Goal: Task Accomplishment & Management: Use online tool/utility

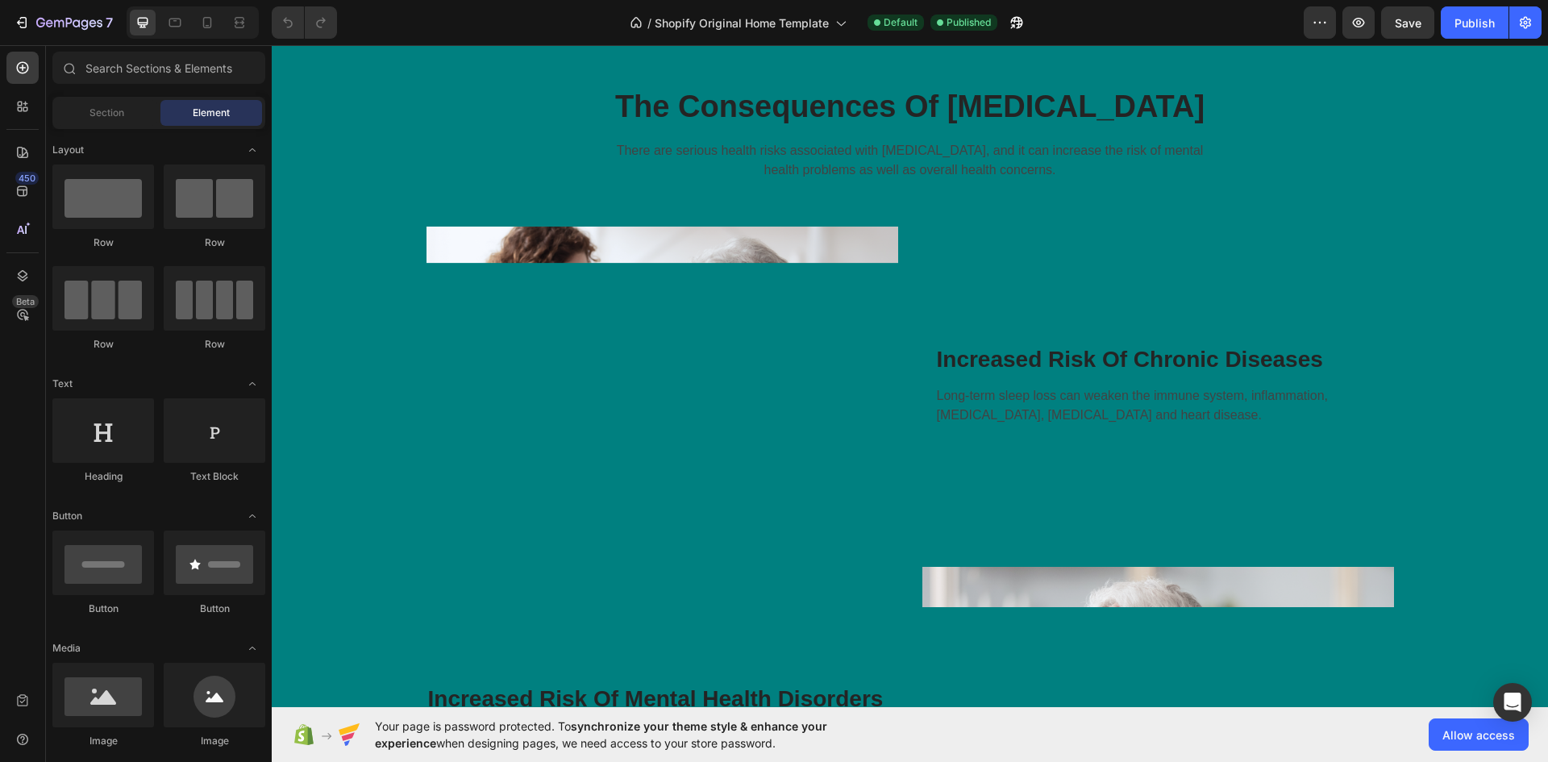
scroll to position [484, 0]
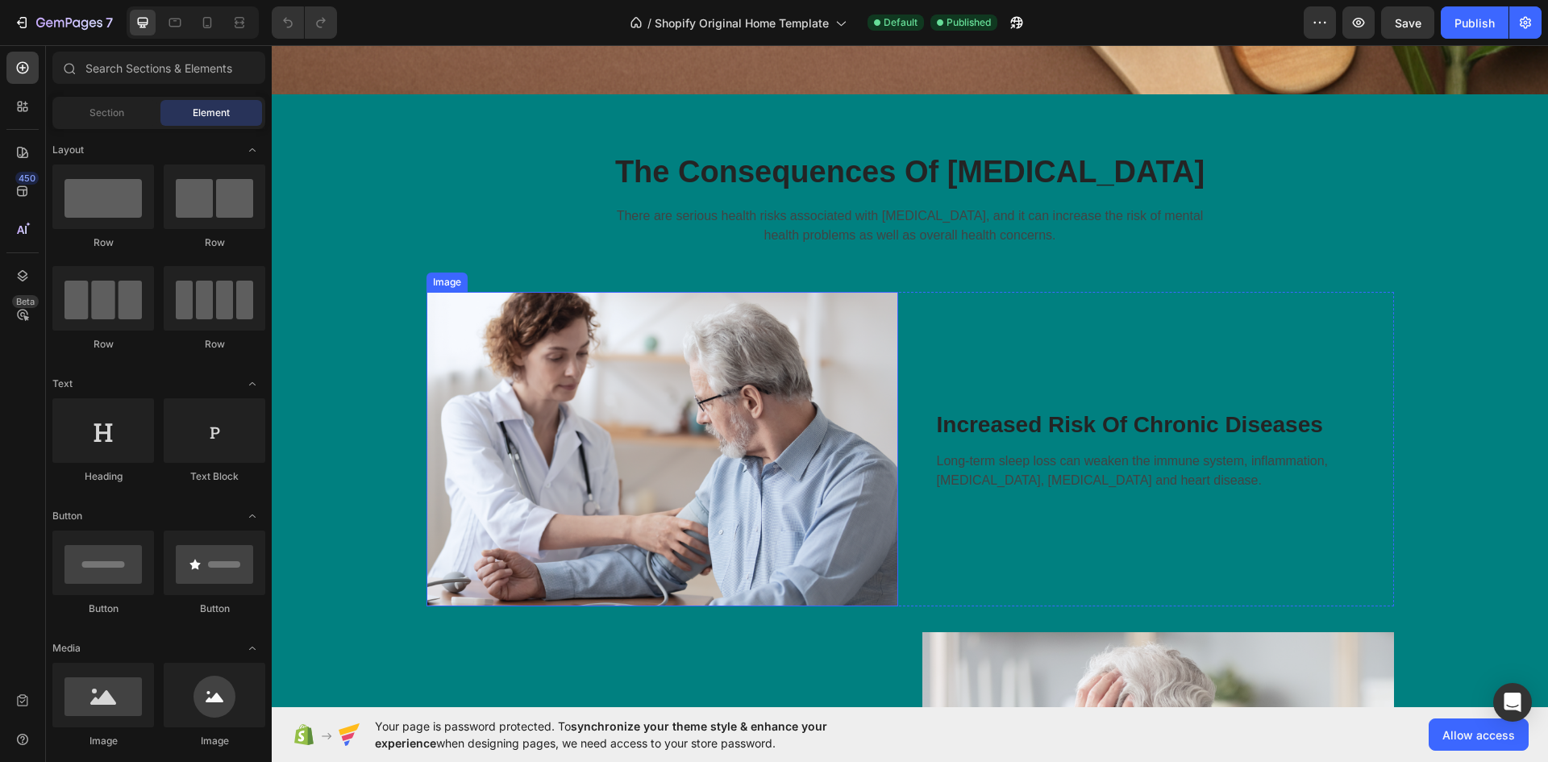
click at [684, 398] on img at bounding box center [662, 449] width 472 height 314
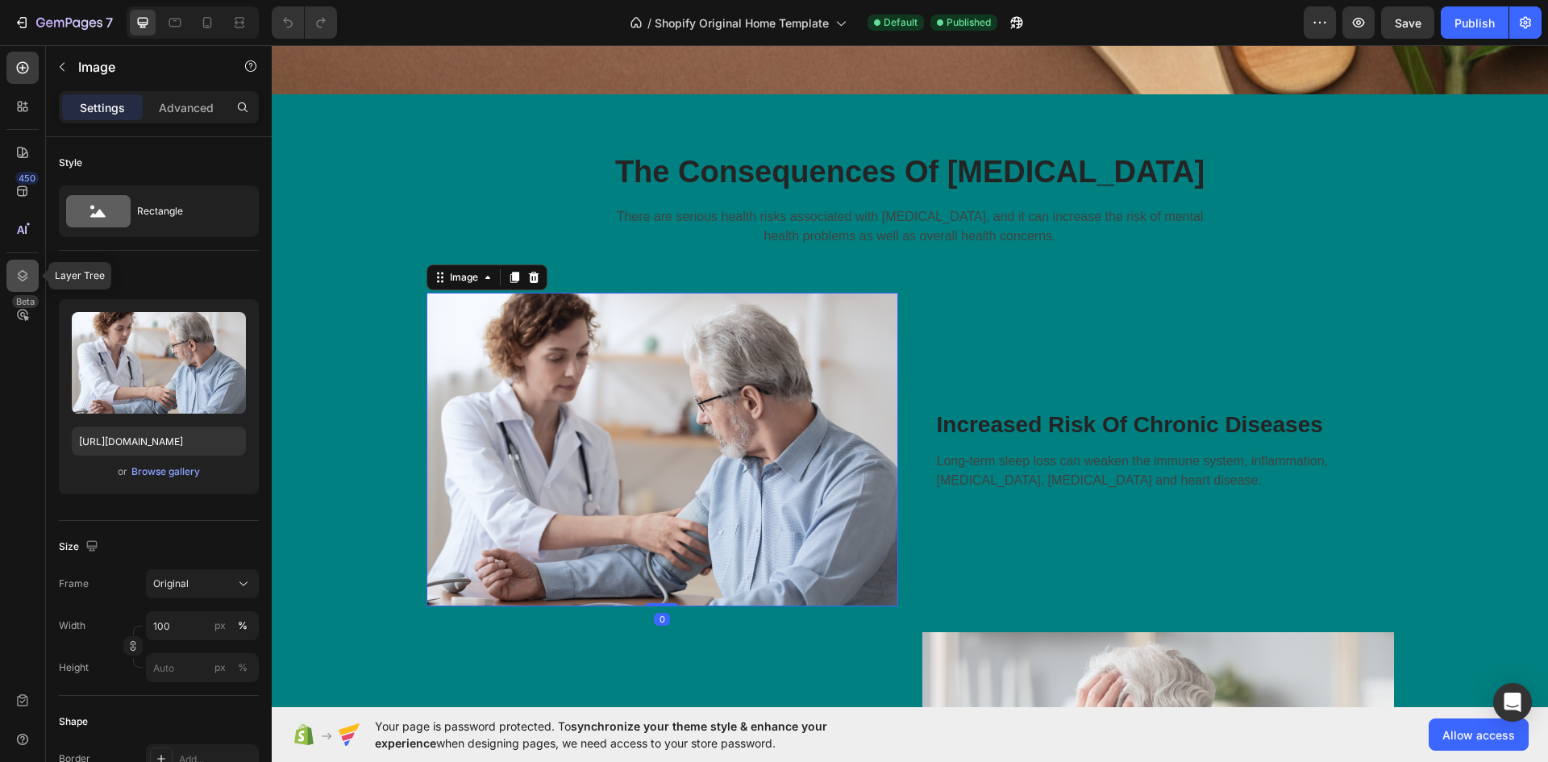
click at [26, 277] on icon at bounding box center [23, 276] width 16 height 16
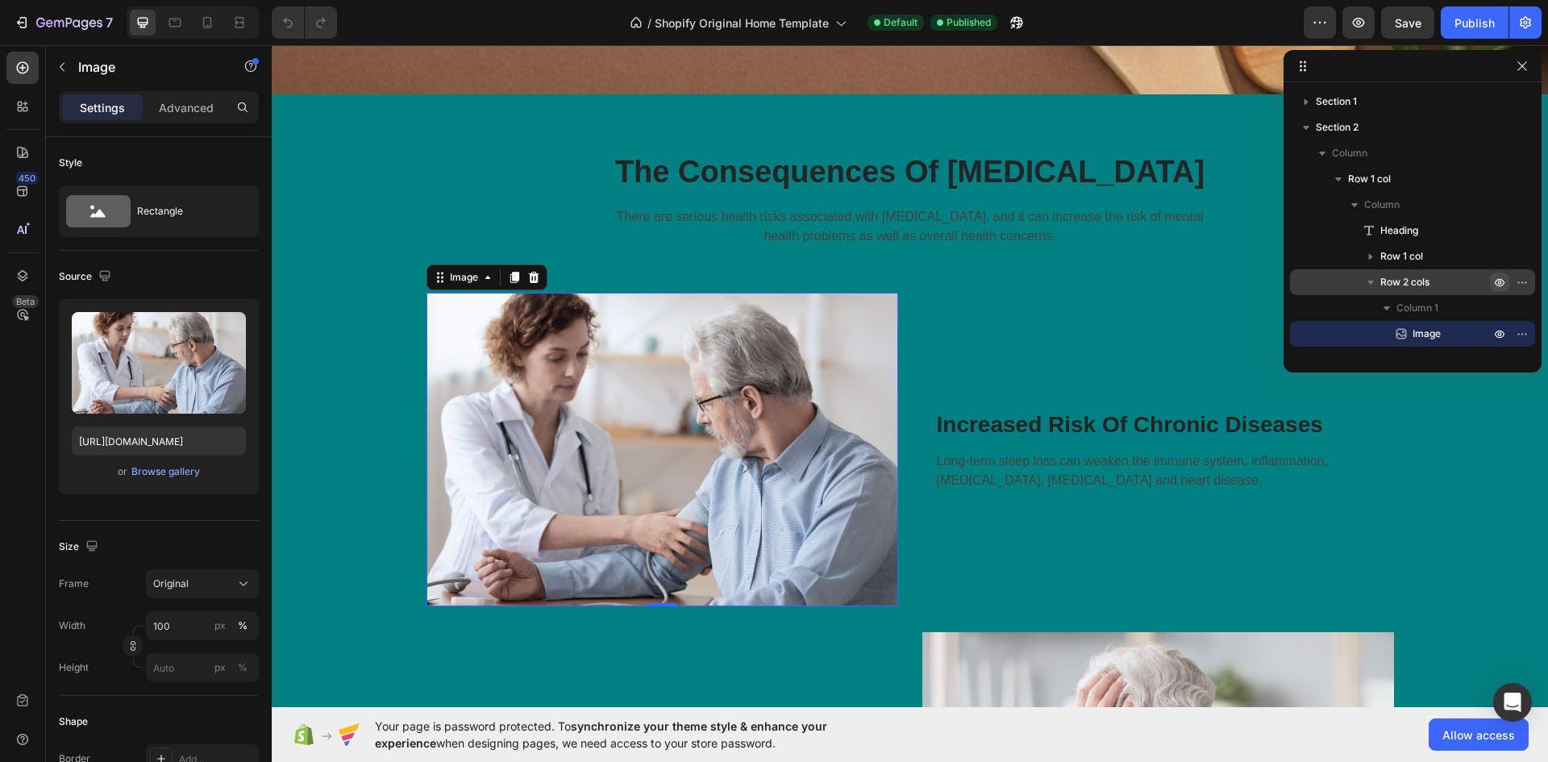
scroll to position [81, 0]
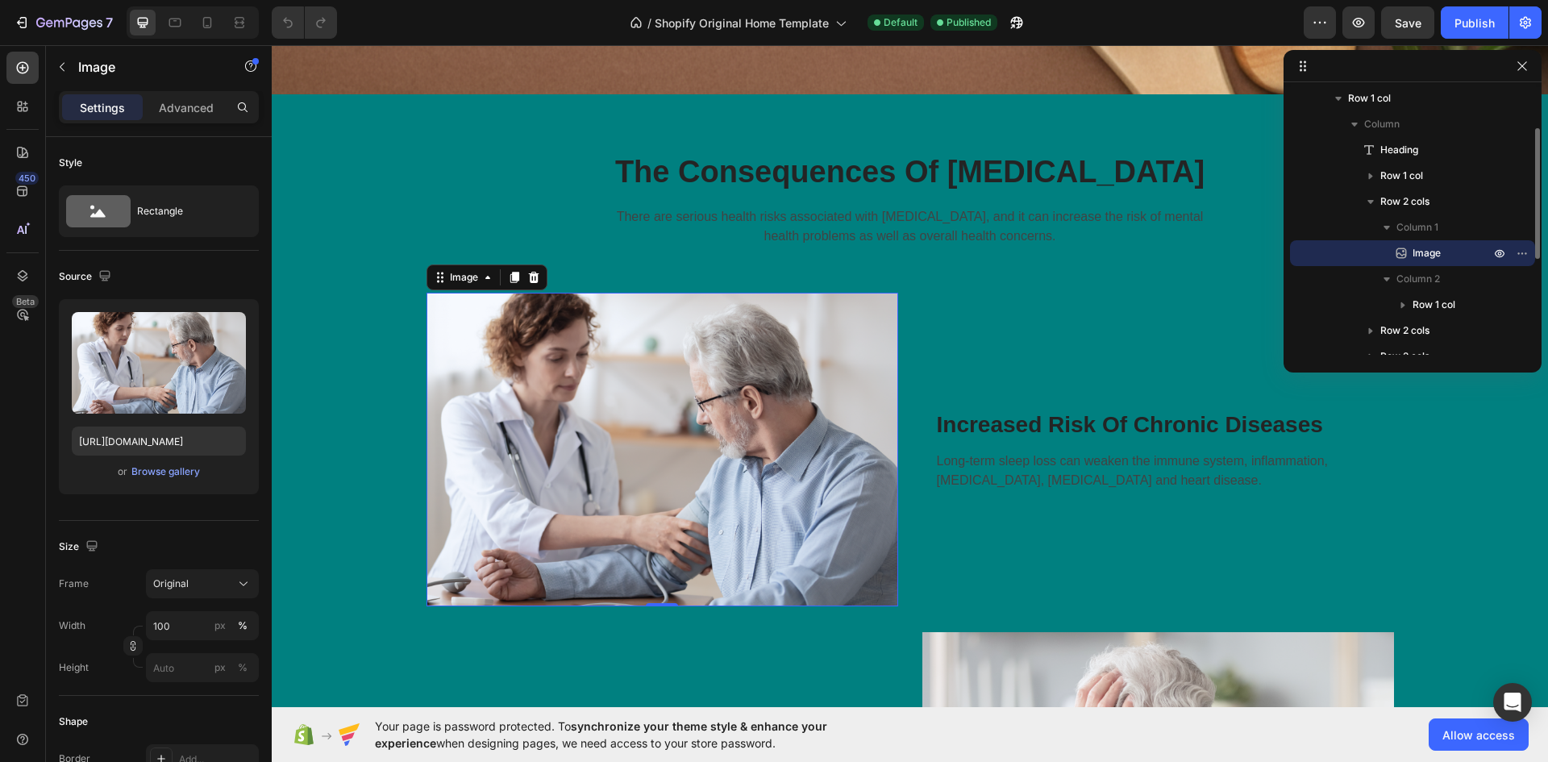
click at [1423, 248] on span "Image" at bounding box center [1427, 253] width 28 height 16
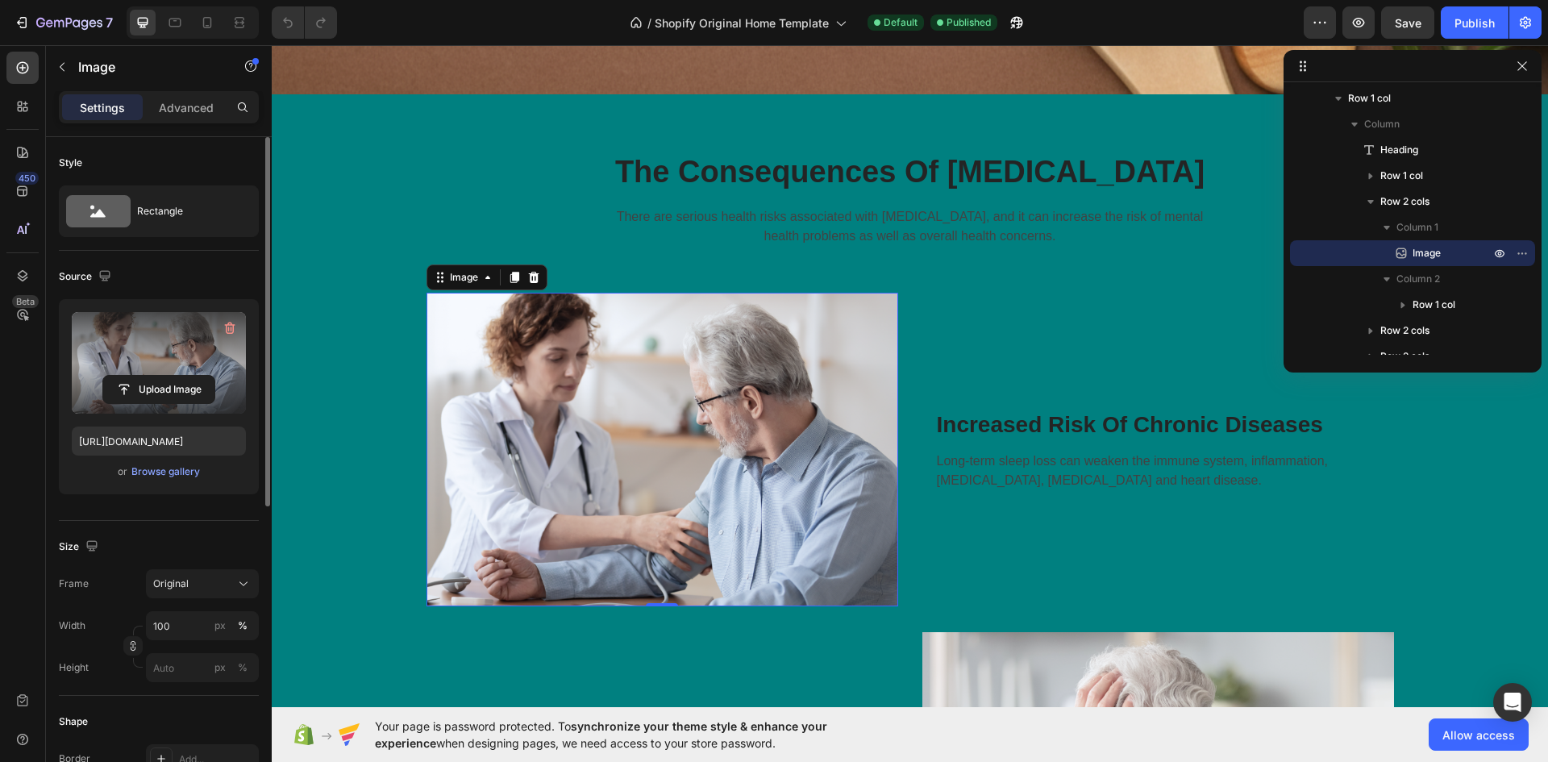
click at [155, 351] on label at bounding box center [159, 363] width 174 height 102
click at [155, 376] on input "file" at bounding box center [158, 389] width 111 height 27
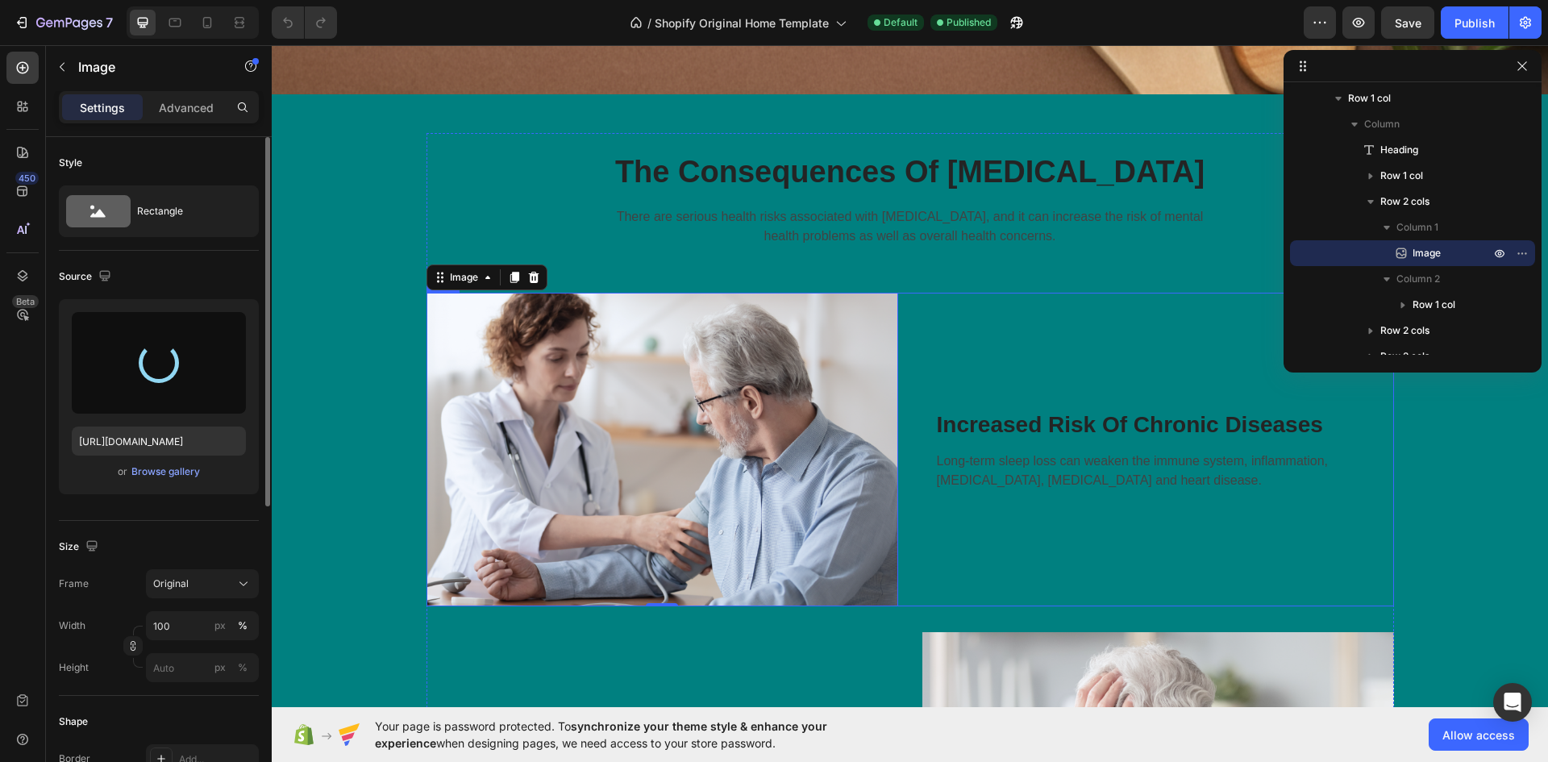
type input "https://cdn.shopify.com/s/files/1/0945/7375/6780/files/gempages_586157588098319…"
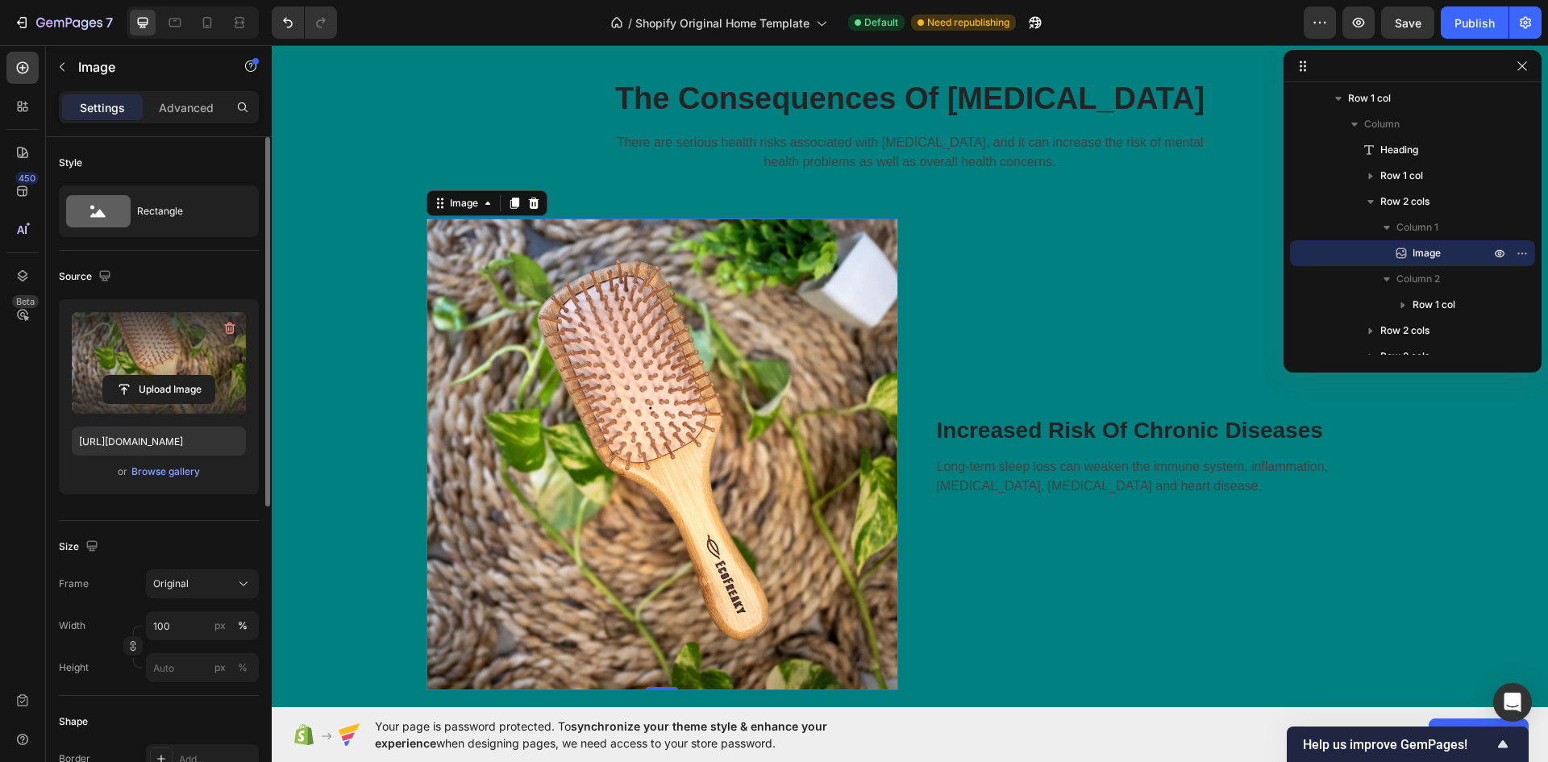
scroll to position [564, 0]
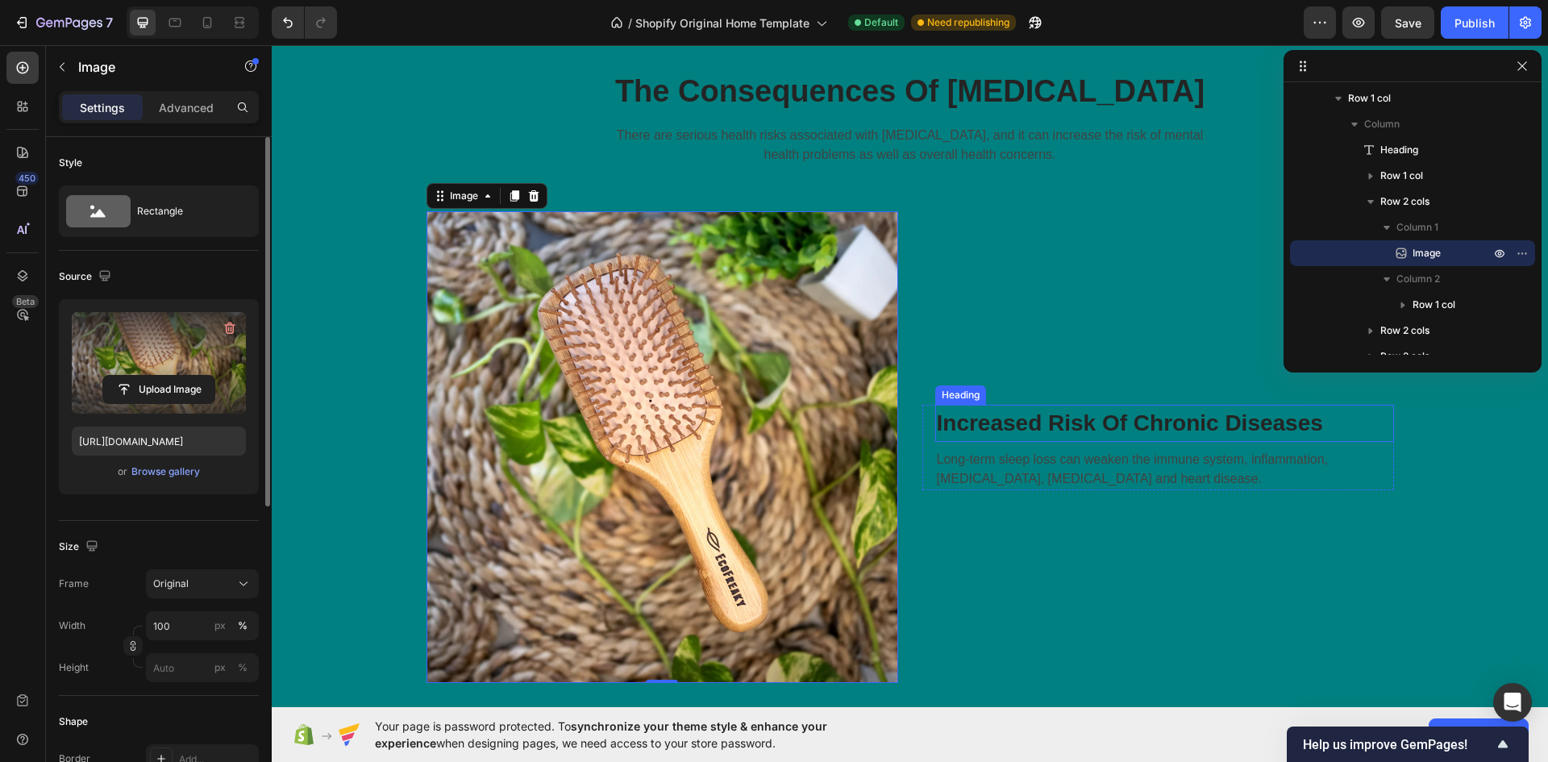
click at [1005, 429] on p "Increased Risk Of Chronic Diseases" at bounding box center [1165, 423] width 456 height 34
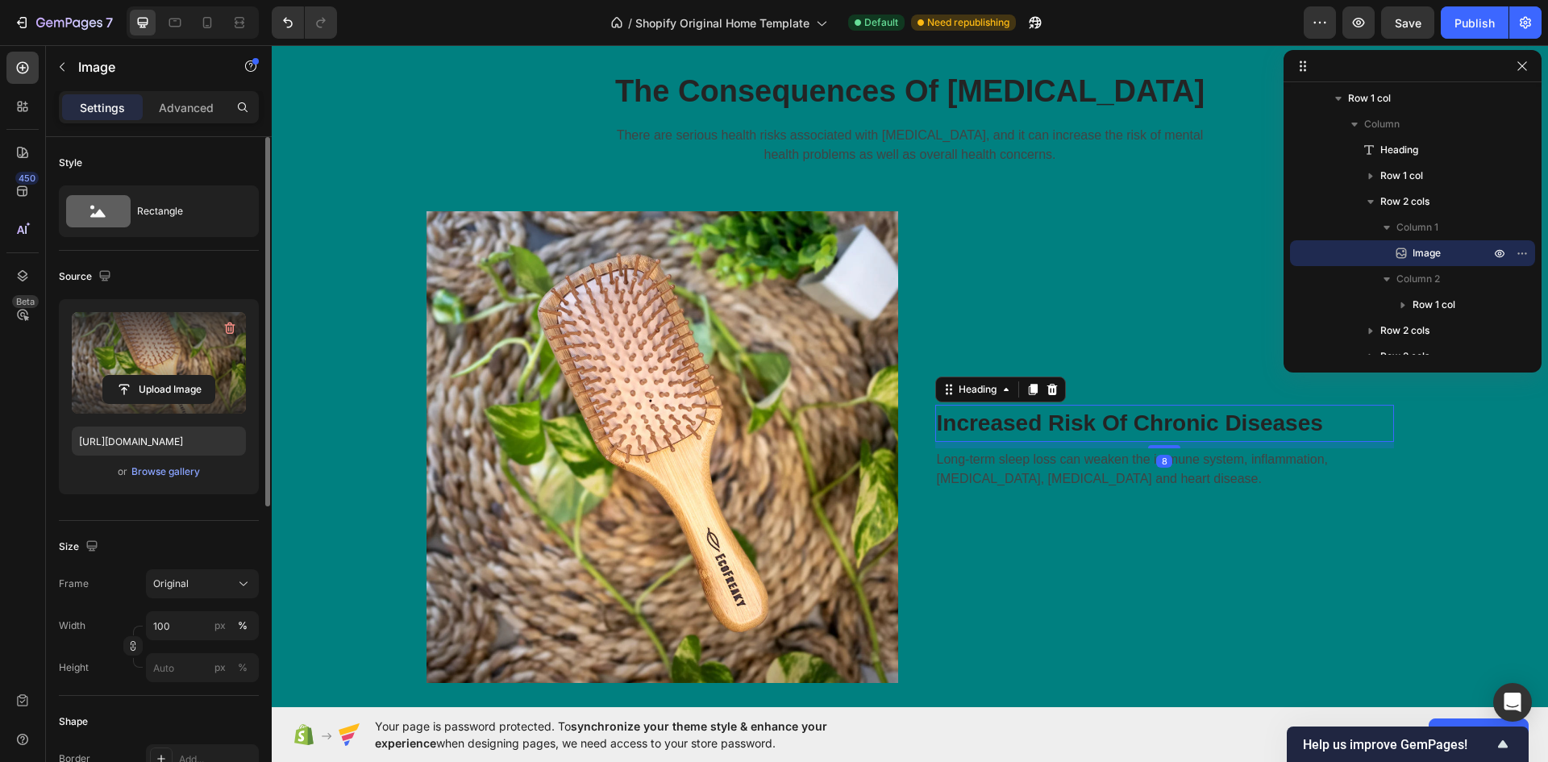
scroll to position [228, 0]
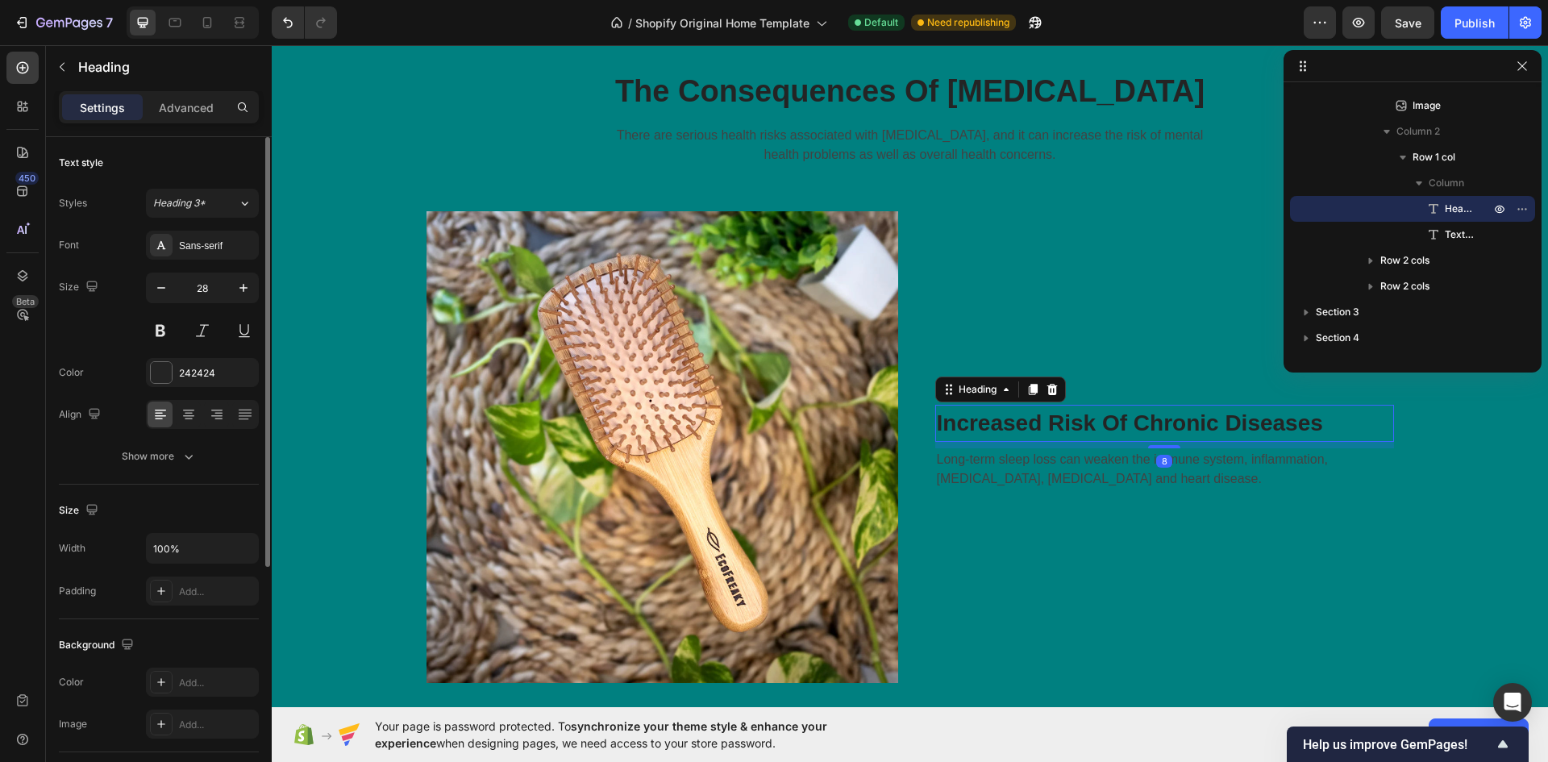
click at [1325, 424] on p "Increased Risk Of Chronic Diseases" at bounding box center [1165, 423] width 456 height 34
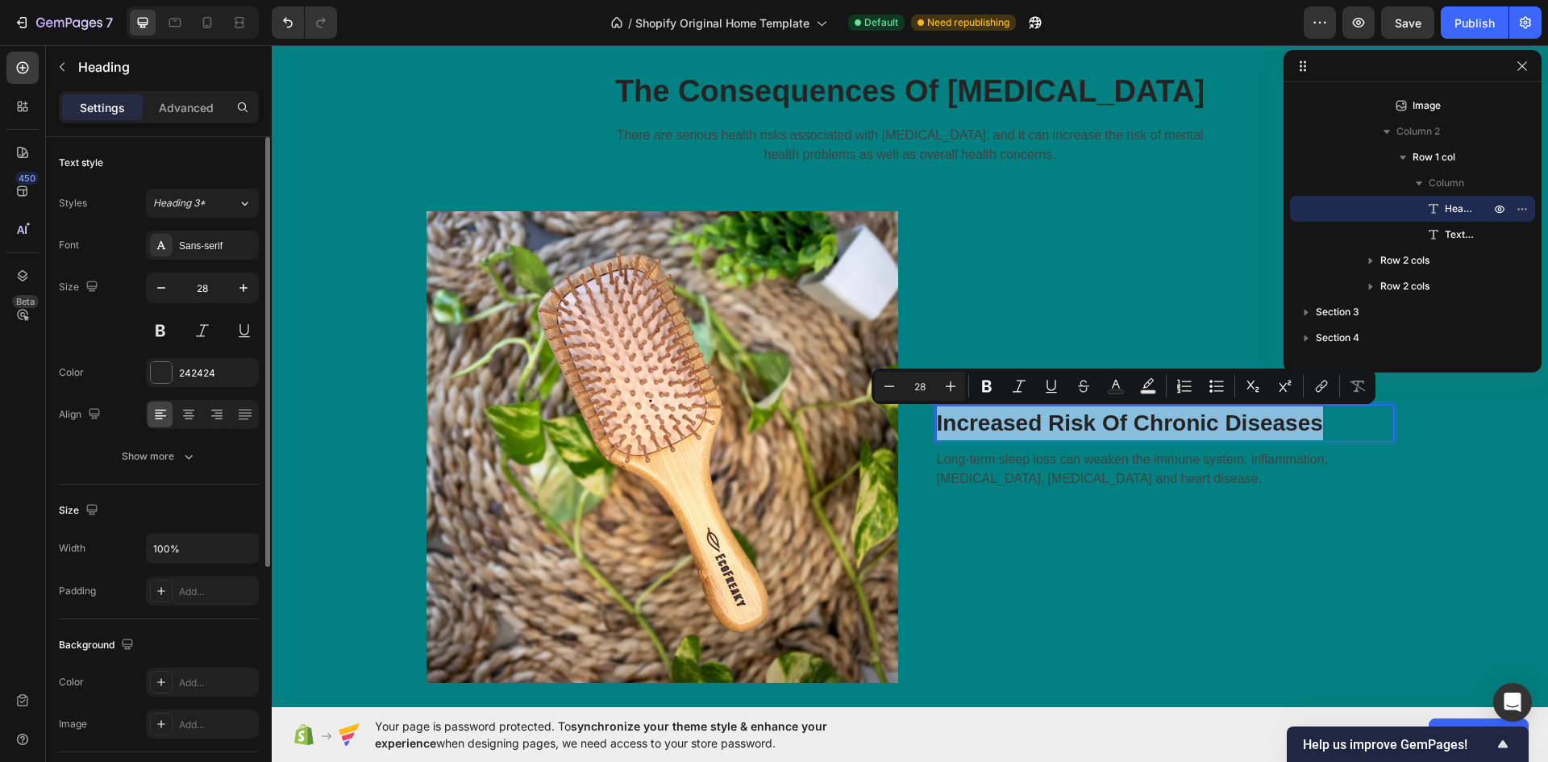
drag, startPoint x: 1324, startPoint y: 422, endPoint x: 1208, endPoint y: 432, distance: 116.5
click at [1208, 432] on p "Increased Risk Of Chronic Diseases" at bounding box center [1165, 423] width 456 height 34
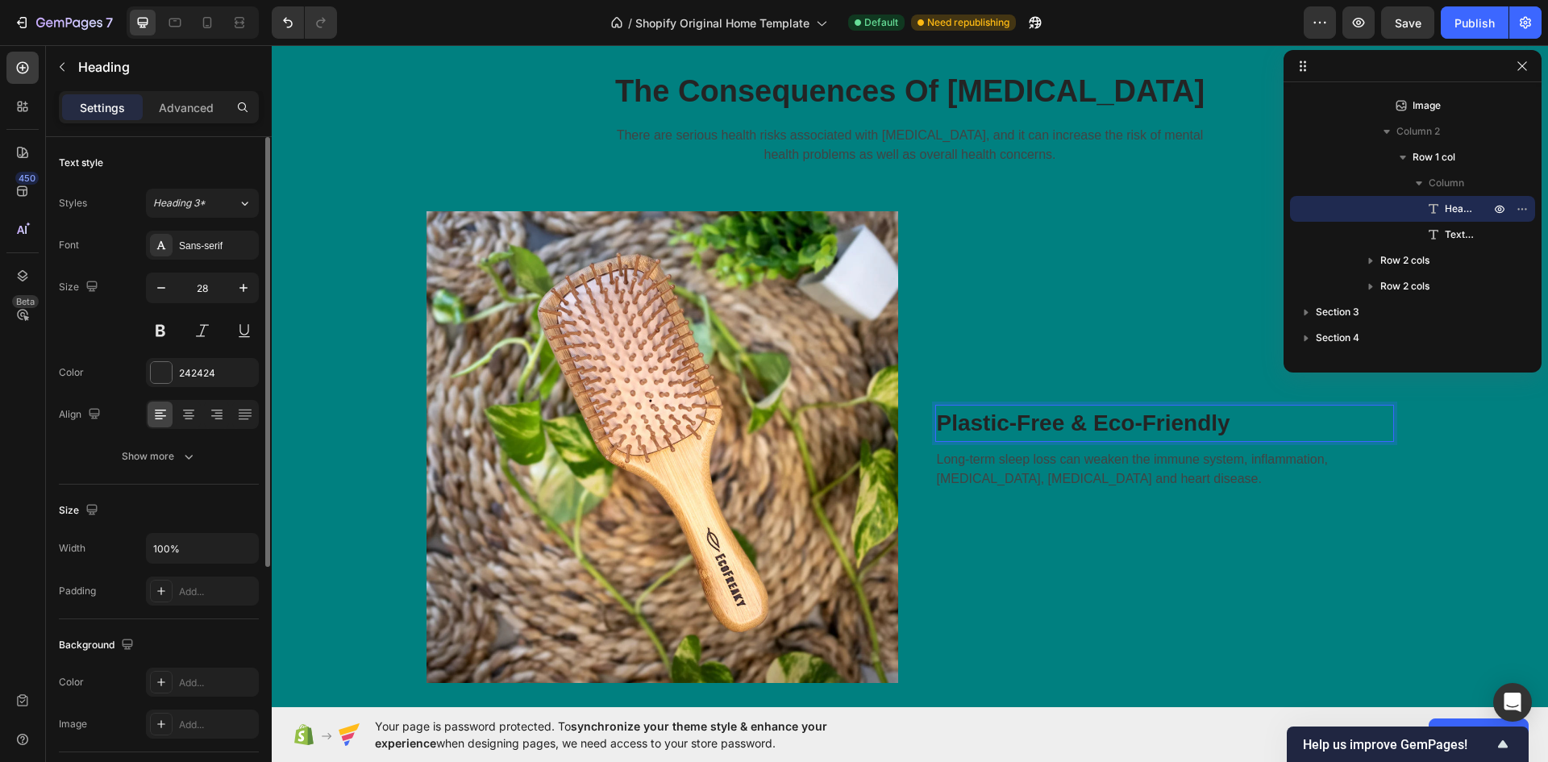
click at [1156, 432] on p "Plastic-Free & Eco-Friendly" at bounding box center [1165, 423] width 456 height 34
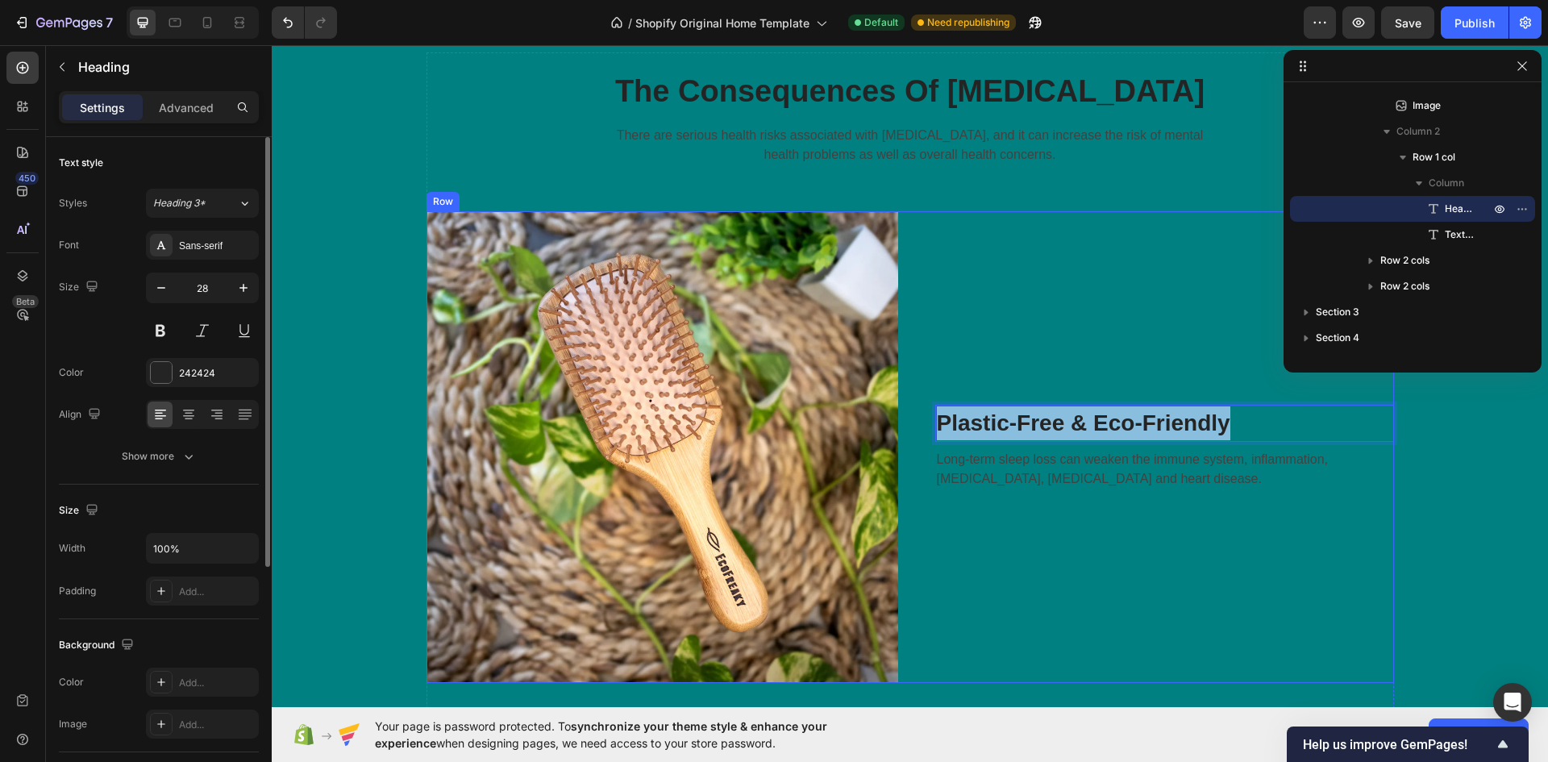
drag, startPoint x: 1246, startPoint y: 414, endPoint x: 739, endPoint y: 418, distance: 507.1
click at [905, 418] on div "Image Plastic-Free & Eco-Friendly Heading 8 Long-term sleep loss can weaken the…" at bounding box center [909, 447] width 967 height 472
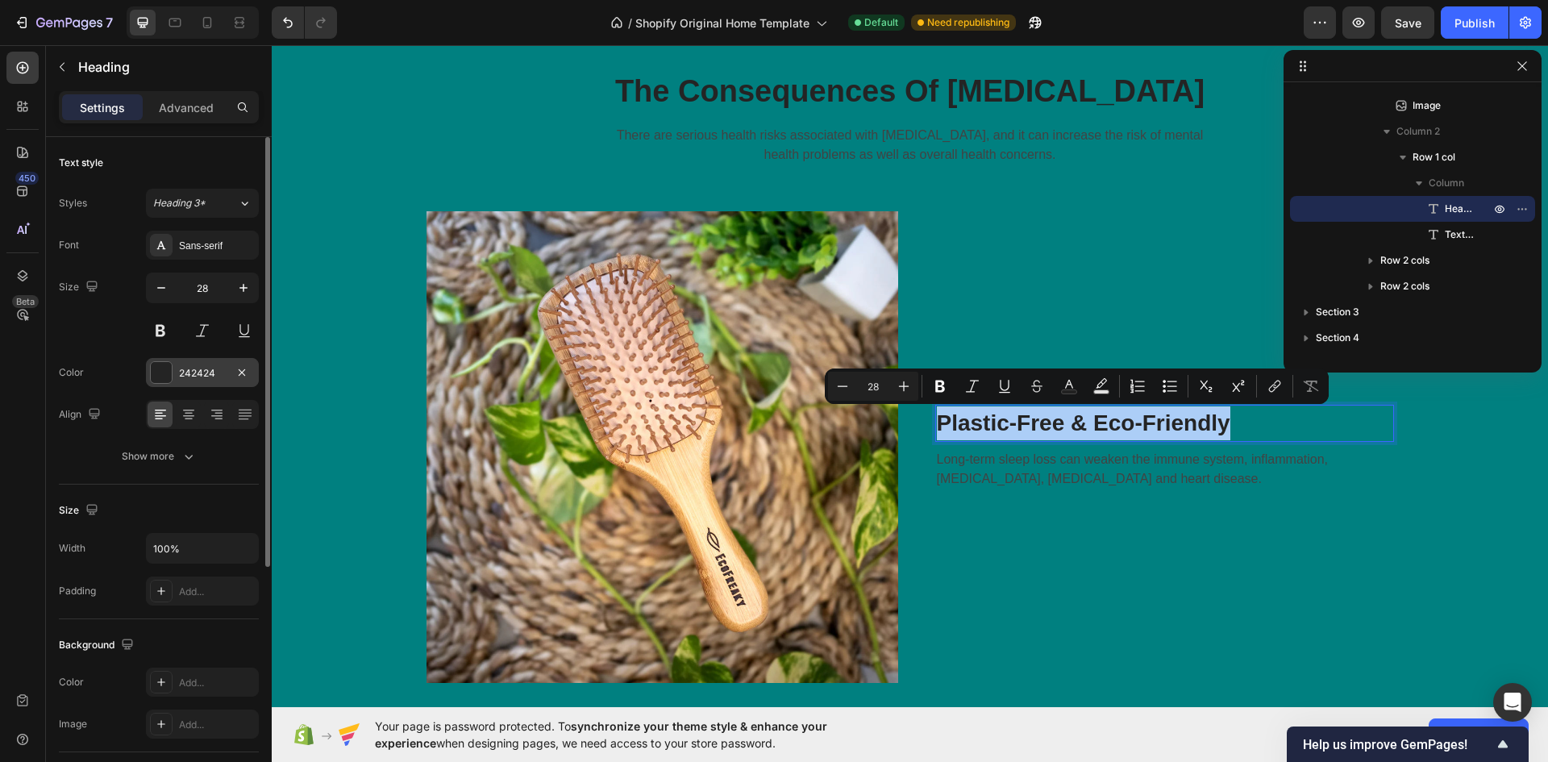
click at [163, 373] on div at bounding box center [161, 372] width 21 height 21
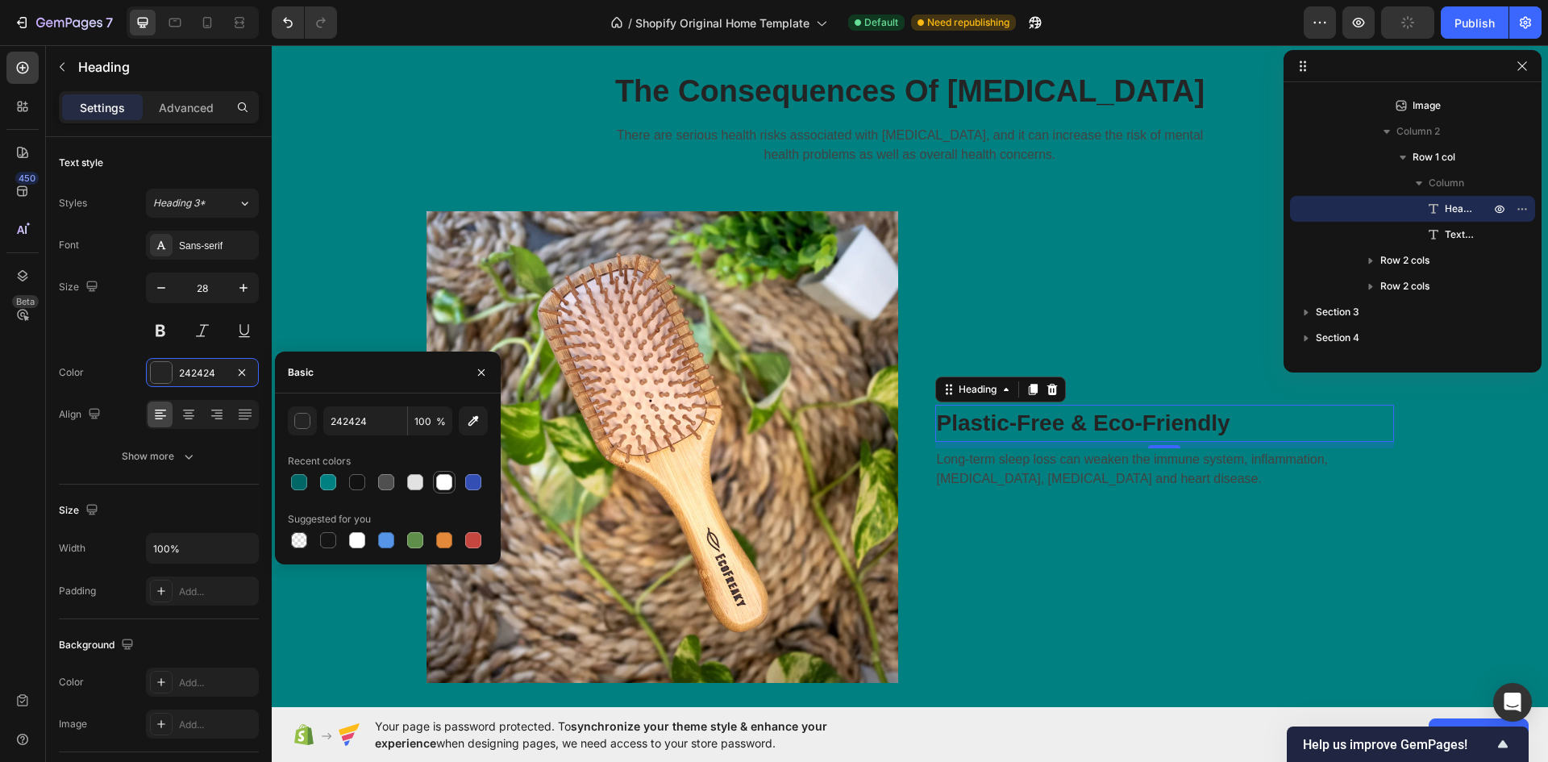
click at [443, 478] on div at bounding box center [444, 482] width 16 height 16
type input "FFFFFF"
click at [1038, 475] on p "Long-term sleep loss can weaken the immune system, inflammation, diabetes, high…" at bounding box center [1165, 469] width 456 height 39
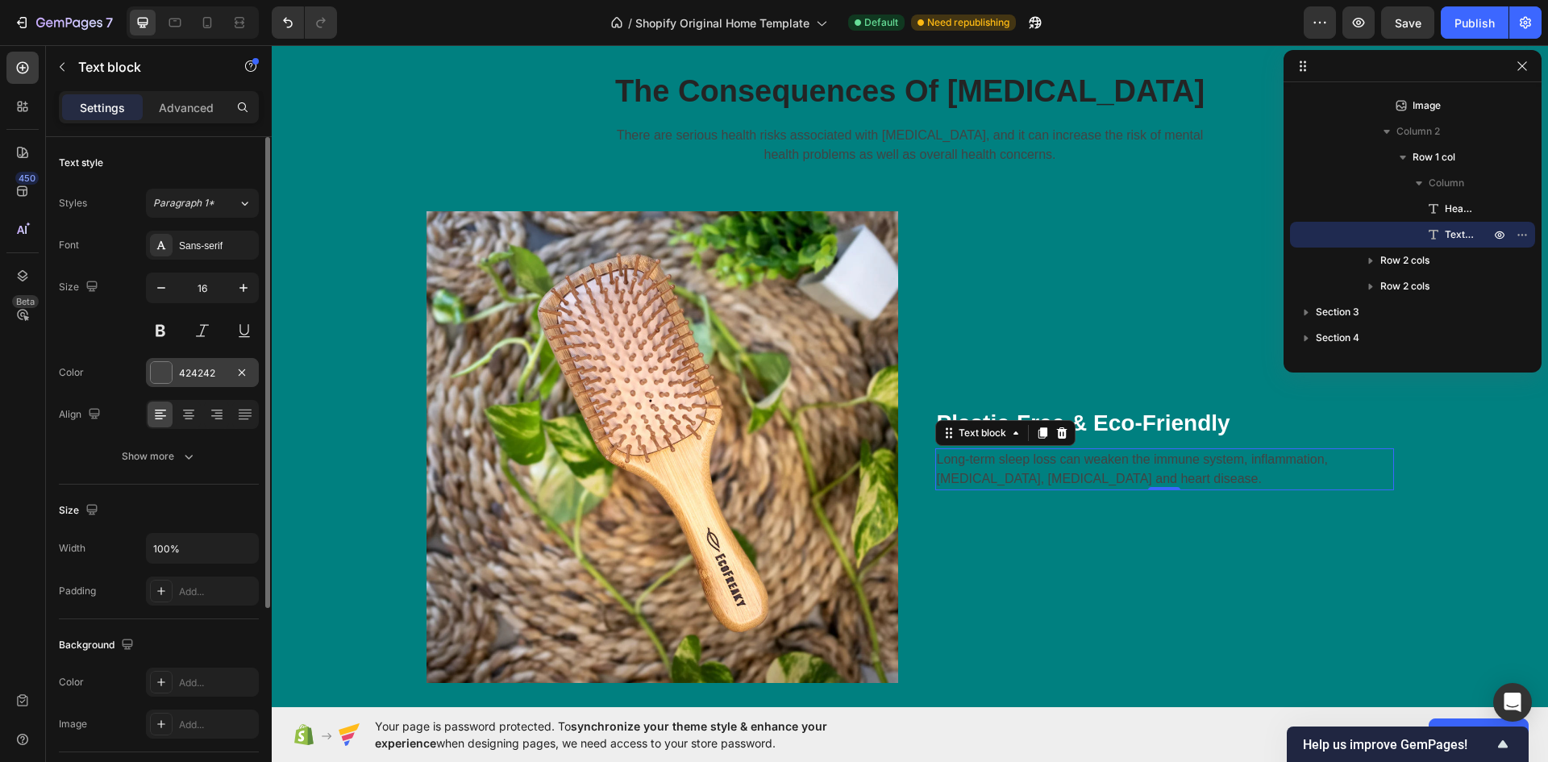
click at [169, 372] on div at bounding box center [161, 372] width 21 height 21
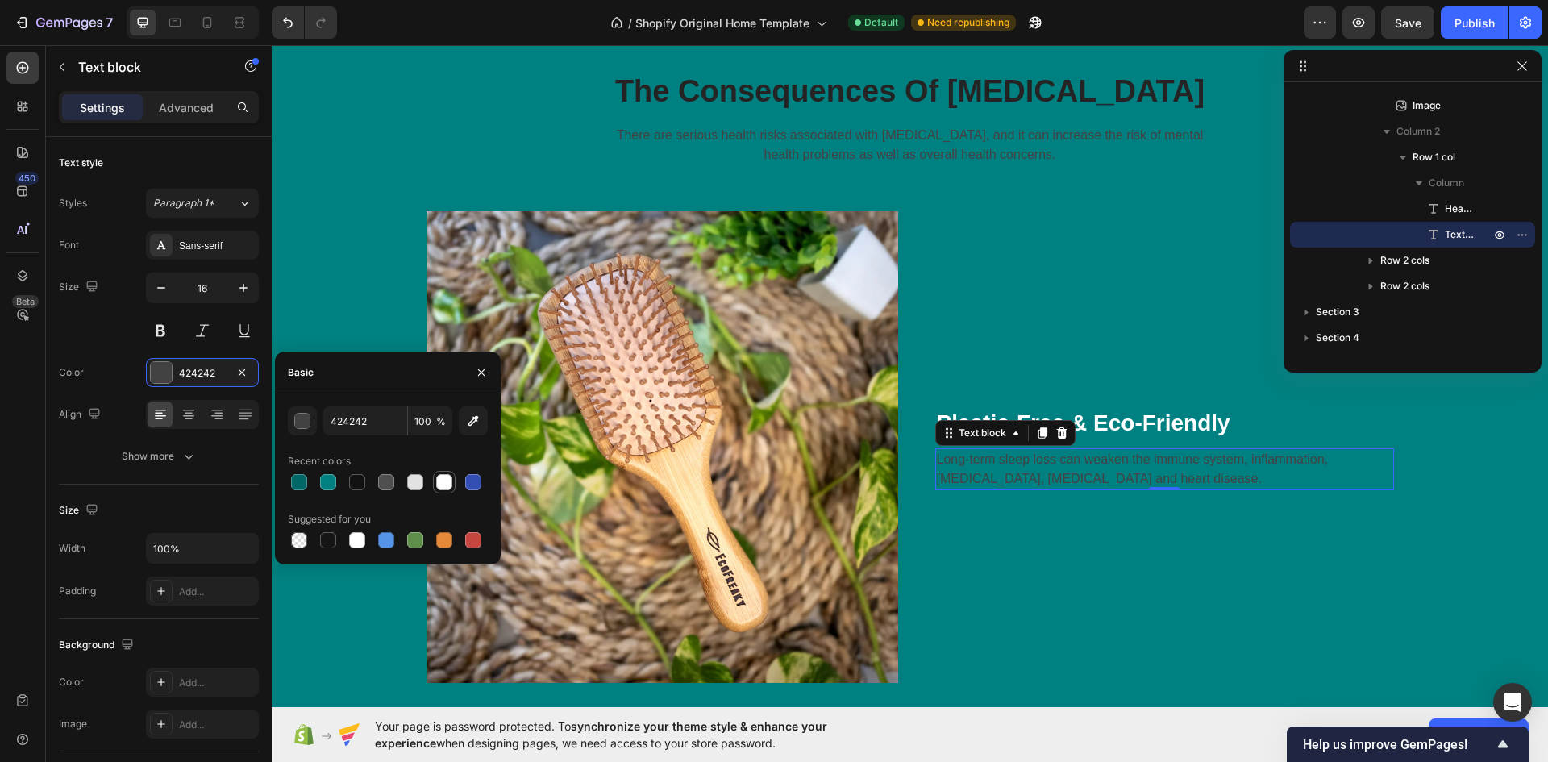
click at [446, 481] on div at bounding box center [444, 482] width 16 height 16
type input "FFFFFF"
click at [1164, 592] on div "Plastic-Free & Eco-Friendly Heading Long-term sleep loss can weaken the immune …" at bounding box center [1158, 447] width 472 height 472
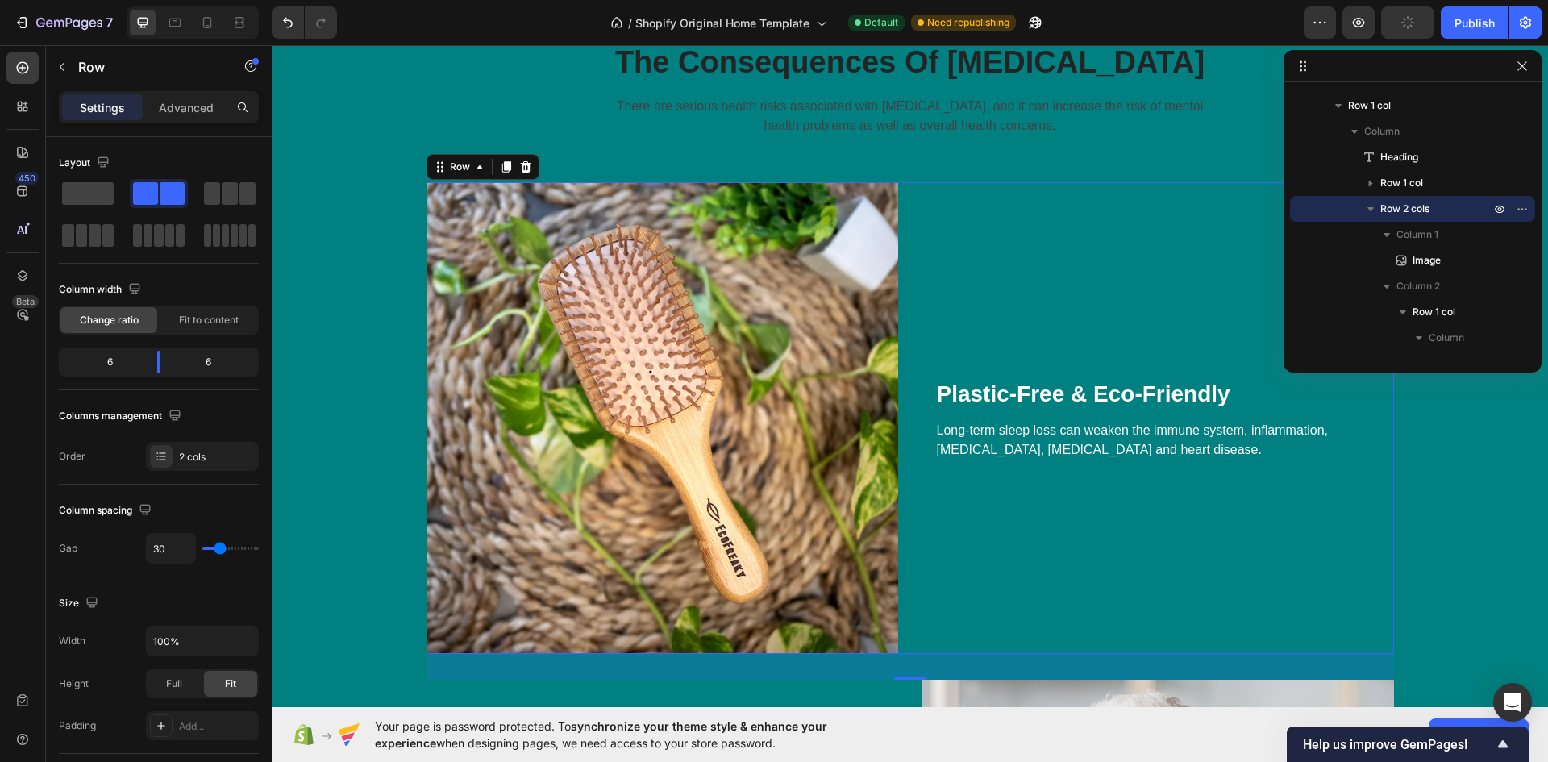
scroll to position [564, 0]
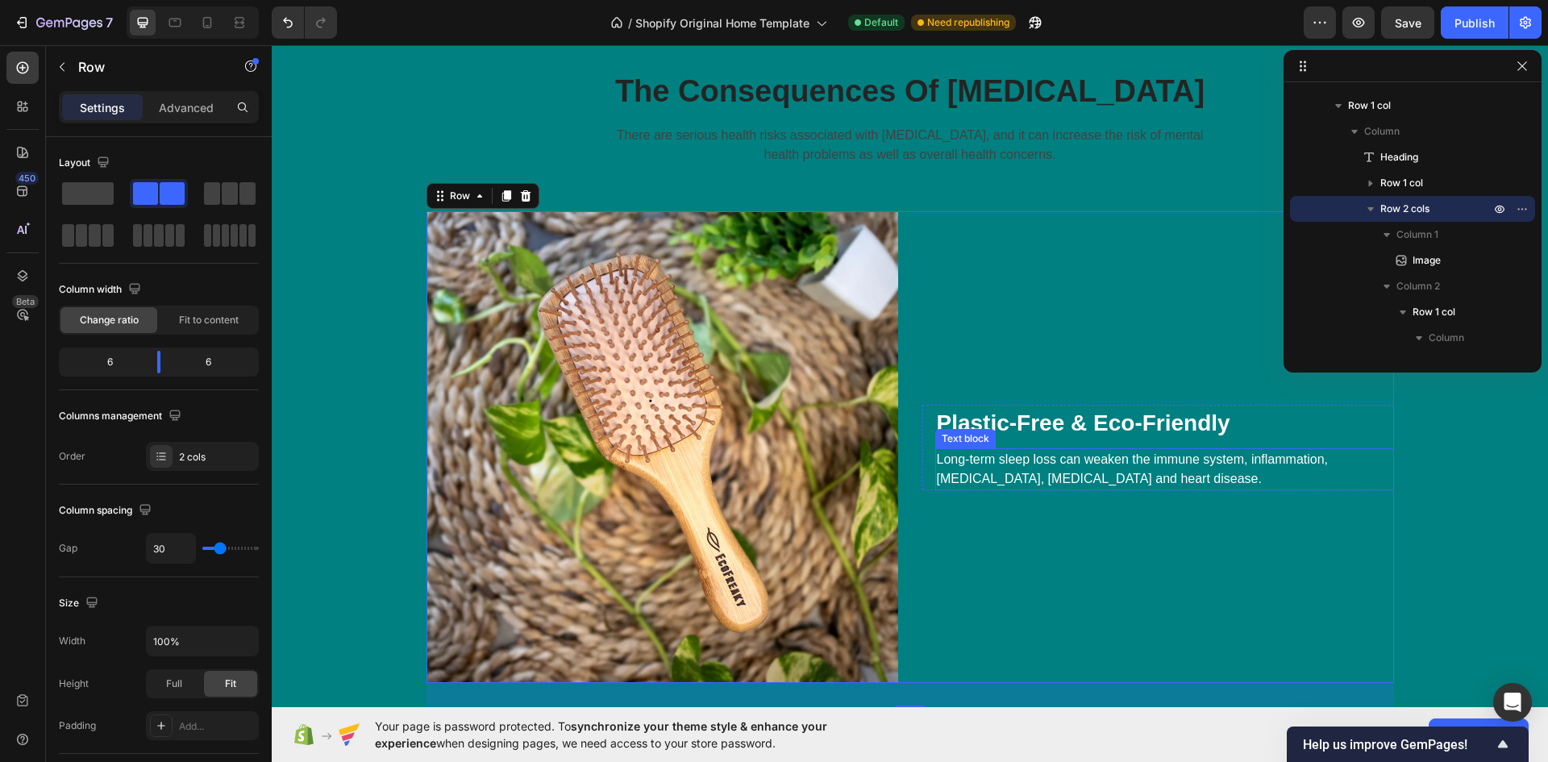
drag, startPoint x: 1092, startPoint y: 476, endPoint x: 1101, endPoint y: 474, distance: 9.8
click at [1092, 474] on p "Long-term sleep loss can weaken the immune system, inflammation, diabetes, high…" at bounding box center [1165, 469] width 456 height 39
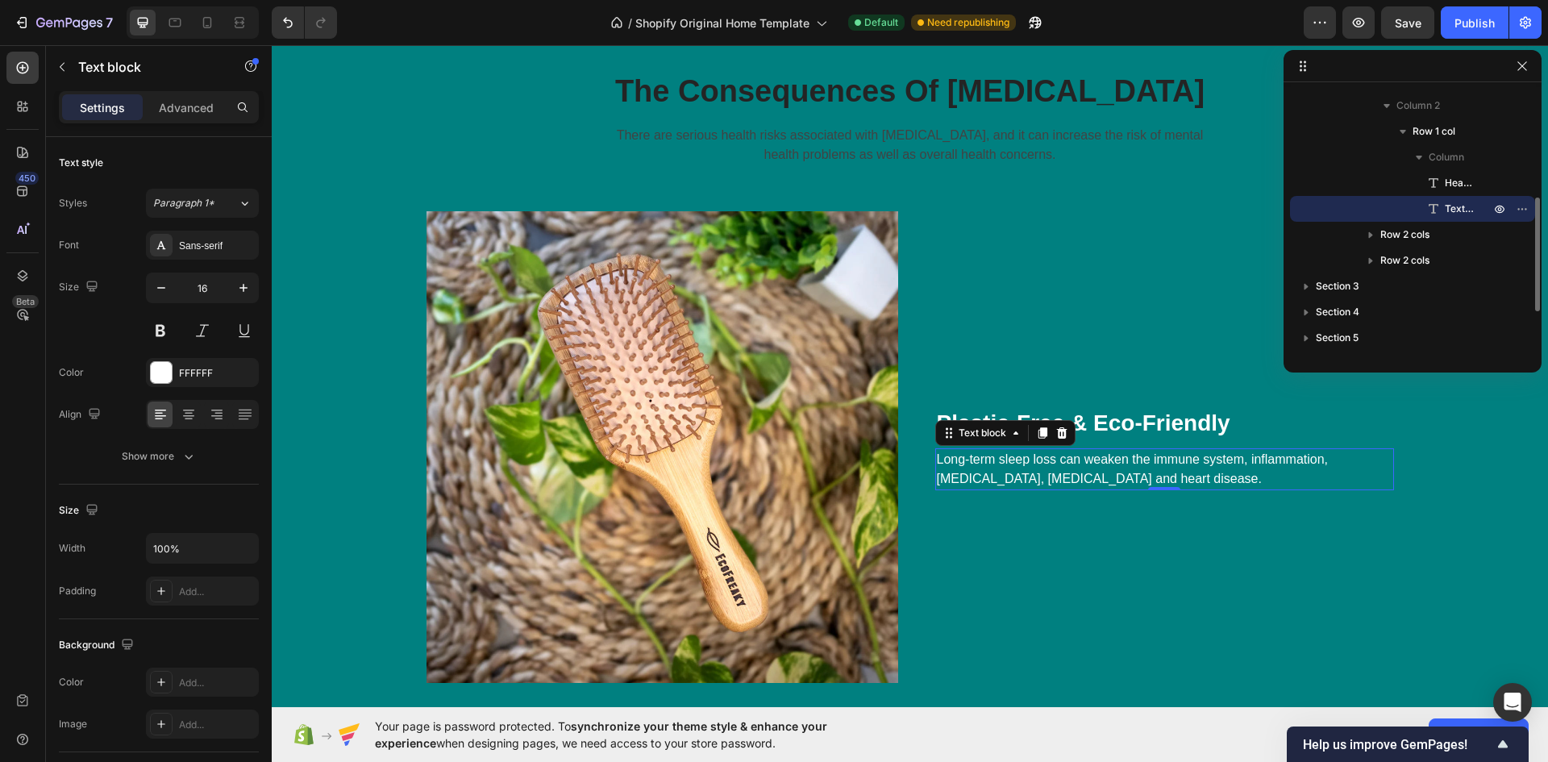
click at [1140, 468] on p "Long-term sleep loss can weaken the immune system, inflammation, diabetes, high…" at bounding box center [1165, 469] width 456 height 39
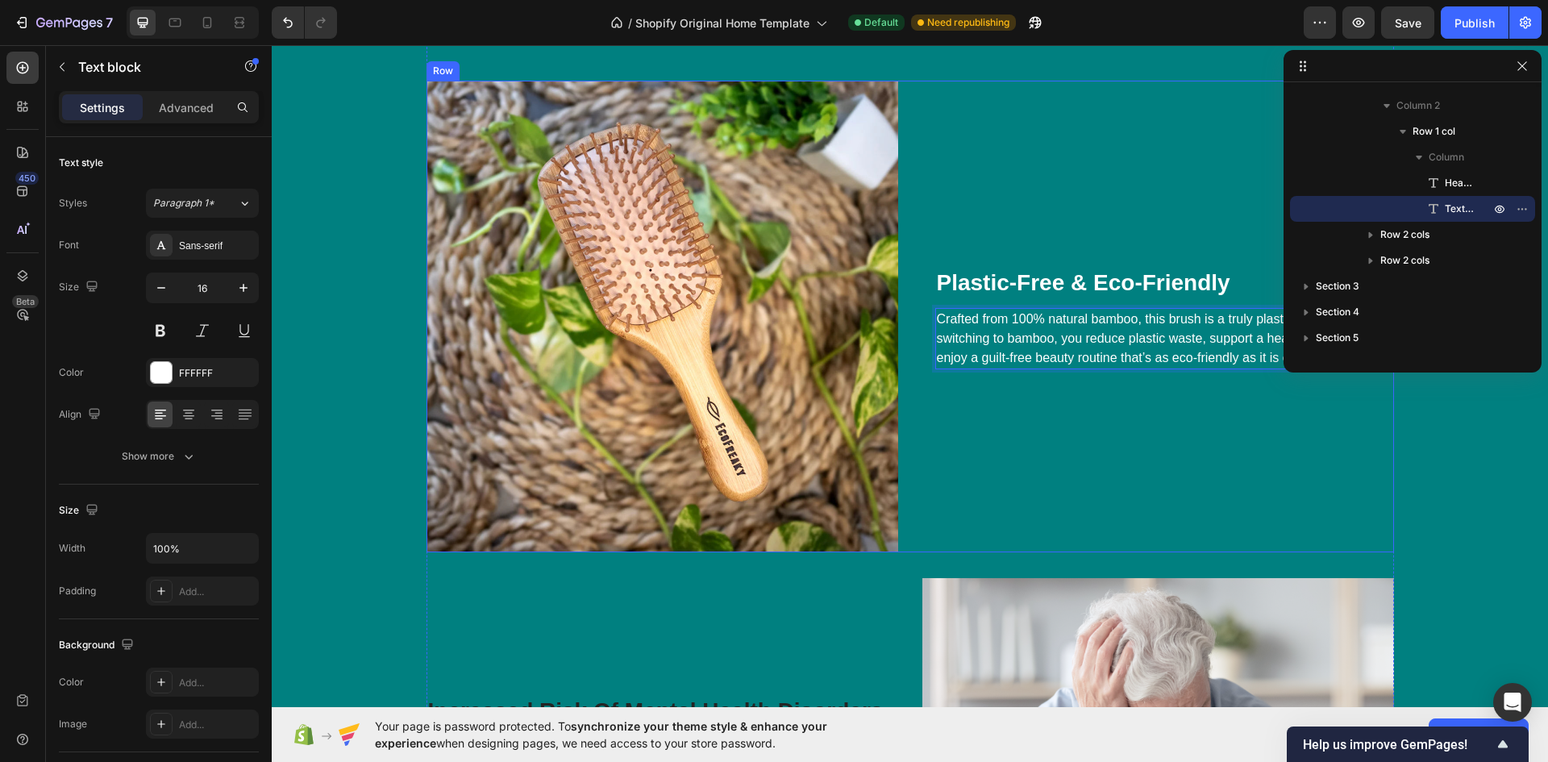
scroll to position [716, 0]
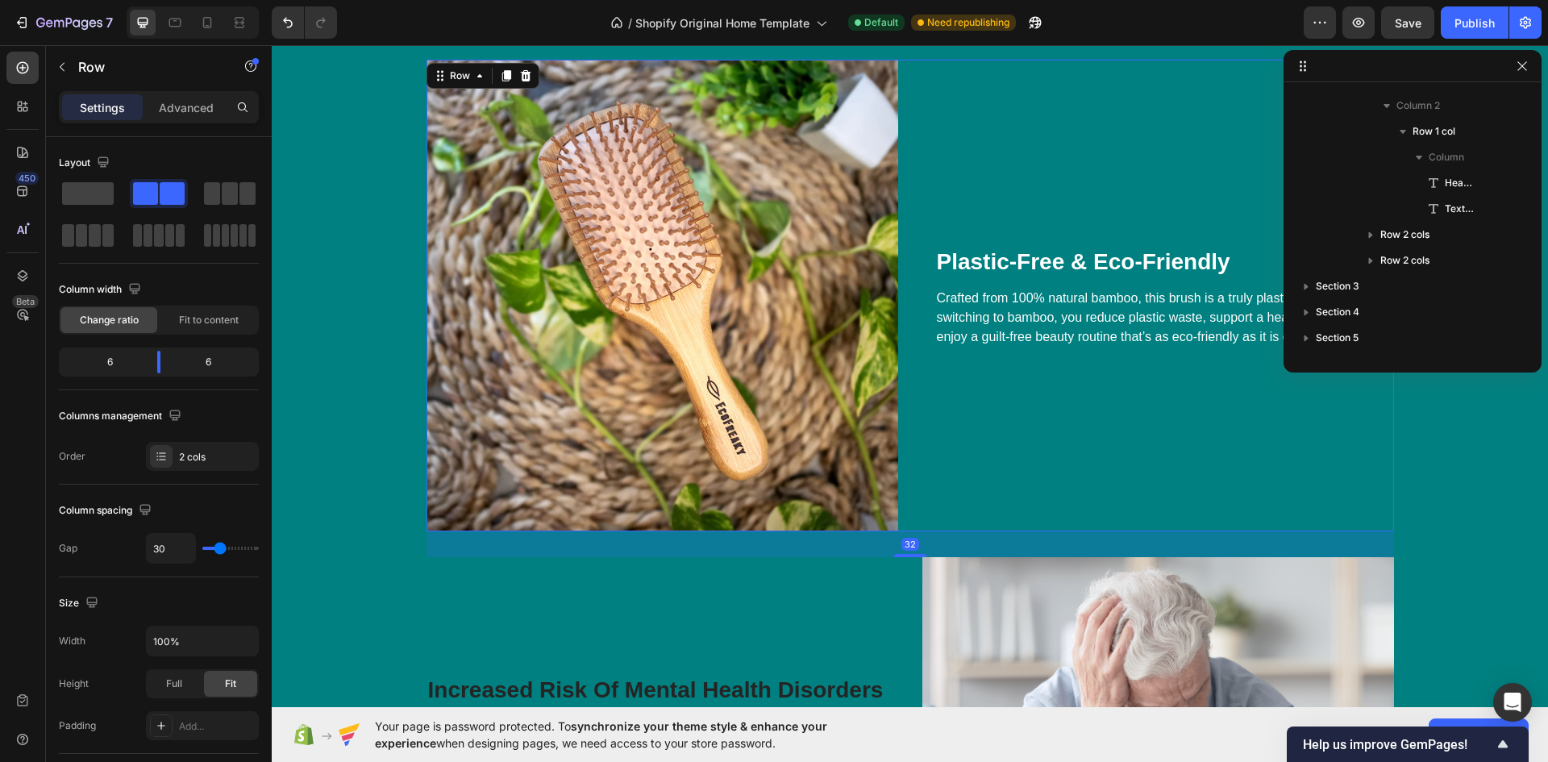
click at [1112, 421] on div "Plastic-Free & Eco-Friendly Heading Crafted from 100% natural bamboo, this brus…" at bounding box center [1158, 296] width 472 height 472
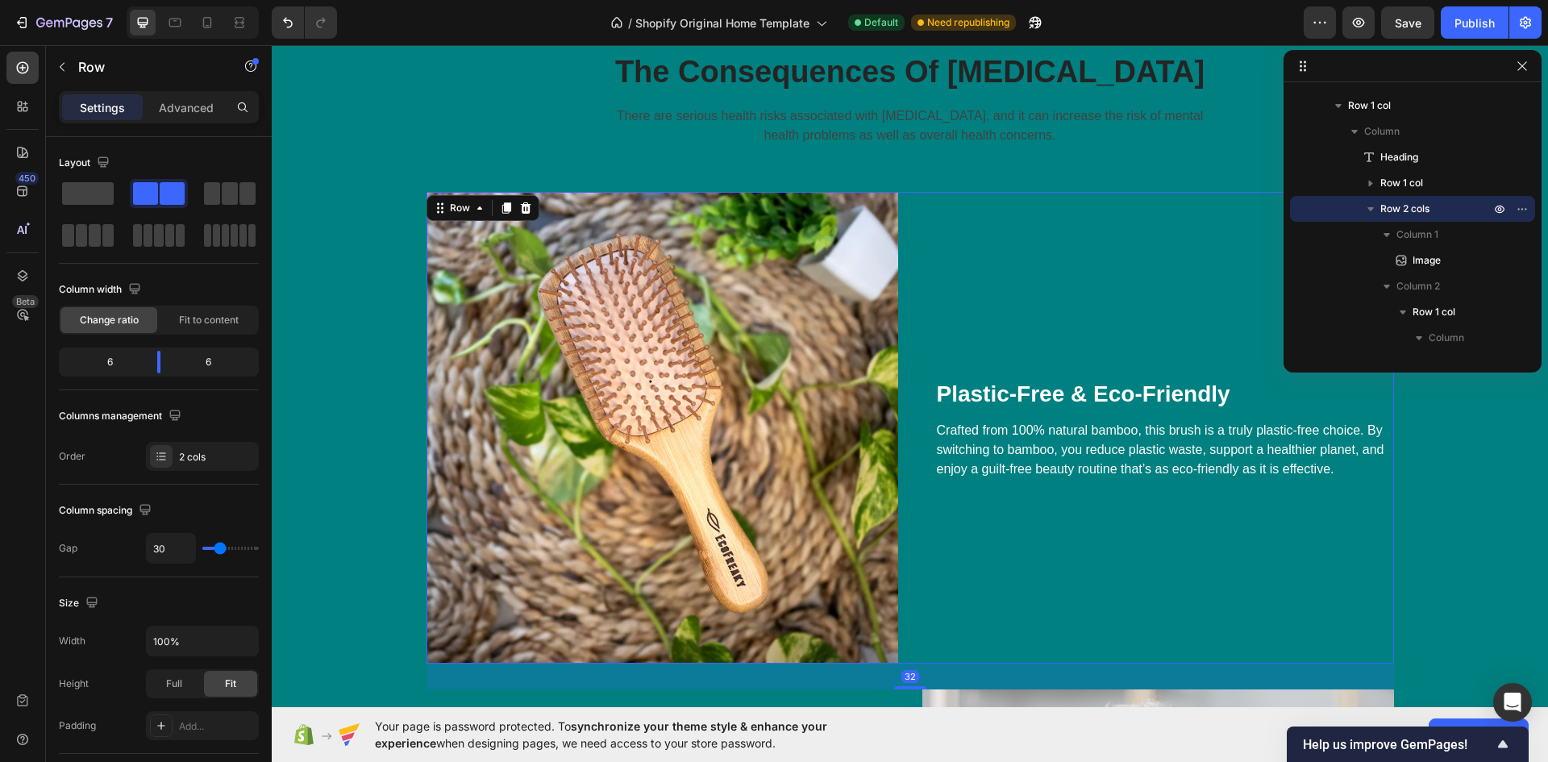
scroll to position [555, 0]
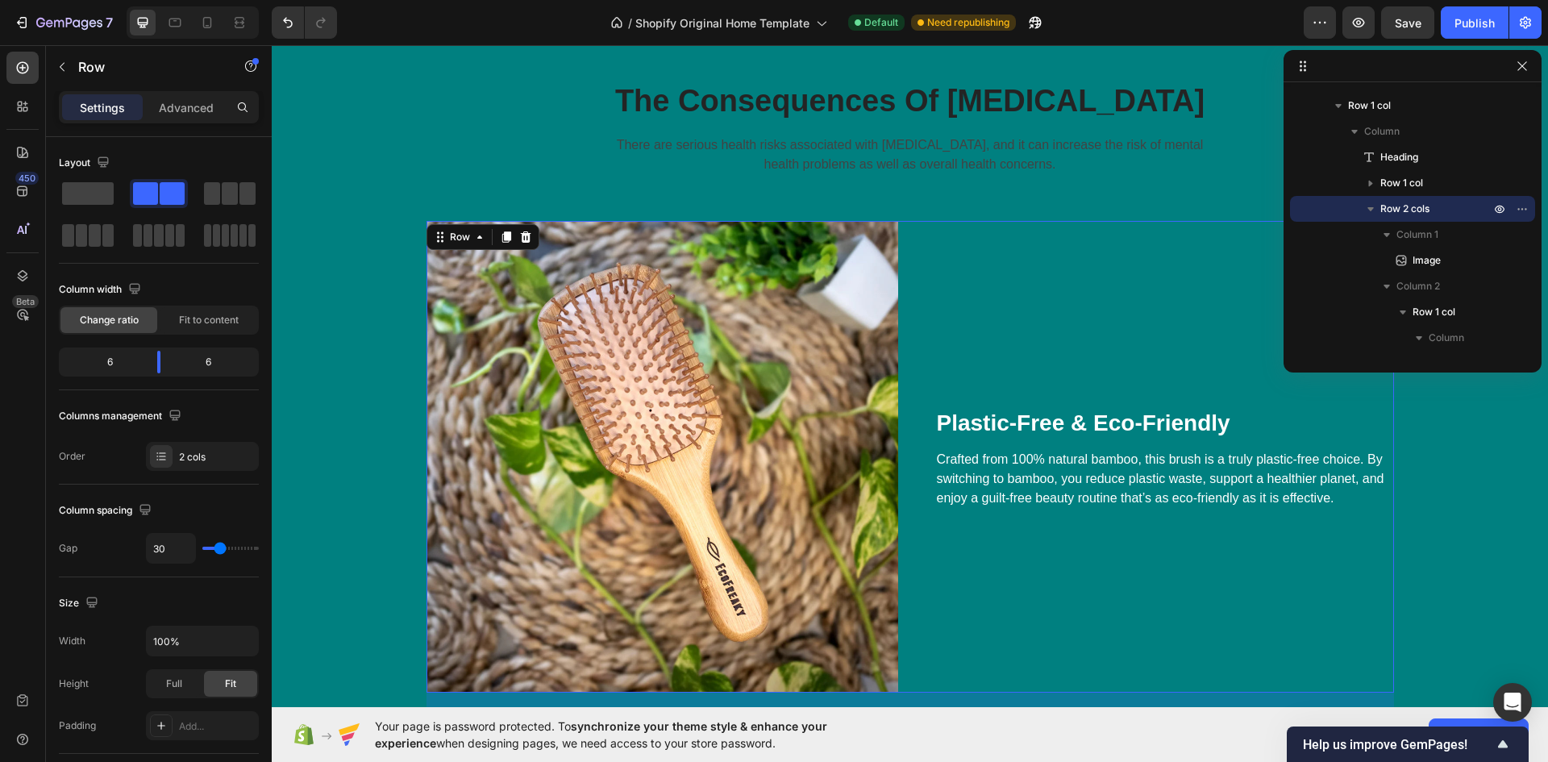
click at [1088, 538] on div "Plastic-Free & Eco-Friendly Heading Crafted from 100% natural bamboo, this brus…" at bounding box center [1158, 457] width 472 height 472
click at [1066, 557] on div "Plastic-Free & Eco-Friendly Heading Crafted from 100% natural bamboo, this brus…" at bounding box center [1158, 457] width 472 height 472
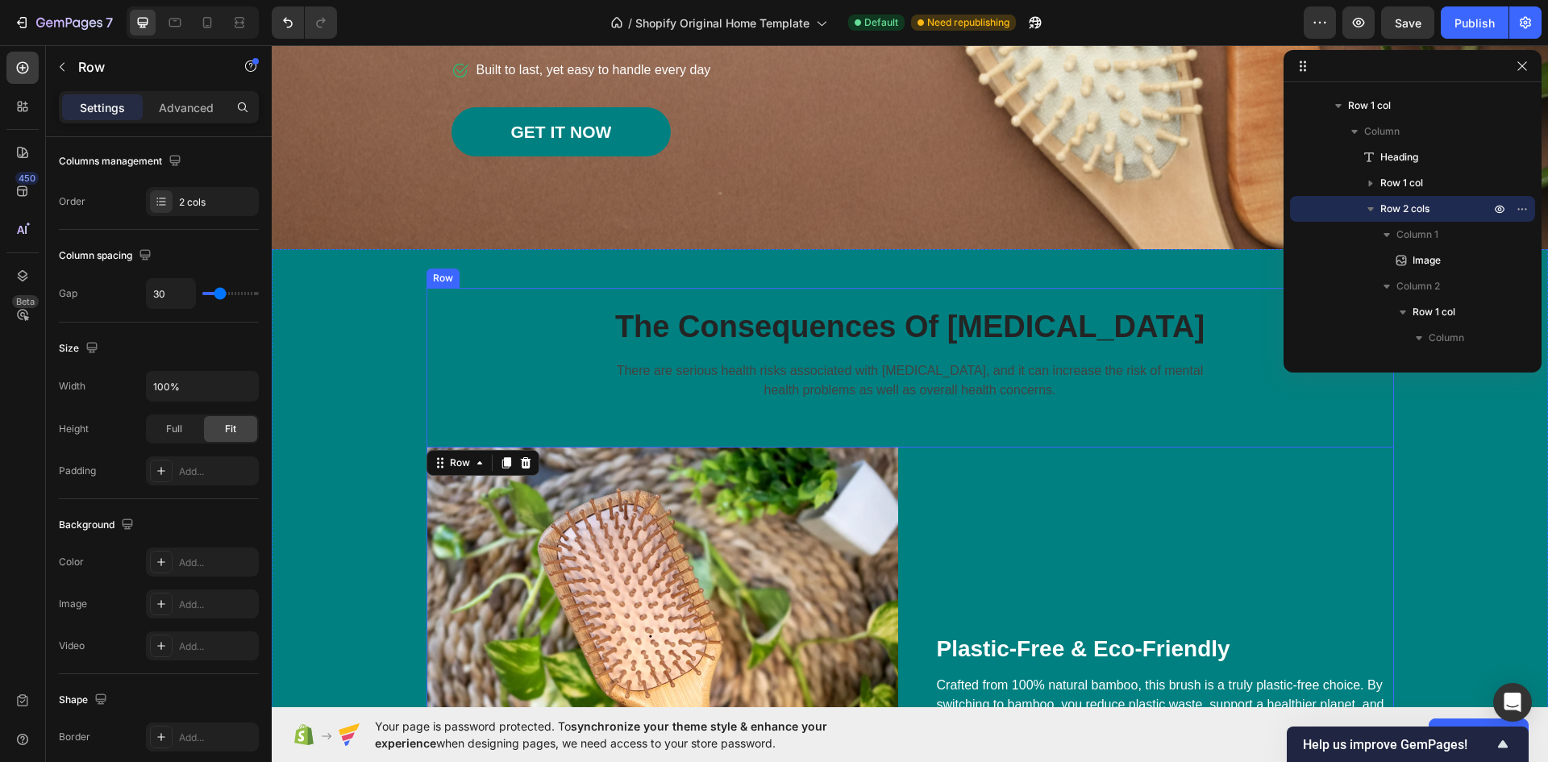
scroll to position [313, 0]
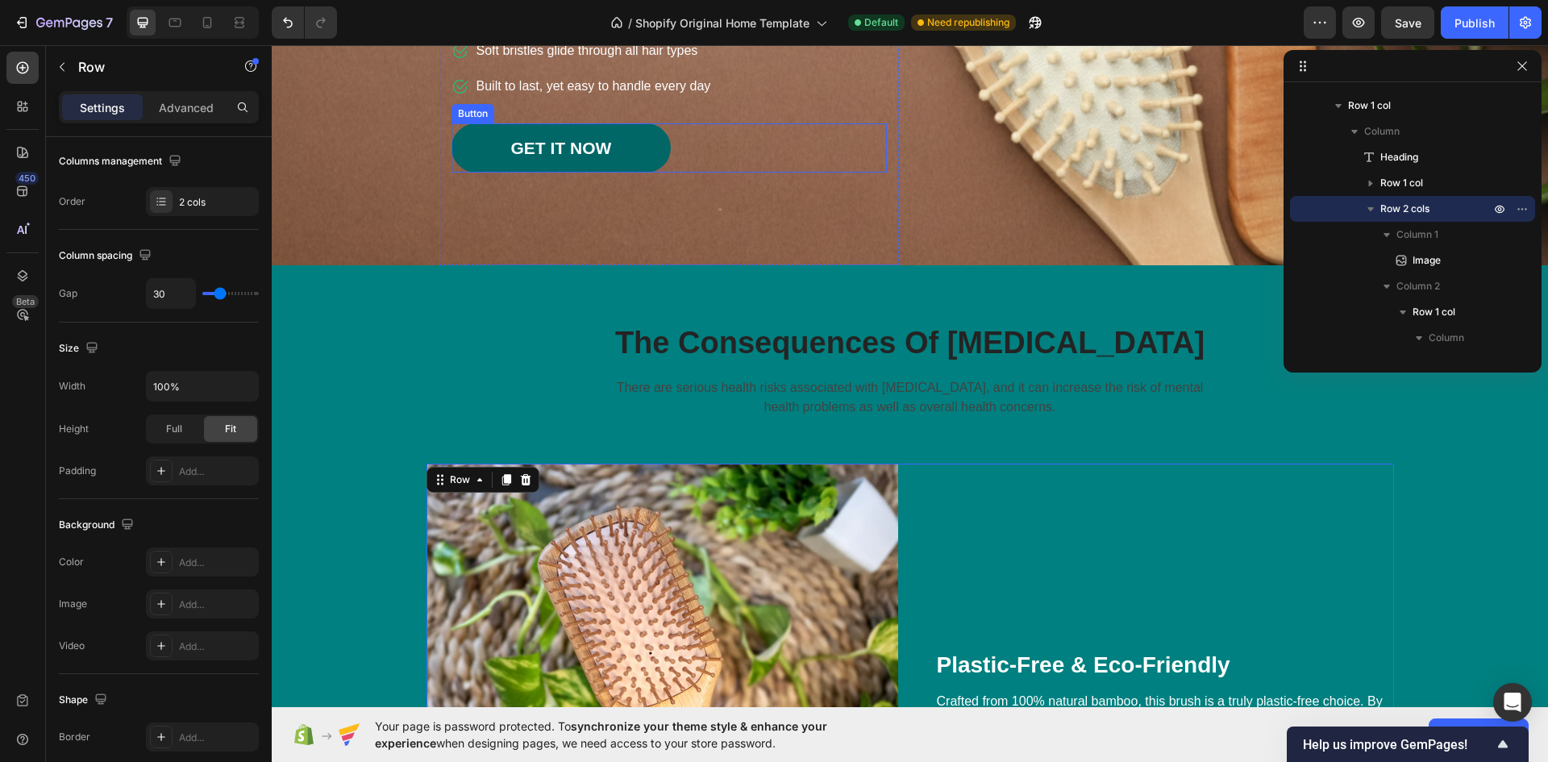
click at [645, 141] on link "GET IT NOW" at bounding box center [561, 147] width 220 height 49
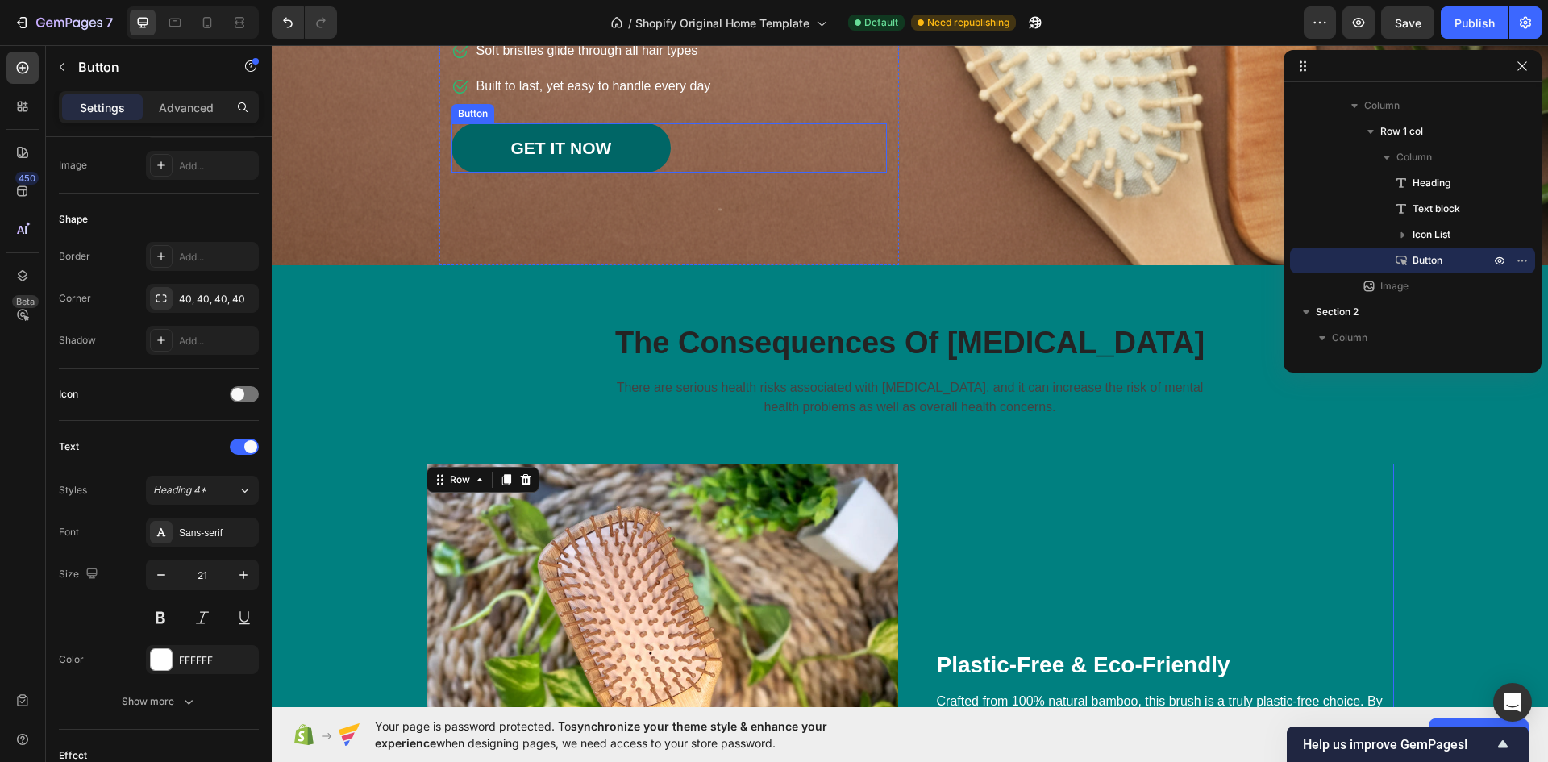
scroll to position [0, 0]
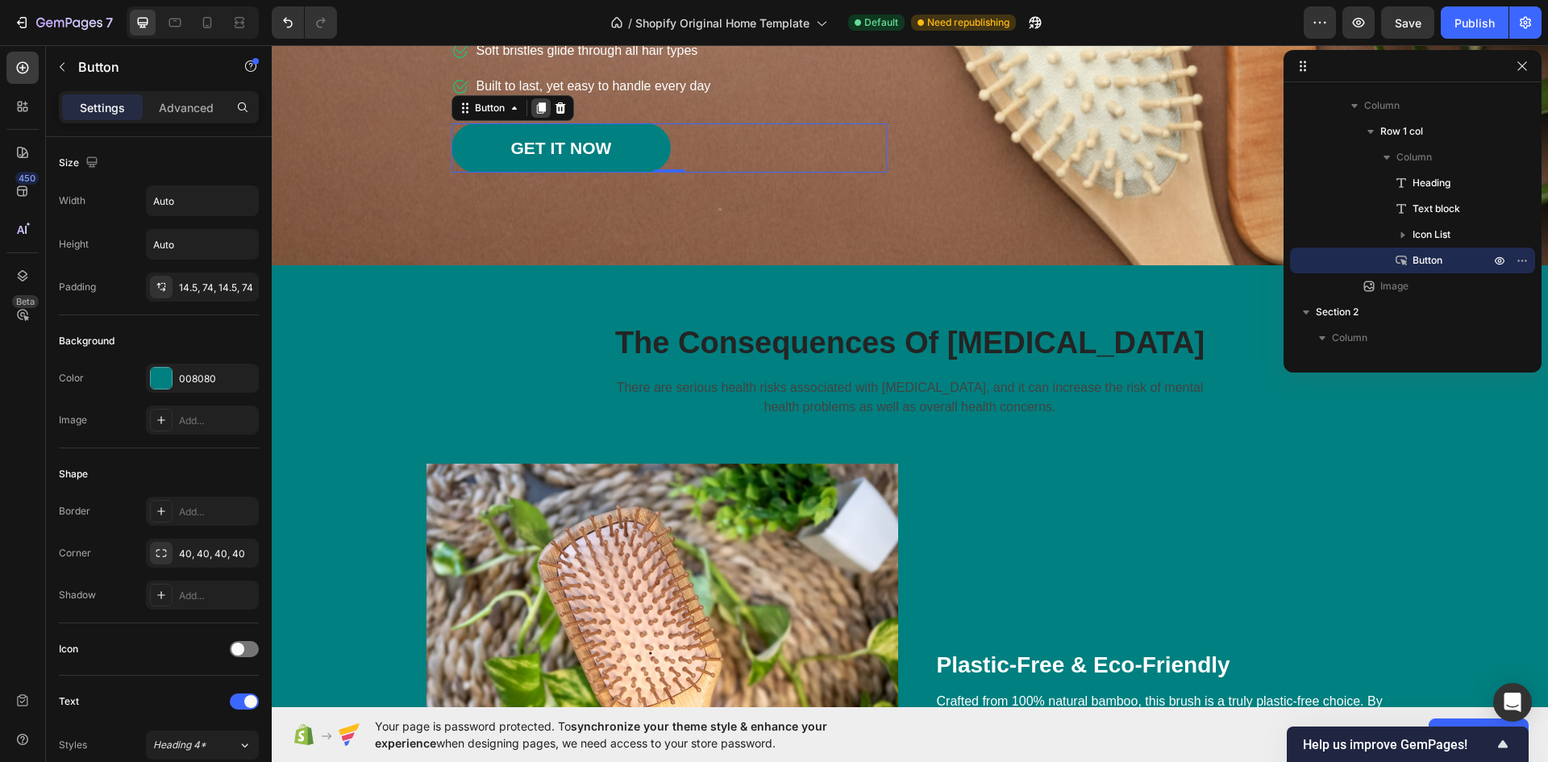
click at [536, 105] on icon at bounding box center [540, 108] width 9 height 11
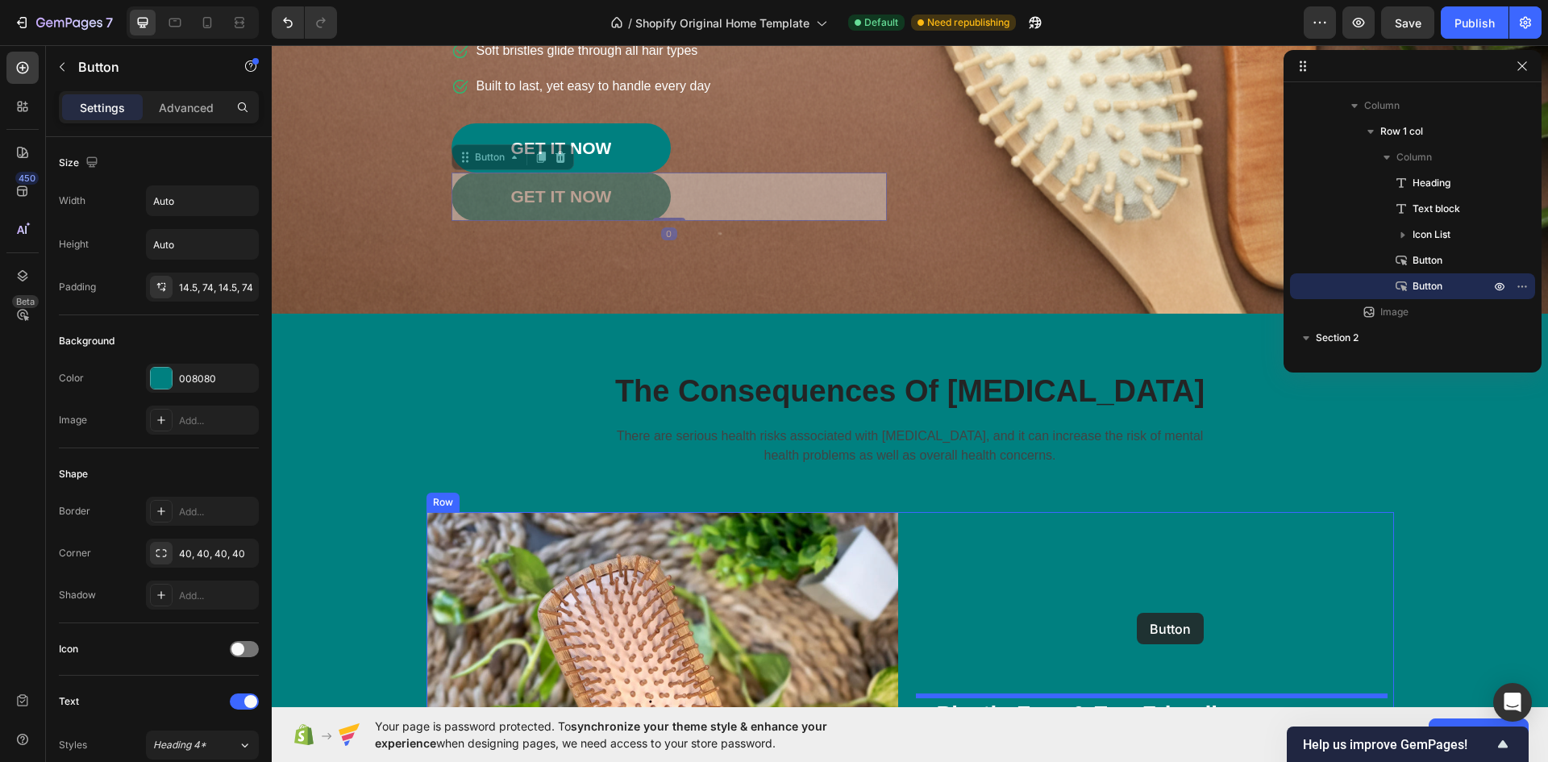
drag, startPoint x: 651, startPoint y: 196, endPoint x: 1137, endPoint y: 613, distance: 640.4
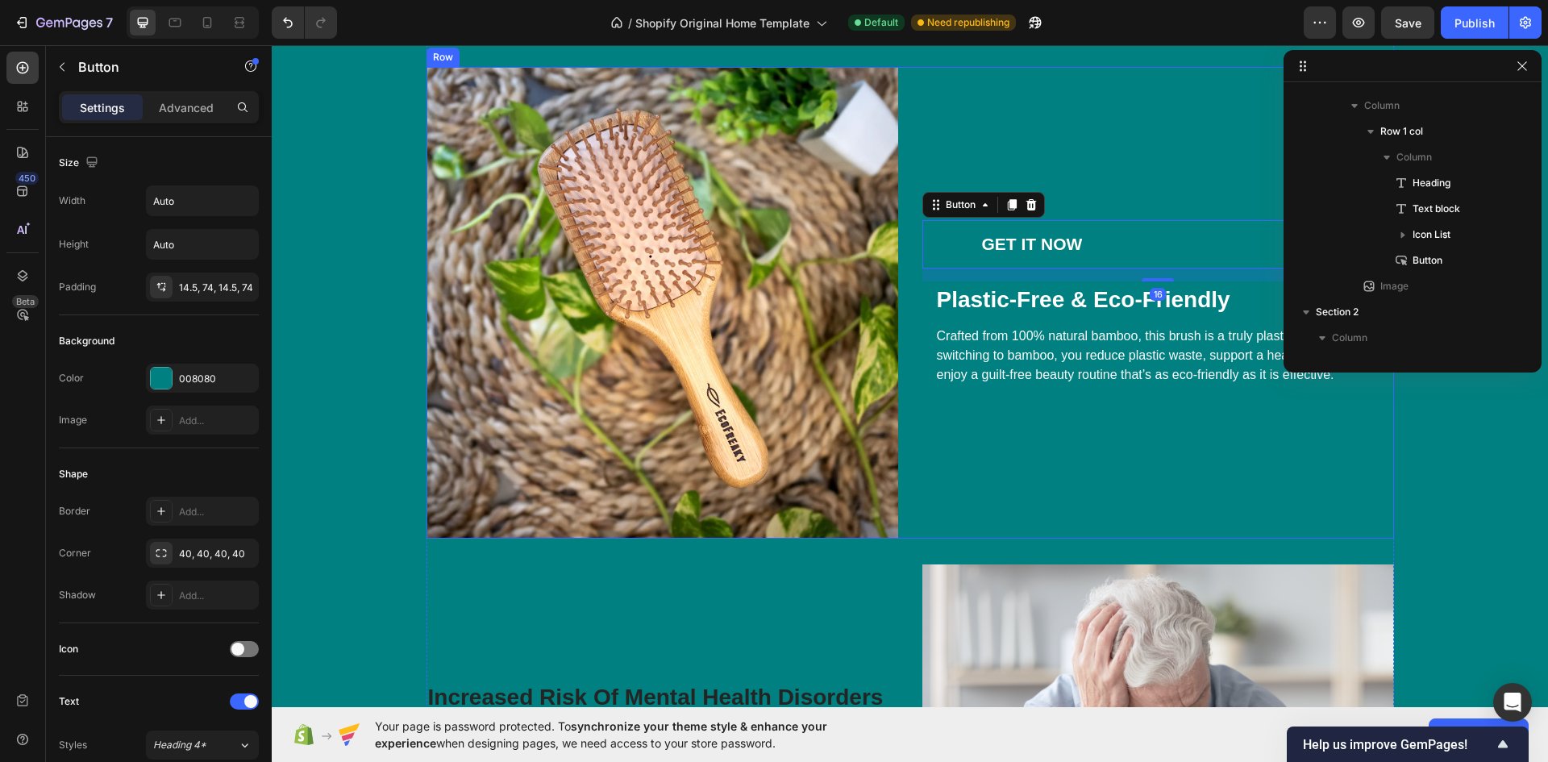
scroll to position [716, 0]
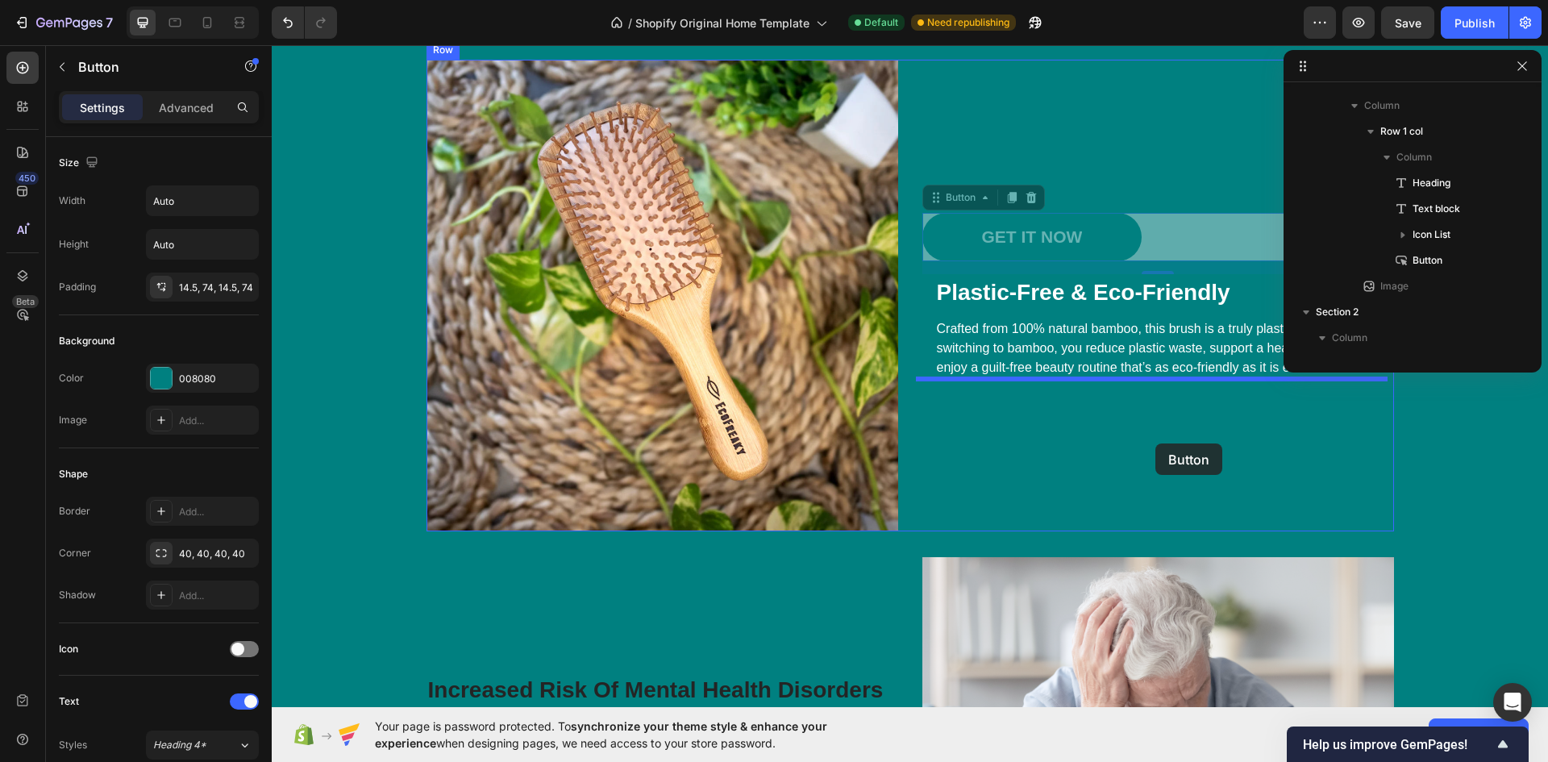
drag, startPoint x: 1103, startPoint y: 230, endPoint x: 1155, endPoint y: 443, distance: 220.0
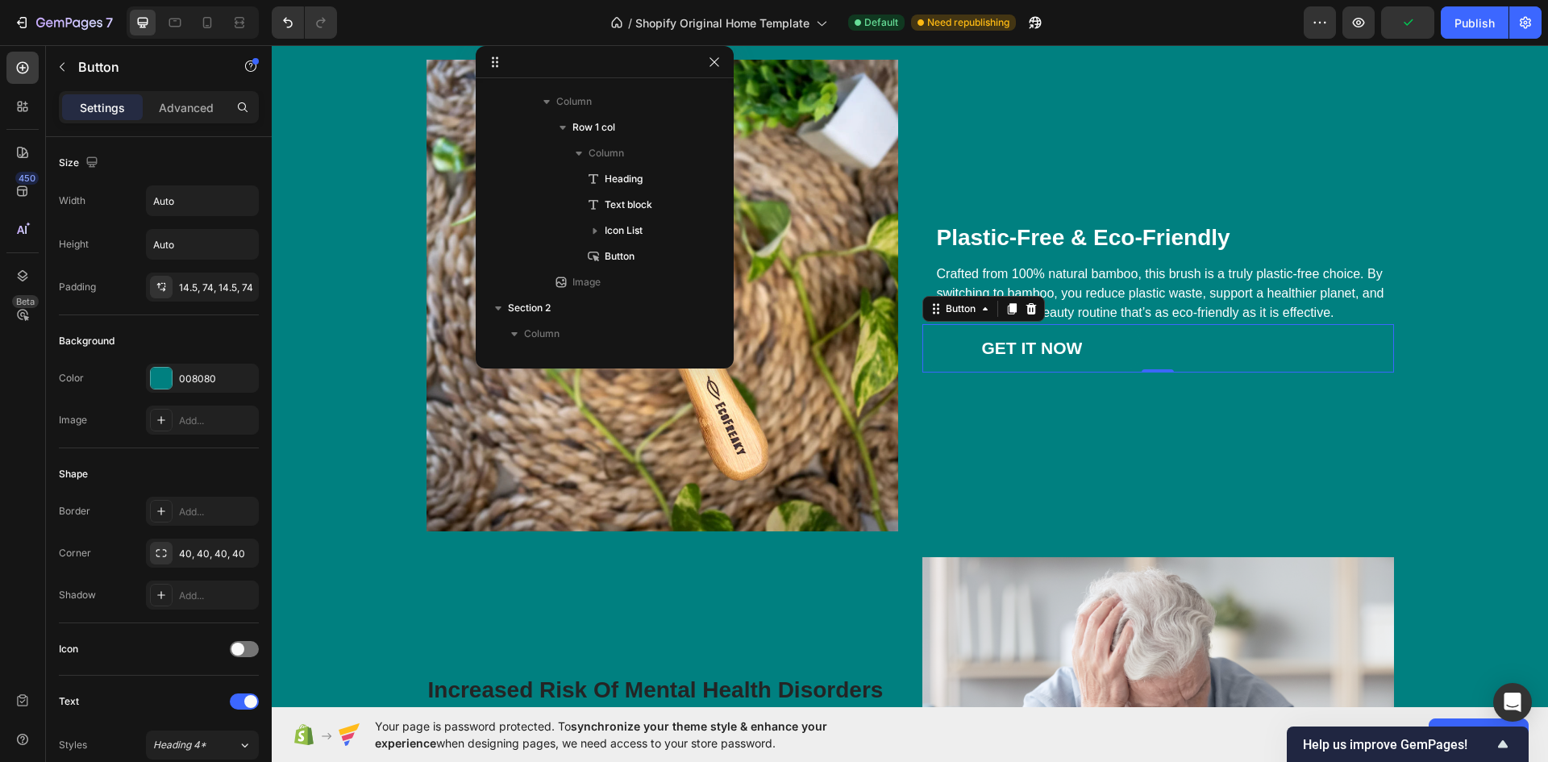
drag, startPoint x: 1415, startPoint y: 67, endPoint x: 603, endPoint y: 54, distance: 812.0
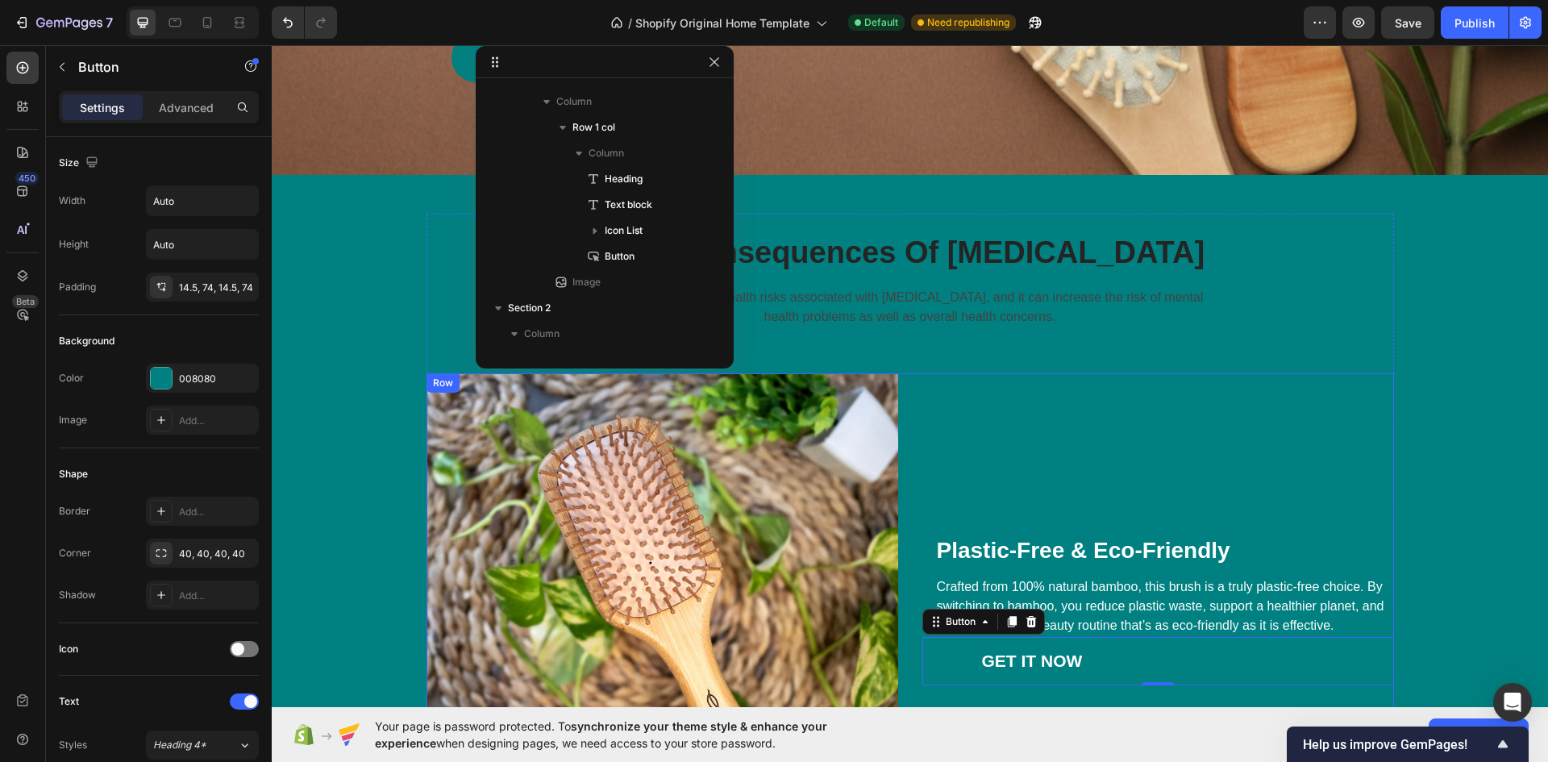
scroll to position [726, 0]
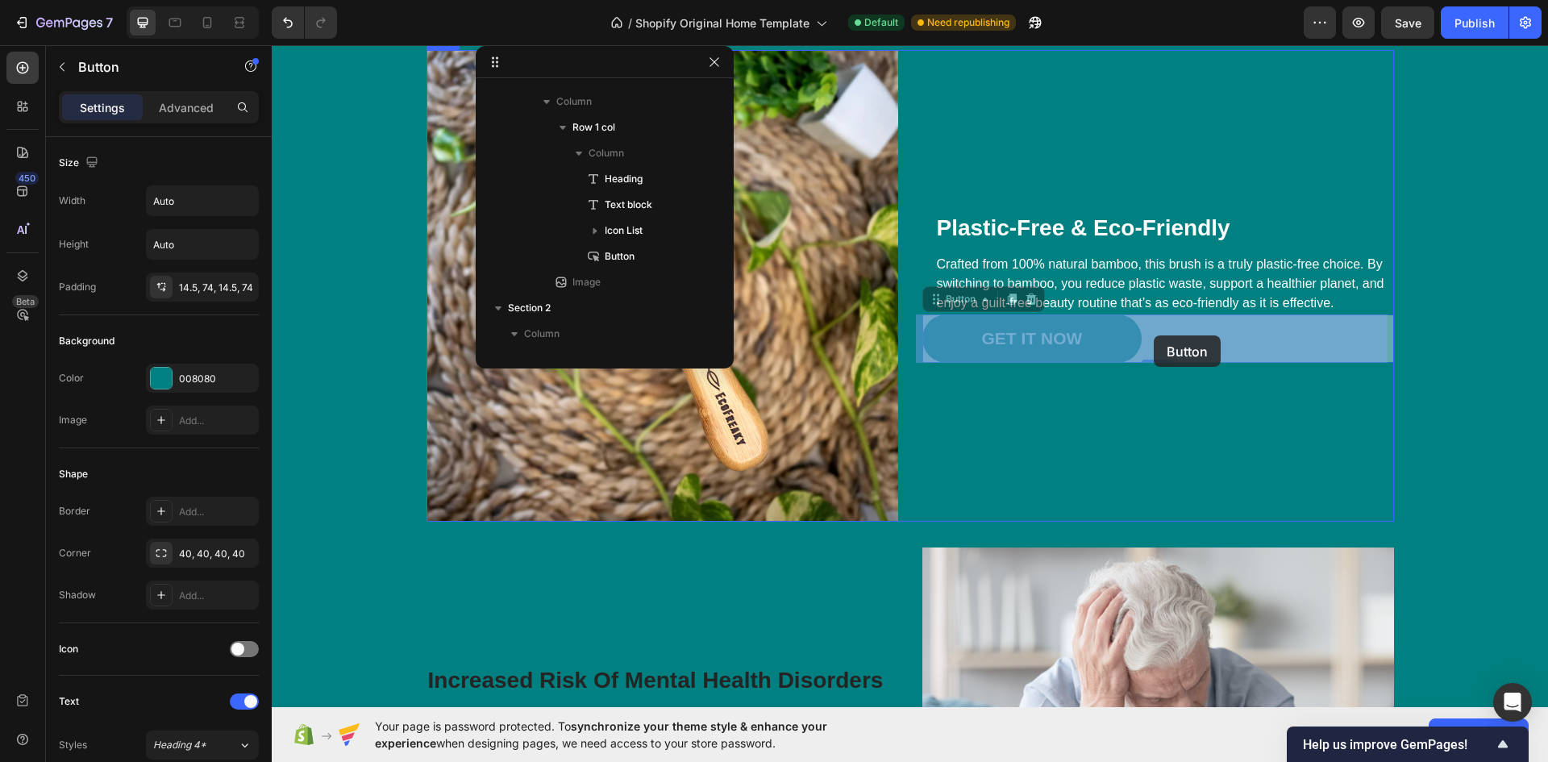
drag, startPoint x: 1103, startPoint y: 335, endPoint x: 1154, endPoint y: 335, distance: 50.8
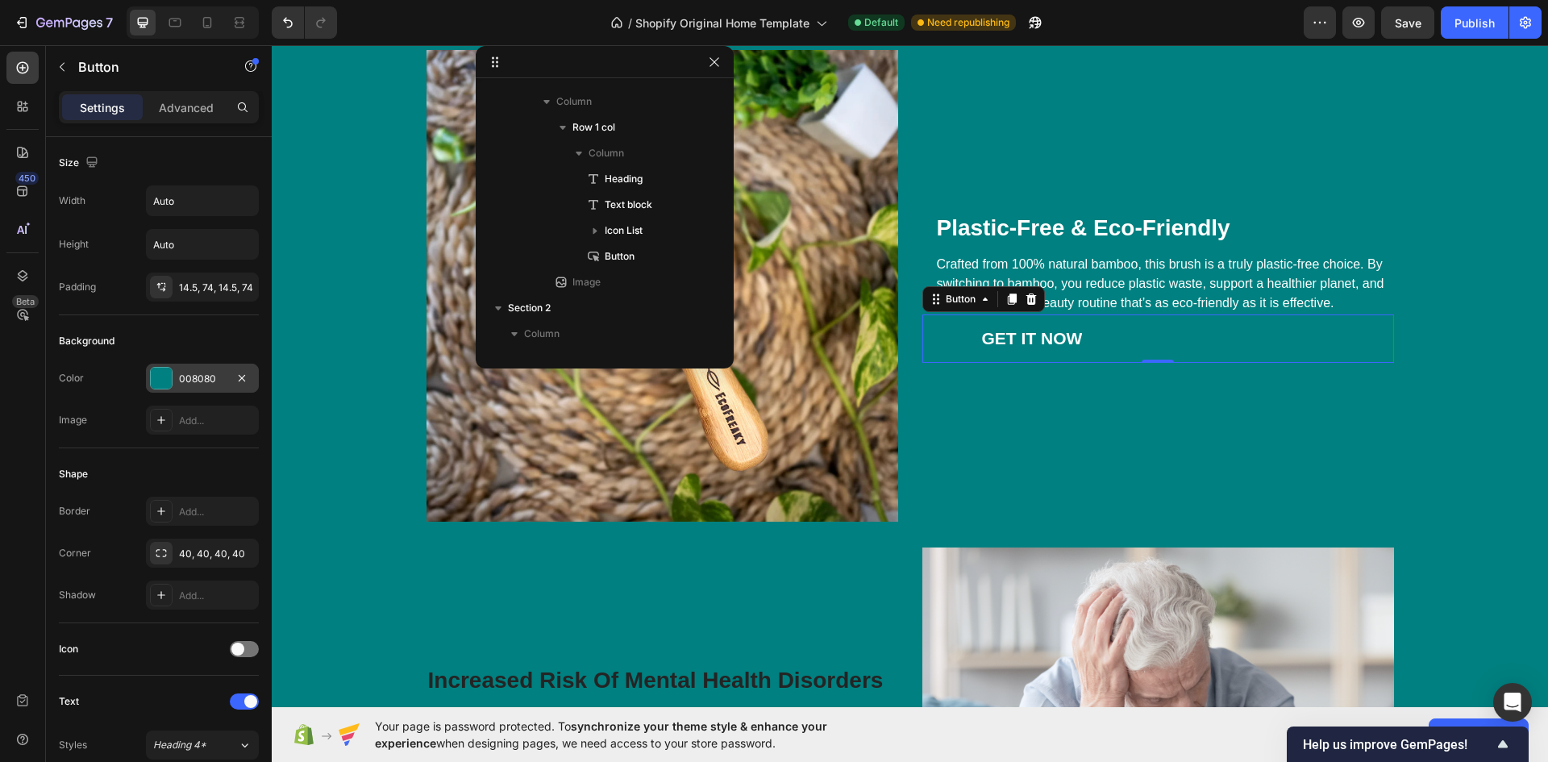
click at [172, 374] on div at bounding box center [161, 378] width 23 height 23
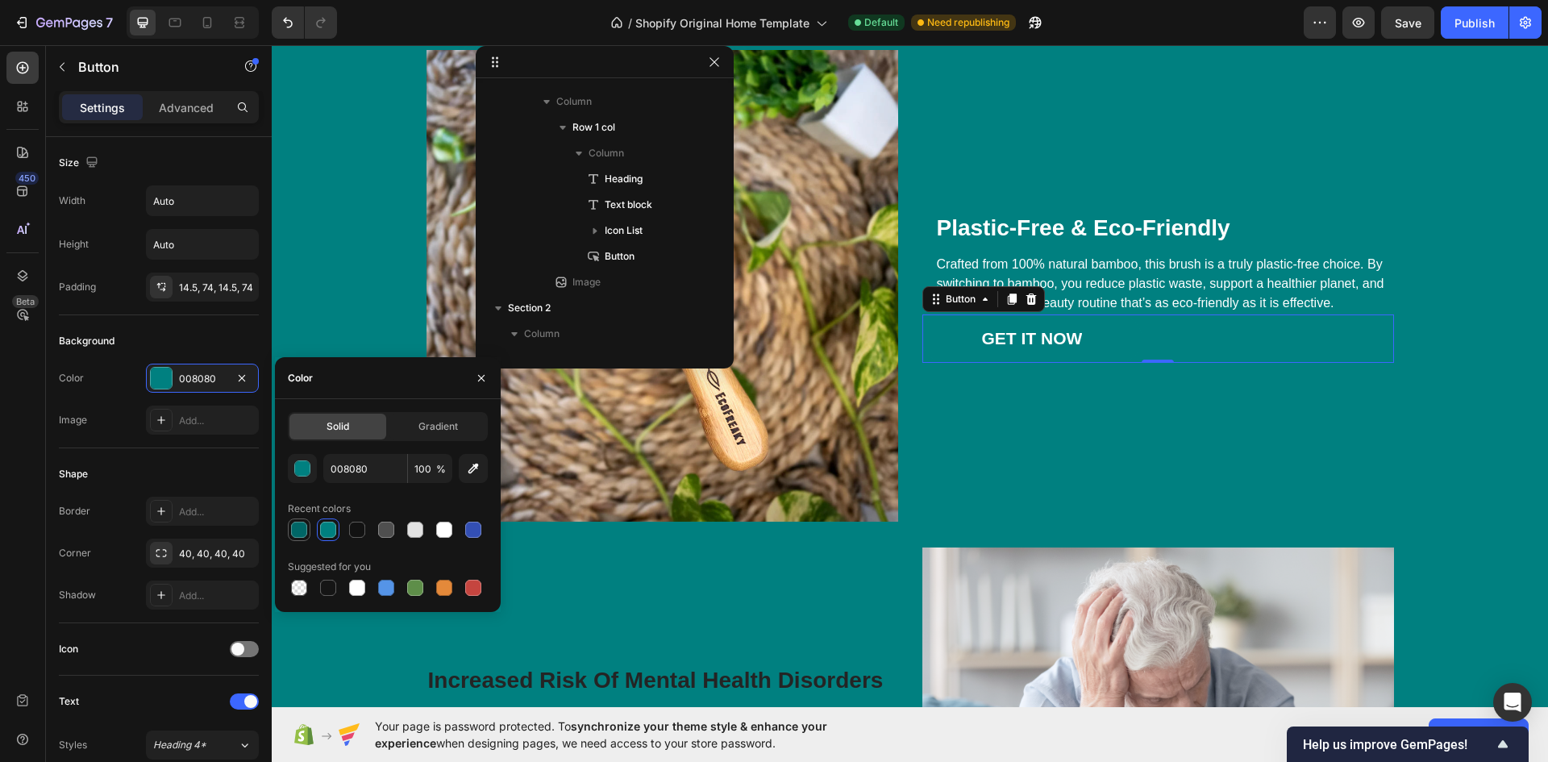
click at [299, 531] on div at bounding box center [299, 530] width 16 height 16
type input "006666"
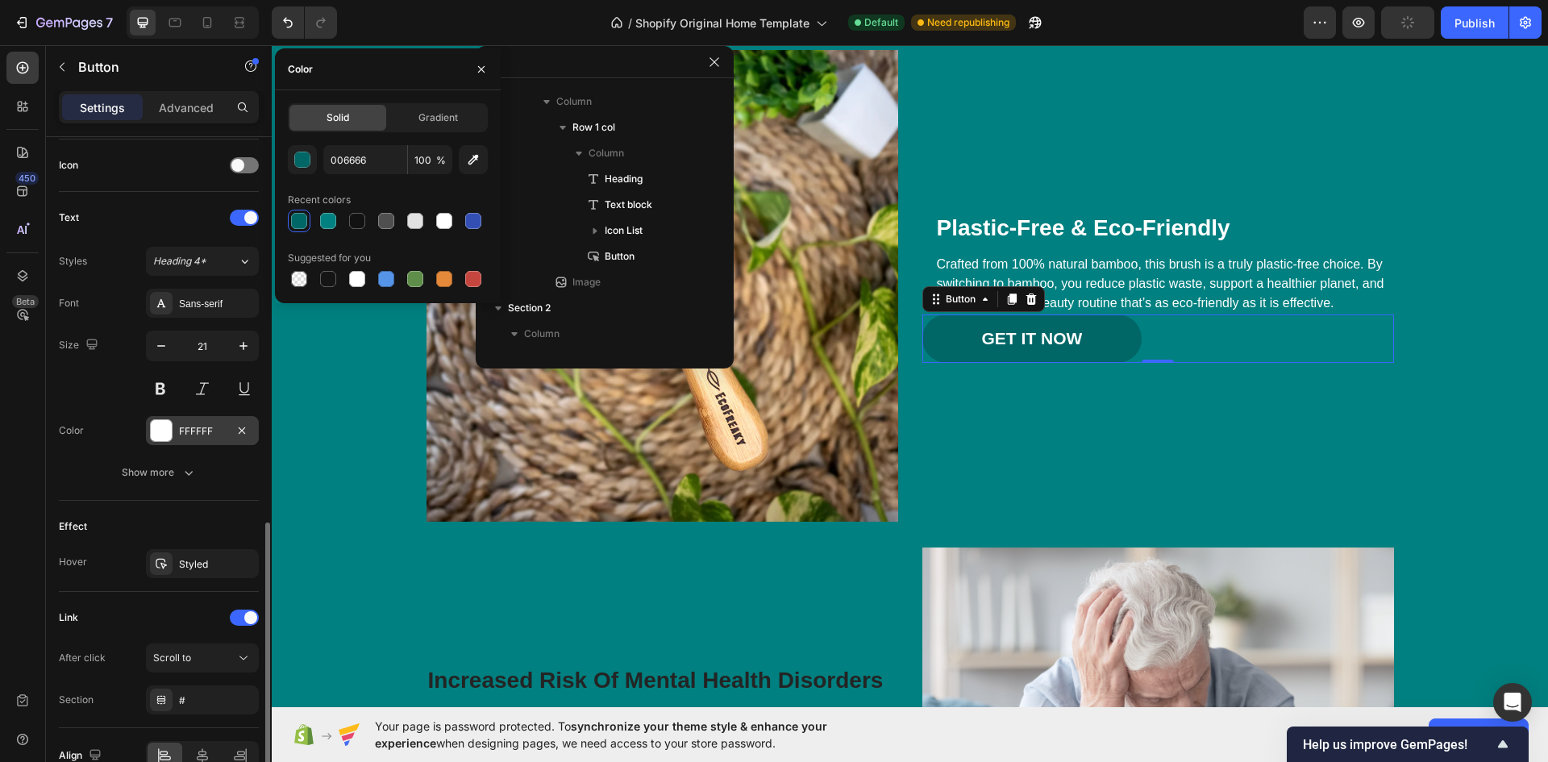
scroll to position [564, 0]
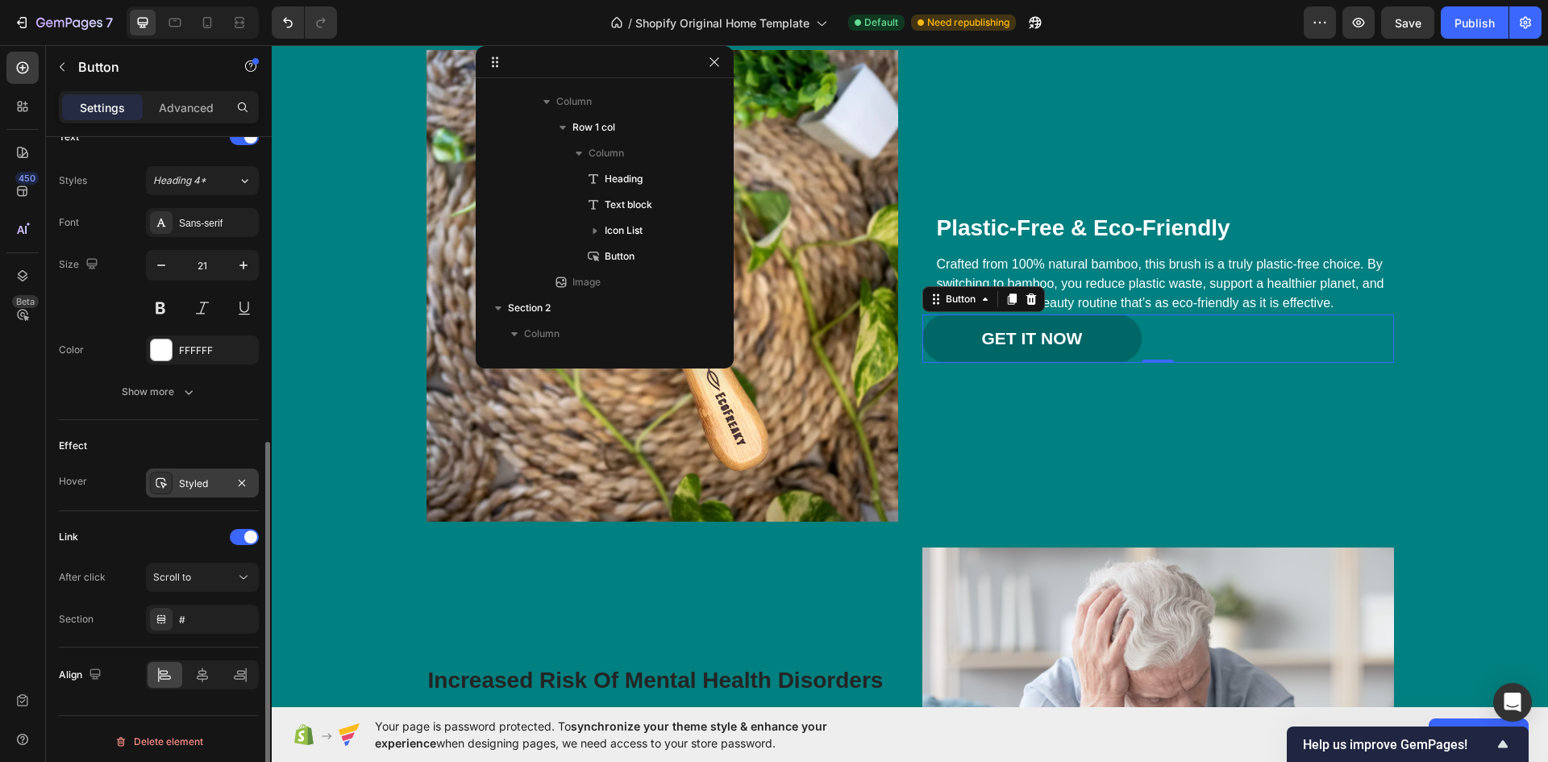
click at [204, 481] on div "Styled" at bounding box center [202, 483] width 47 height 15
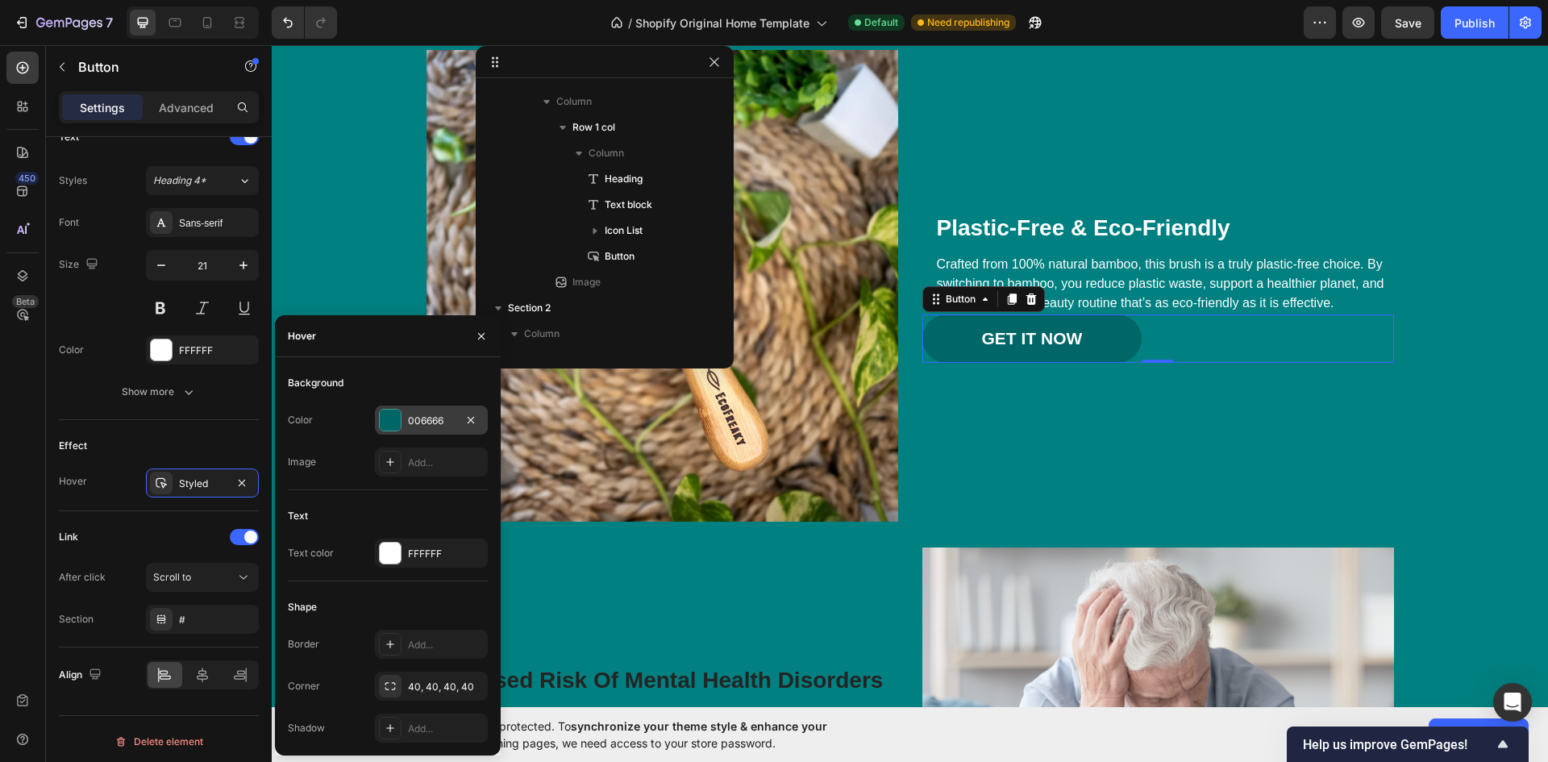
click at [396, 416] on div at bounding box center [390, 420] width 21 height 21
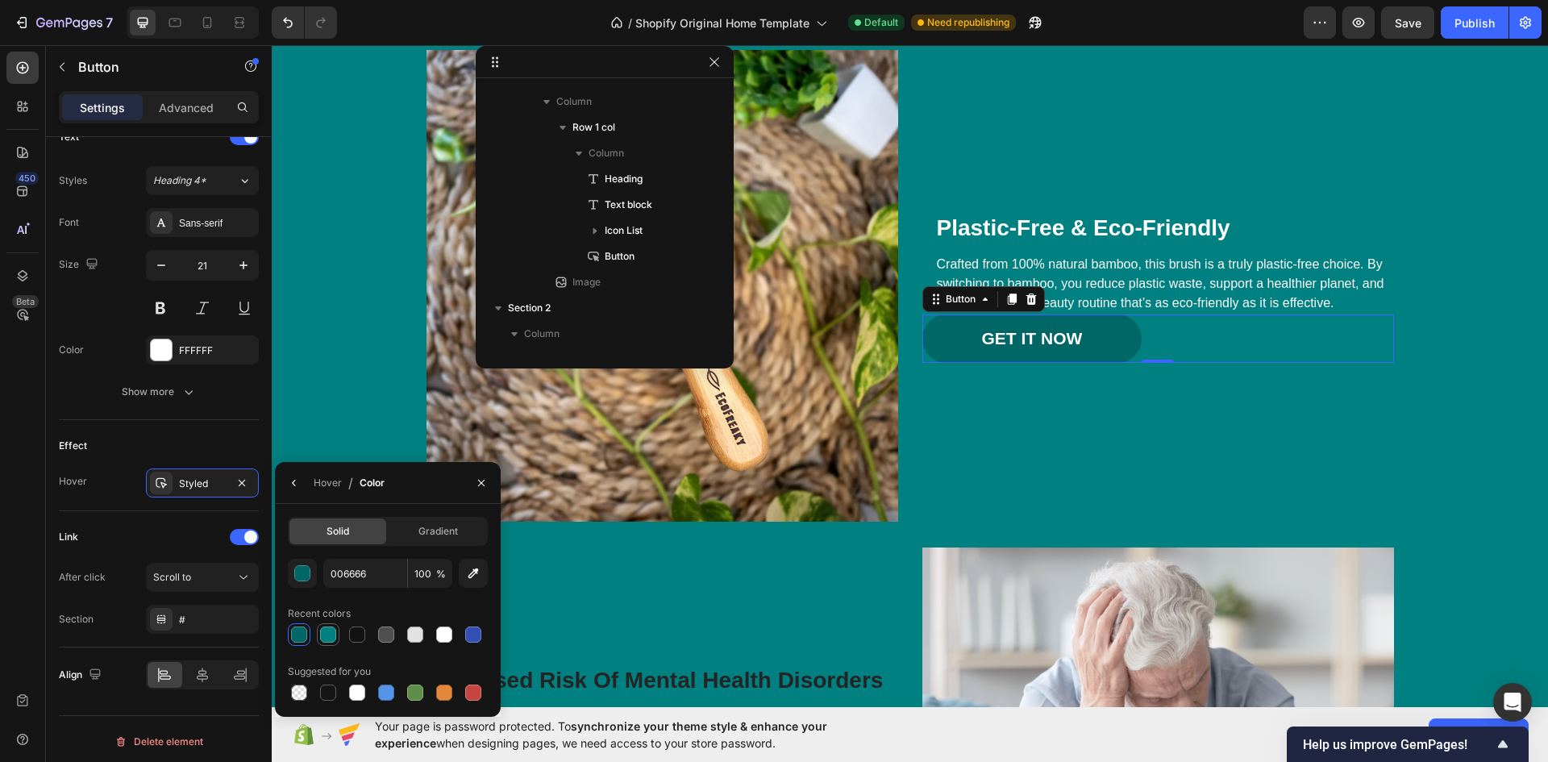
click at [328, 632] on div at bounding box center [328, 634] width 16 height 16
click at [419, 687] on div at bounding box center [415, 692] width 16 height 16
type input "5E8E49"
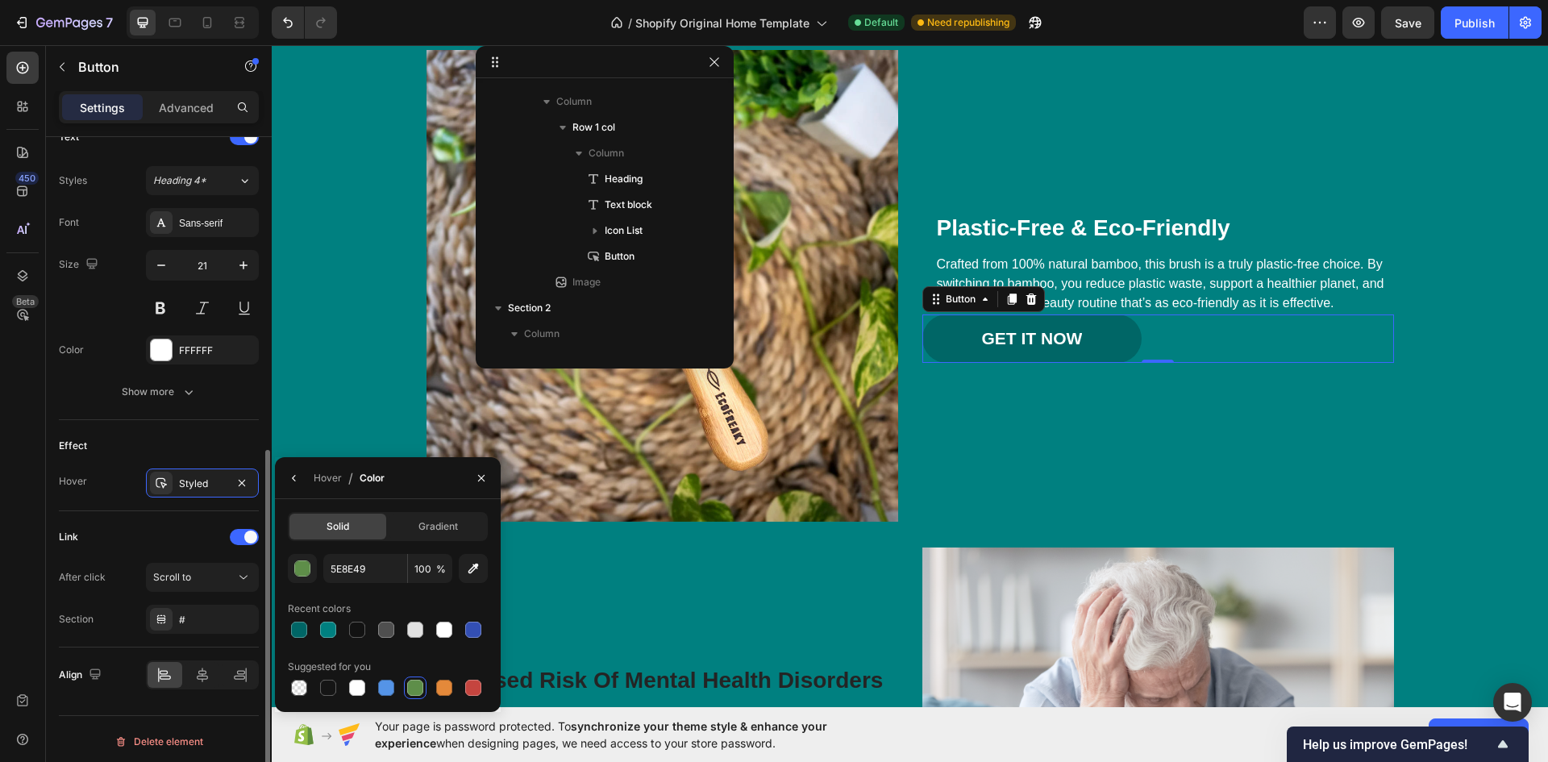
scroll to position [569, 0]
click at [210, 661] on div at bounding box center [202, 670] width 35 height 26
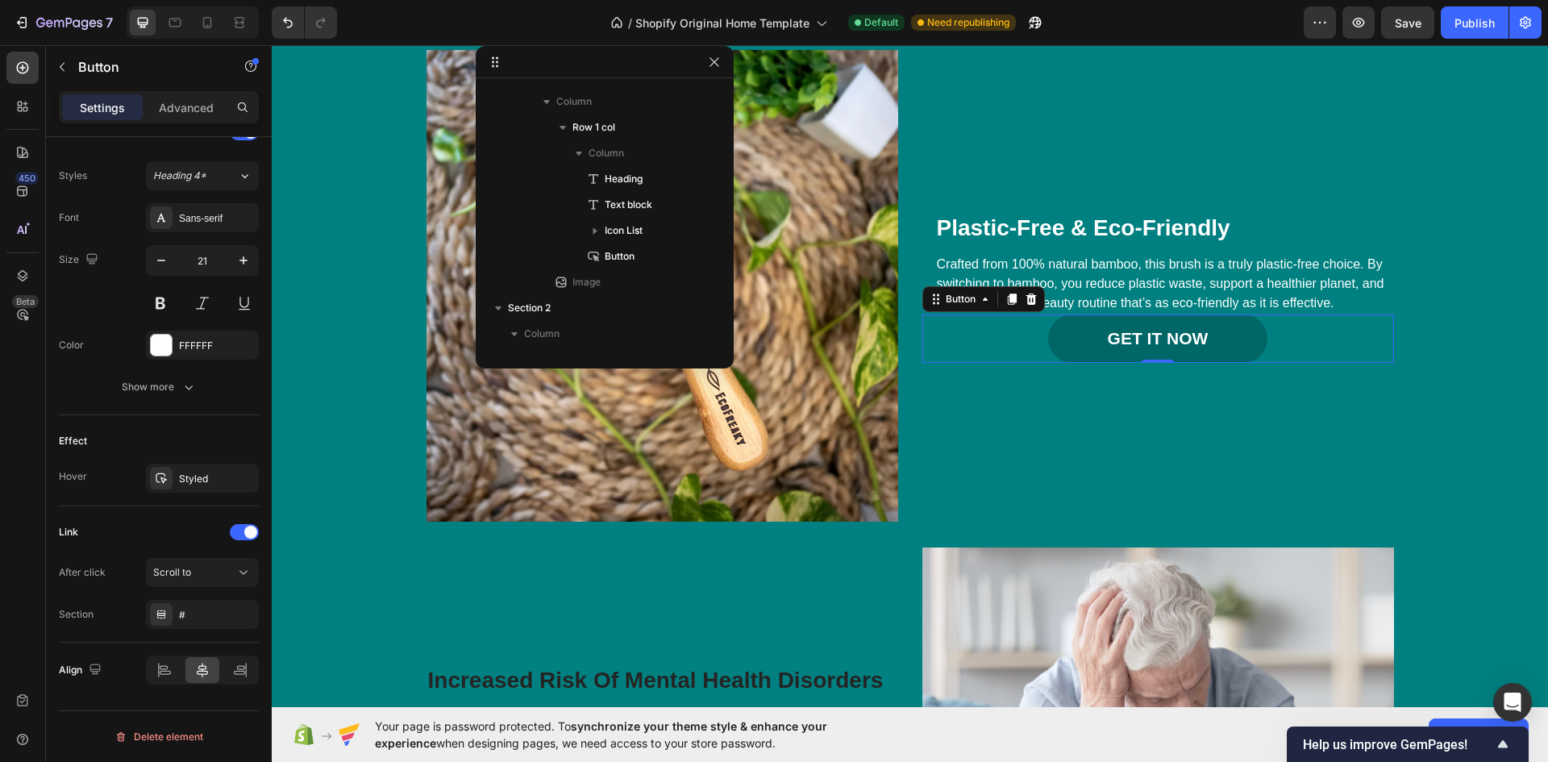
click at [1372, 326] on div "GET IT NOW Button 16" at bounding box center [1158, 338] width 472 height 49
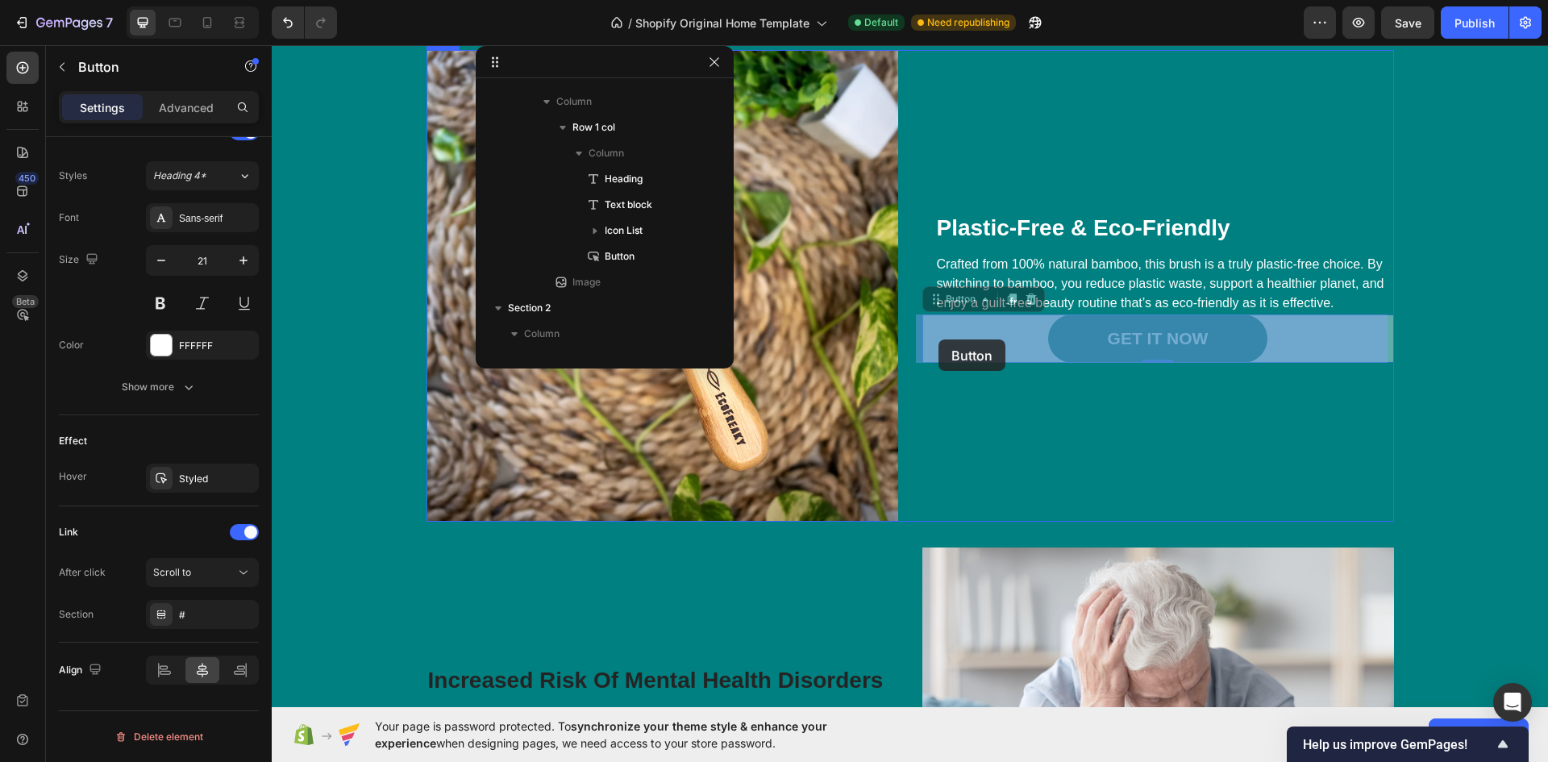
drag, startPoint x: 917, startPoint y: 339, endPoint x: 936, endPoint y: 339, distance: 19.3
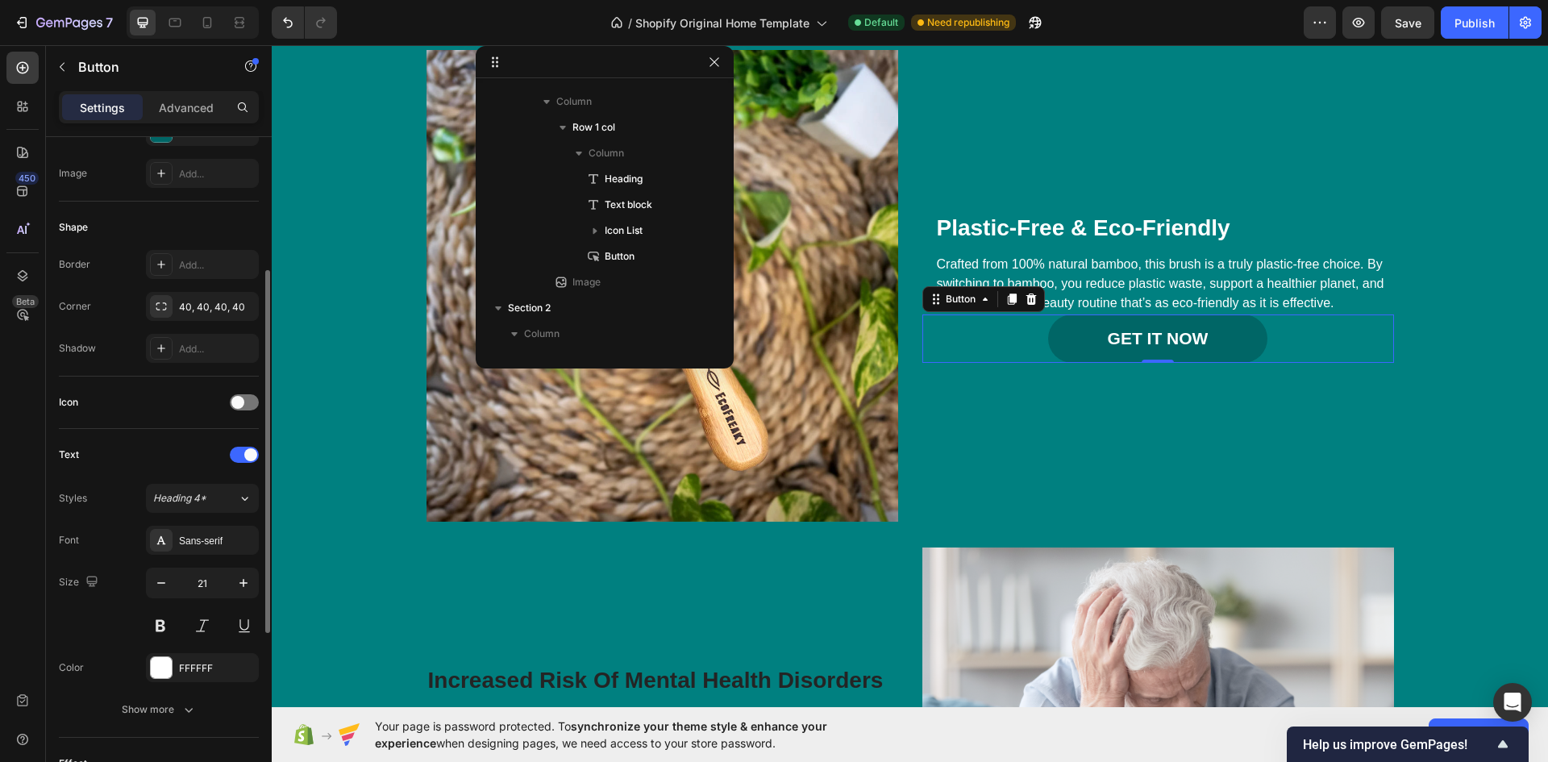
scroll to position [0, 0]
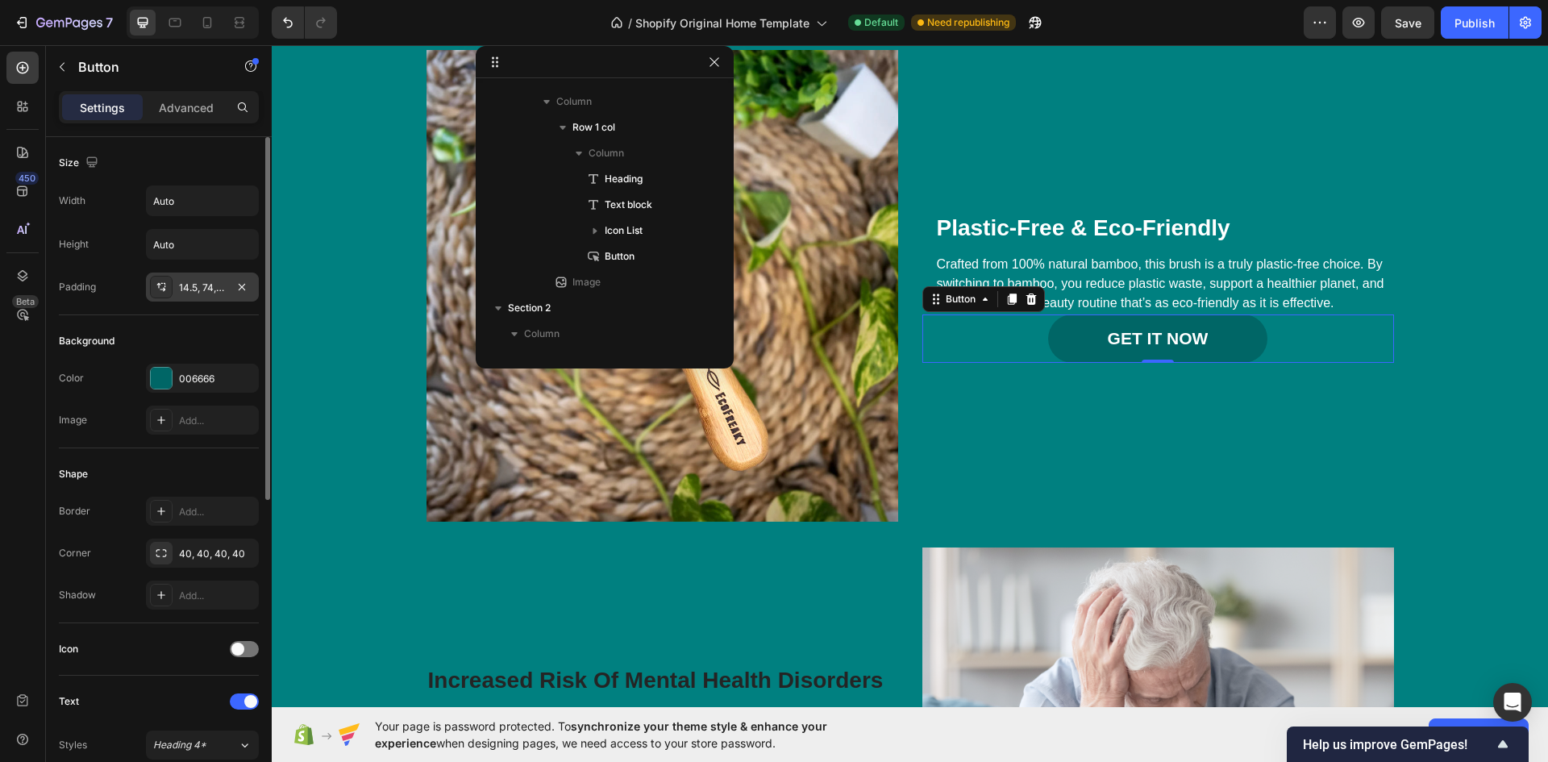
click at [181, 283] on div "14.5, 74, 14.5, 74" at bounding box center [202, 288] width 47 height 15
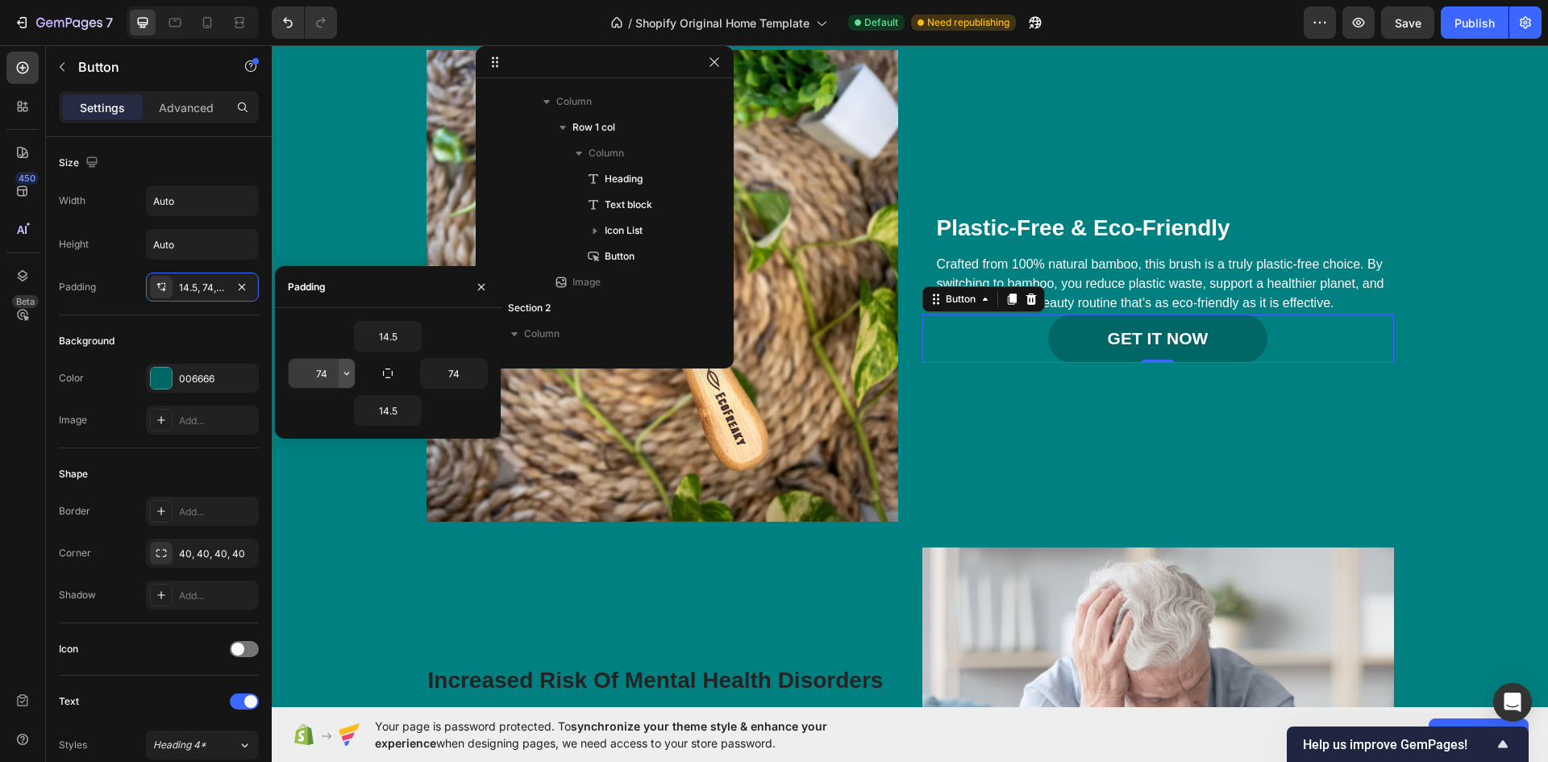
click at [347, 371] on icon "button" at bounding box center [346, 373] width 13 height 13
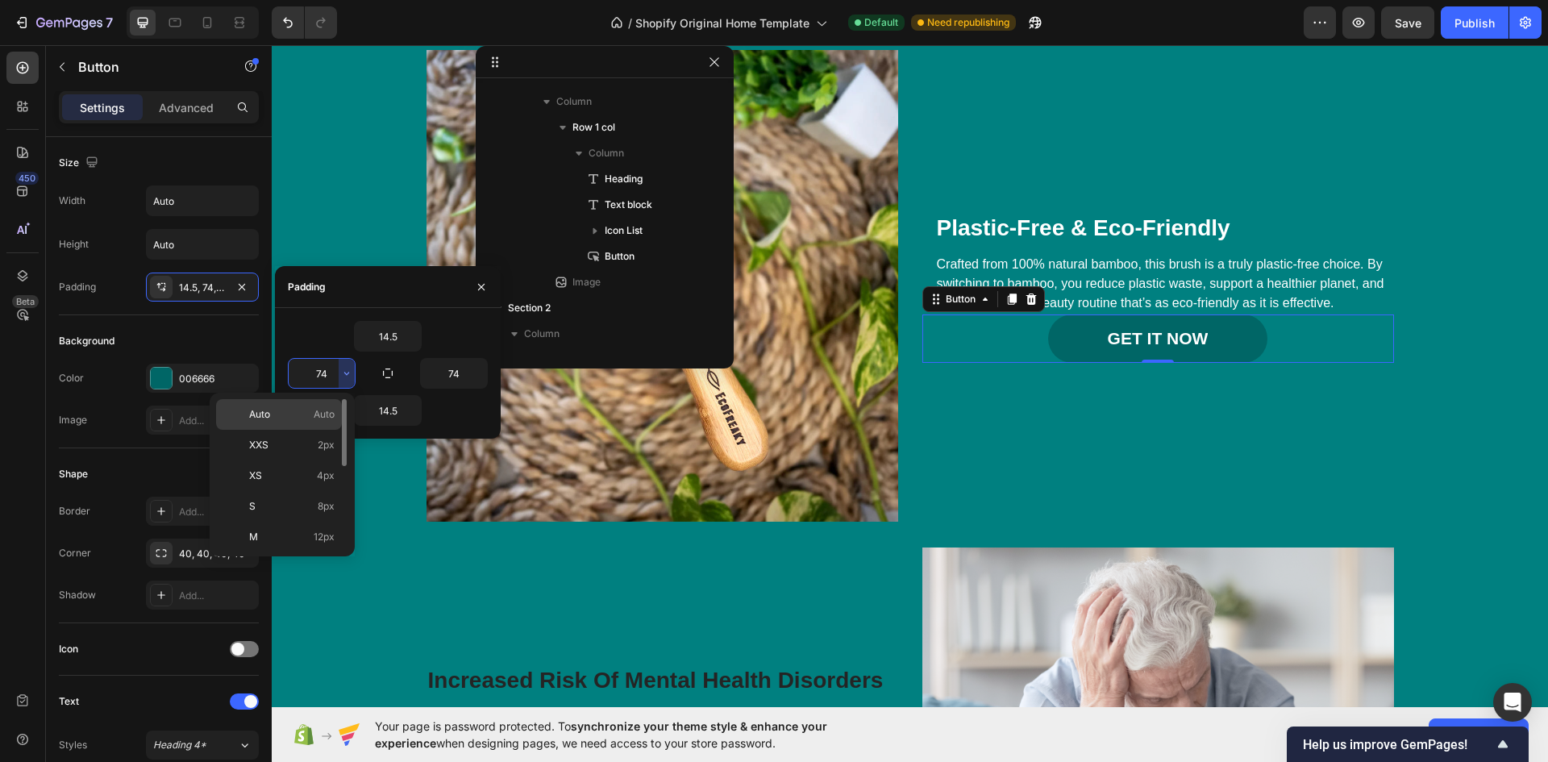
click at [314, 410] on span "Auto" at bounding box center [324, 414] width 21 height 15
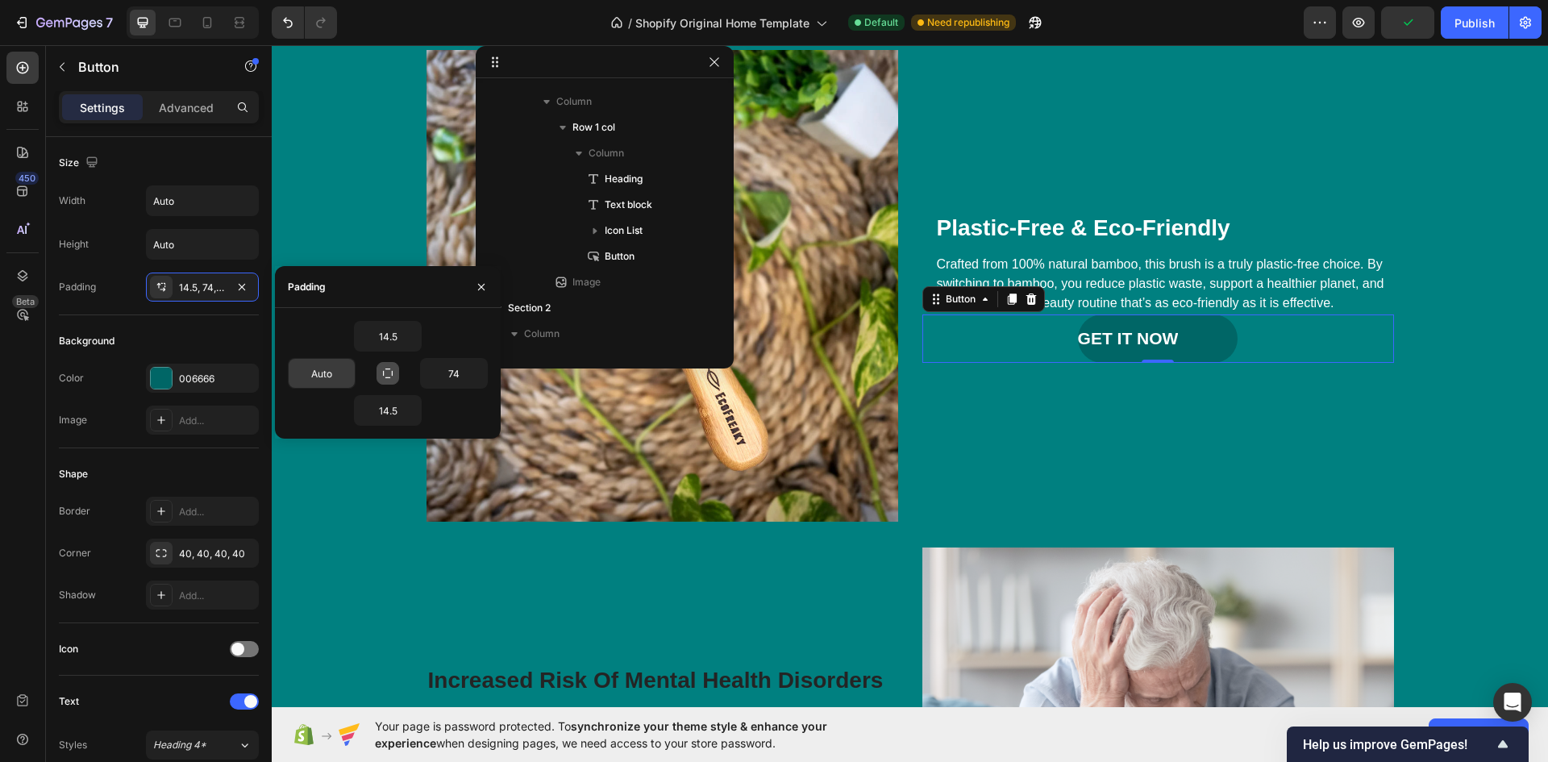
click at [384, 373] on icon "button" at bounding box center [388, 373] width 10 height 10
type input "14.5"
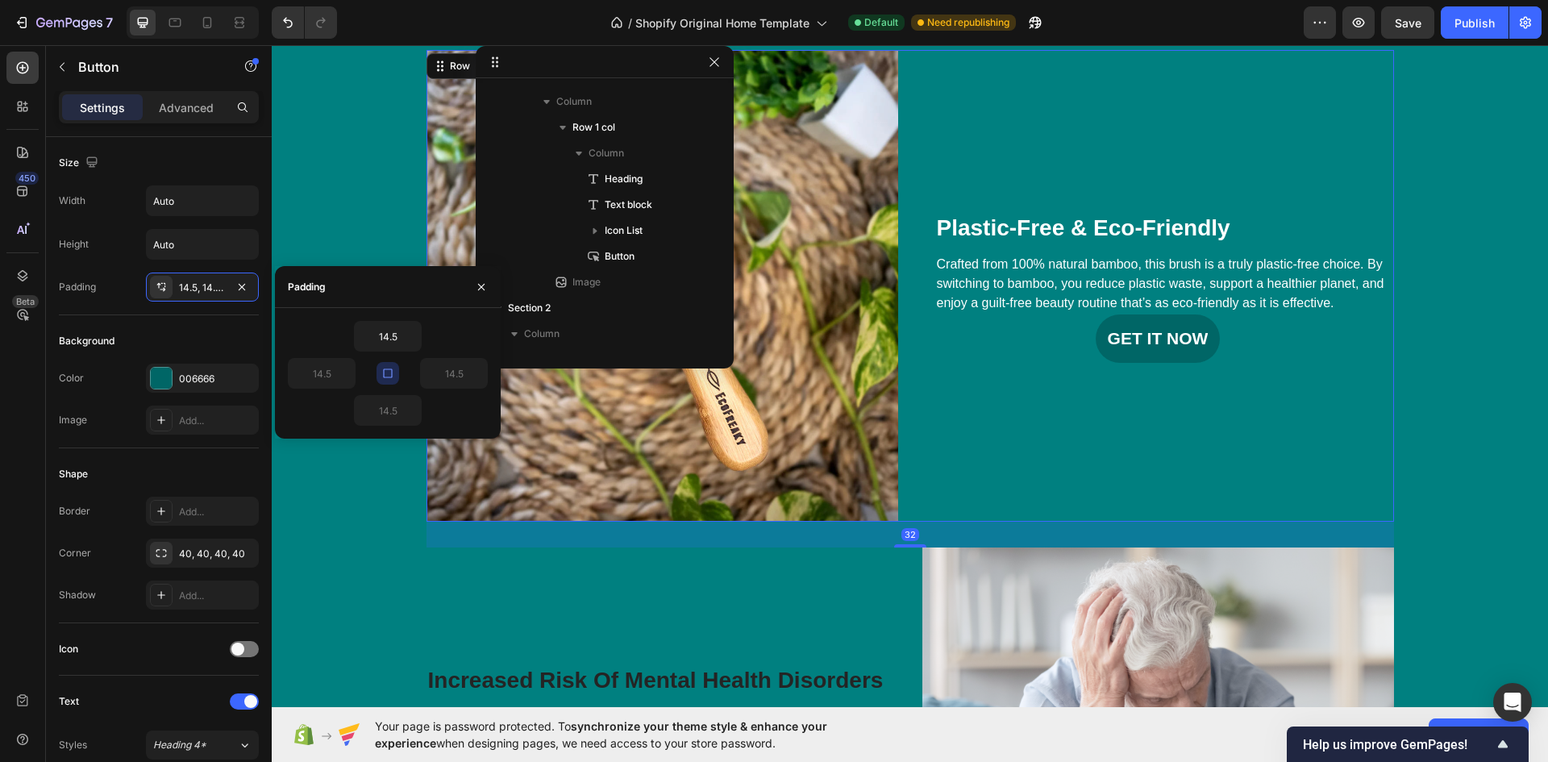
click at [1184, 441] on div "Plastic-Free & Eco-Friendly Heading Crafted from 100% natural bamboo, this brus…" at bounding box center [1158, 286] width 472 height 472
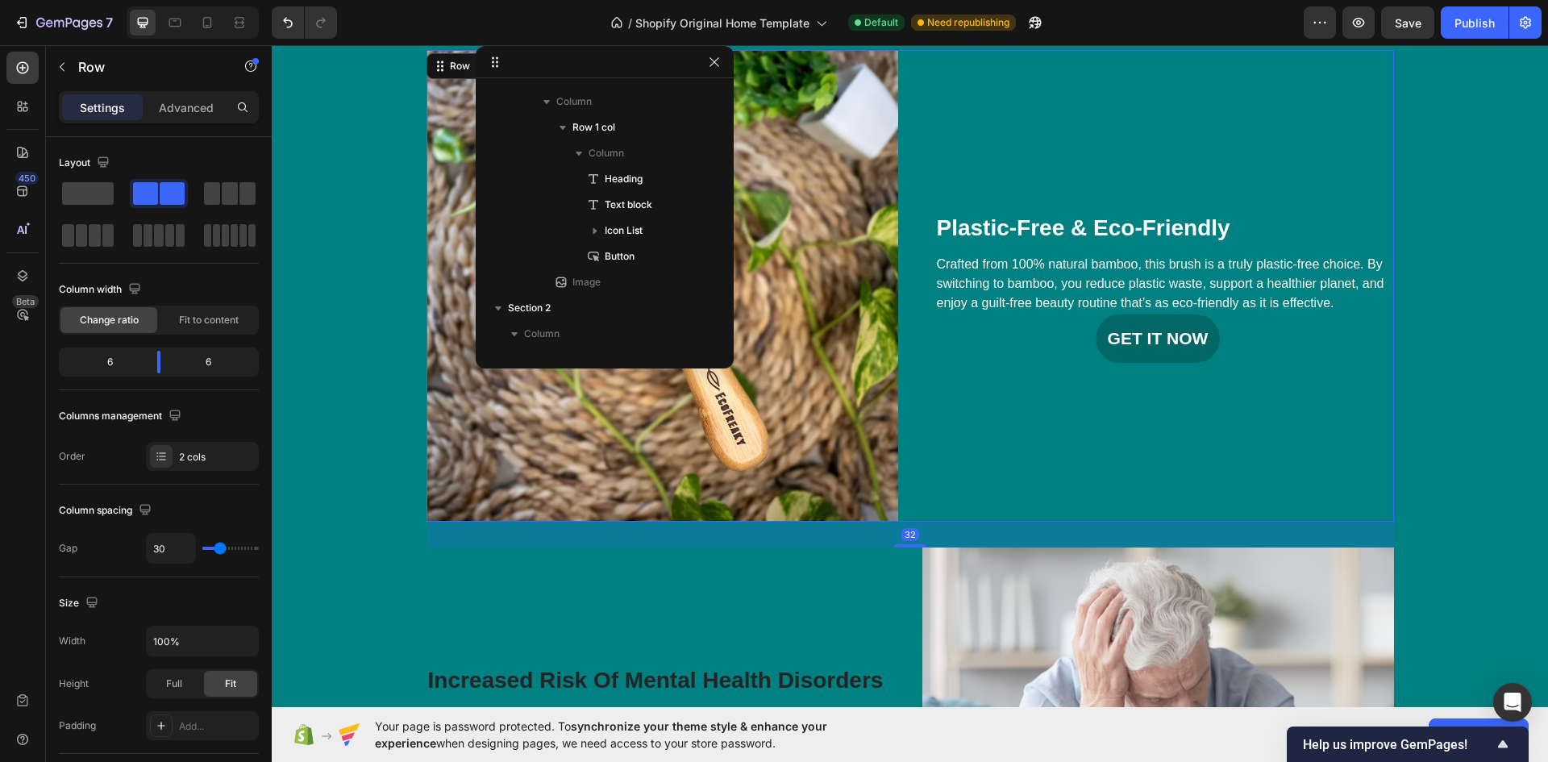
scroll to position [383, 0]
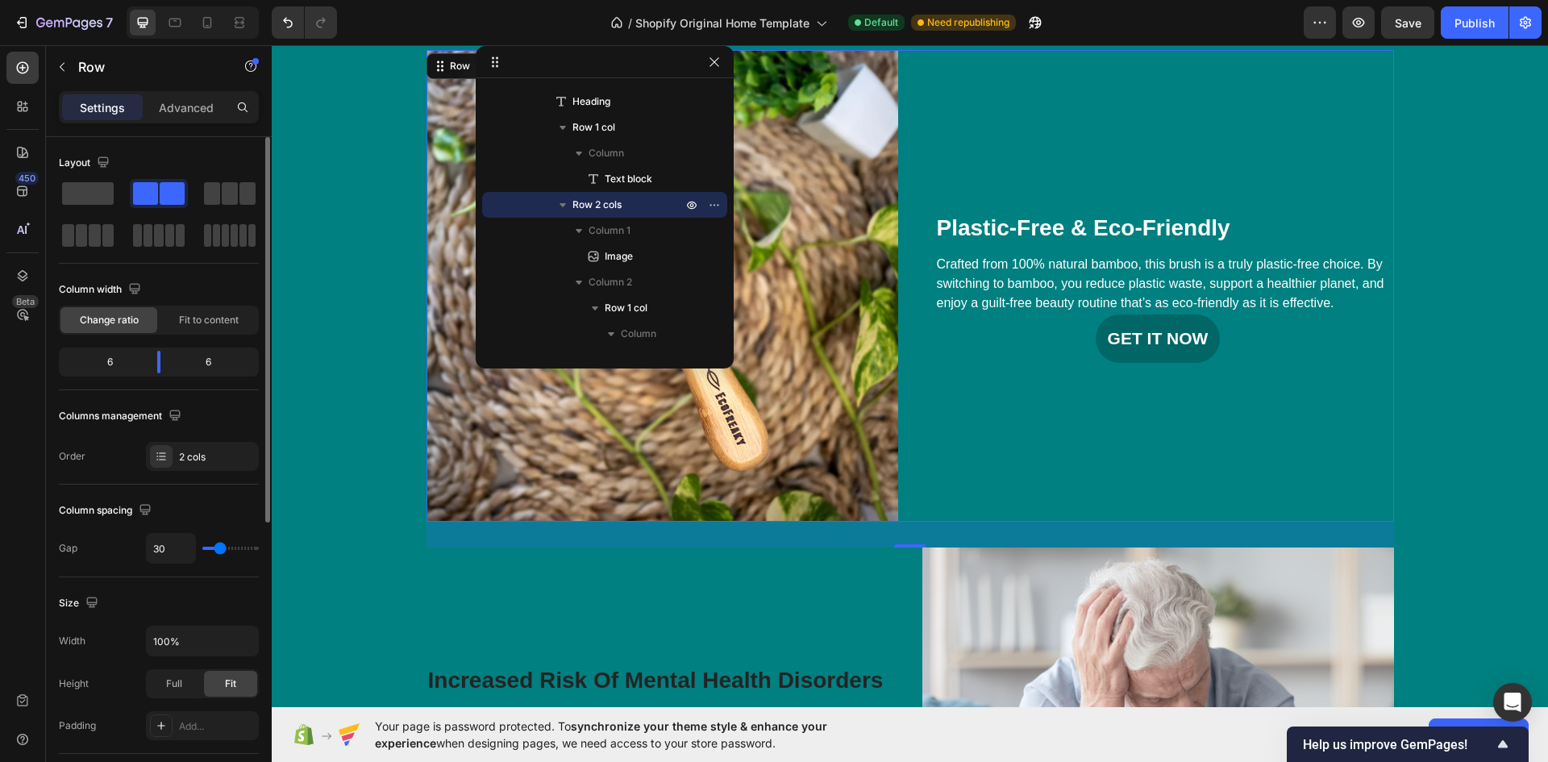
type input "33"
type input "36"
type input "38"
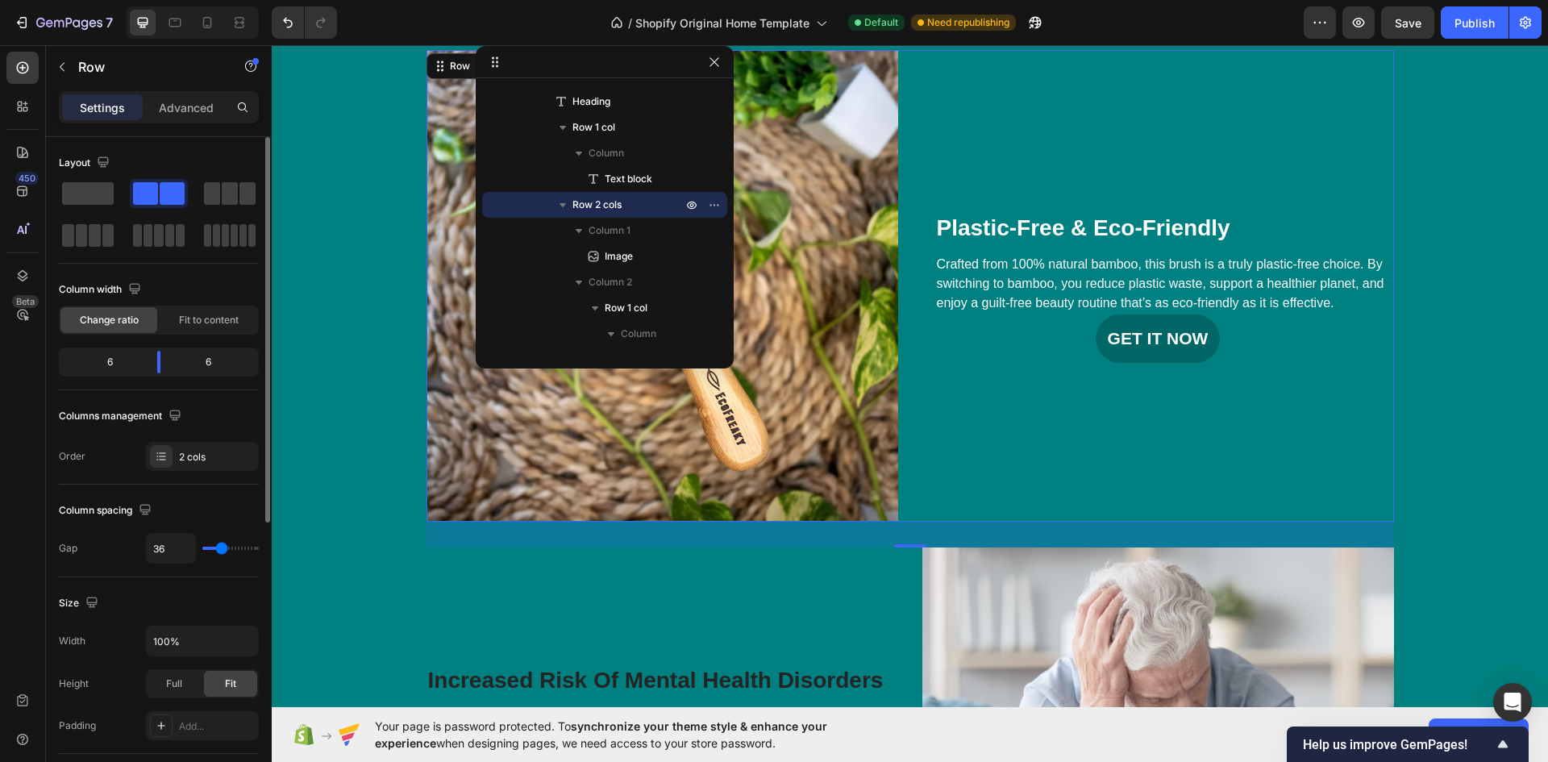
type input "38"
type input "40"
type input "42"
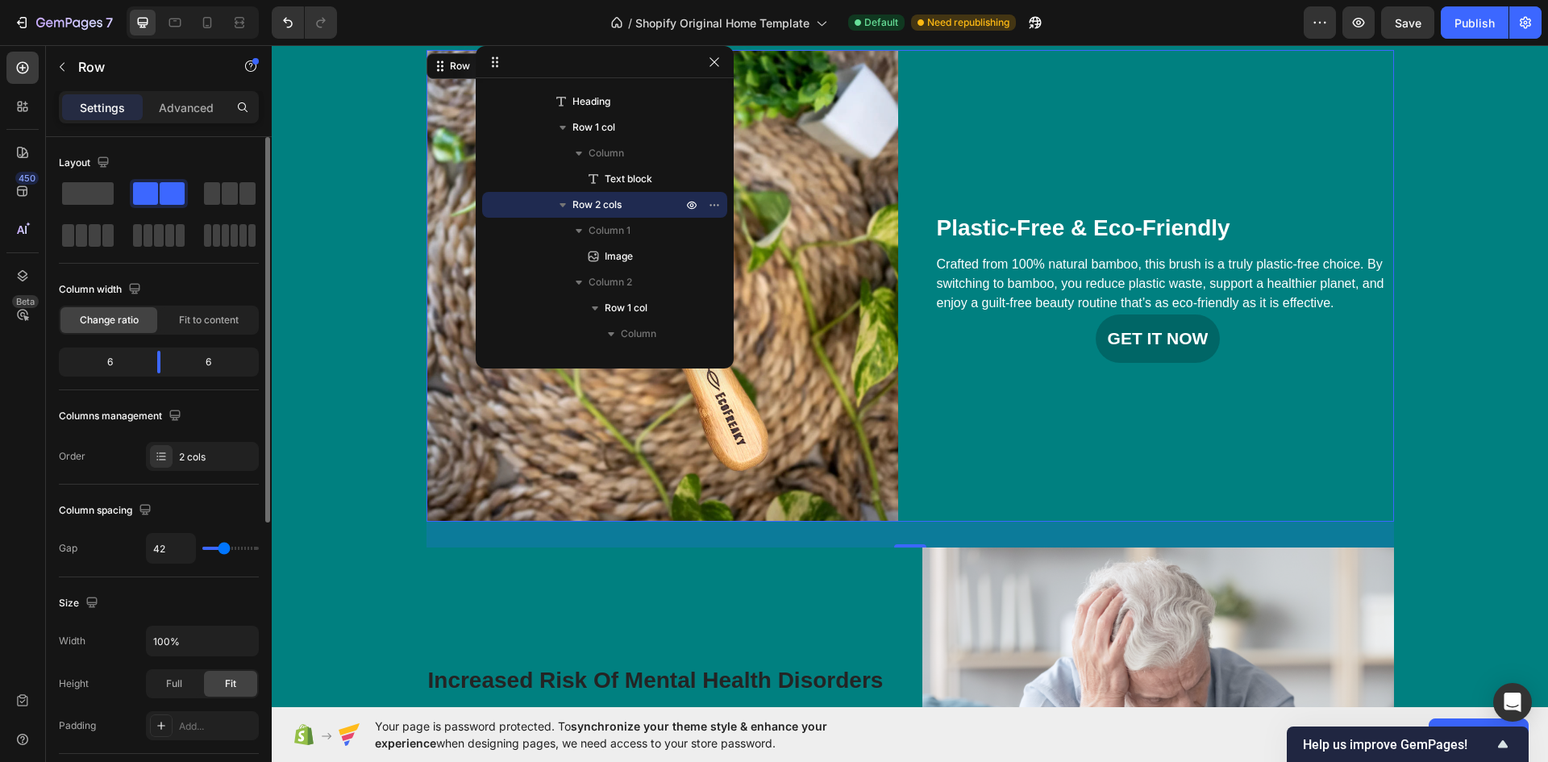
type input "44"
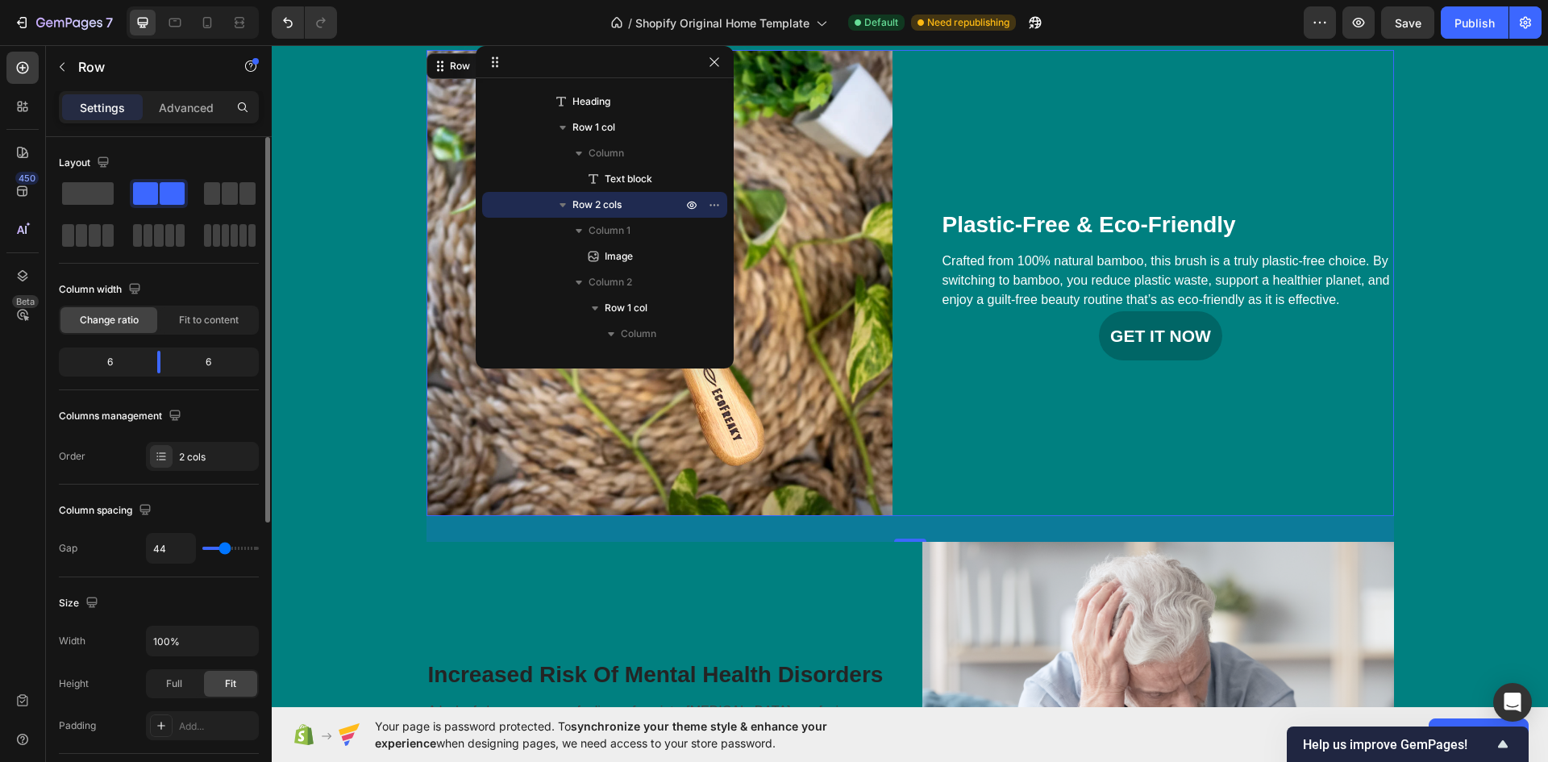
type input "49"
type input "51"
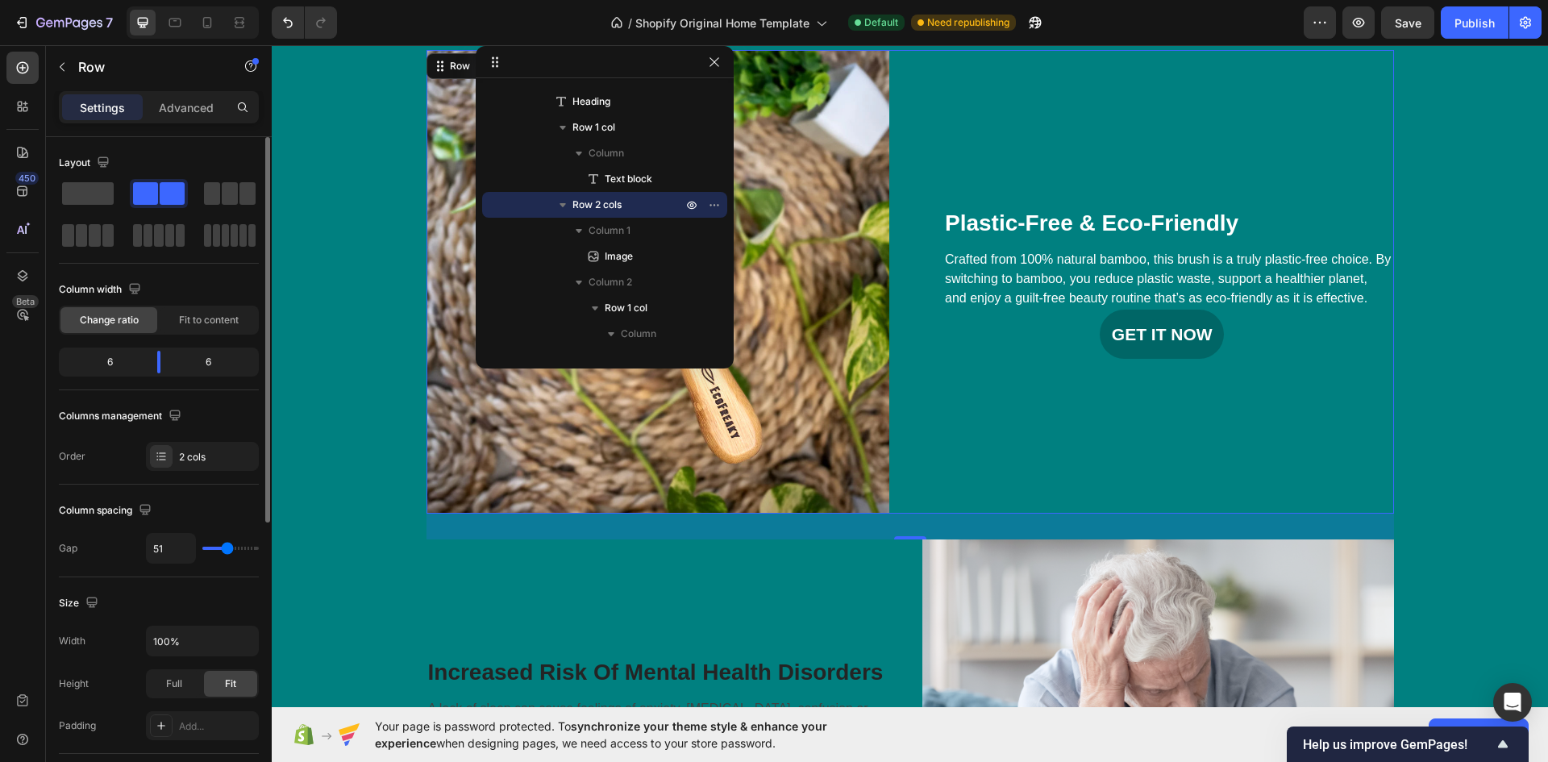
type input "49"
type input "47"
type input "44"
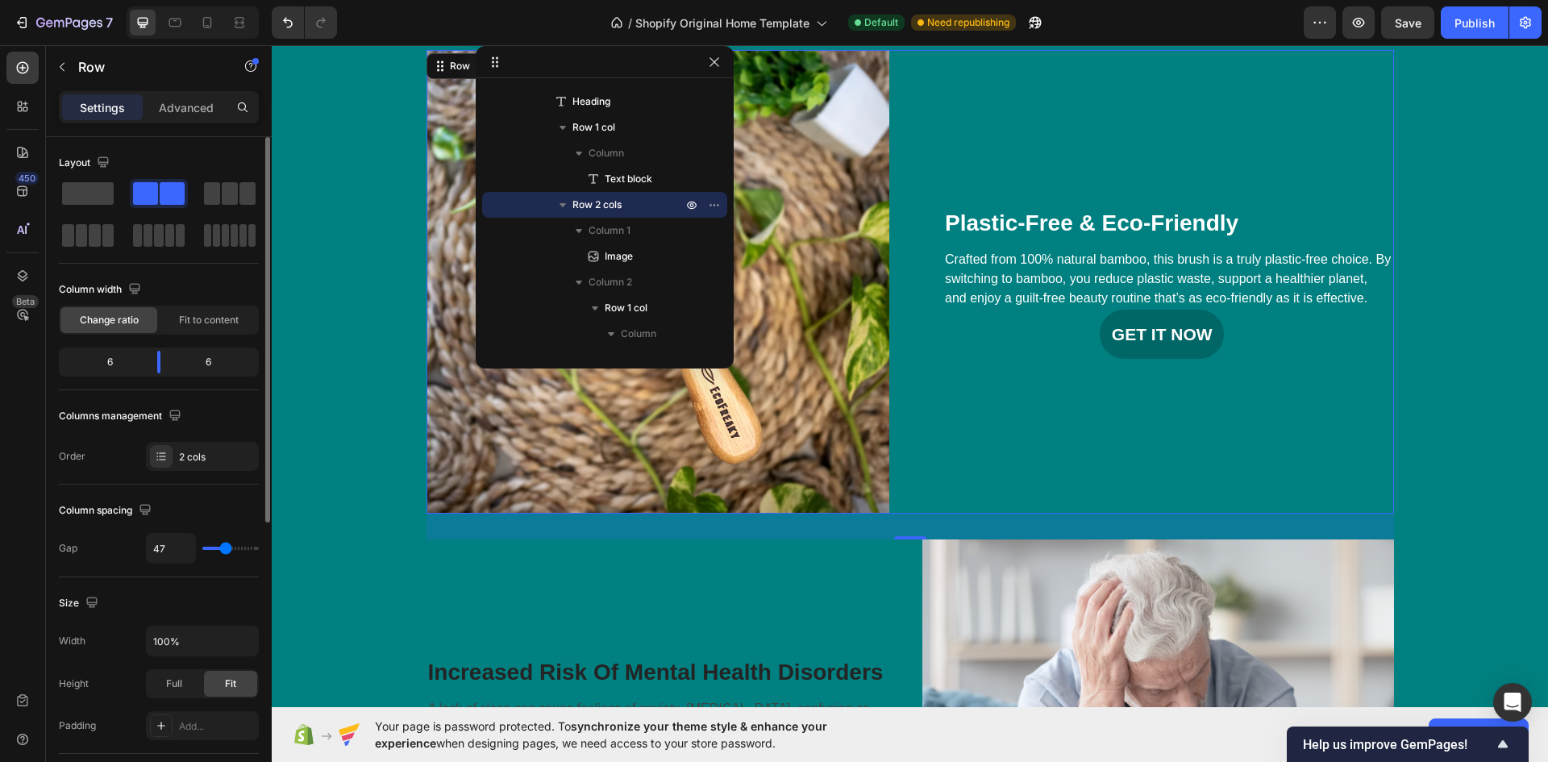
type input "44"
type input "42"
type input "40"
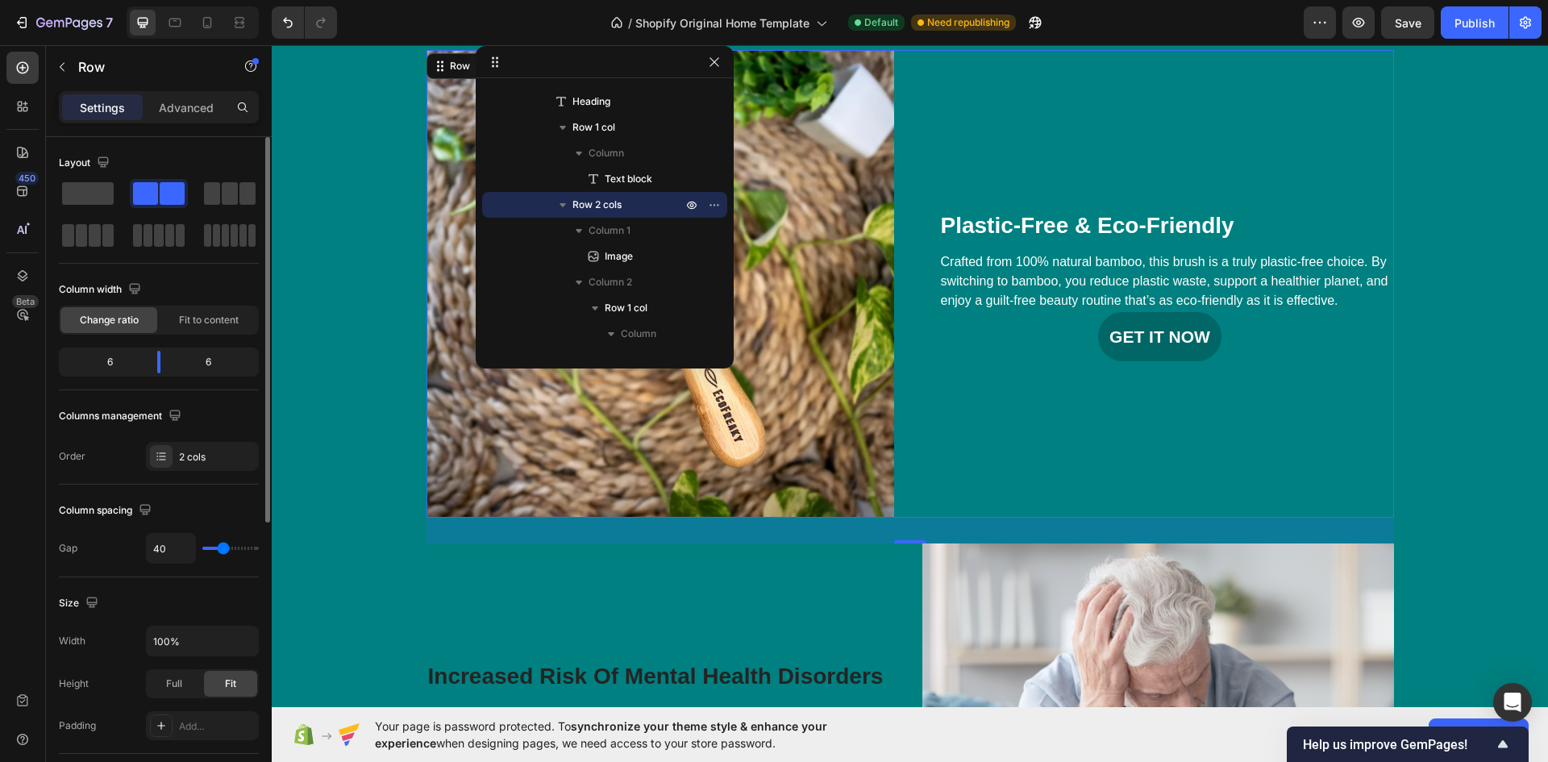
type input "38"
type input "33"
type input "31"
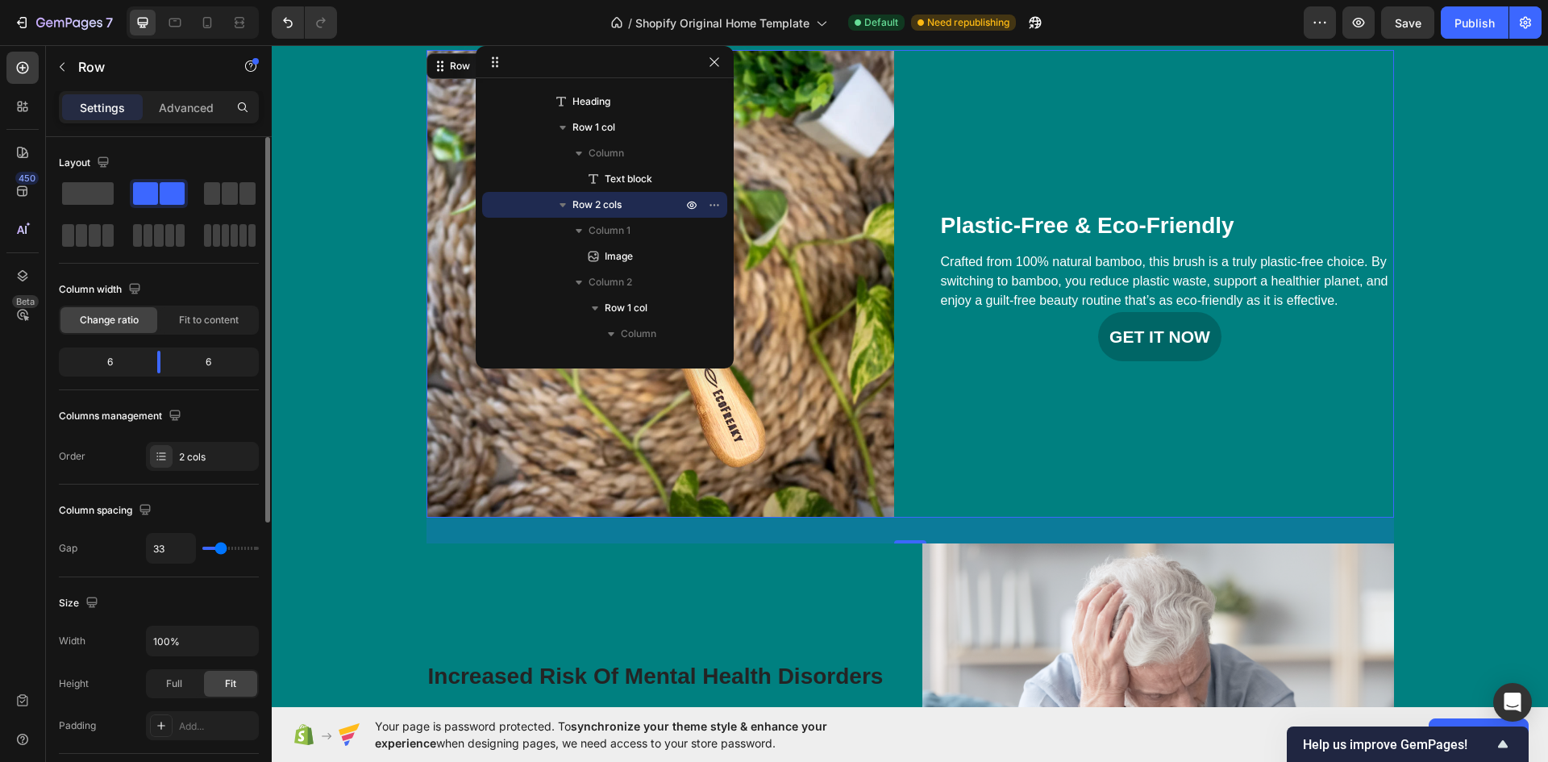
type input "31"
type input "27"
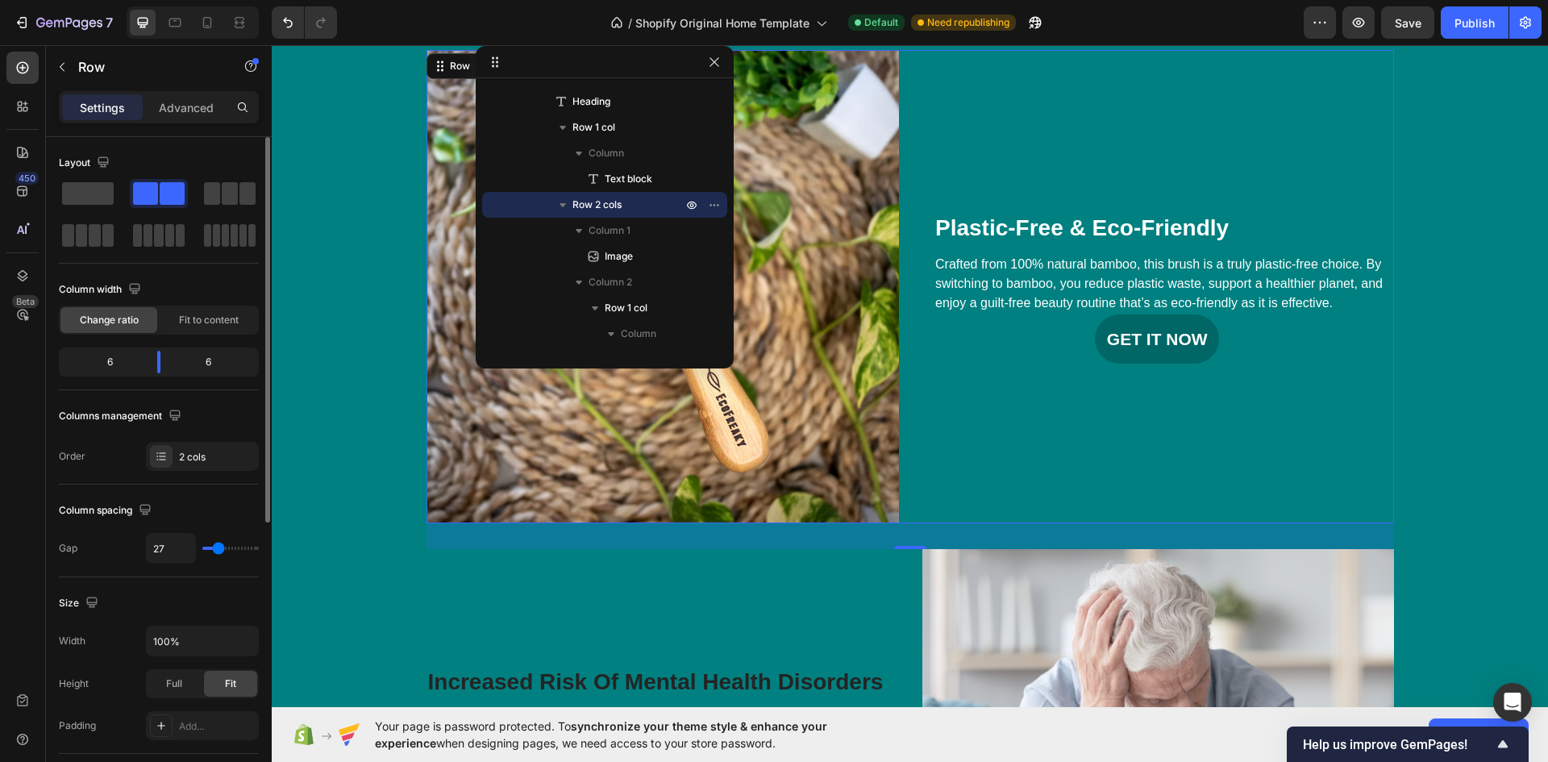
type input "24"
type input "20"
type input "18"
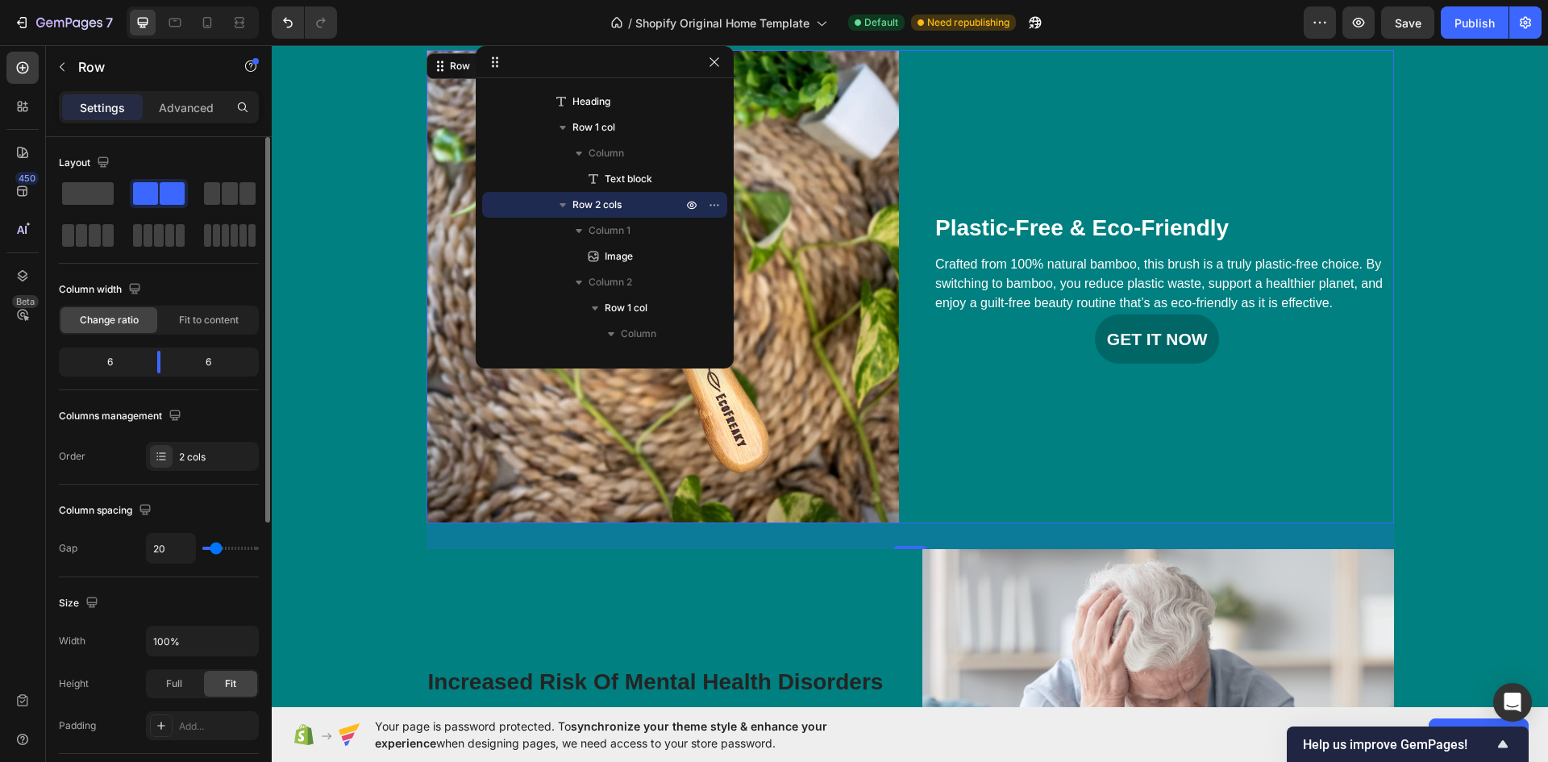
type input "18"
type input "16"
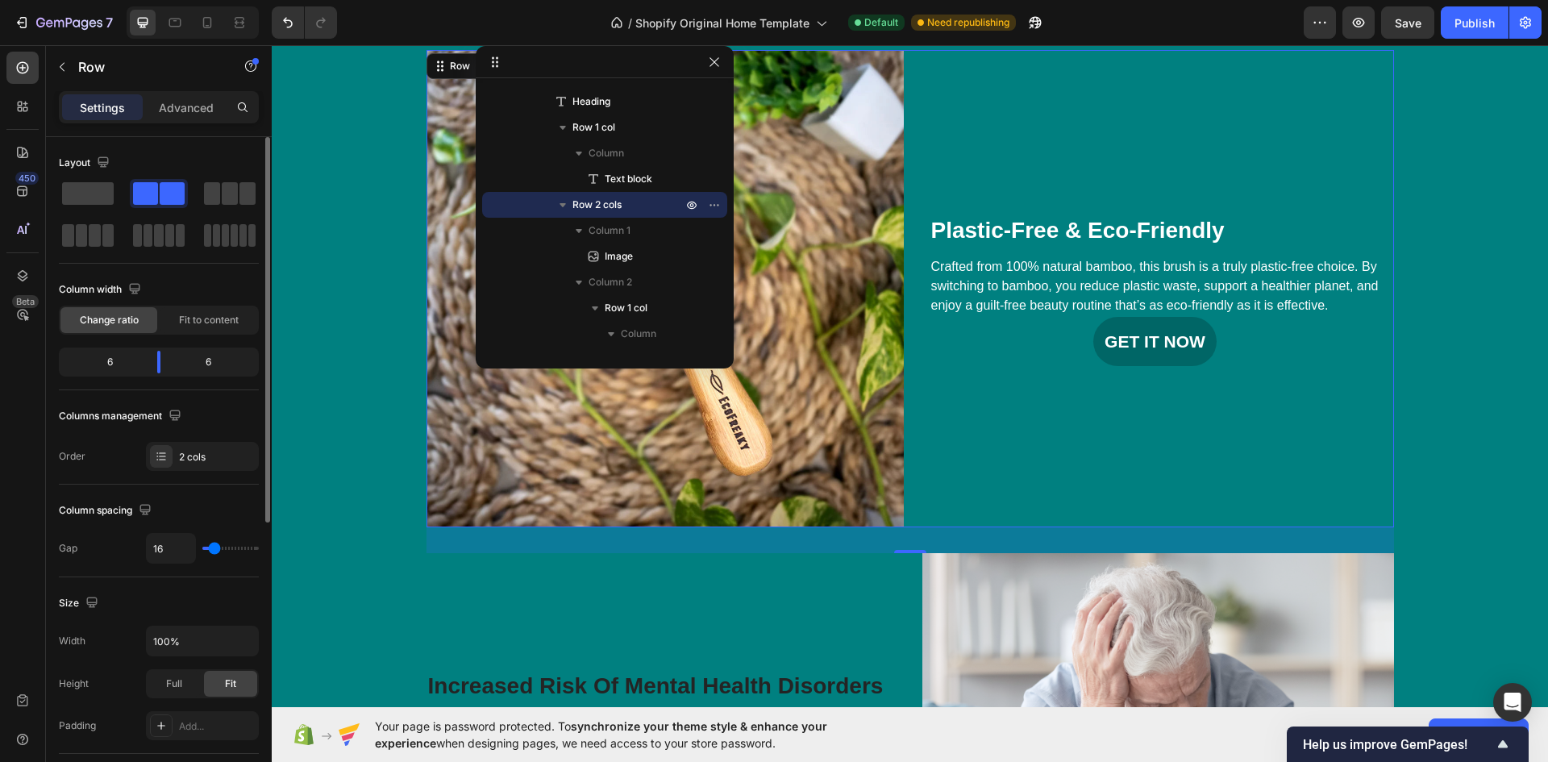
type input "13"
type input "11"
type input "9"
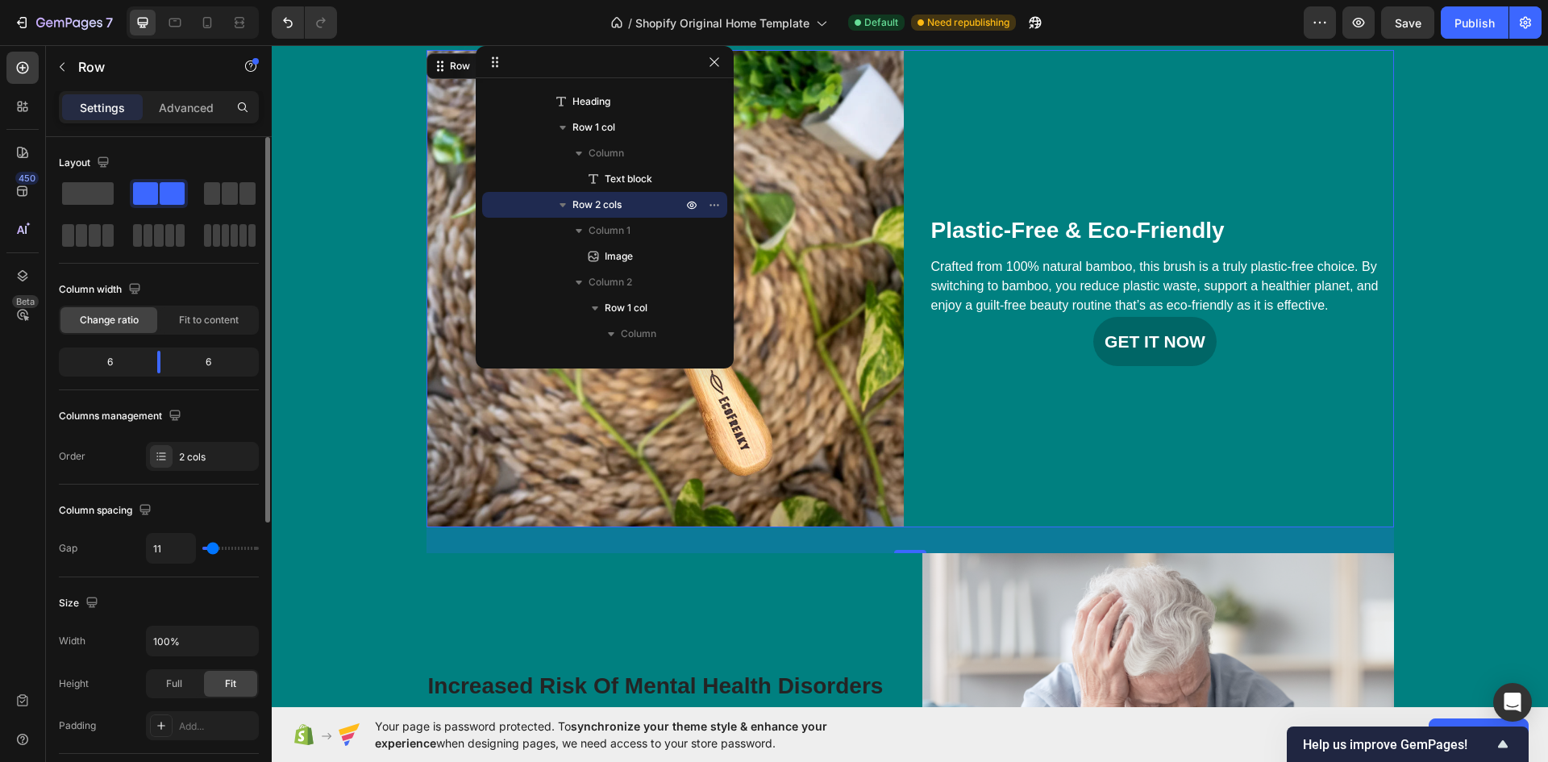
type input "9"
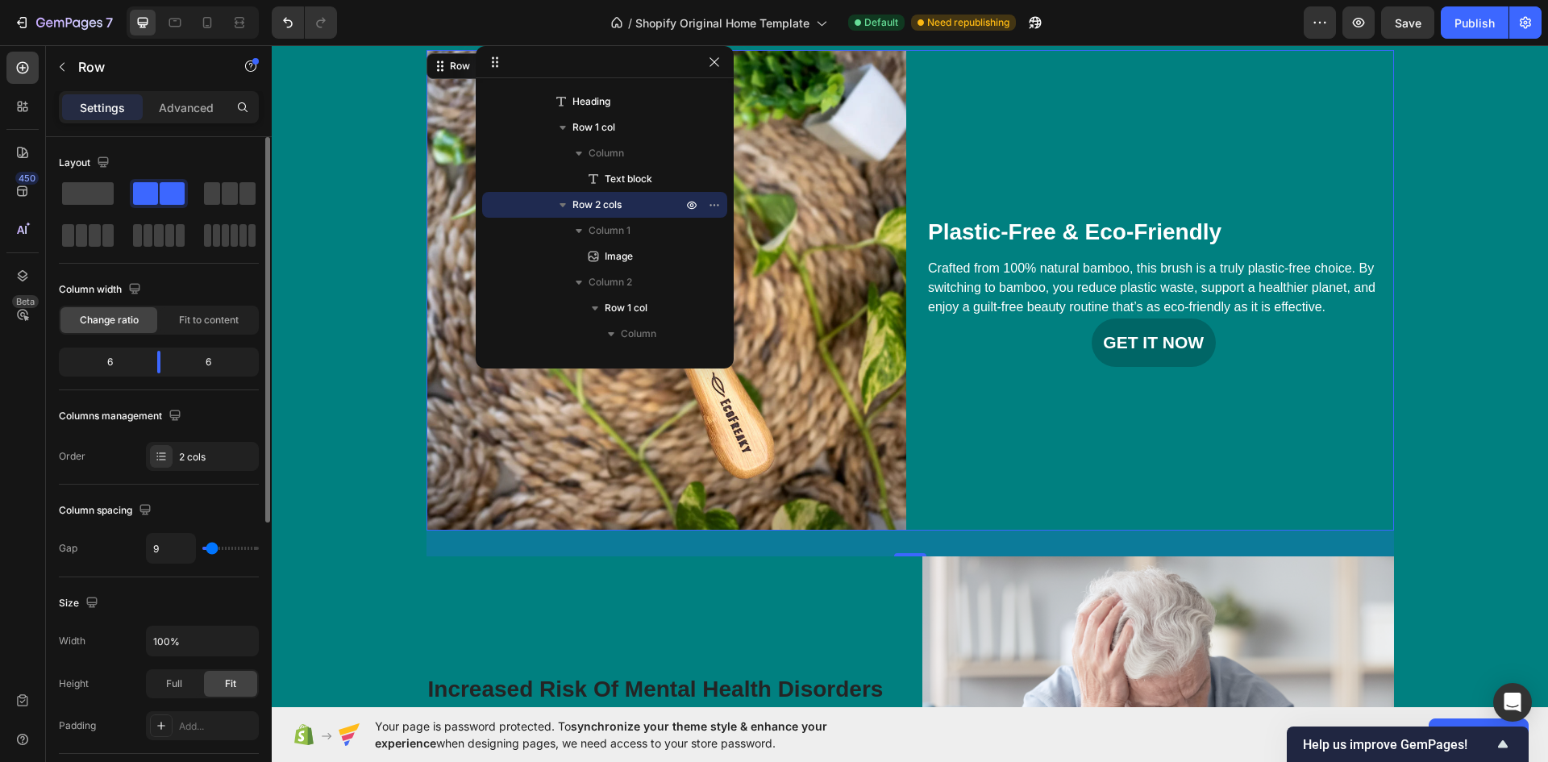
type input "11"
type input "22"
type input "29"
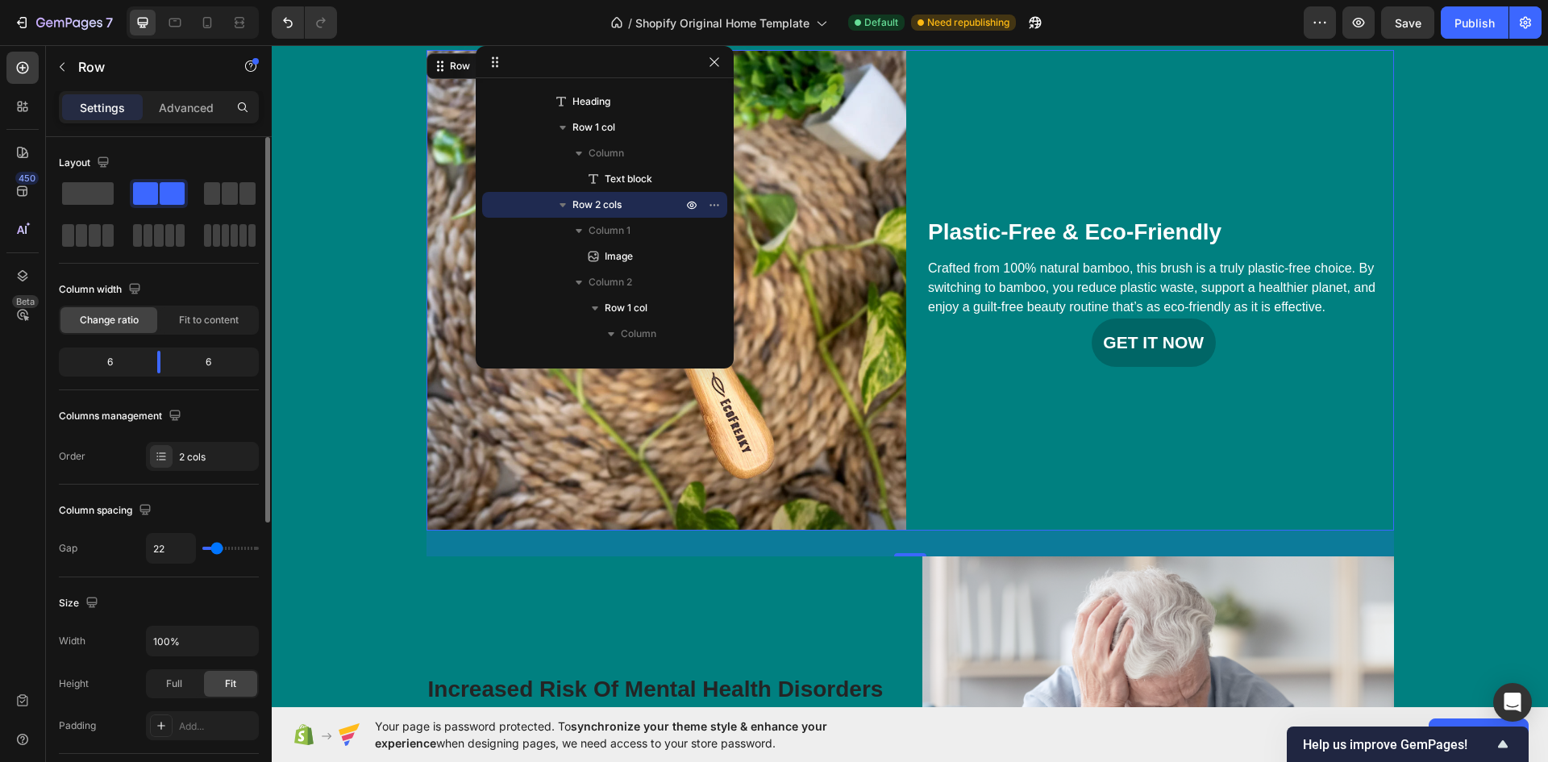
type input "29"
type input "36"
type input "44"
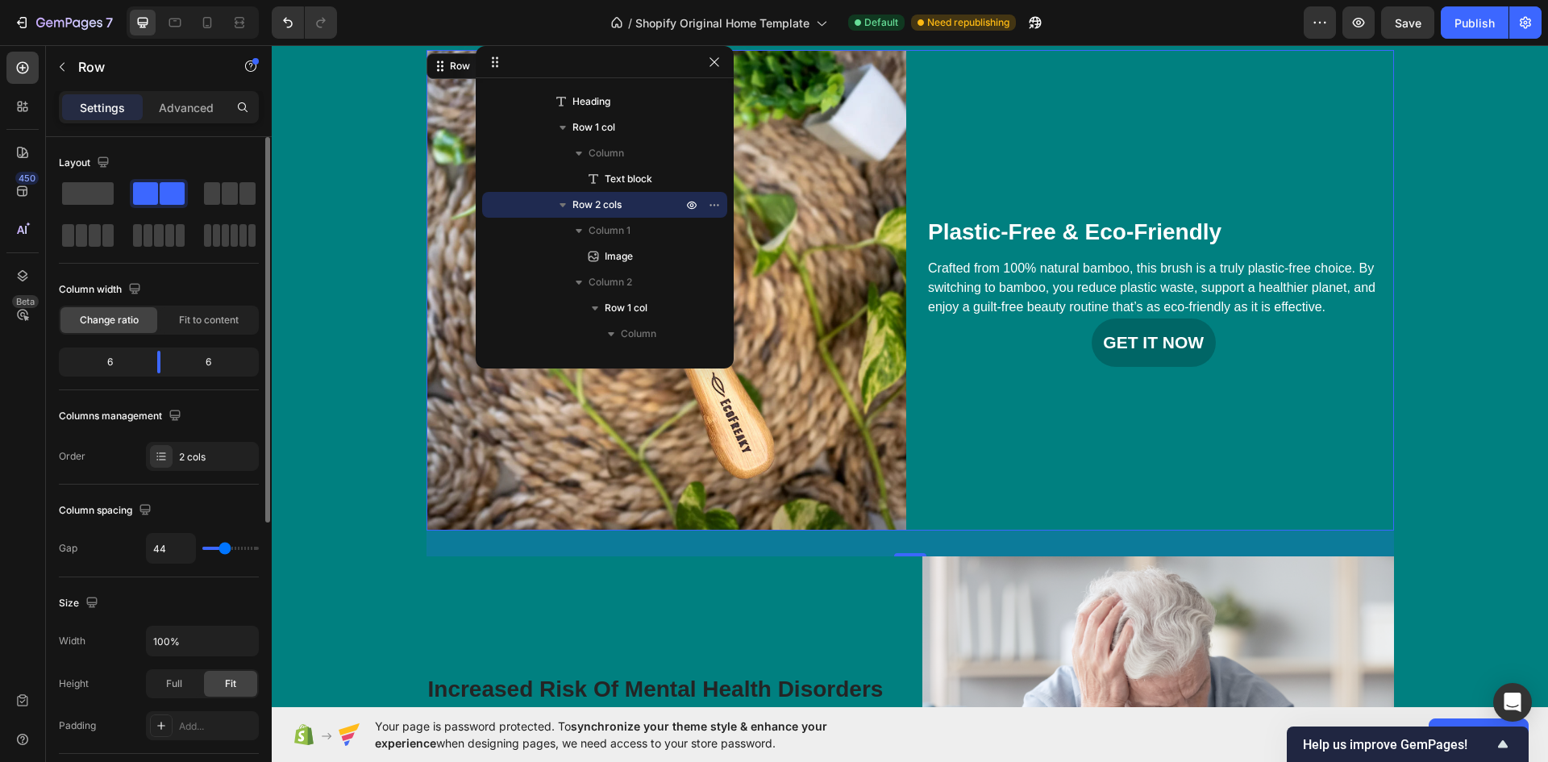
type input "56"
type input "62"
type input "67"
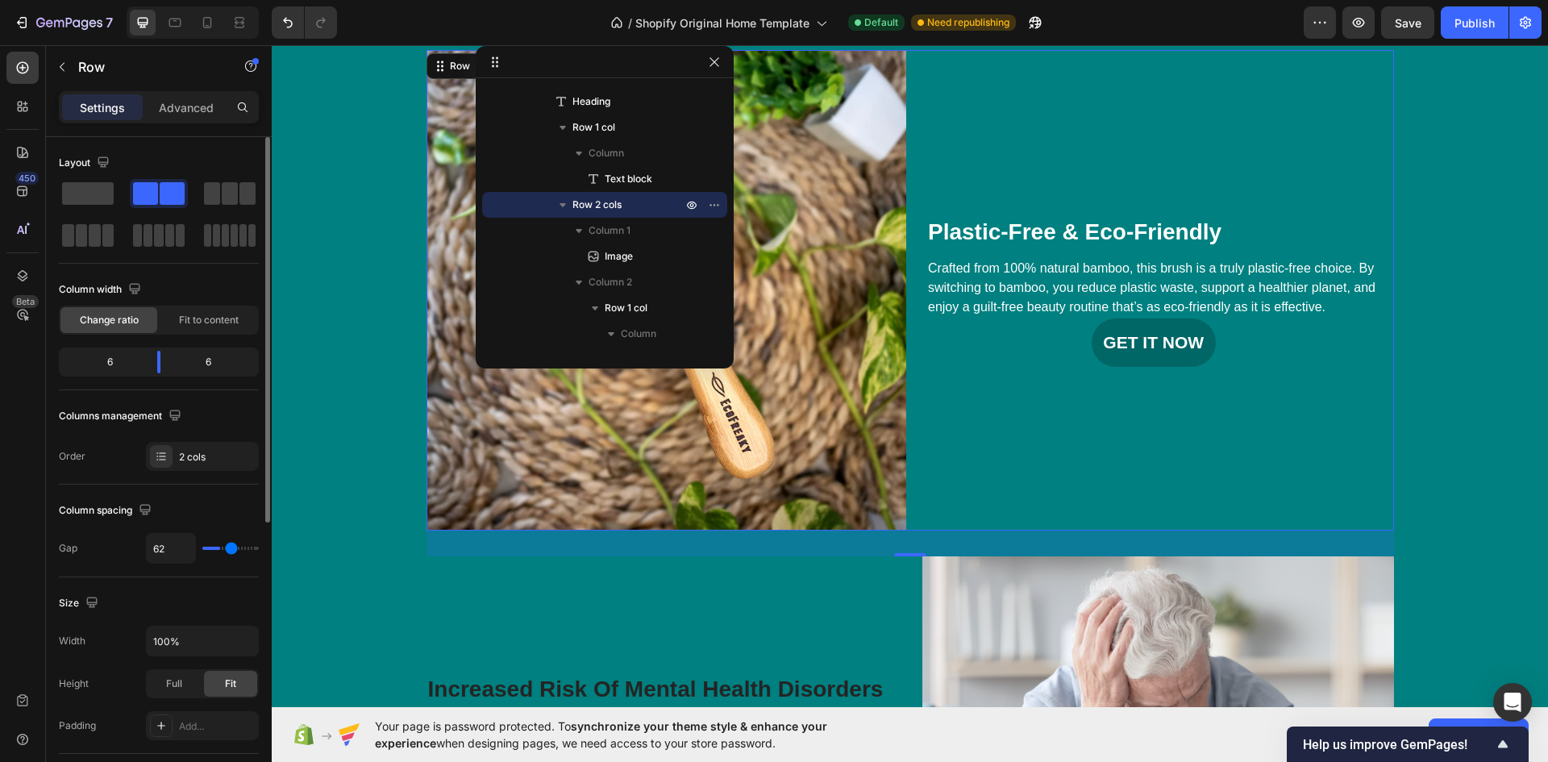
type input "67"
type input "69"
type input "76"
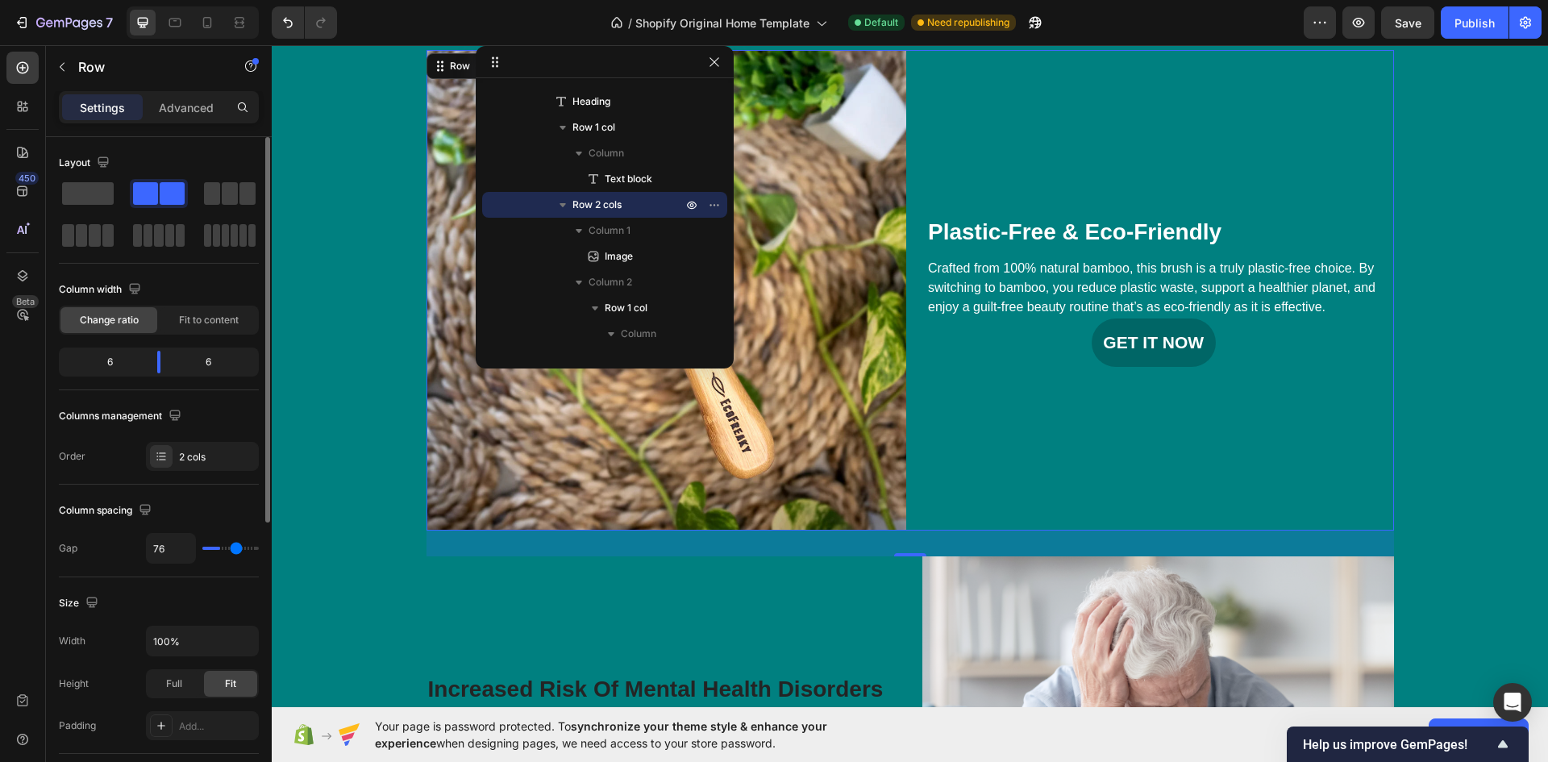
type input "78"
type input "80"
type input "82"
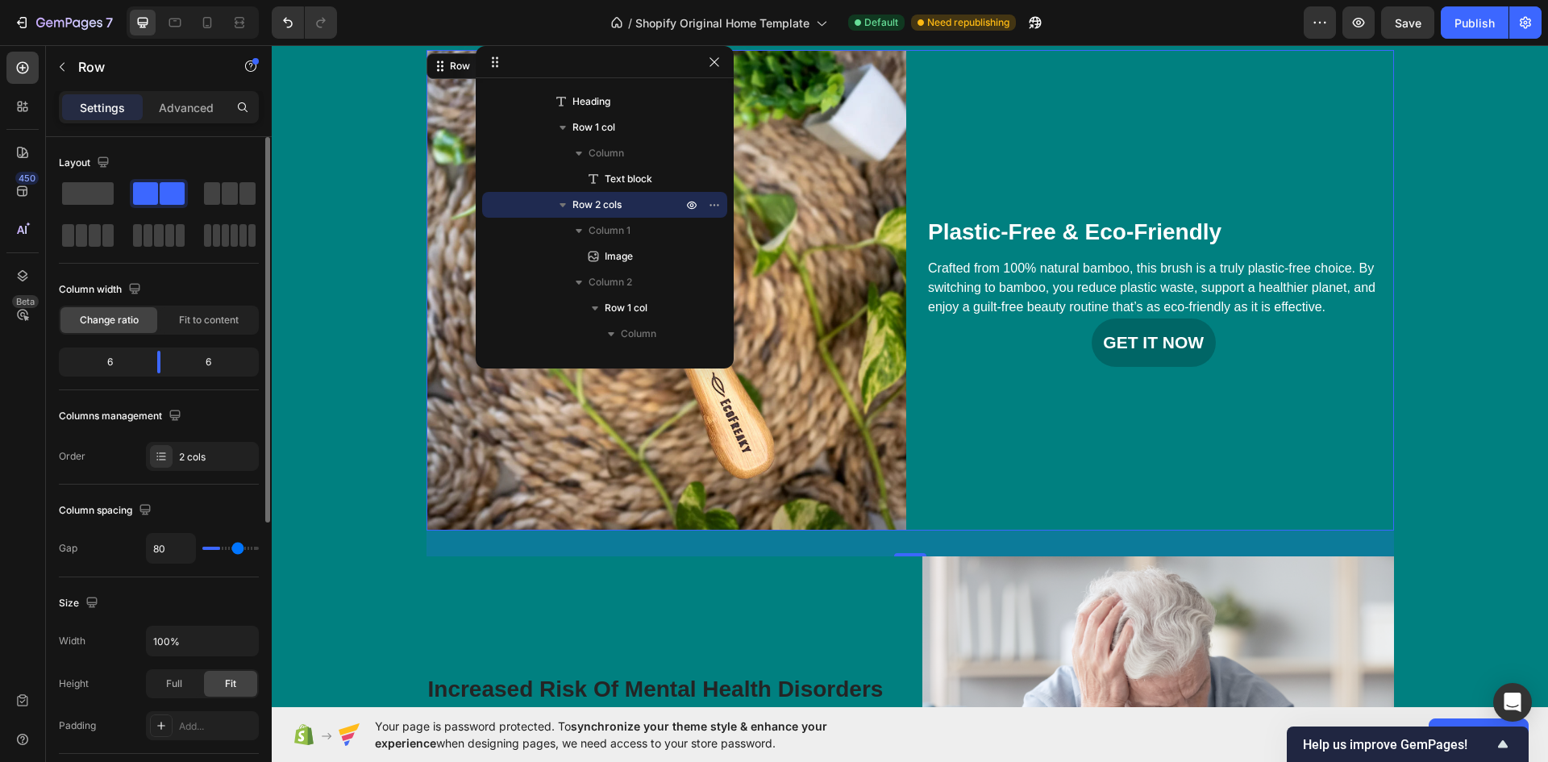
type input "82"
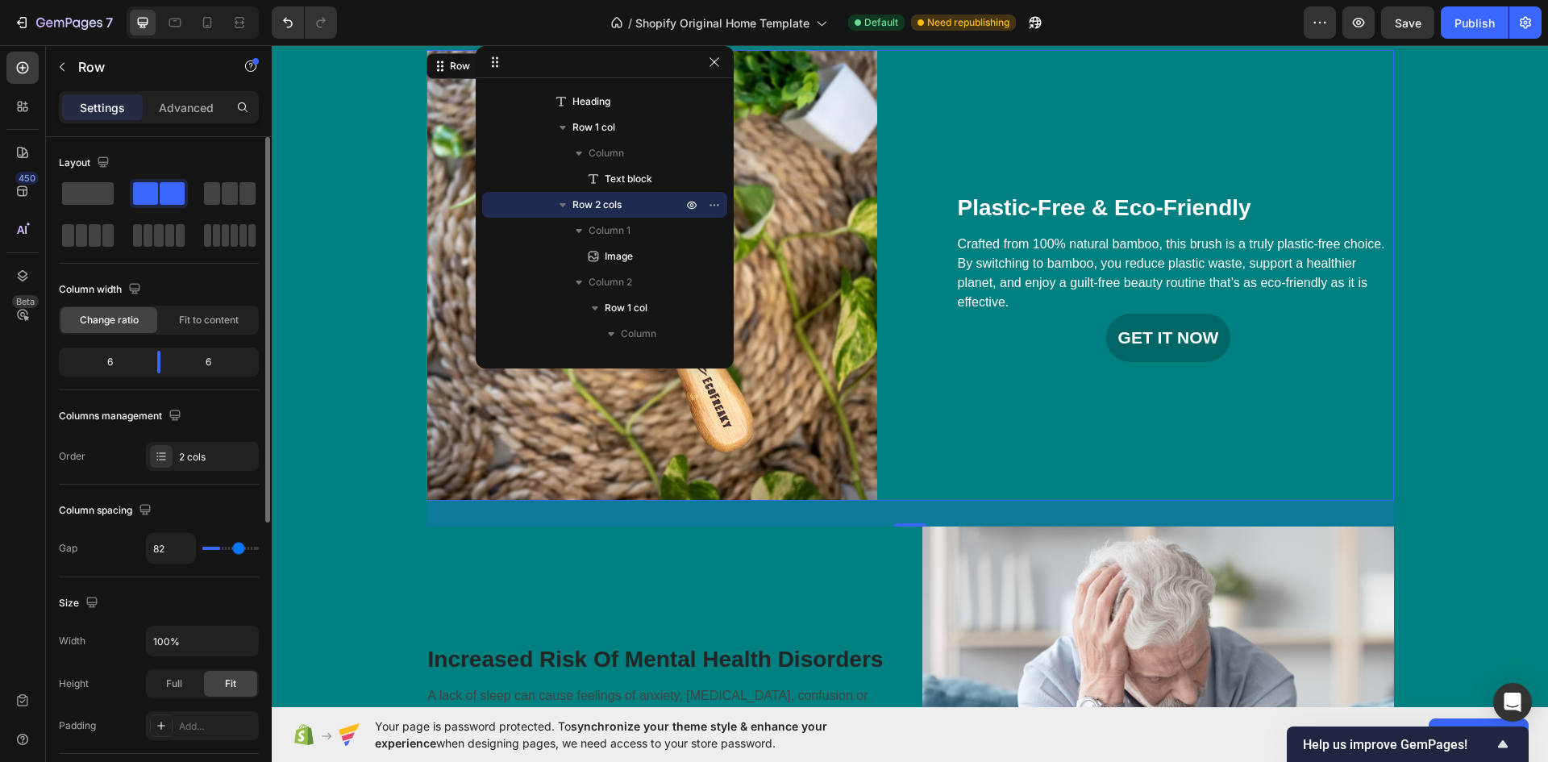
type input "84"
type input "87"
type input "89"
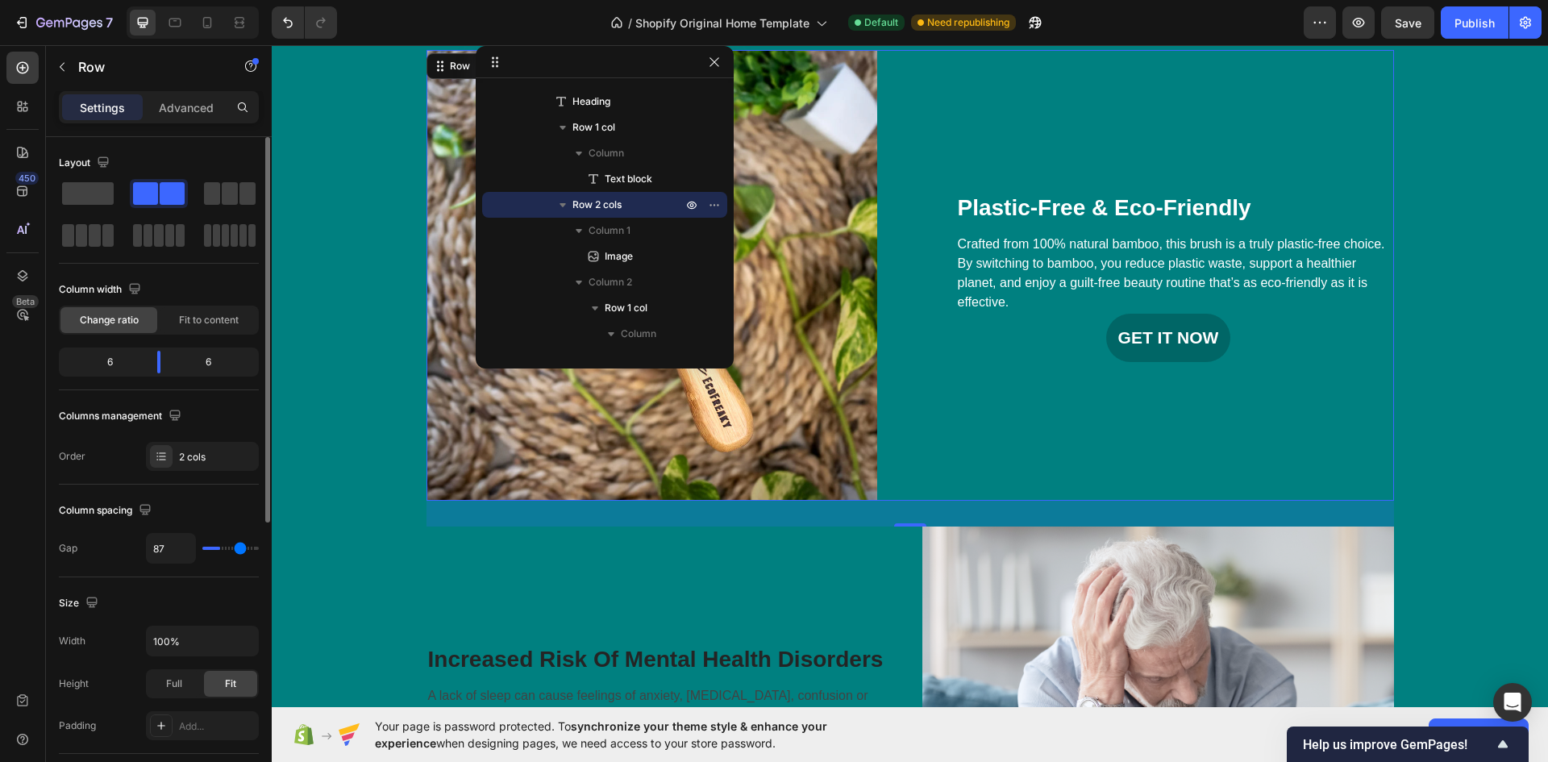
type input "89"
type input "93"
type input "96"
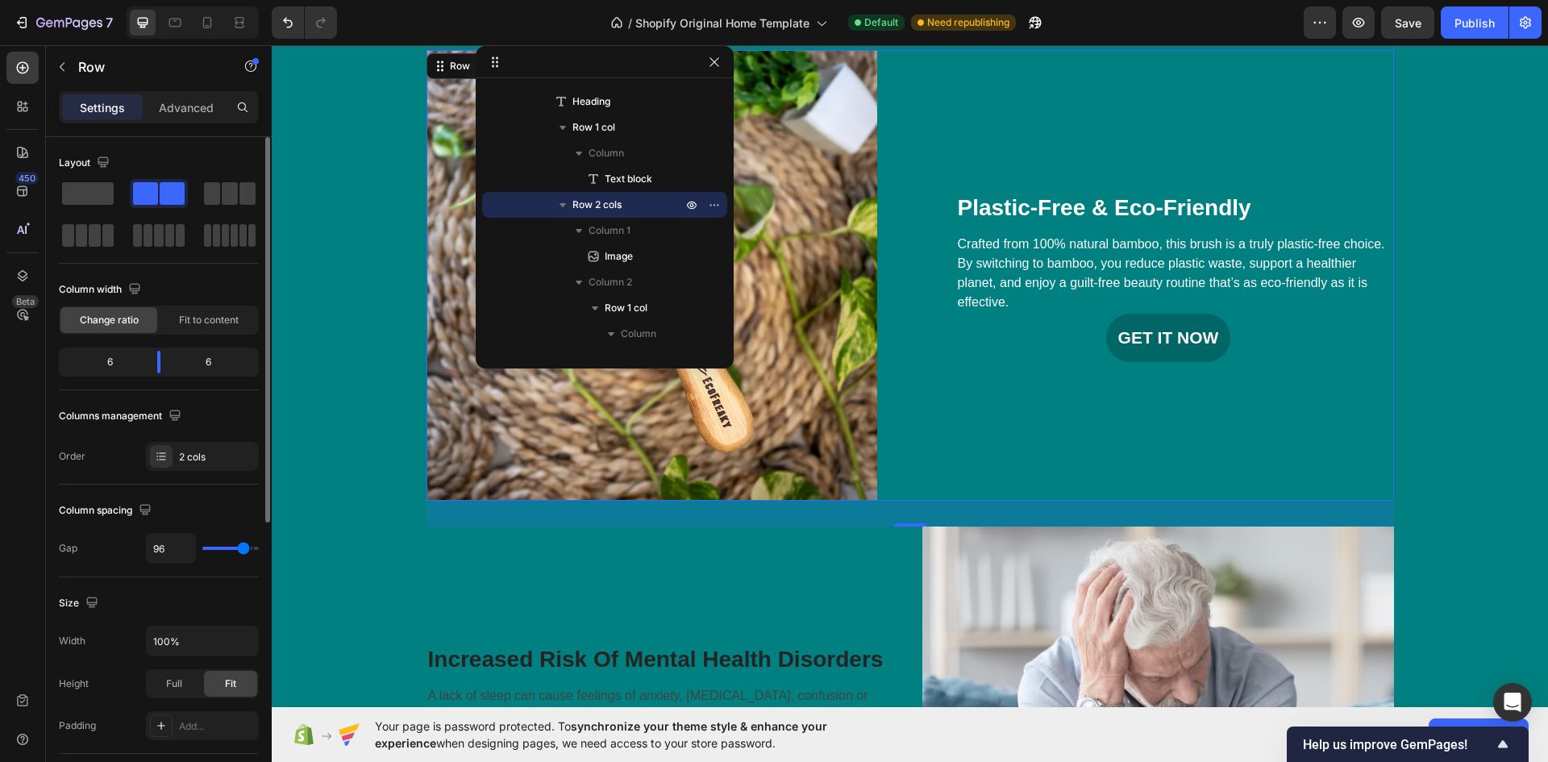
type input "98"
type input "102"
type input "109"
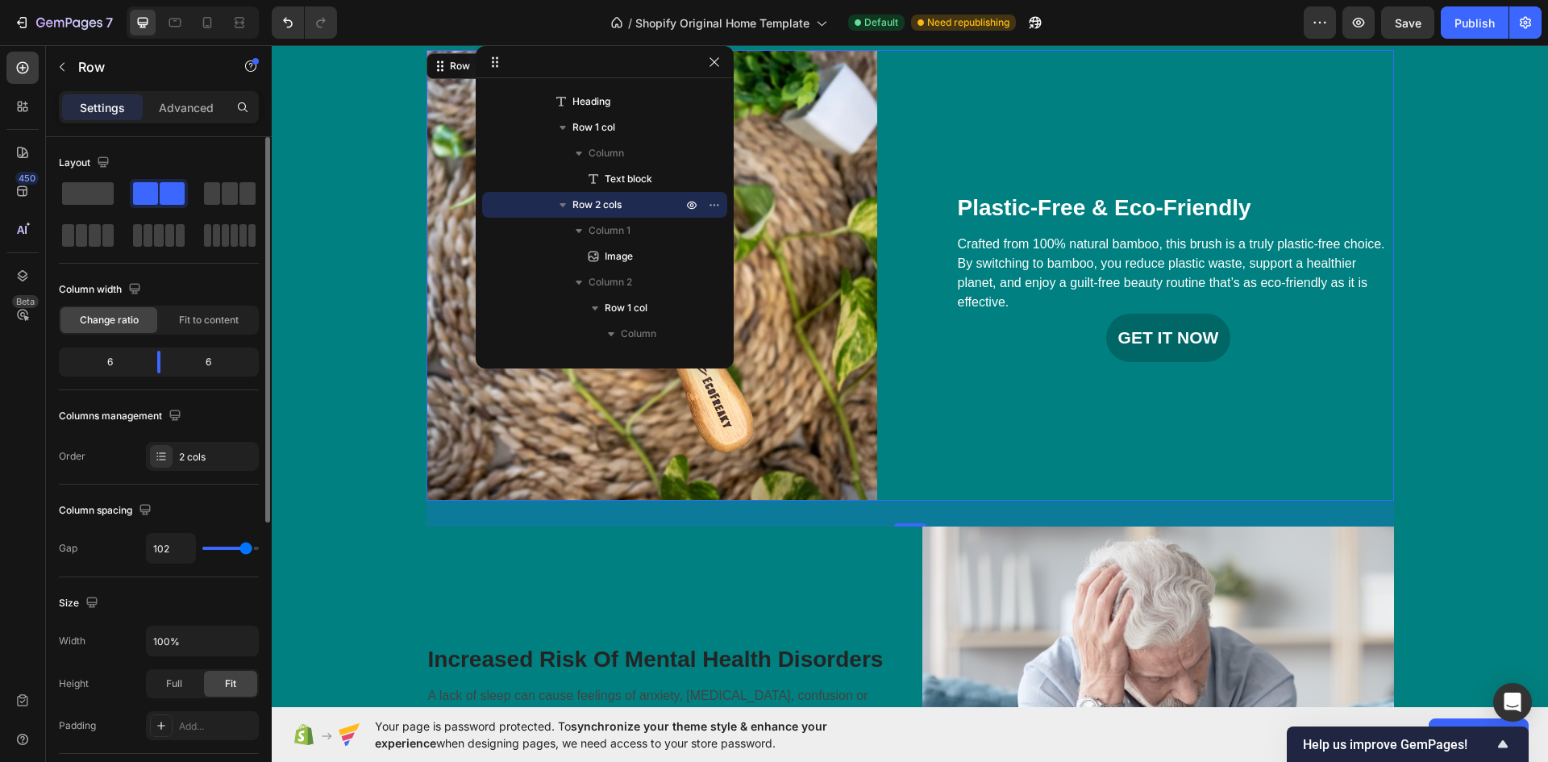
type input "109"
type input "113"
type input "116"
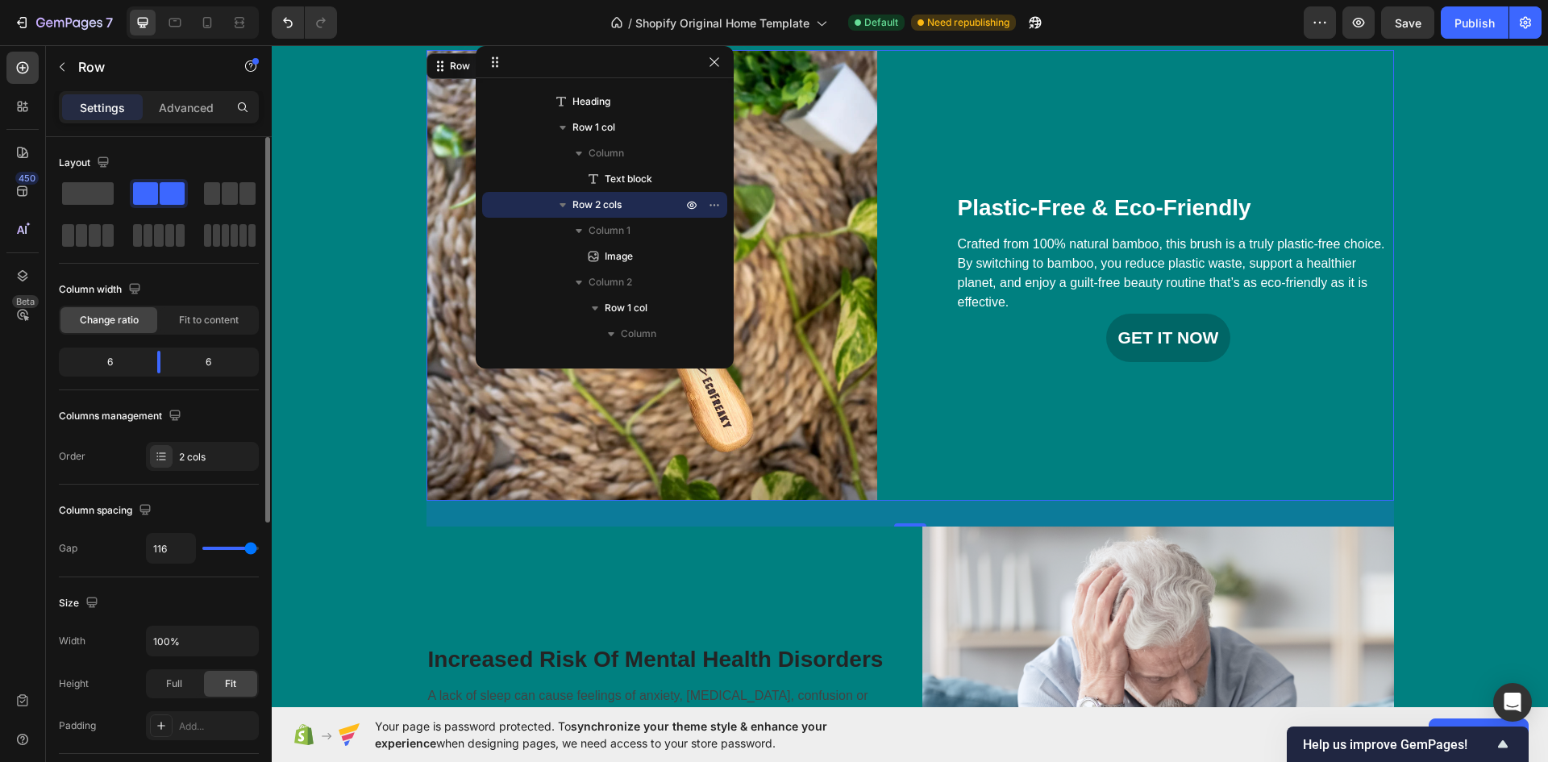
type input "120"
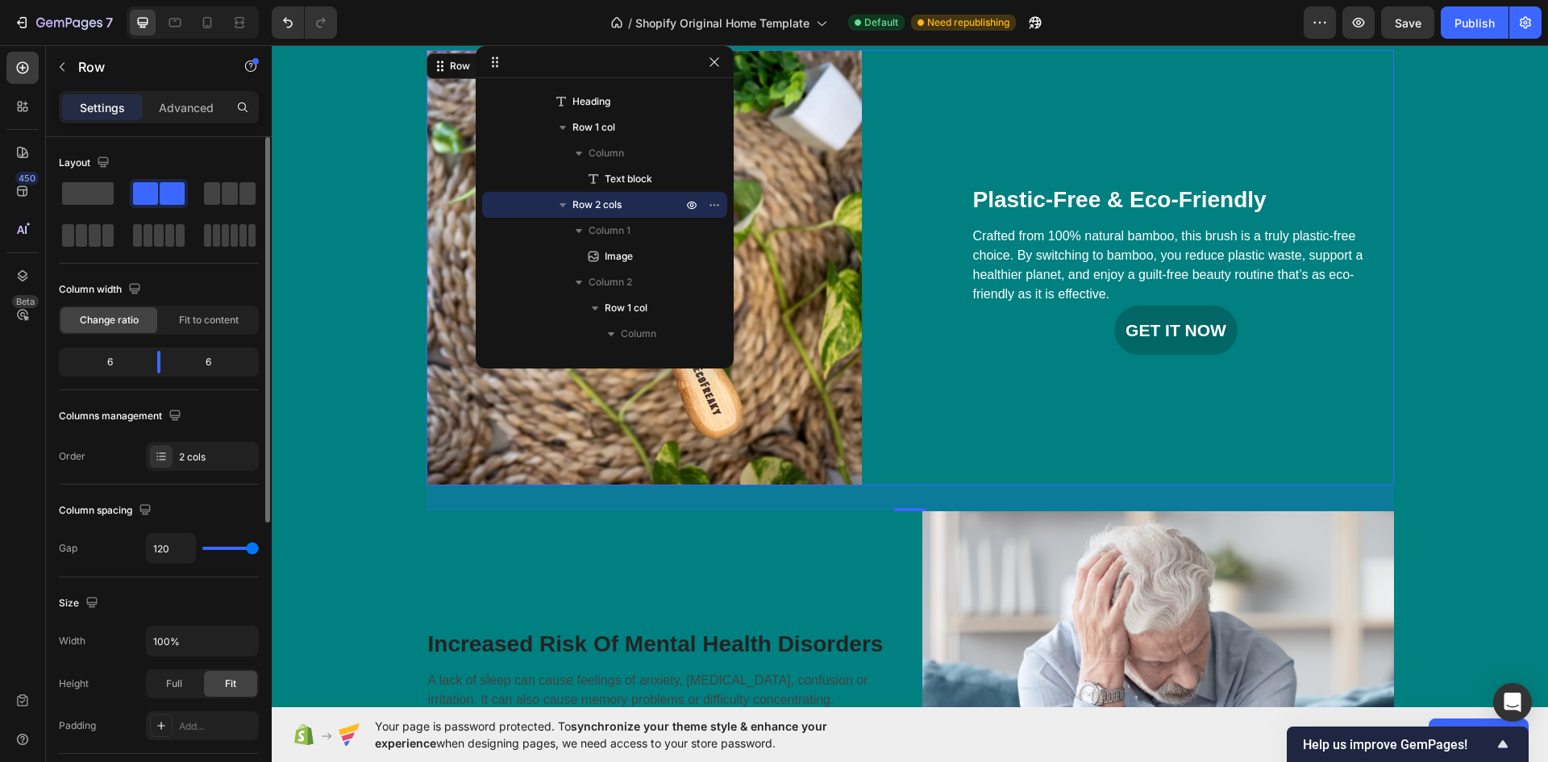
type input "113"
type input "111"
type input "107"
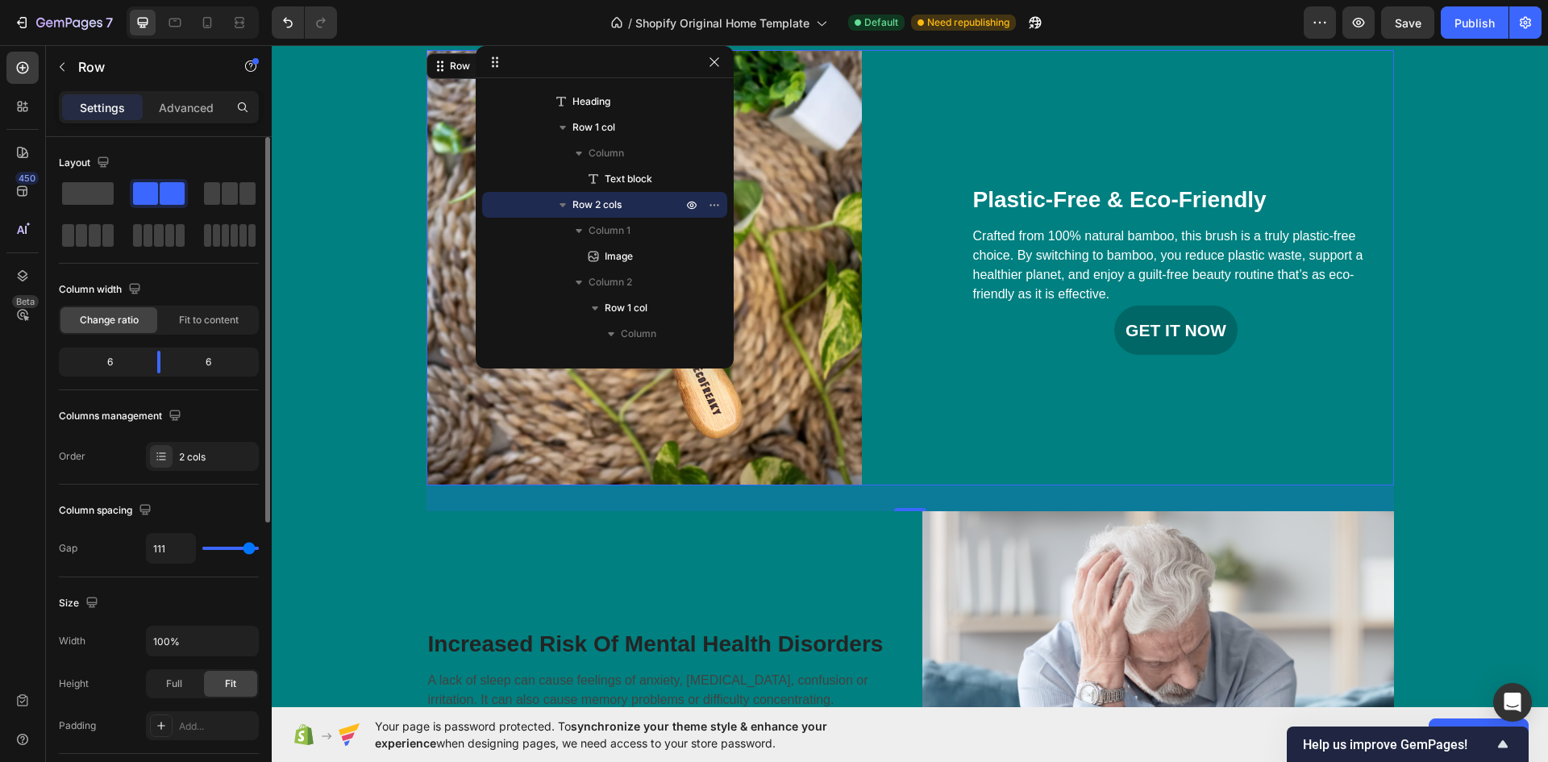
type input "107"
type input "104"
type input "98"
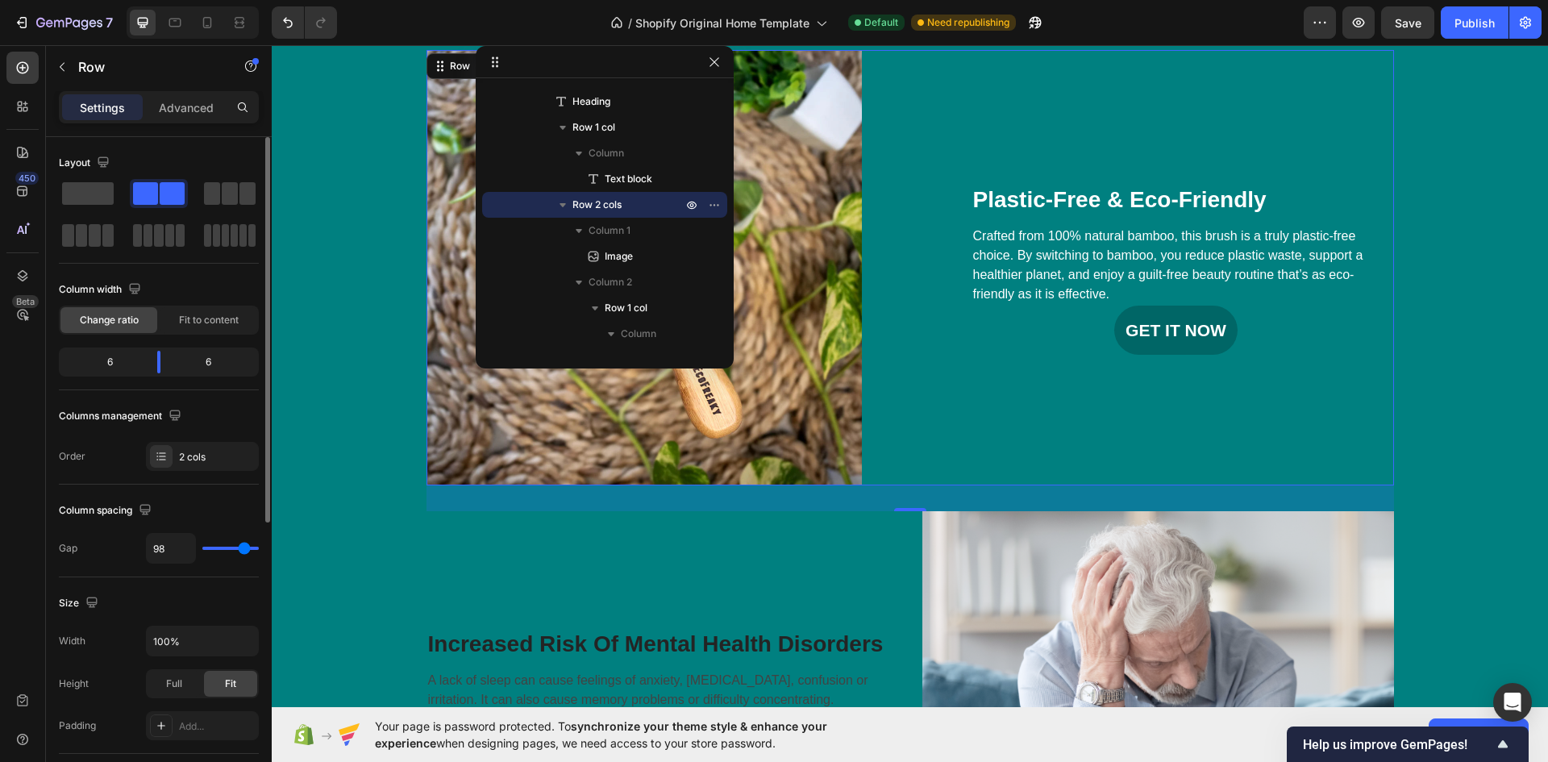
type input "93"
type input "91"
type input "87"
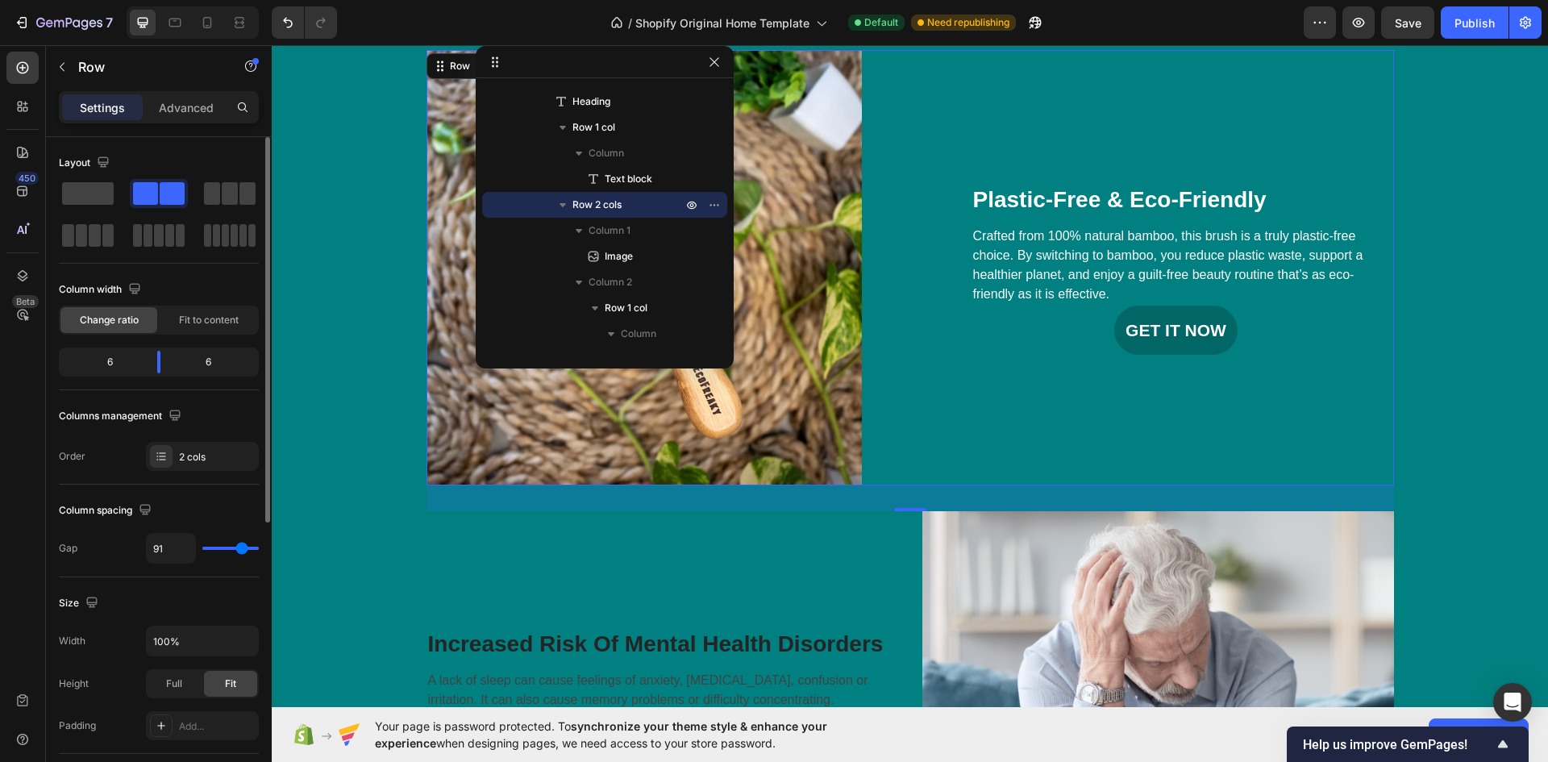
type input "87"
type input "84"
type input "80"
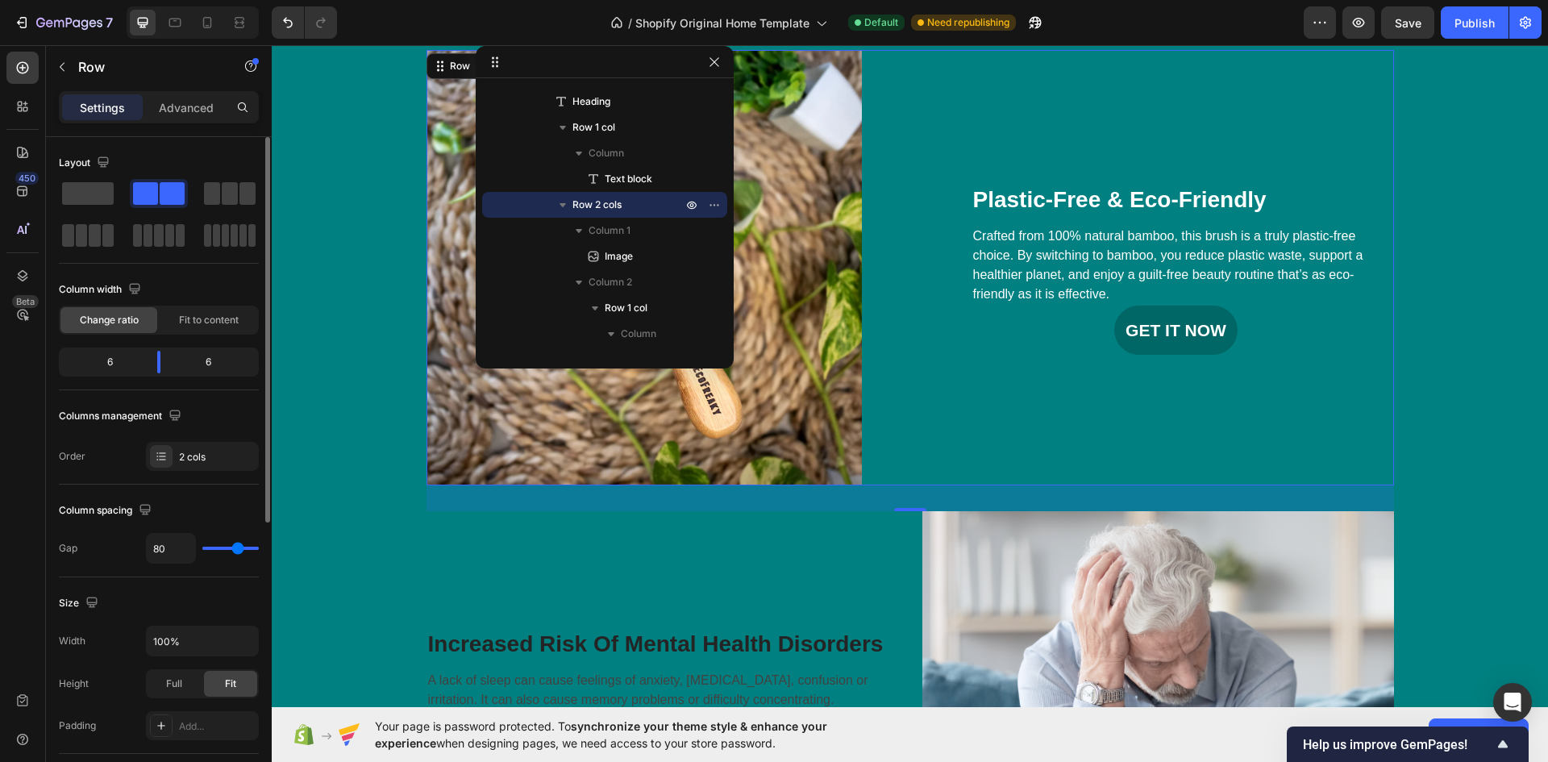
type input "78"
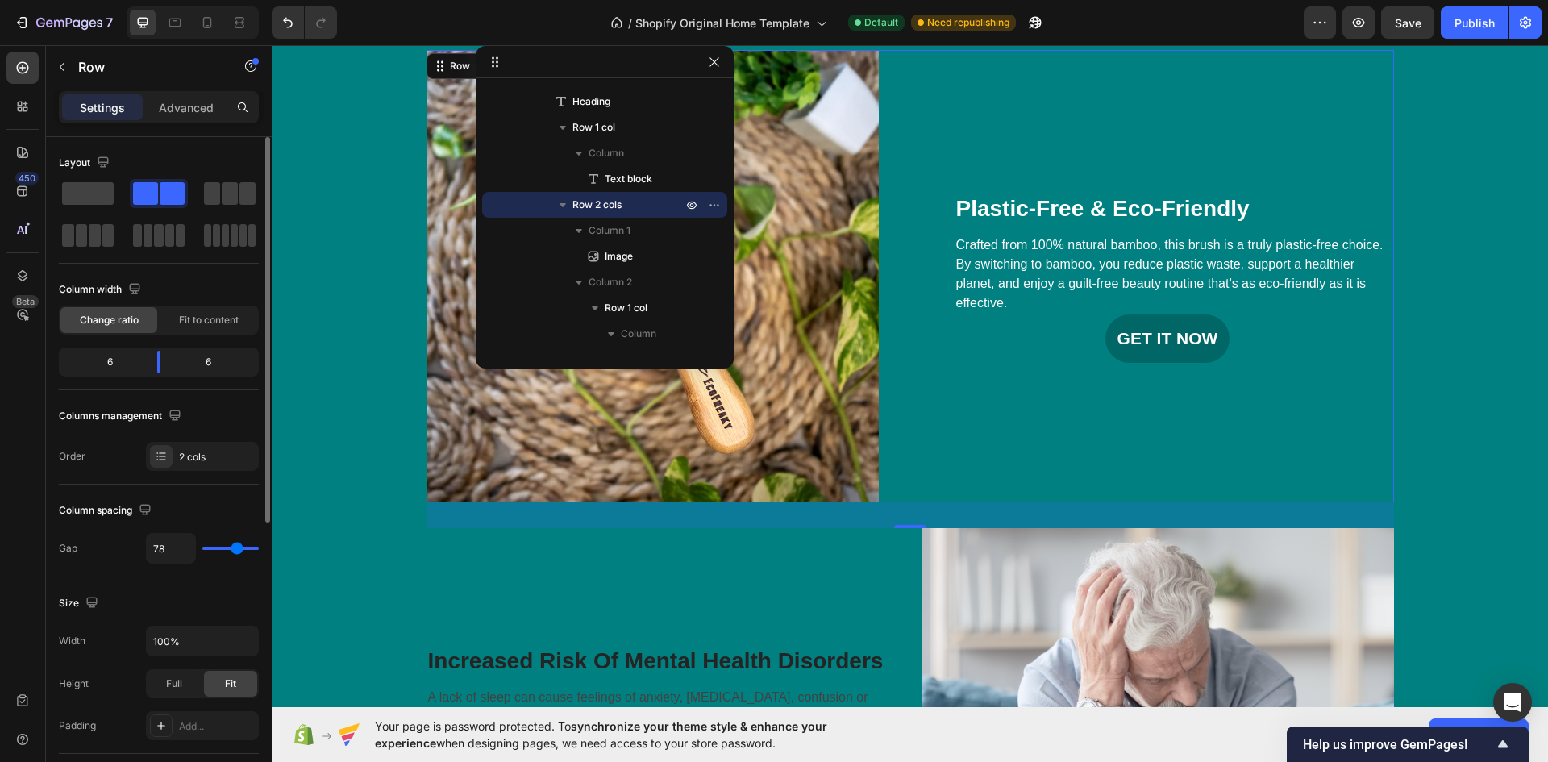
type input "76"
type input "73"
type input "71"
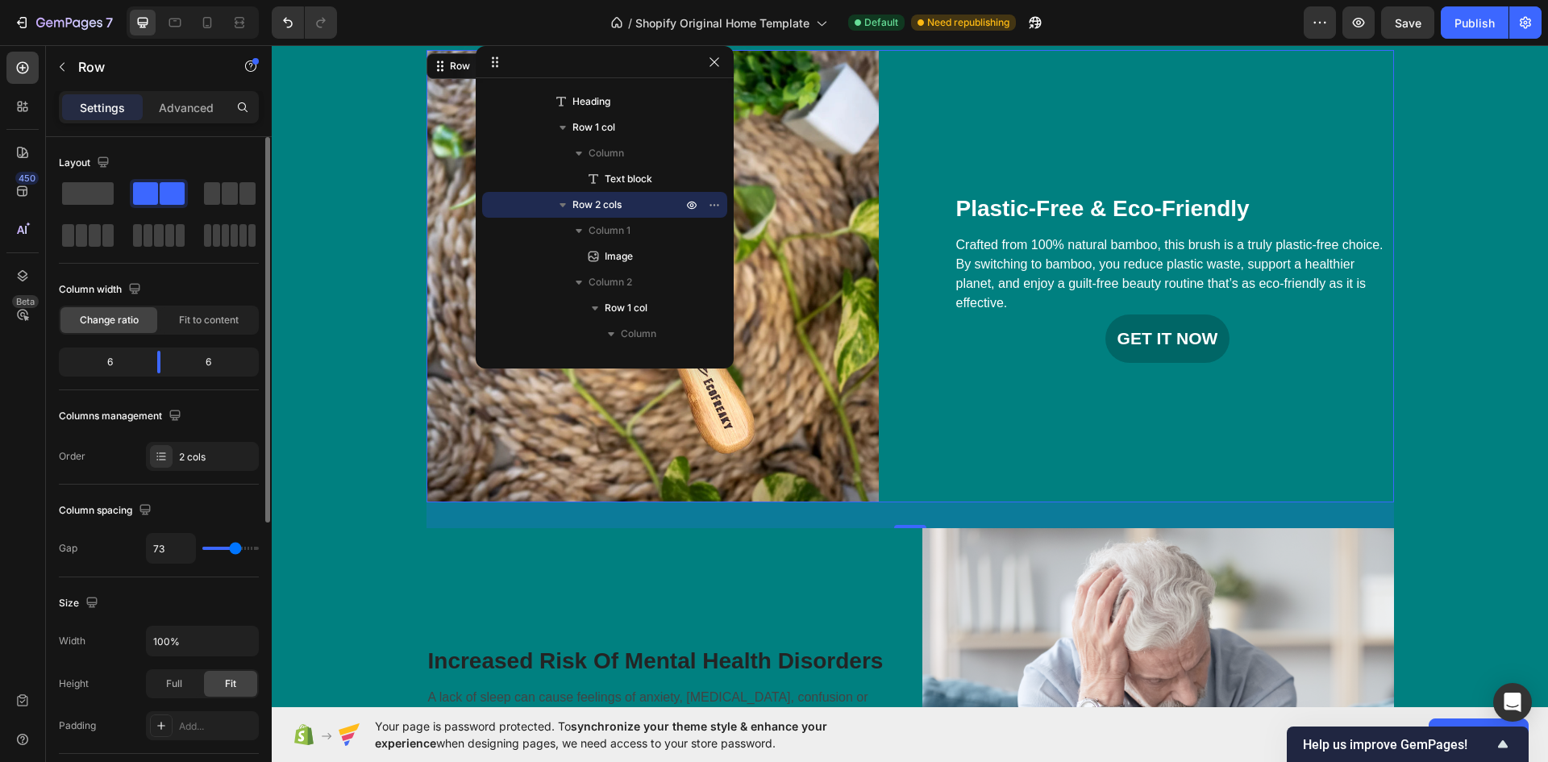
type input "71"
type input "69"
type input "64"
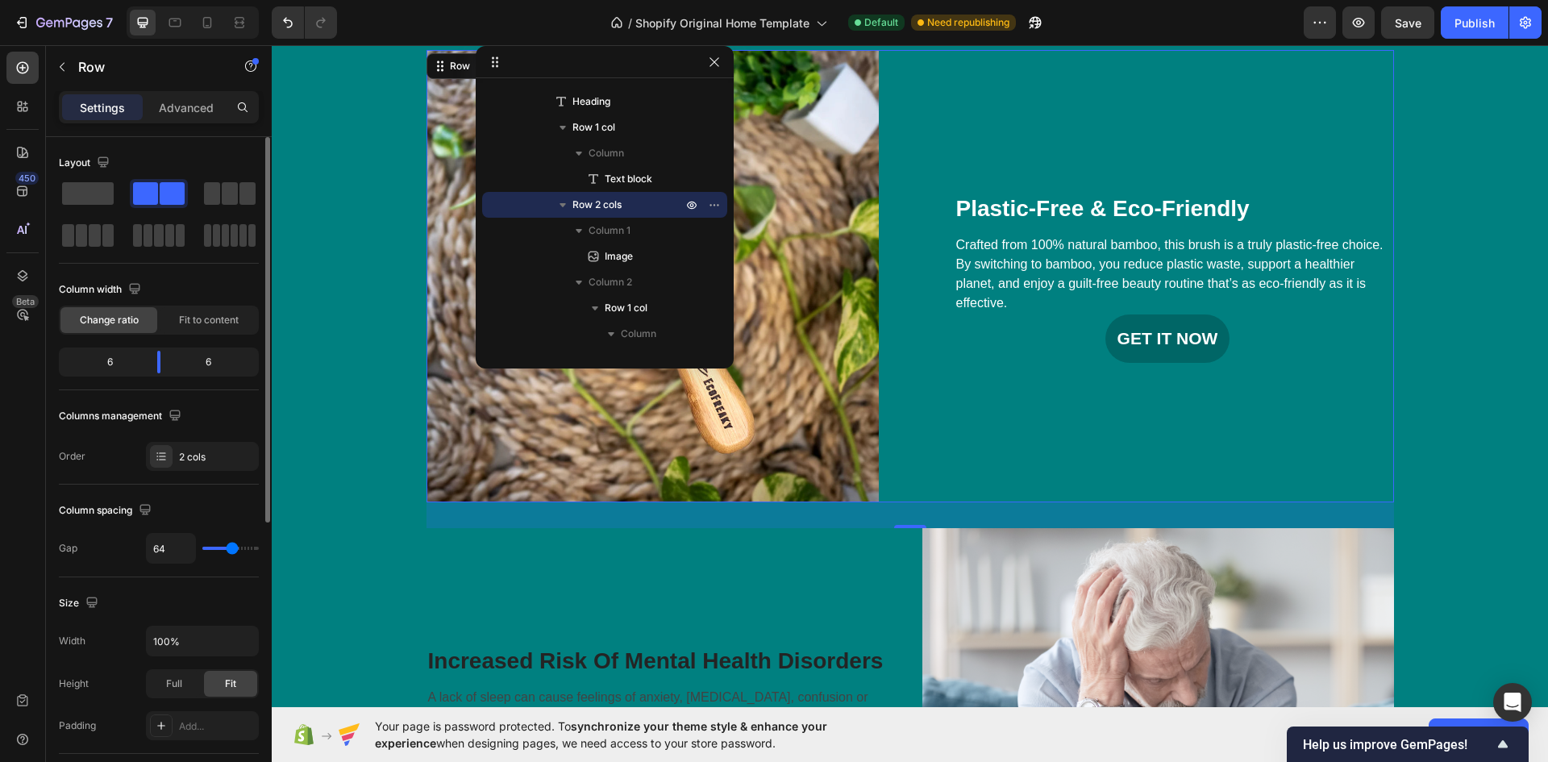
type input "60"
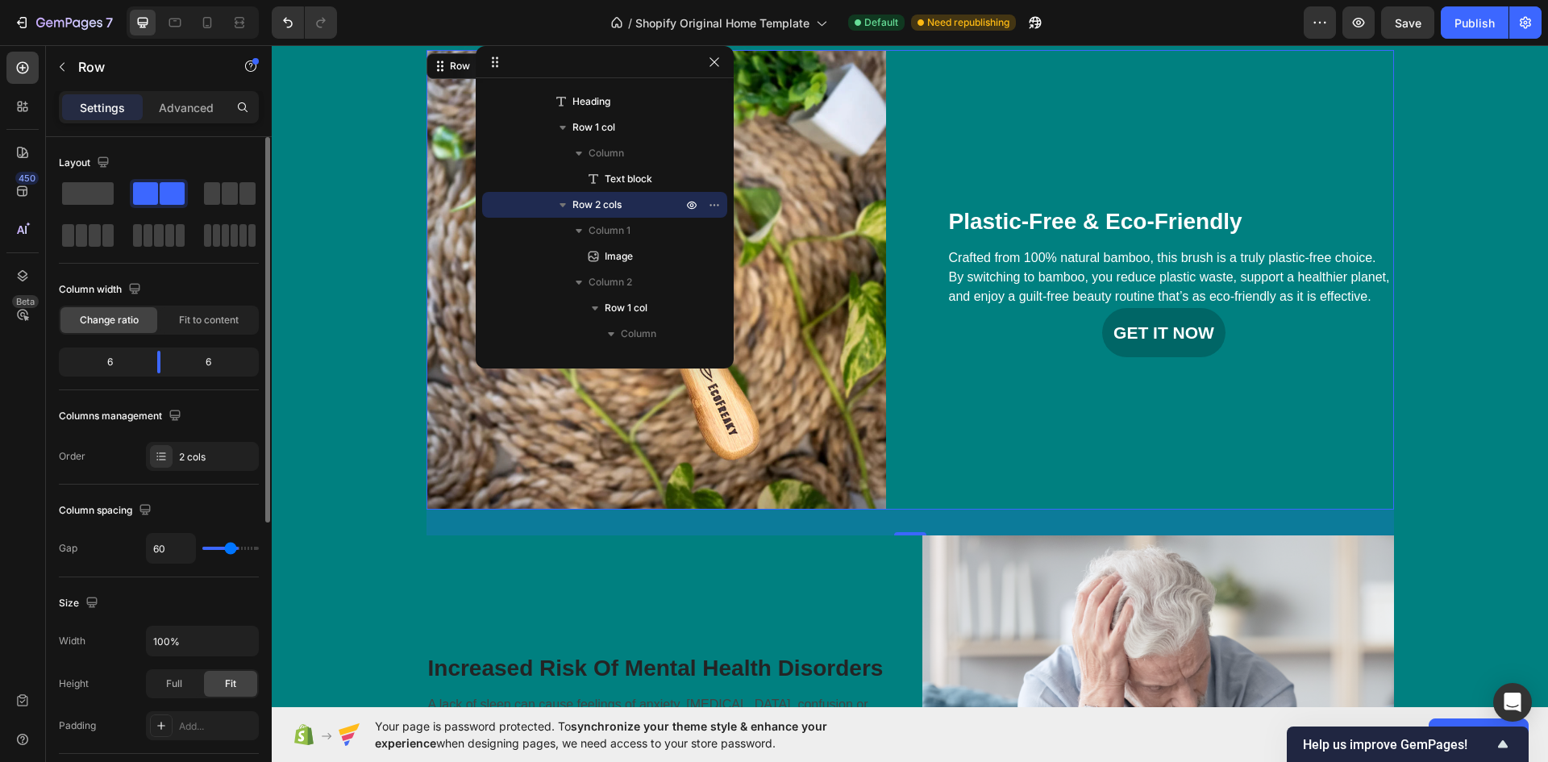
type input "58"
type input "53"
type input "51"
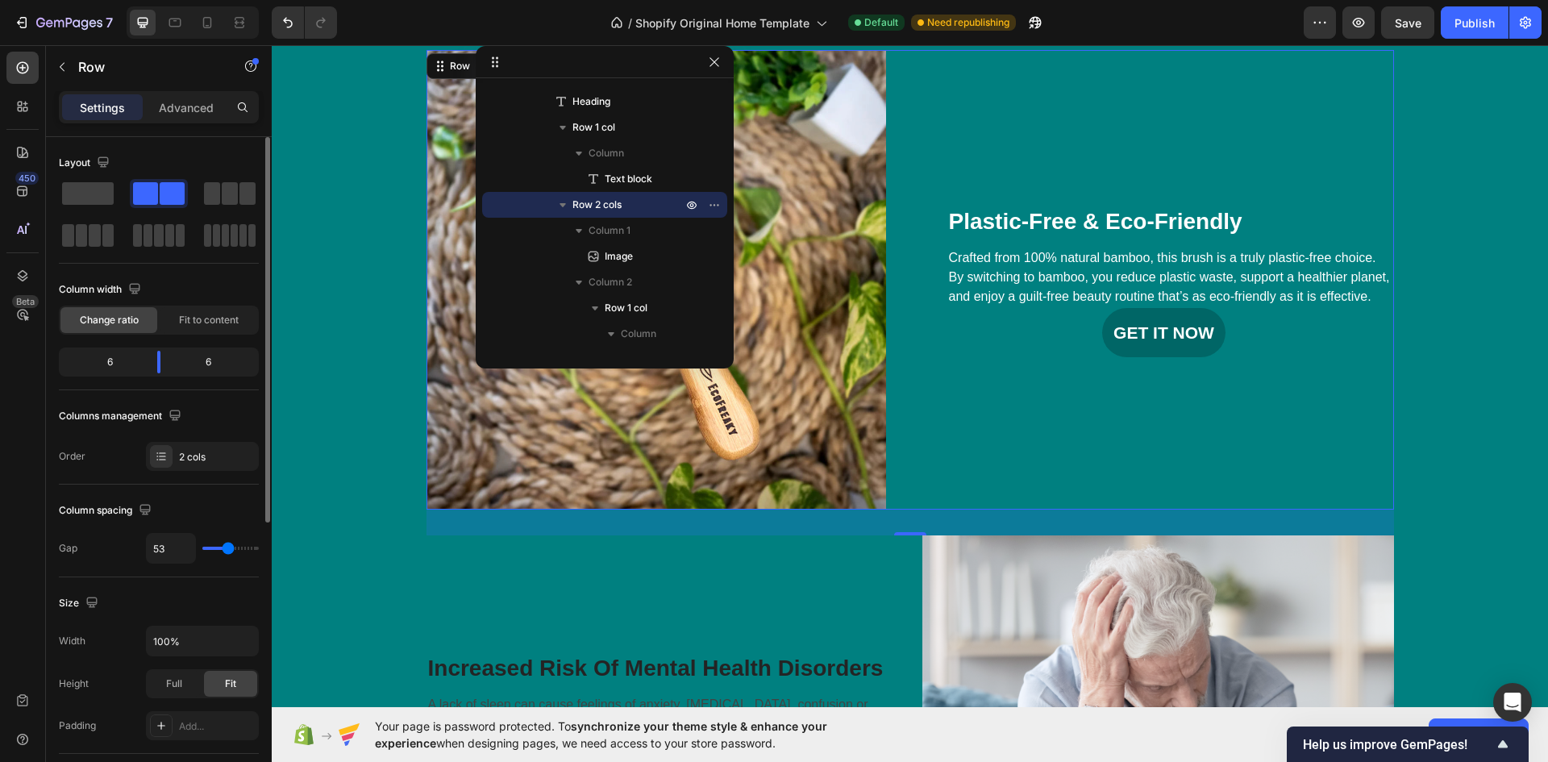
type input "51"
type input "47"
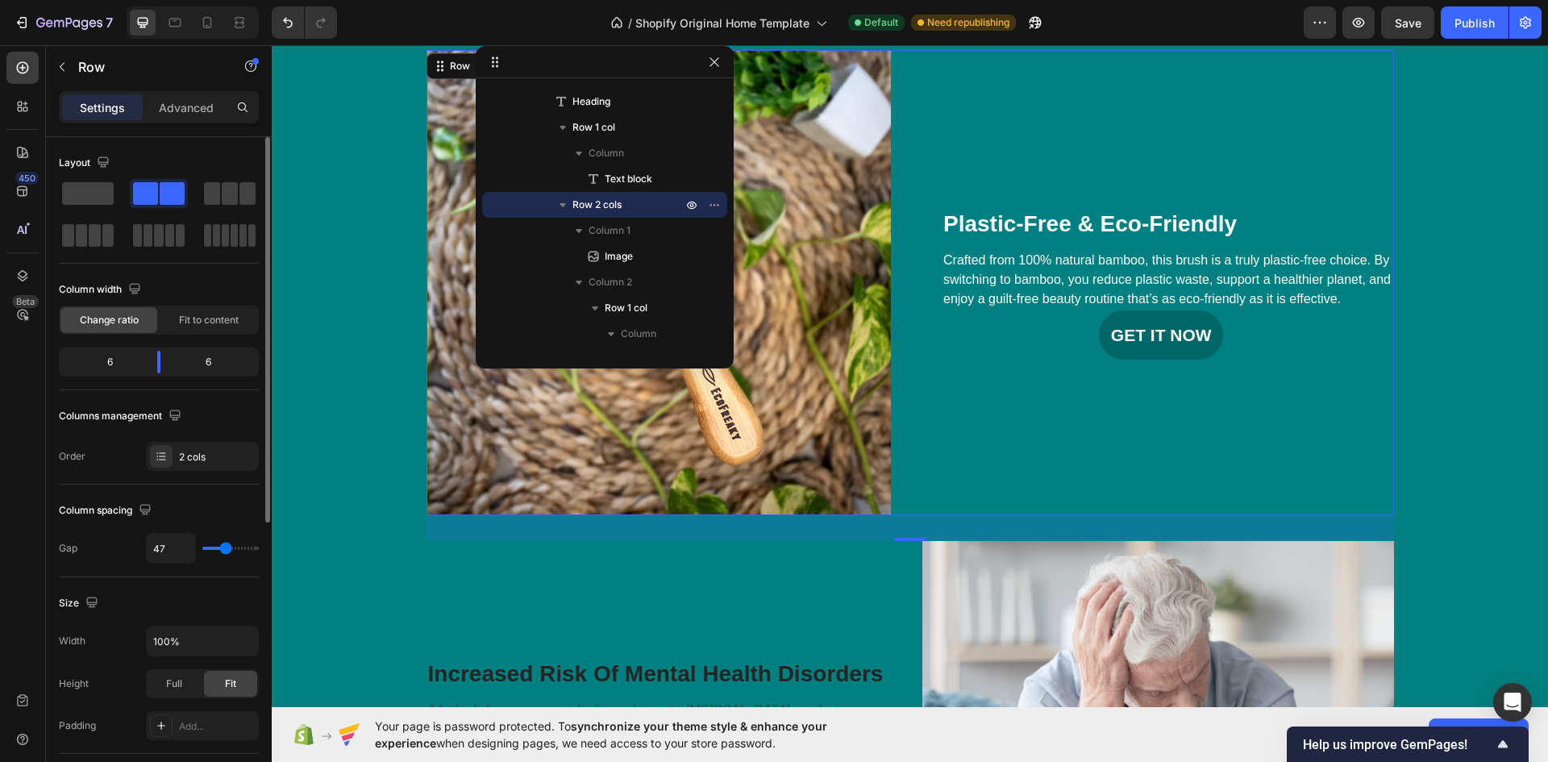
type input "44"
type input "40"
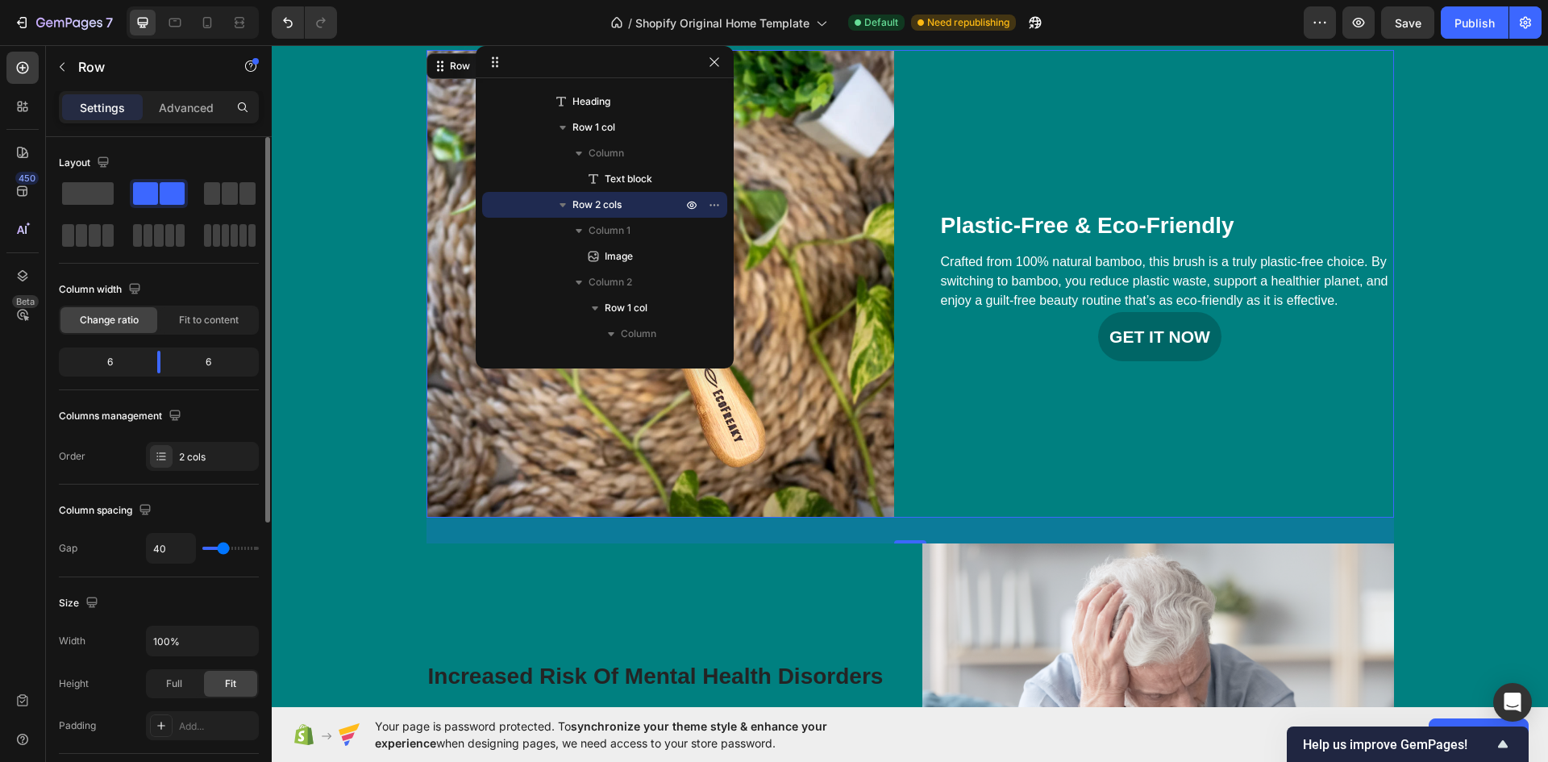
type input "38"
type input "33"
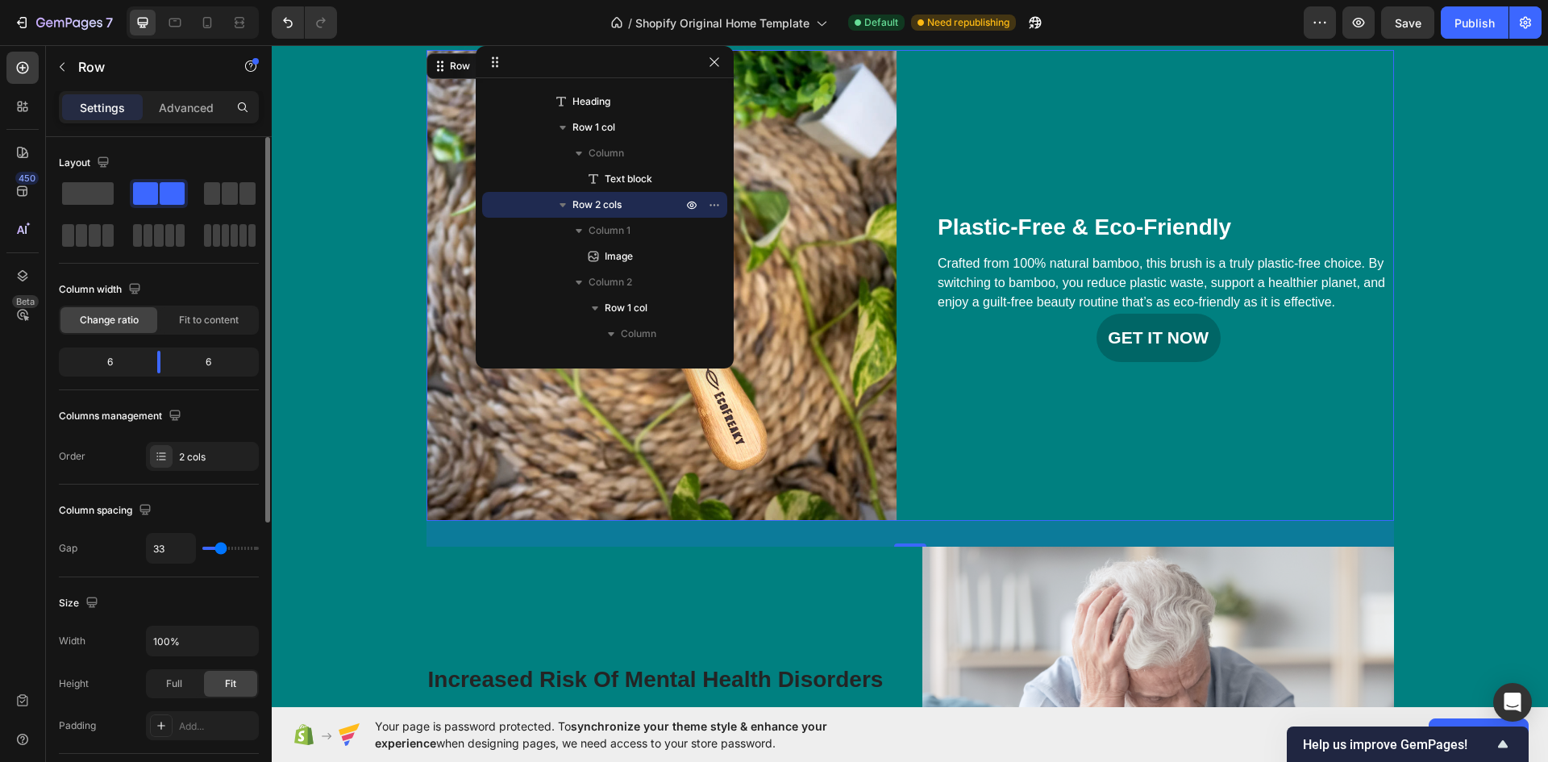
type input "31"
type input "27"
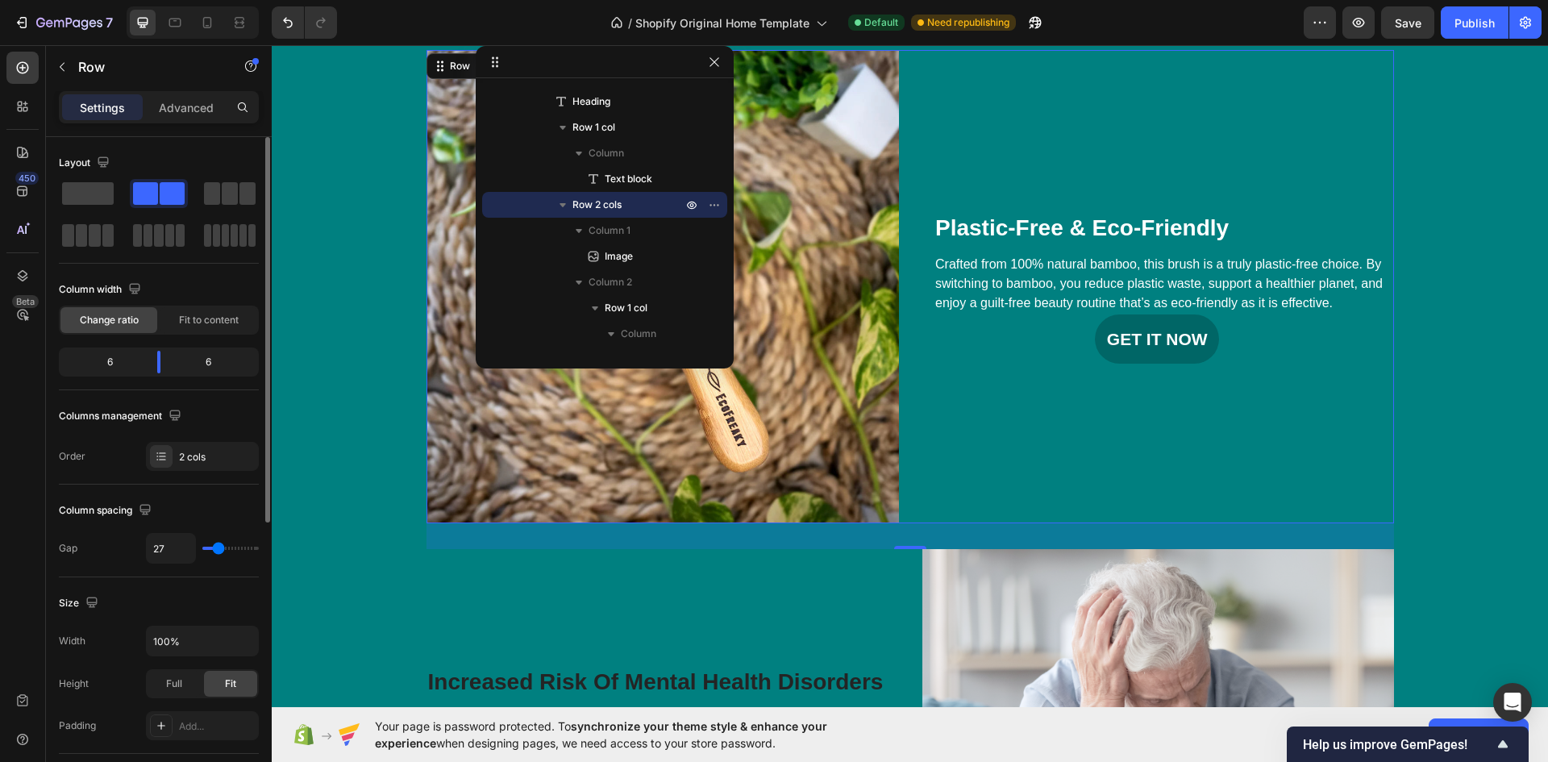
type input "22"
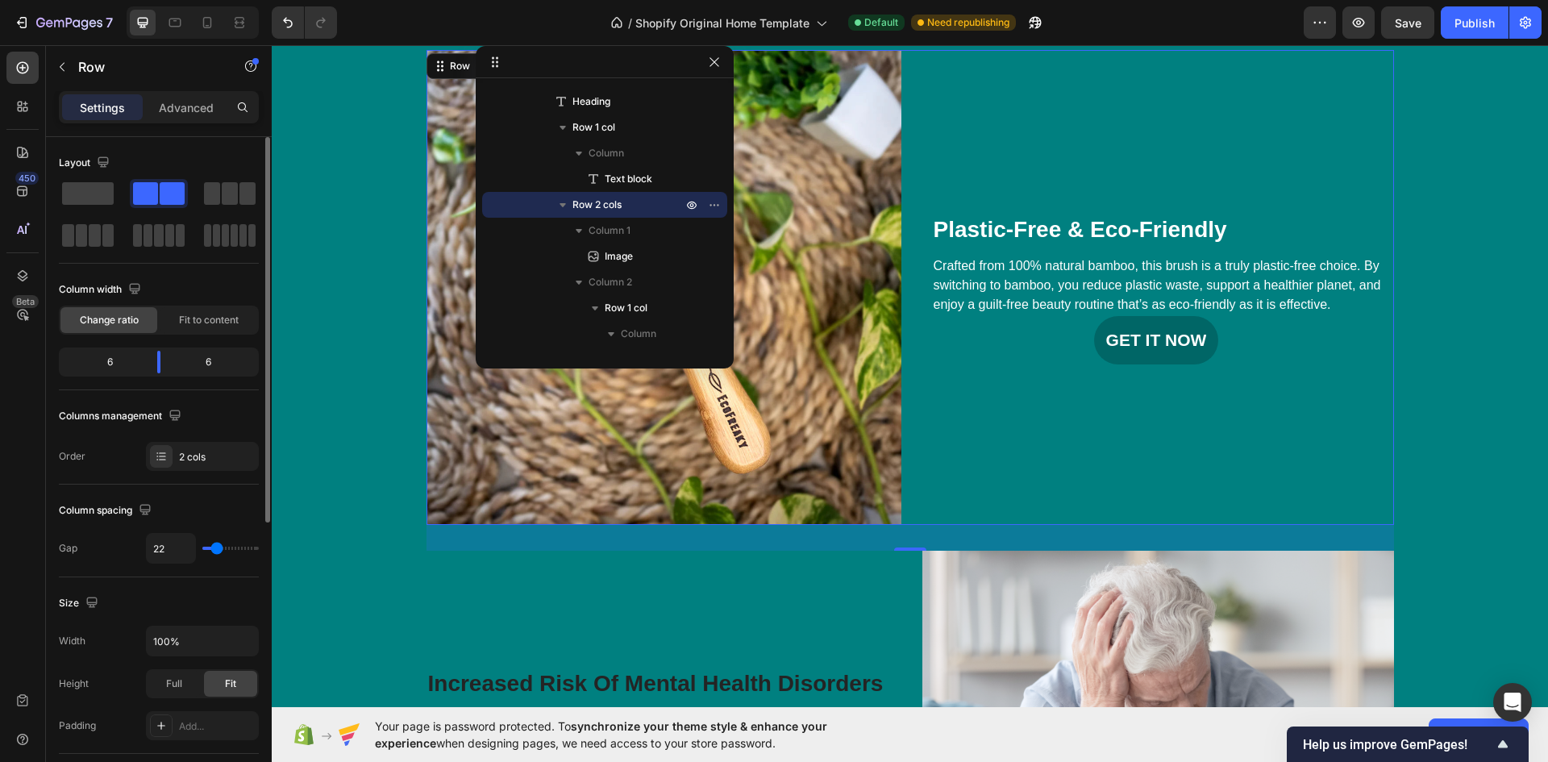
type input "18"
type input "16"
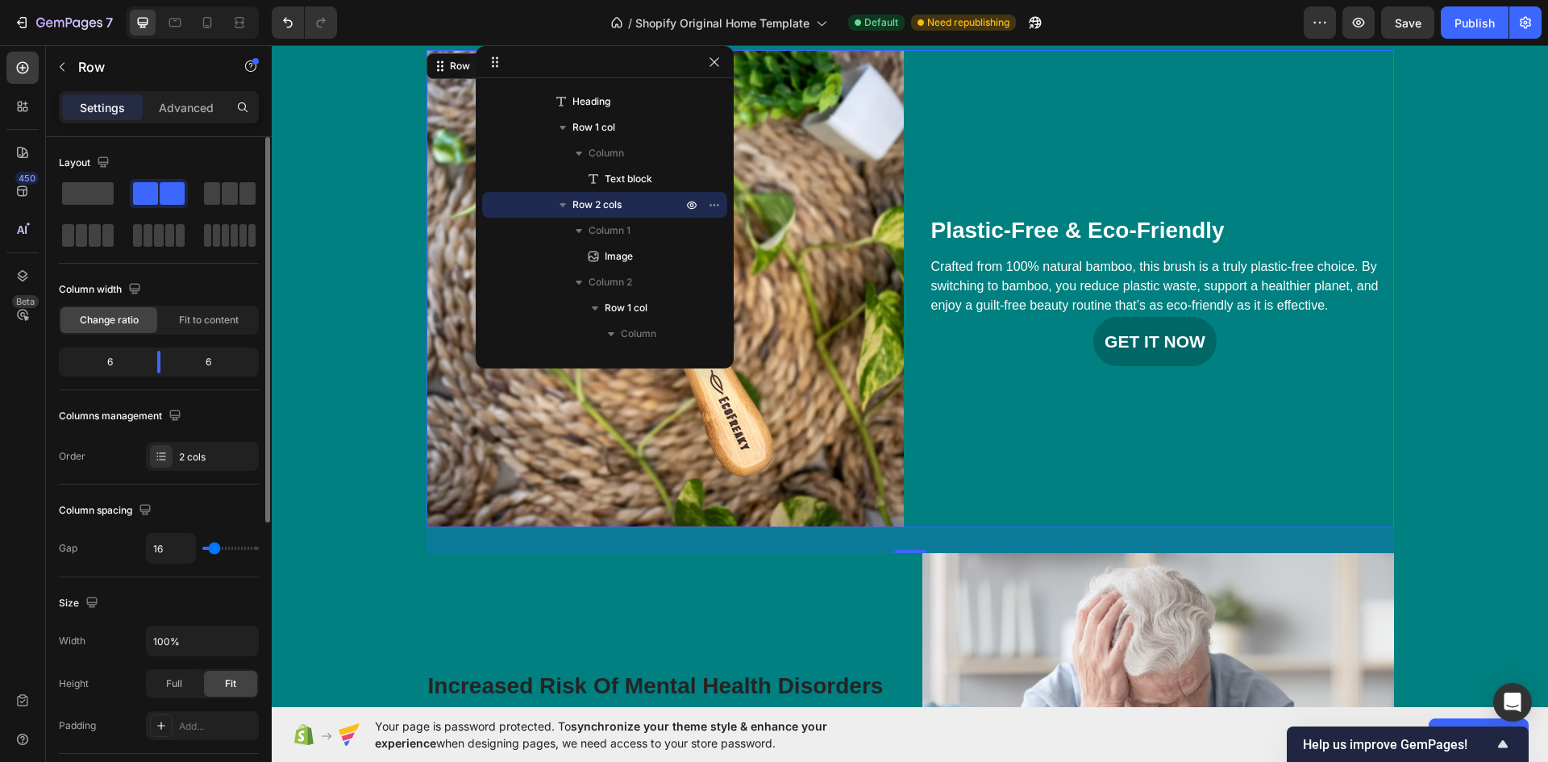
type input "13"
type input "11"
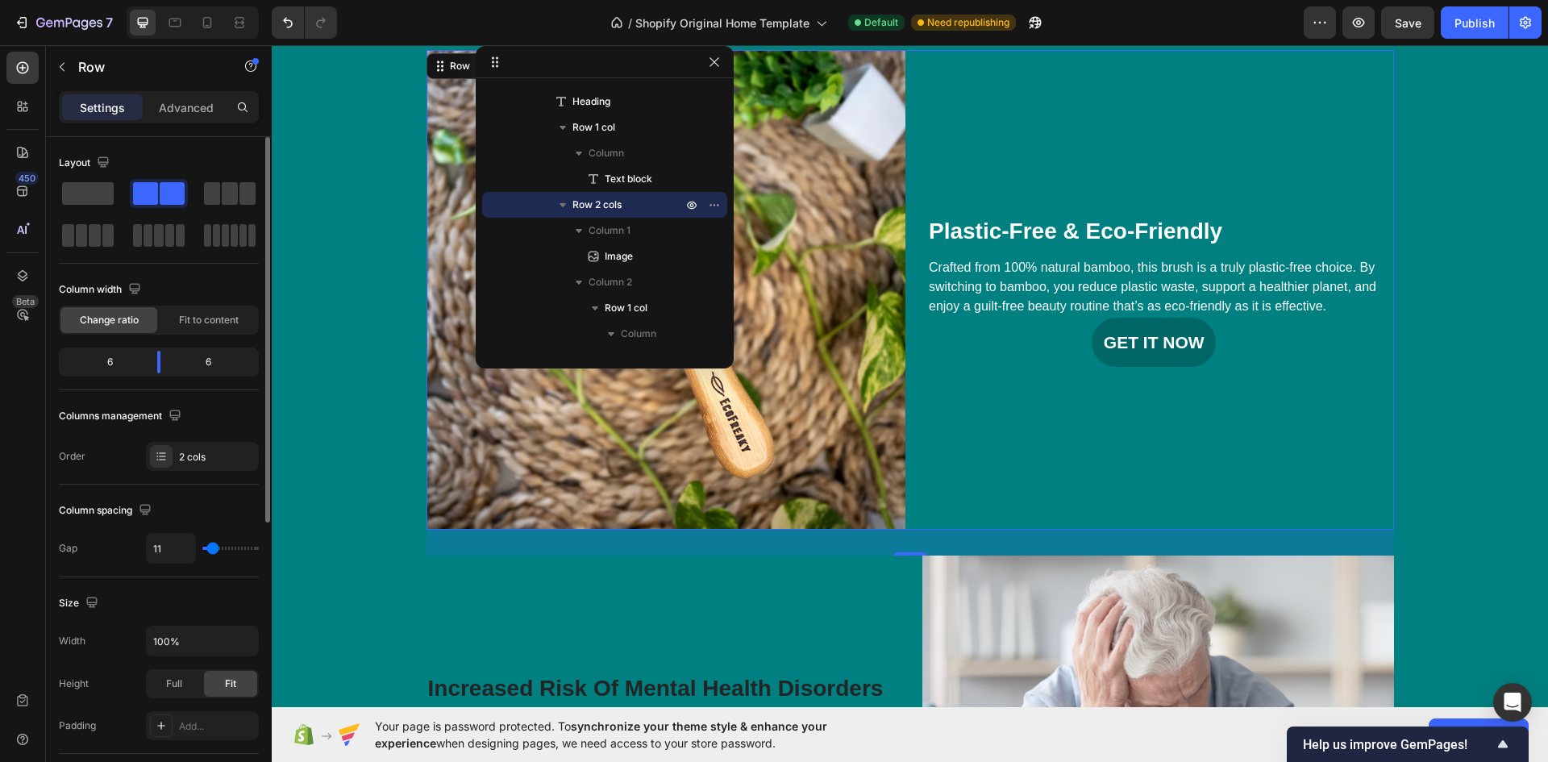
type input "9"
type input "7"
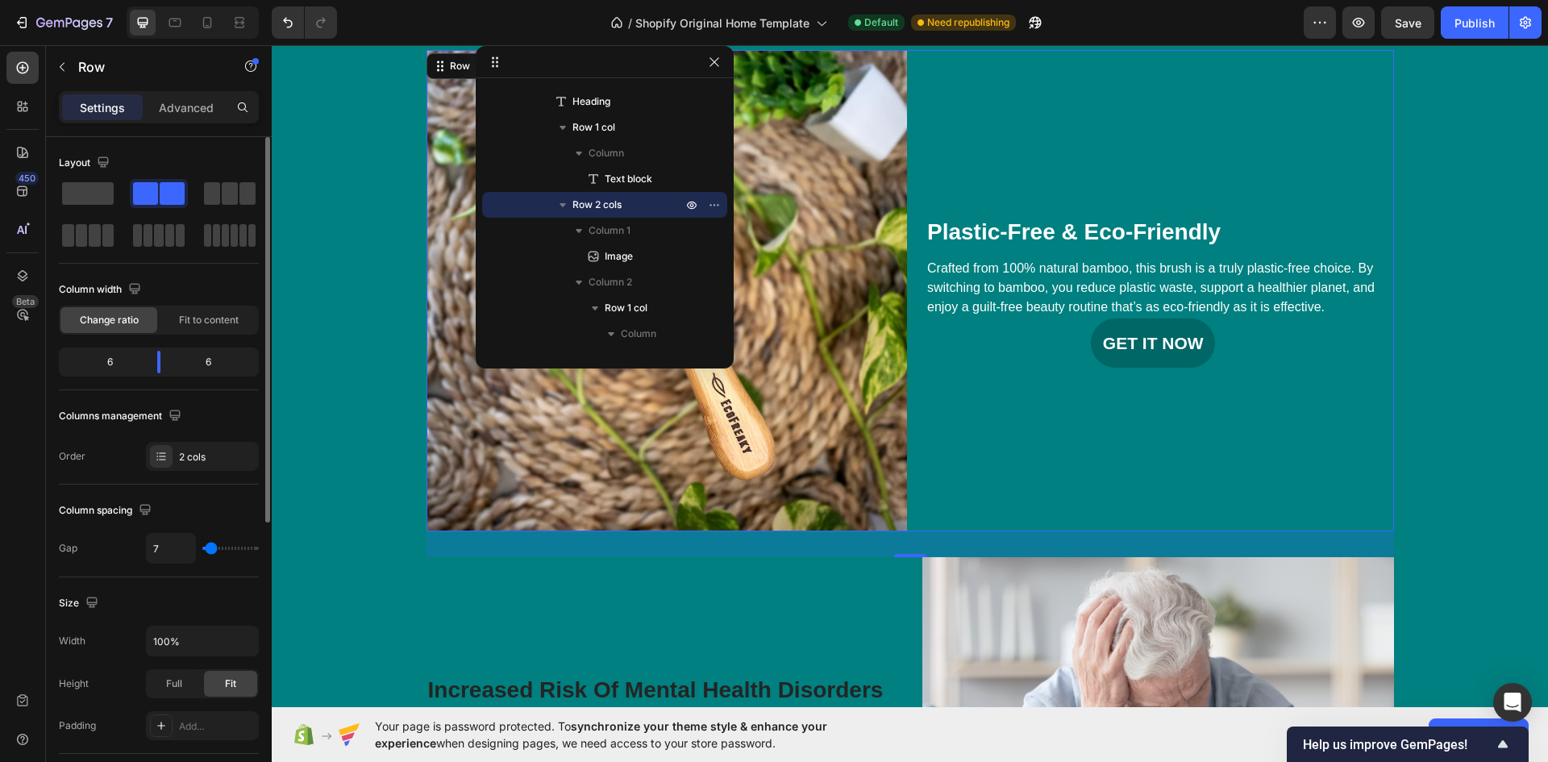
type input "4"
type input "7"
type input "9"
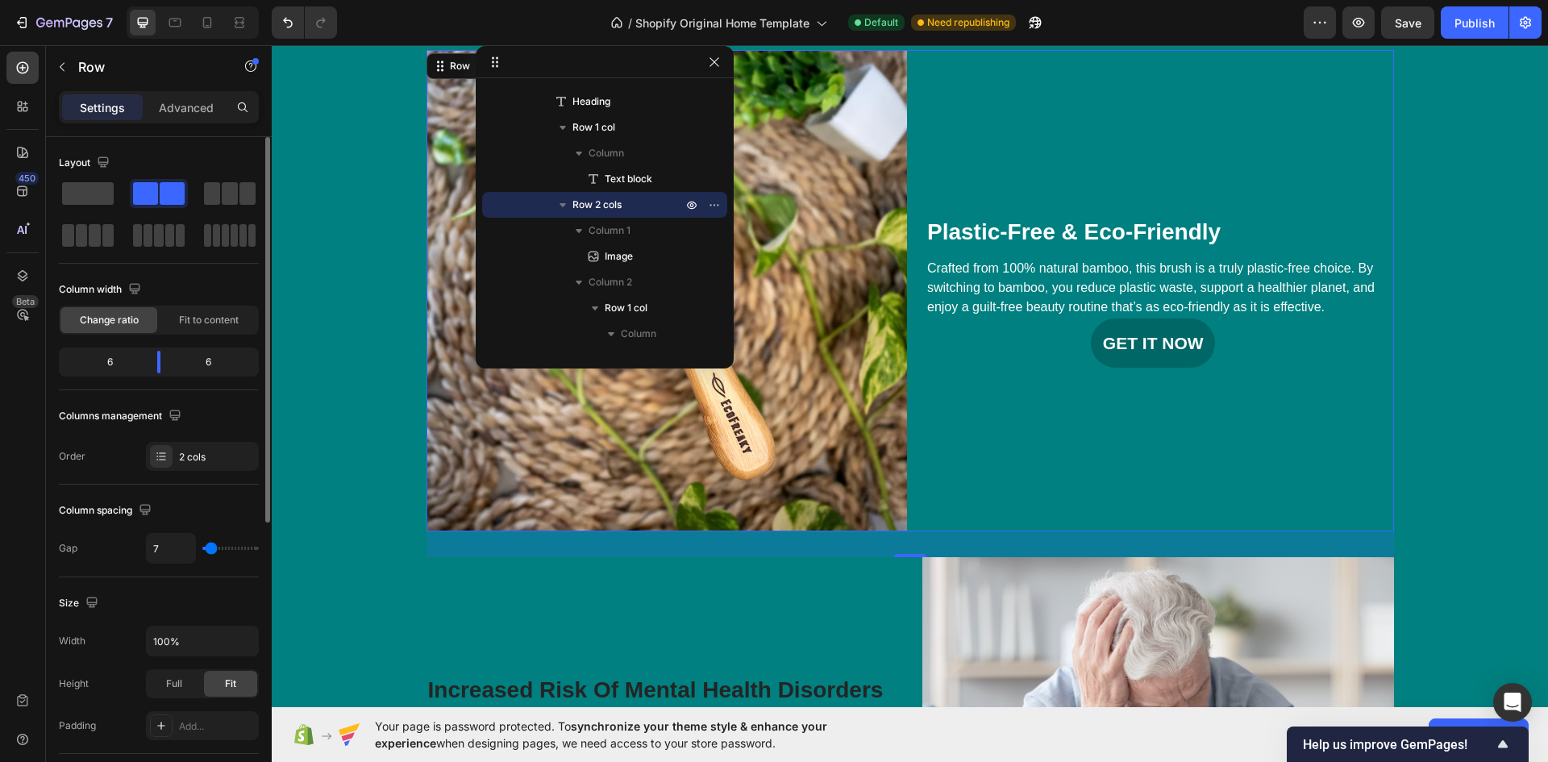
type input "9"
type input "11"
type input "13"
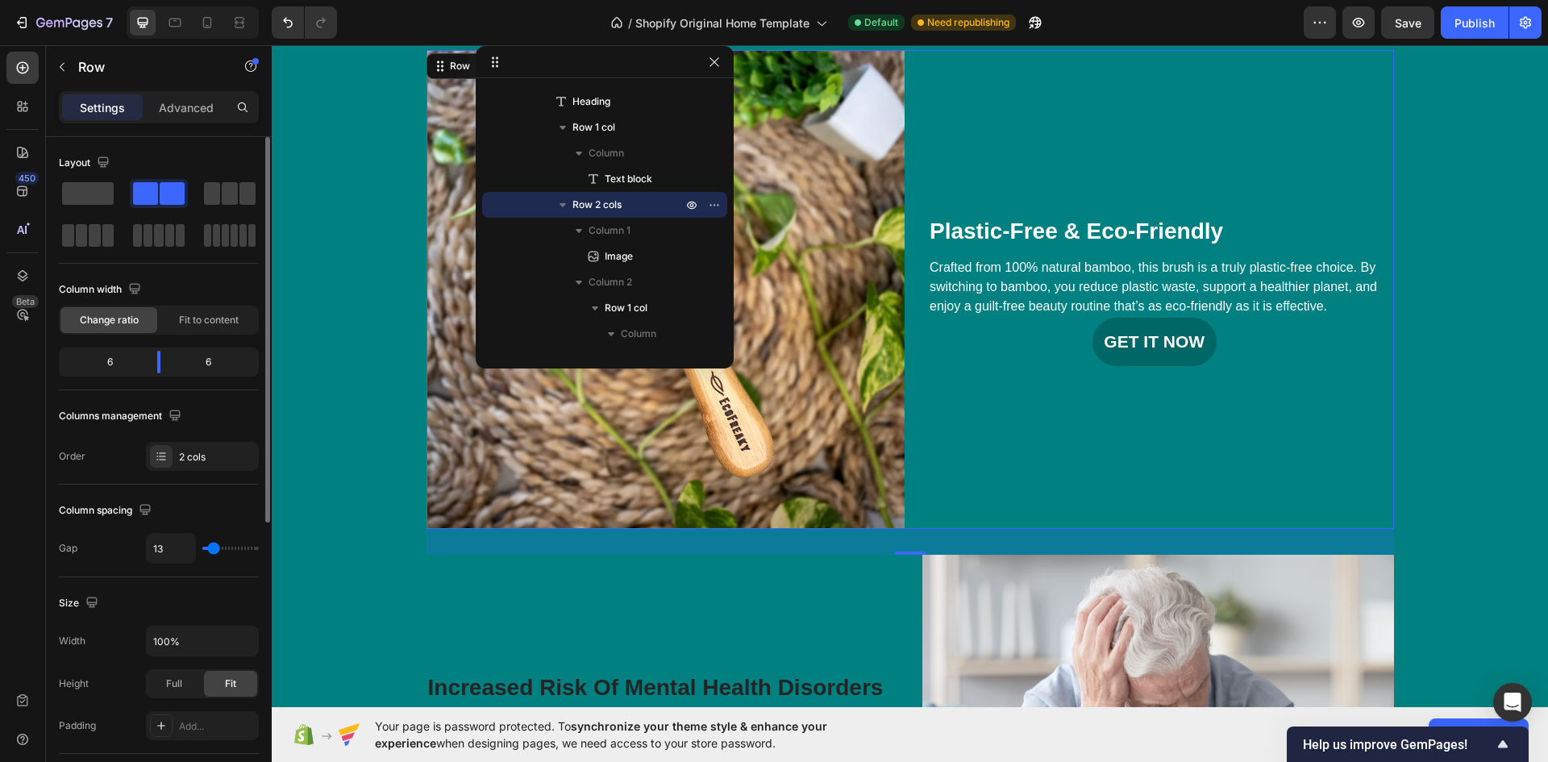
type input "16"
type input "18"
type input "22"
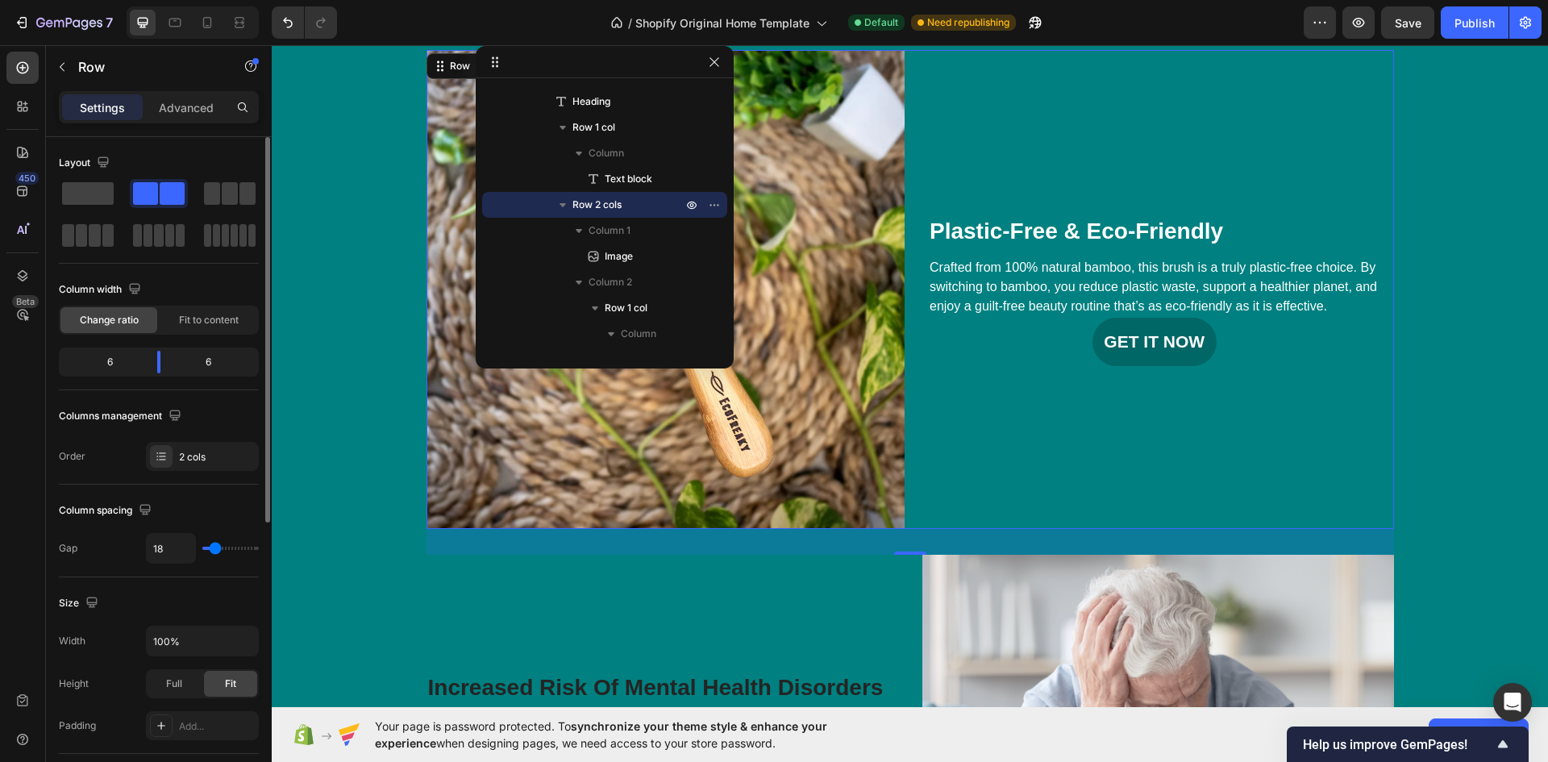
type input "22"
type input "24"
type input "27"
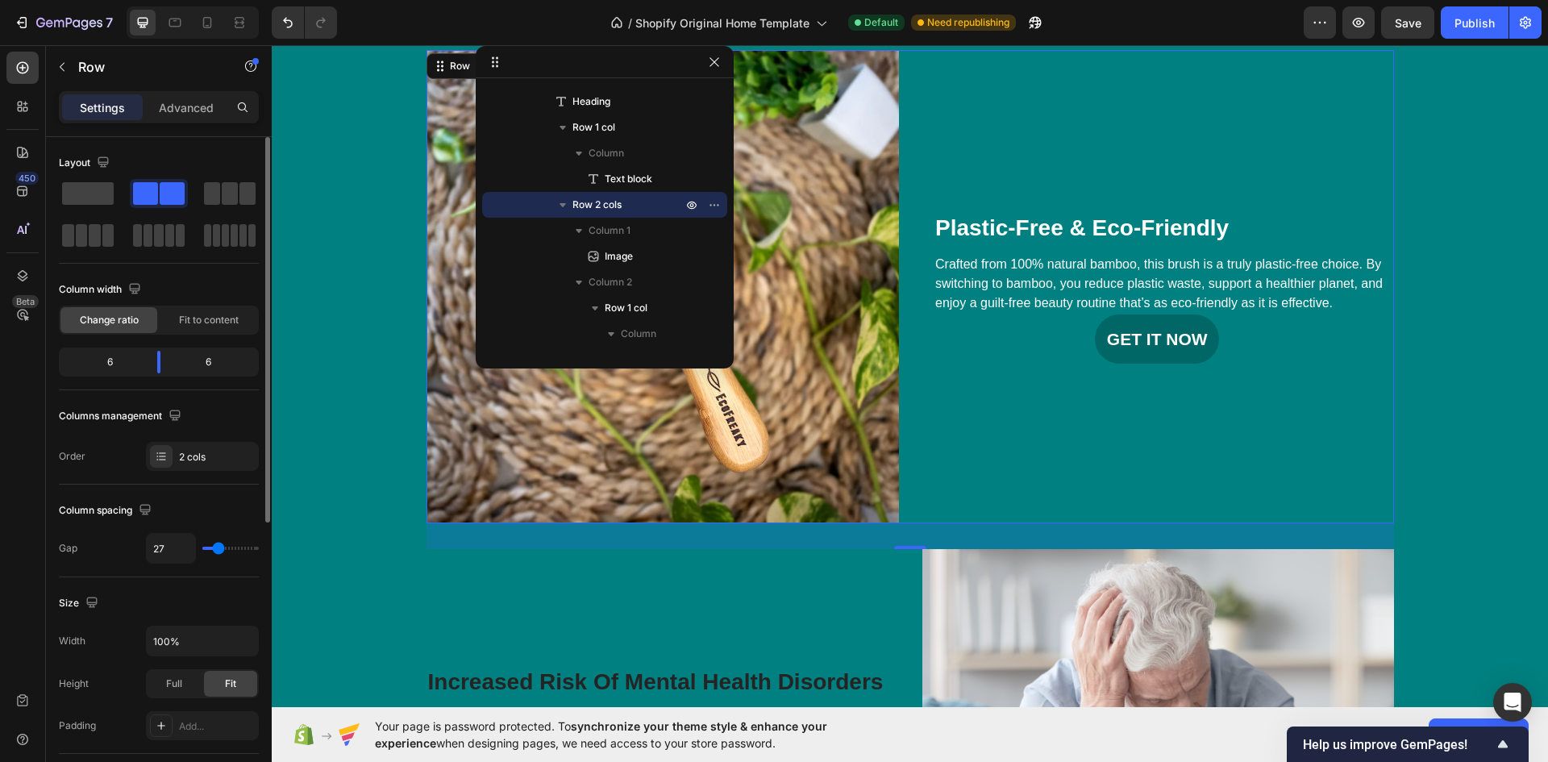
type input "29"
type input "31"
type input "33"
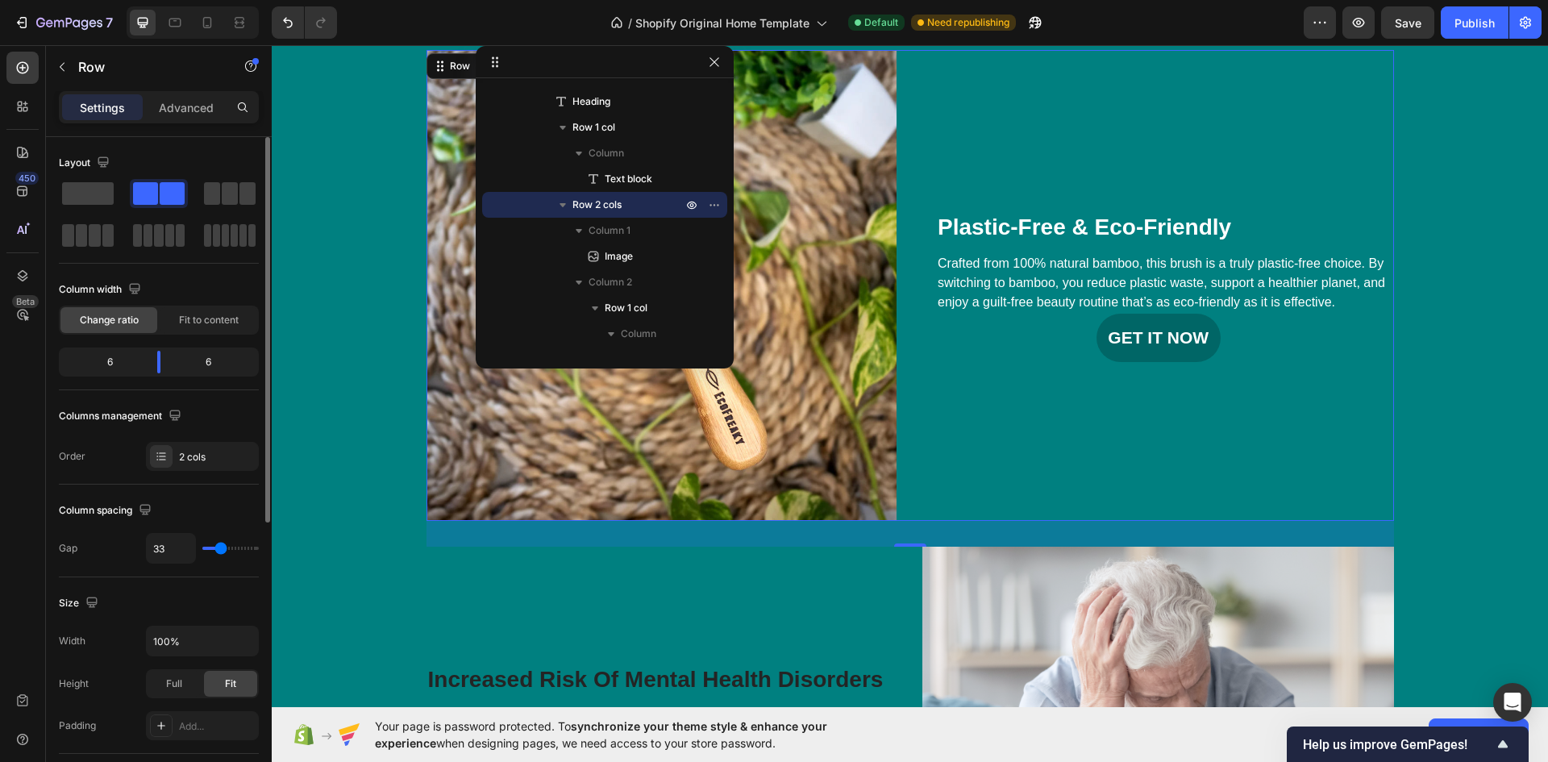
drag, startPoint x: 220, startPoint y: 548, endPoint x: 221, endPoint y: 560, distance: 12.1
type input "33"
click at [221, 550] on input "range" at bounding box center [230, 548] width 56 height 3
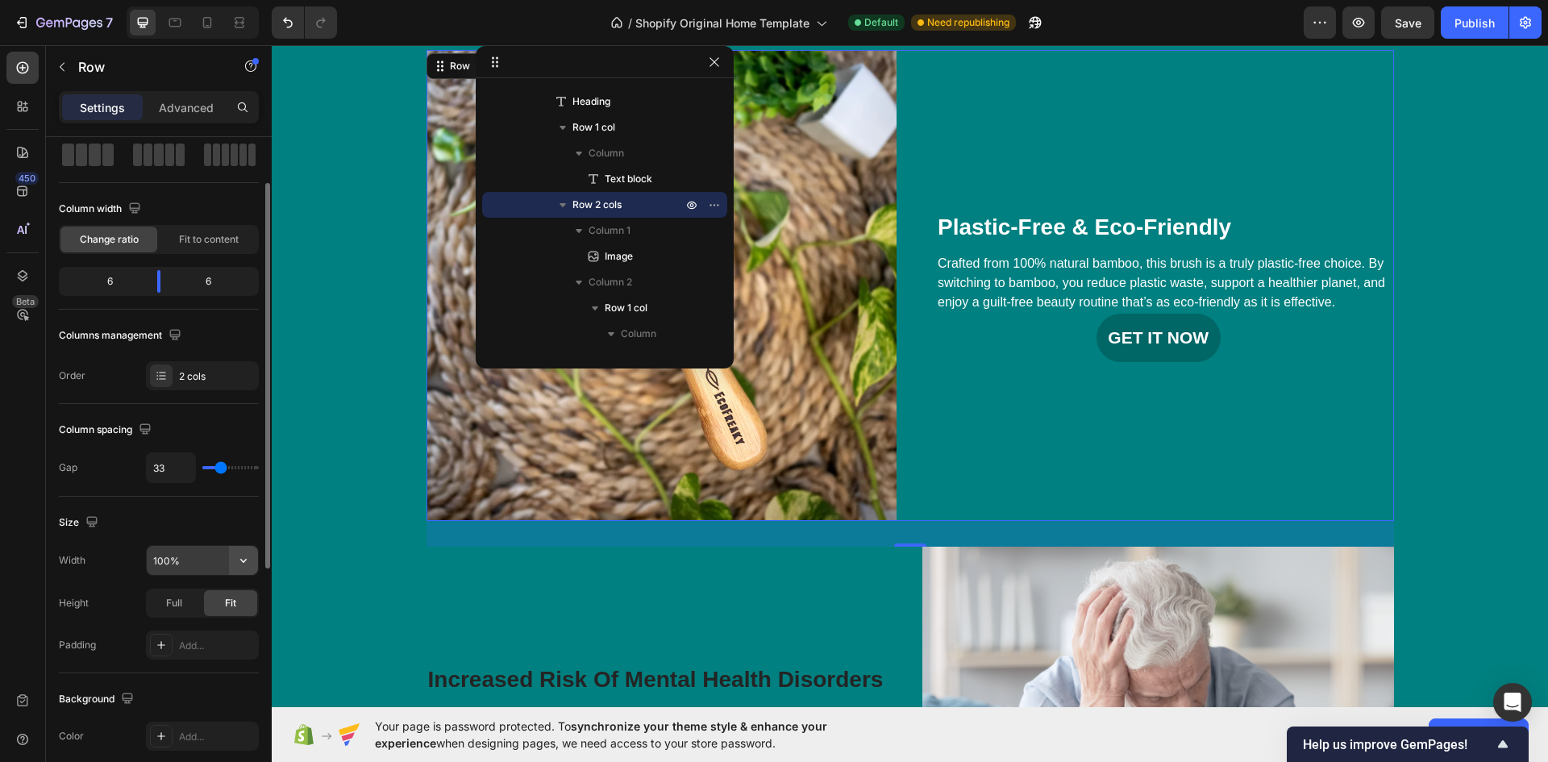
click at [241, 557] on icon "button" at bounding box center [243, 560] width 16 height 16
click at [189, 597] on p "Default 1200px" at bounding box center [198, 601] width 92 height 15
click at [243, 560] on icon "button" at bounding box center [243, 560] width 16 height 16
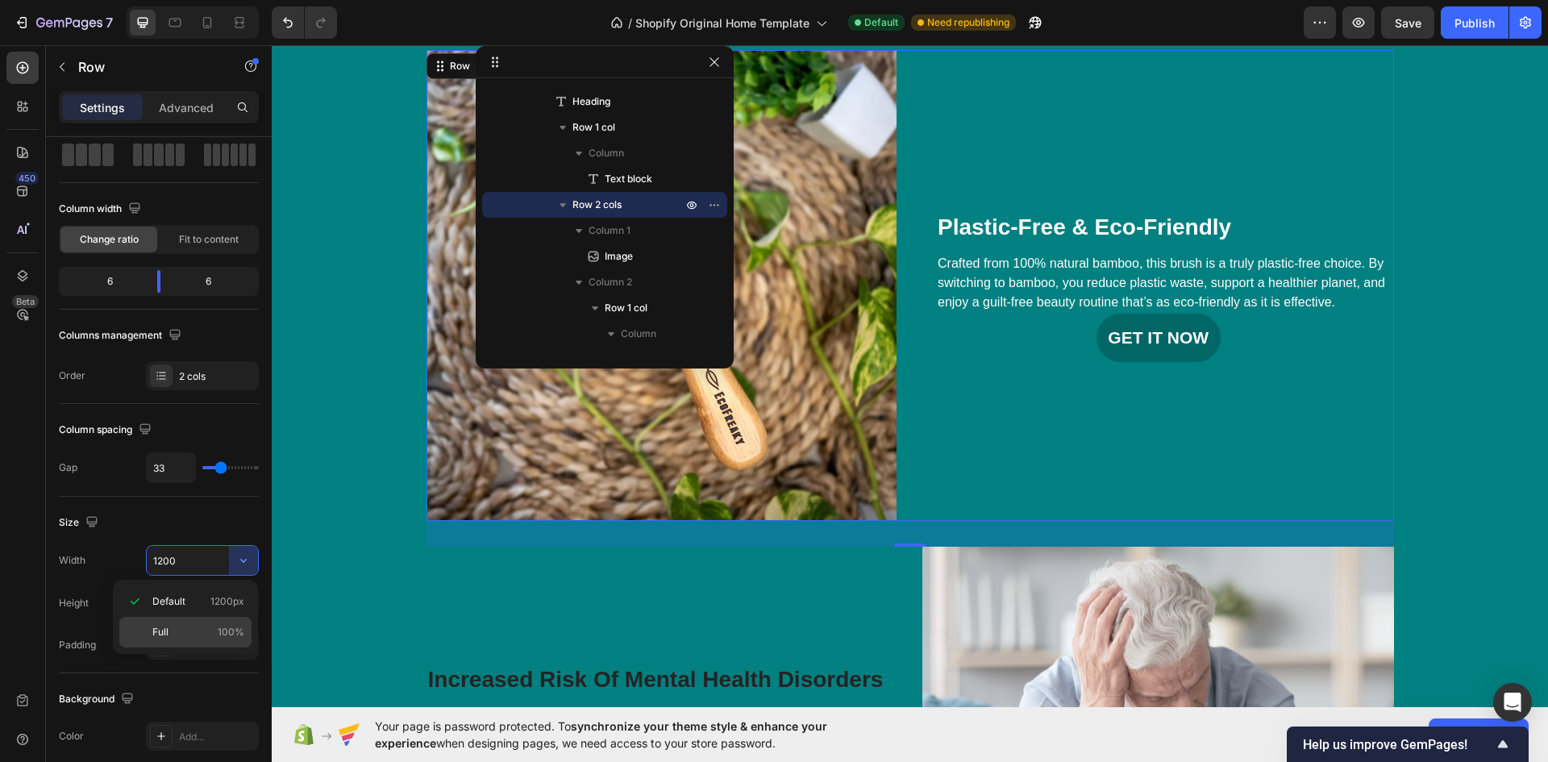
click at [175, 635] on p "Full 100%" at bounding box center [198, 632] width 92 height 15
type input "100%"
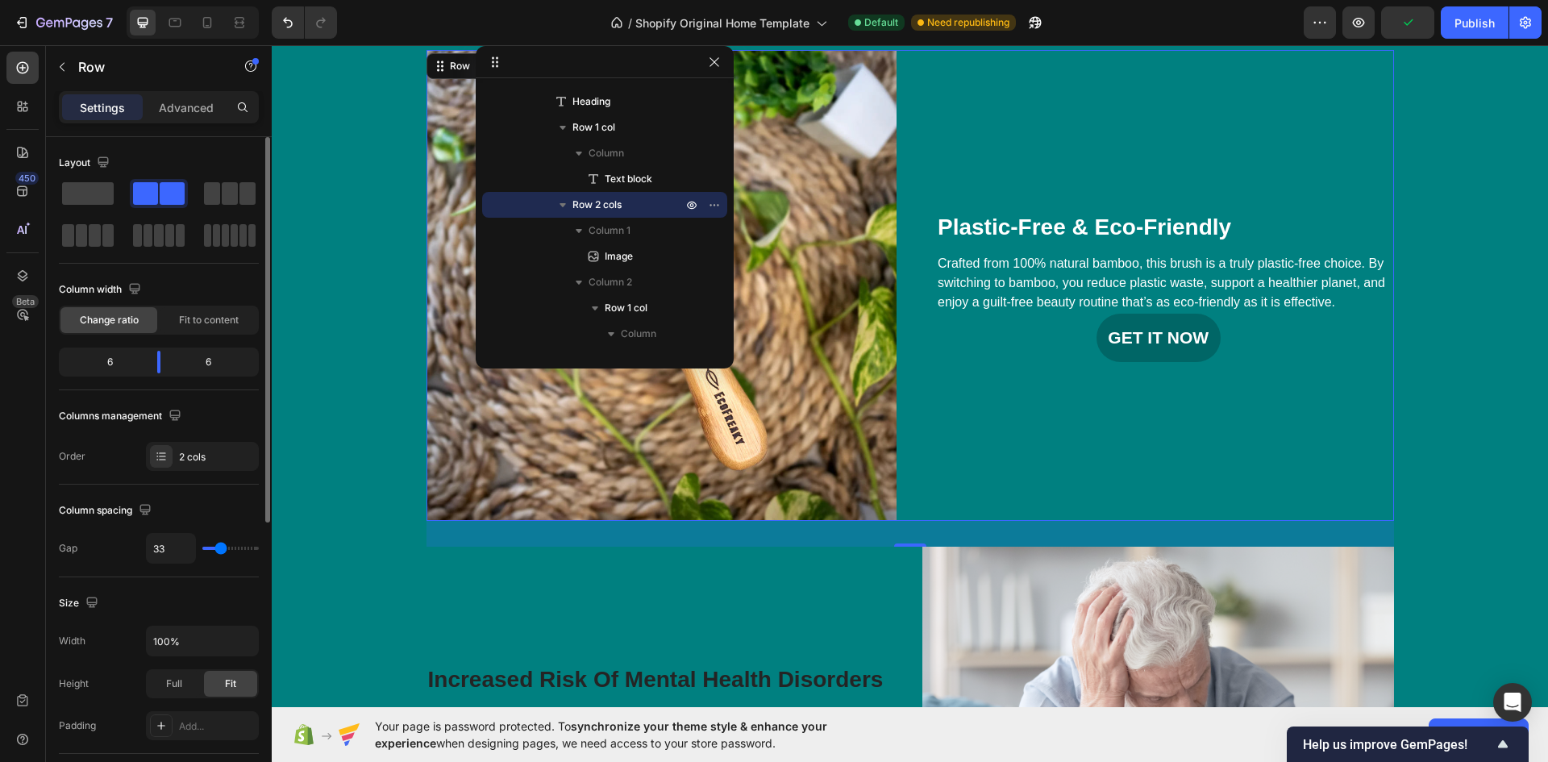
scroll to position [161, 0]
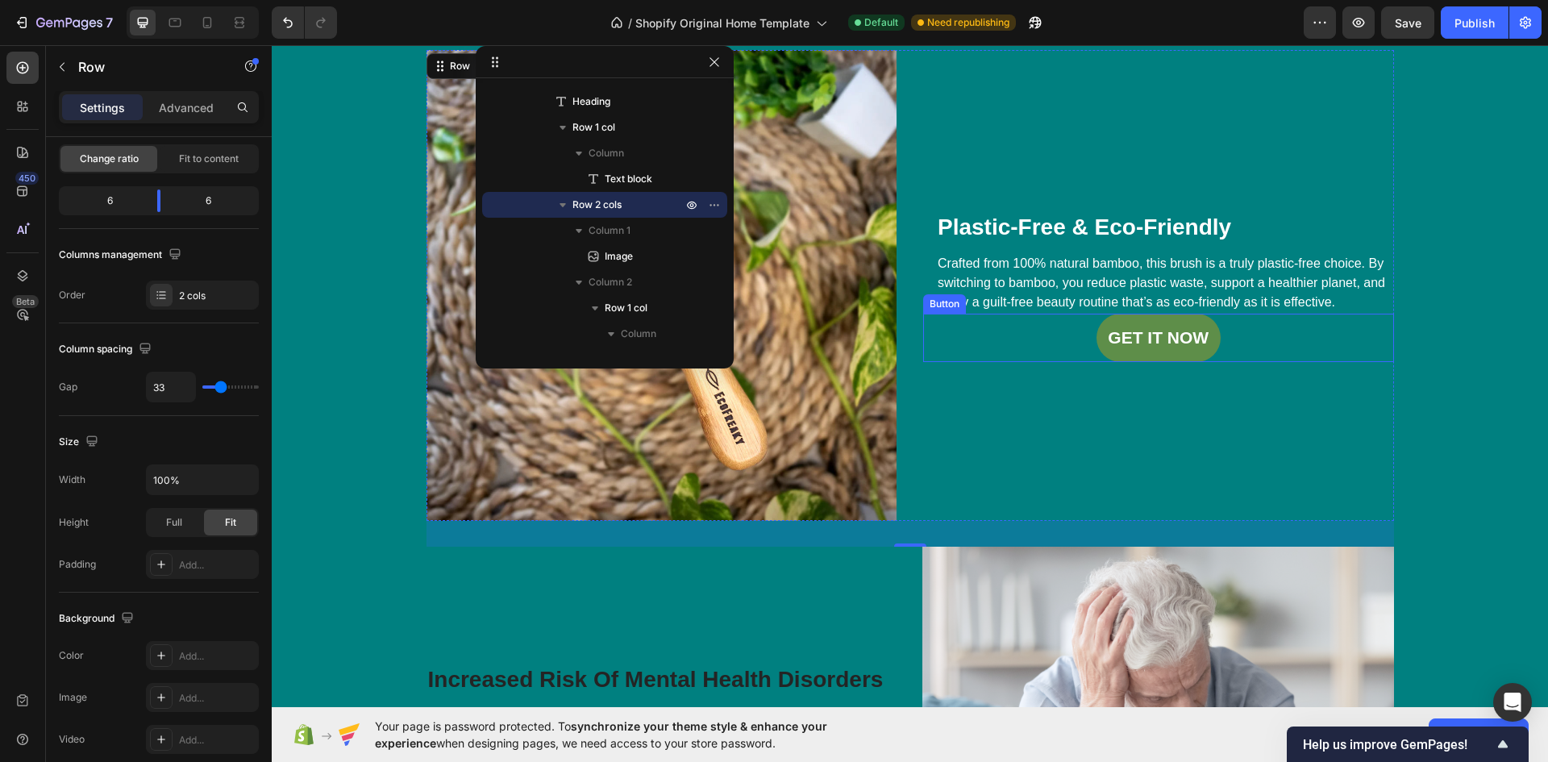
click at [1125, 352] on link "GET IT NOW" at bounding box center [1158, 338] width 124 height 49
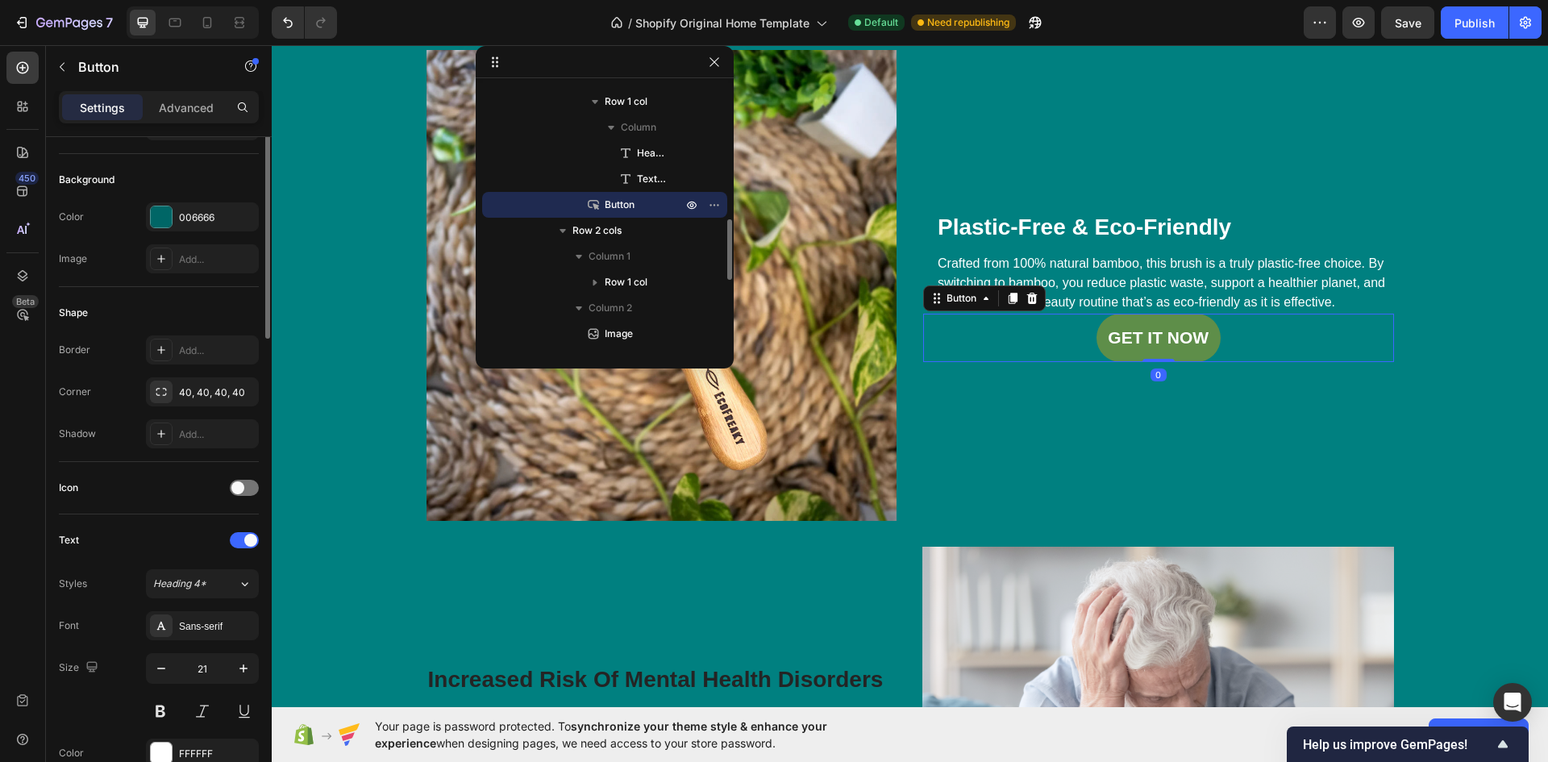
scroll to position [0, 0]
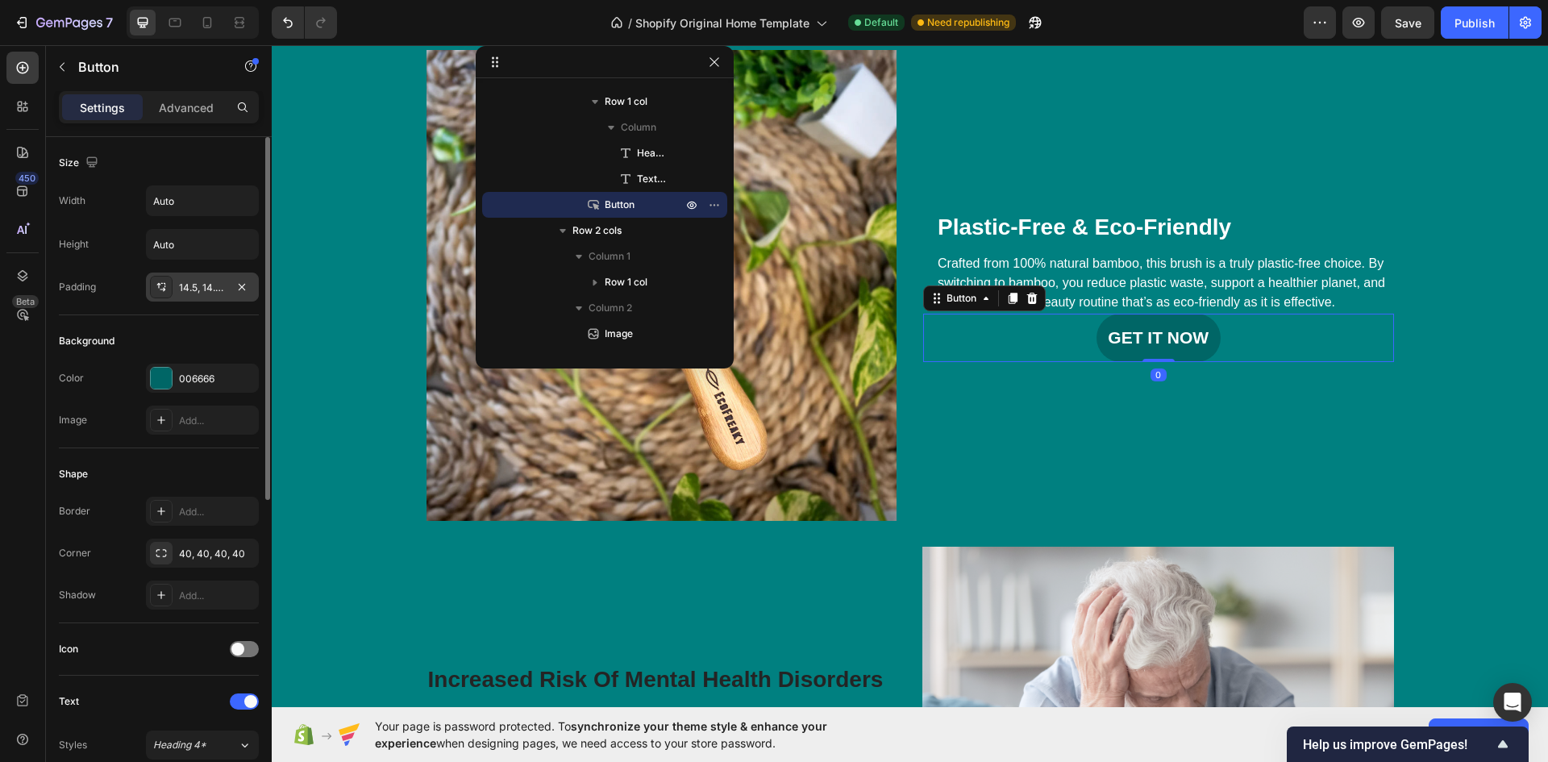
click at [193, 287] on div "14.5, 14.5, 14.5, 14.5" at bounding box center [202, 288] width 47 height 15
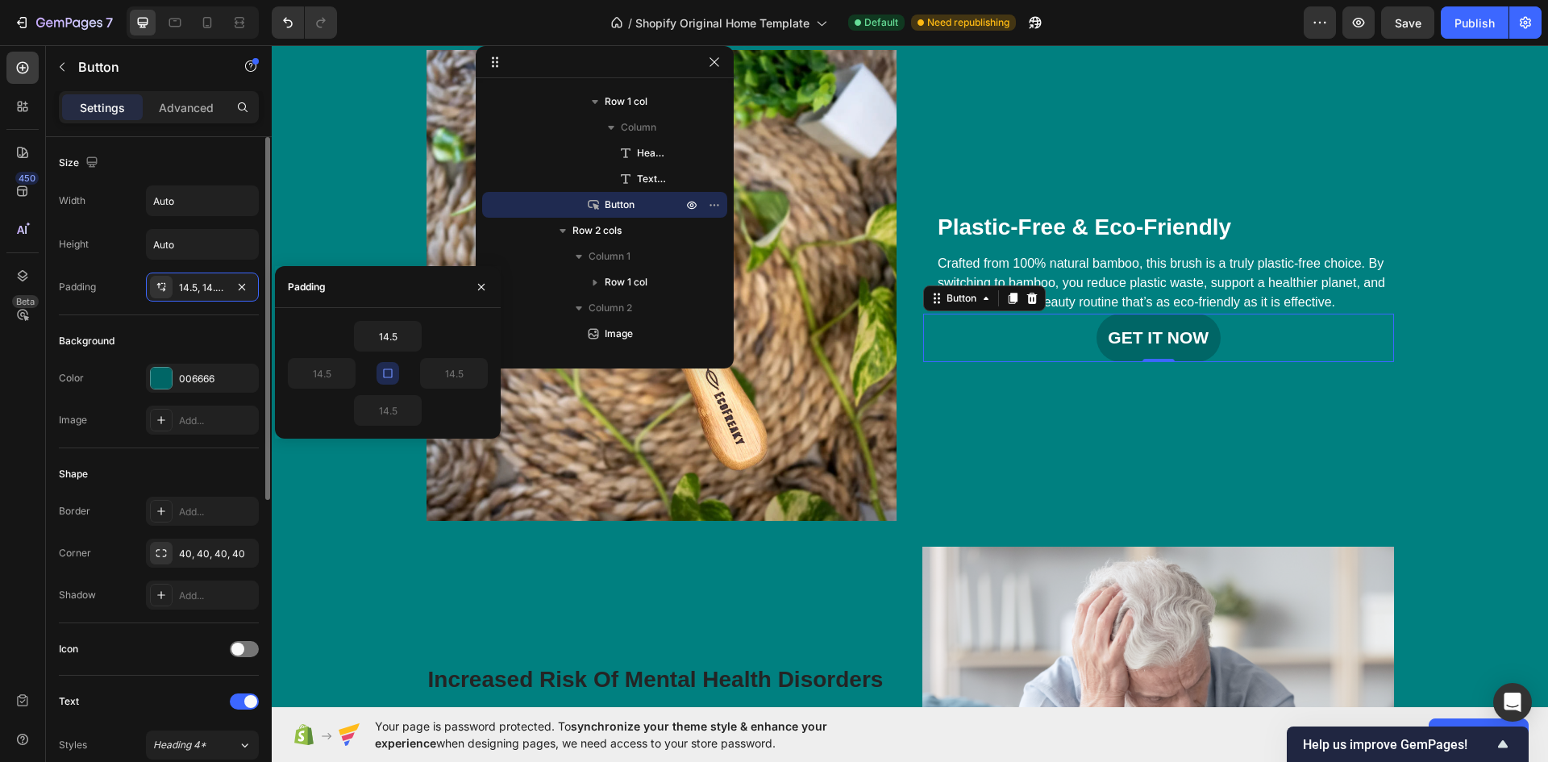
click at [145, 457] on div "Shape Border Add... Corner 40, 40, 40, 40 Shadow Add..." at bounding box center [159, 535] width 200 height 175
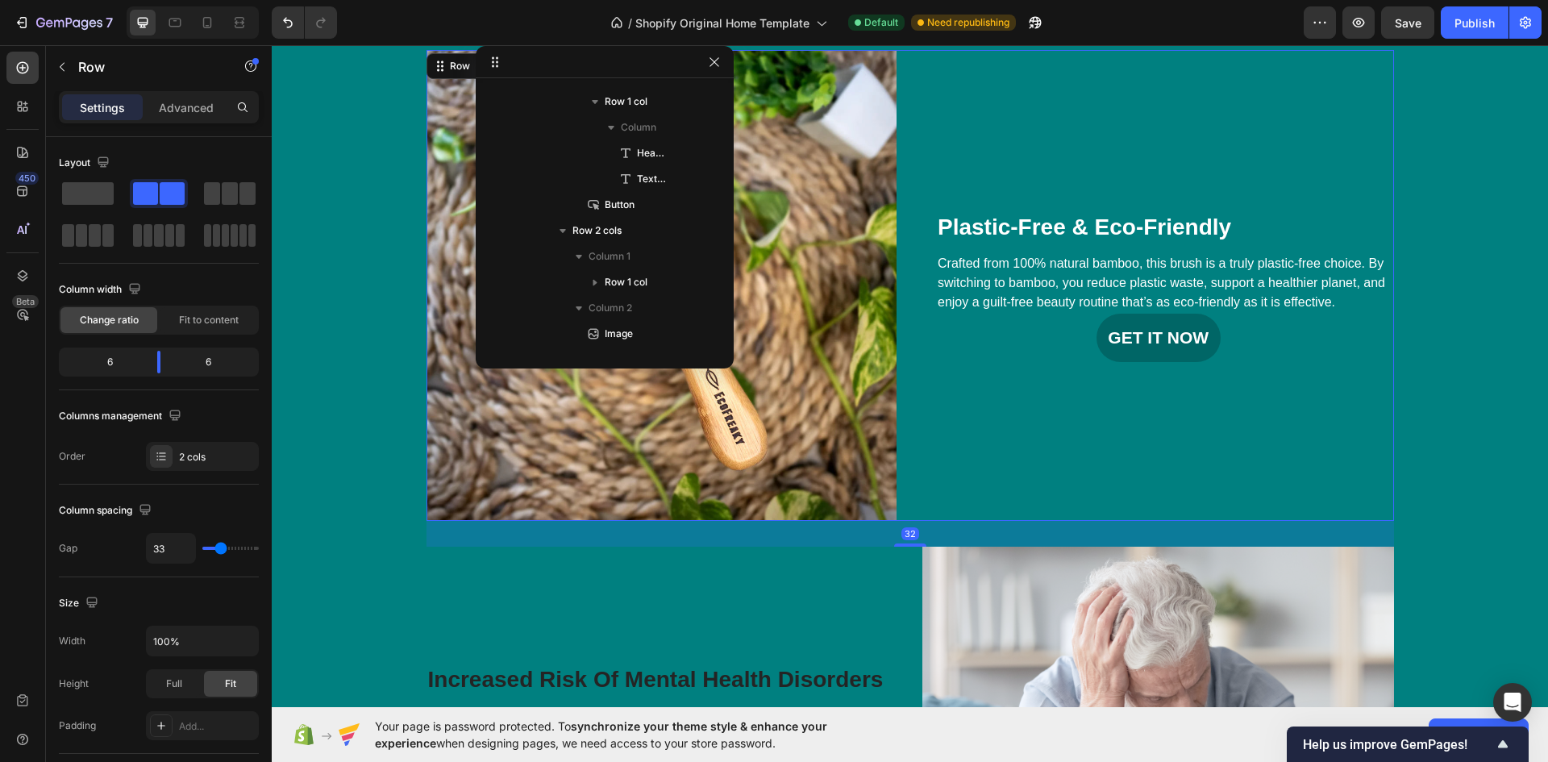
click at [1260, 420] on div "Plastic-Free & Eco-Friendly Heading Crafted from 100% natural bamboo, this brus…" at bounding box center [1158, 285] width 471 height 471
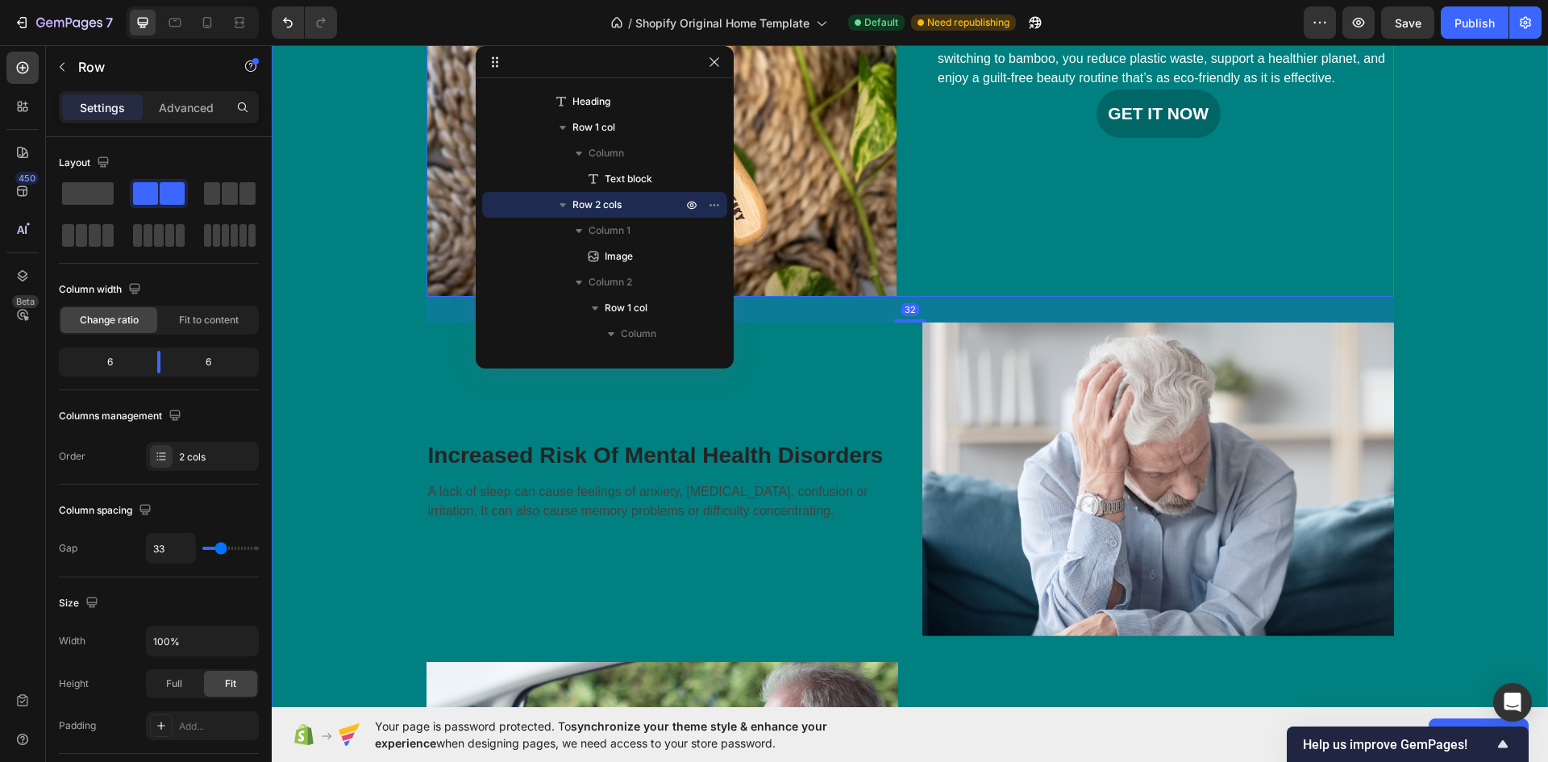
scroll to position [967, 0]
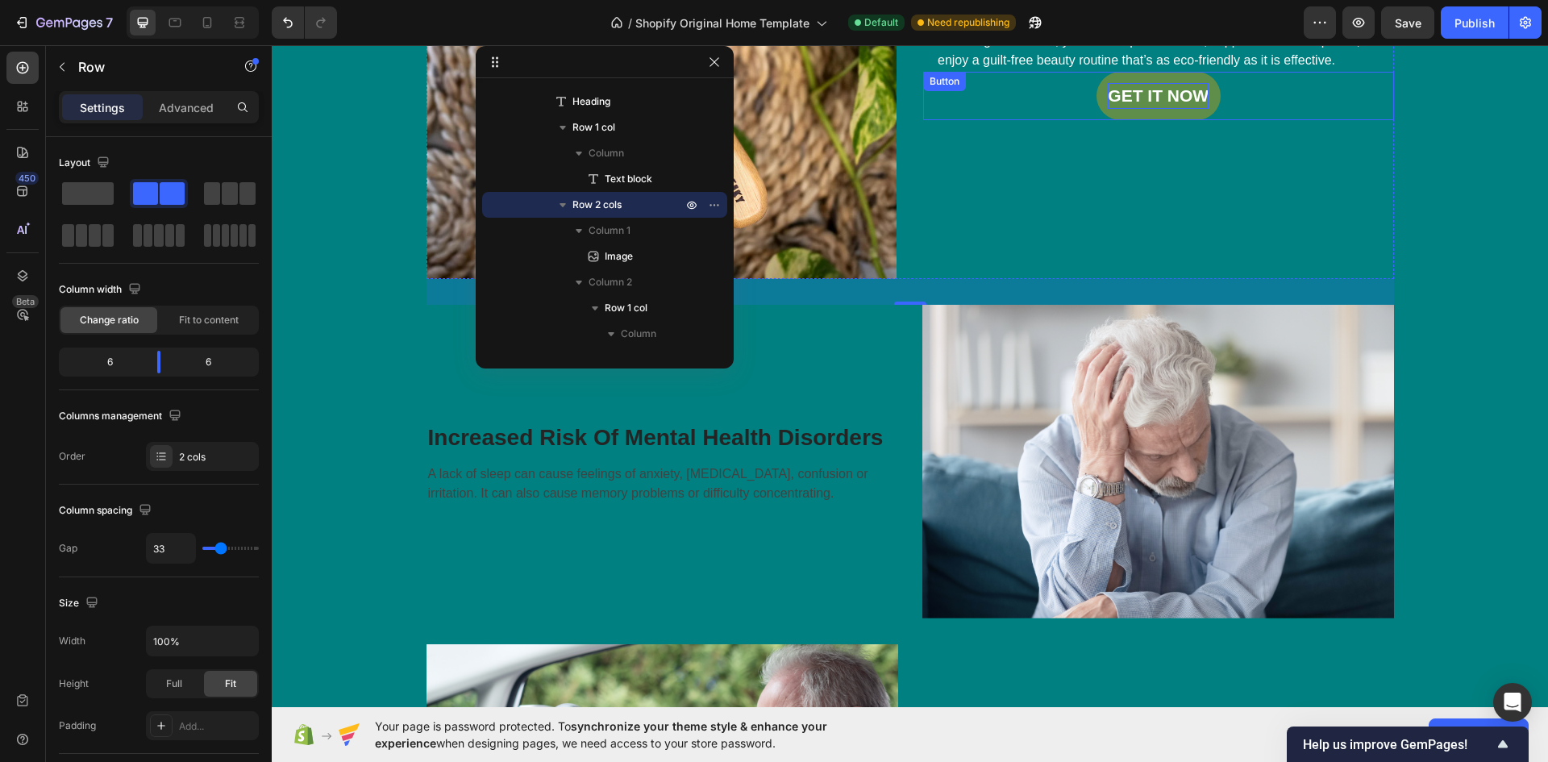
click at [1173, 102] on div "GET IT NOW" at bounding box center [1158, 96] width 101 height 26
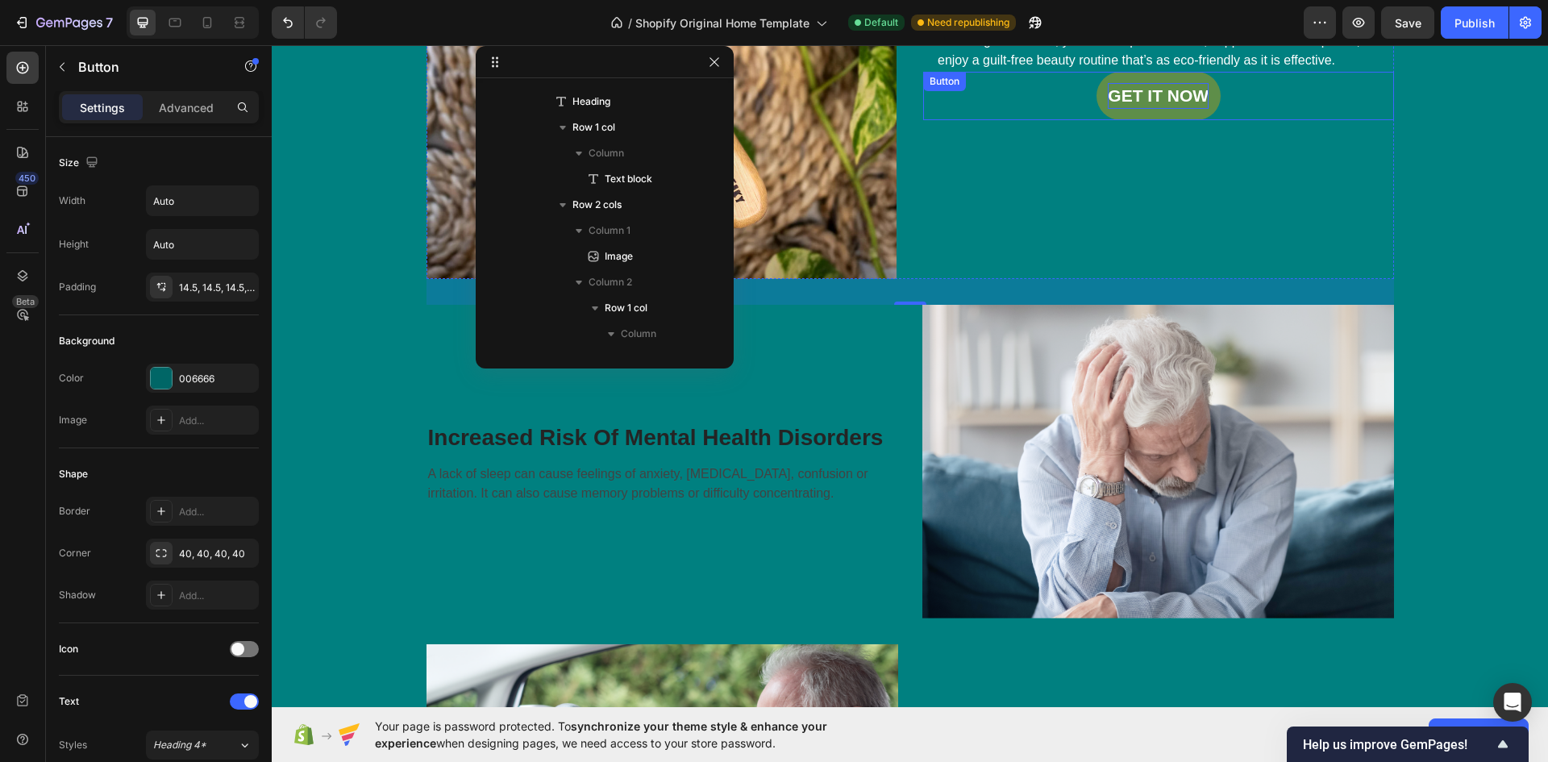
scroll to position [589, 0]
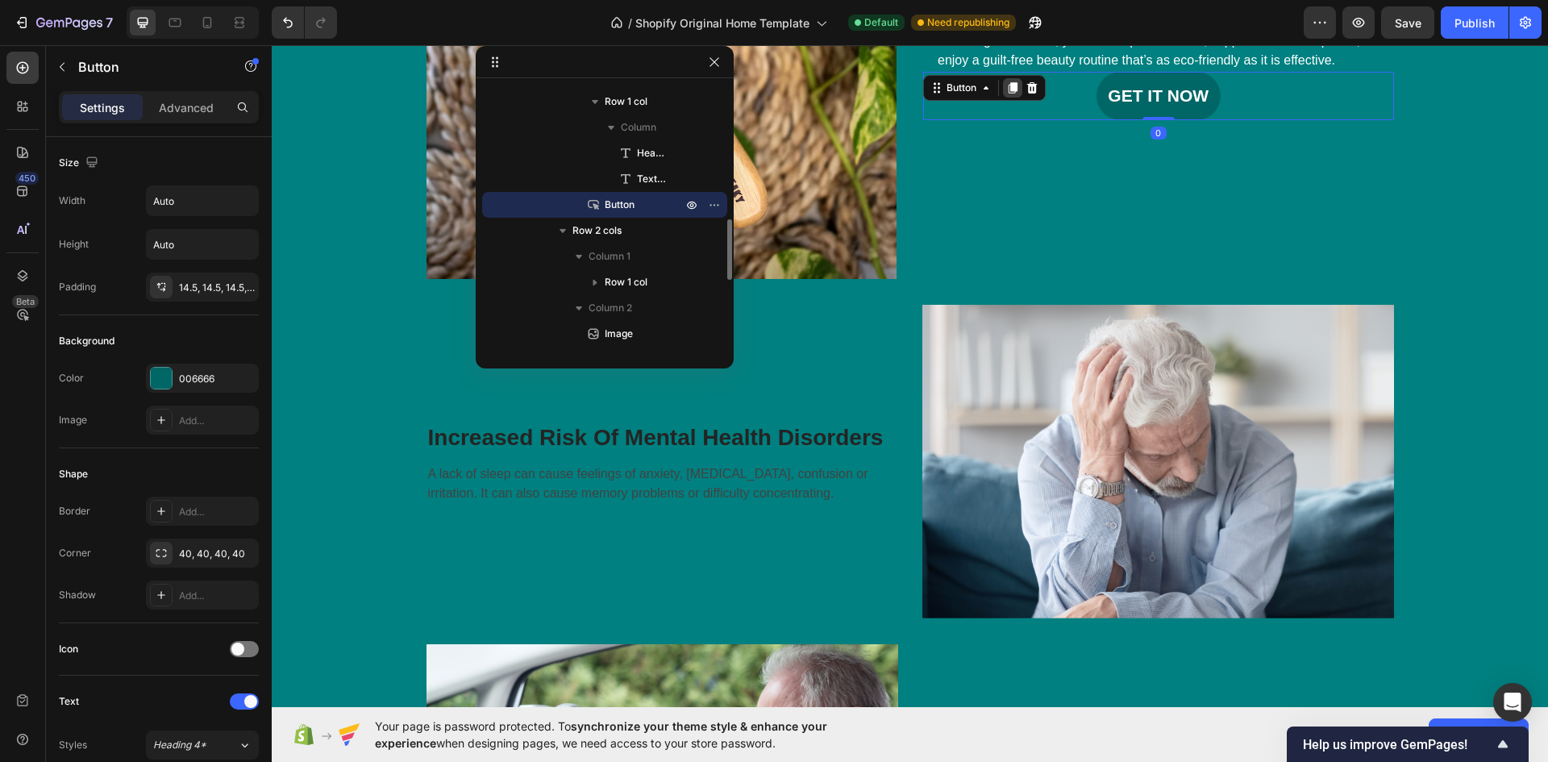
click at [1009, 86] on icon at bounding box center [1013, 87] width 9 height 11
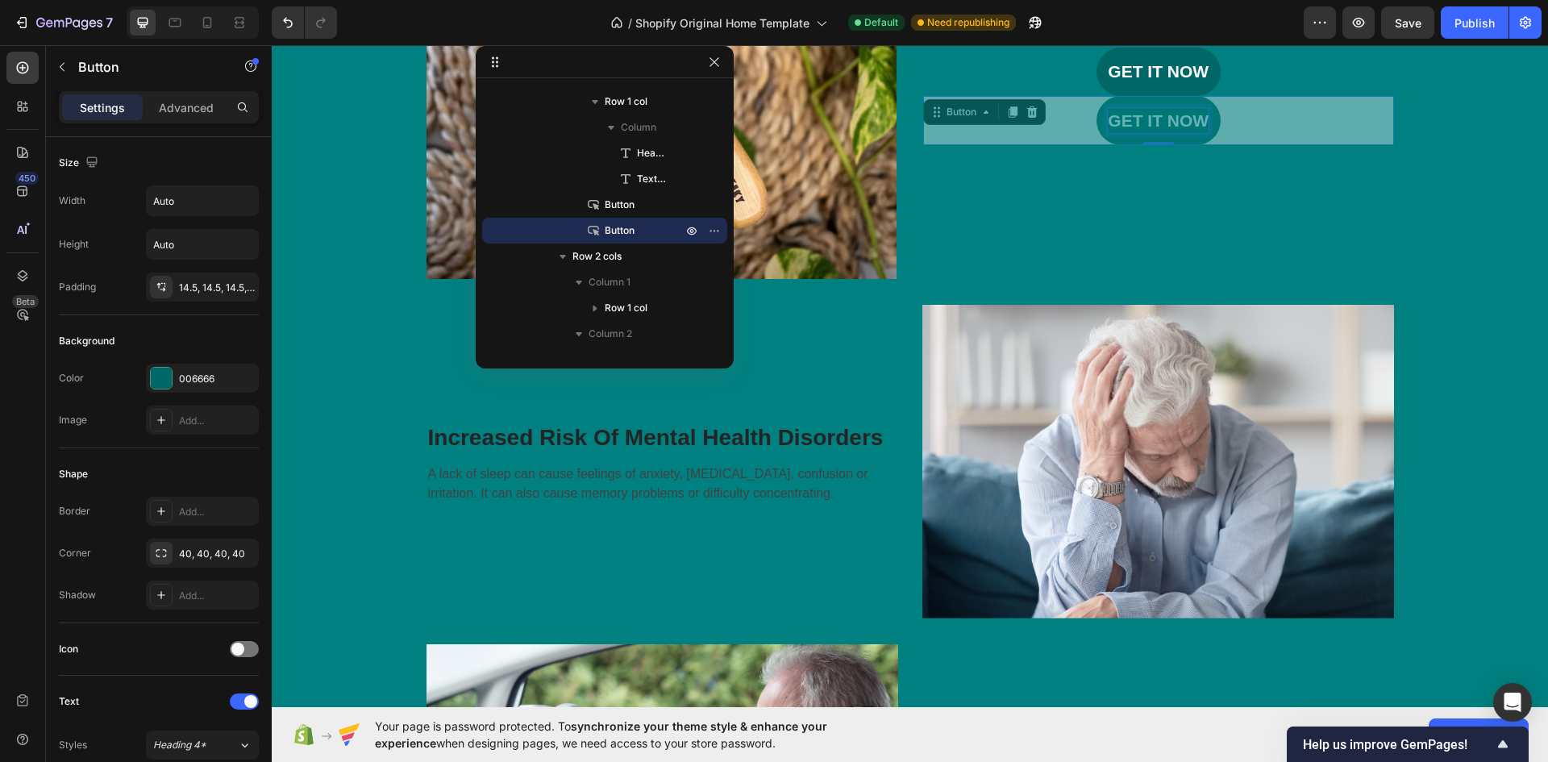
scroll to position [943, 0]
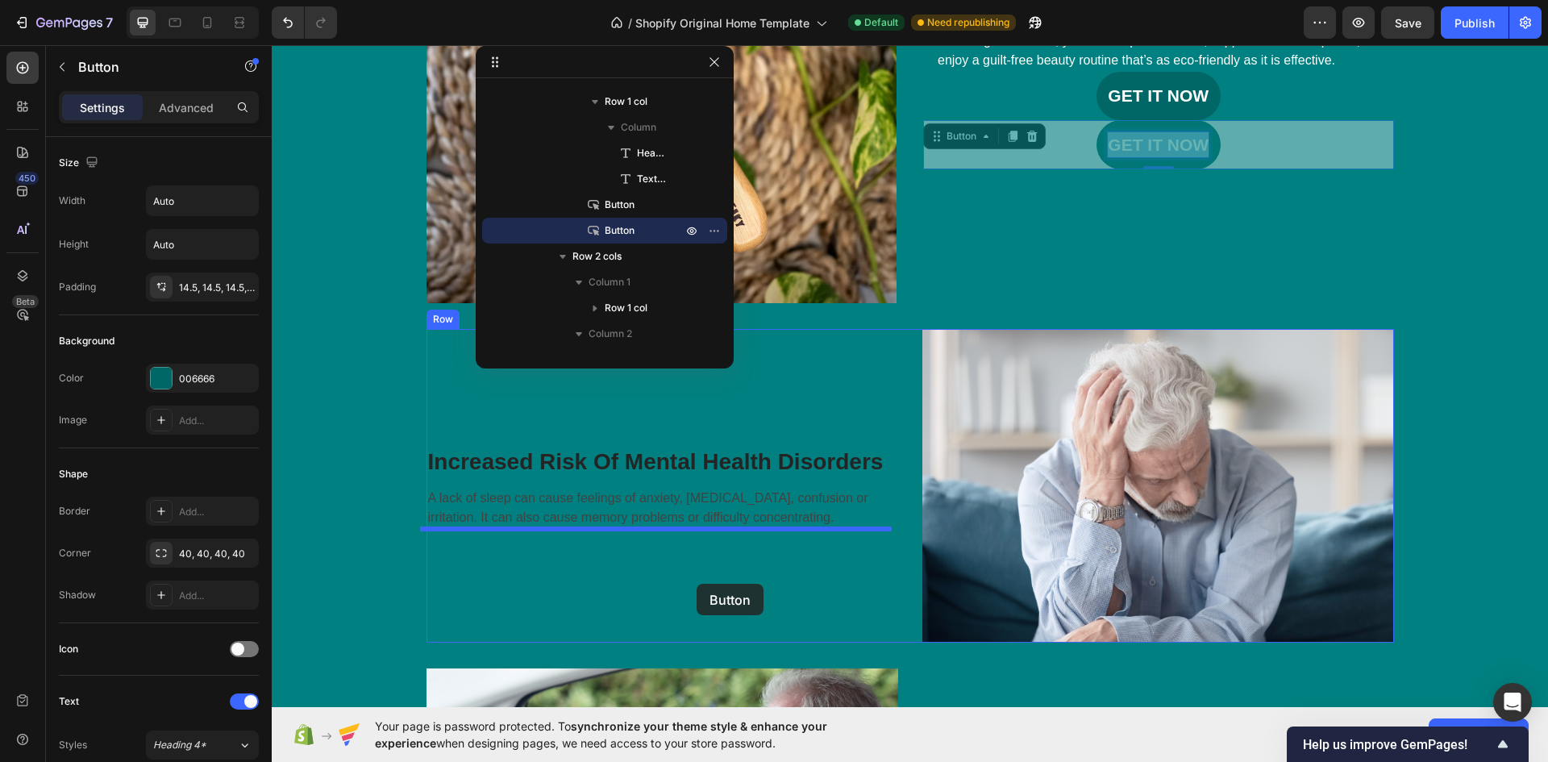
drag, startPoint x: 1192, startPoint y: 132, endPoint x: 693, endPoint y: 582, distance: 671.9
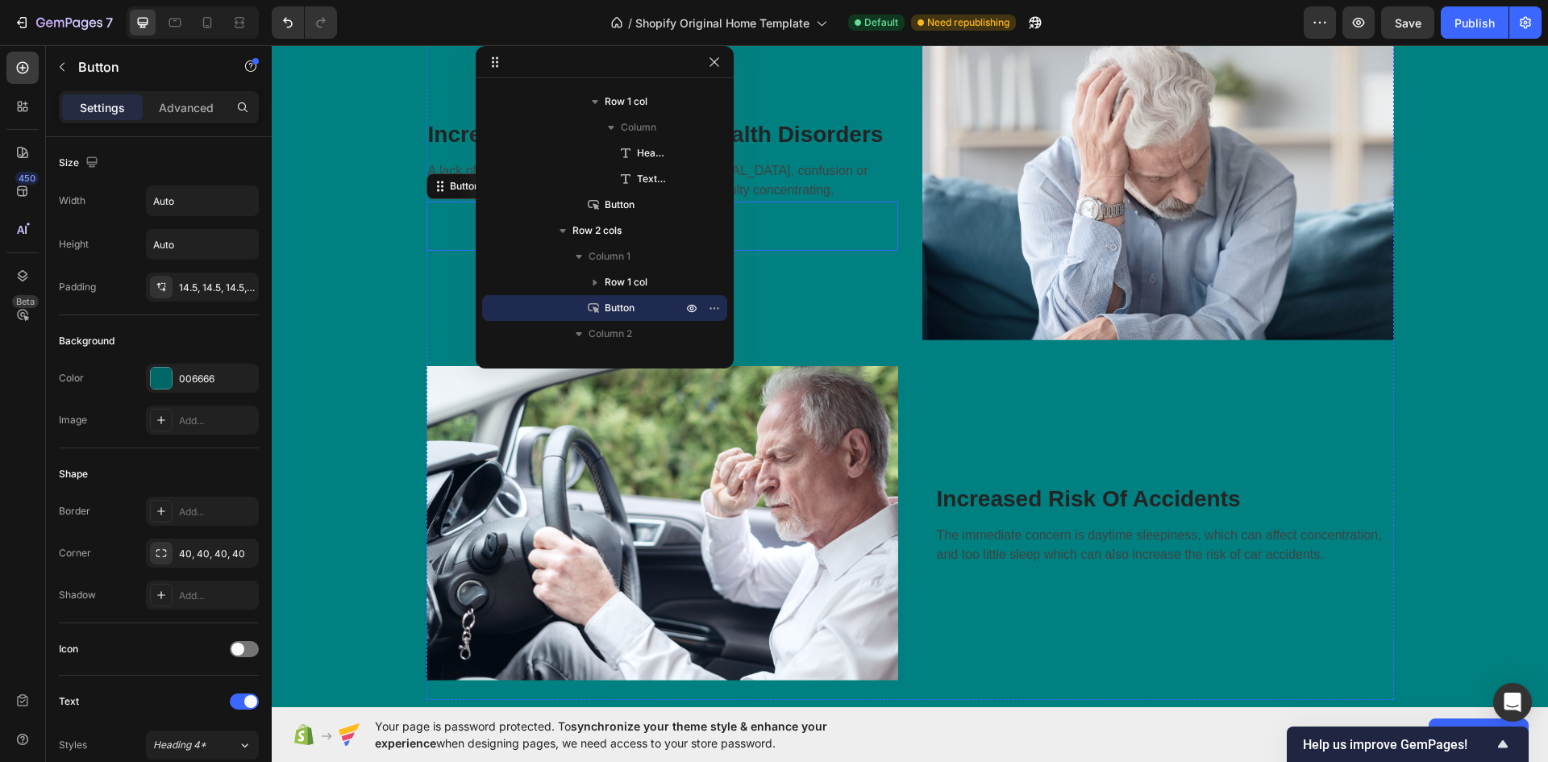
scroll to position [1266, 0]
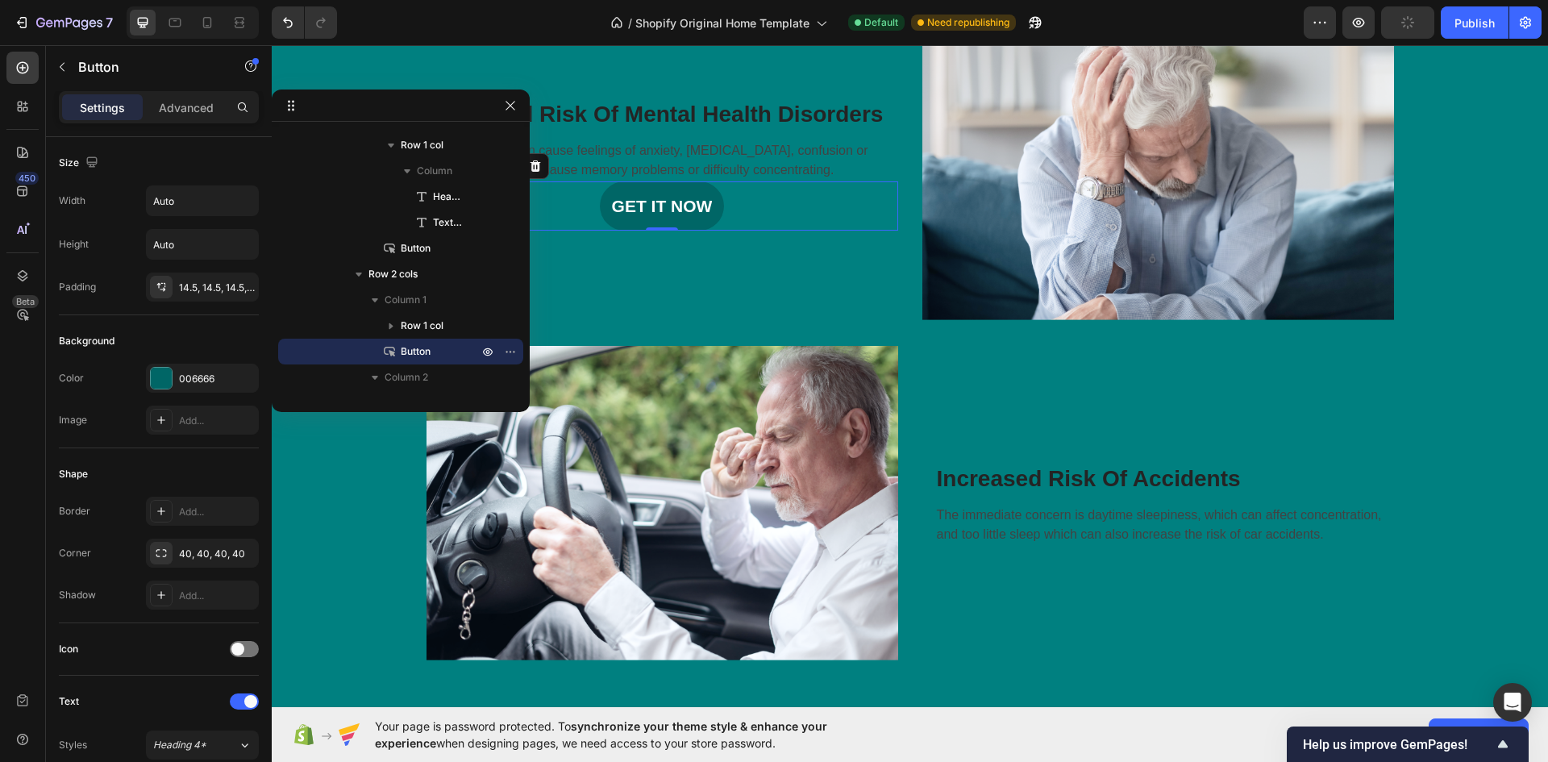
drag, startPoint x: 610, startPoint y: 62, endPoint x: 264, endPoint y: 107, distance: 348.8
click at [787, 208] on div "GET IT NOW Button 0" at bounding box center [662, 205] width 472 height 49
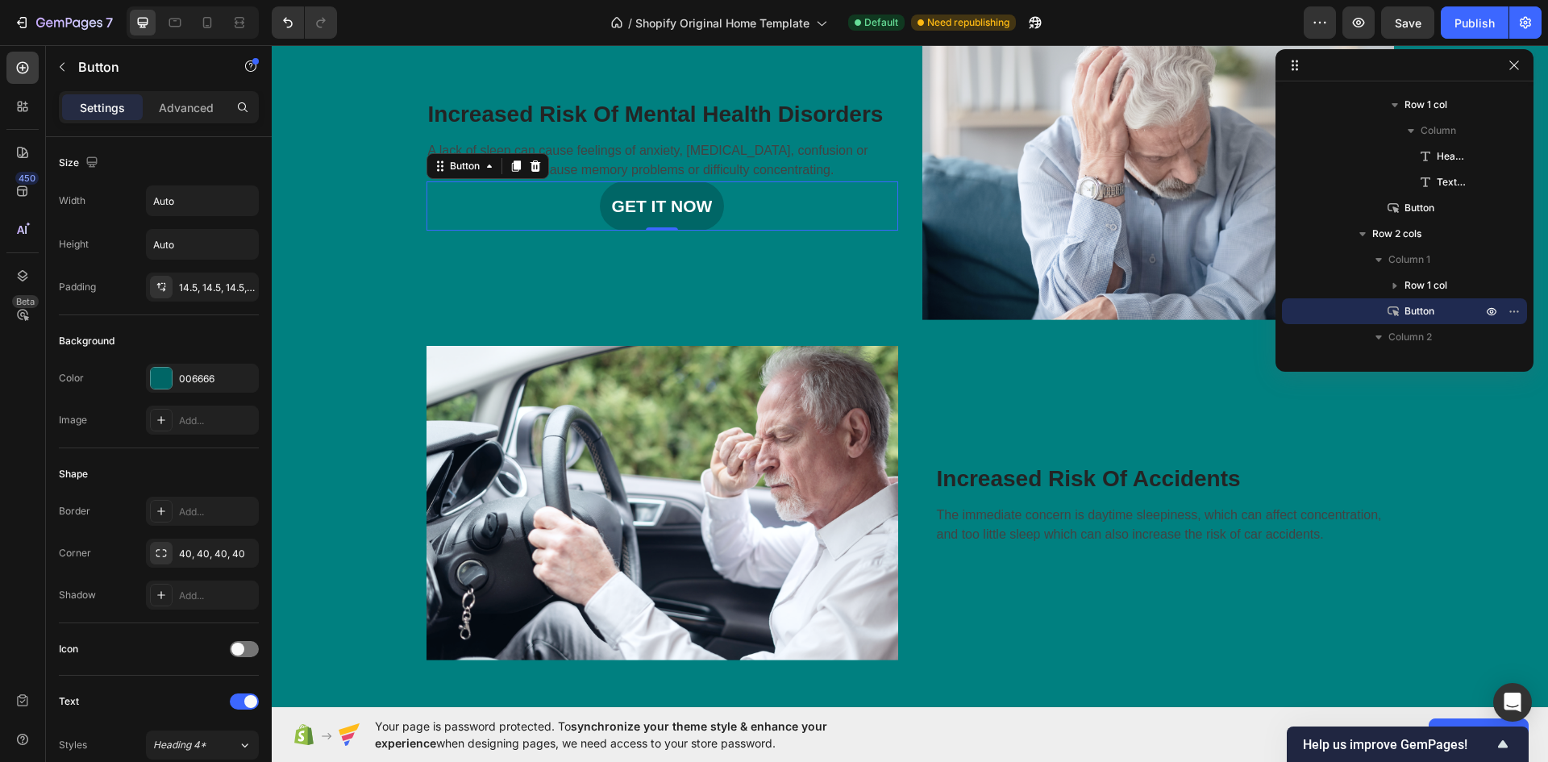
drag, startPoint x: 420, startPoint y: 104, endPoint x: 1494, endPoint y: 63, distance: 1074.7
click at [510, 170] on icon at bounding box center [516, 166] width 13 height 13
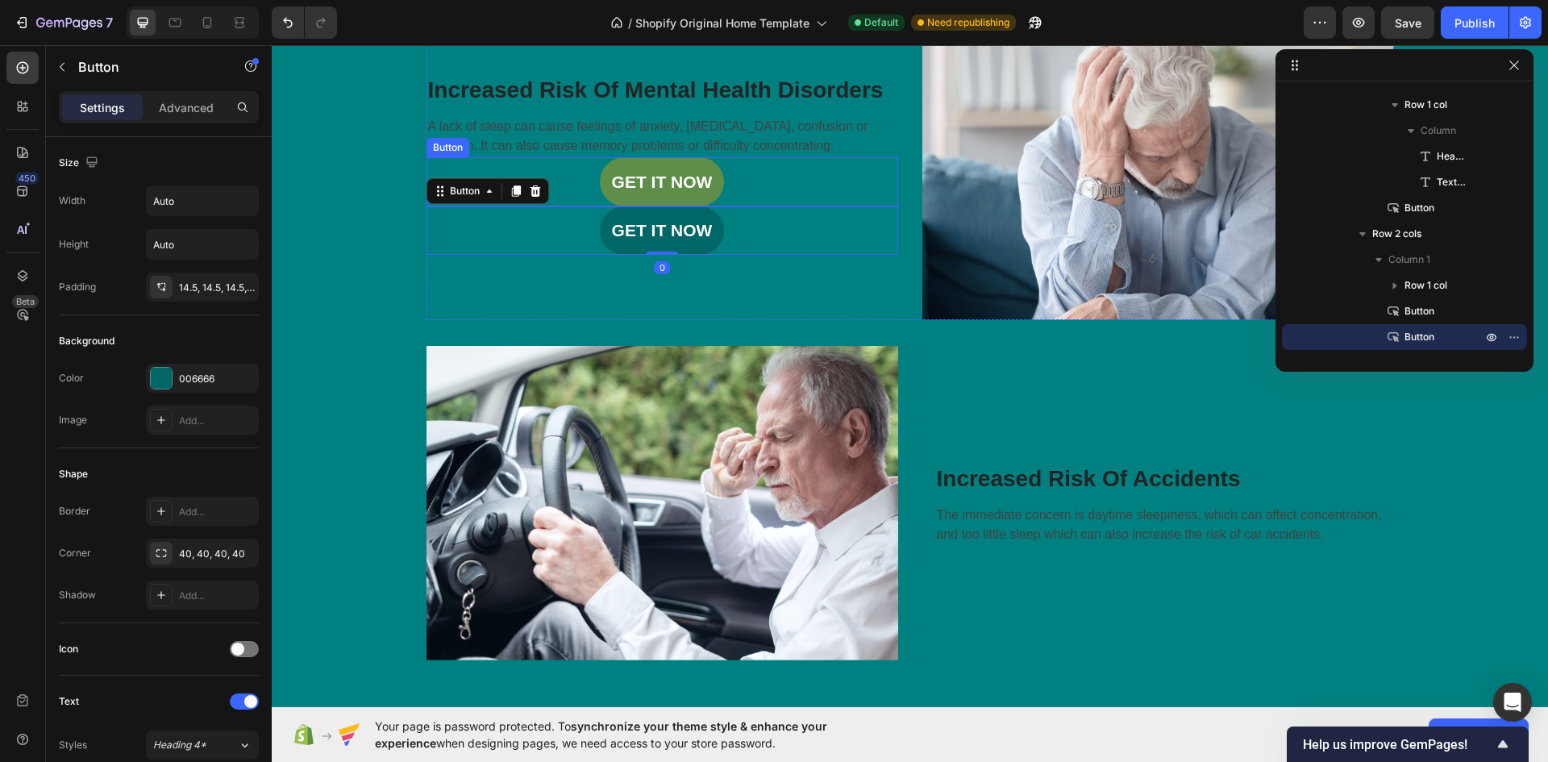
scroll to position [1242, 0]
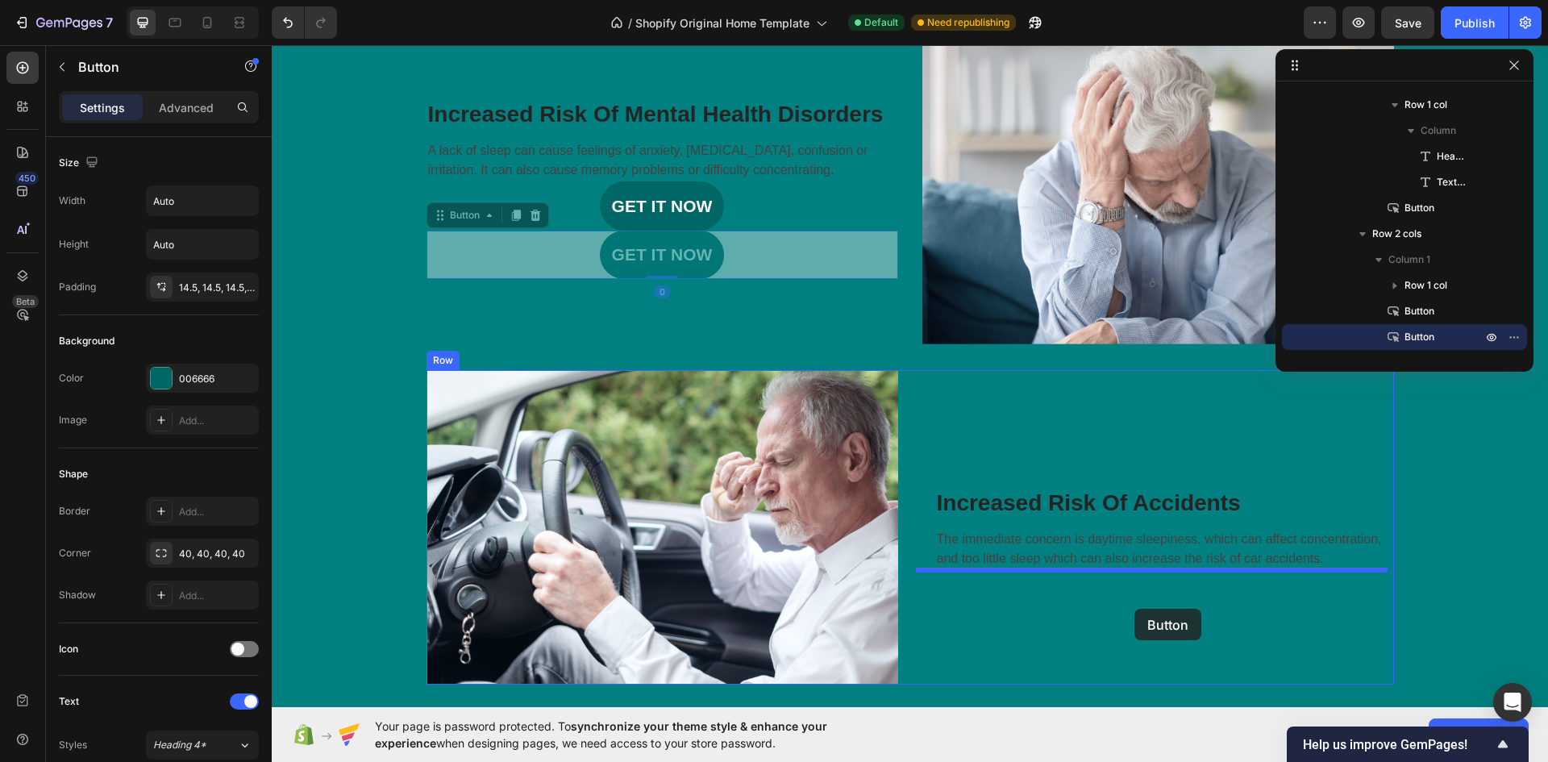
drag, startPoint x: 734, startPoint y: 247, endPoint x: 1134, endPoint y: 609, distance: 539.4
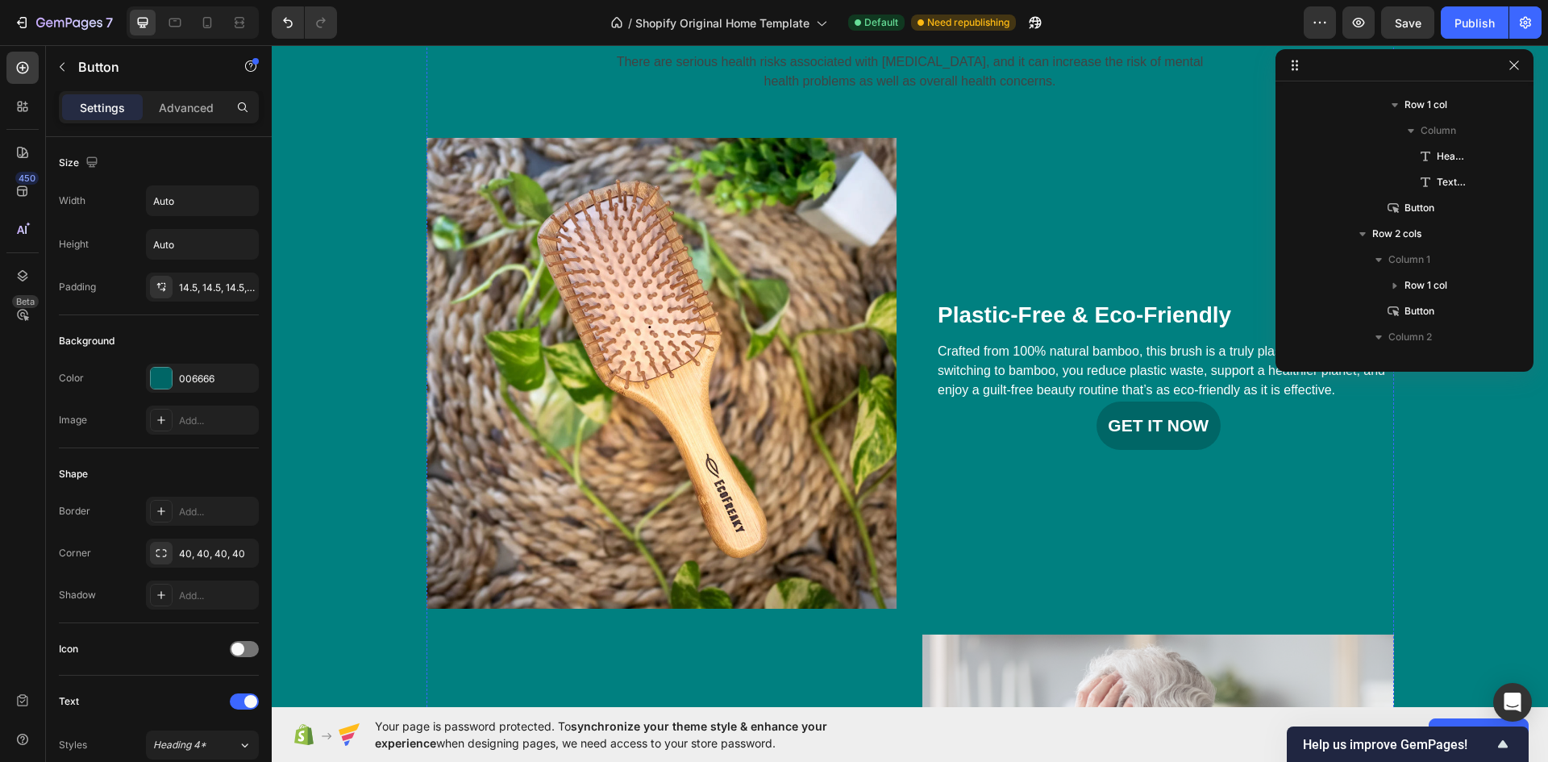
scroll to position [621, 0]
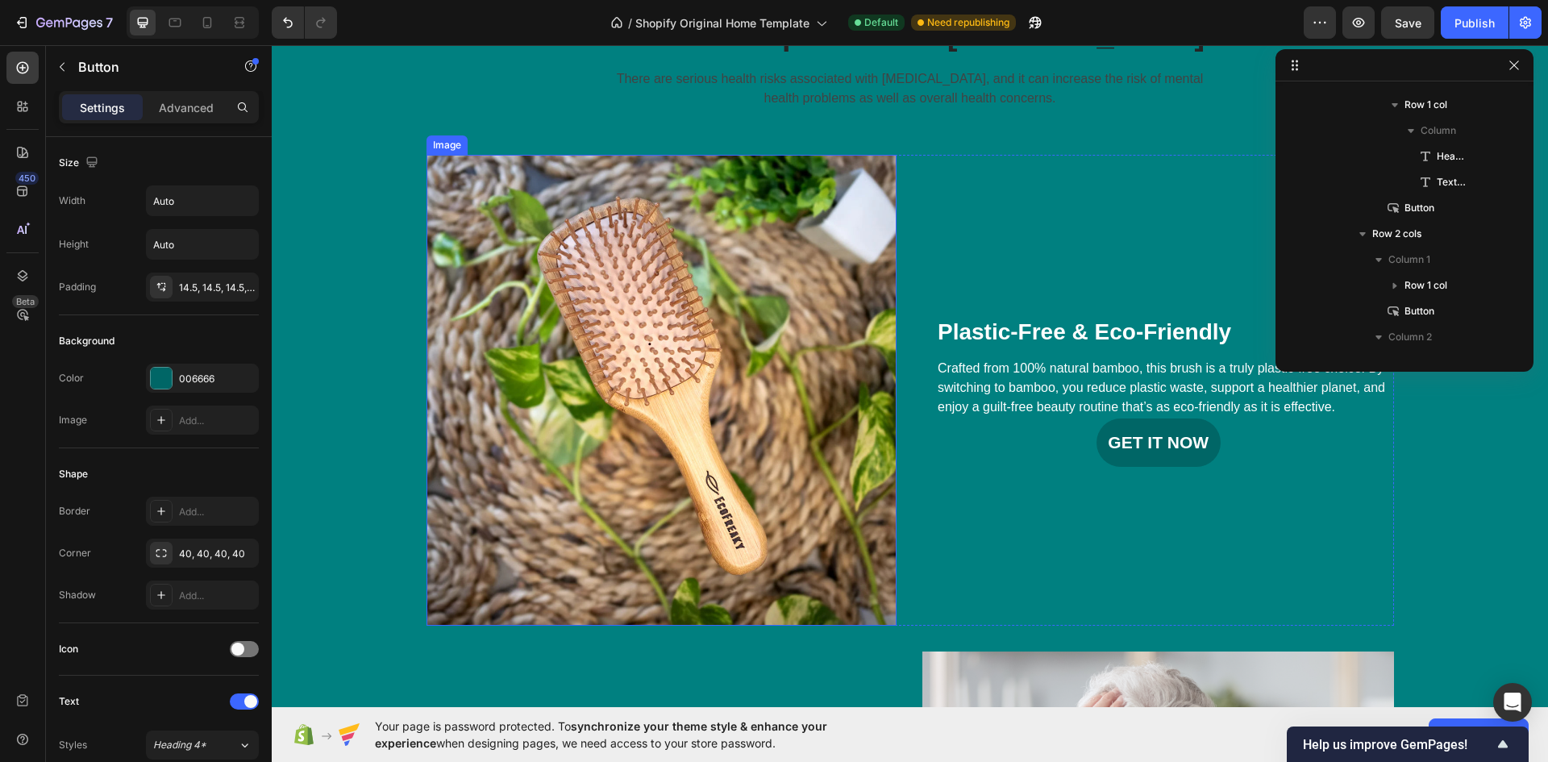
click at [756, 325] on img at bounding box center [661, 390] width 471 height 471
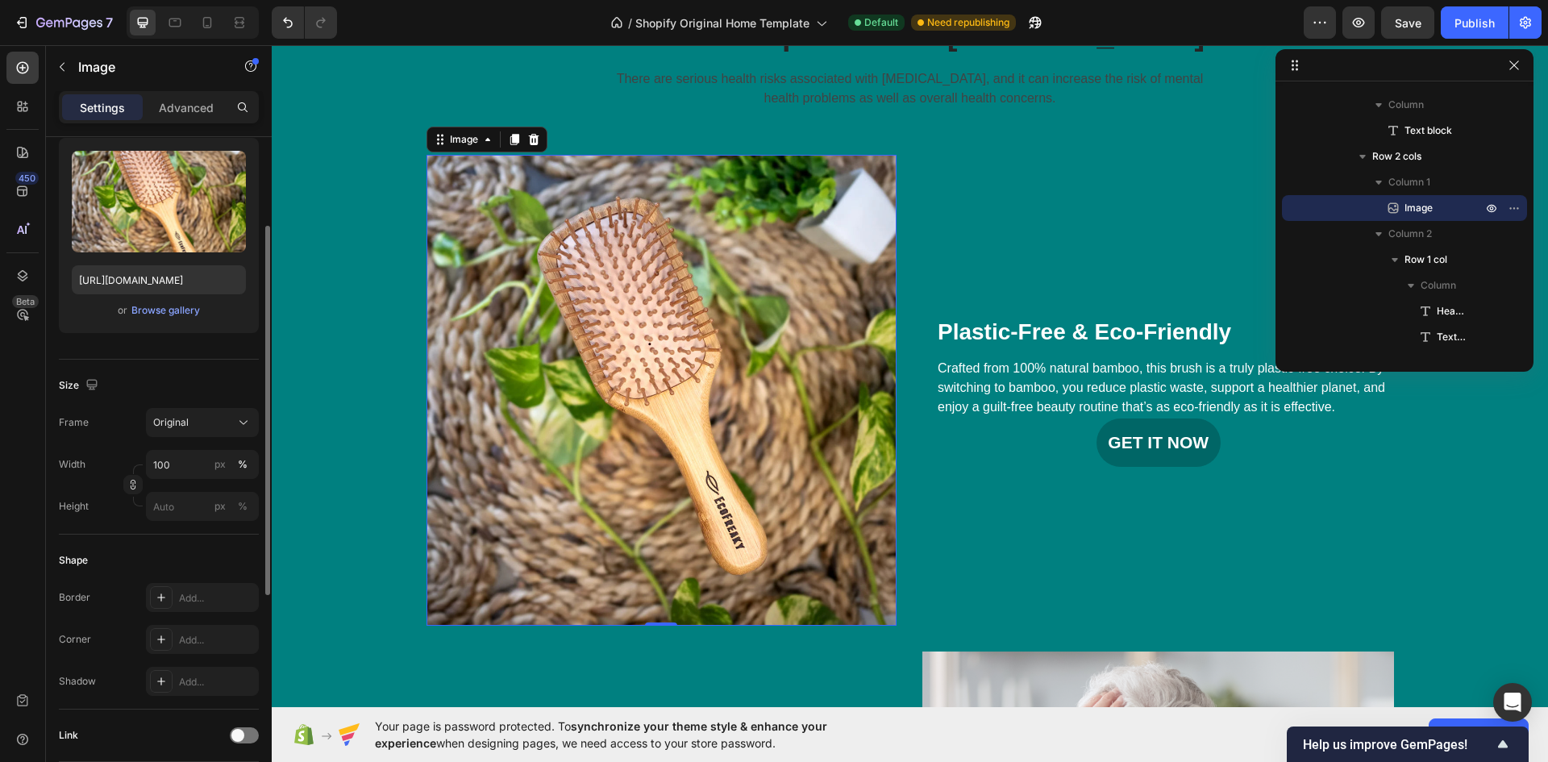
scroll to position [242, 0]
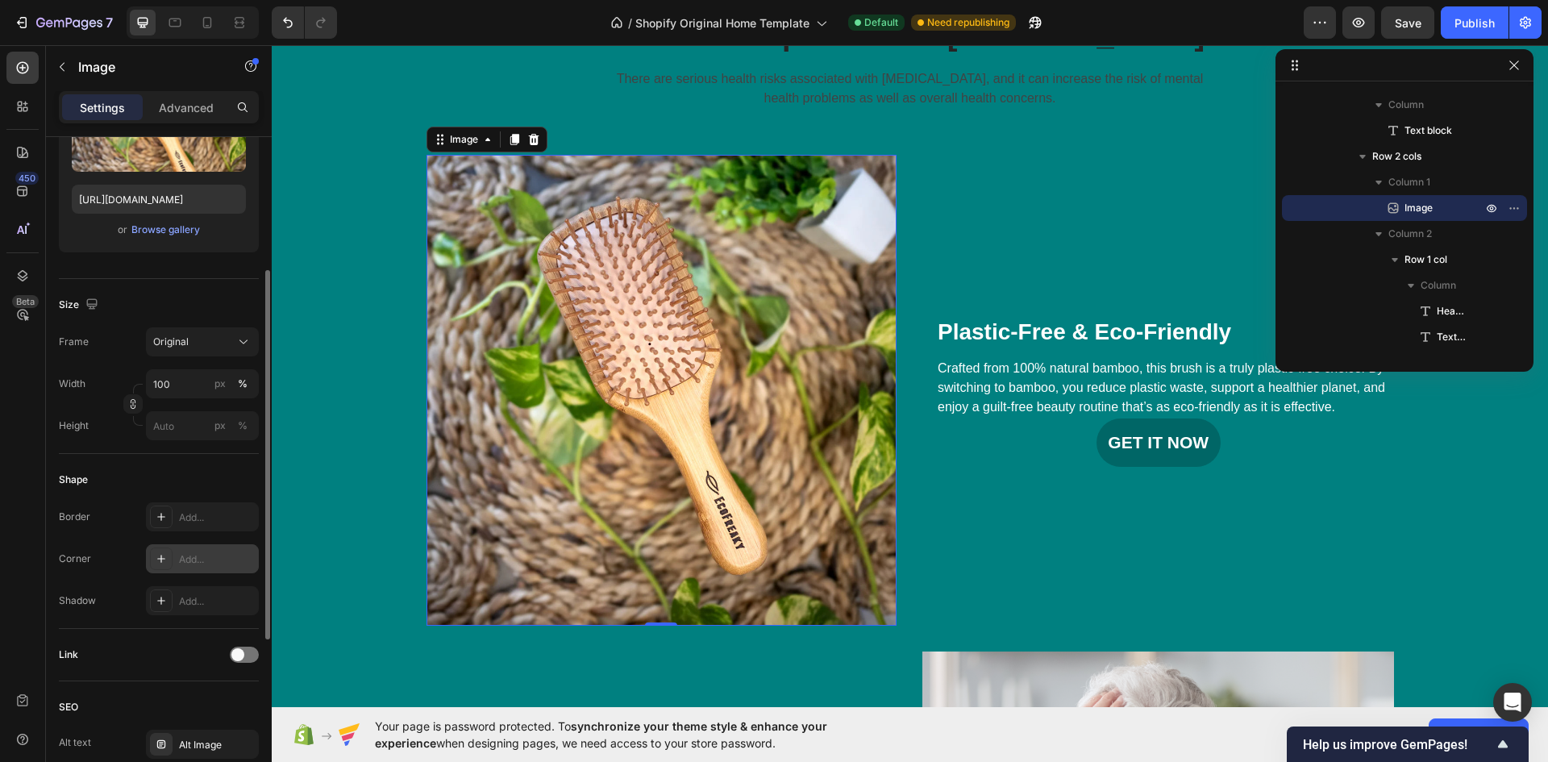
click at [195, 556] on div "Add..." at bounding box center [217, 559] width 76 height 15
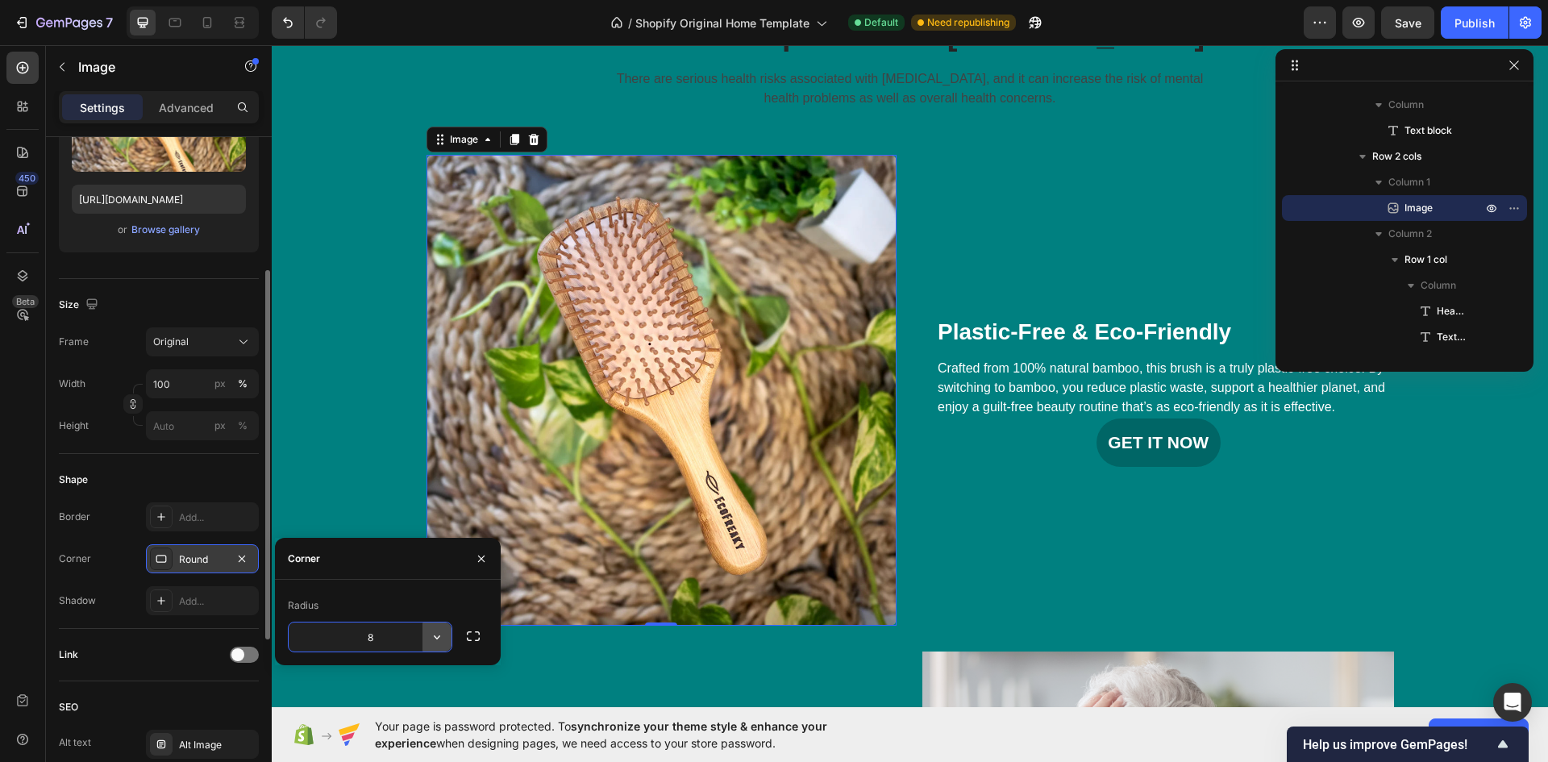
click at [443, 638] on icon "button" at bounding box center [437, 637] width 16 height 16
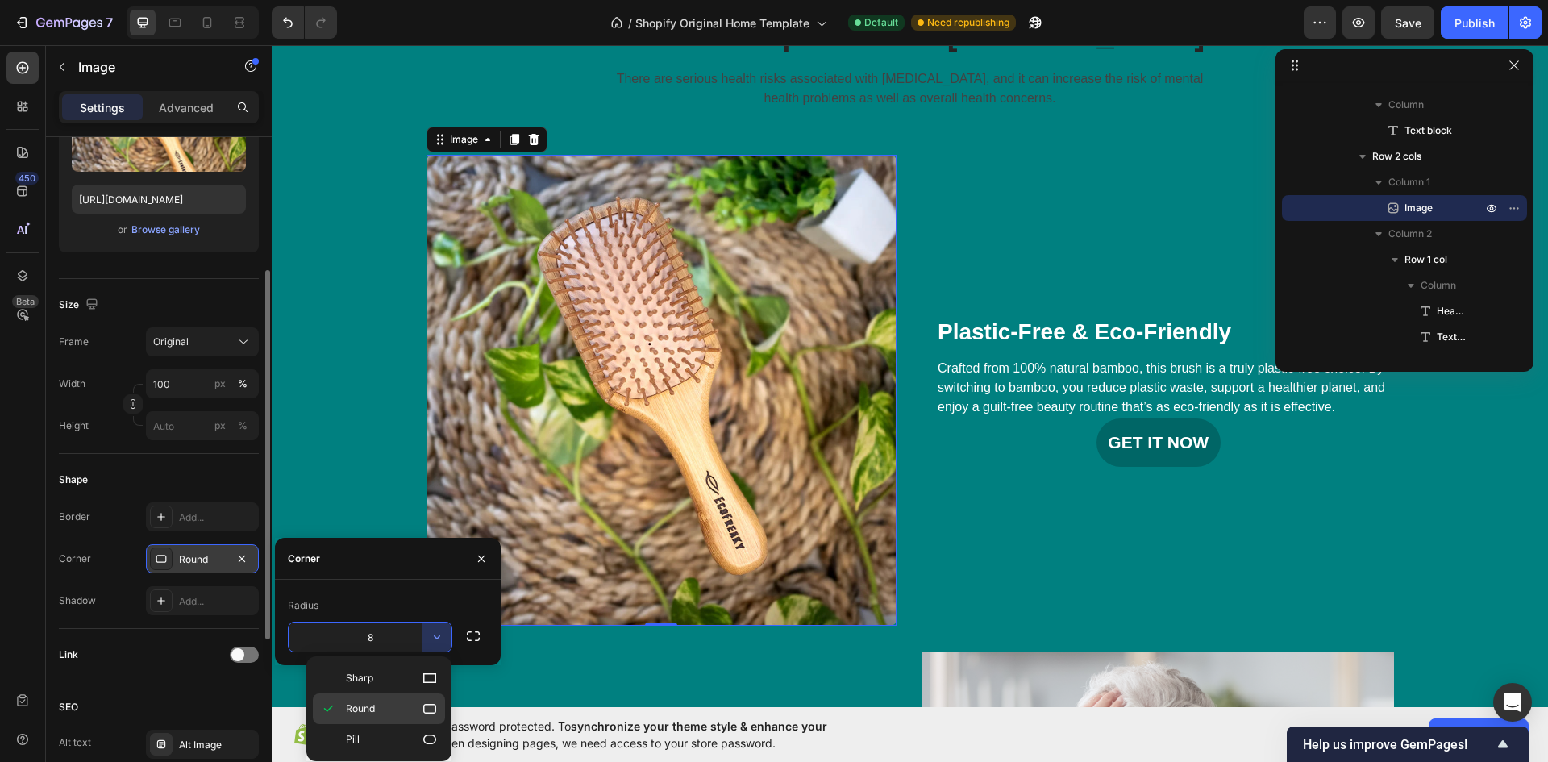
click at [393, 702] on p "Round" at bounding box center [392, 709] width 92 height 16
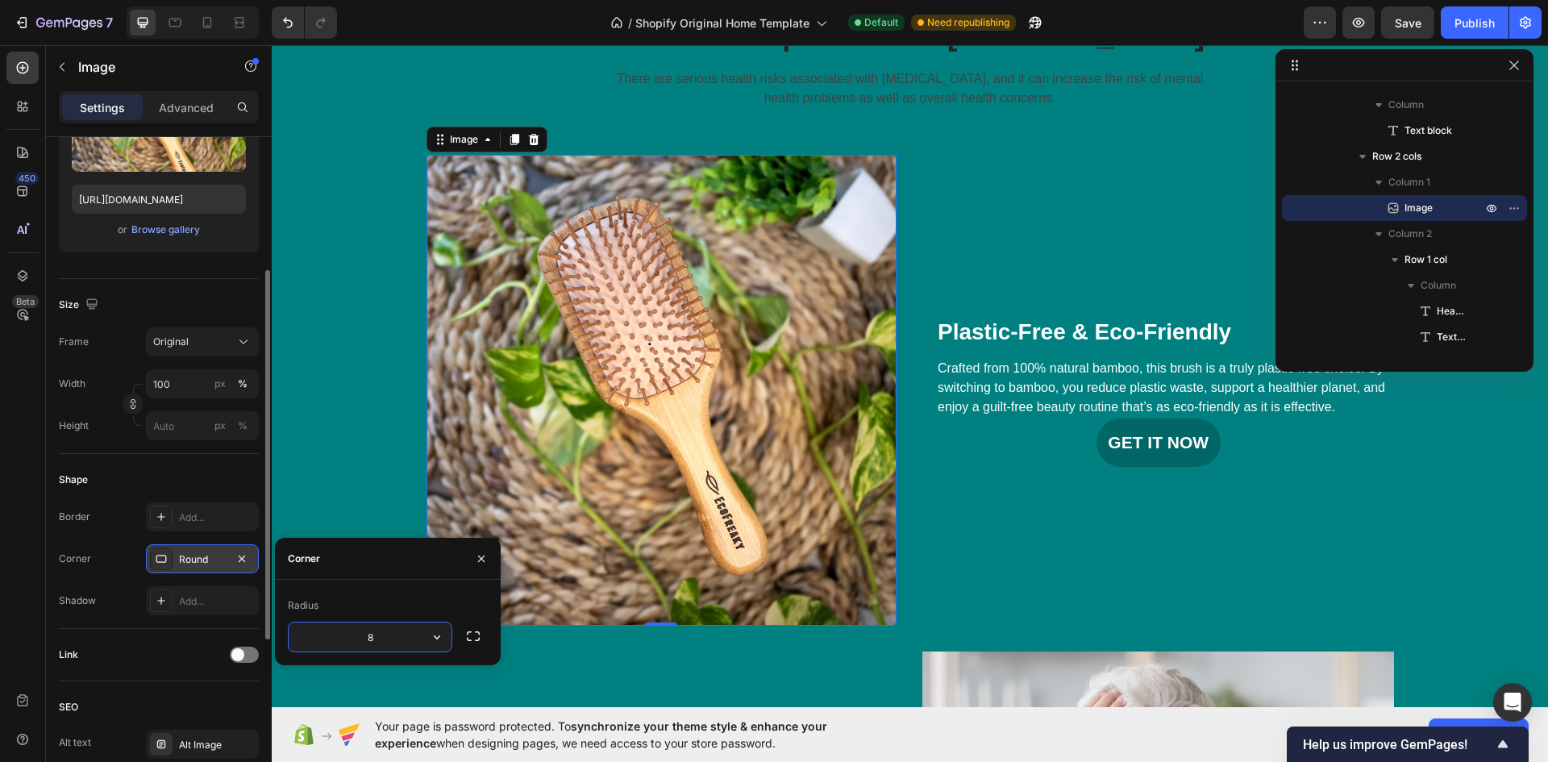
click at [377, 639] on input "8" at bounding box center [370, 636] width 163 height 29
type input "1"
type input "2"
click at [1458, 560] on div "The Consequences Of Insomnia Heading There are serious health risks associated …" at bounding box center [910, 660] width 1252 height 1329
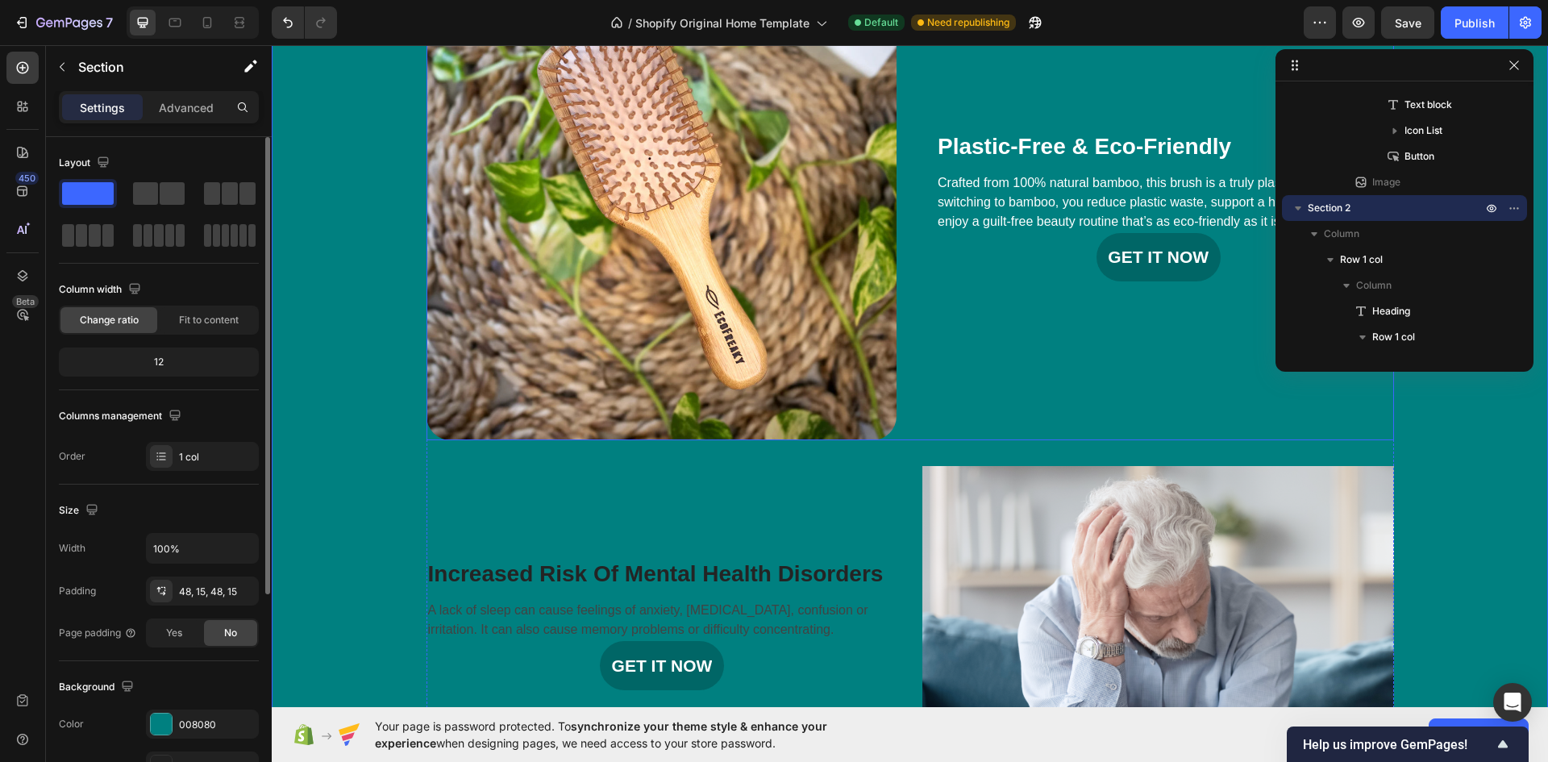
scroll to position [782, 0]
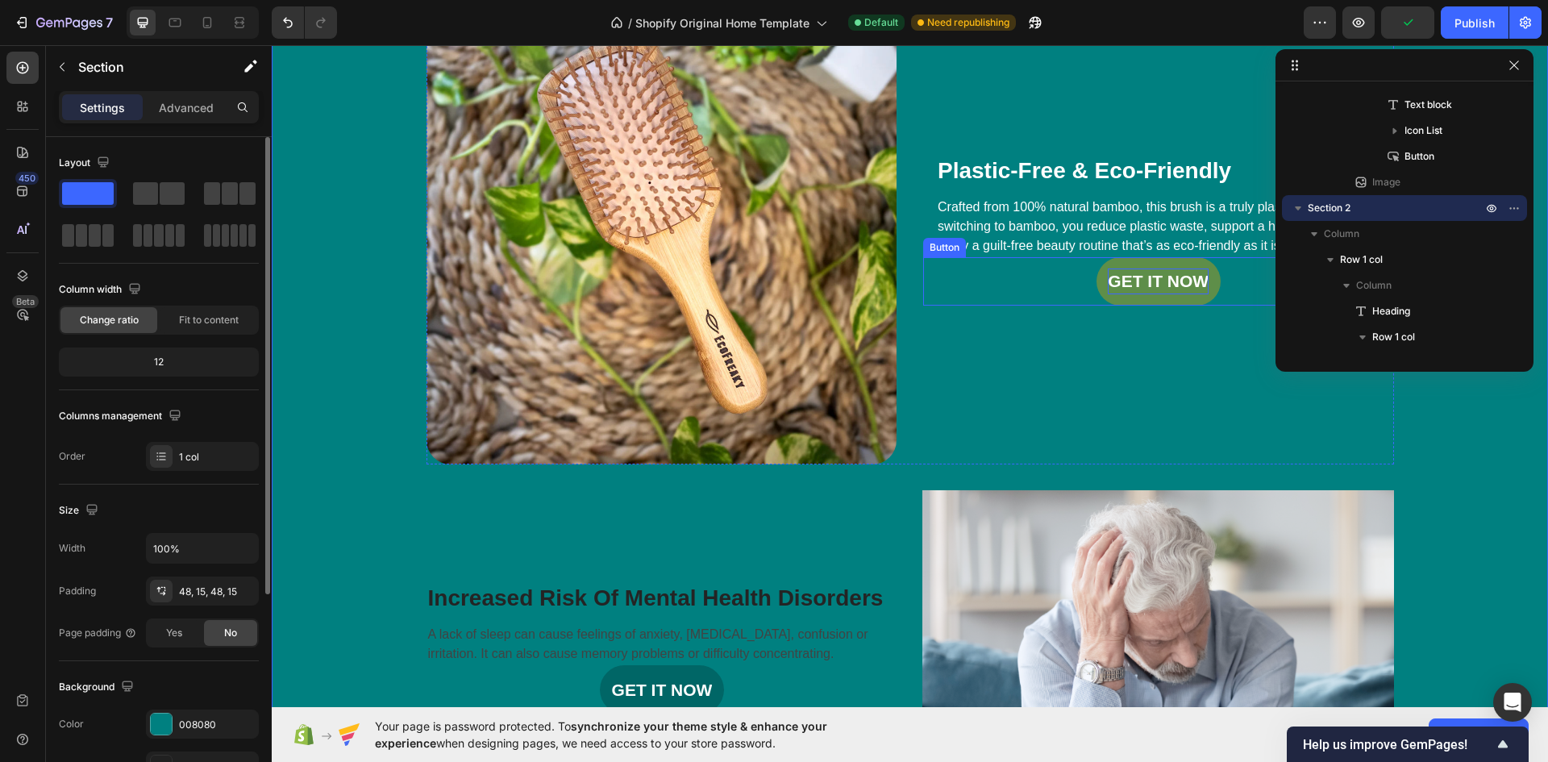
click at [1163, 275] on div "GET IT NOW" at bounding box center [1158, 281] width 101 height 26
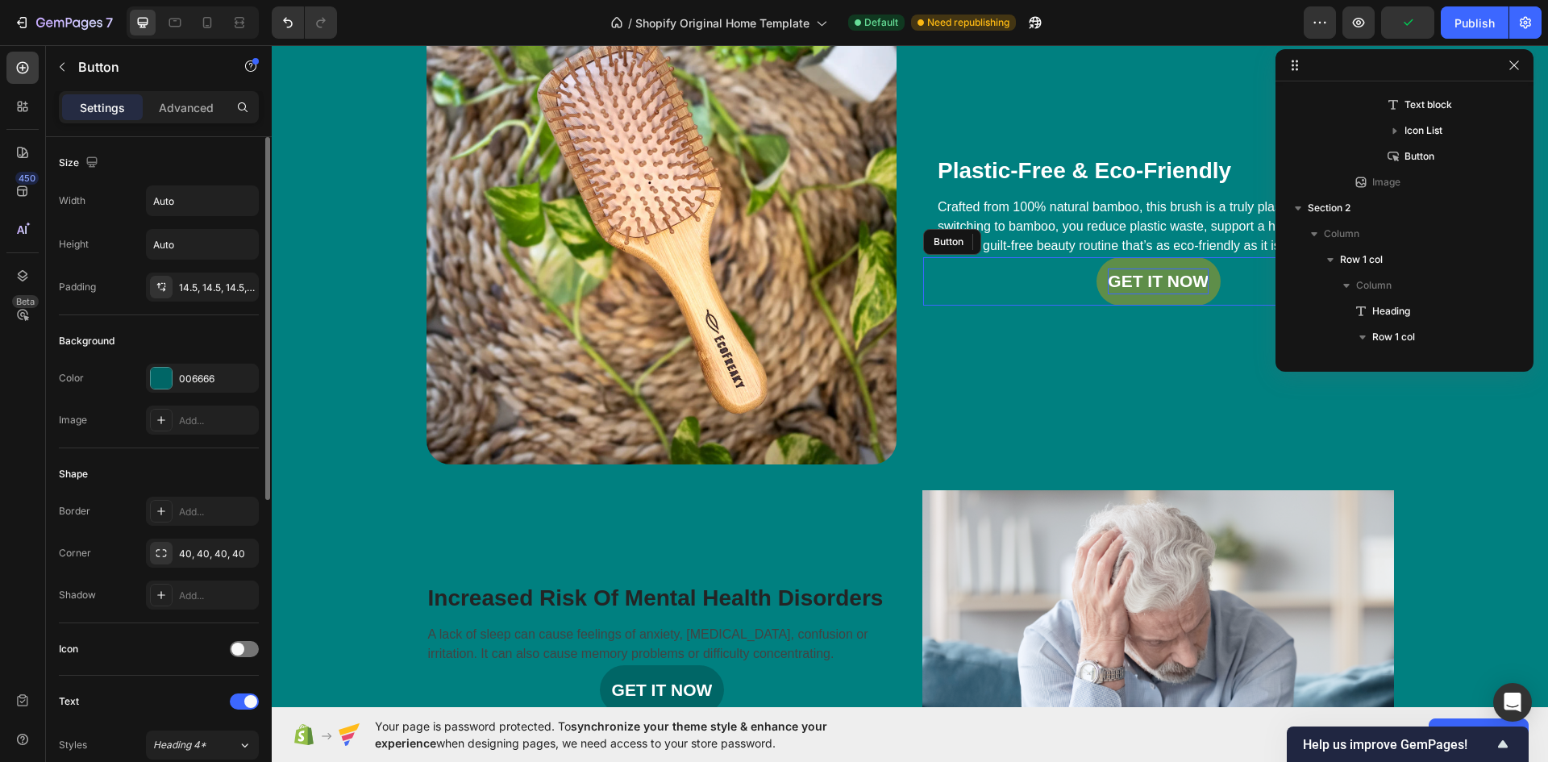
scroll to position [589, 0]
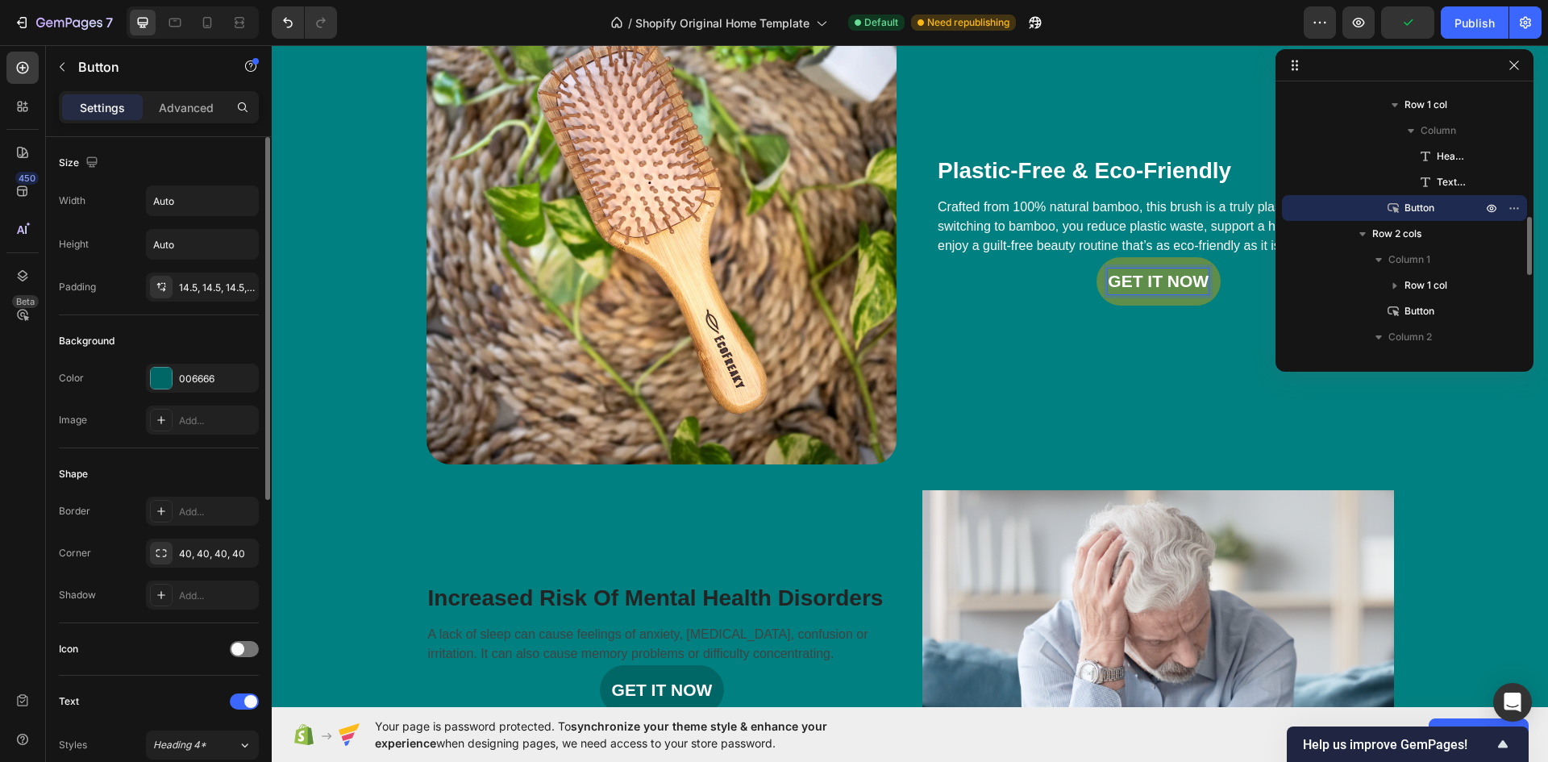
click at [1175, 285] on div "GET IT NOW" at bounding box center [1158, 281] width 101 height 26
click at [1175, 285] on p "GET IT NOW" at bounding box center [1158, 281] width 101 height 26
click at [1159, 397] on div "Plastic-Free & Eco-Friendly Heading Crafted from 100% natural bamboo, this brus…" at bounding box center [1158, 229] width 471 height 471
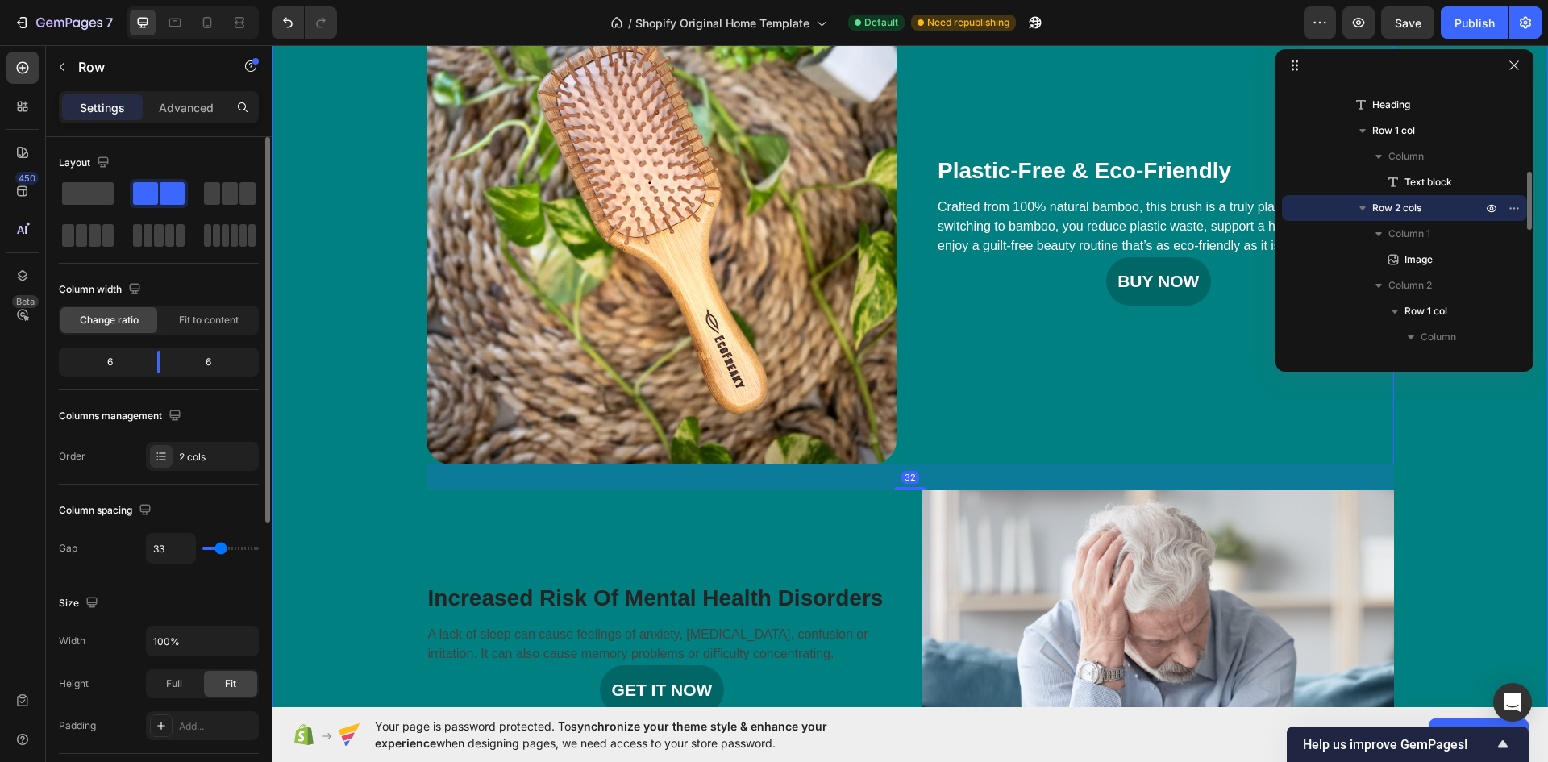
click at [1476, 458] on div "The Consequences Of Insomnia Heading There are serious health risks associated …" at bounding box center [910, 499] width 1252 height 1329
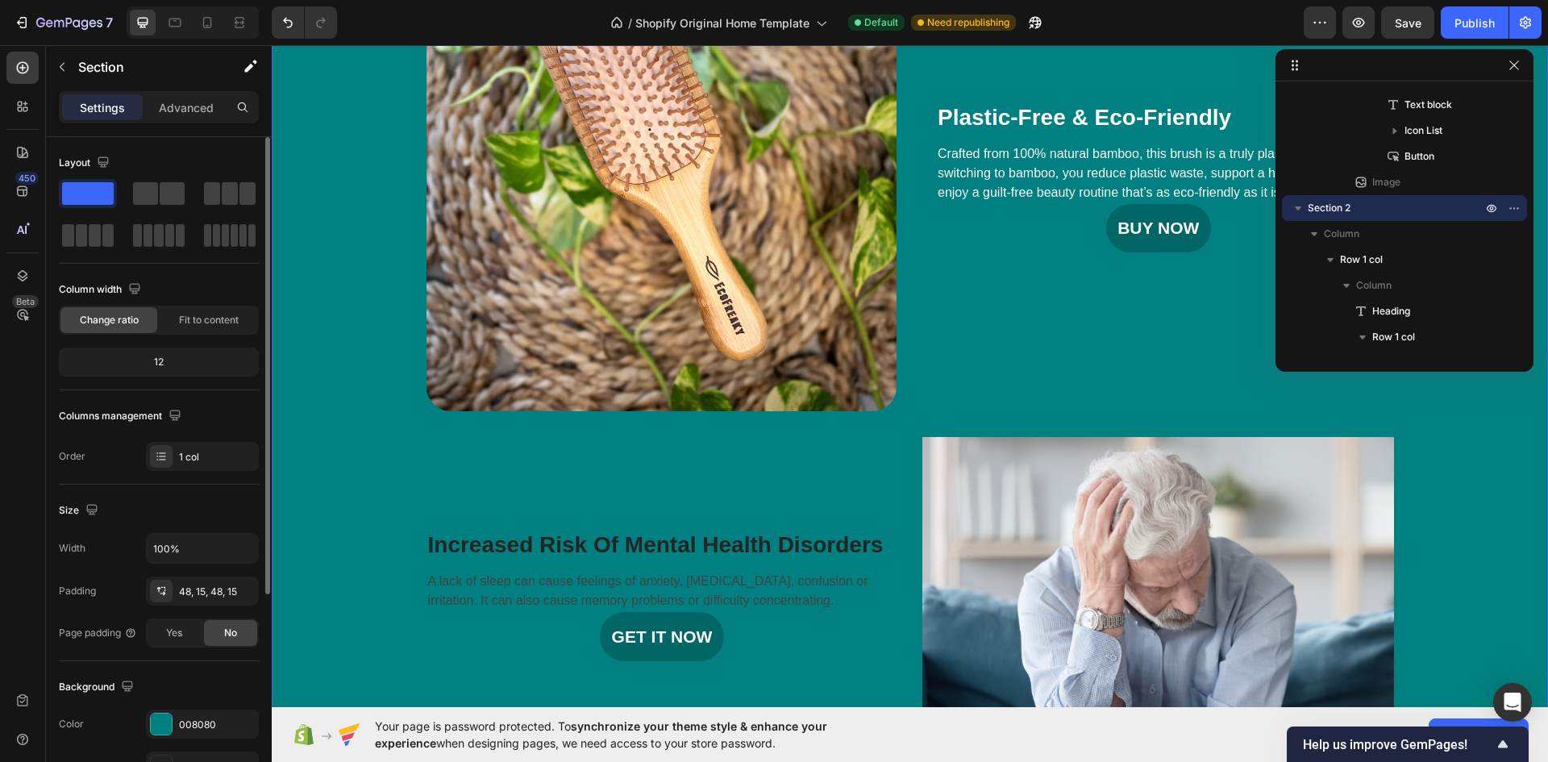
scroll to position [863, 0]
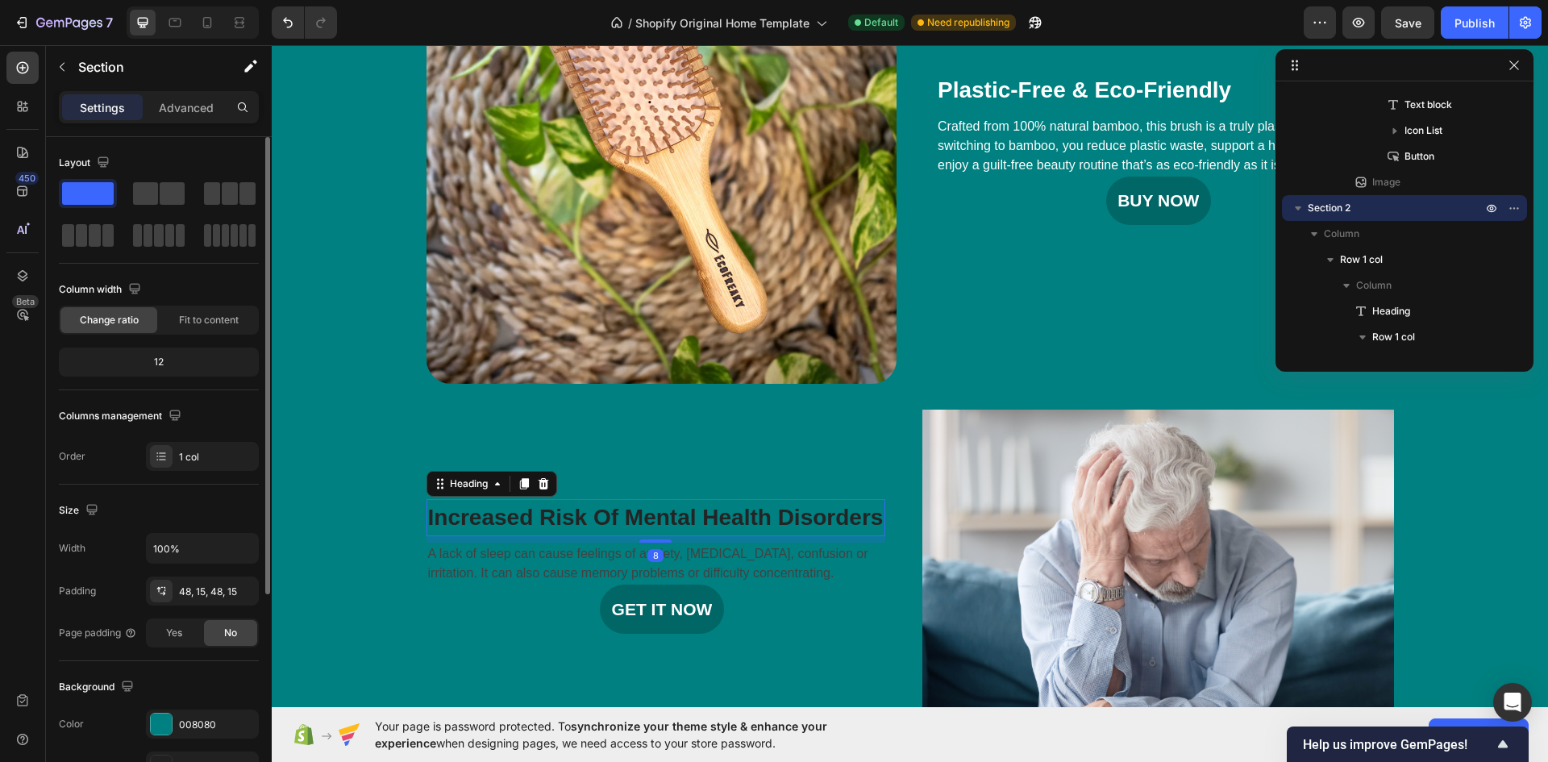
click at [659, 516] on p "Increased Risk Of Mental Health Disorders" at bounding box center [656, 518] width 456 height 34
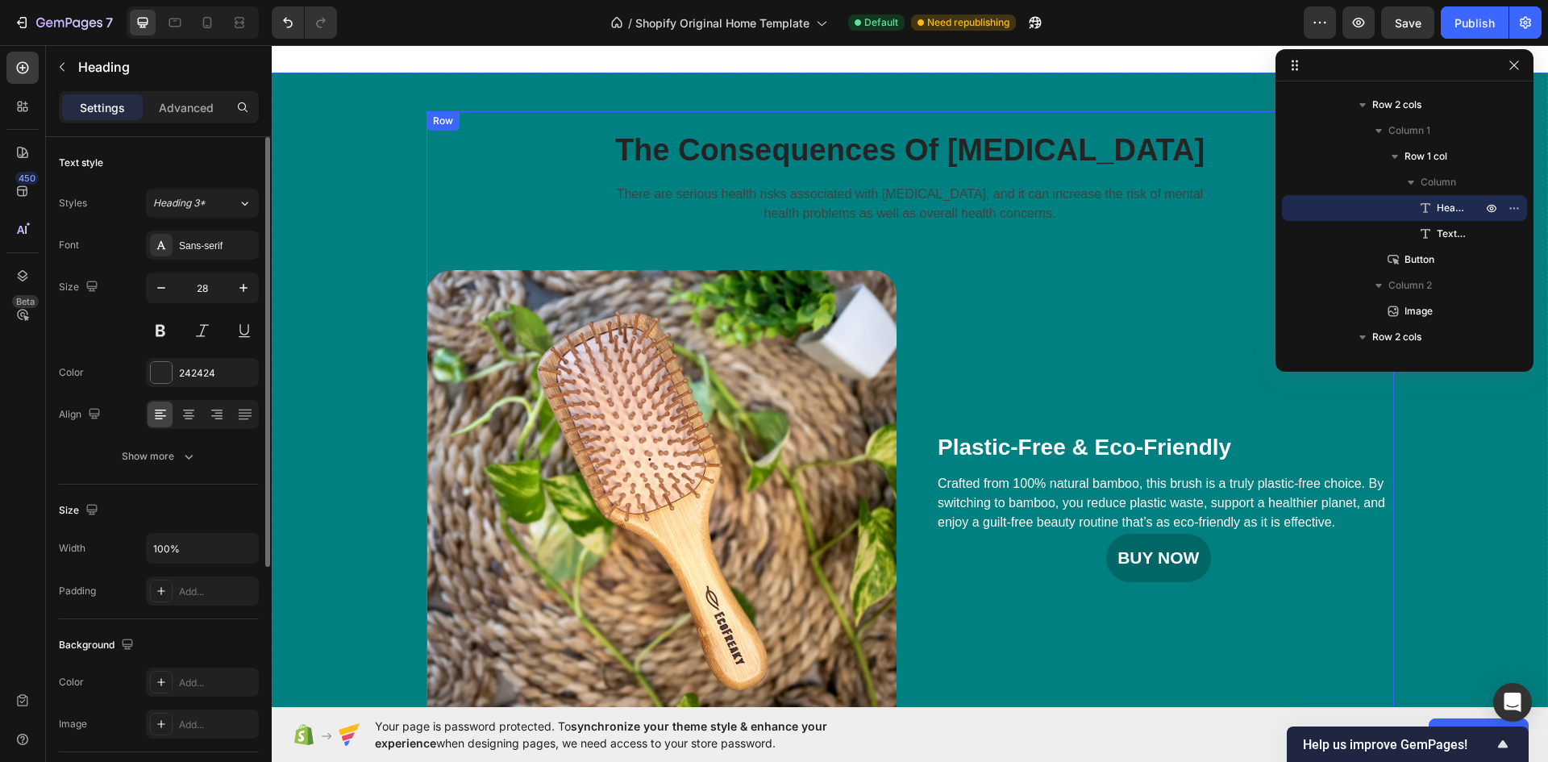
scroll to position [460, 0]
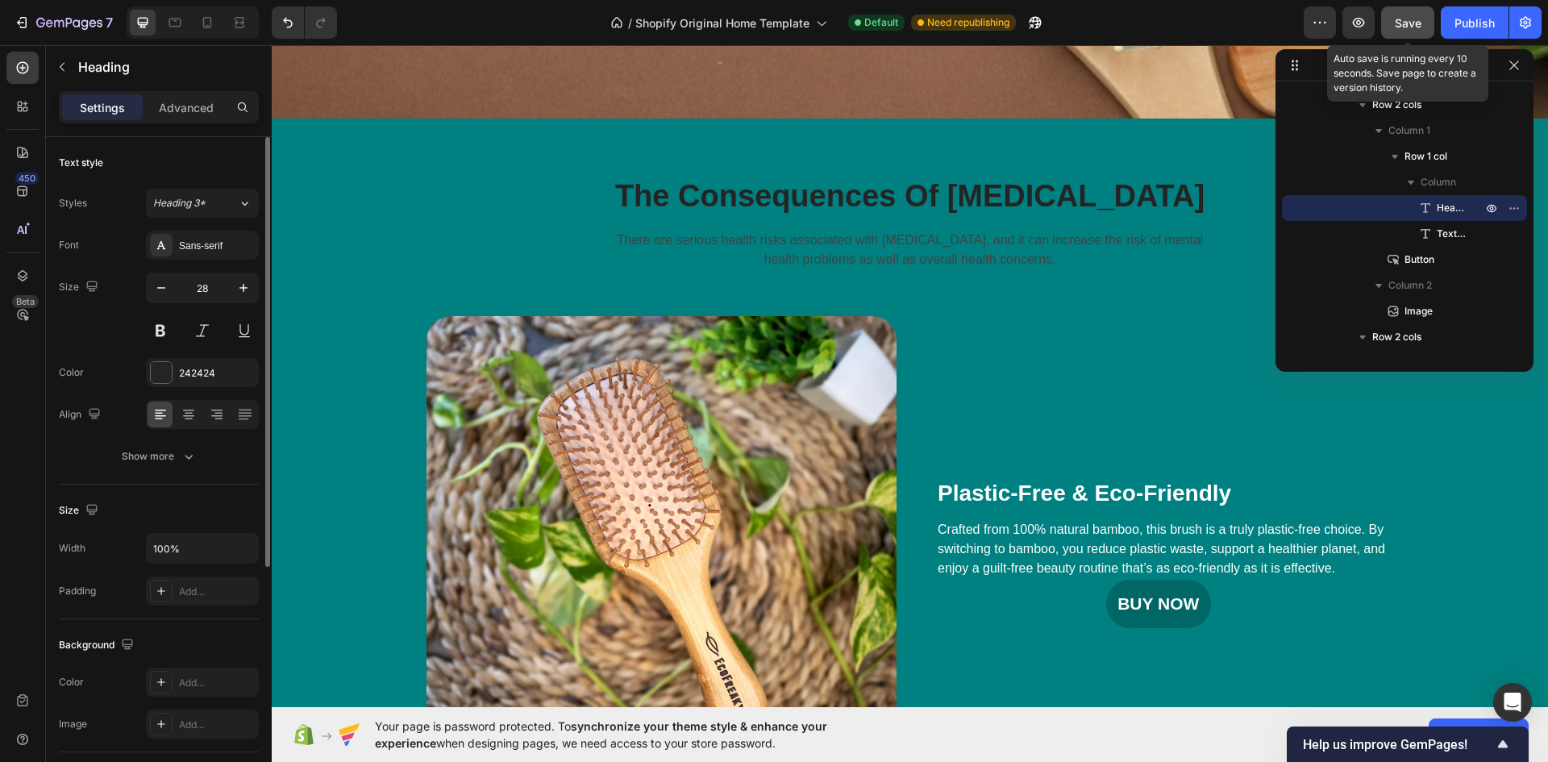
click at [1419, 26] on span "Save" at bounding box center [1408, 23] width 27 height 14
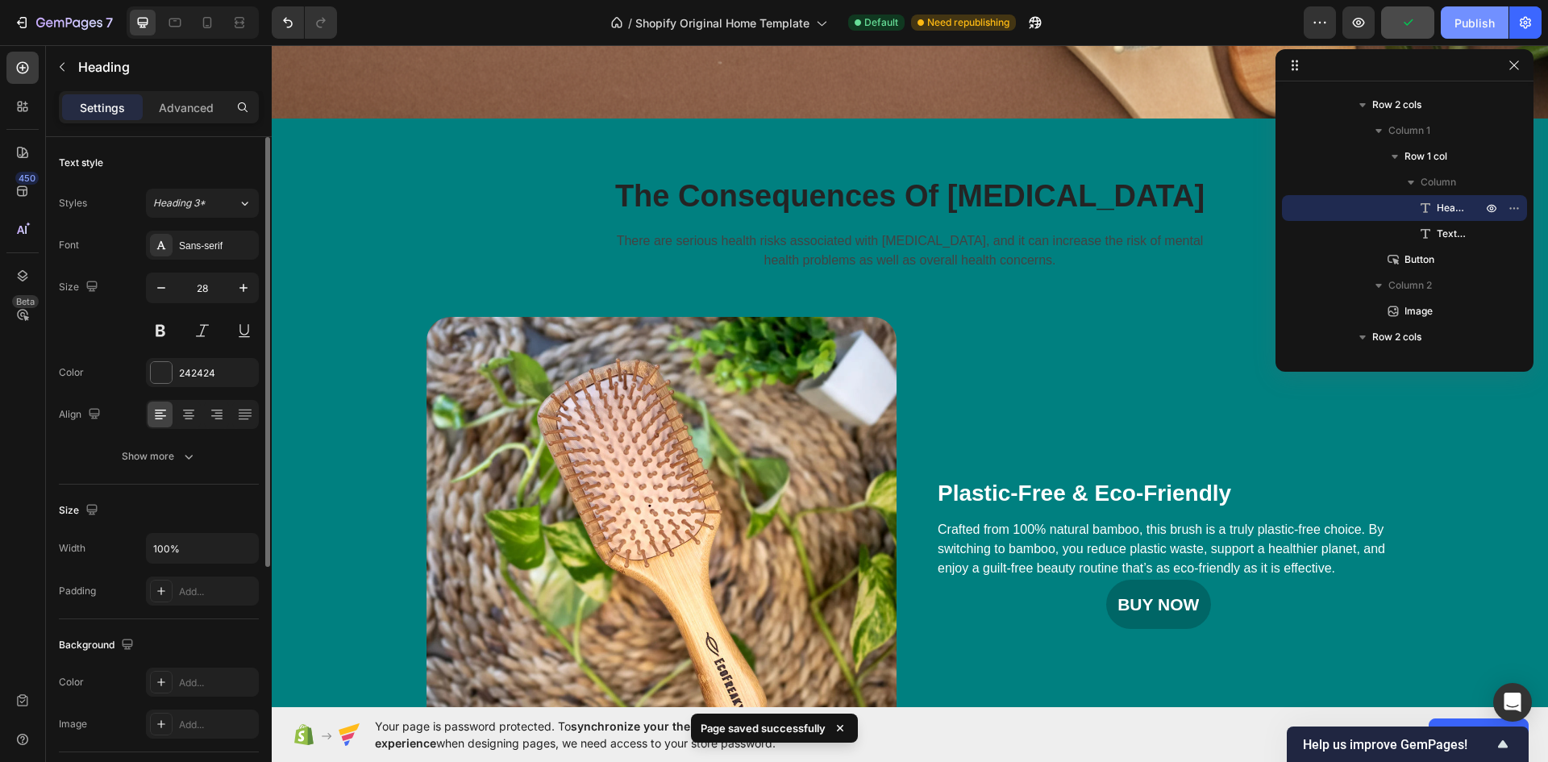
click at [1464, 15] on div "Publish" at bounding box center [1474, 23] width 40 height 17
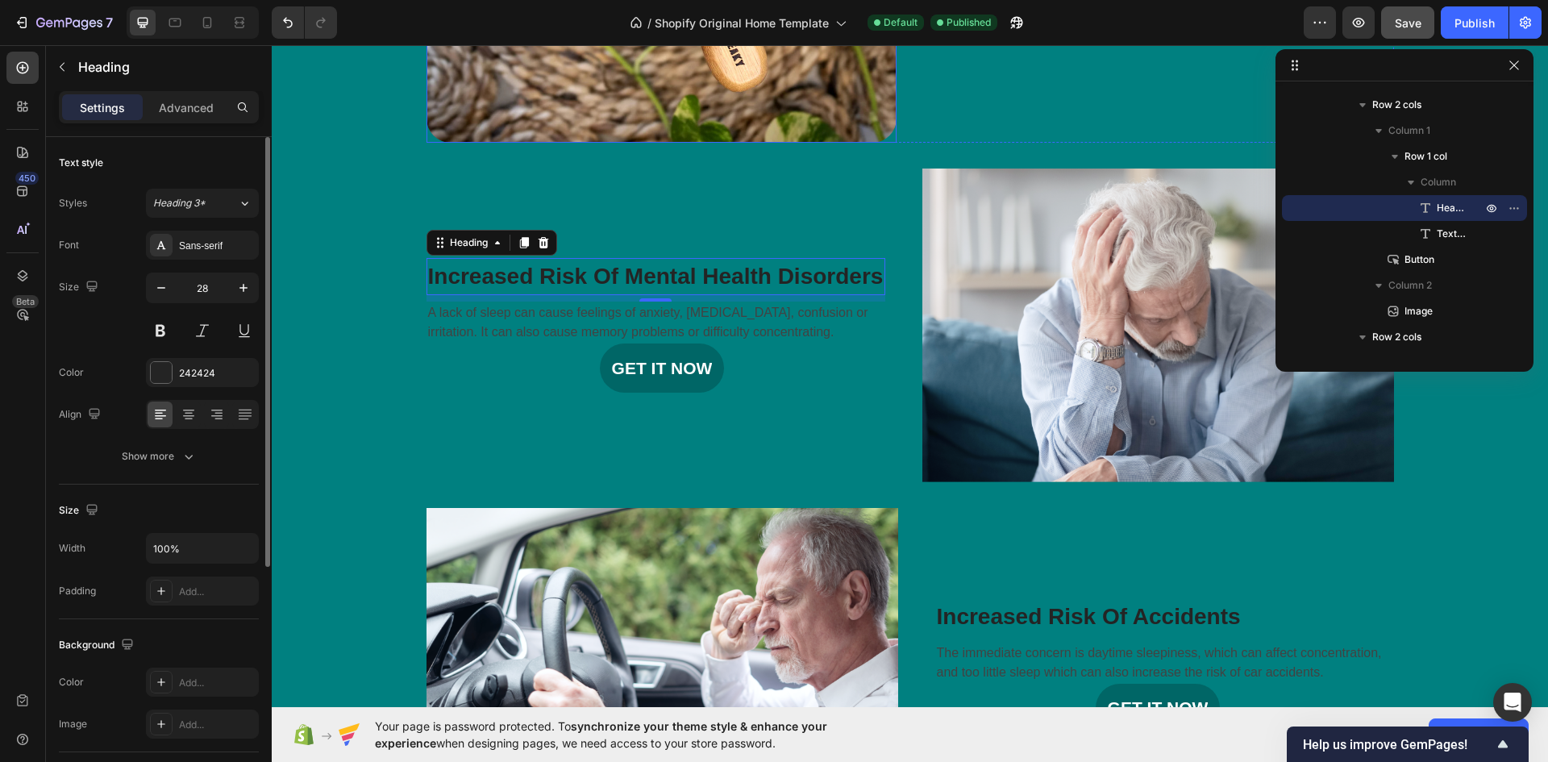
scroll to position [1105, 0]
click at [1088, 363] on img at bounding box center [1158, 325] width 472 height 314
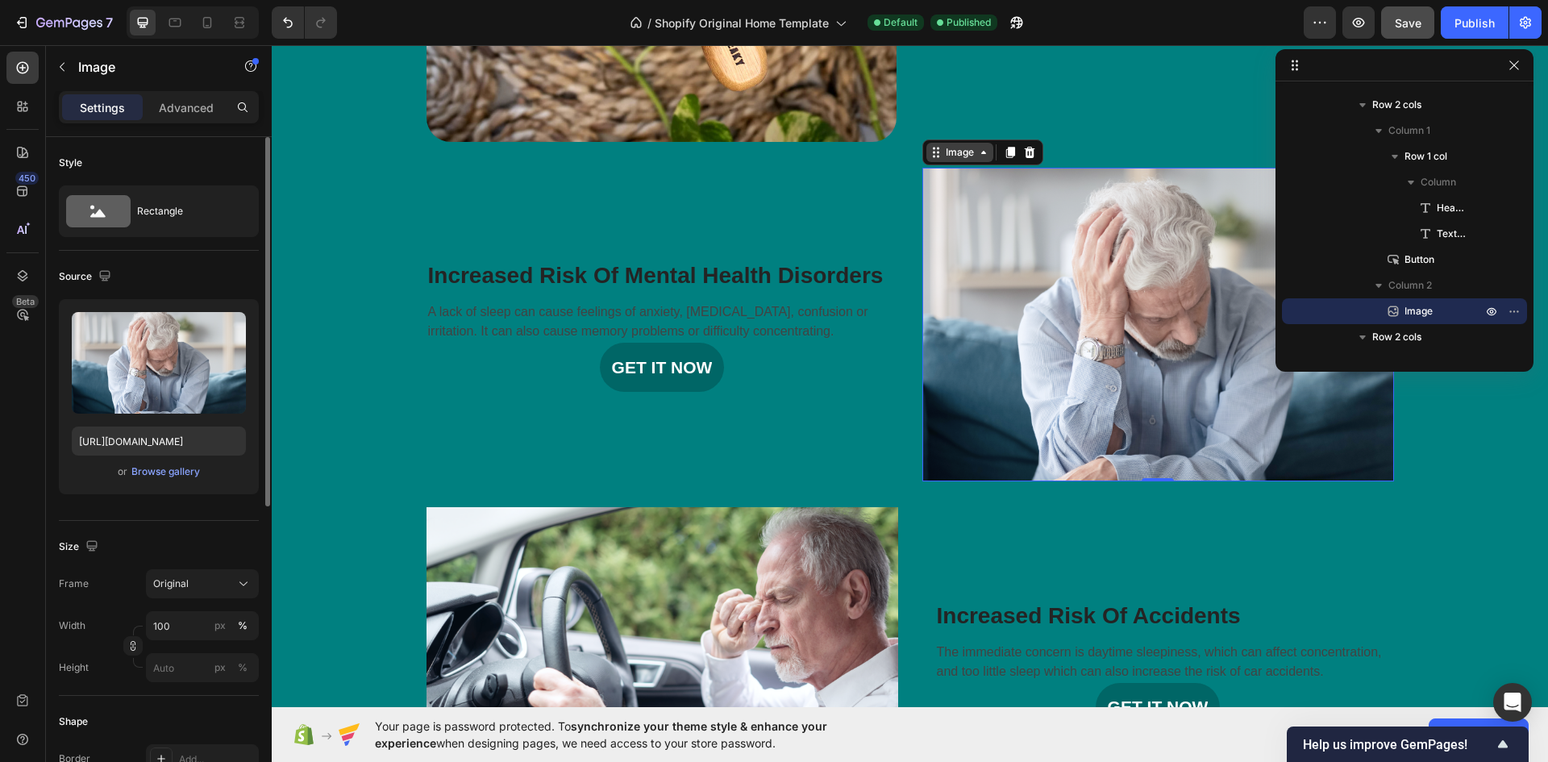
click at [961, 151] on div "Image" at bounding box center [959, 152] width 35 height 15
click at [1033, 306] on img at bounding box center [1158, 325] width 472 height 314
click at [1420, 310] on span "Image" at bounding box center [1418, 311] width 28 height 16
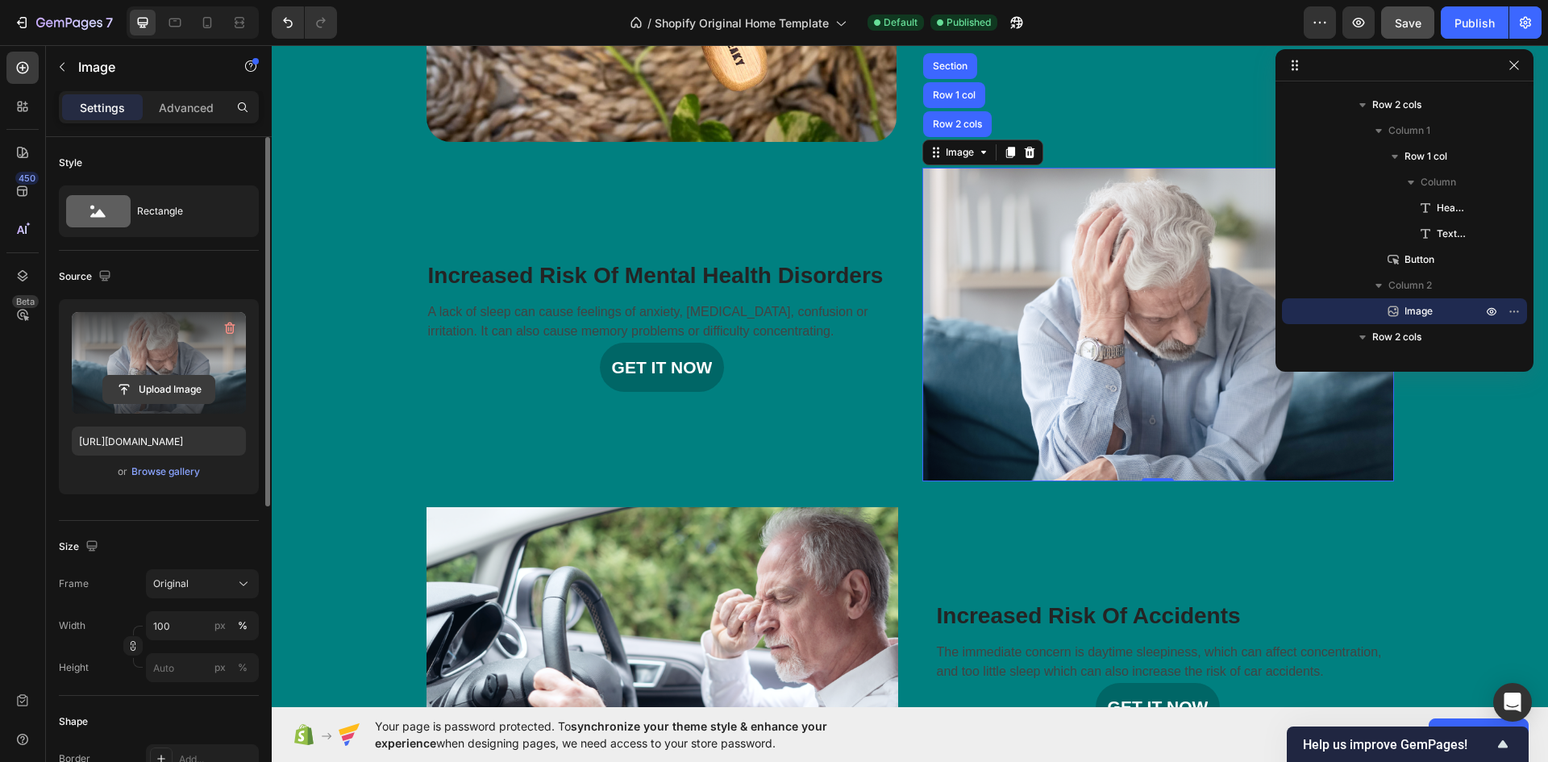
click at [172, 388] on input "file" at bounding box center [158, 389] width 111 height 27
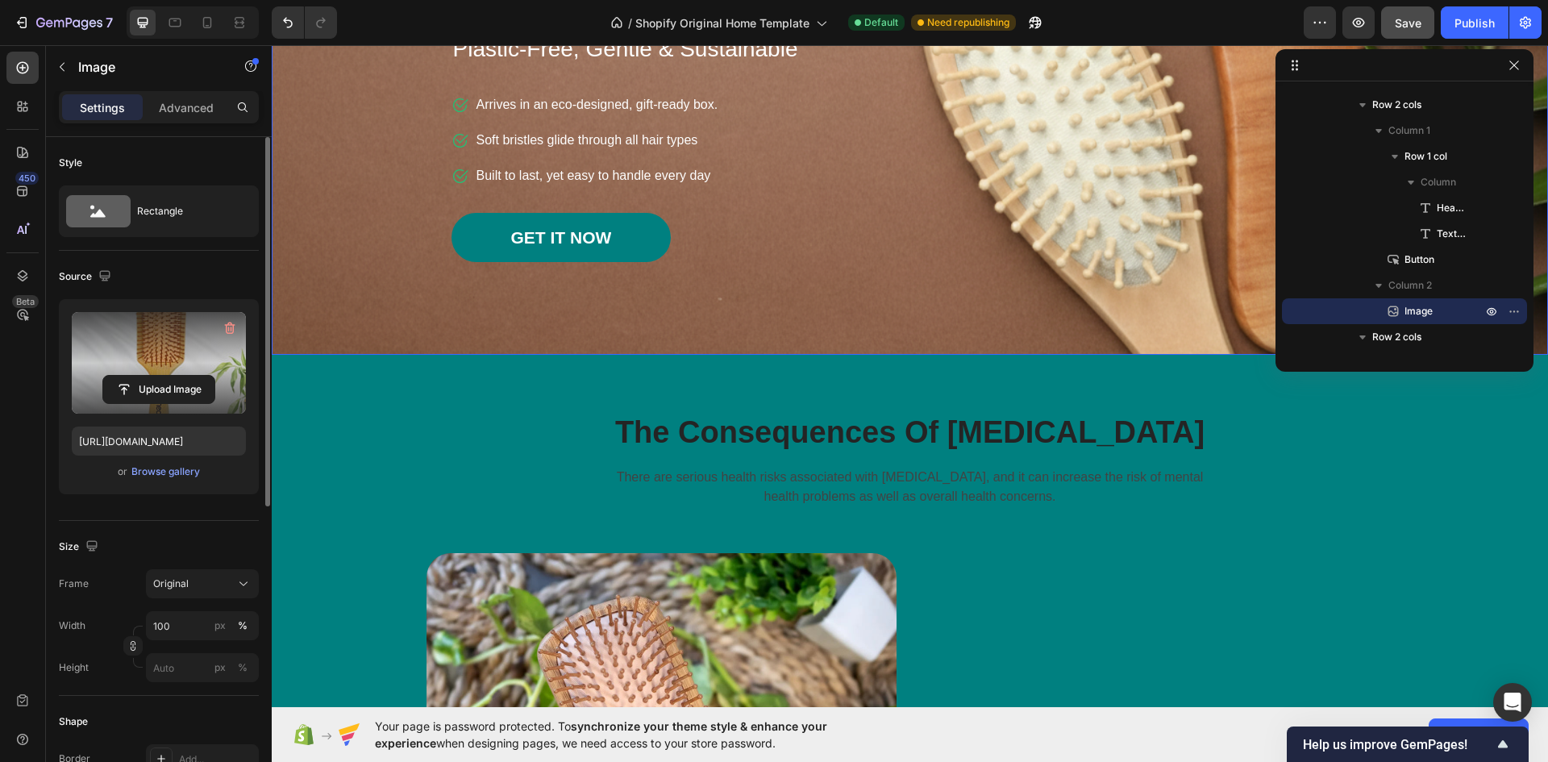
scroll to position [484, 0]
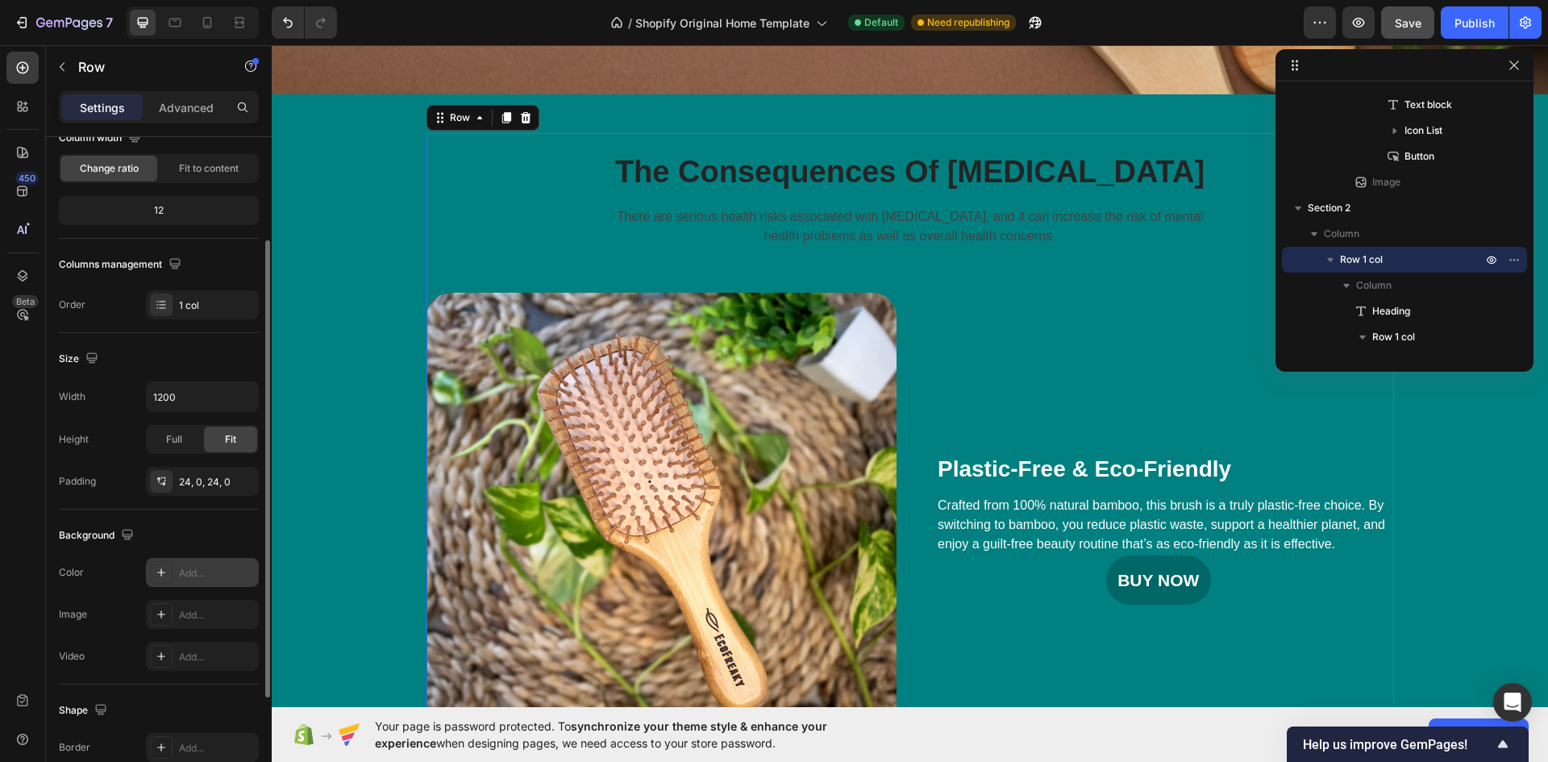
scroll to position [0, 0]
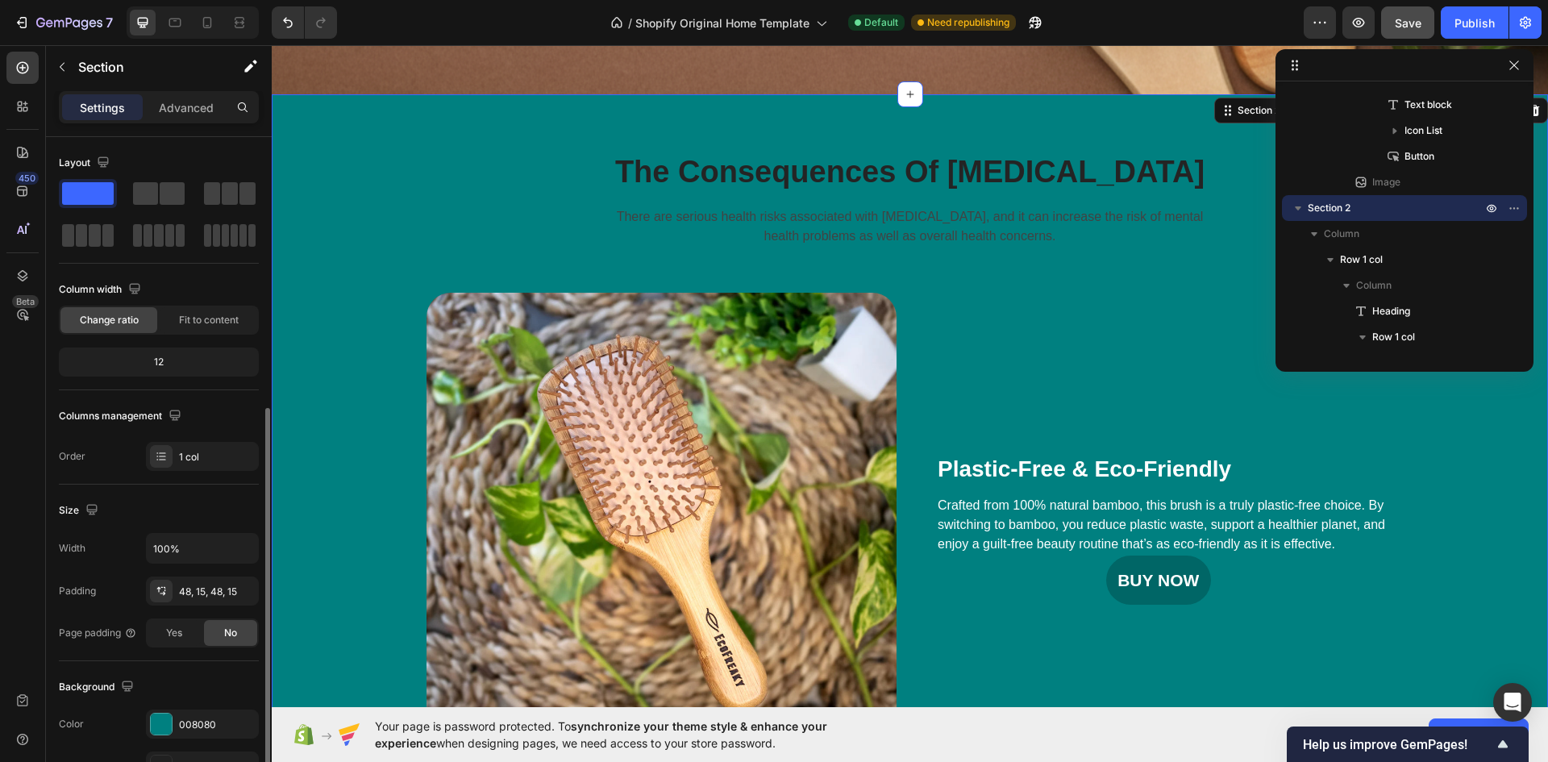
scroll to position [313, 0]
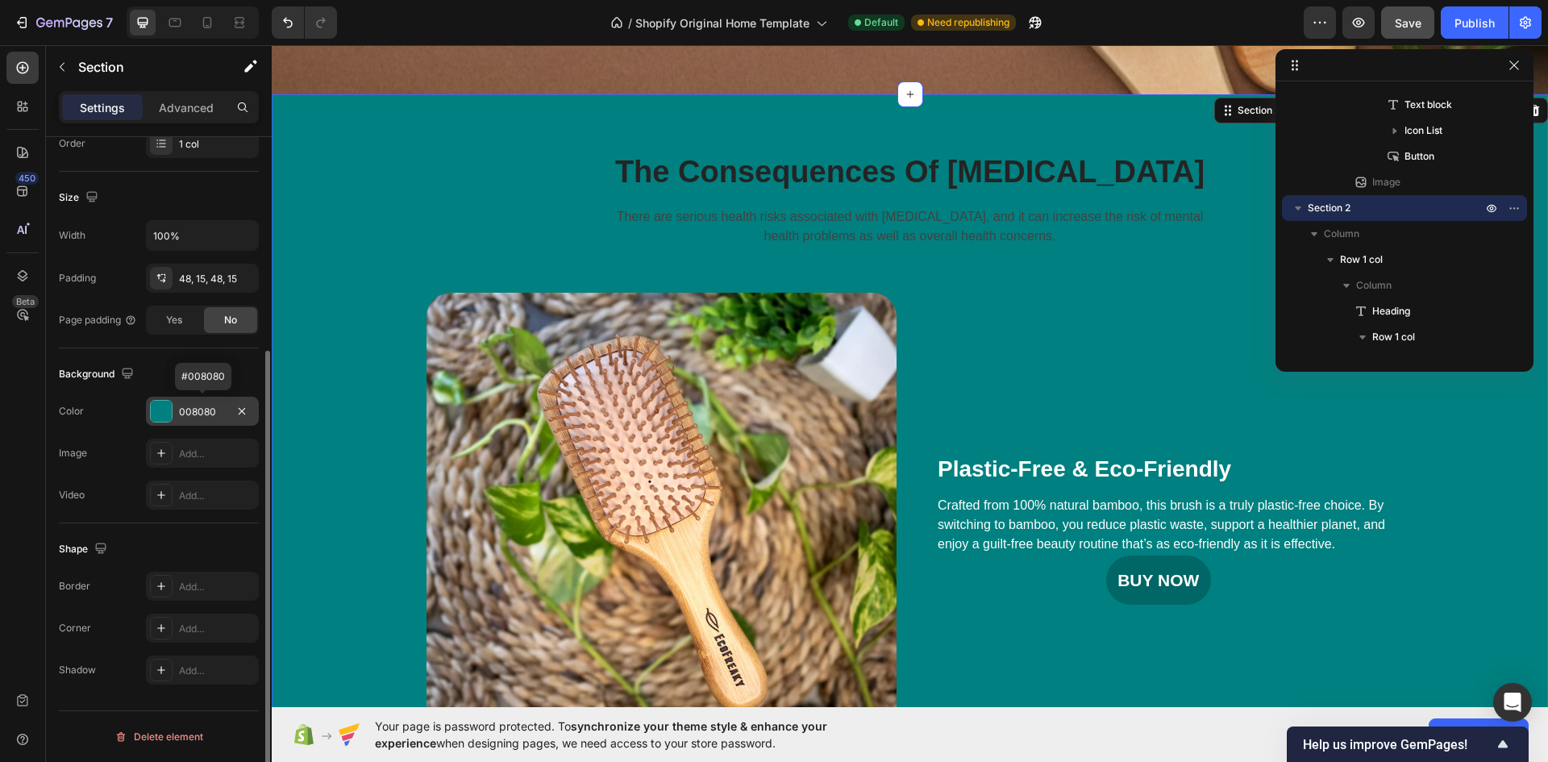
click at [160, 410] on div at bounding box center [161, 411] width 21 height 21
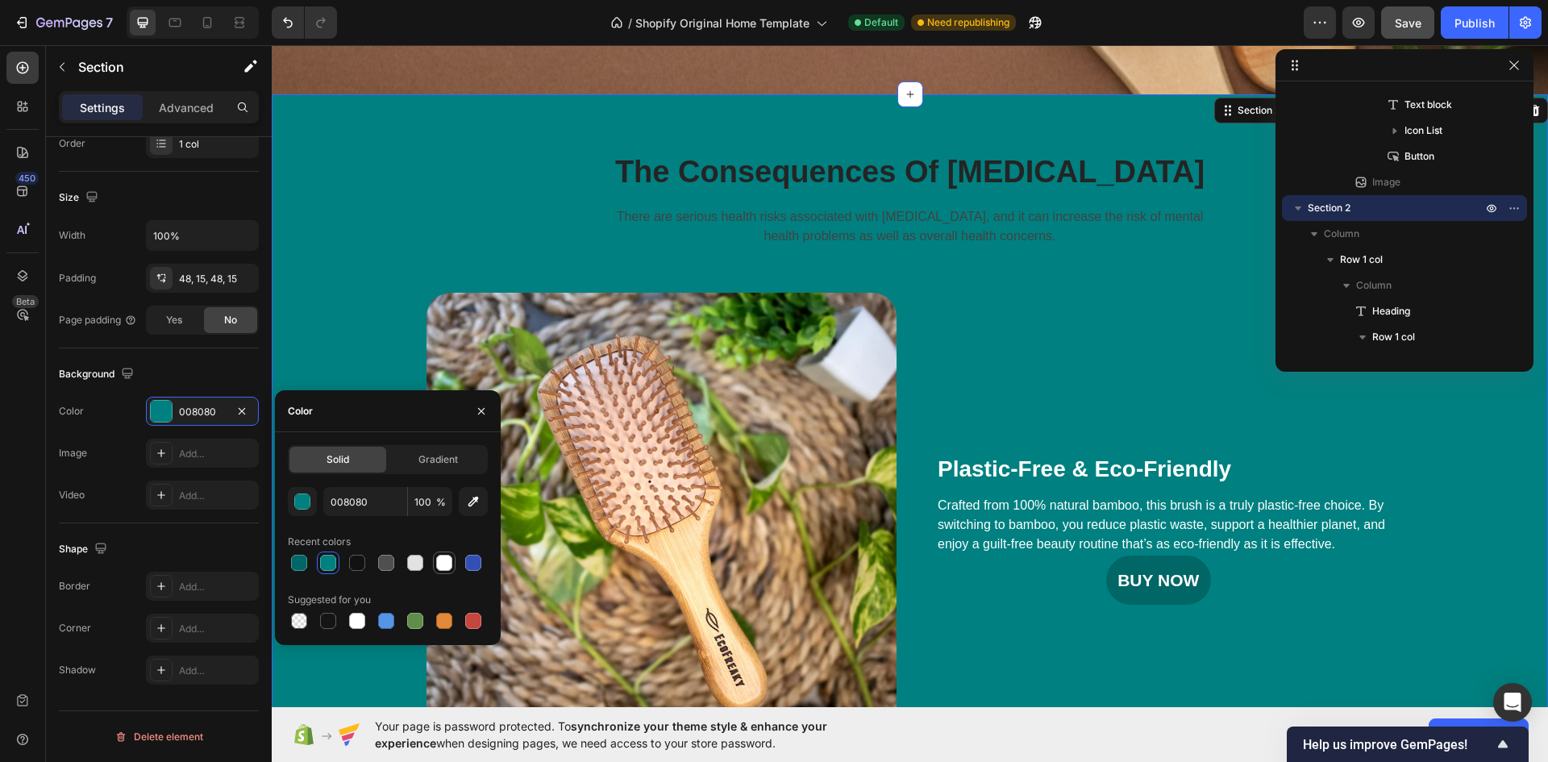
click at [443, 565] on div at bounding box center [444, 563] width 16 height 16
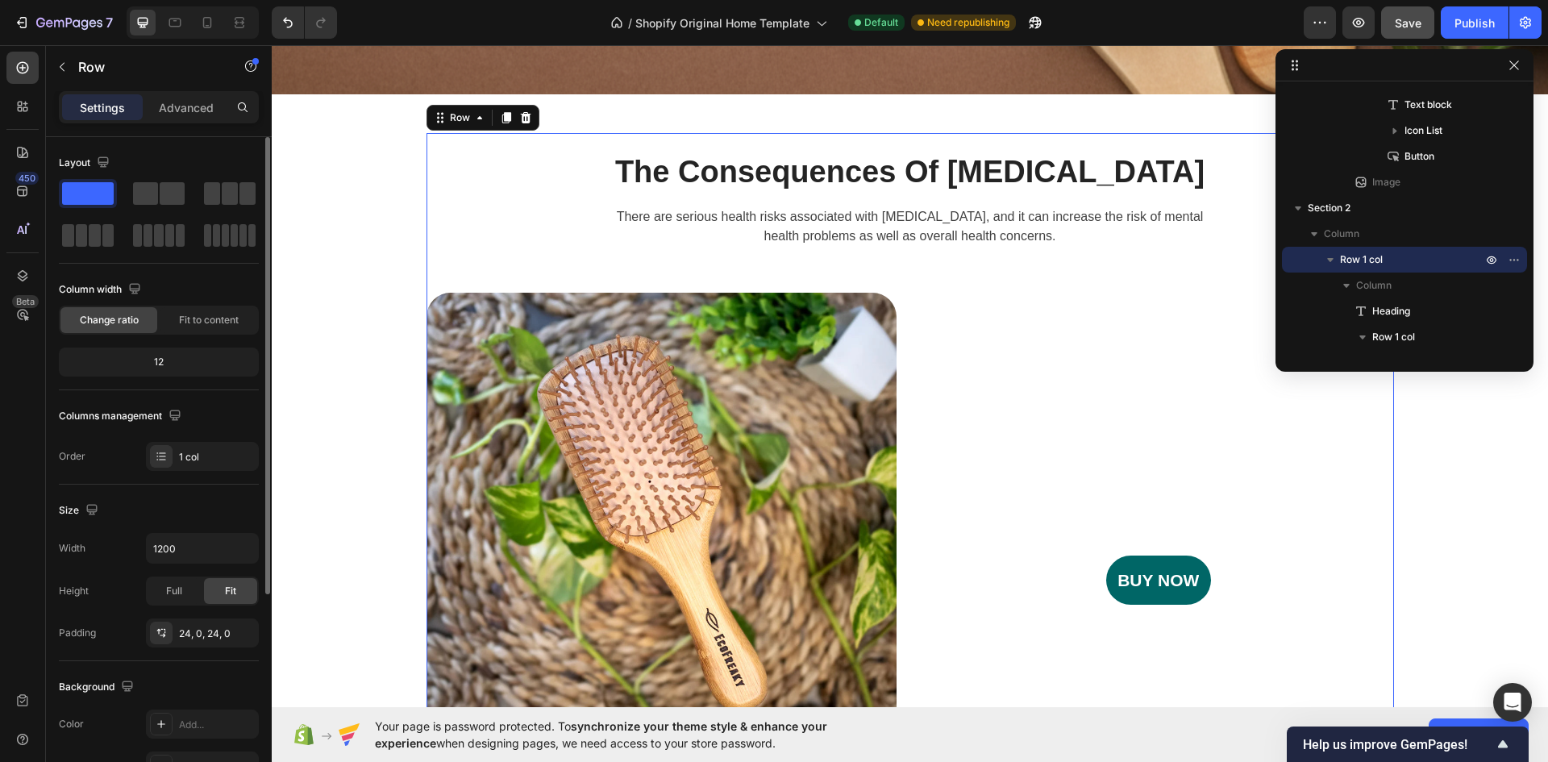
scroll to position [81, 0]
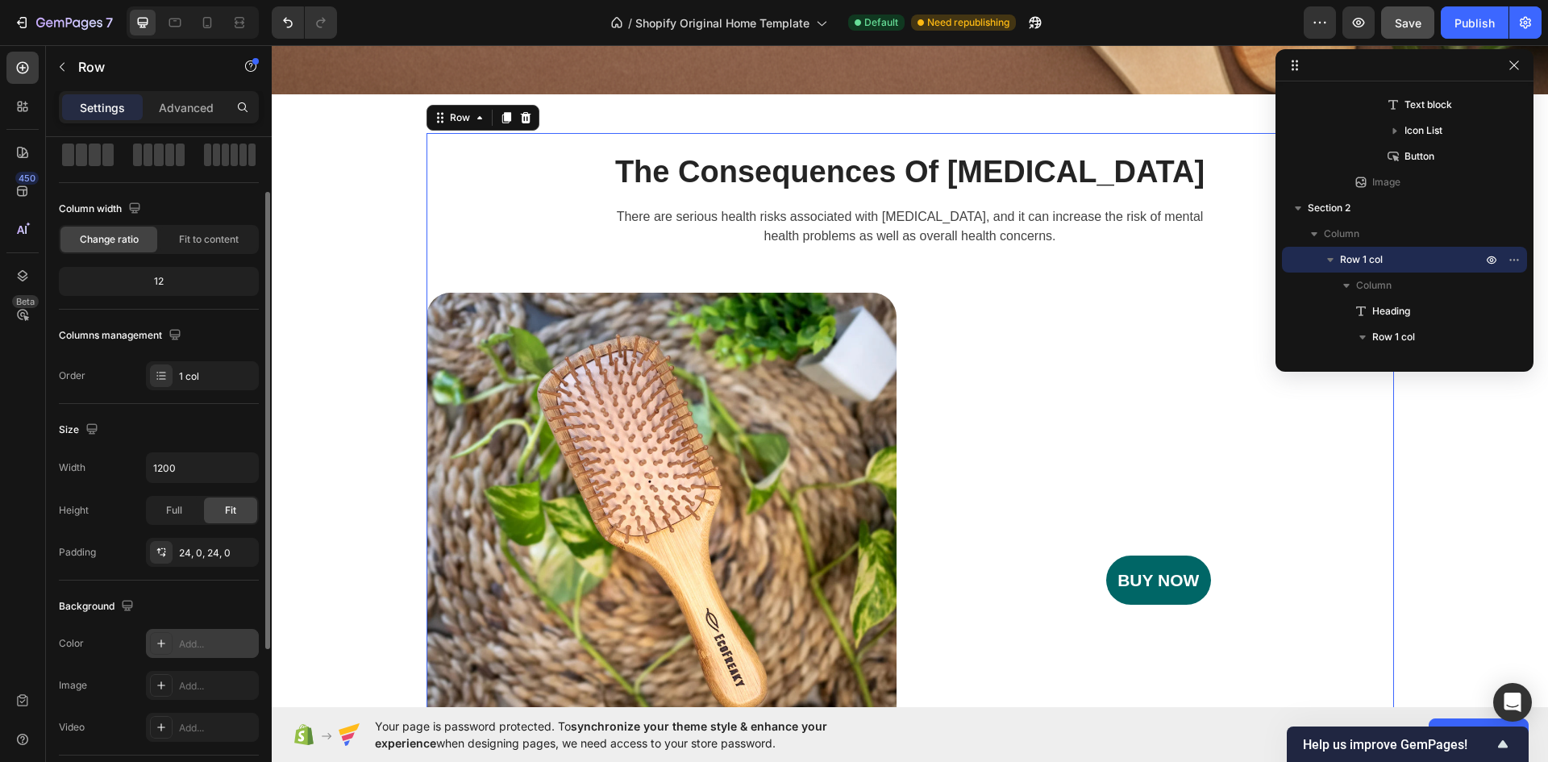
click at [181, 639] on div "Add..." at bounding box center [217, 644] width 76 height 15
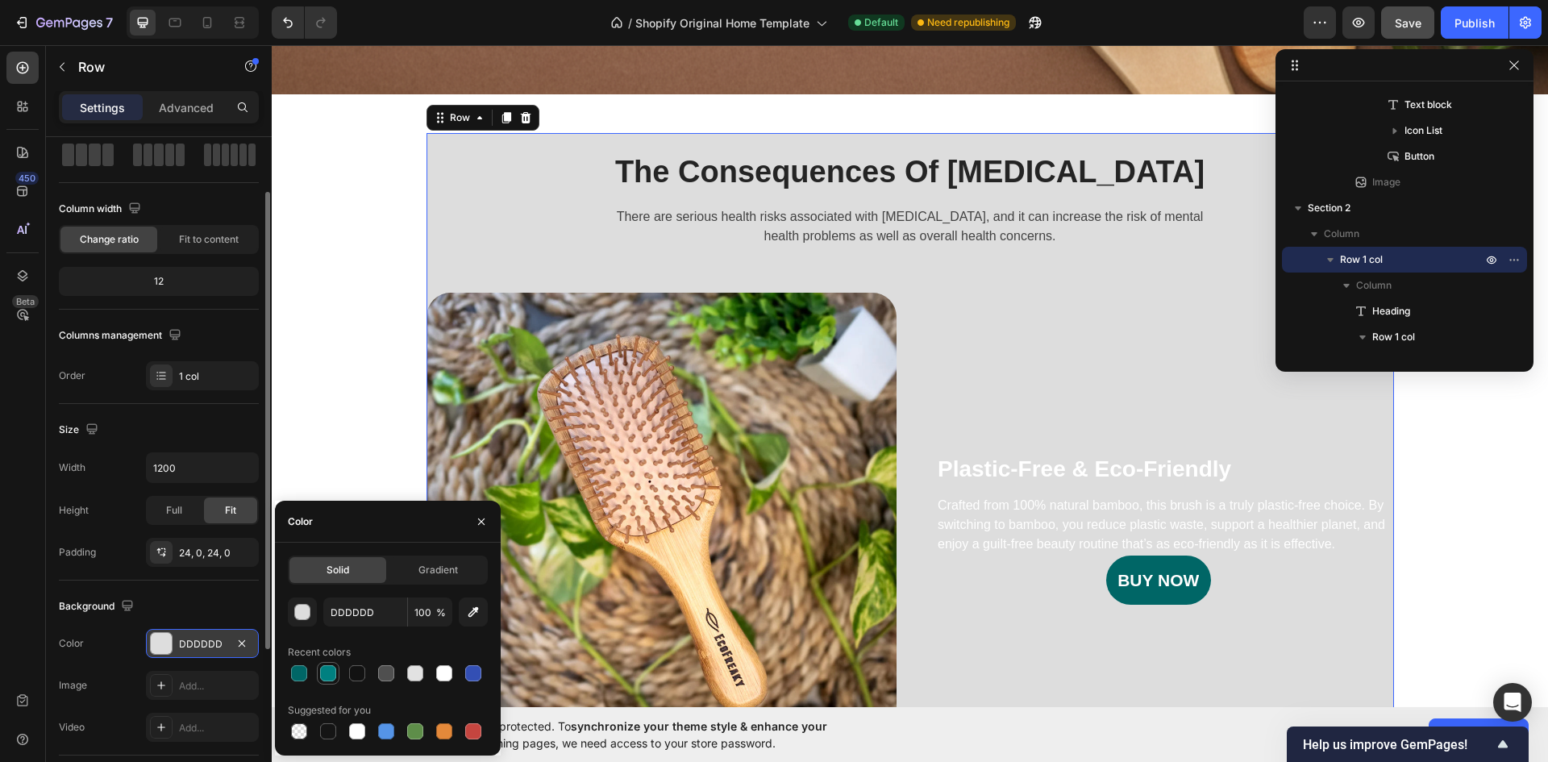
click at [323, 671] on div at bounding box center [328, 673] width 16 height 16
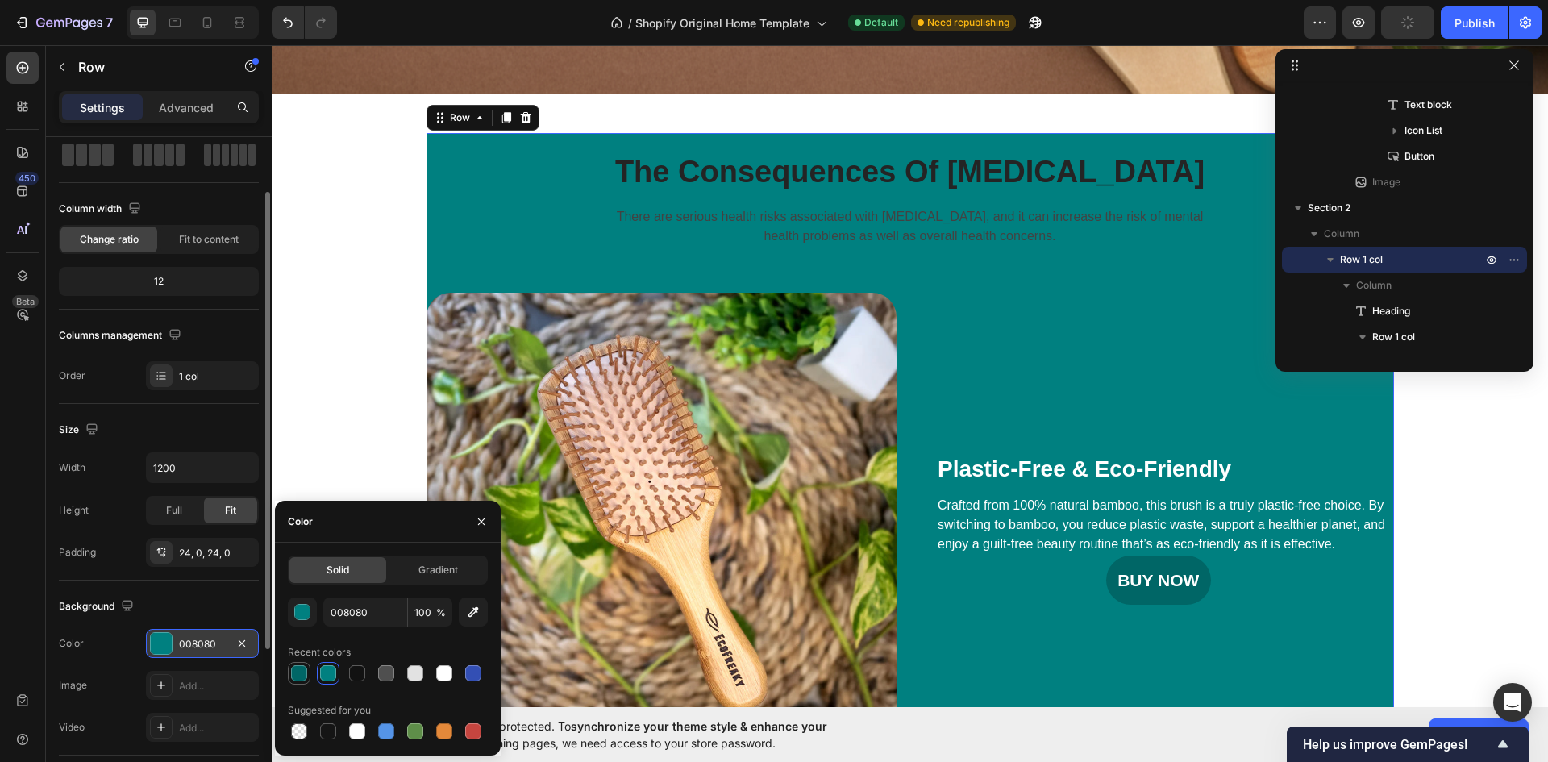
click at [302, 674] on div at bounding box center [299, 673] width 16 height 16
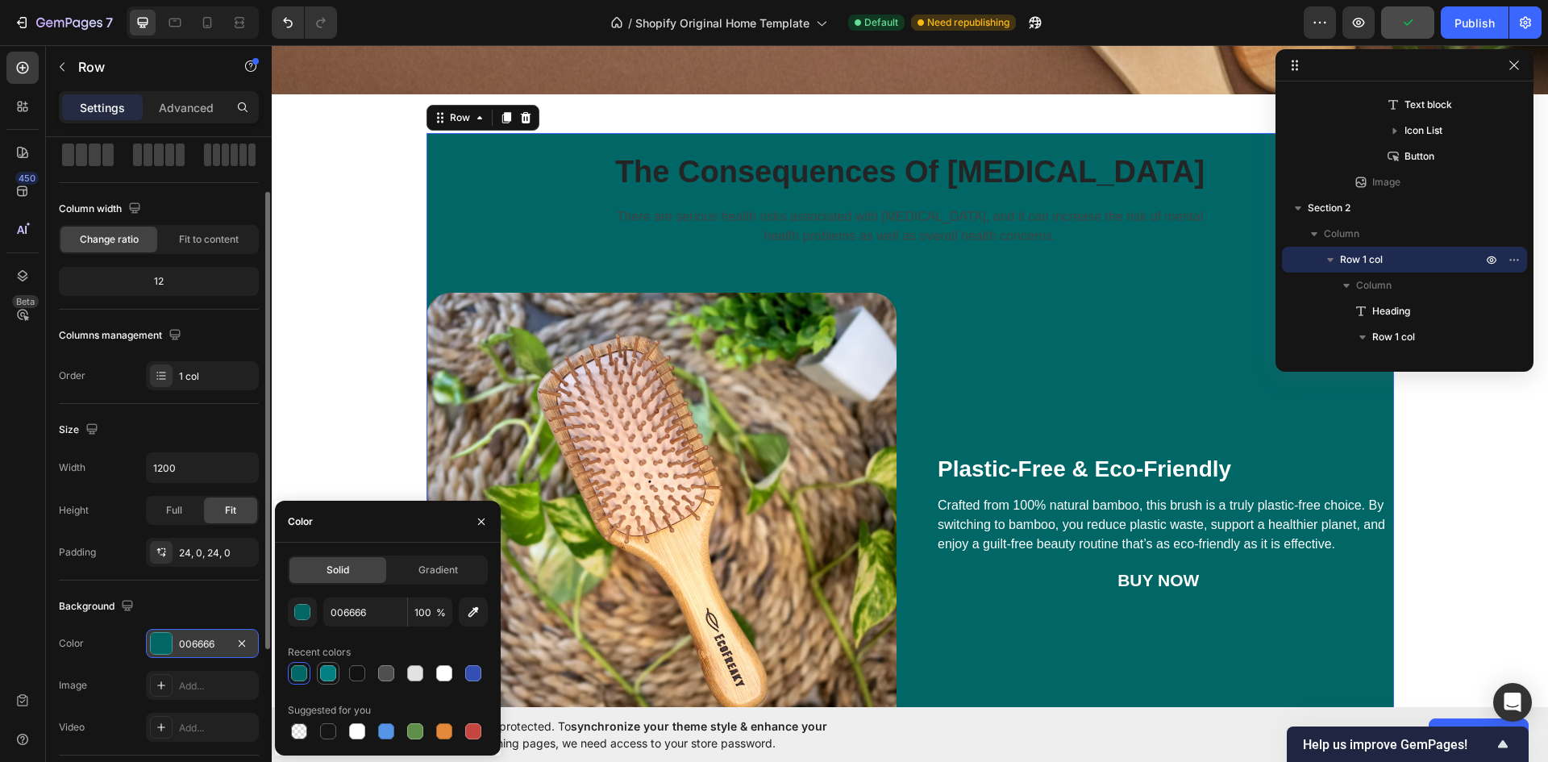
click at [331, 674] on div at bounding box center [328, 673] width 16 height 16
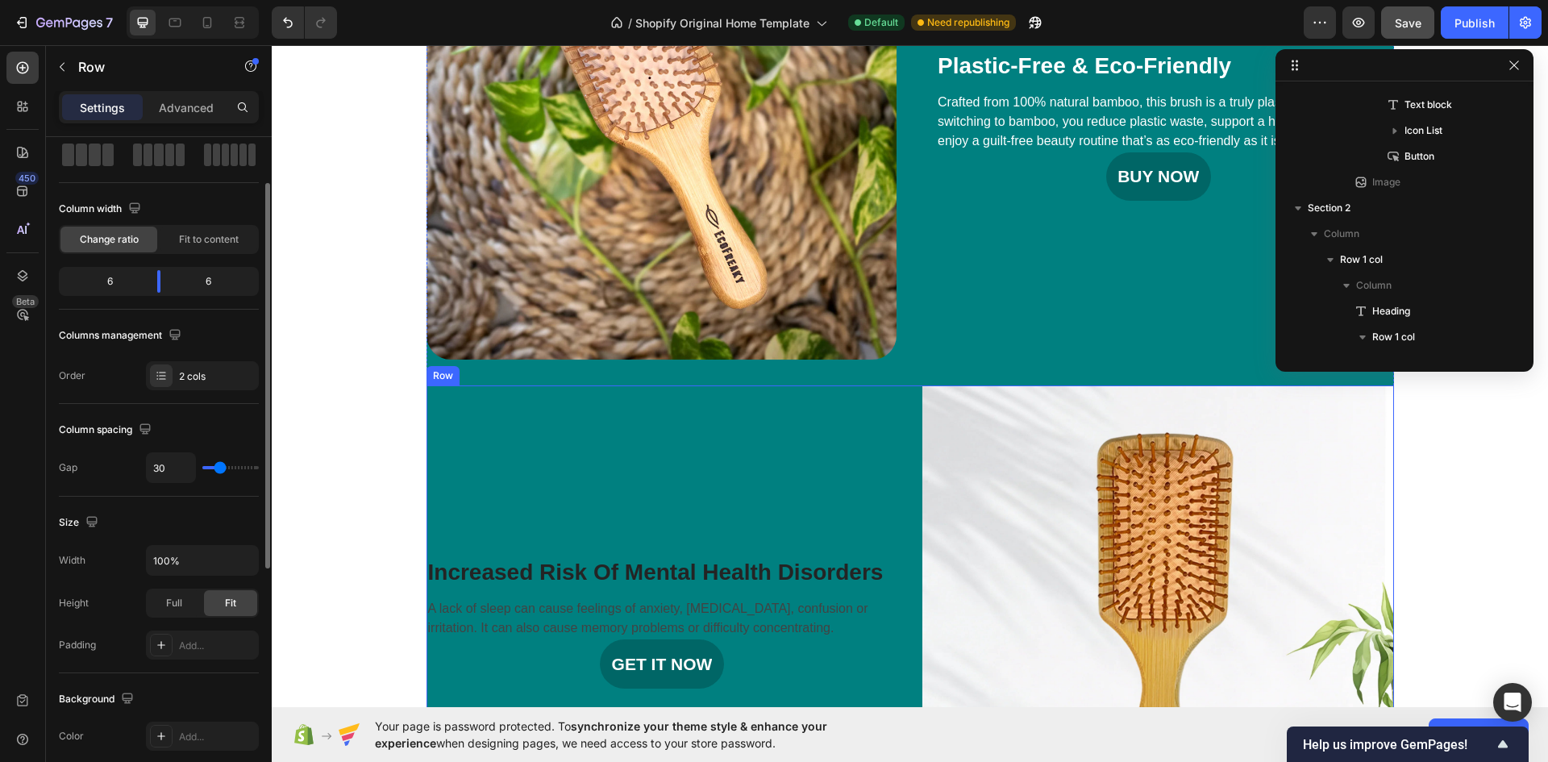
scroll to position [615, 0]
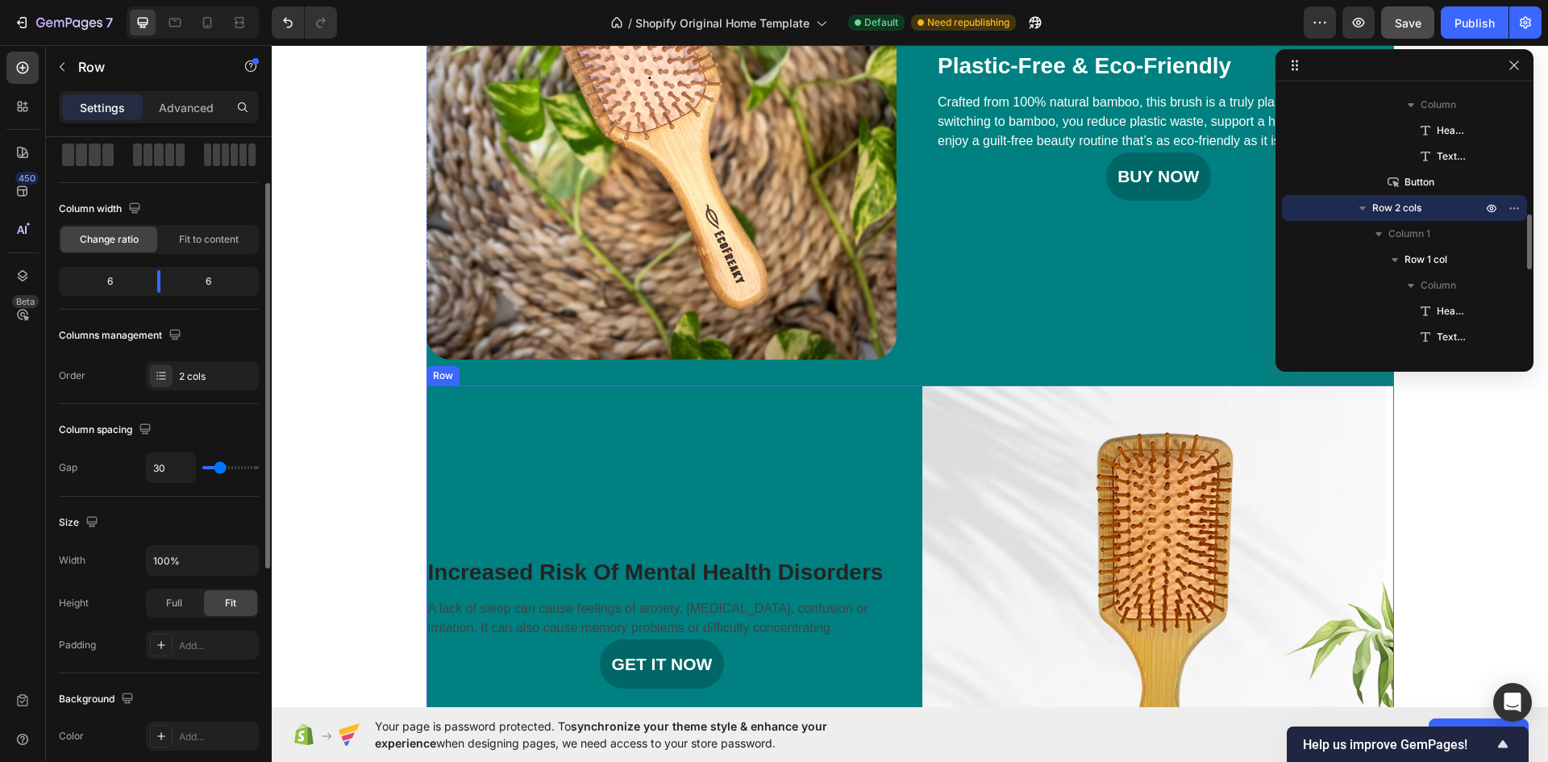
click at [764, 439] on div "Increased Risk Of Mental Health Disorders Heading A lack of sleep can cause fee…" at bounding box center [662, 621] width 472 height 472
click at [1019, 268] on div "Plastic-Free & Eco-Friendly Heading Crafted from 100% natural bamboo, this brus…" at bounding box center [1158, 124] width 471 height 471
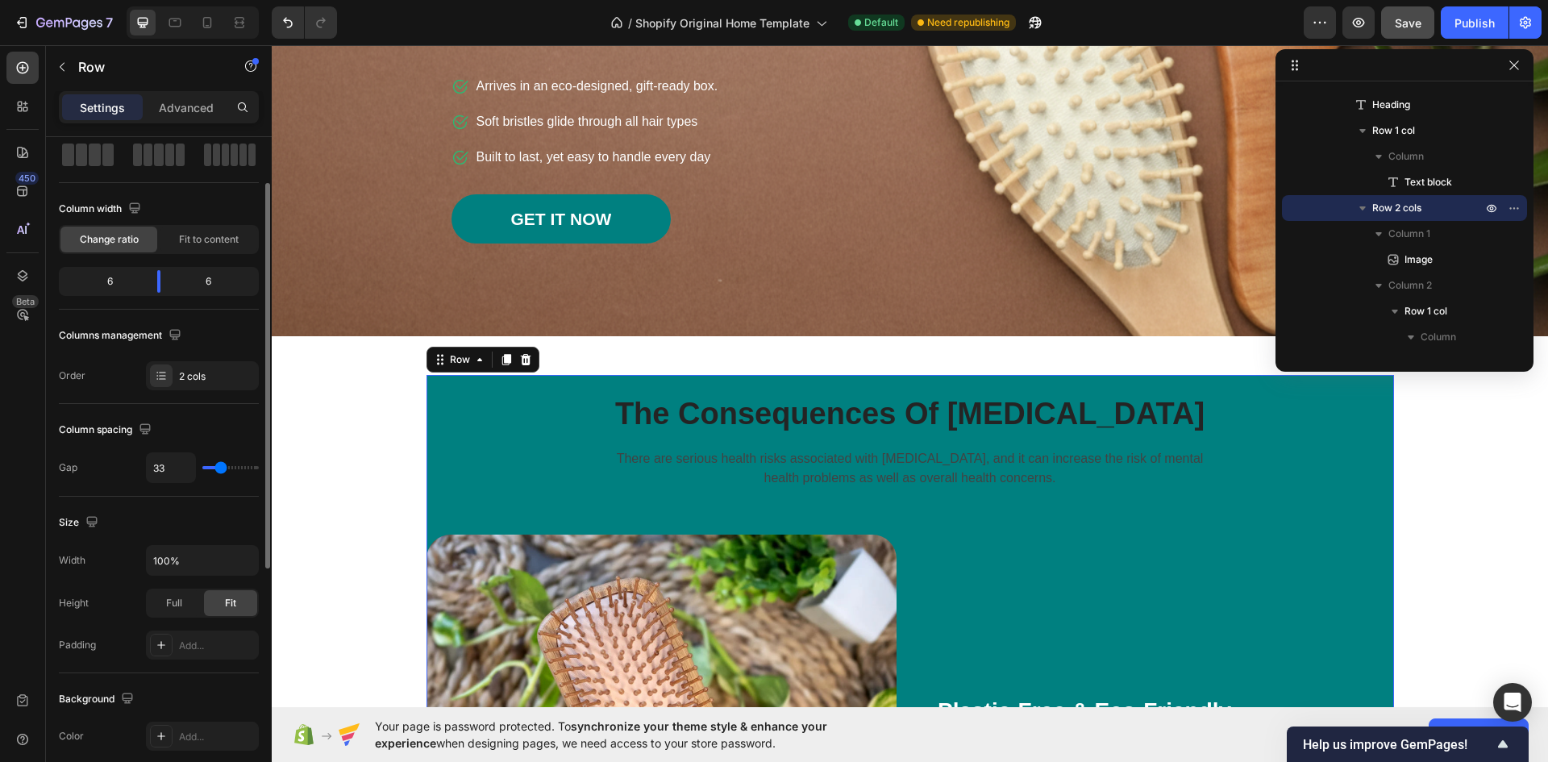
scroll to position [228, 0]
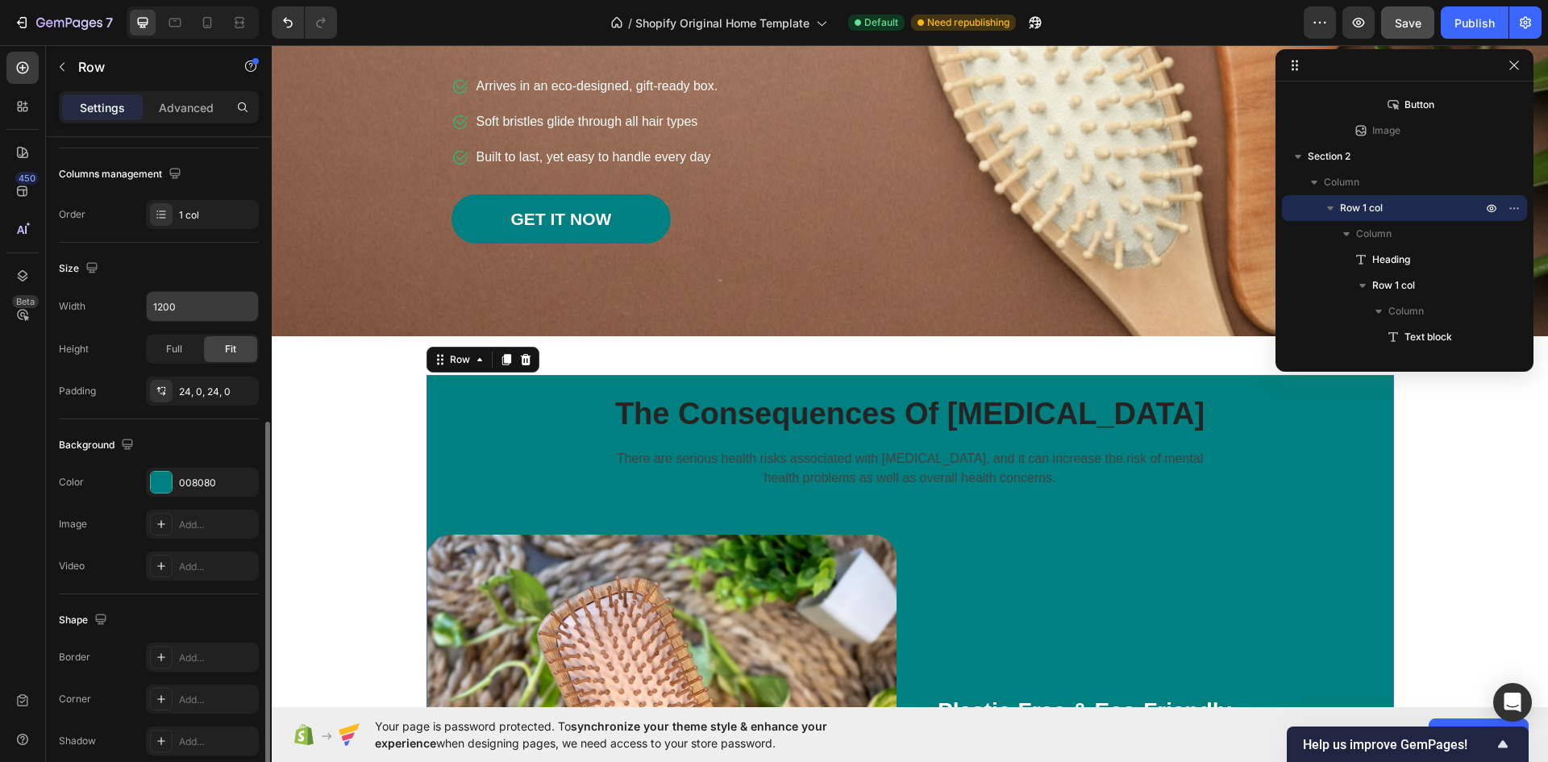
scroll to position [313, 0]
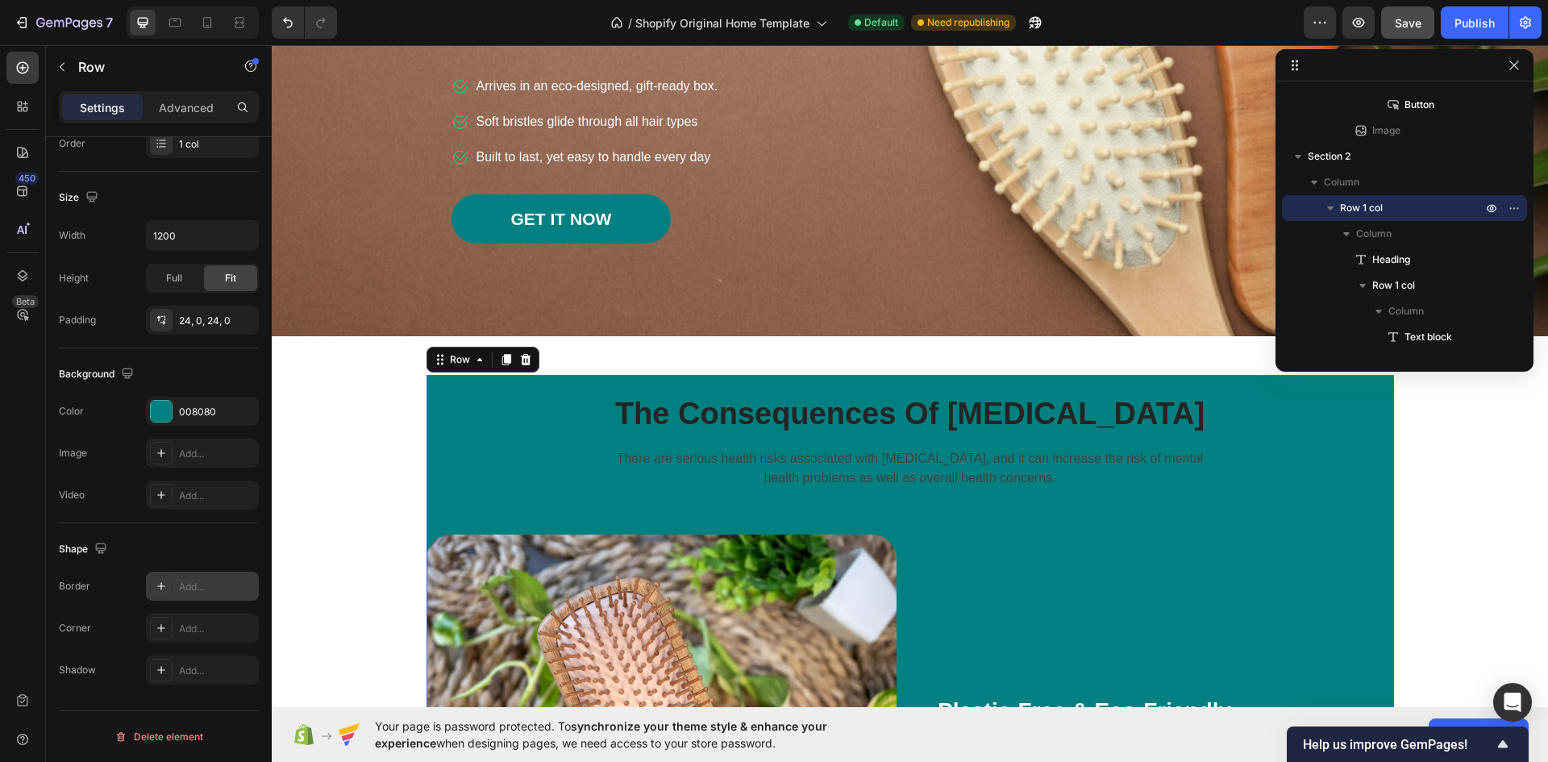
click at [202, 591] on div "Add..." at bounding box center [217, 587] width 76 height 15
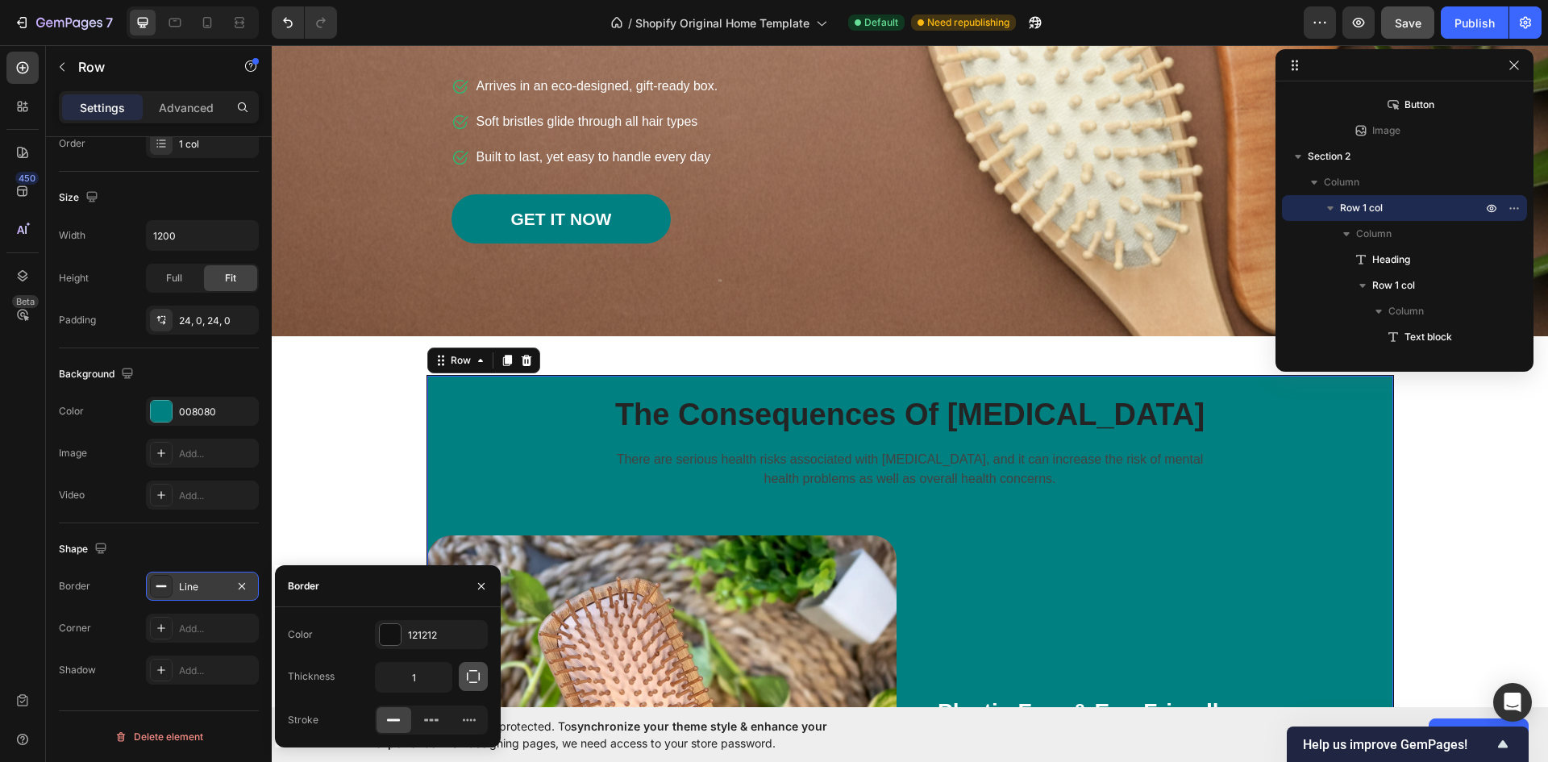
click at [476, 676] on icon "button" at bounding box center [473, 676] width 16 height 16
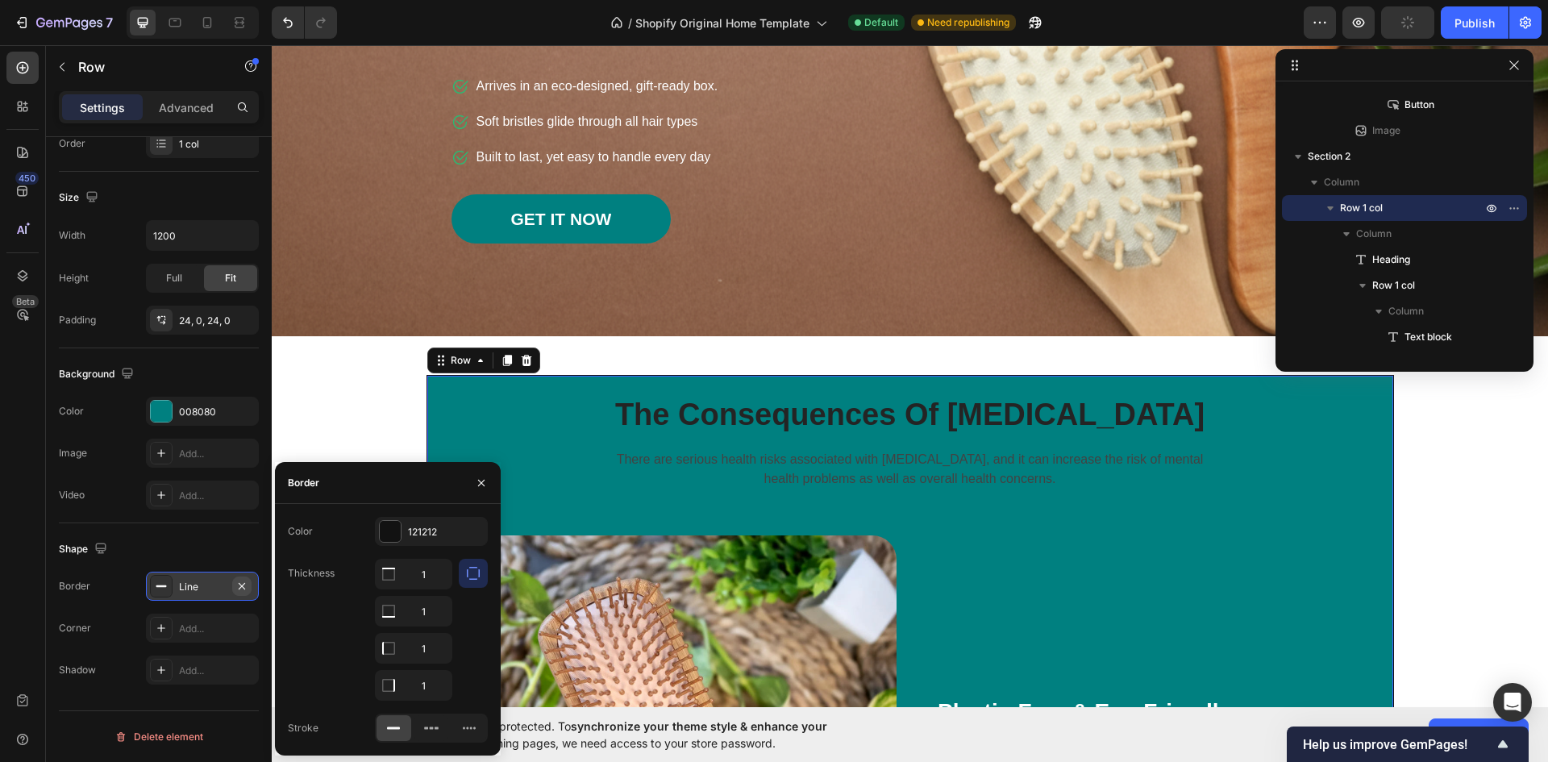
click at [243, 585] on icon "button" at bounding box center [242, 585] width 6 height 6
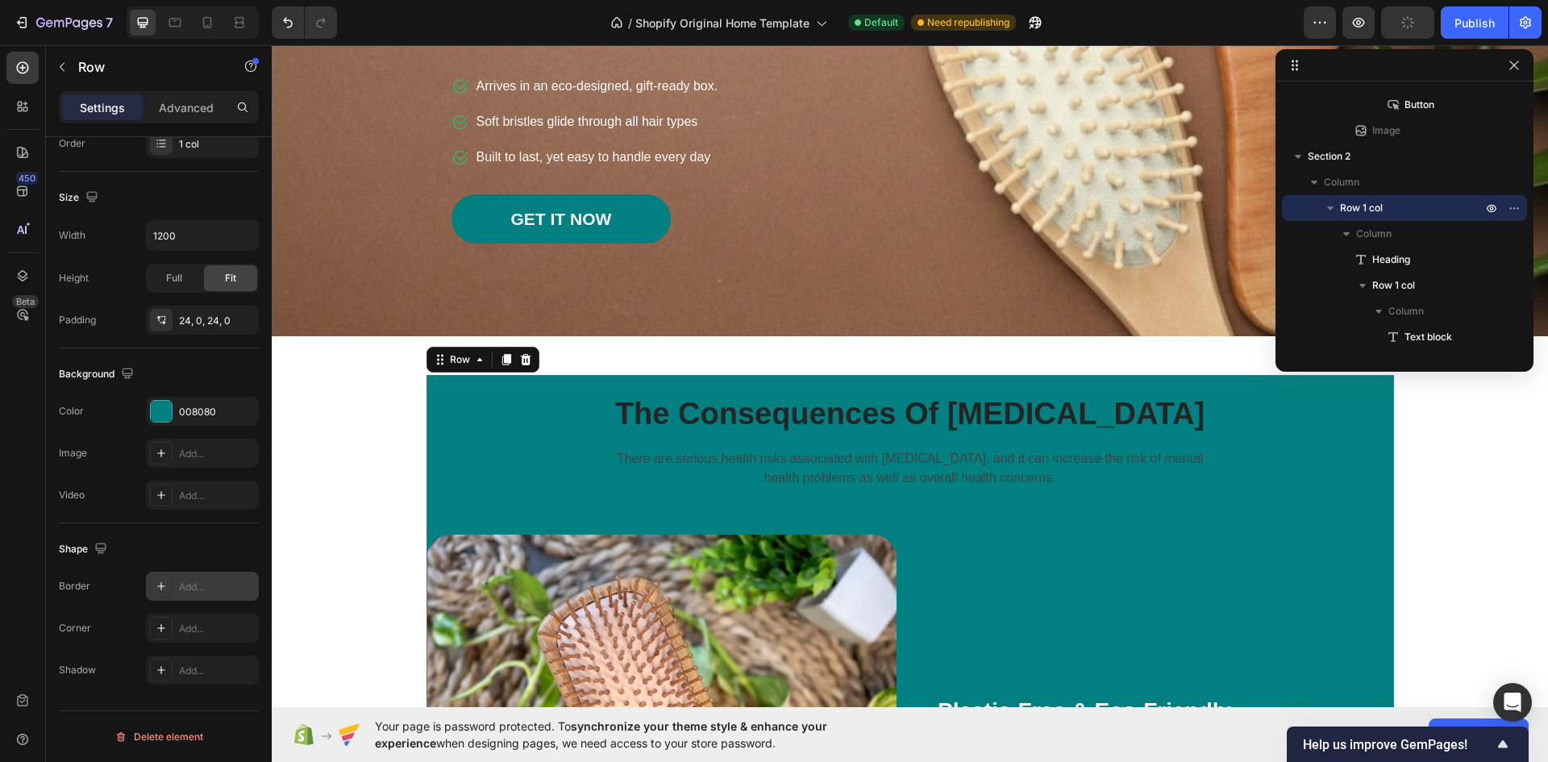
click at [202, 583] on div "Add..." at bounding box center [217, 587] width 76 height 15
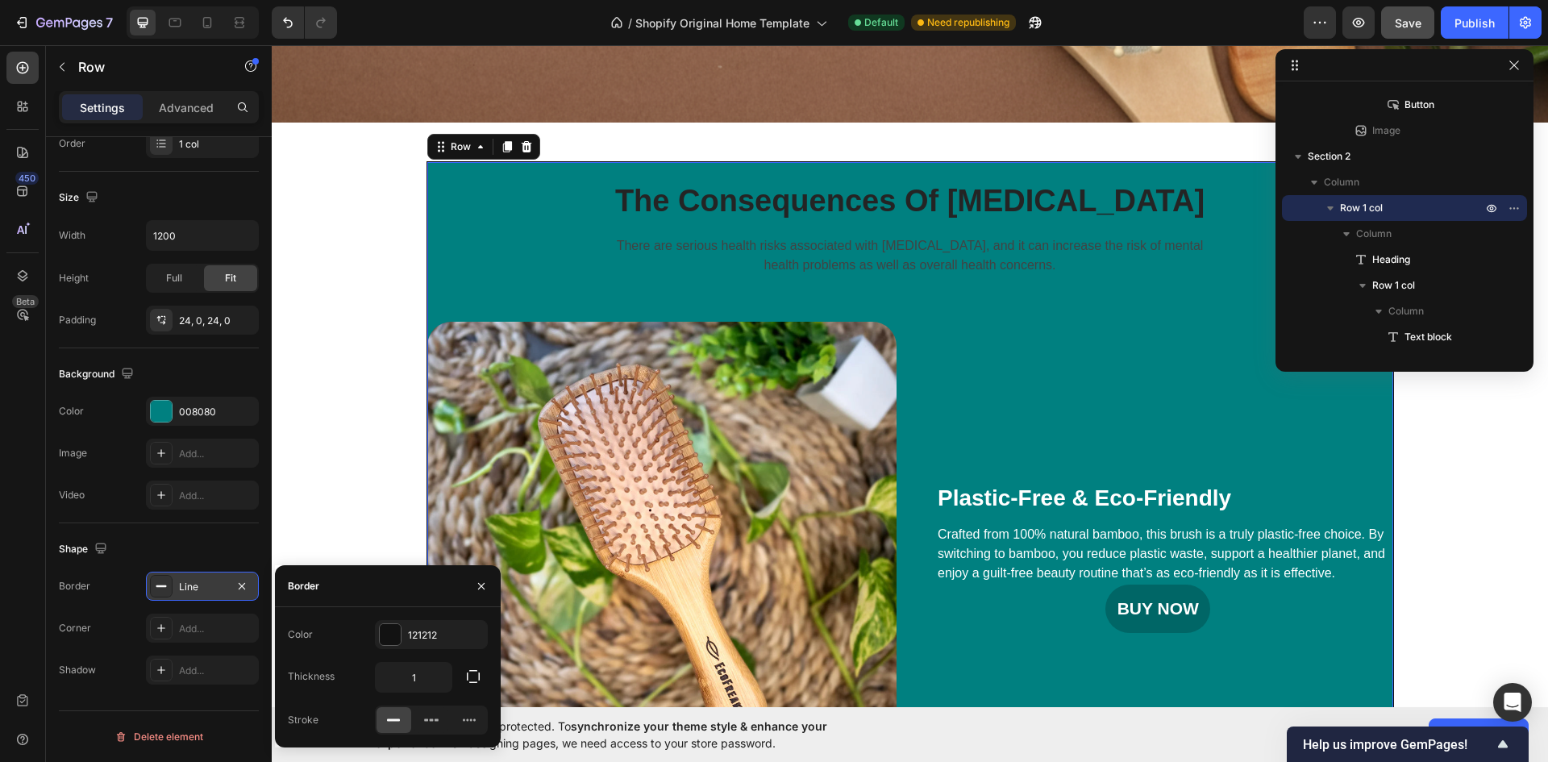
scroll to position [484, 0]
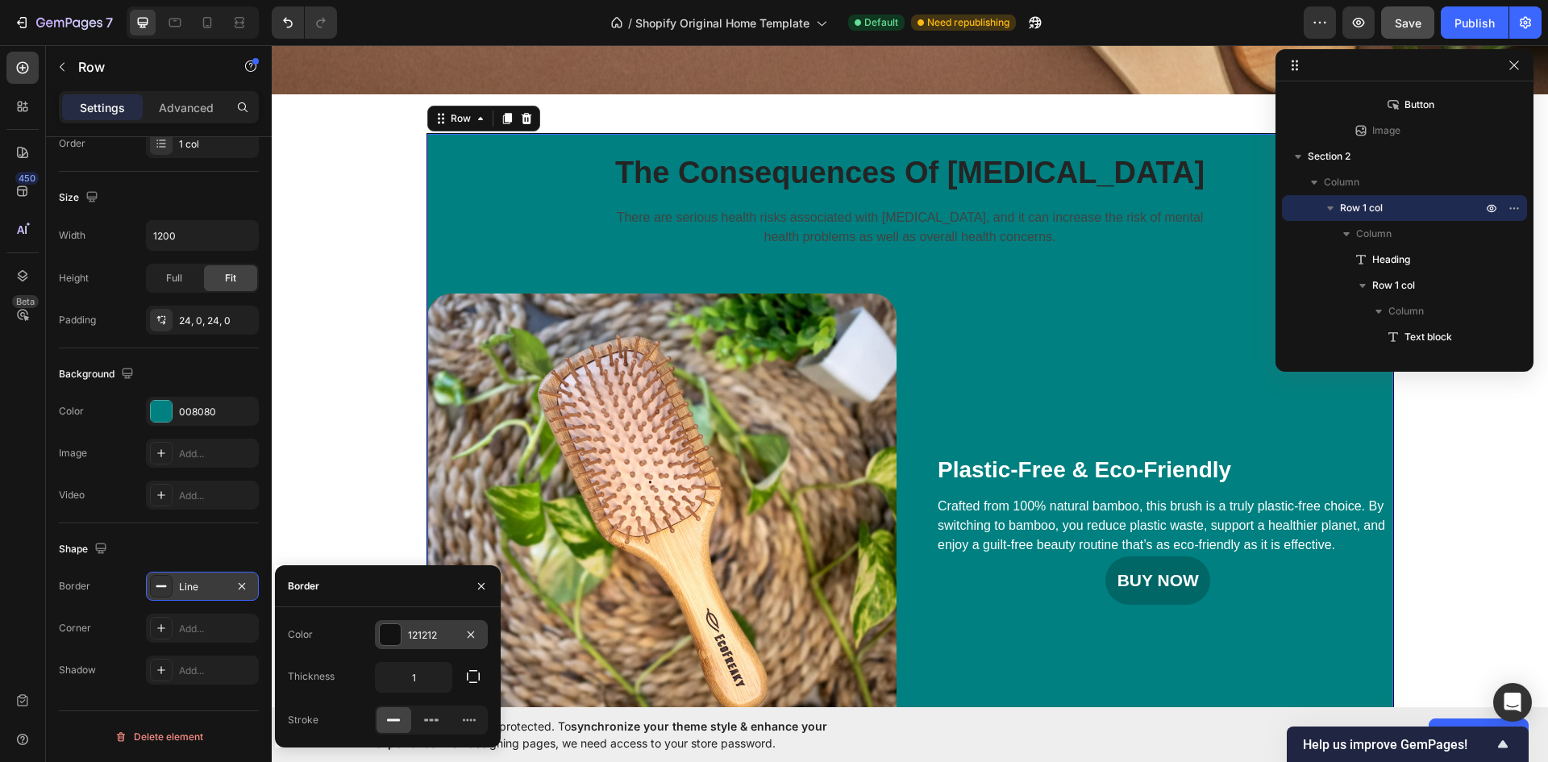
click at [393, 630] on div at bounding box center [390, 634] width 21 height 21
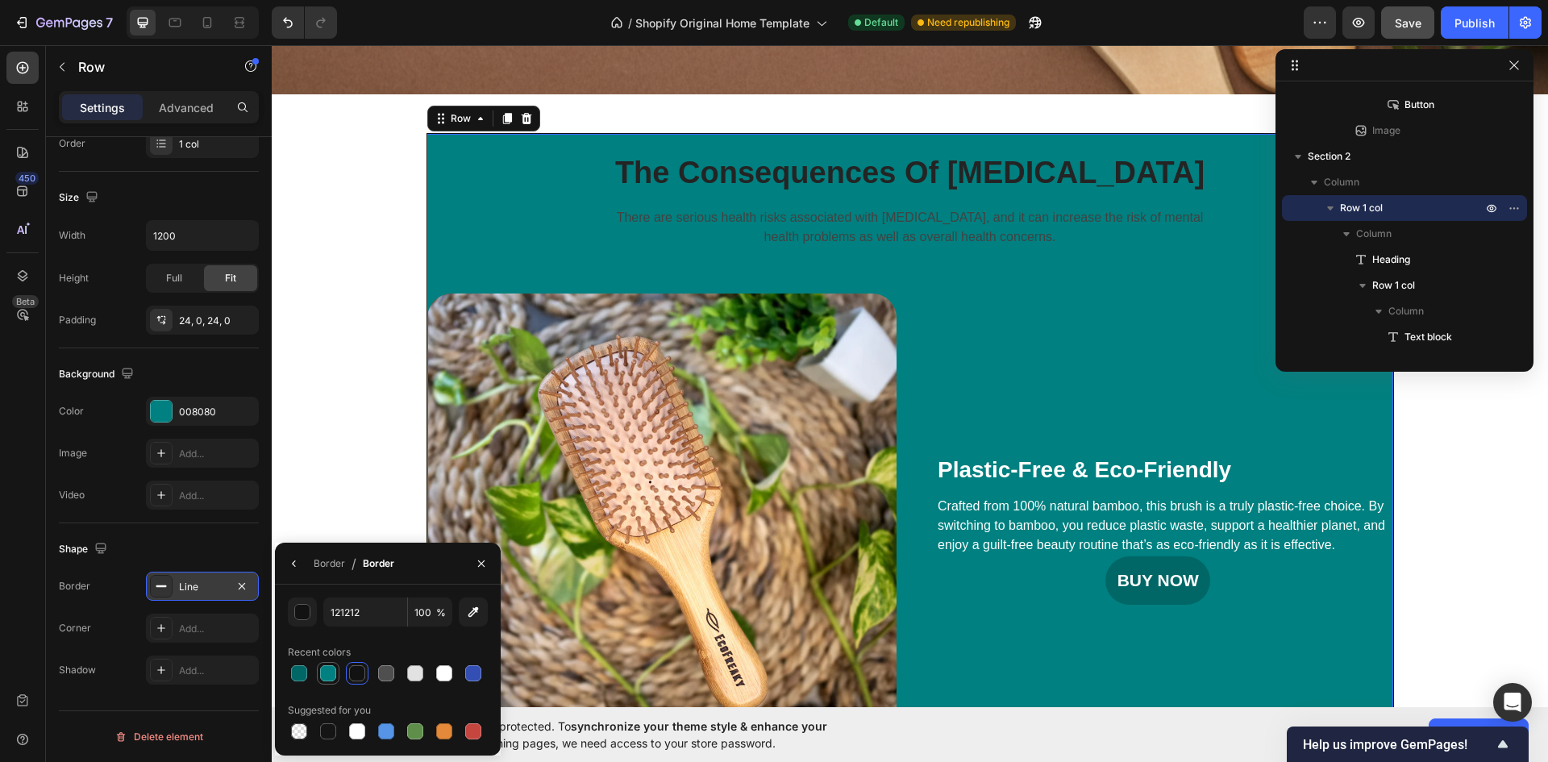
click at [325, 668] on div at bounding box center [328, 673] width 16 height 16
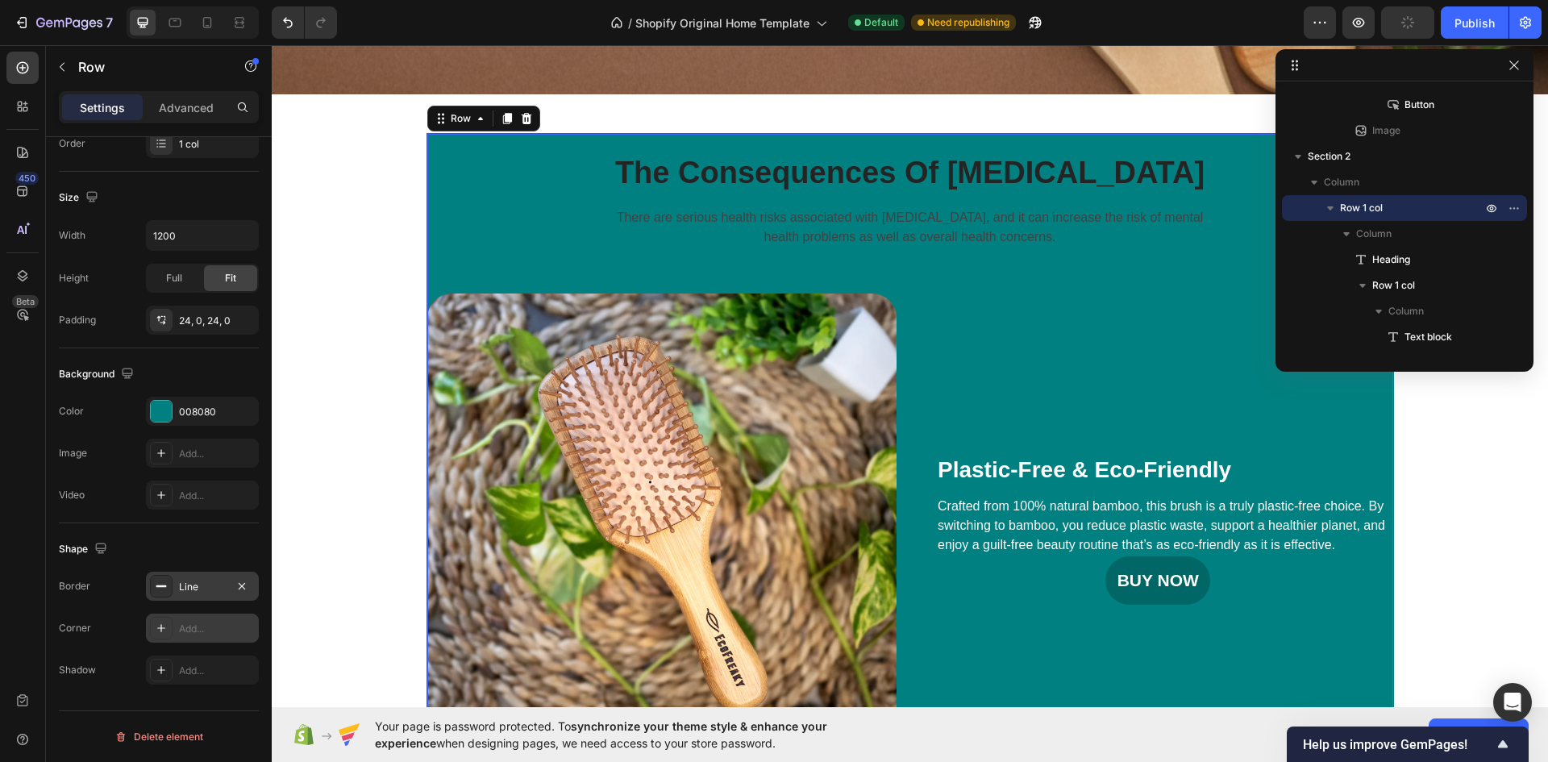
click at [210, 630] on div "Add..." at bounding box center [217, 629] width 76 height 15
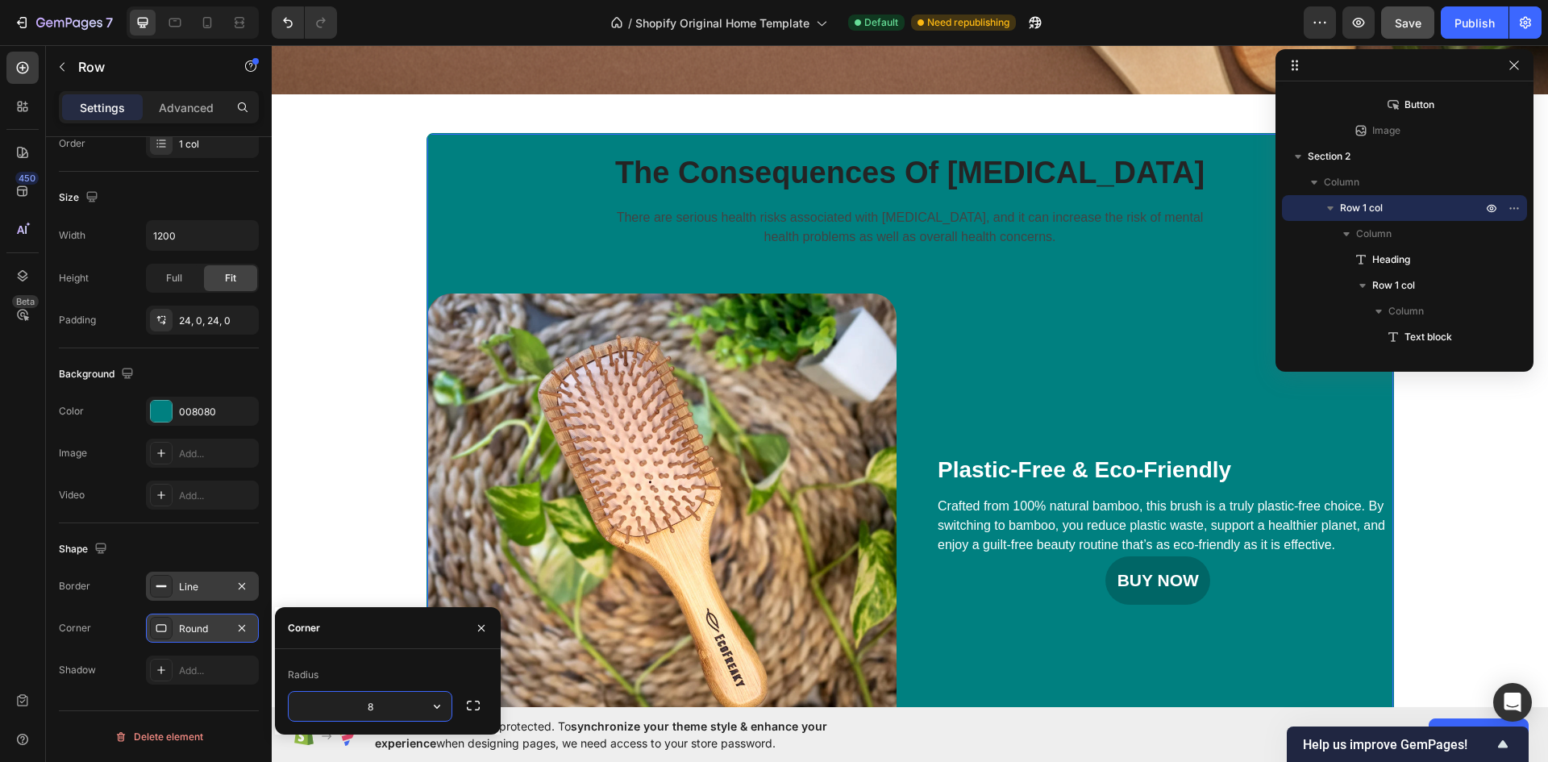
click at [383, 704] on input "8" at bounding box center [370, 706] width 163 height 29
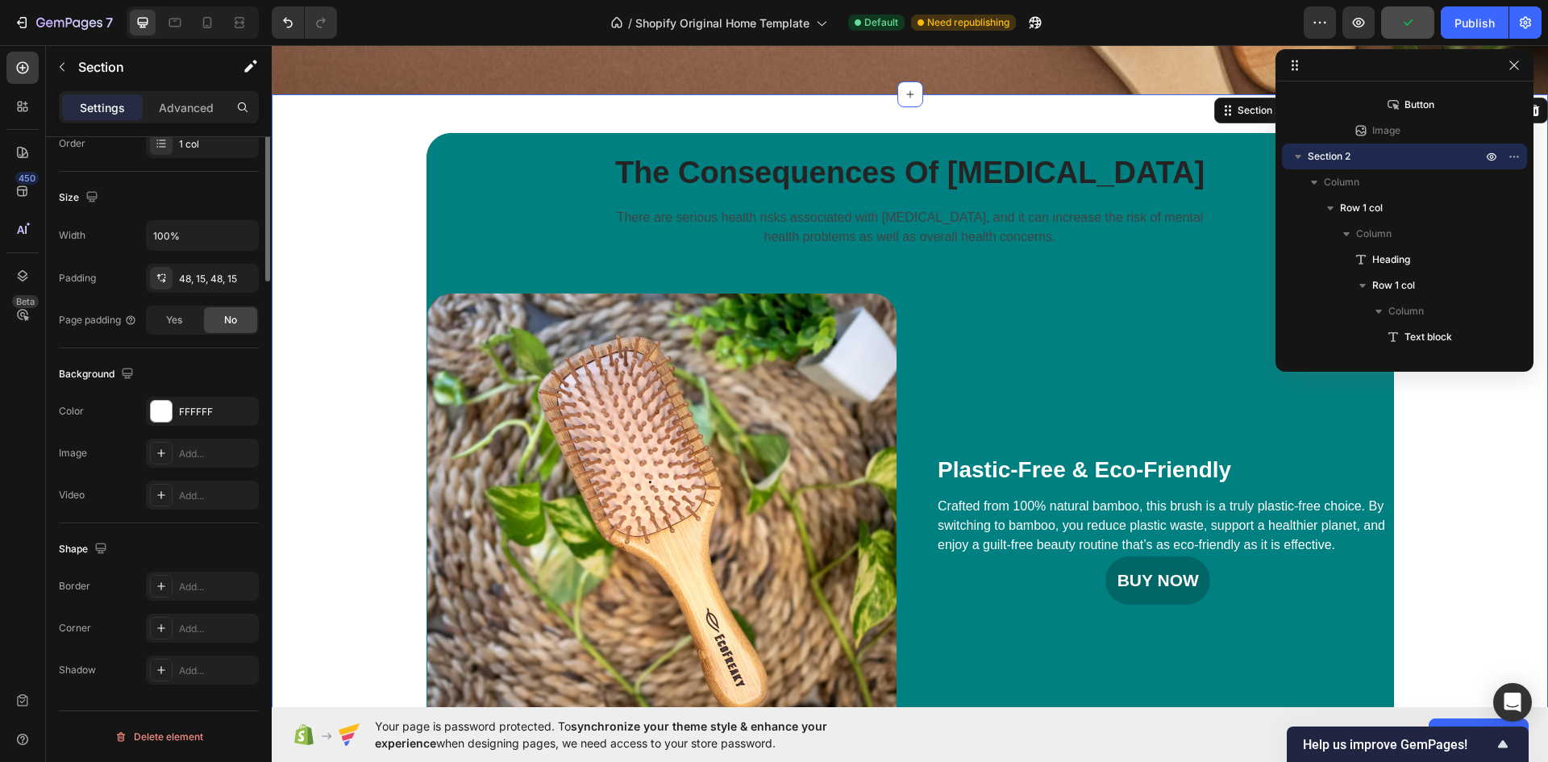
scroll to position [0, 0]
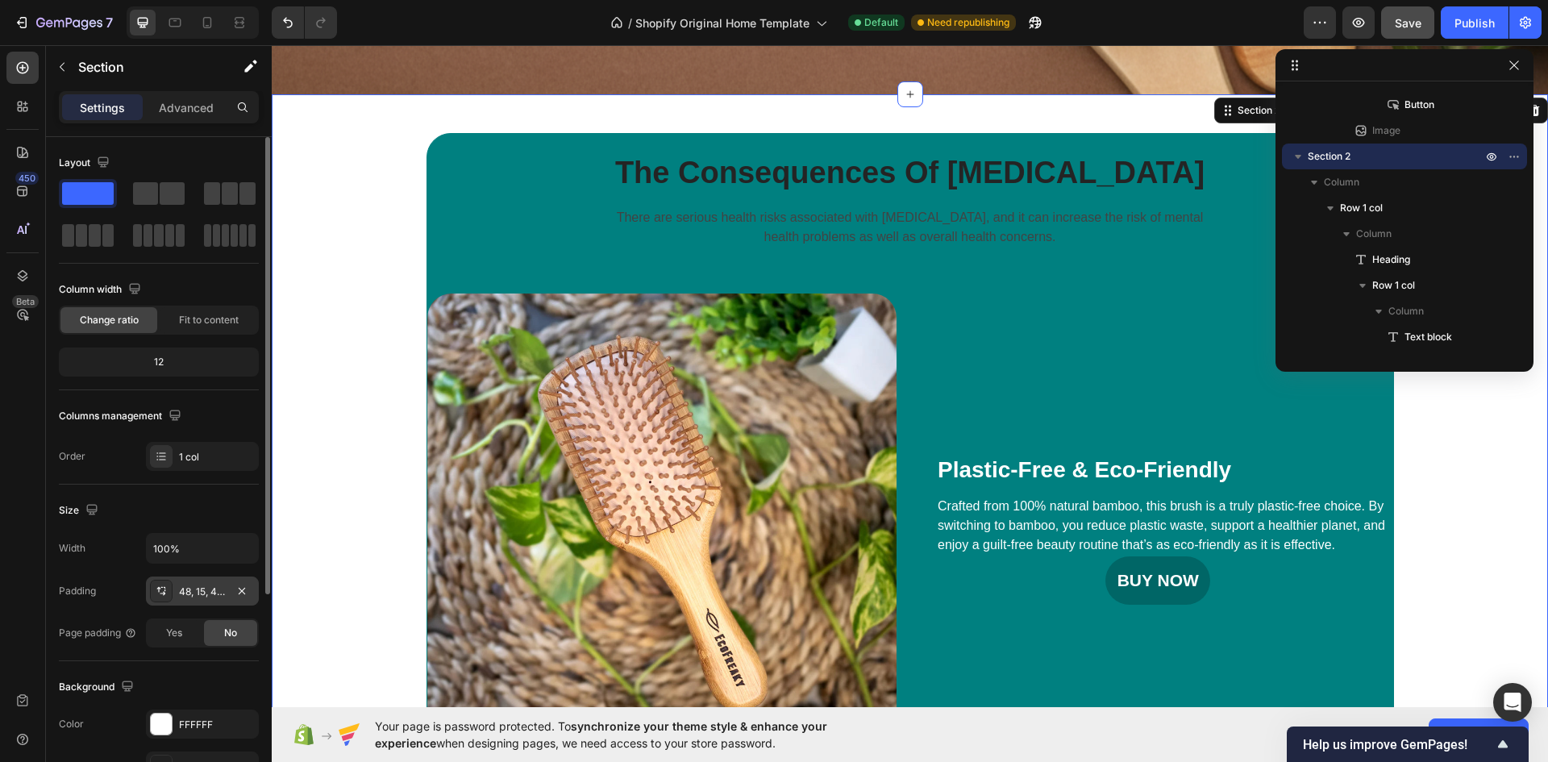
click at [187, 587] on div "48, 15, 48, 15" at bounding box center [202, 592] width 47 height 15
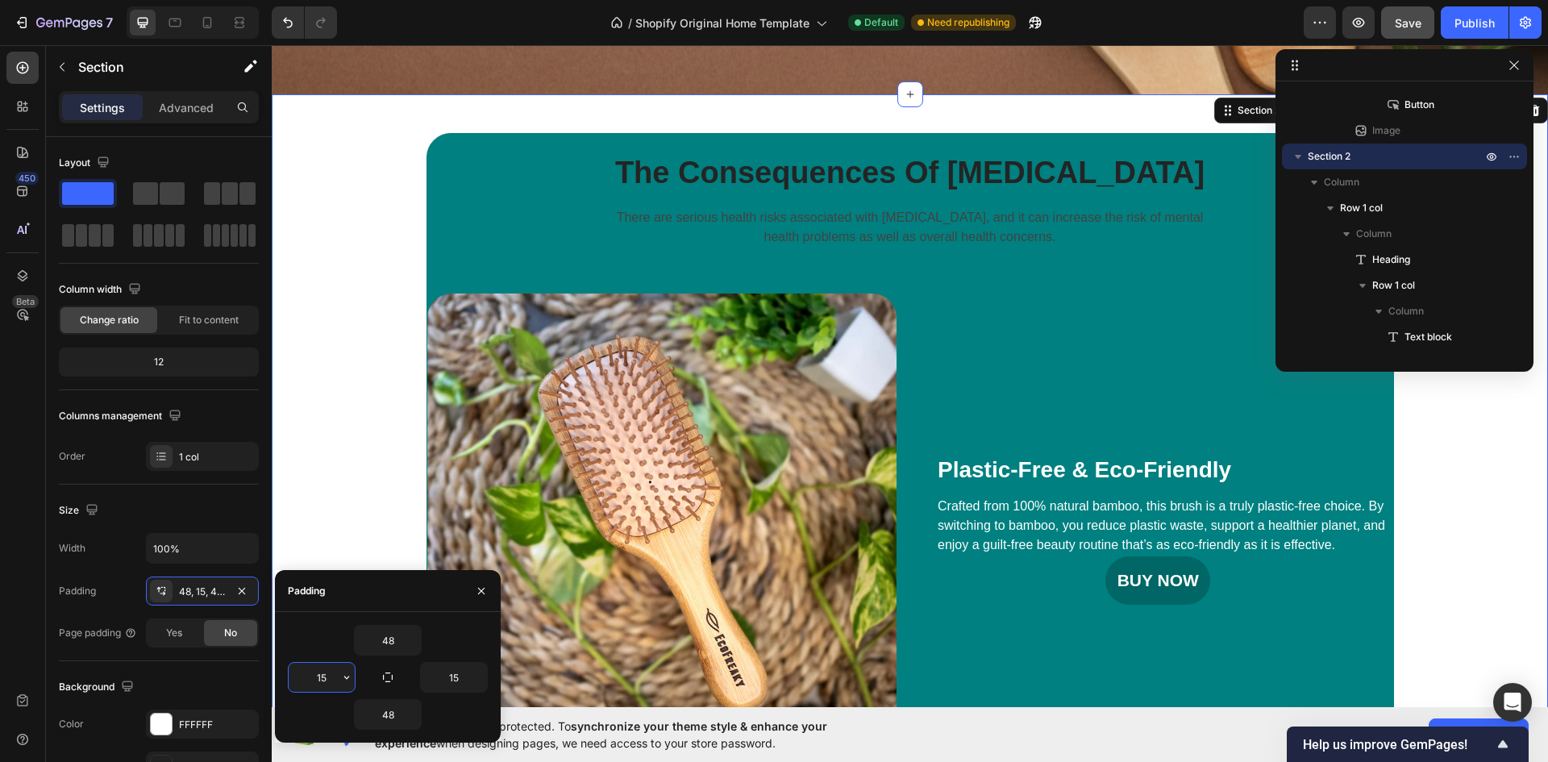
click at [322, 678] on input "15" at bounding box center [322, 677] width 66 height 29
click at [485, 595] on icon "button" at bounding box center [481, 591] width 13 height 13
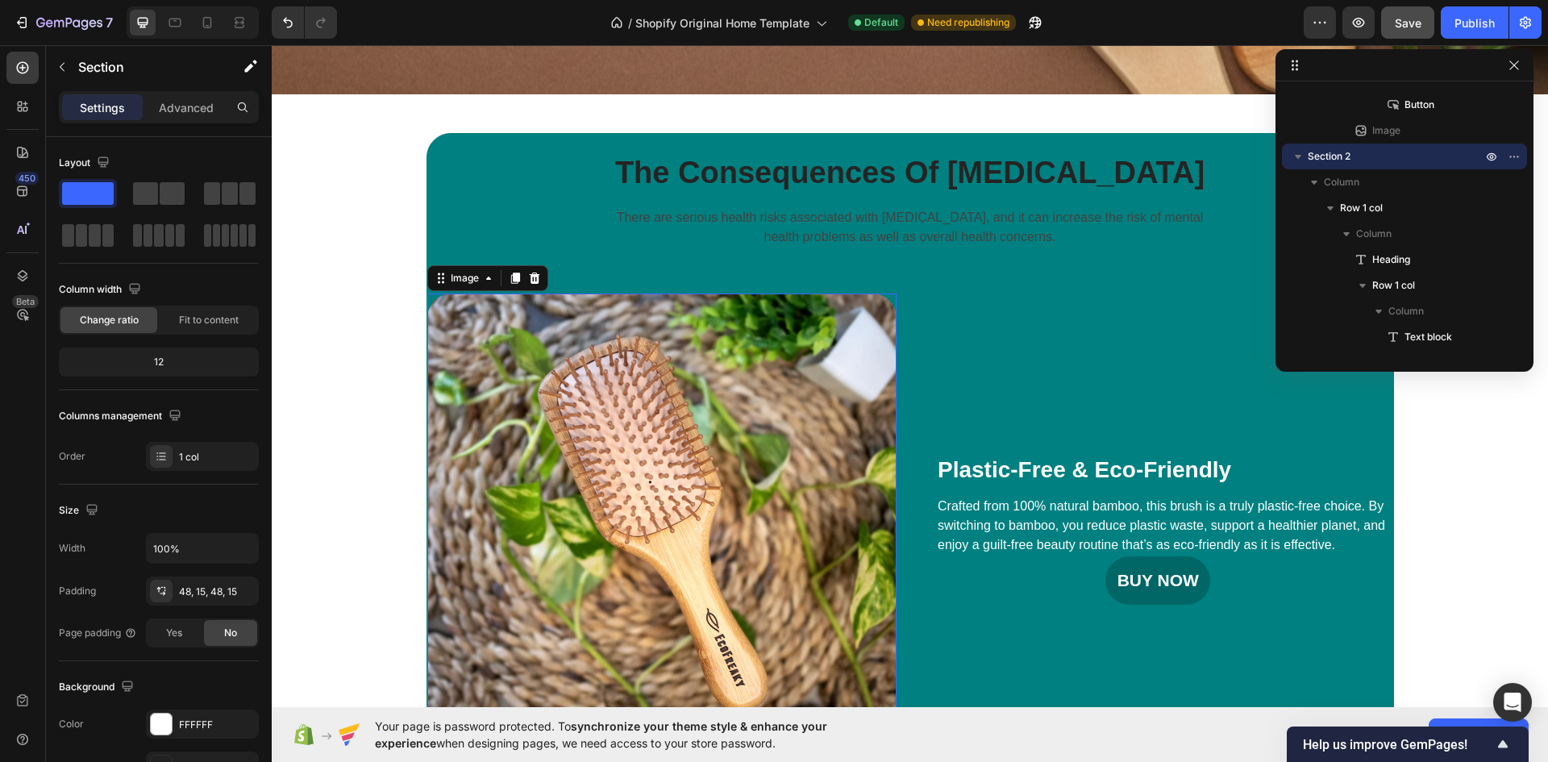
click at [605, 452] on img at bounding box center [662, 528] width 470 height 470
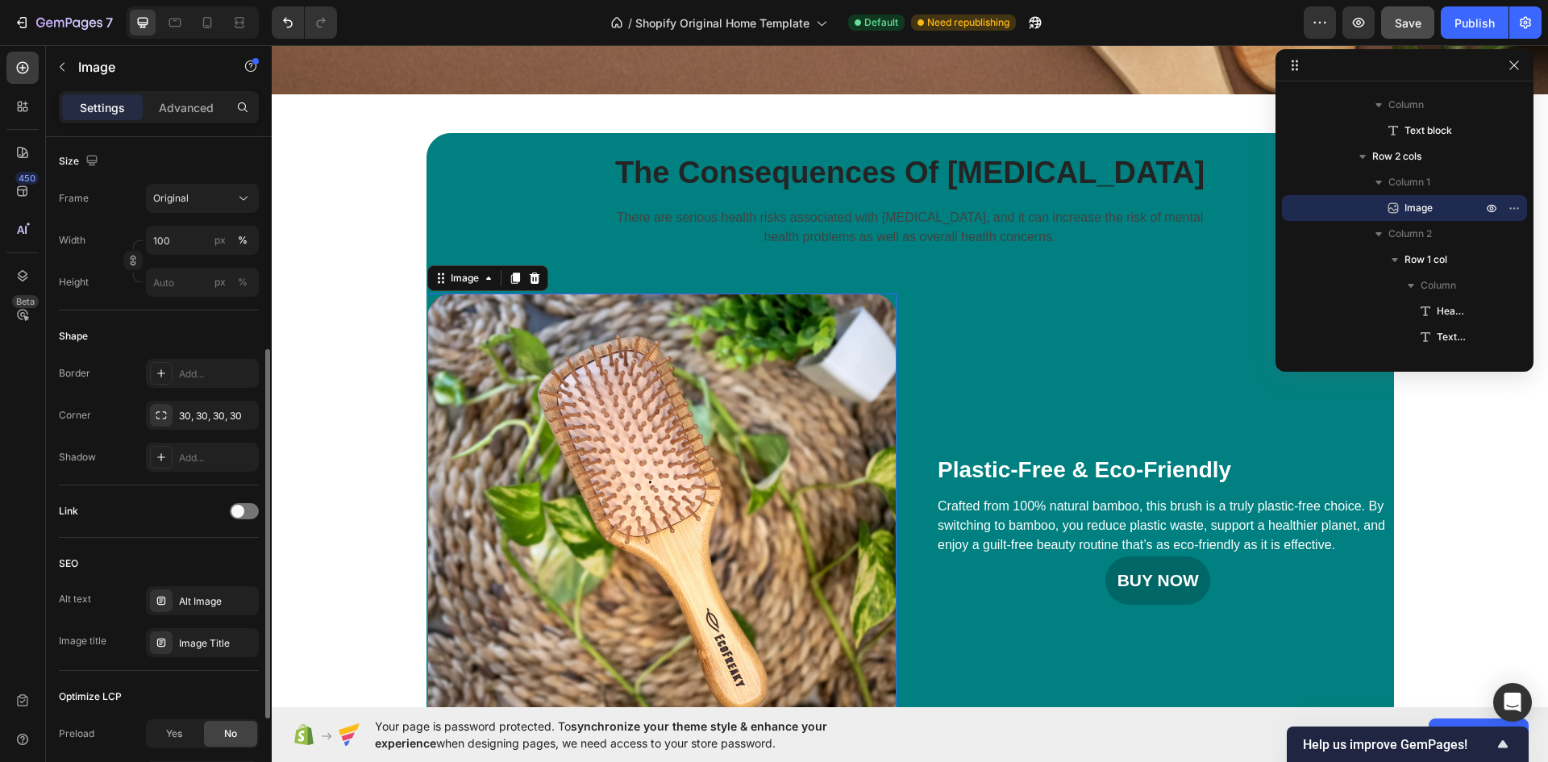
scroll to position [305, 0]
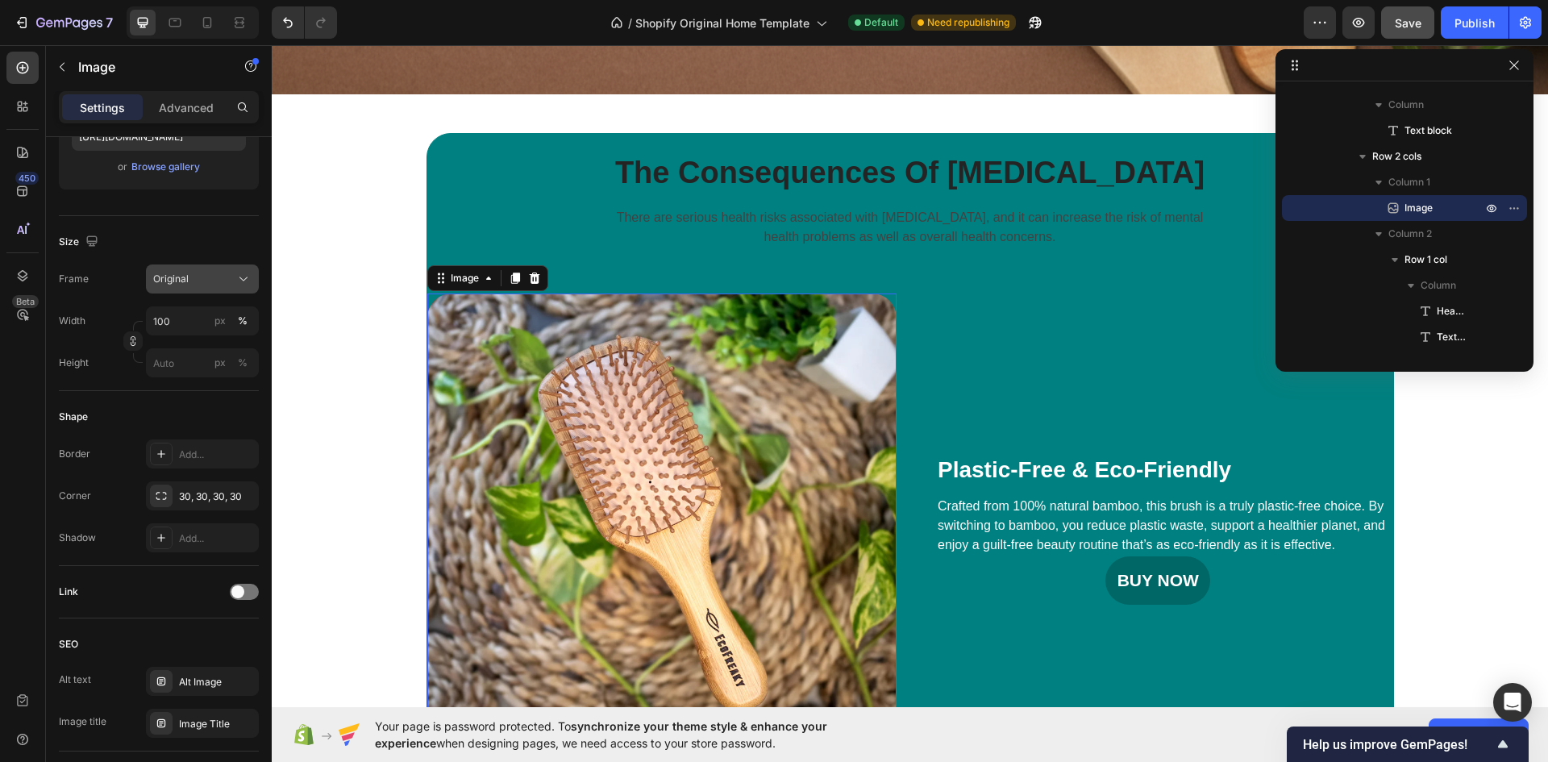
click at [218, 275] on div "Original" at bounding box center [192, 279] width 79 height 15
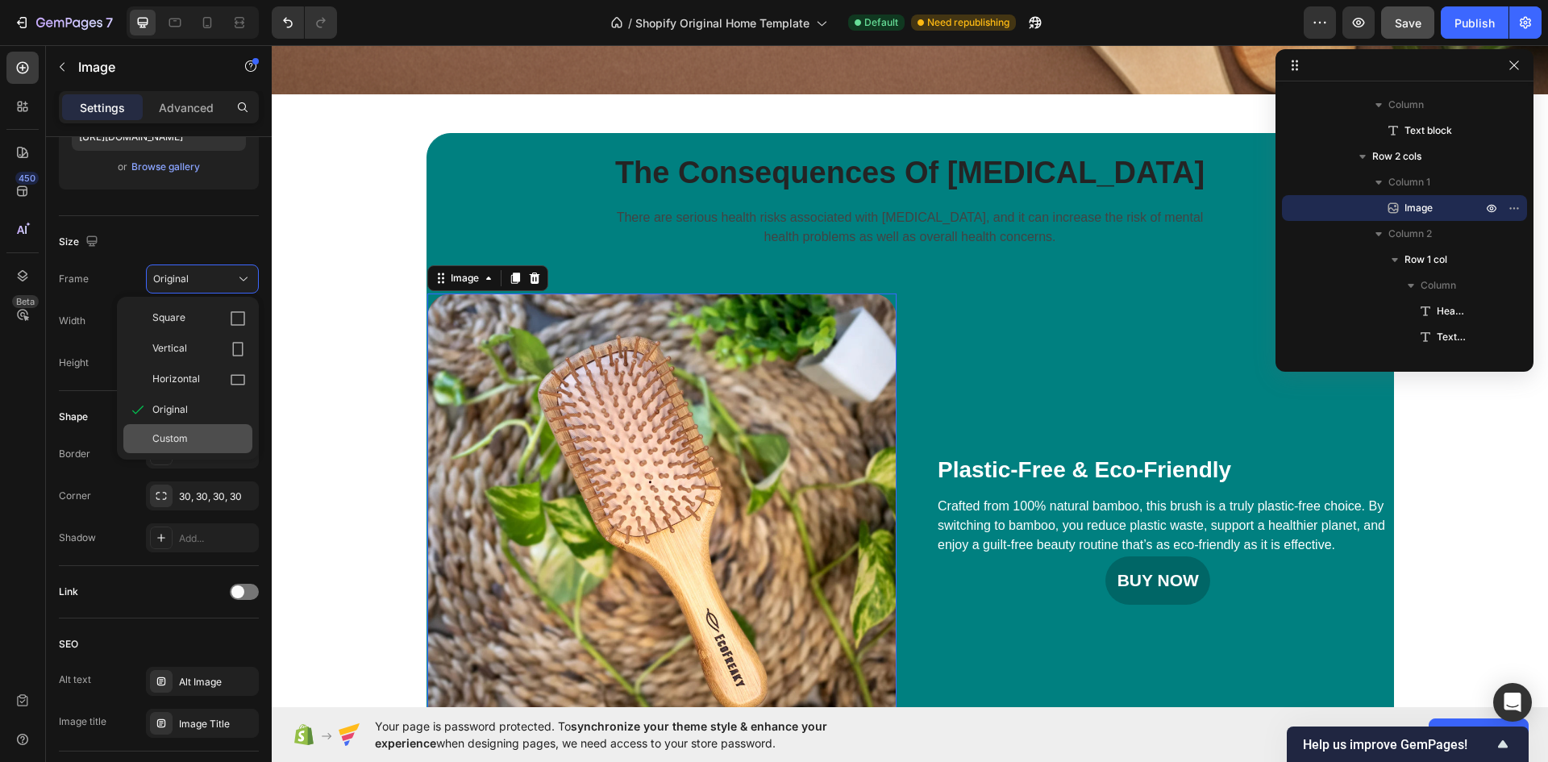
click at [172, 435] on span "Custom" at bounding box center [169, 438] width 35 height 15
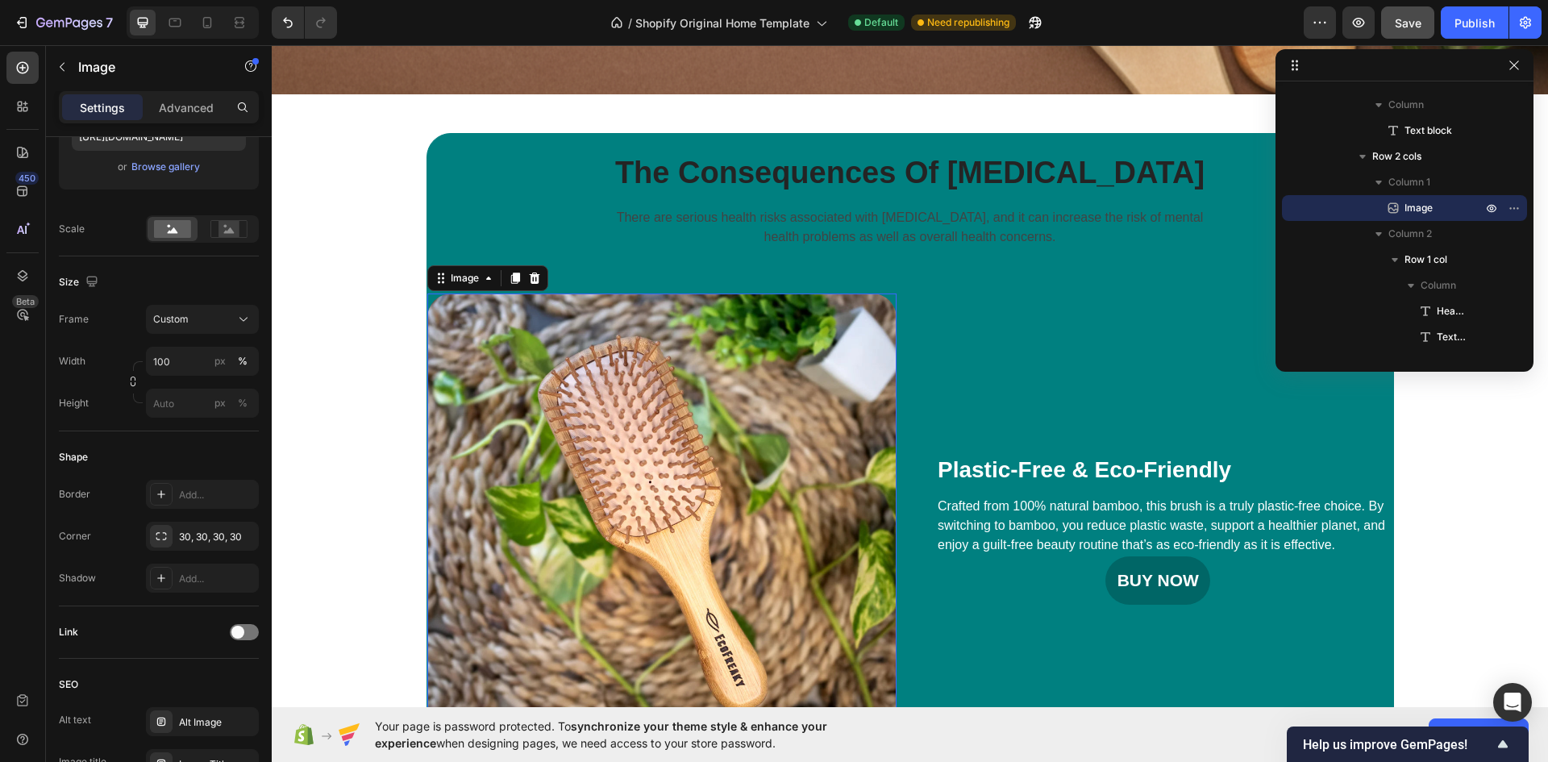
click at [110, 426] on div "Size Frame Custom Width 100 px % Height px %" at bounding box center [159, 343] width 200 height 175
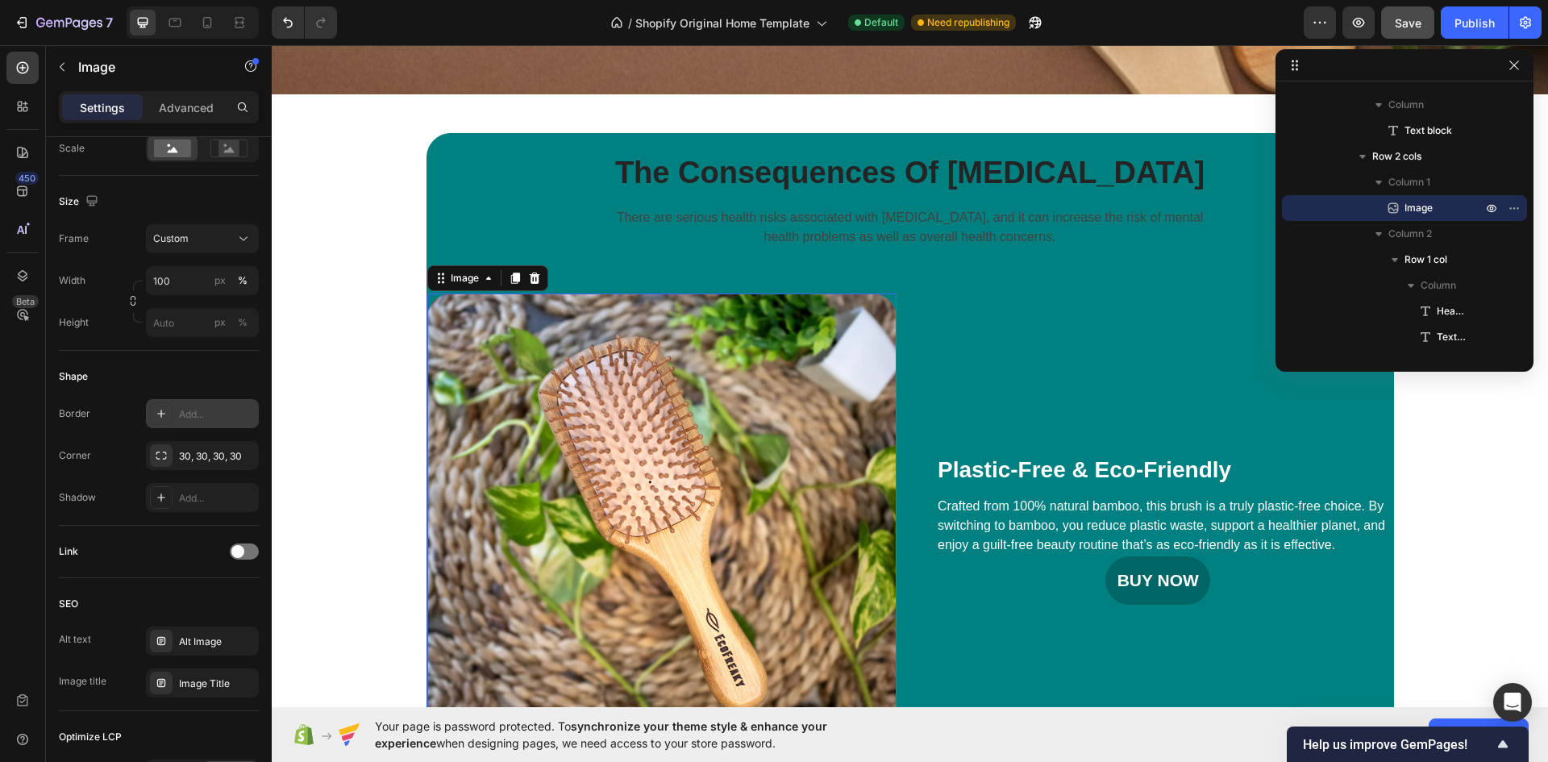
click at [206, 410] on div "Add..." at bounding box center [217, 414] width 76 height 15
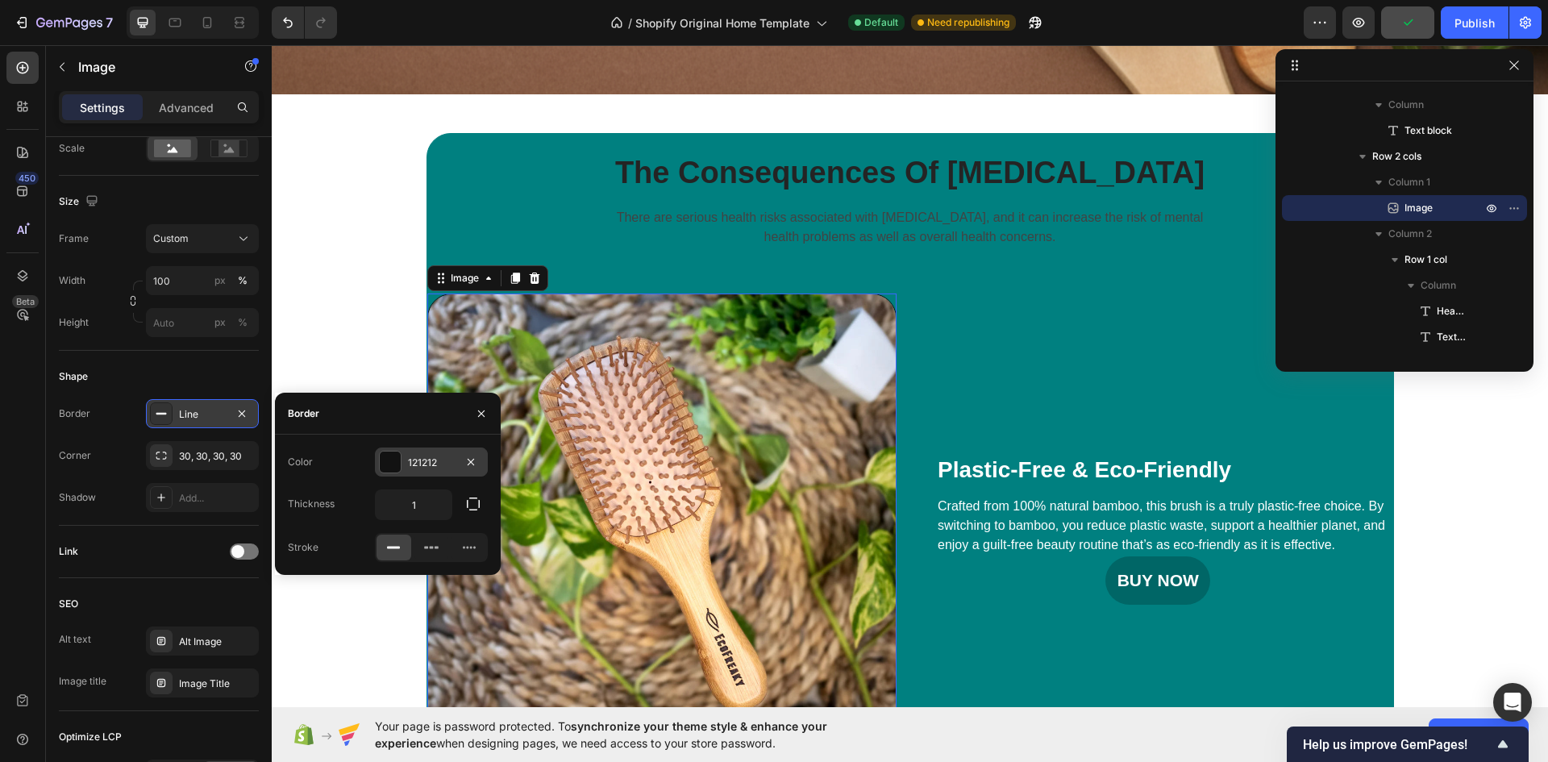
click at [398, 460] on div at bounding box center [390, 461] width 21 height 21
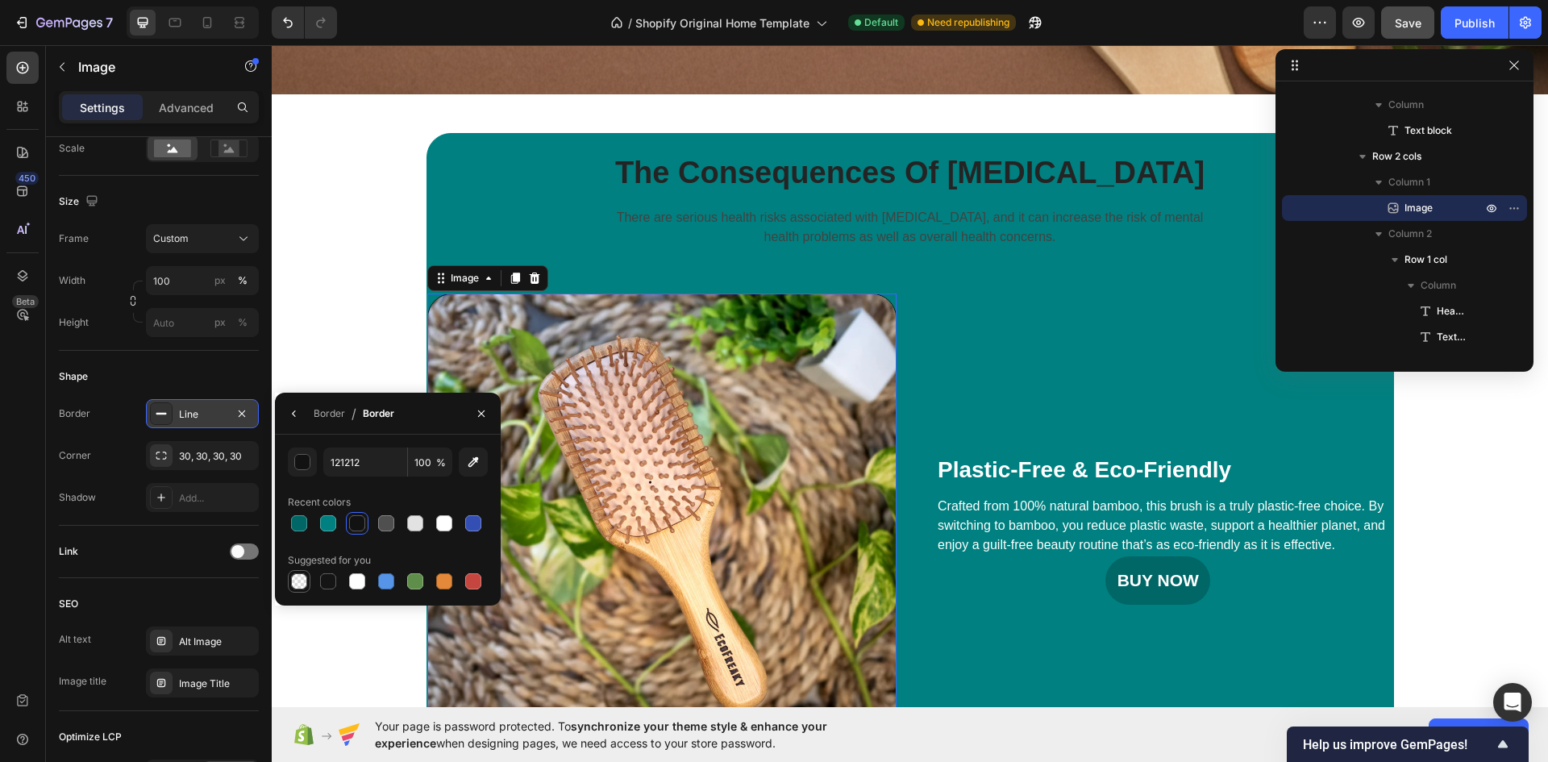
click at [297, 580] on div at bounding box center [299, 581] width 16 height 16
click at [185, 365] on div "Shape" at bounding box center [159, 377] width 200 height 26
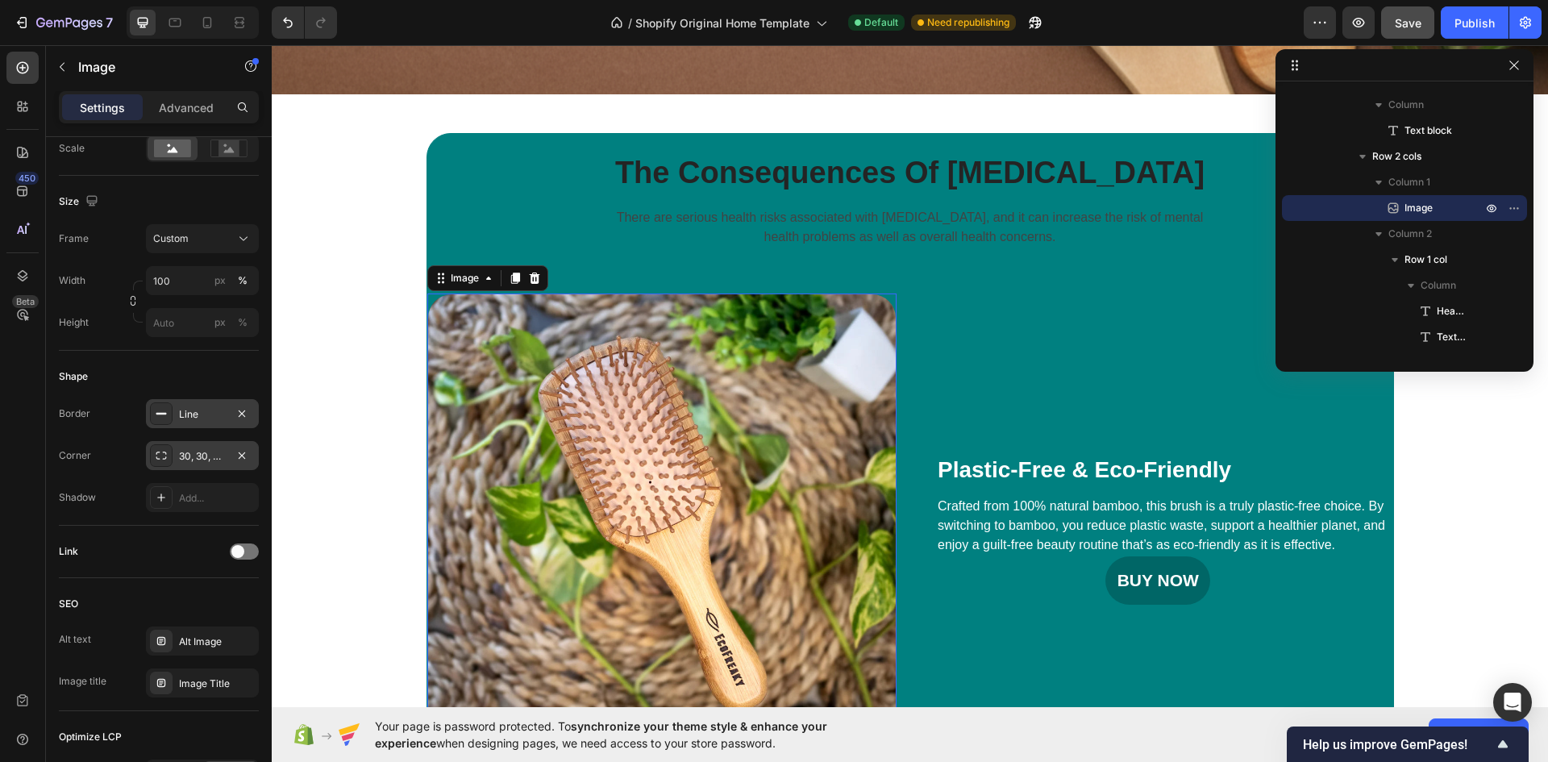
click at [186, 458] on div "30, 30, 30, 30" at bounding box center [202, 456] width 47 height 15
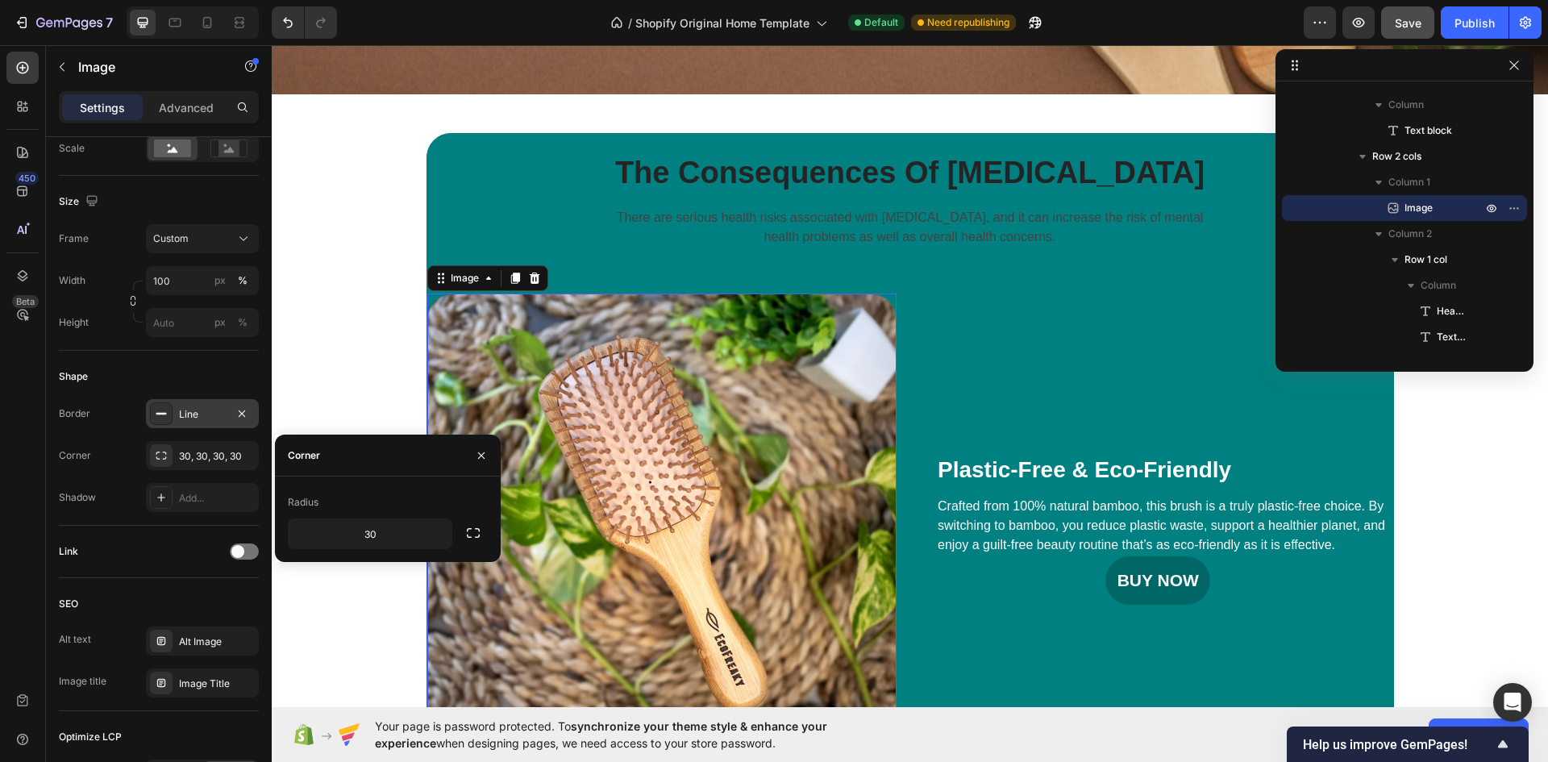
click at [193, 375] on div "Shape" at bounding box center [159, 377] width 200 height 26
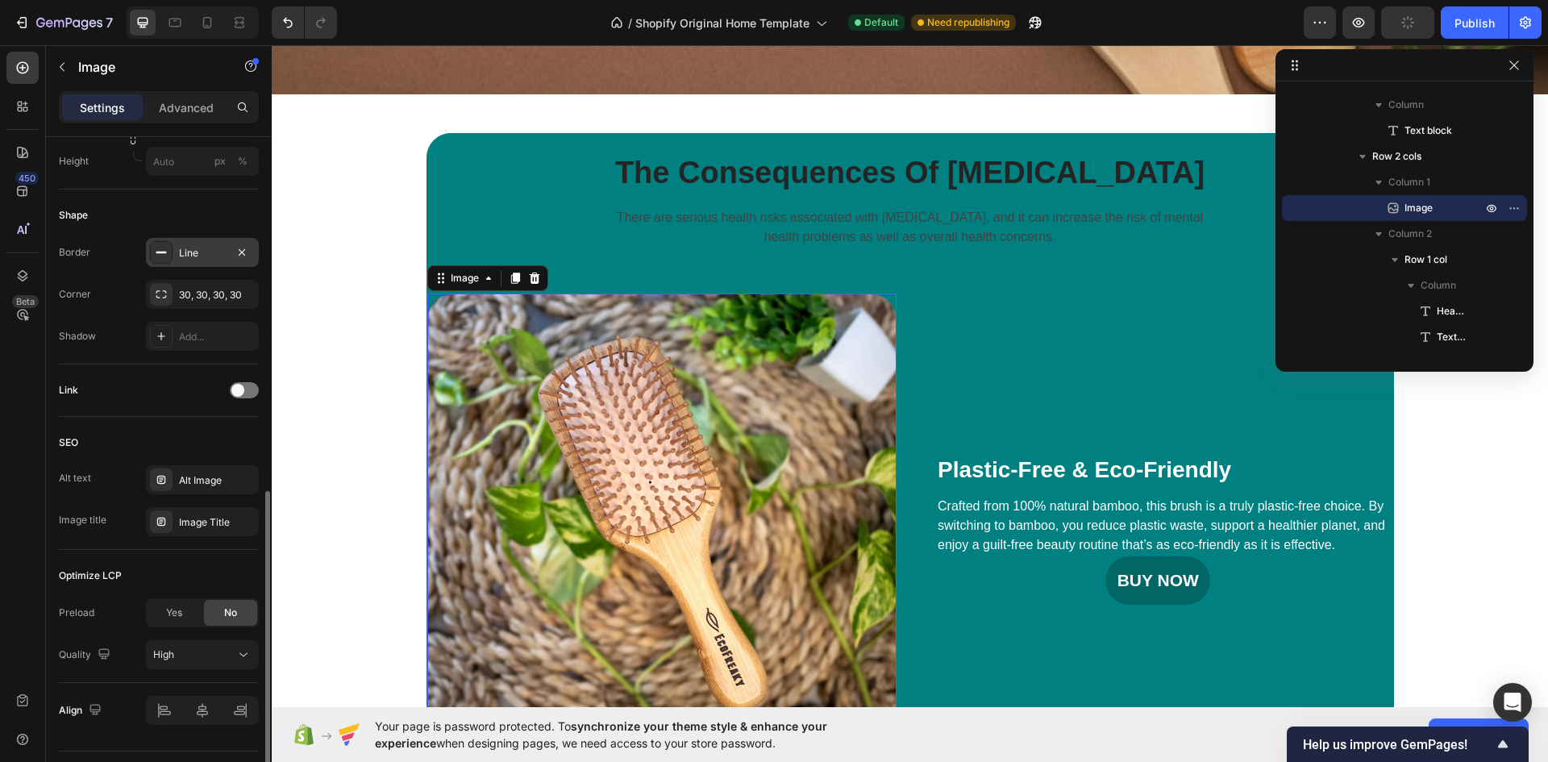
scroll to position [587, 0]
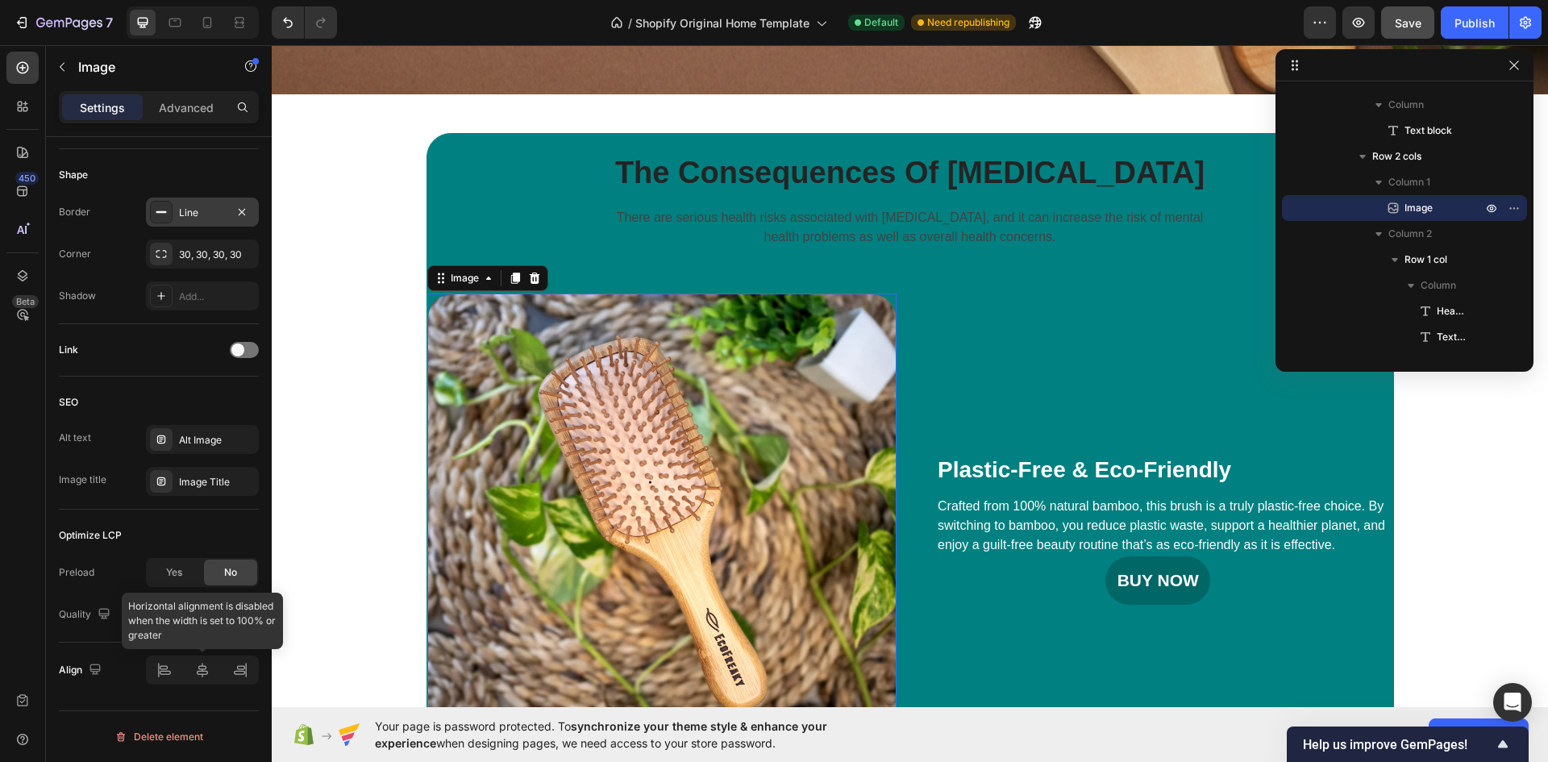
click at [202, 672] on div at bounding box center [202, 669] width 113 height 29
click at [161, 672] on div at bounding box center [202, 669] width 113 height 29
click at [198, 672] on div at bounding box center [202, 669] width 113 height 29
click at [95, 669] on icon "button" at bounding box center [94, 669] width 10 height 10
click at [134, 670] on div "Align" at bounding box center [159, 669] width 200 height 29
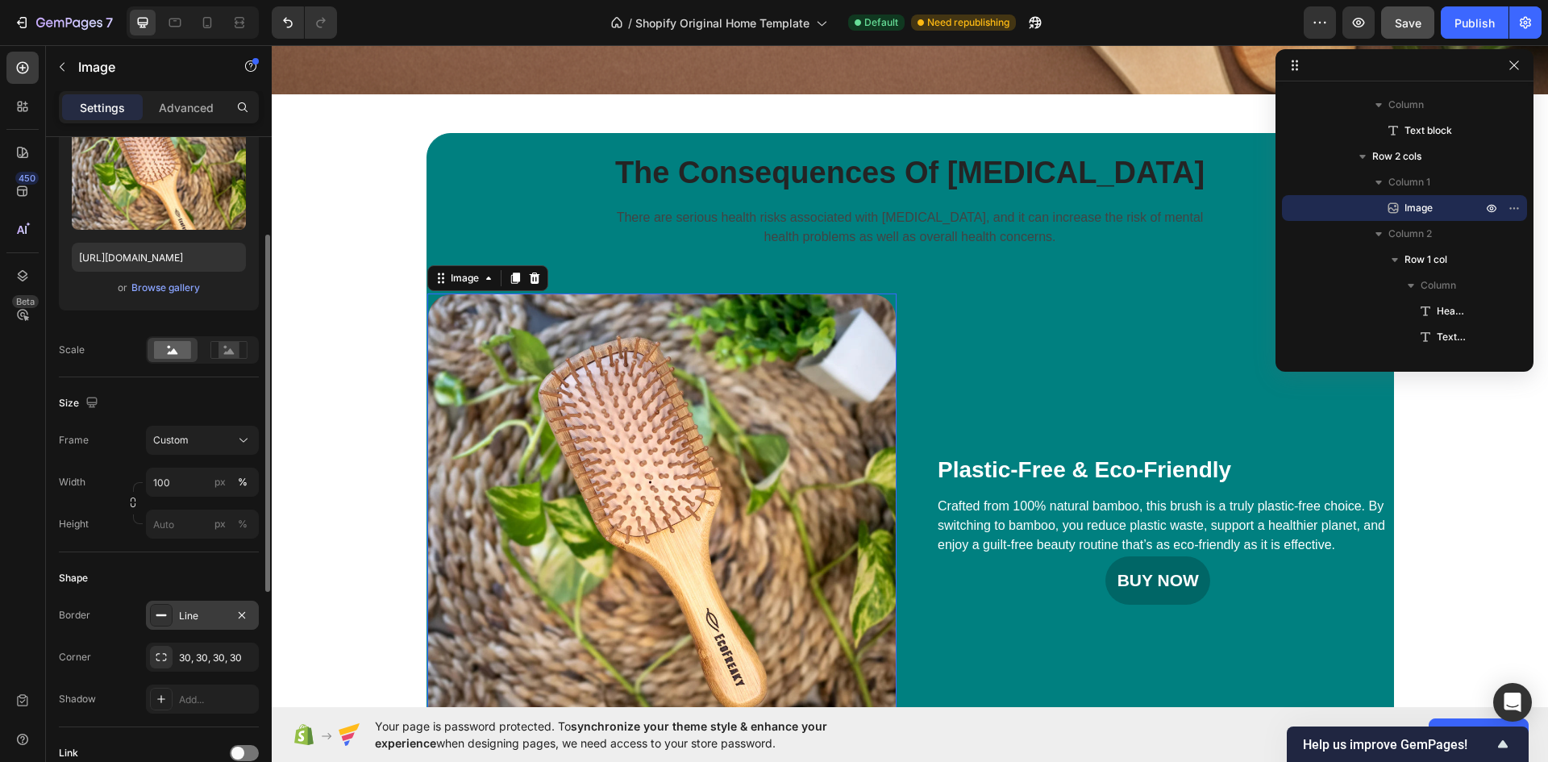
scroll to position [103, 0]
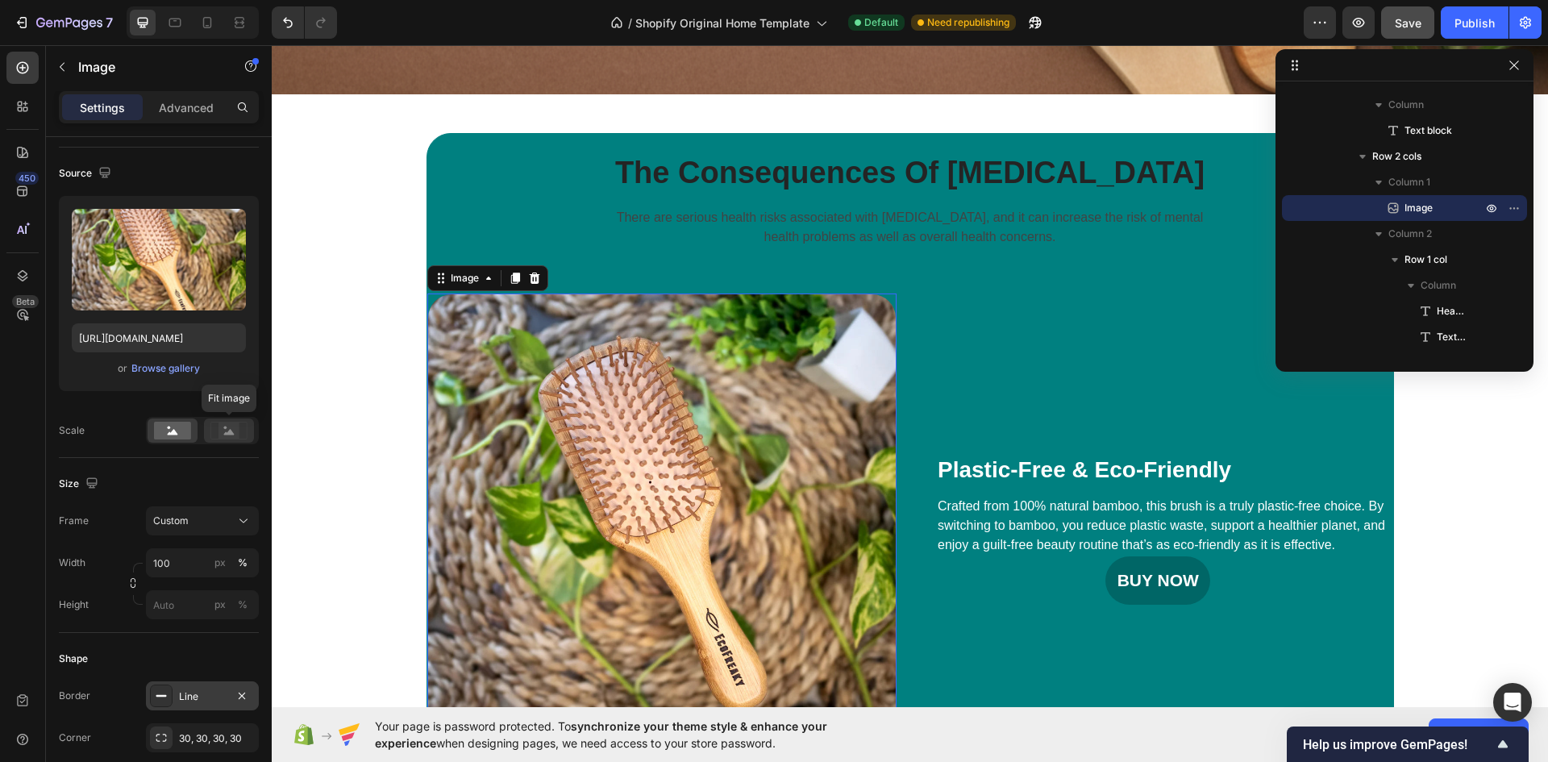
click at [240, 429] on icon at bounding box center [228, 431] width 37 height 18
click at [169, 431] on rect at bounding box center [172, 431] width 37 height 18
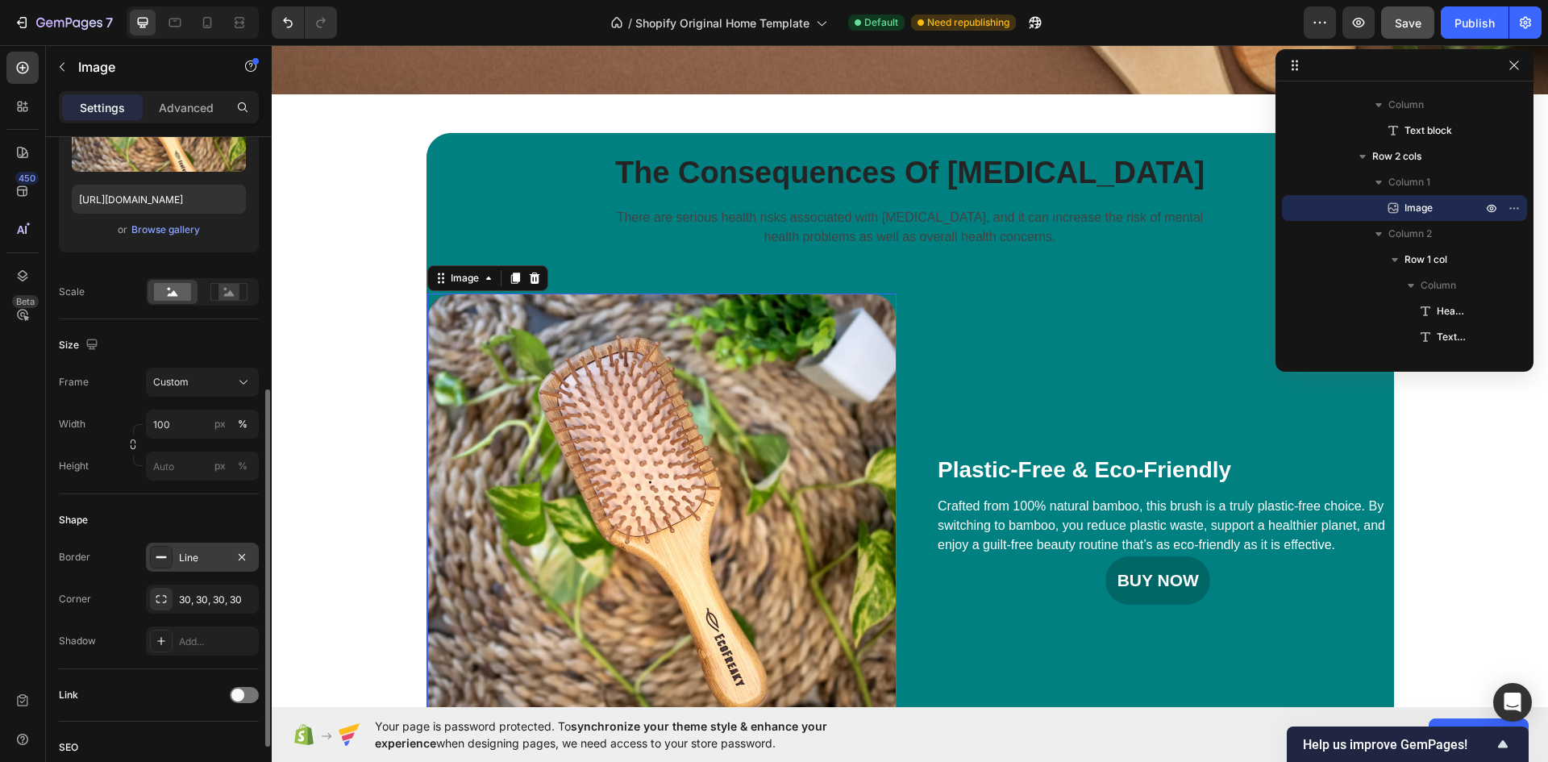
scroll to position [322, 0]
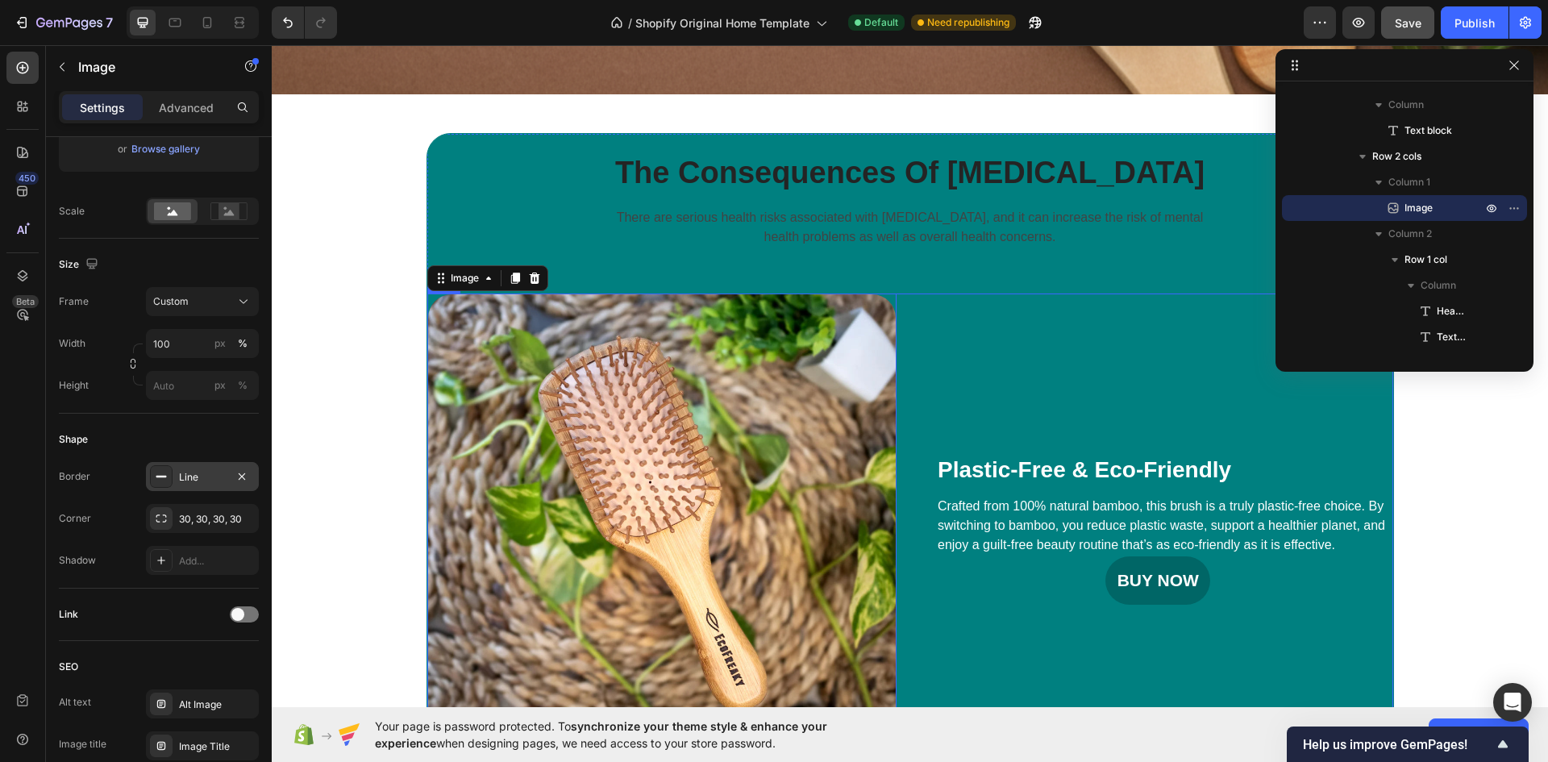
click at [976, 390] on div "Plastic-Free & Eco-Friendly Heading Crafted from 100% natural bamboo, this brus…" at bounding box center [1158, 528] width 470 height 470
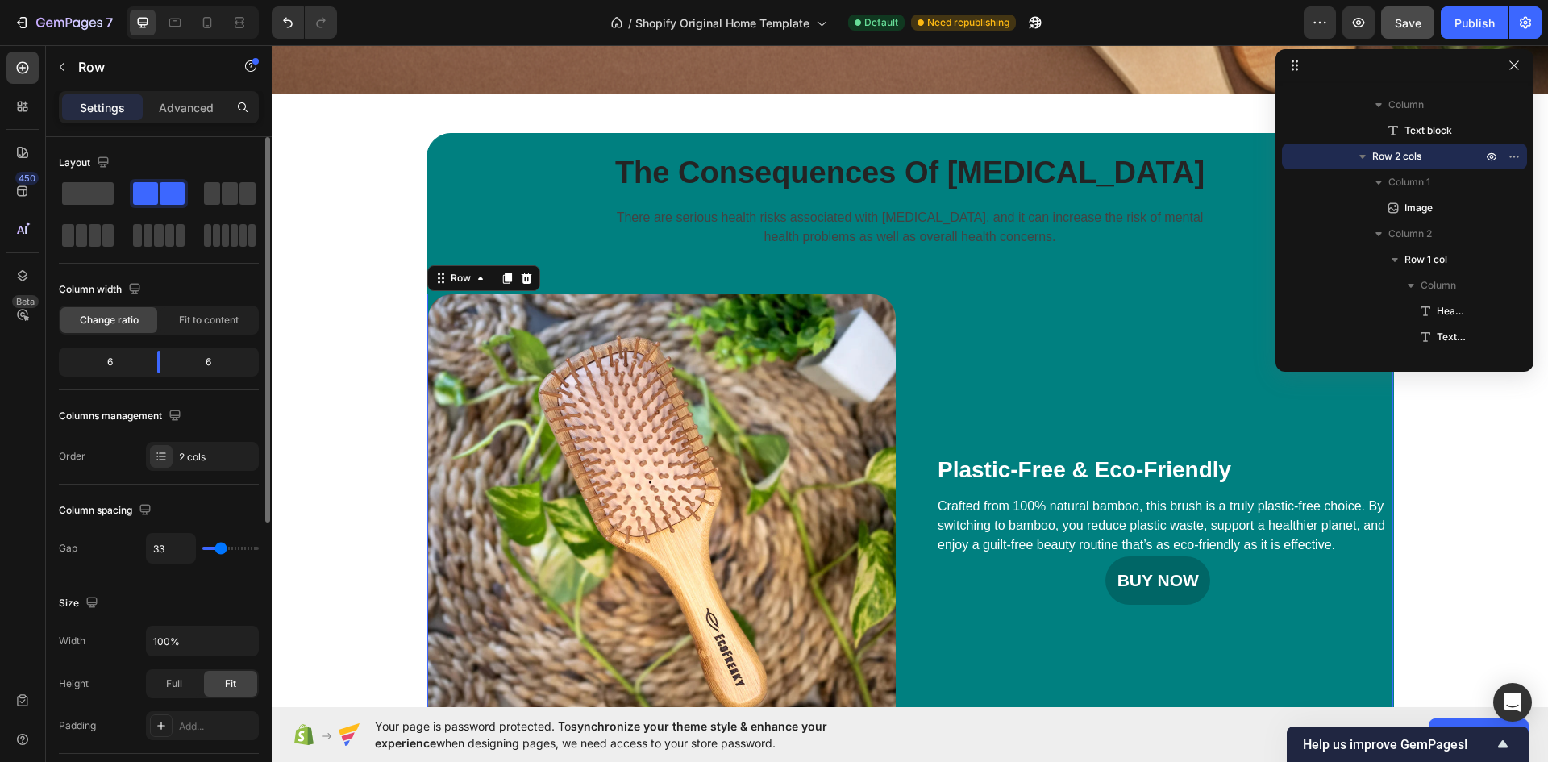
scroll to position [81, 0]
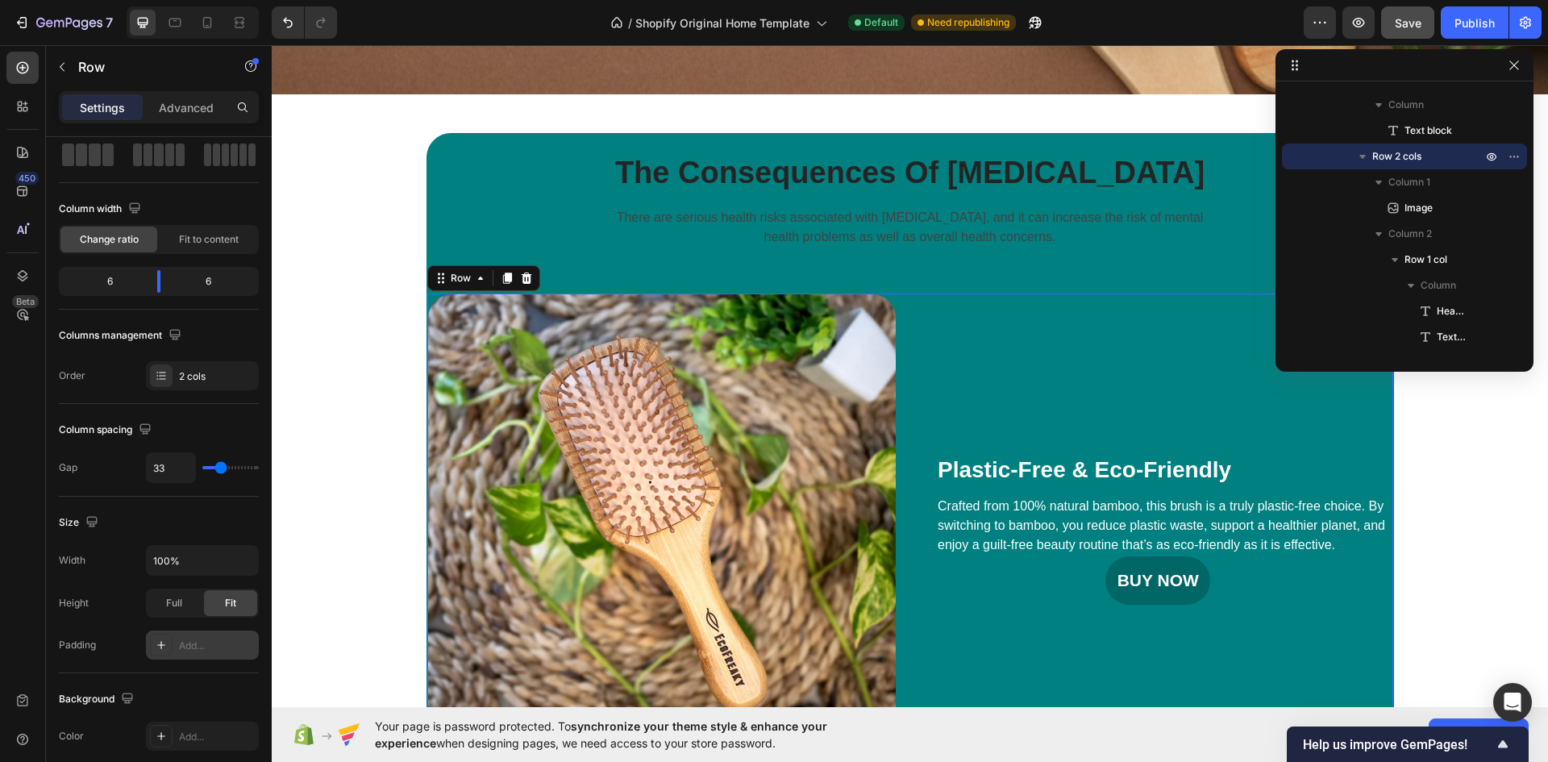
click at [191, 642] on div "Add..." at bounding box center [217, 646] width 76 height 15
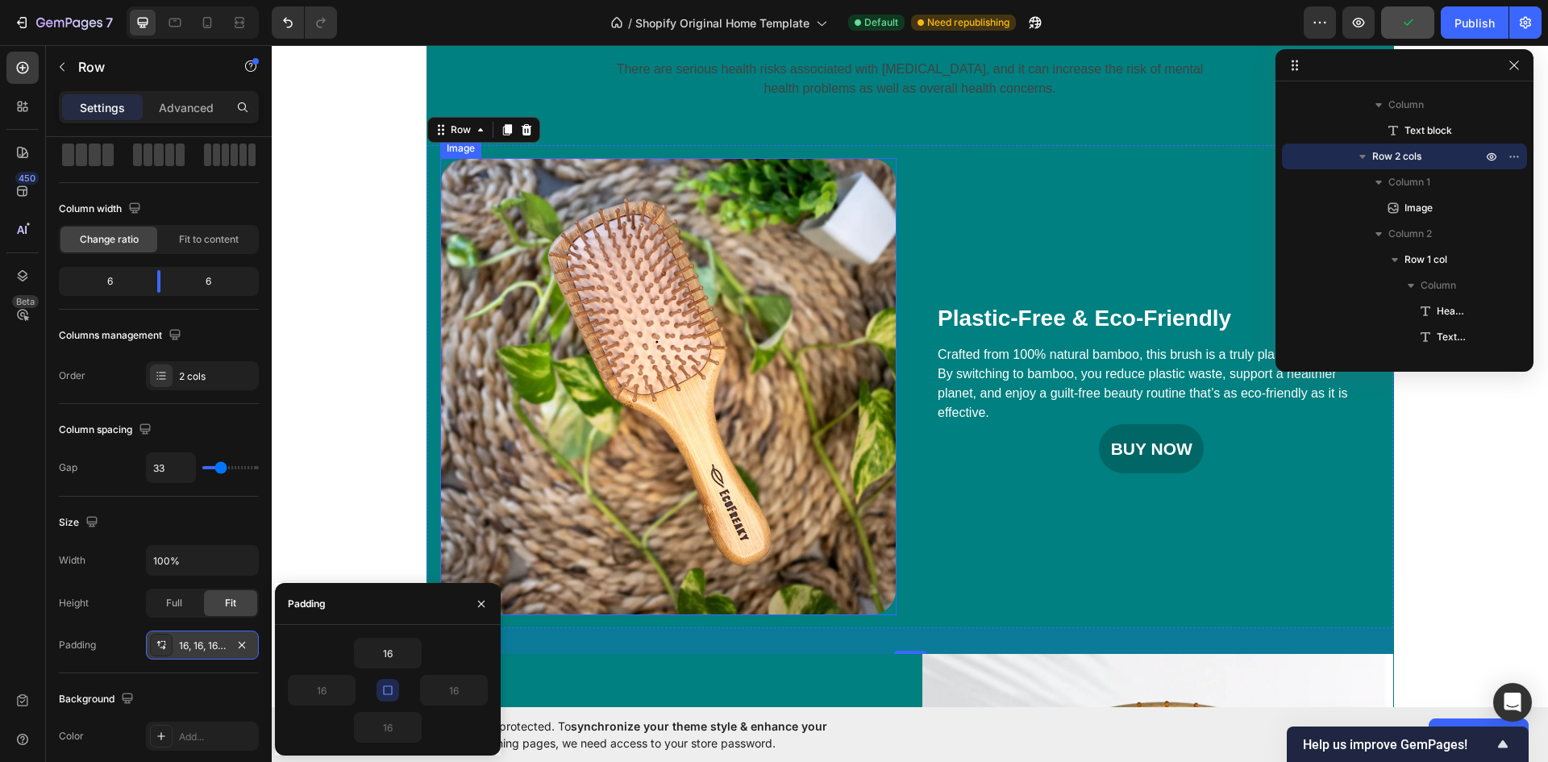
scroll to position [645, 0]
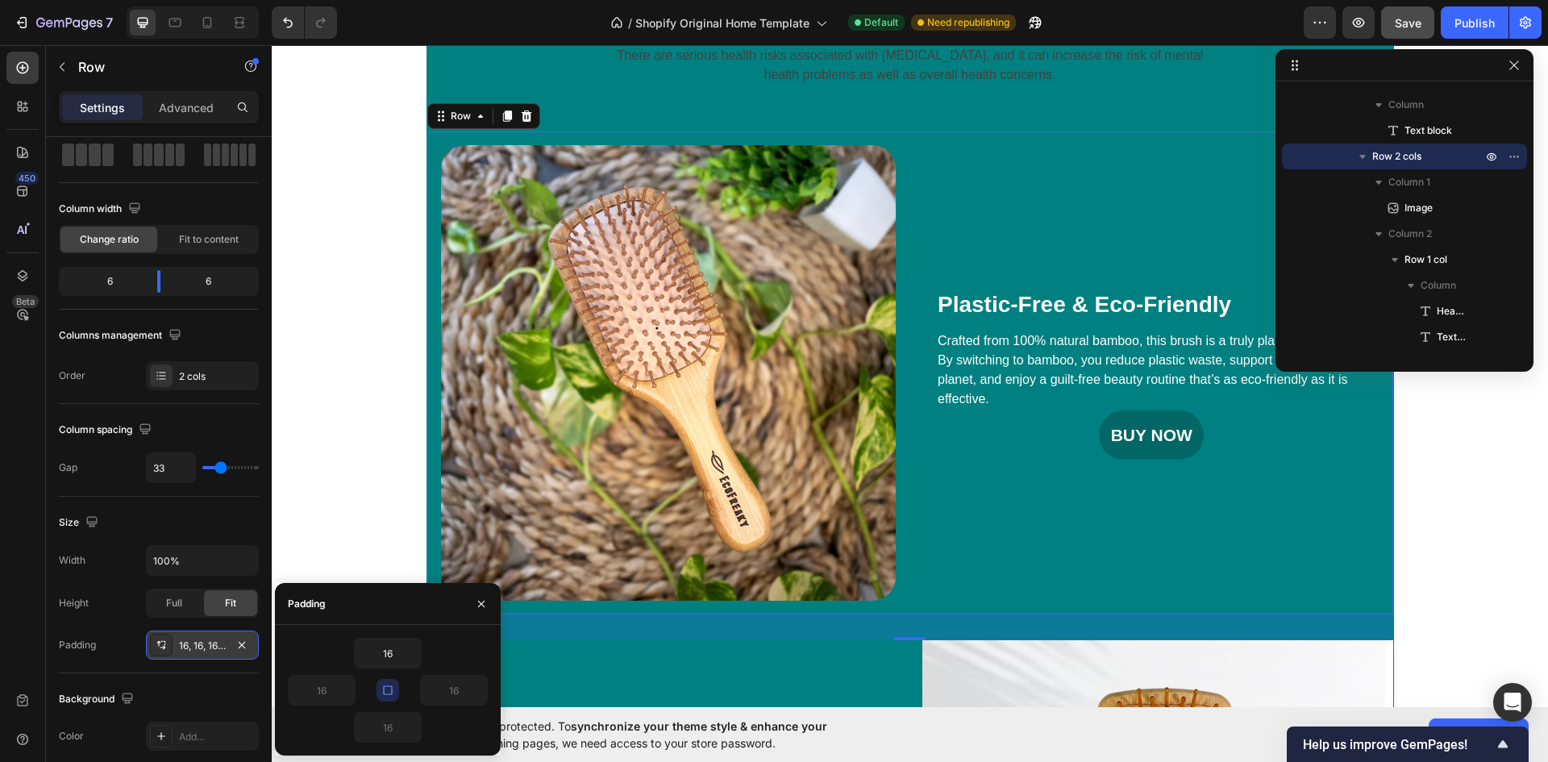
click at [385, 690] on icon "button" at bounding box center [387, 690] width 13 height 13
click at [331, 689] on input "16" at bounding box center [322, 690] width 66 height 29
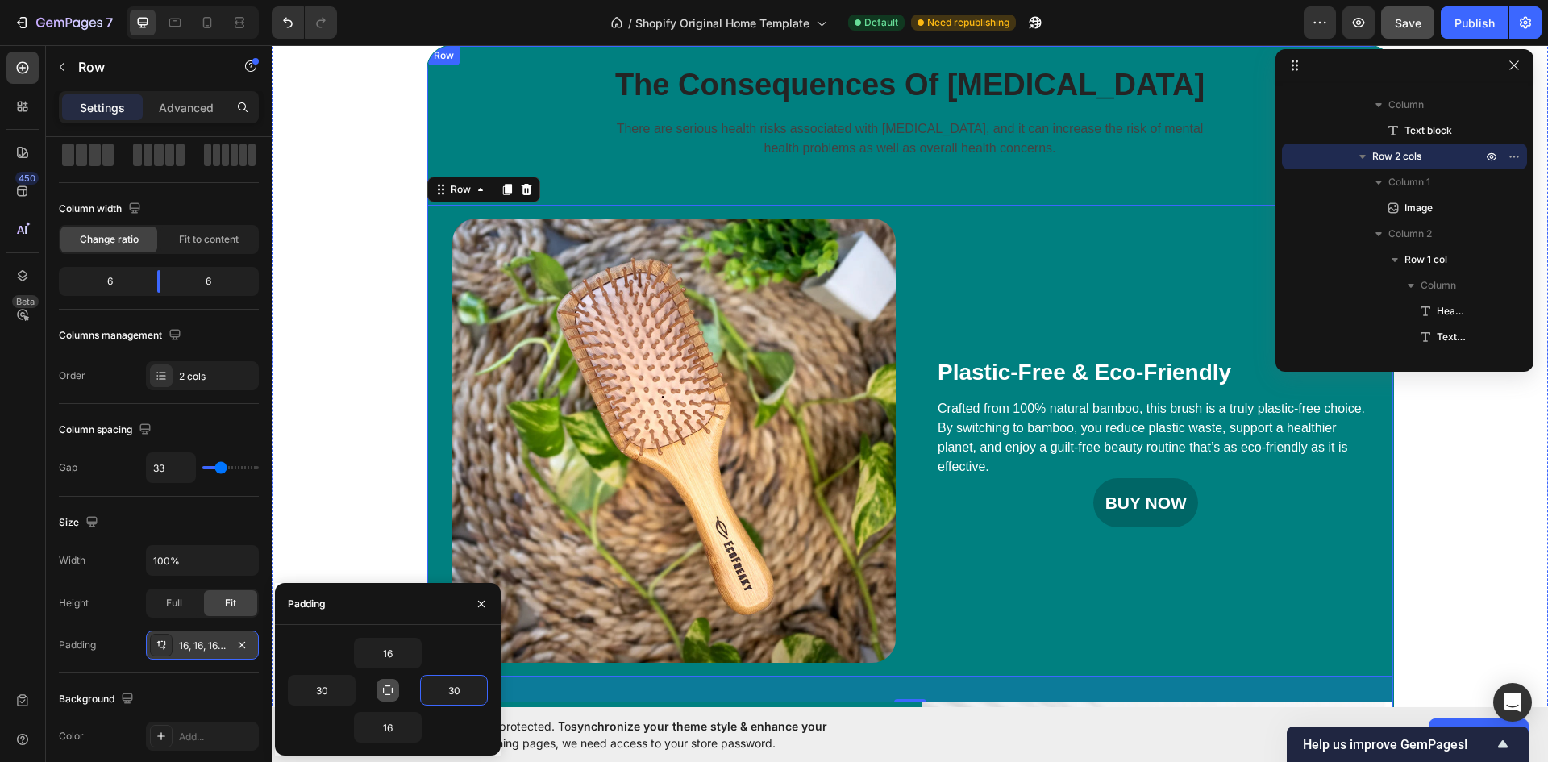
scroll to position [564, 0]
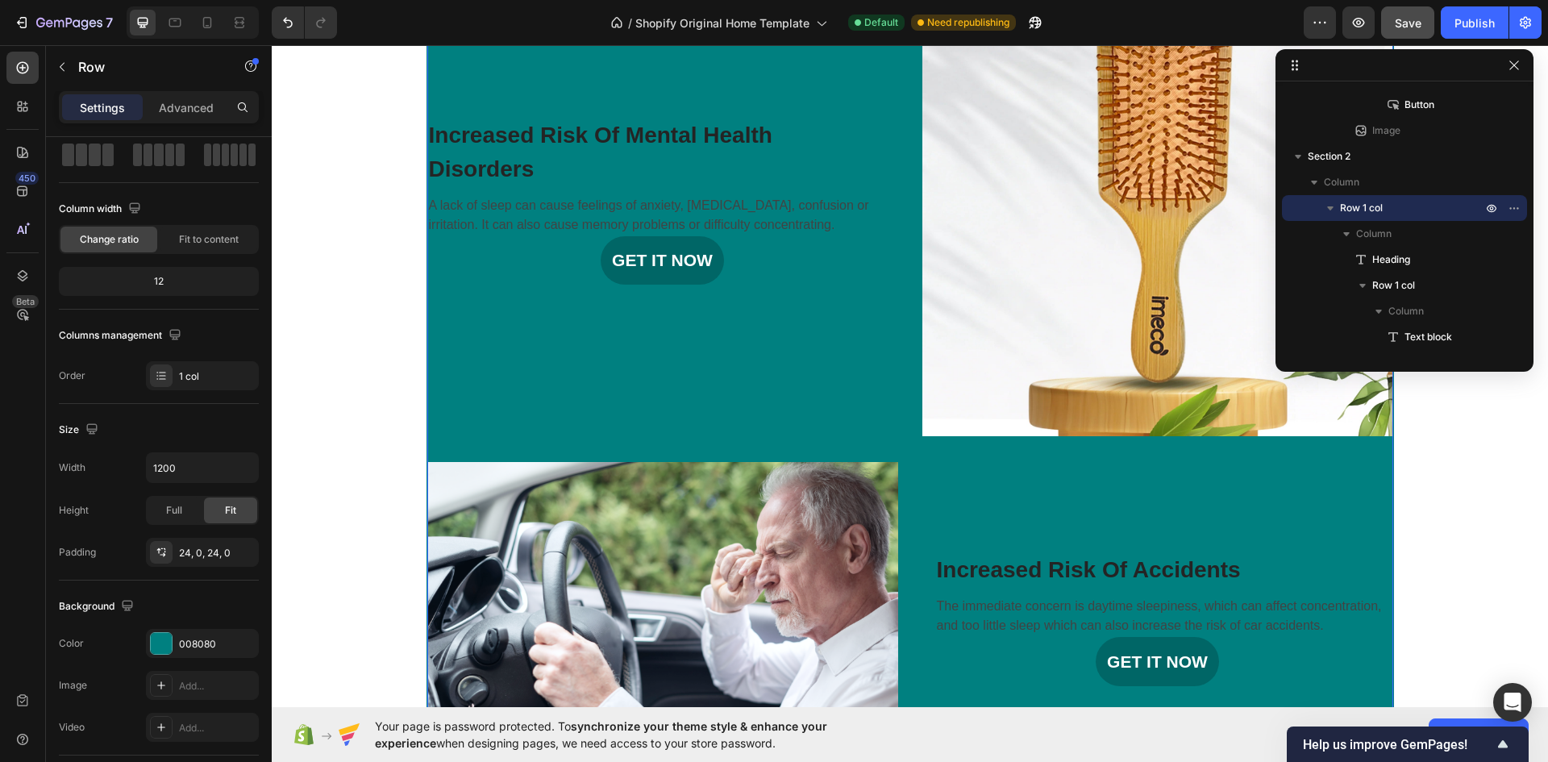
scroll to position [1129, 0]
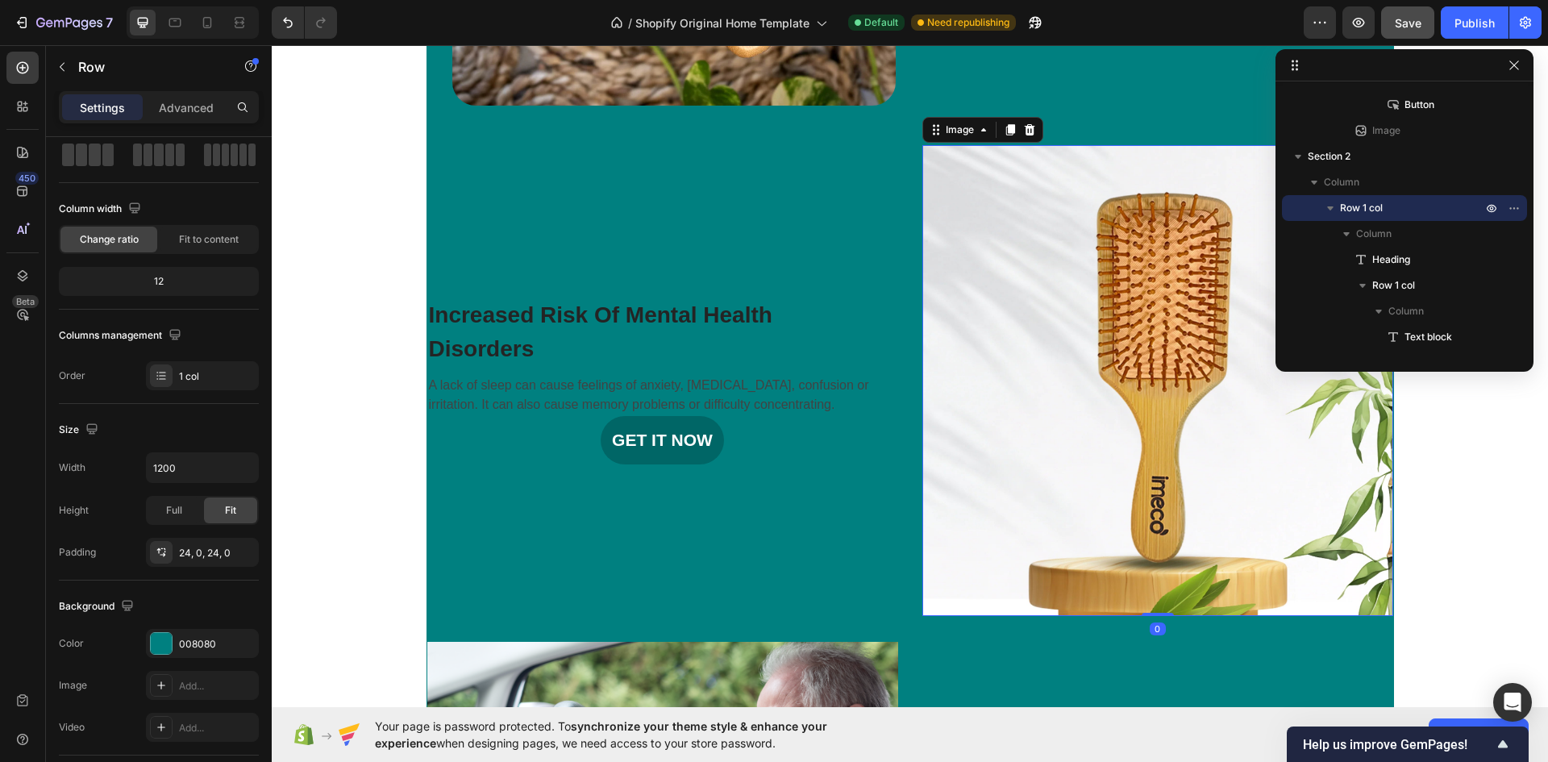
click at [1084, 394] on img at bounding box center [1157, 380] width 471 height 471
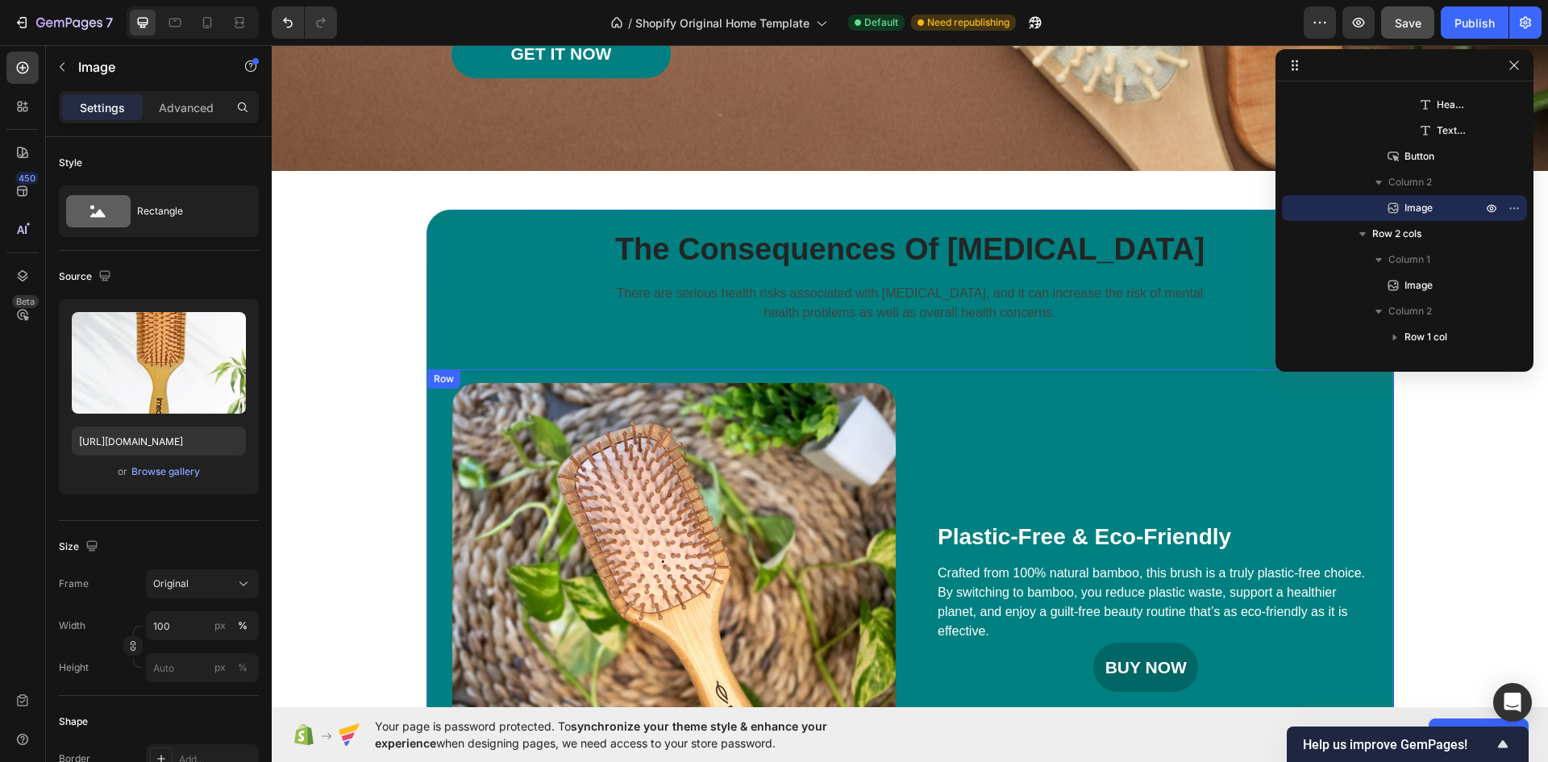
scroll to position [403, 0]
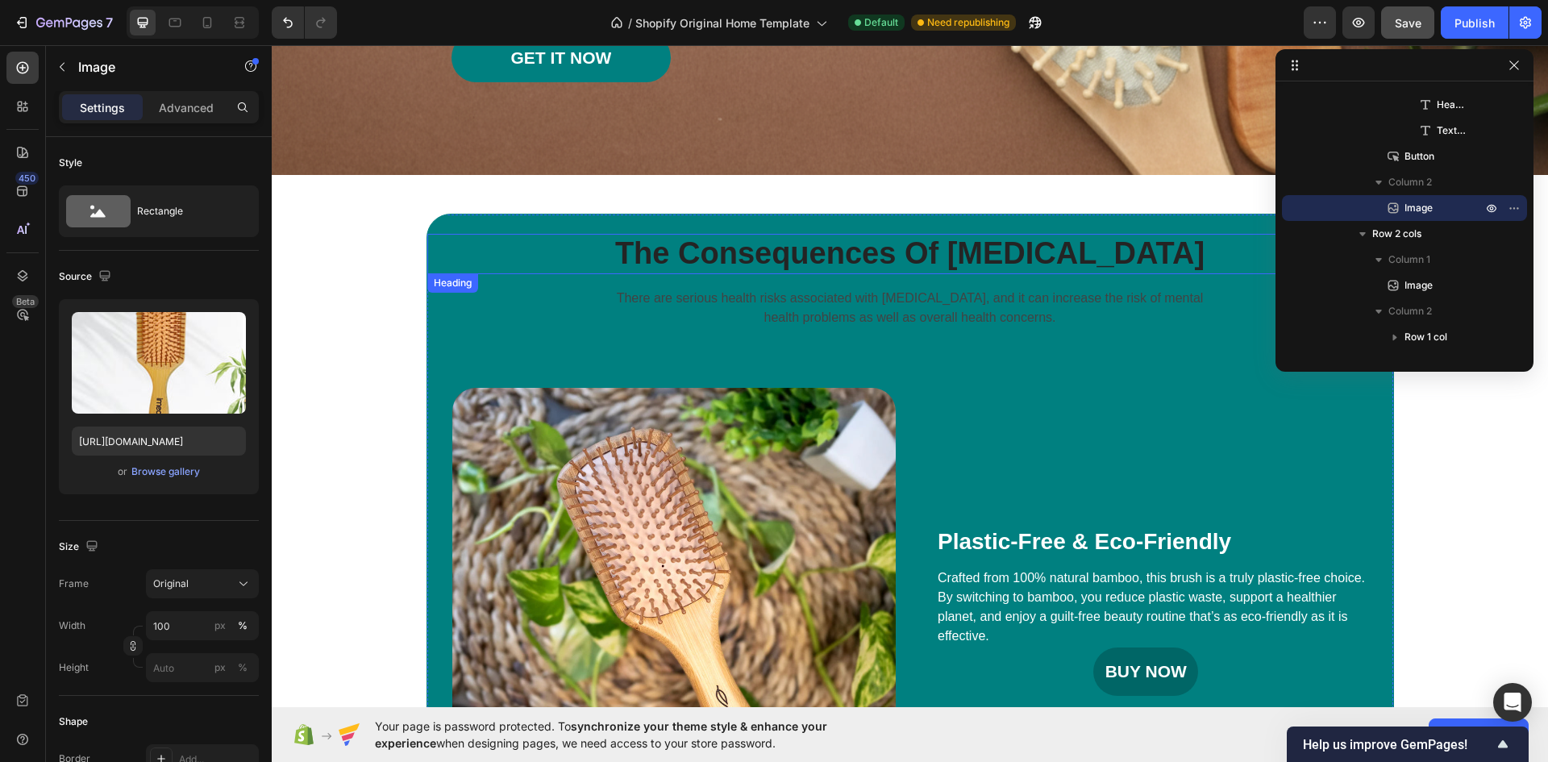
click at [562, 240] on p "The Consequences Of Insomnia" at bounding box center [910, 253] width 963 height 37
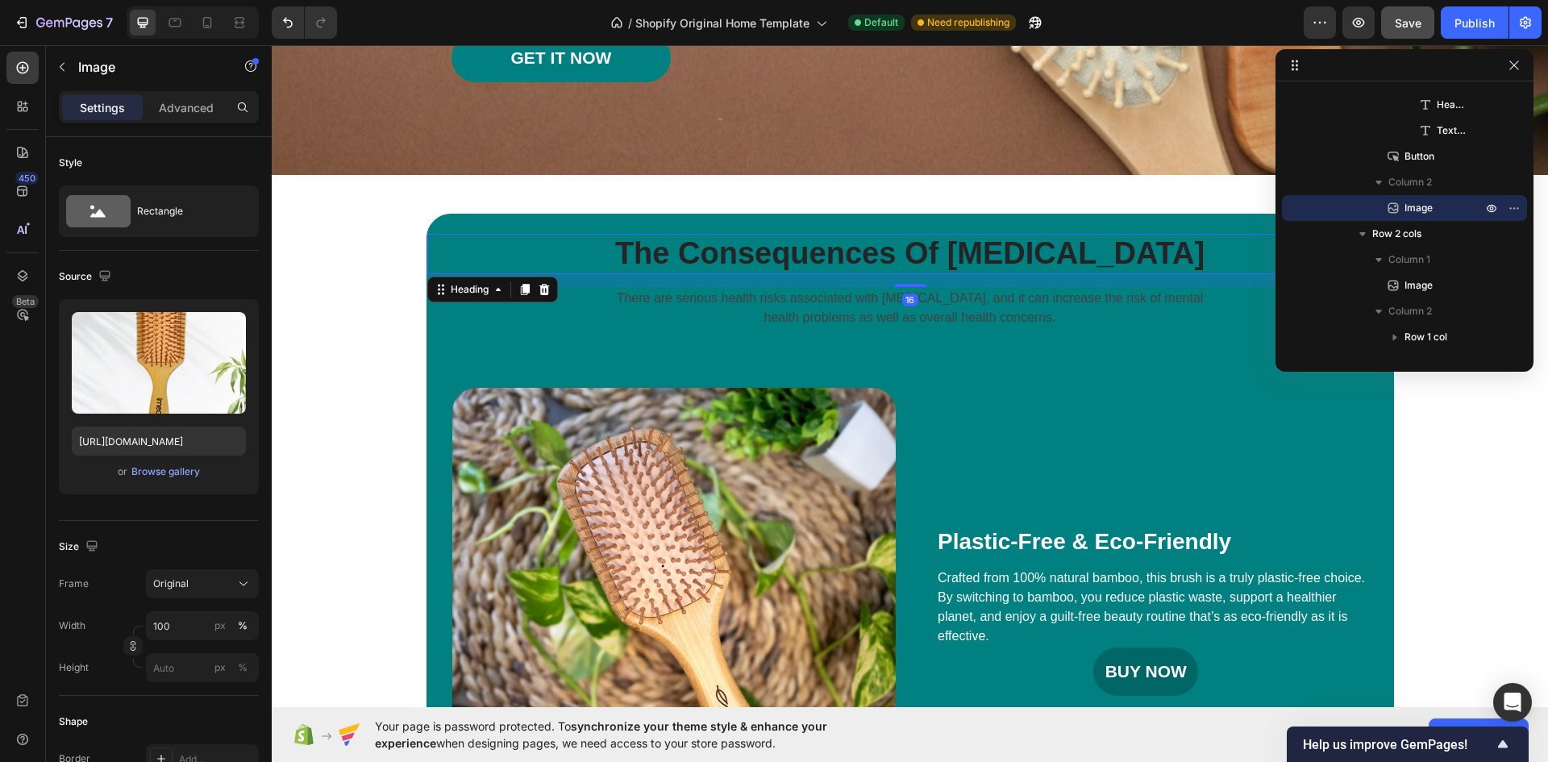
scroll to position [280, 0]
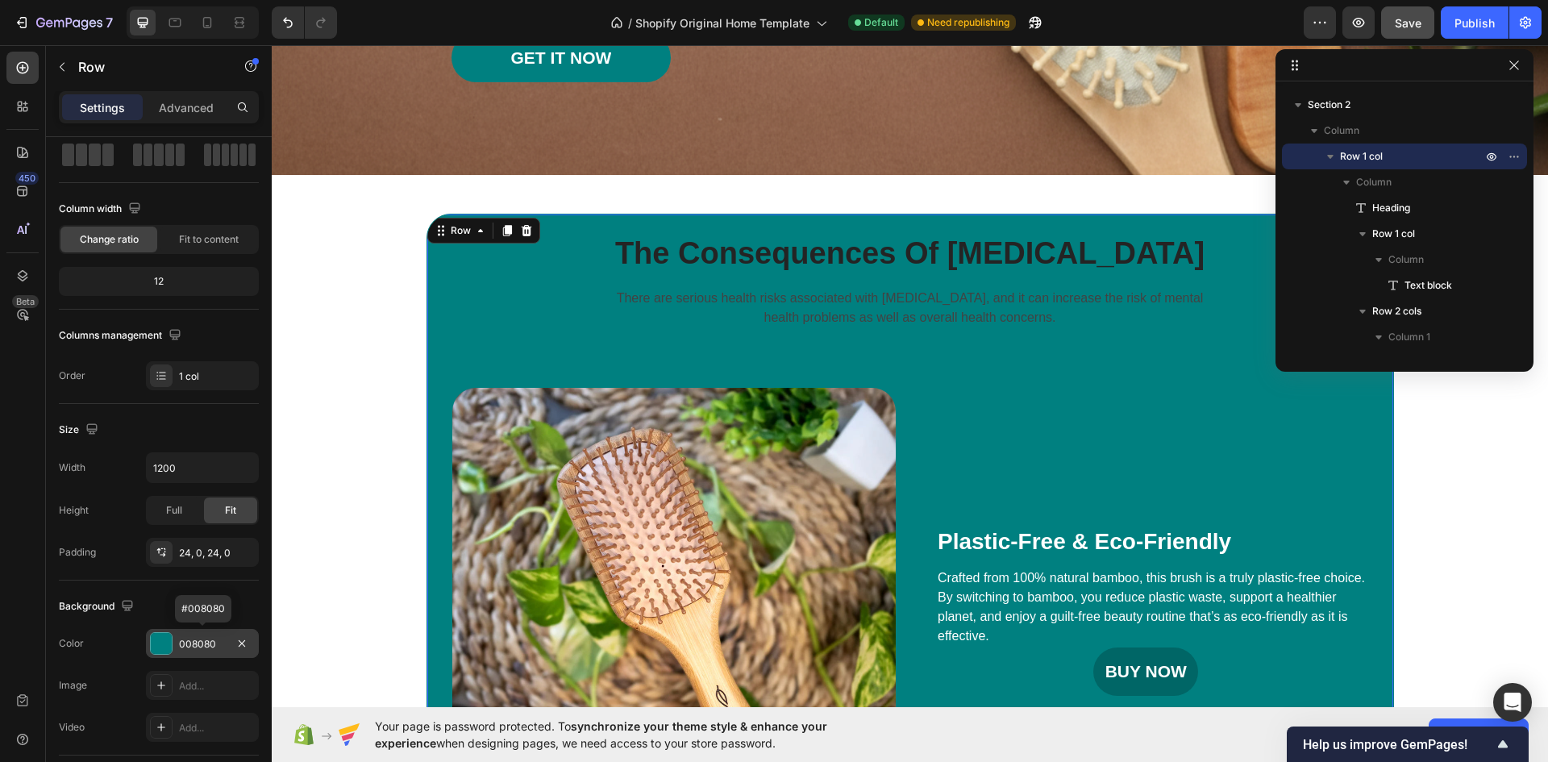
click at [219, 643] on div "008080" at bounding box center [202, 644] width 47 height 15
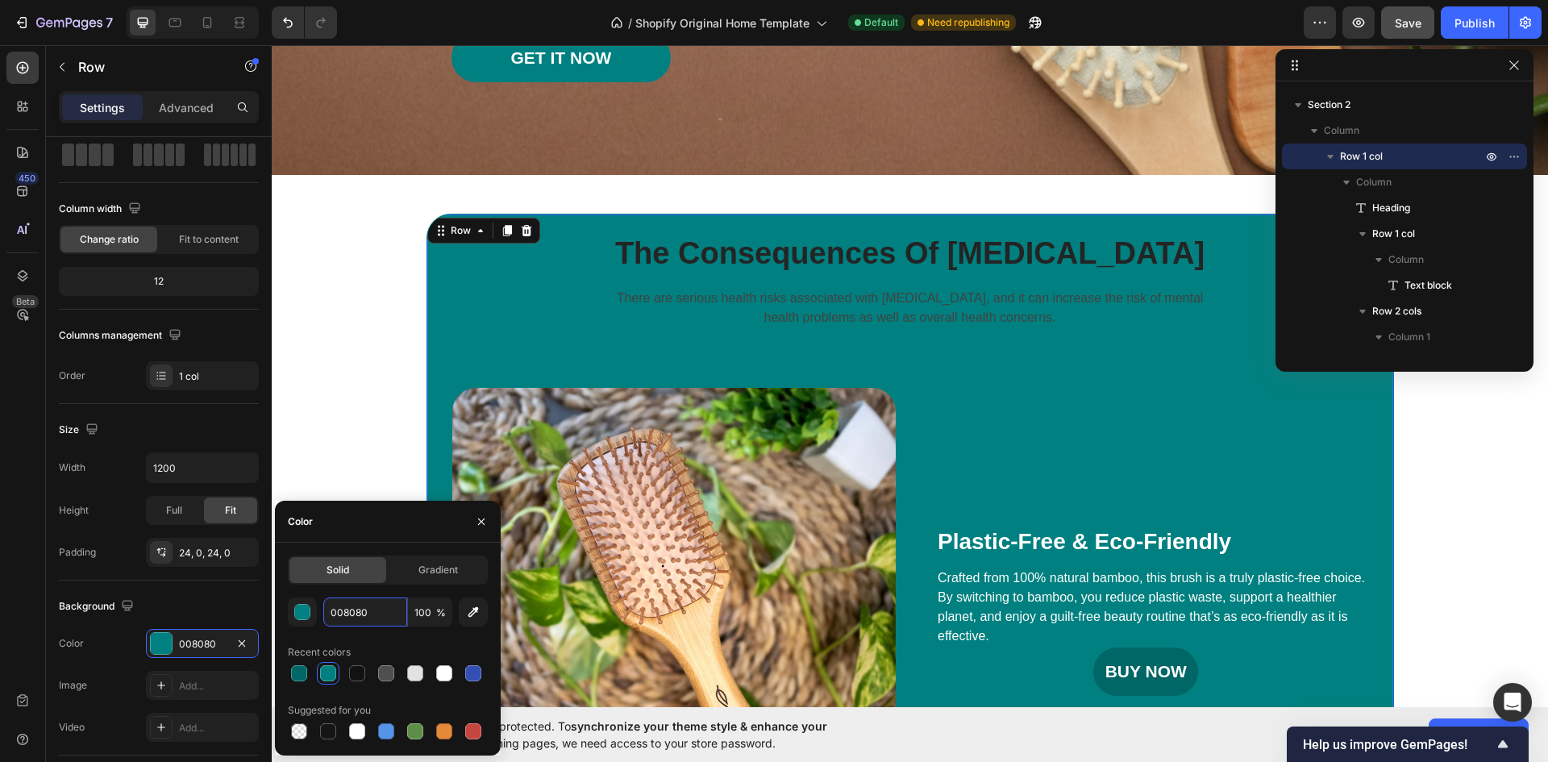
paste input "66b2b2"
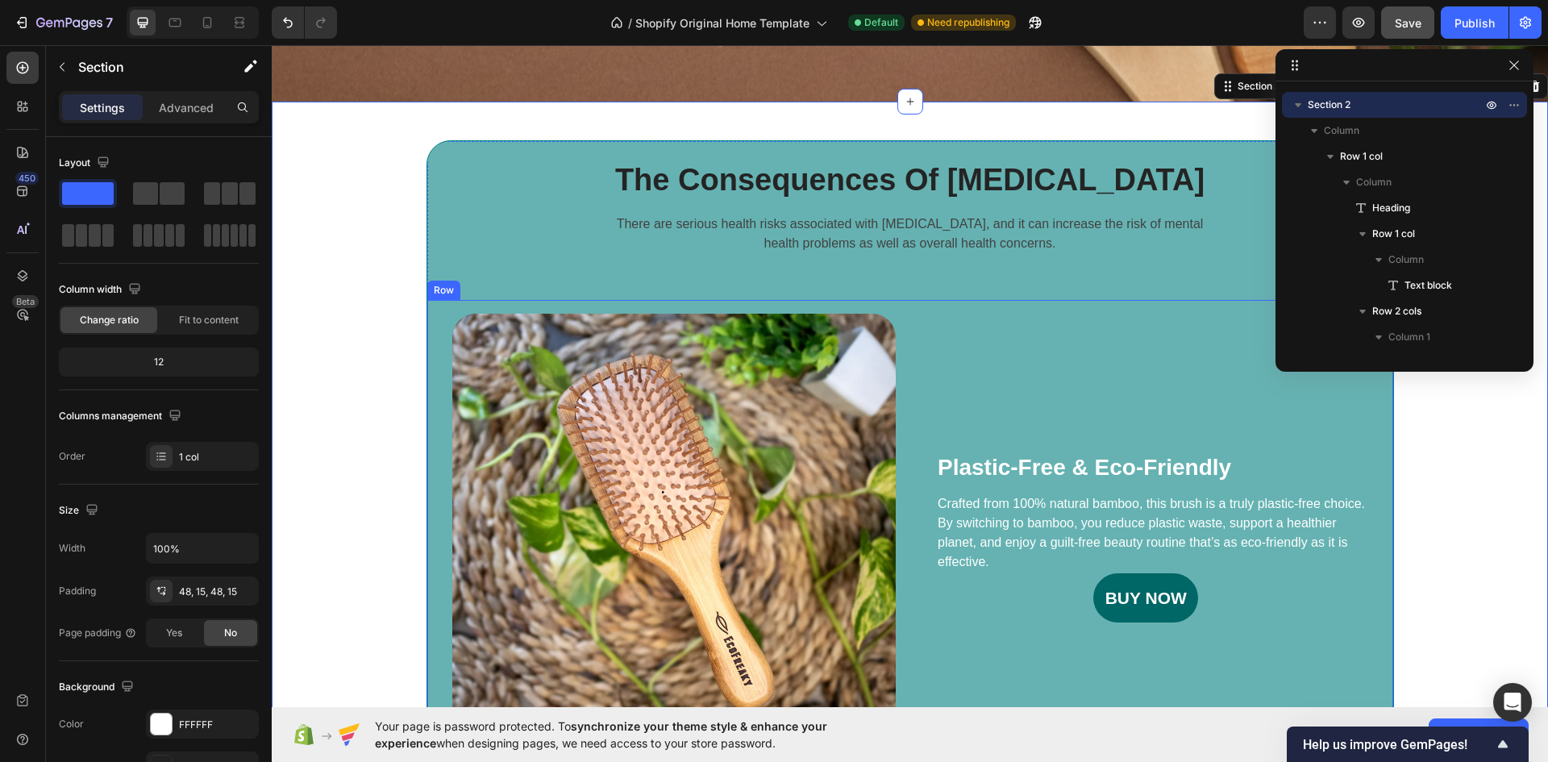
scroll to position [484, 0]
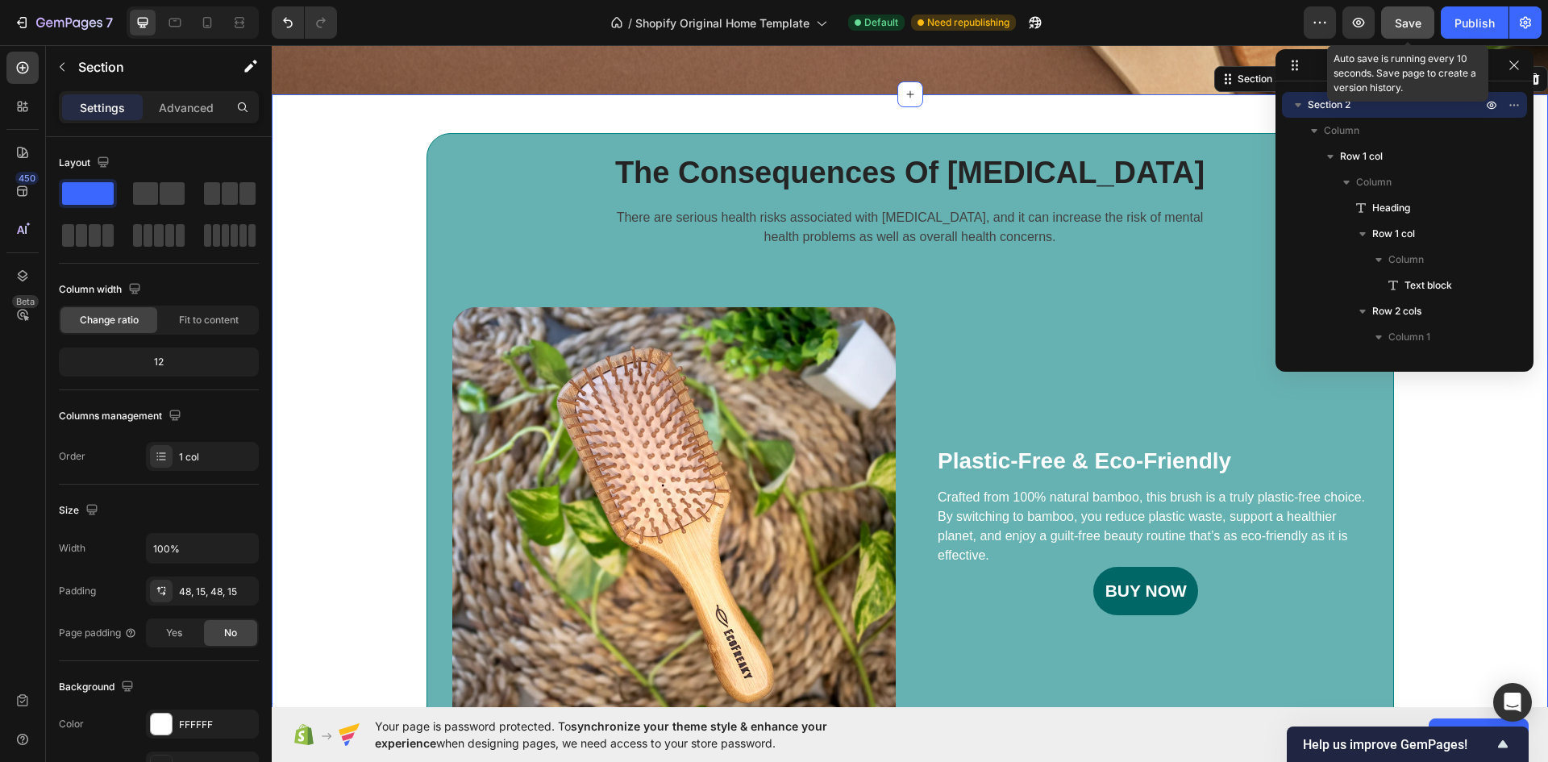
click at [1396, 15] on div "Save" at bounding box center [1408, 23] width 27 height 17
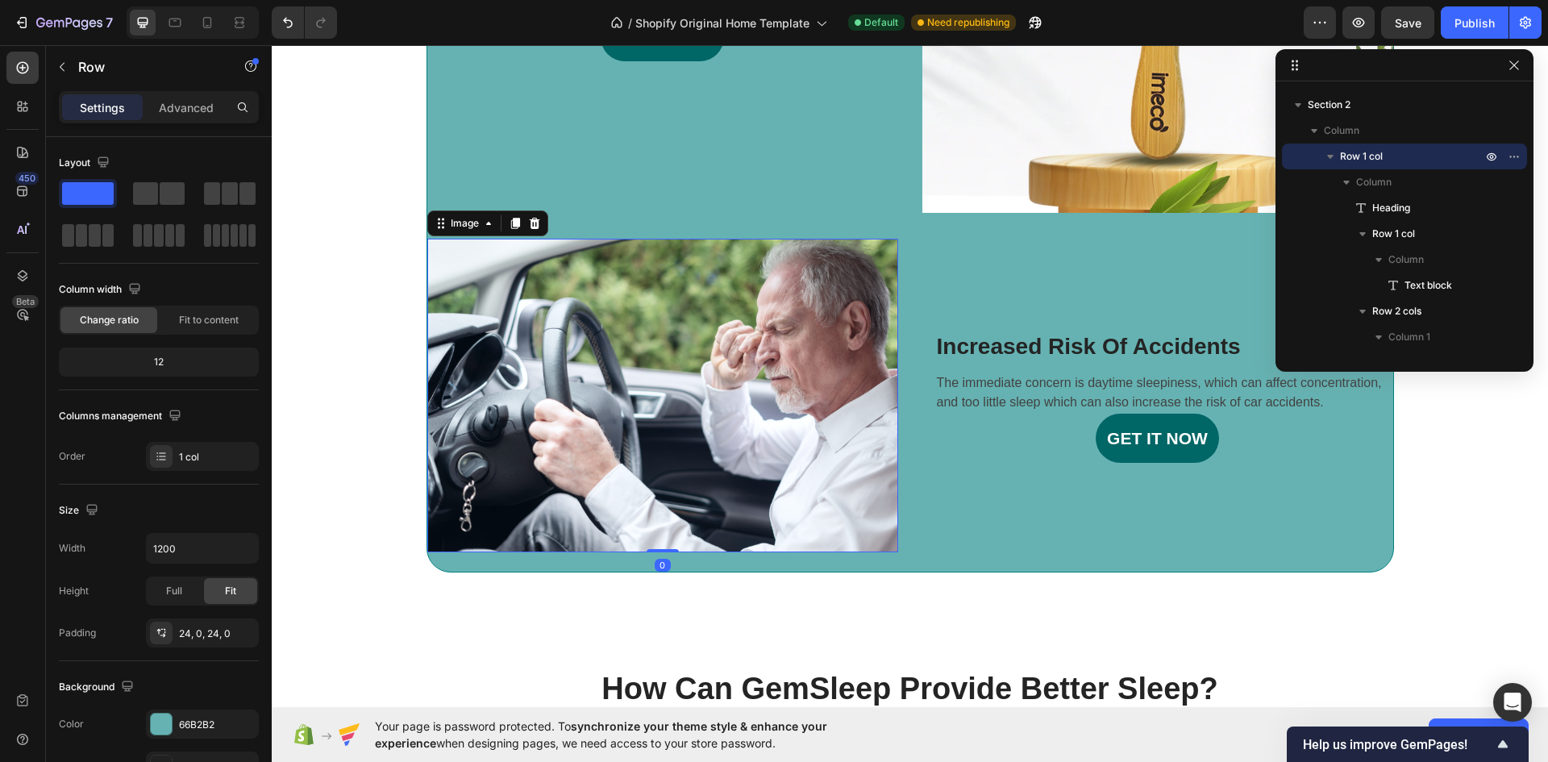
scroll to position [899, 0]
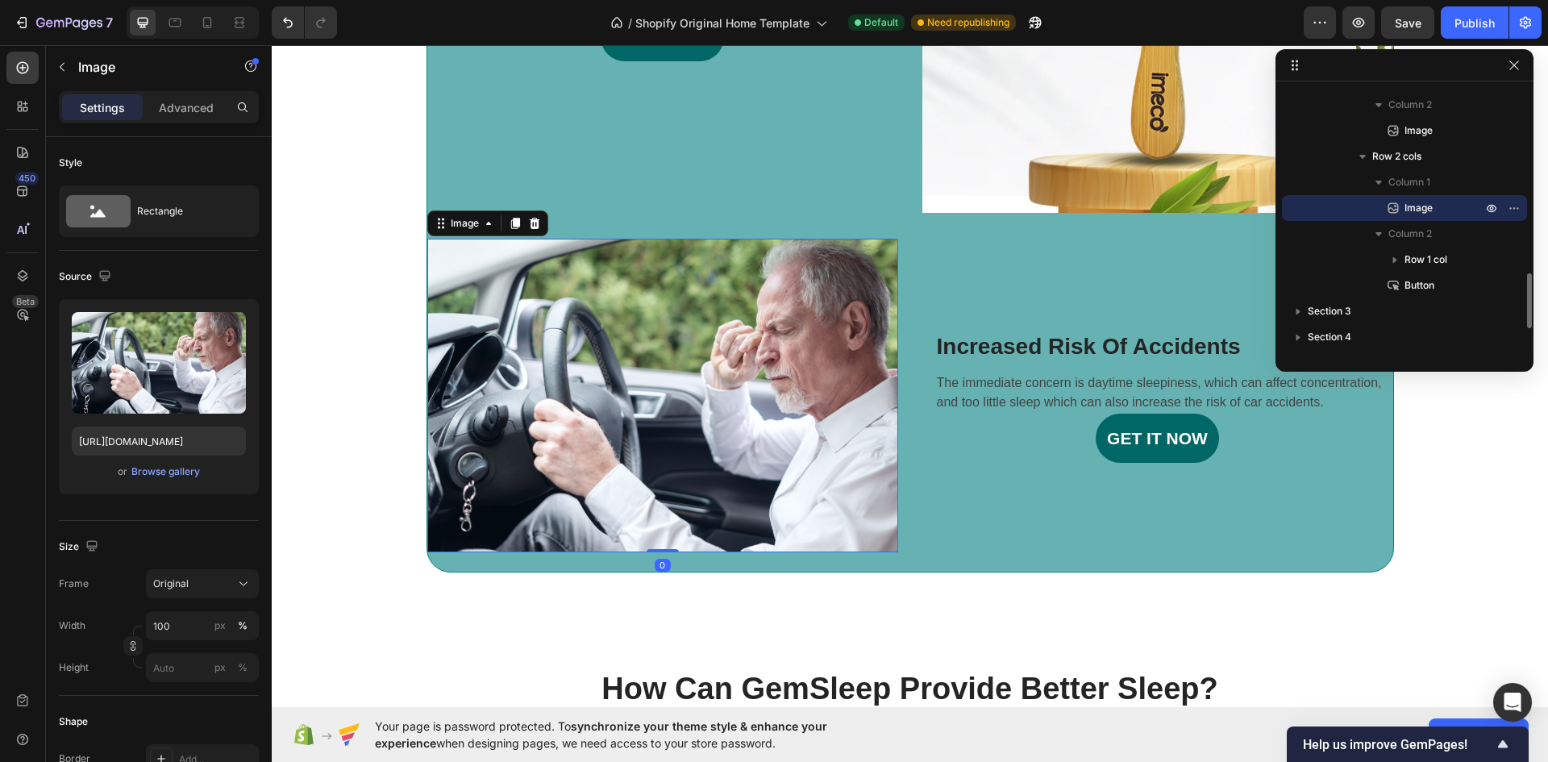
click at [801, 404] on img at bounding box center [662, 396] width 471 height 314
click at [509, 227] on icon at bounding box center [515, 223] width 13 height 13
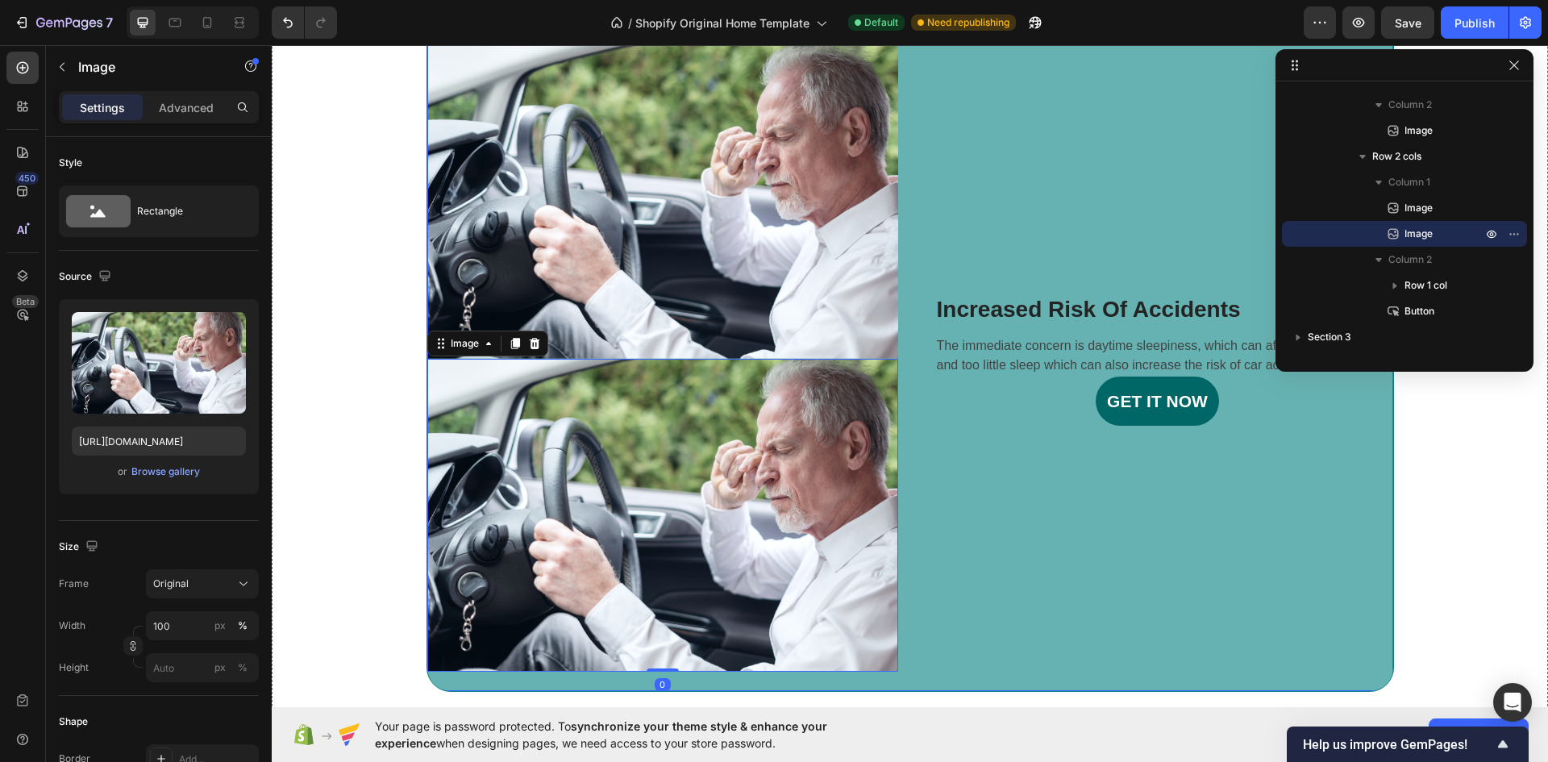
scroll to position [1660, 0]
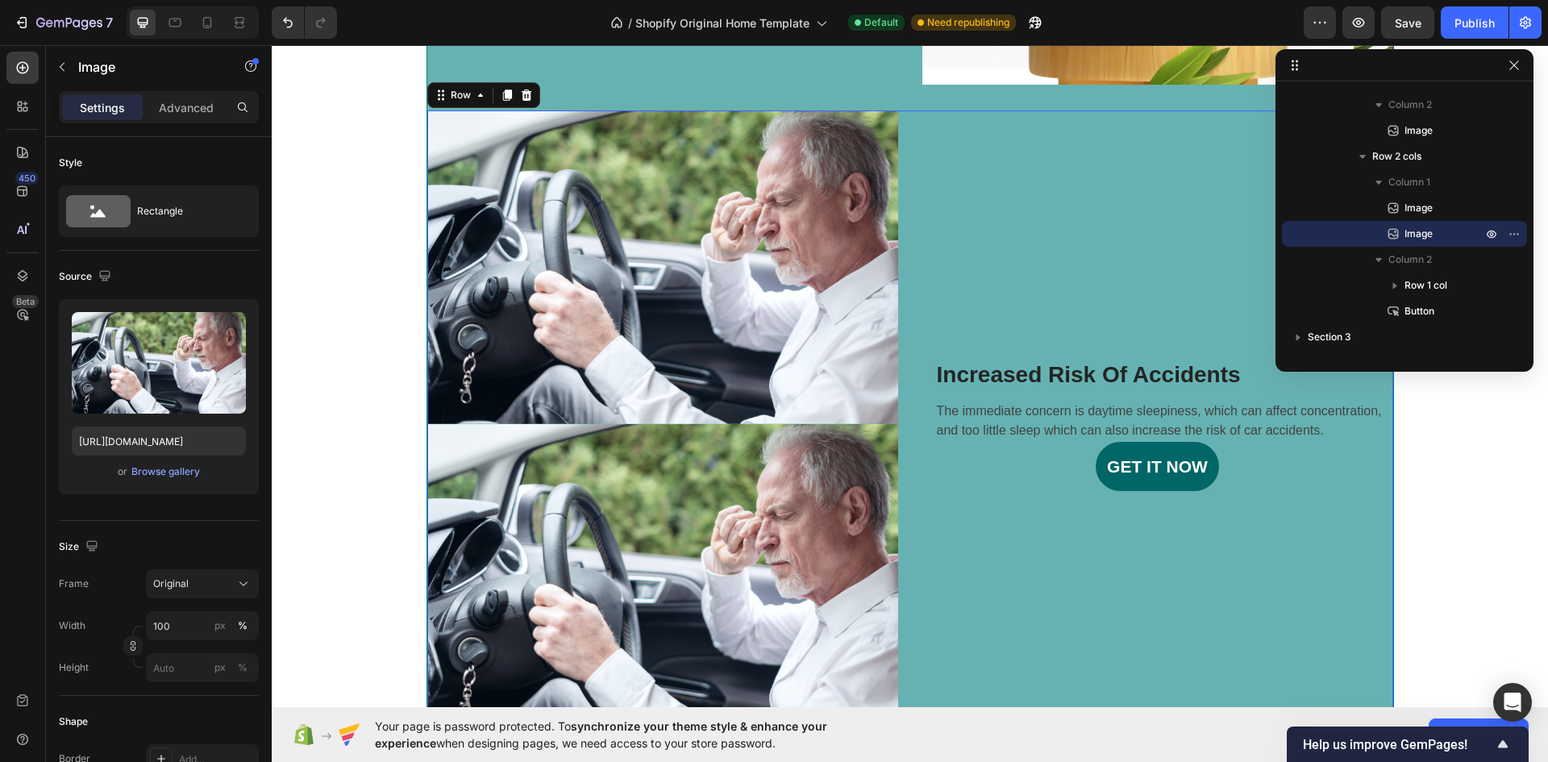
click at [990, 202] on div "Increased Risk Of Accidents Heading The immediate concern is daytime sleepiness…" at bounding box center [1157, 423] width 471 height 626
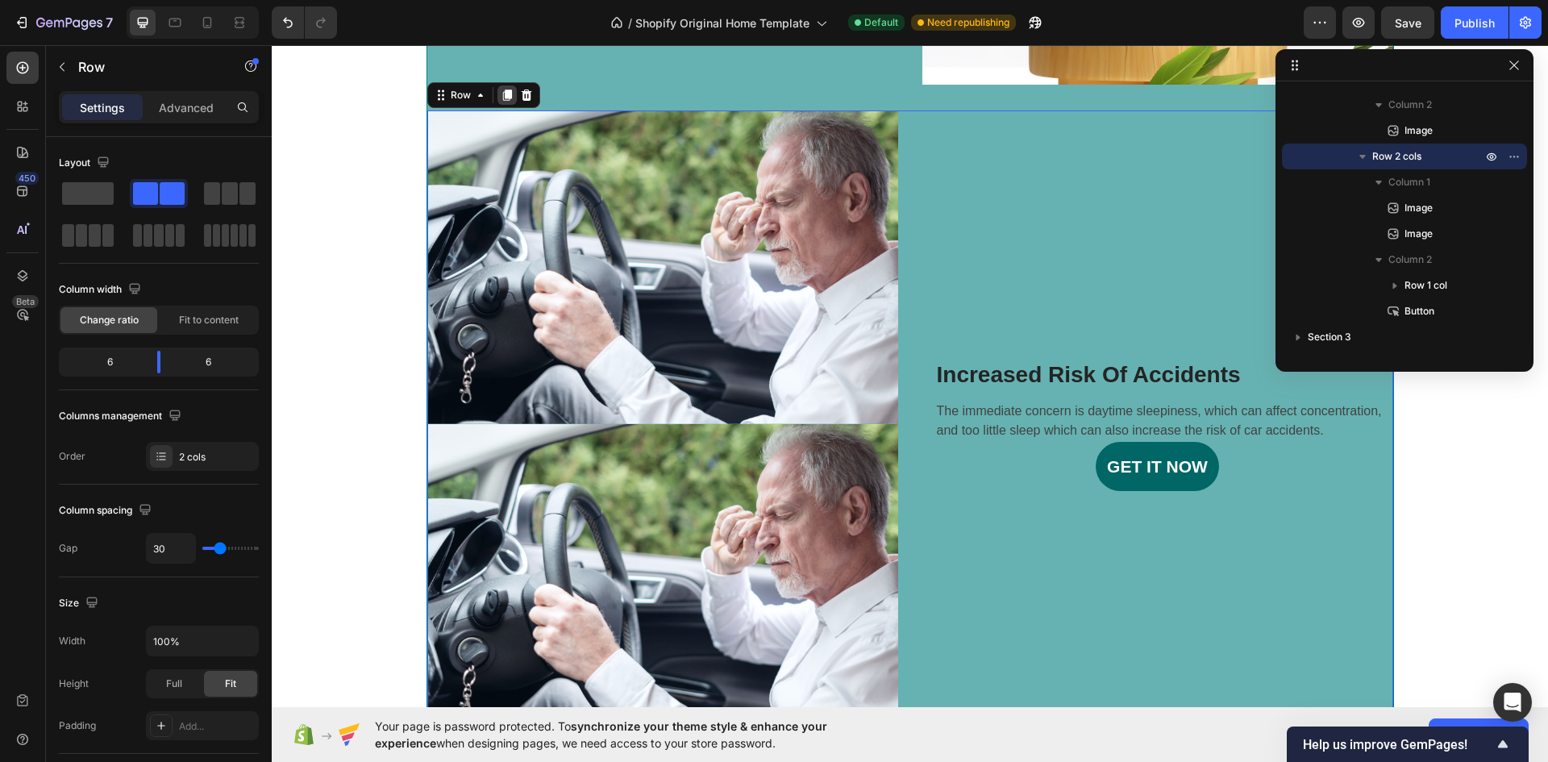
click at [502, 93] on icon at bounding box center [506, 94] width 9 height 11
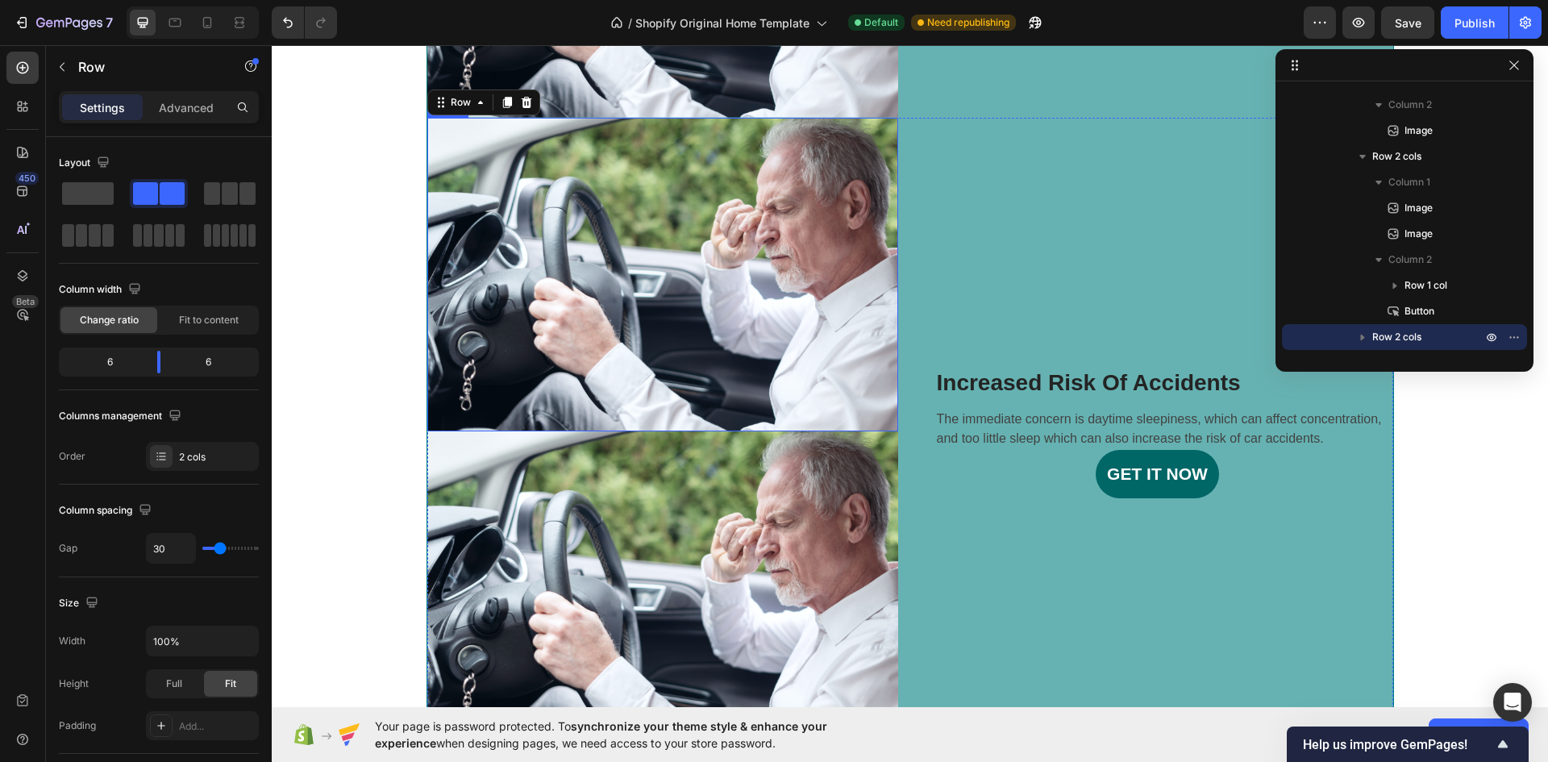
scroll to position [2295, 0]
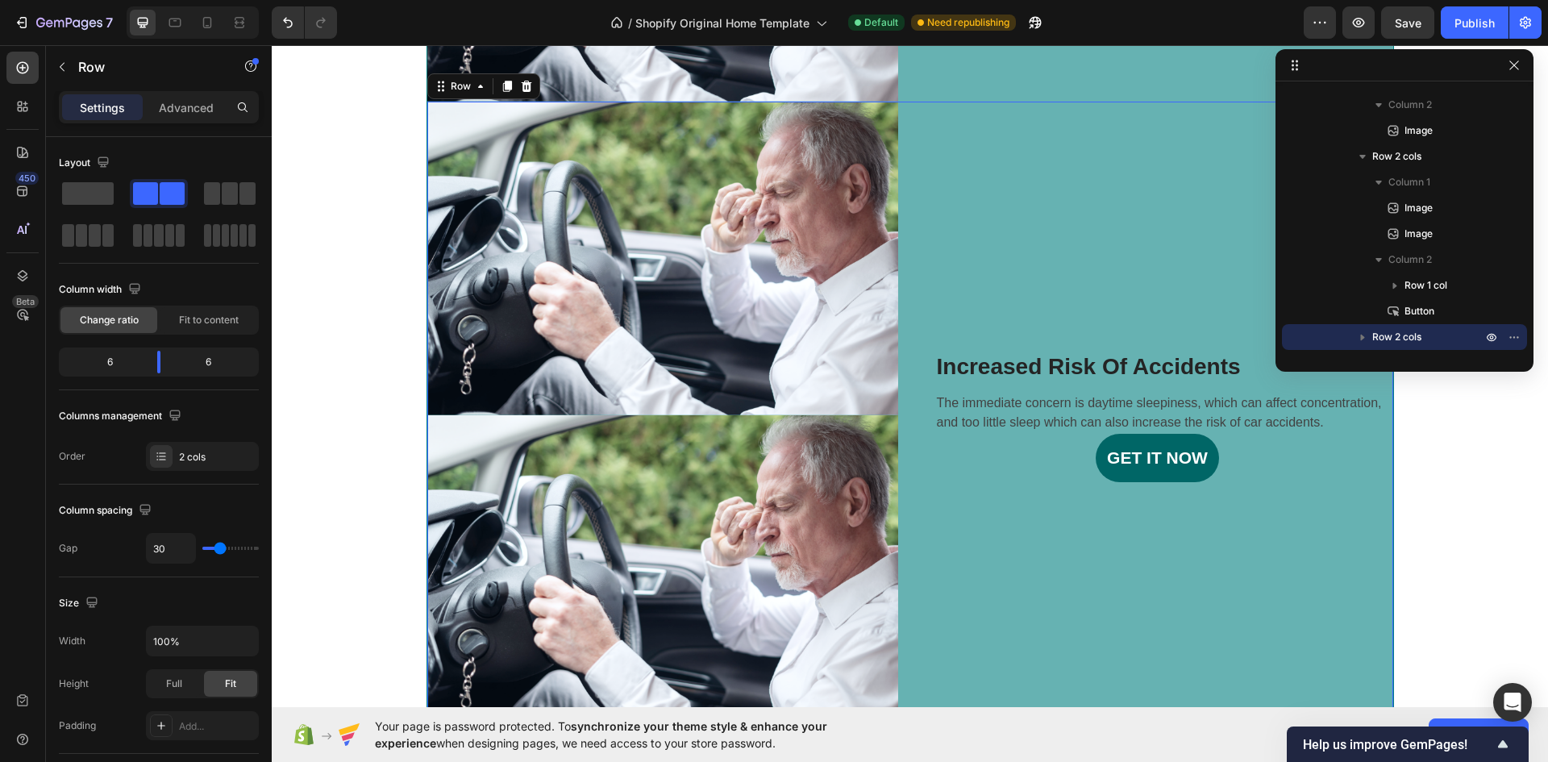
click at [979, 268] on div "Increased Risk Of Accidents Heading The immediate concern is daytime sleepiness…" at bounding box center [1157, 415] width 471 height 626
click at [522, 85] on icon at bounding box center [526, 86] width 10 height 11
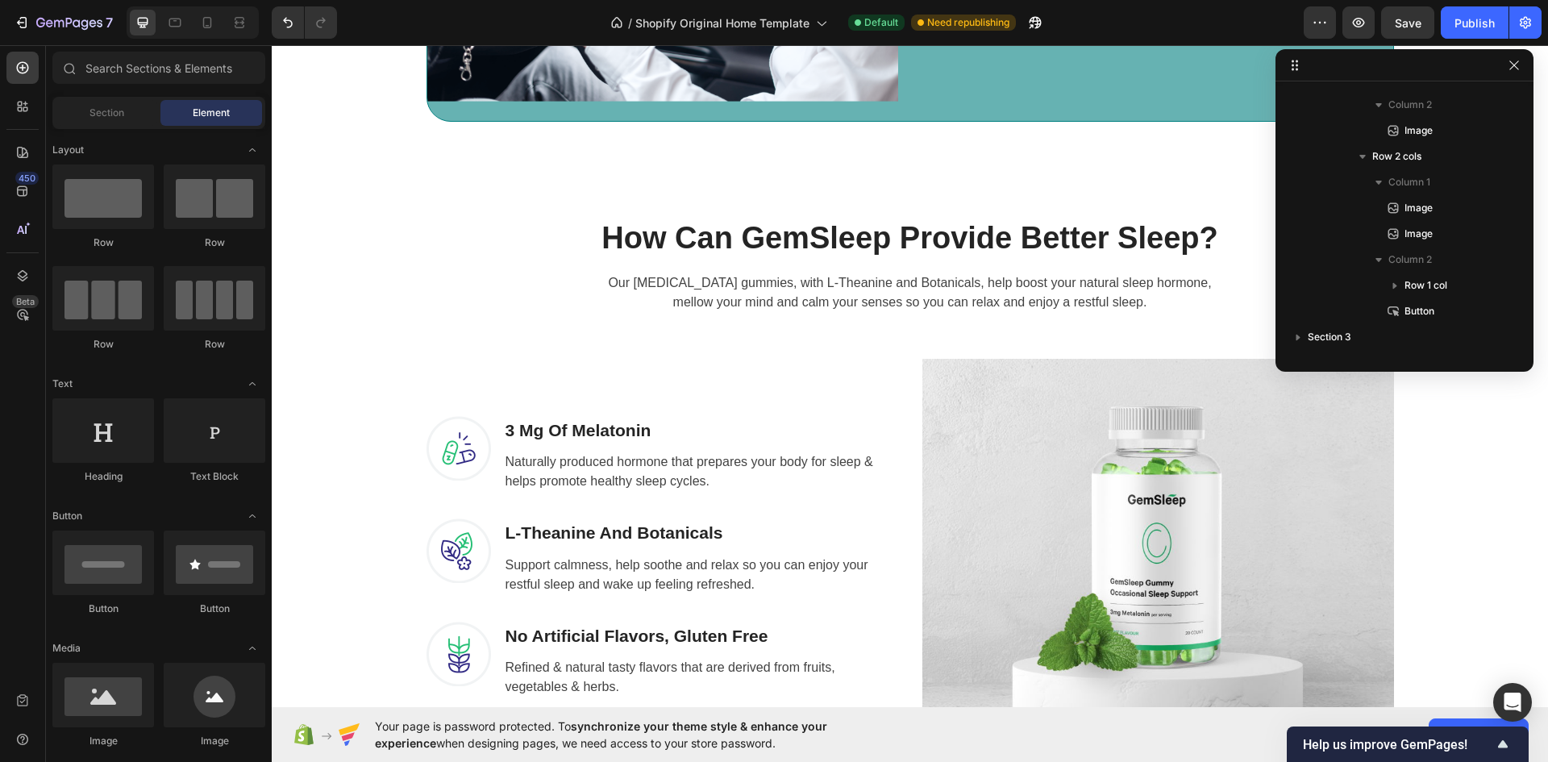
scroll to position [1812, 0]
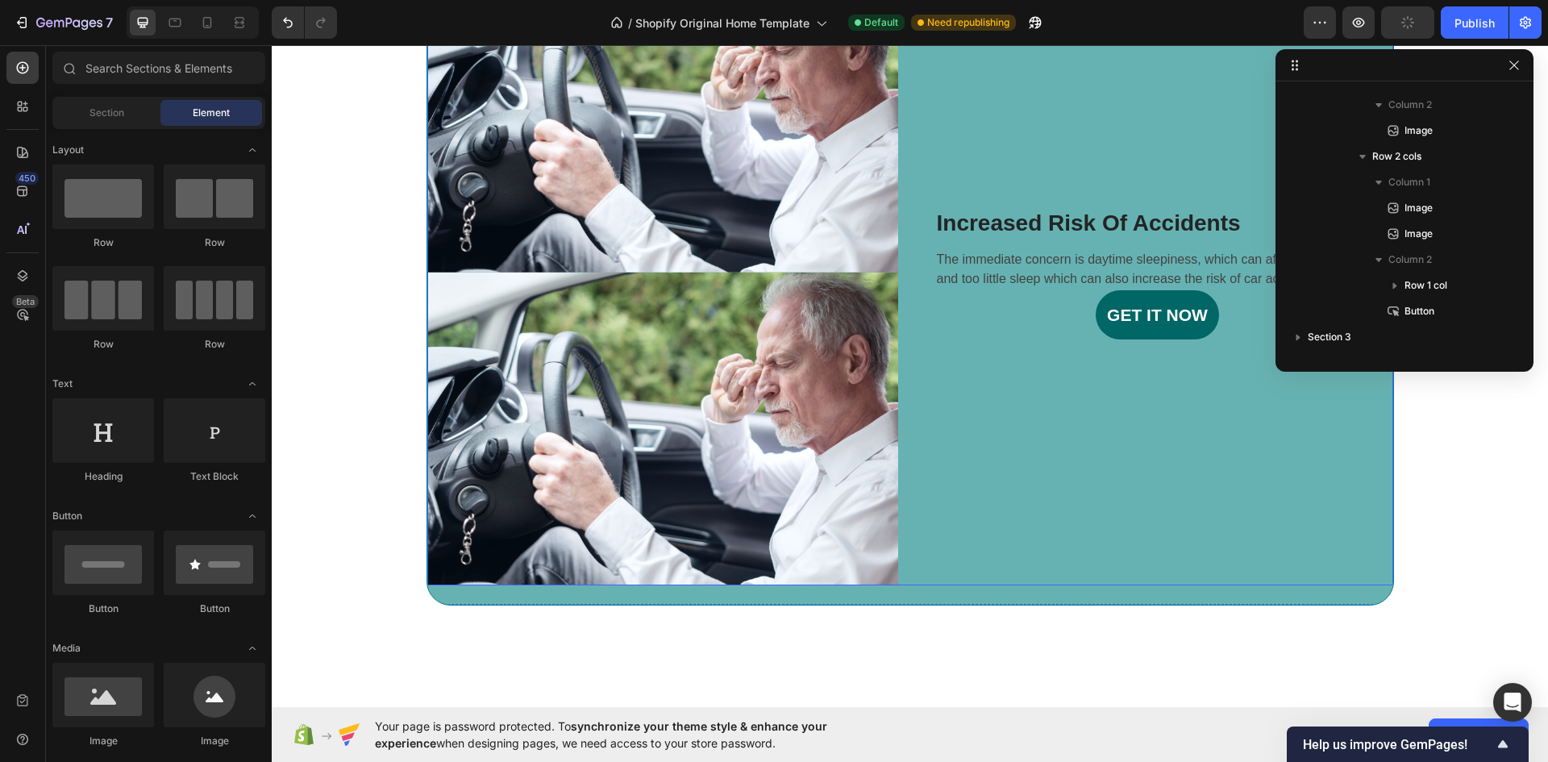
click at [958, 392] on div "Increased Risk Of Accidents Heading The immediate concern is daytime sleepiness…" at bounding box center [1157, 272] width 471 height 626
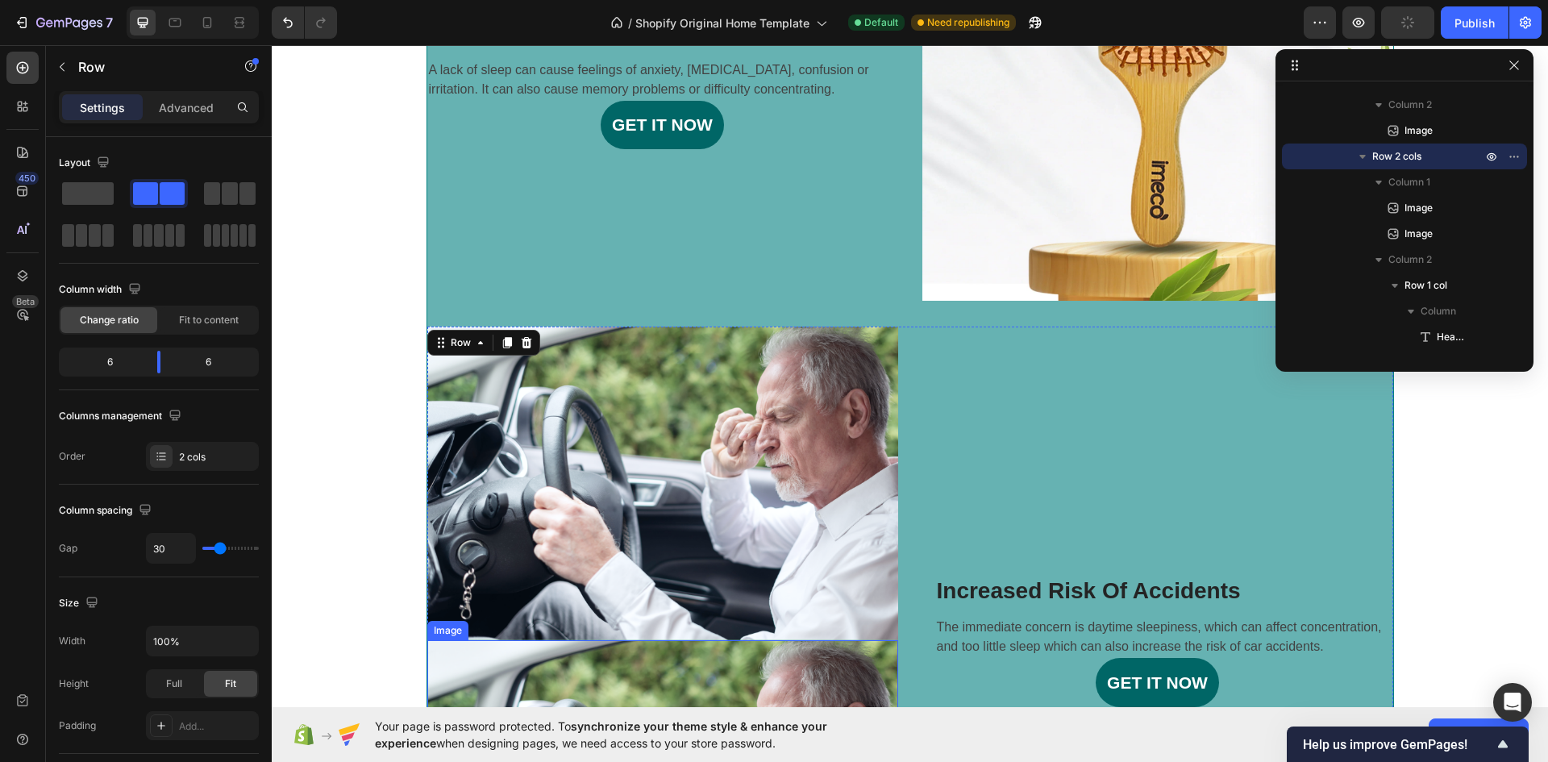
scroll to position [1408, 0]
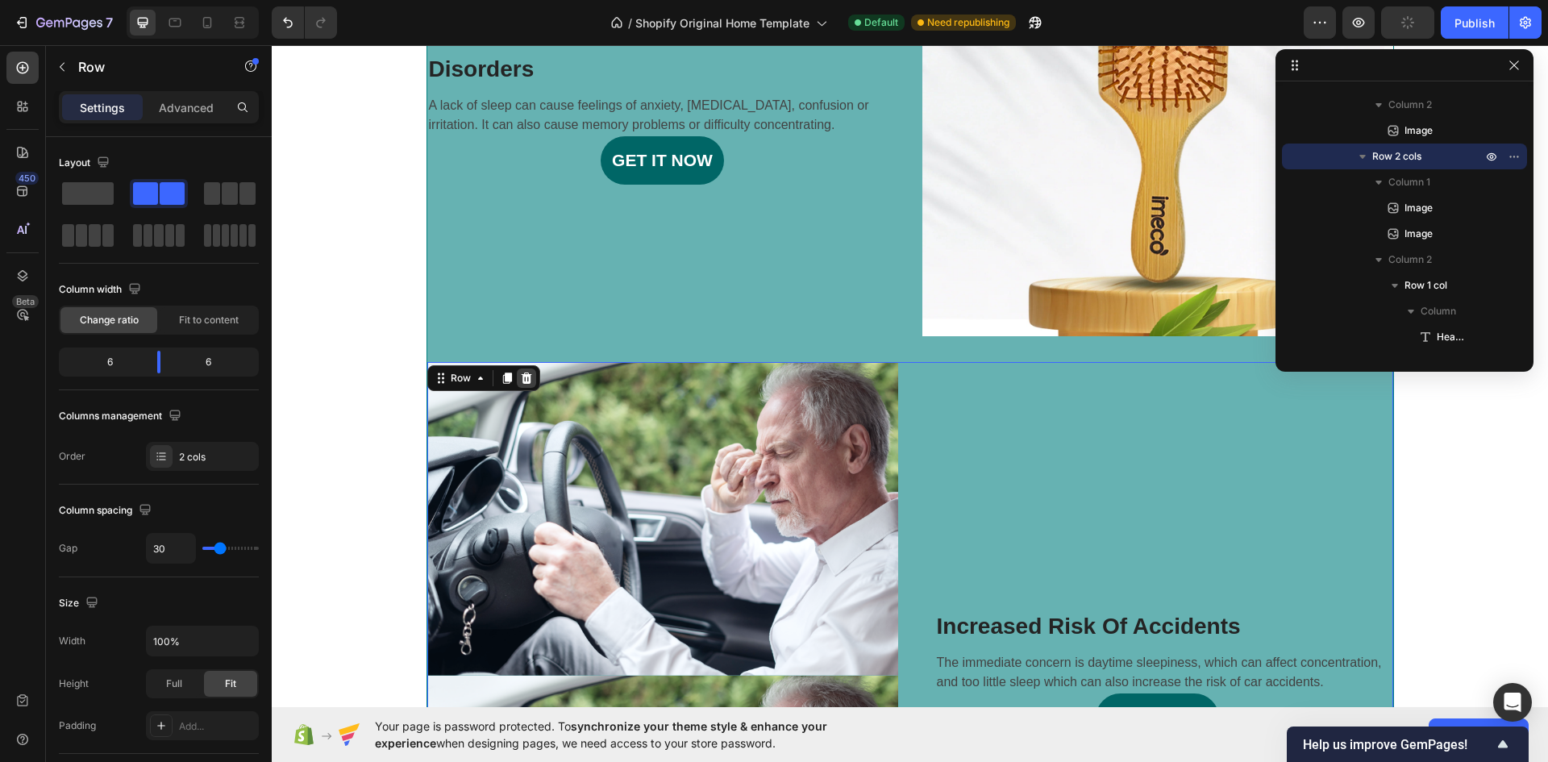
click at [520, 381] on icon at bounding box center [526, 378] width 13 height 13
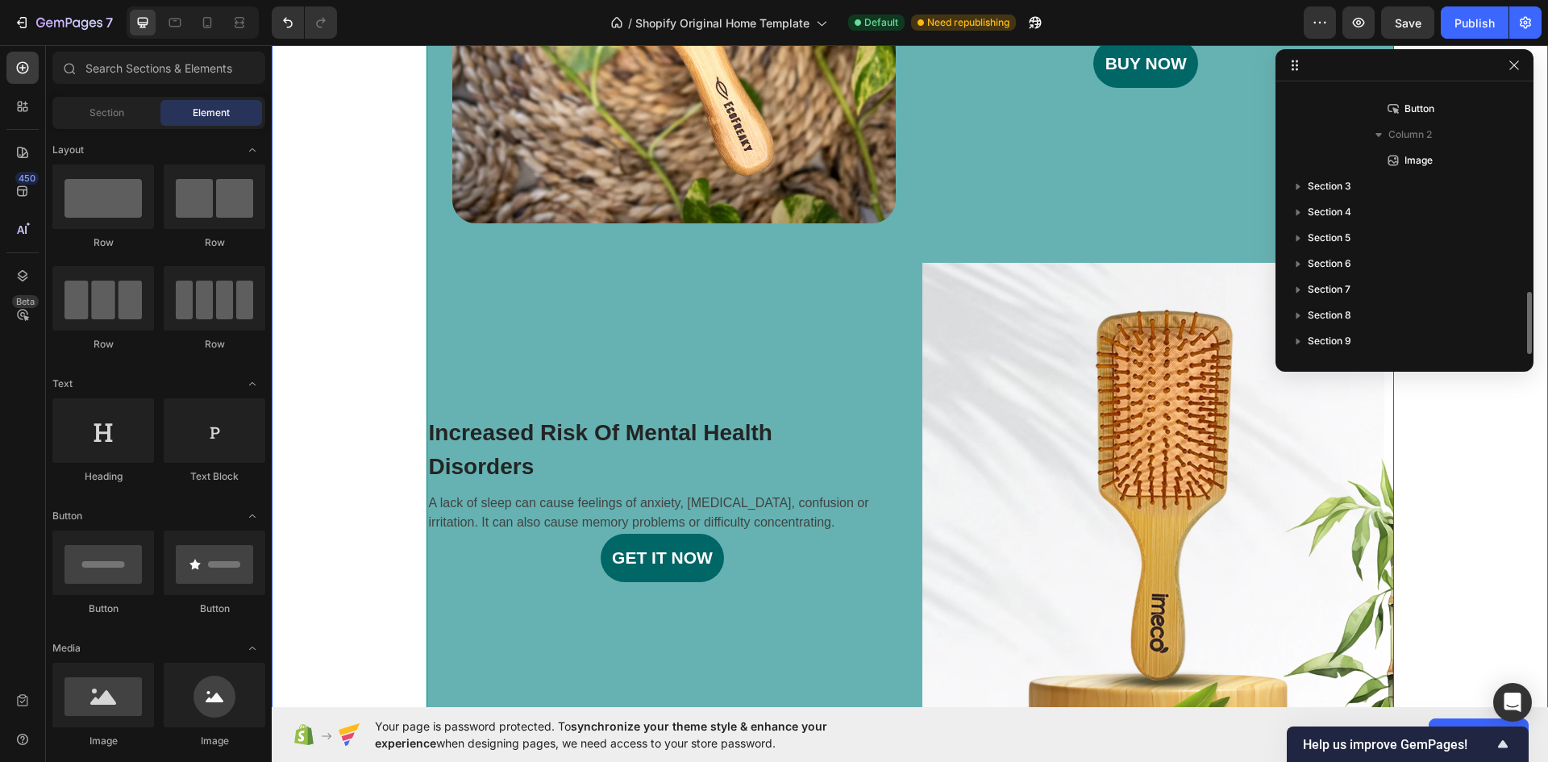
scroll to position [1005, 0]
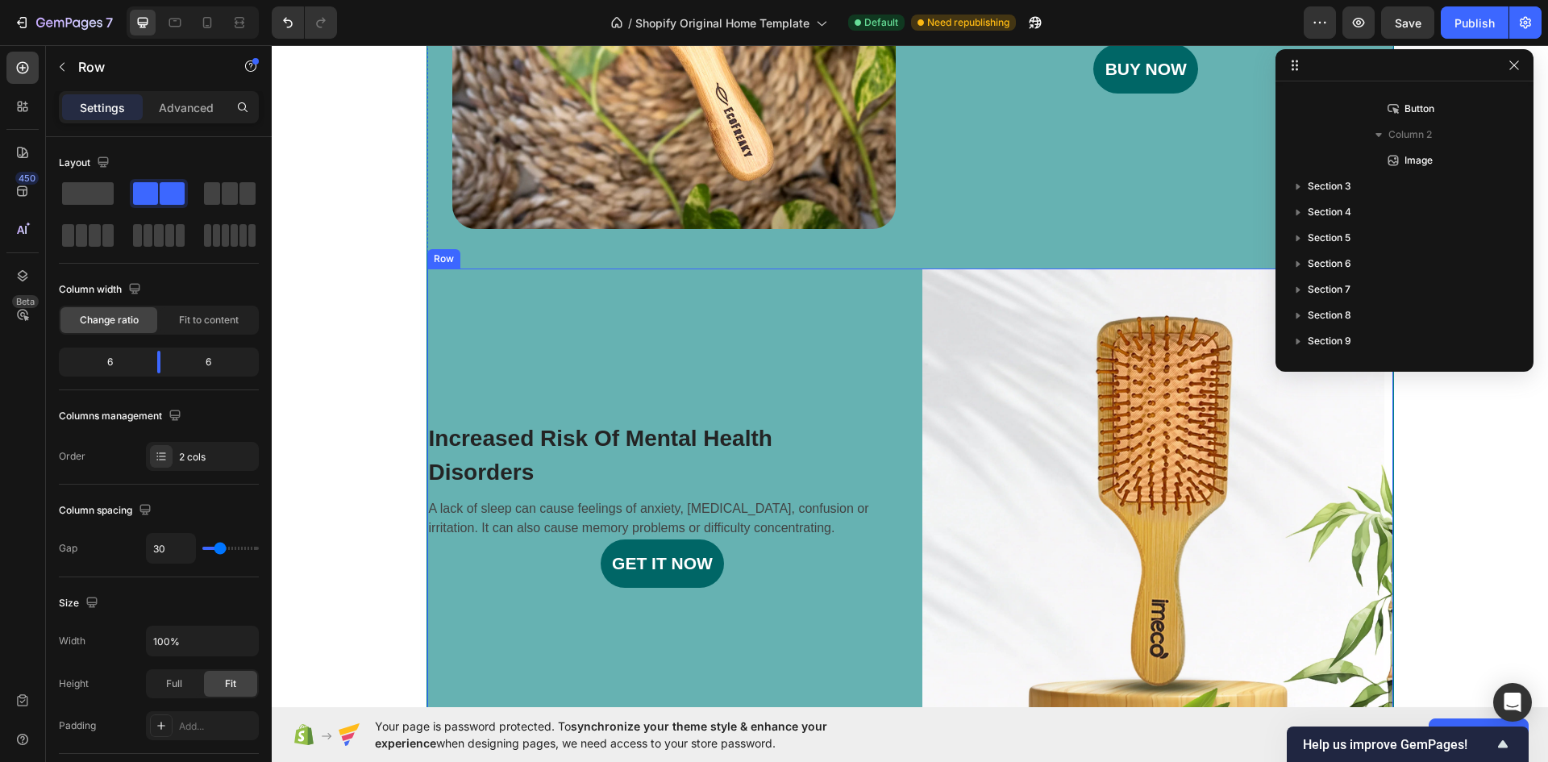
click at [848, 368] on div "Increased Risk Of Mental Health Disorders Heading A lack of sleep can cause fee…" at bounding box center [662, 503] width 471 height 471
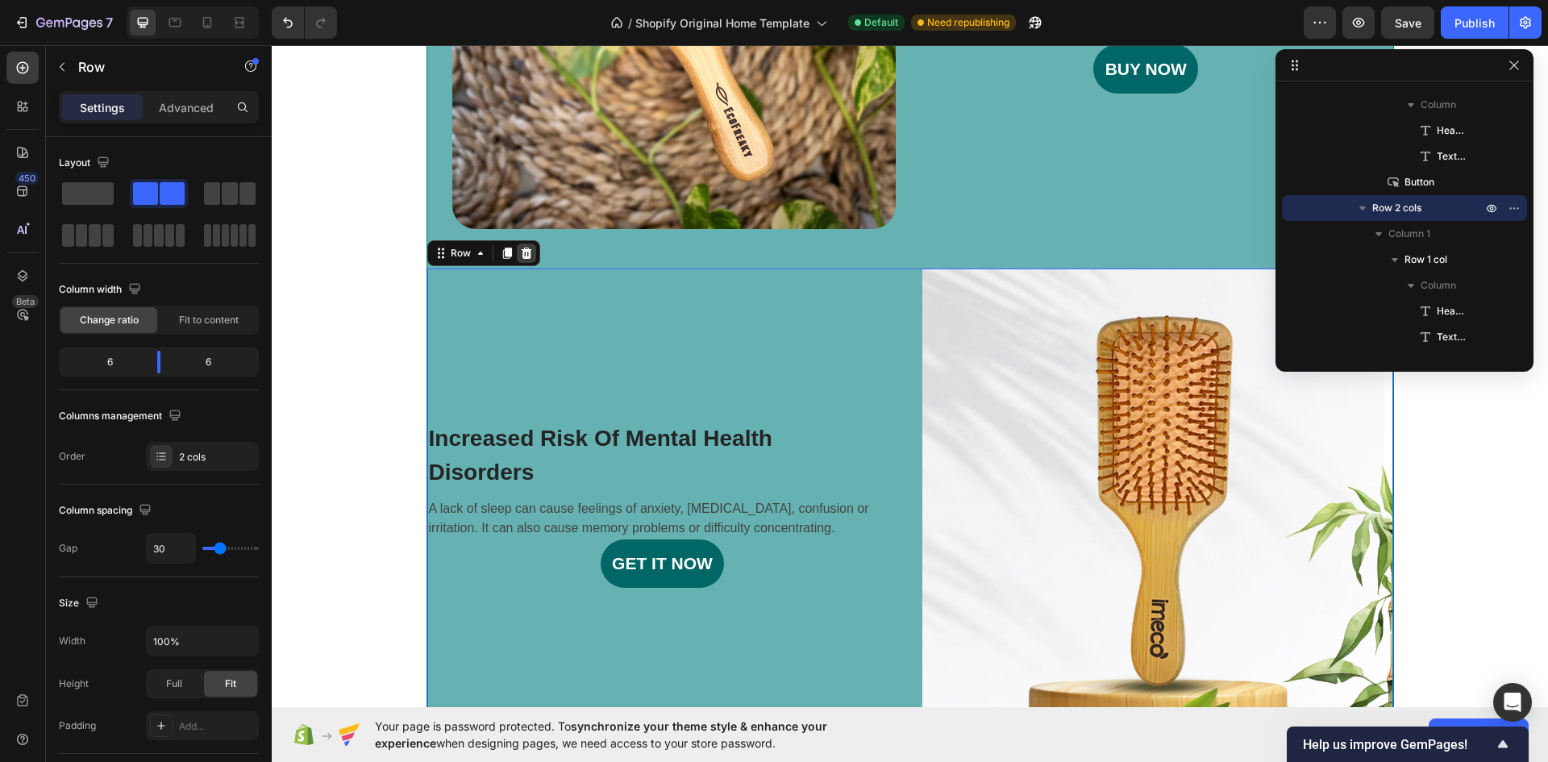
click at [522, 252] on icon at bounding box center [526, 253] width 10 height 11
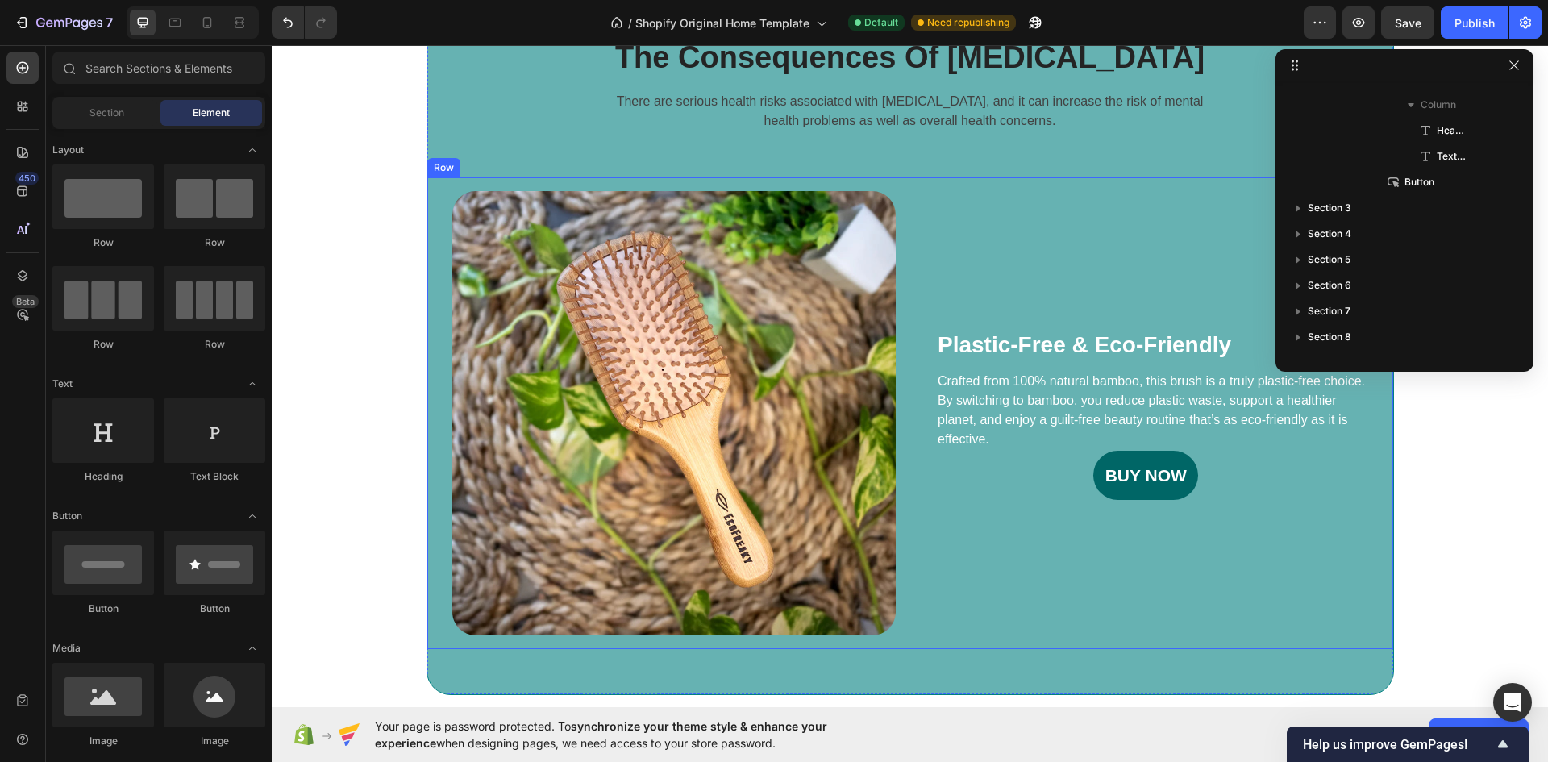
scroll to position [602, 0]
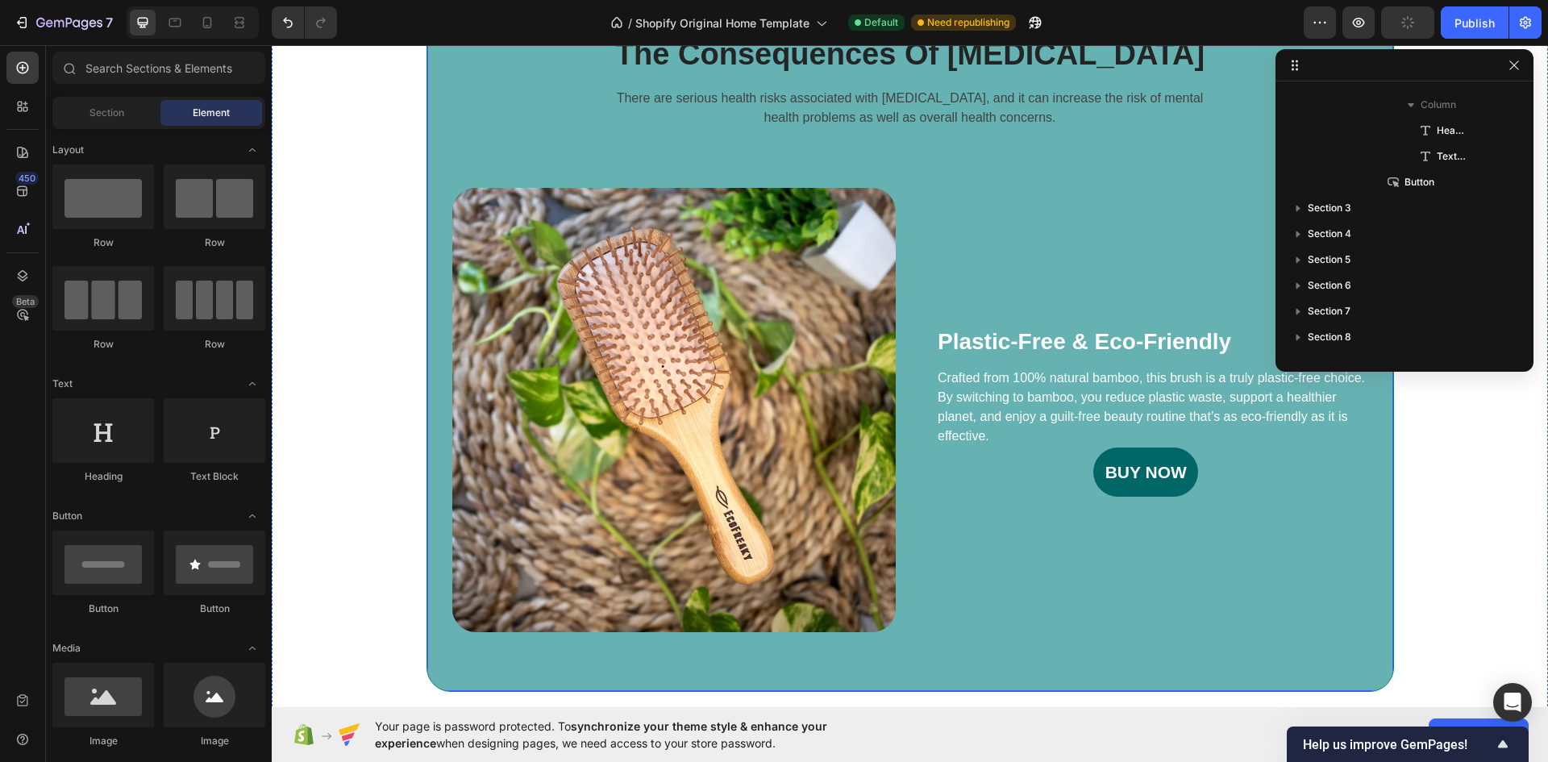
click at [510, 96] on div "The Consequences Of Insomnia Heading There are serious health risks associated …" at bounding box center [910, 353] width 966 height 637
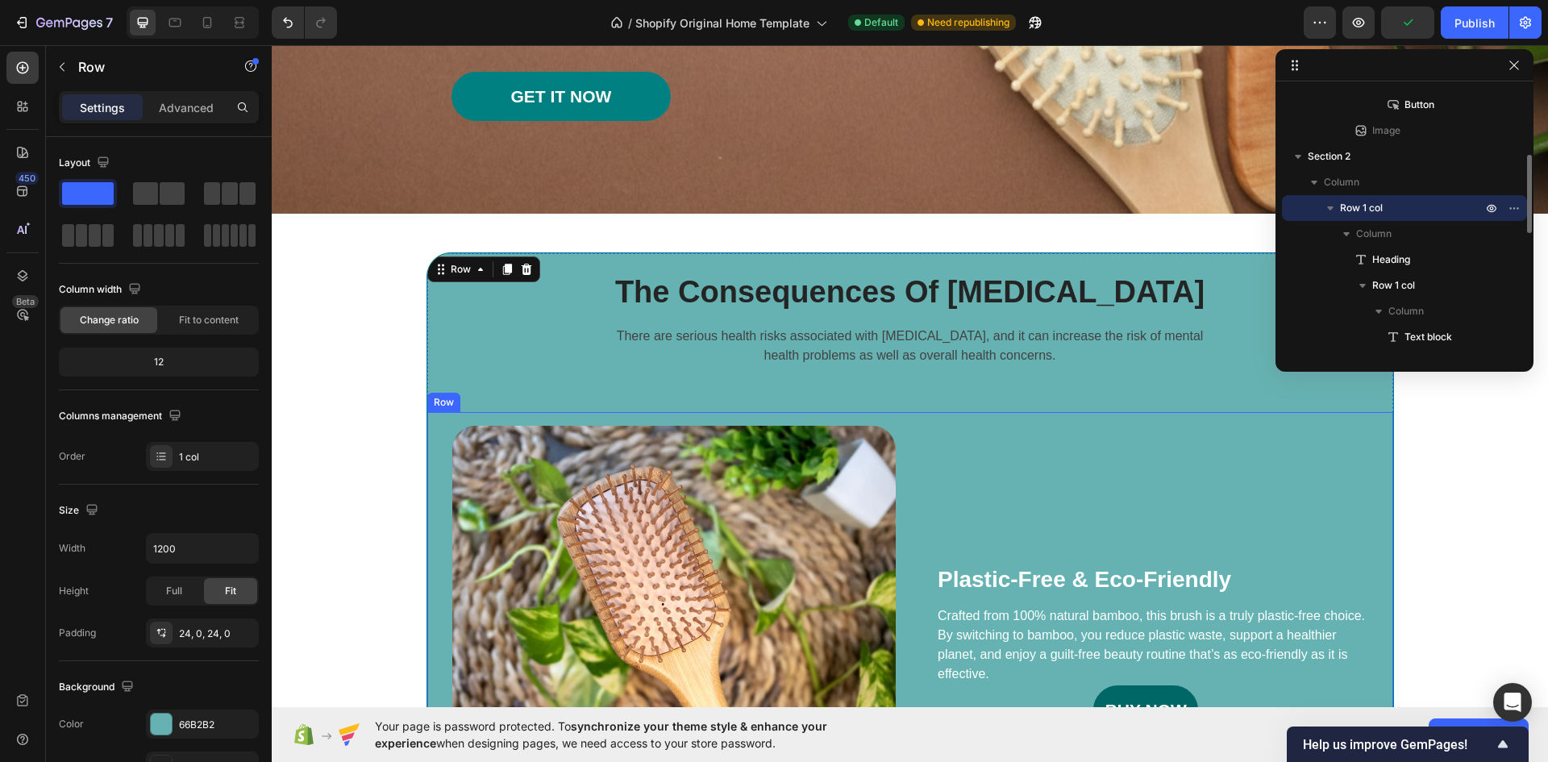
scroll to position [360, 0]
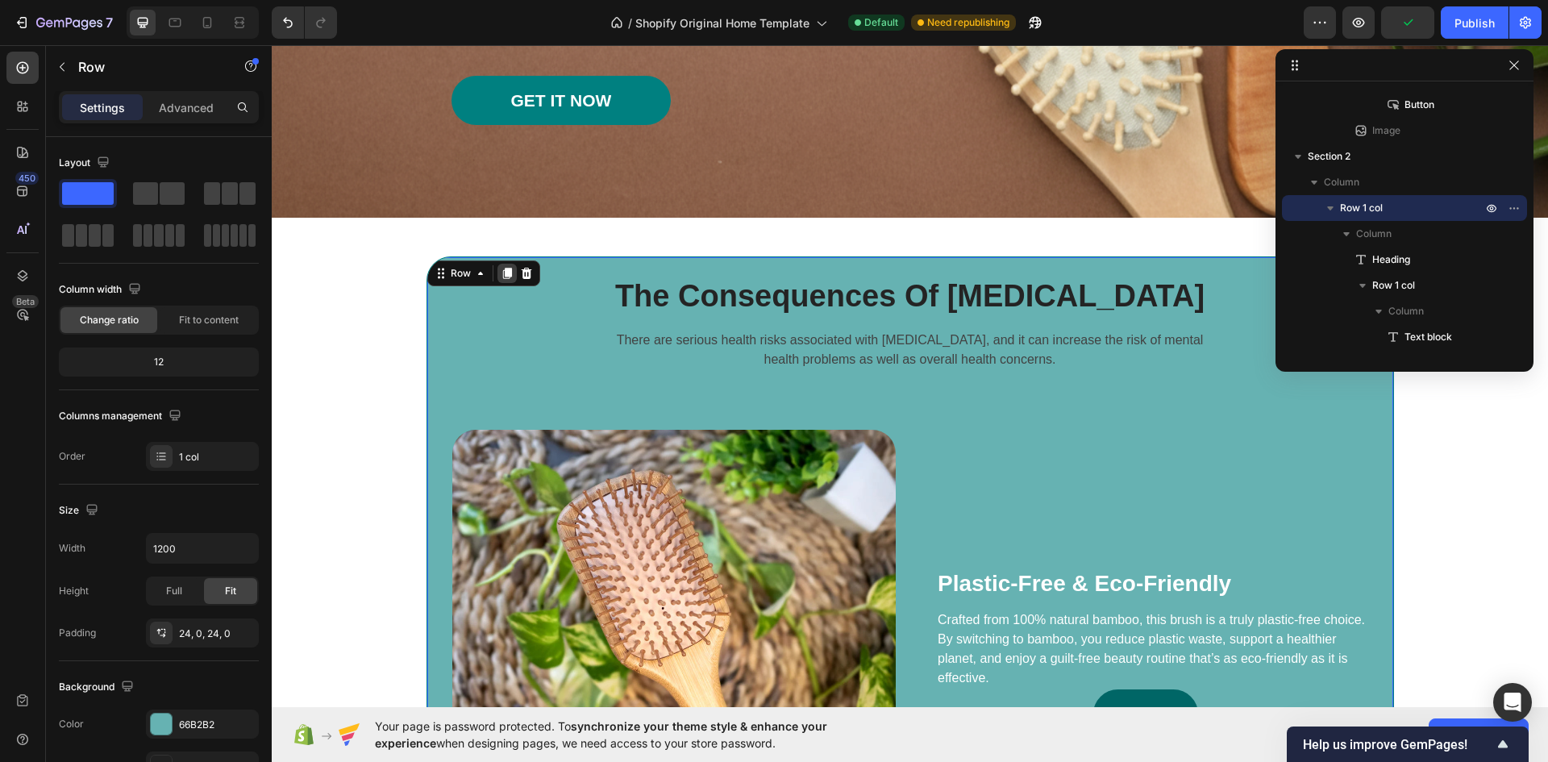
click at [502, 268] on icon at bounding box center [506, 273] width 9 height 11
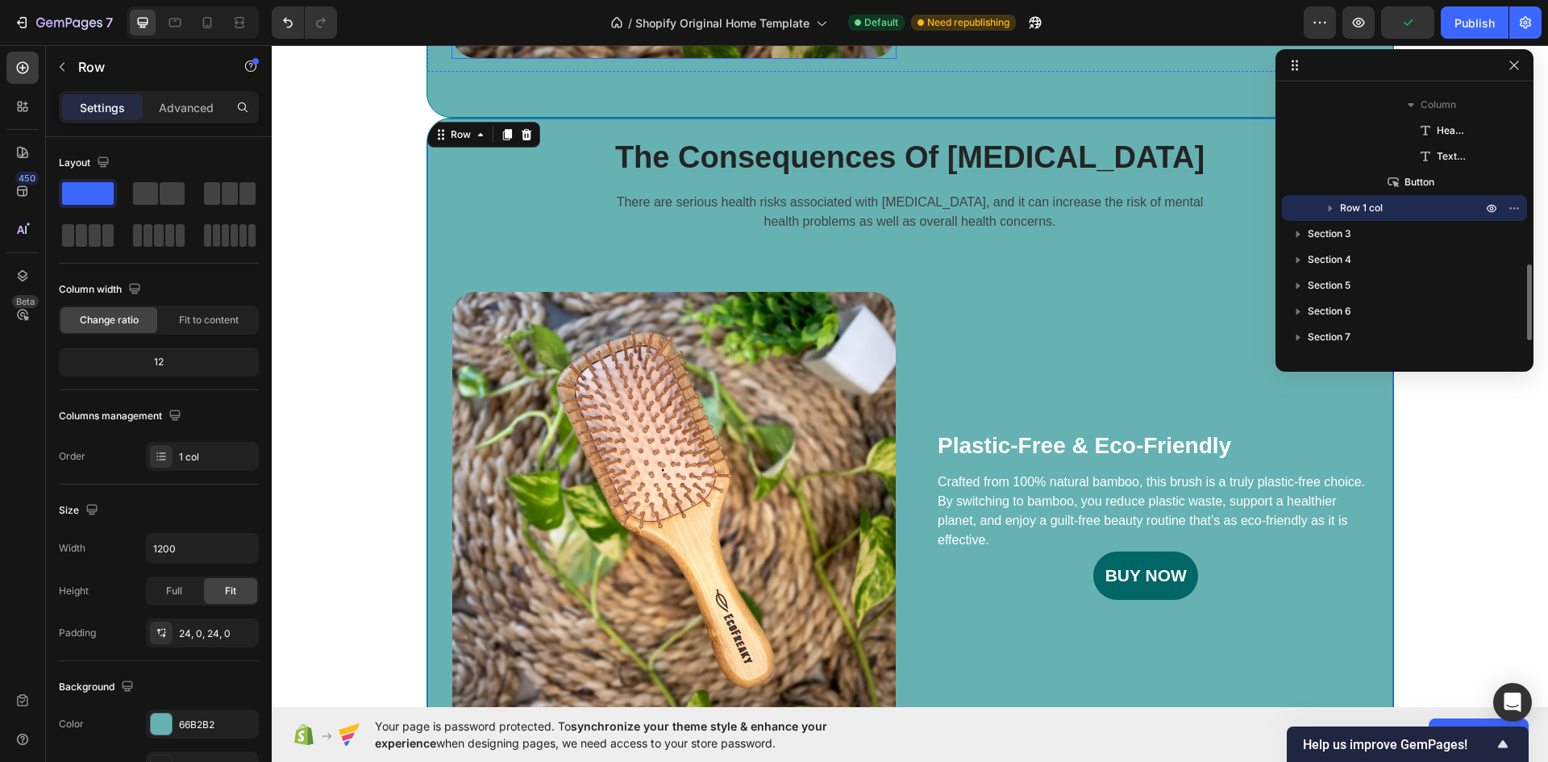
scroll to position [1192, 0]
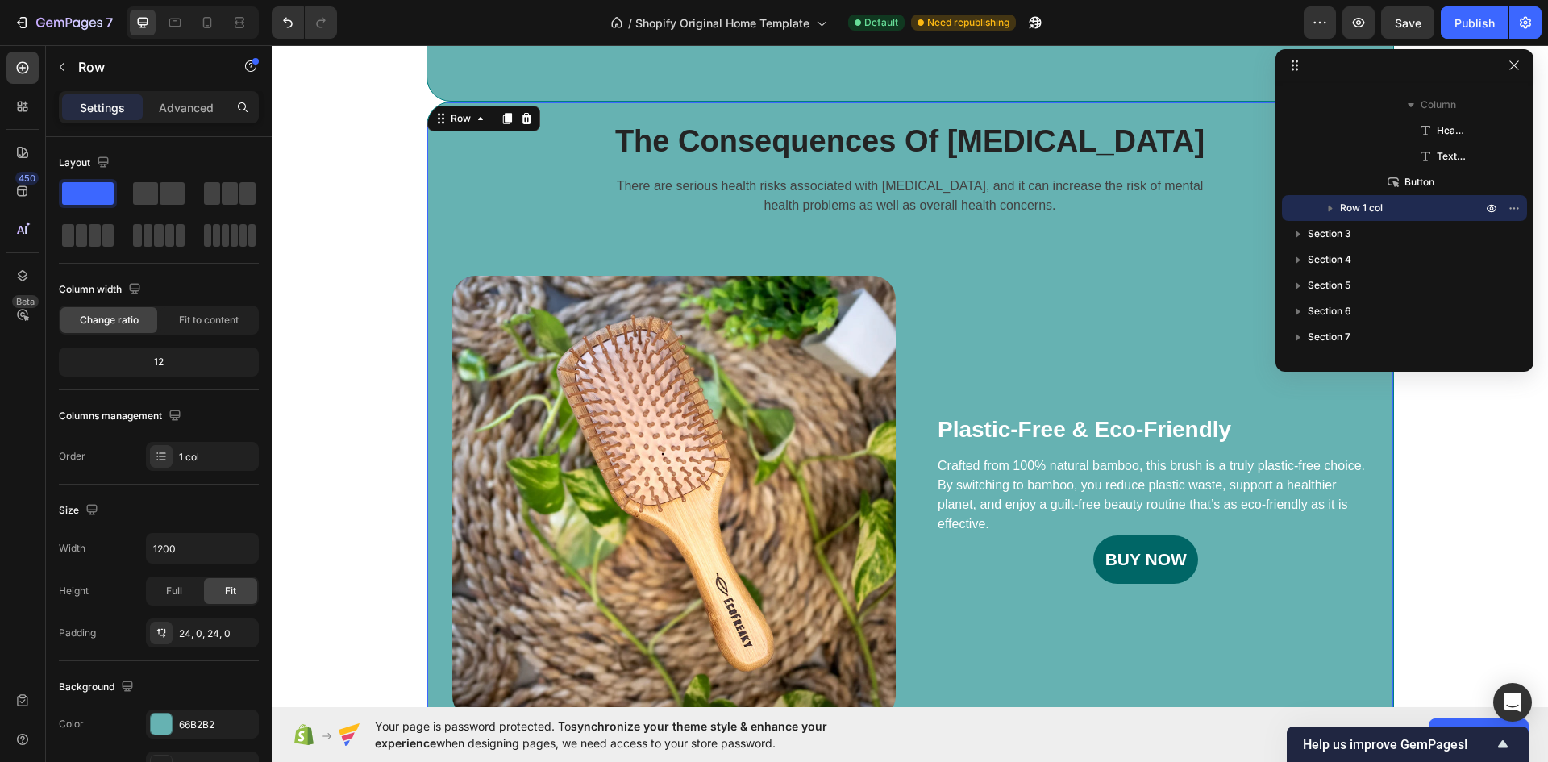
click at [618, 112] on div "The Consequences Of Insomnia Heading There are serious health risks associated …" at bounding box center [909, 440] width 967 height 677
click at [186, 638] on div "24, 0, 24, 0" at bounding box center [202, 633] width 47 height 15
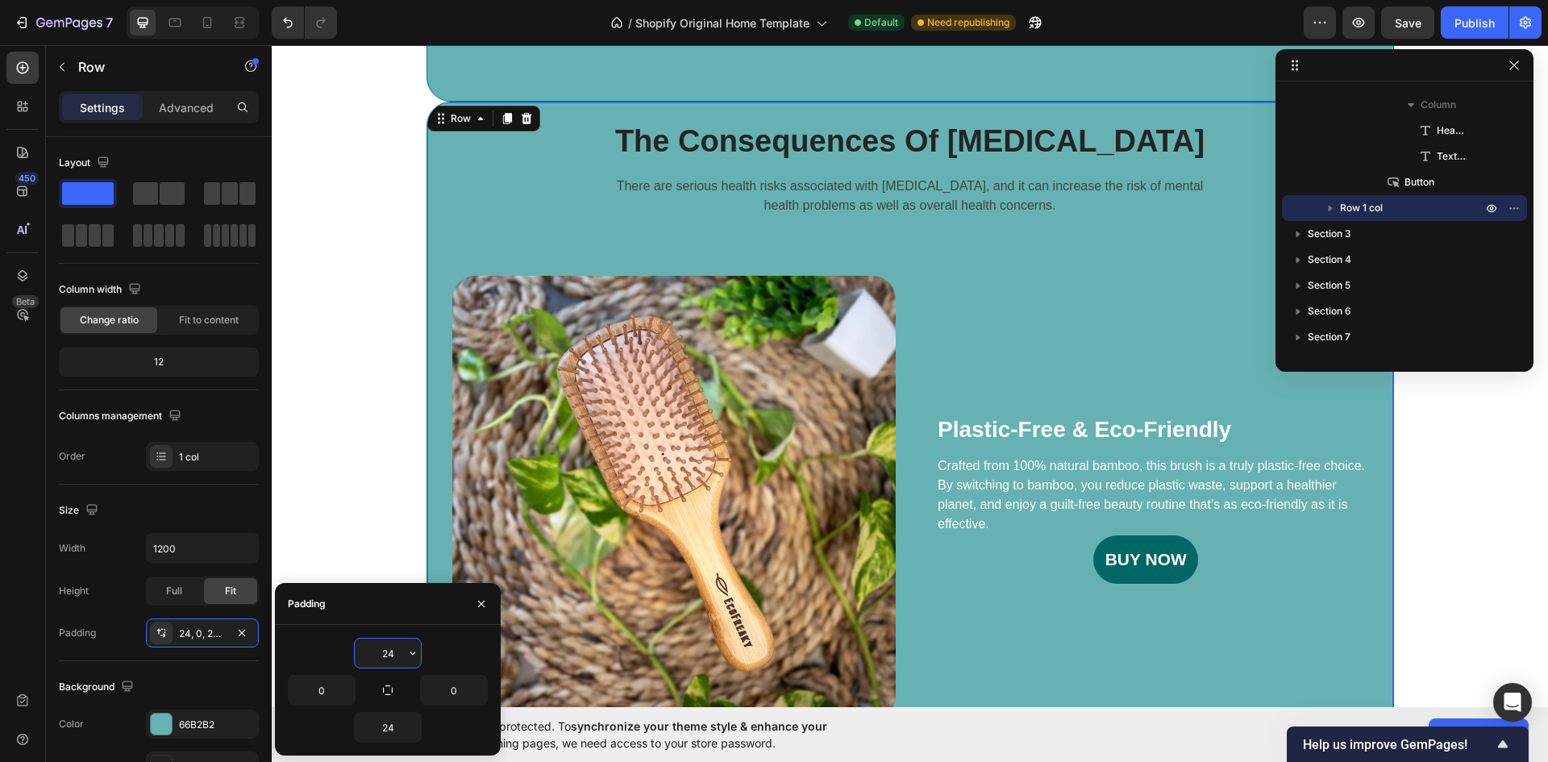
click at [395, 655] on input "24" at bounding box center [388, 653] width 66 height 29
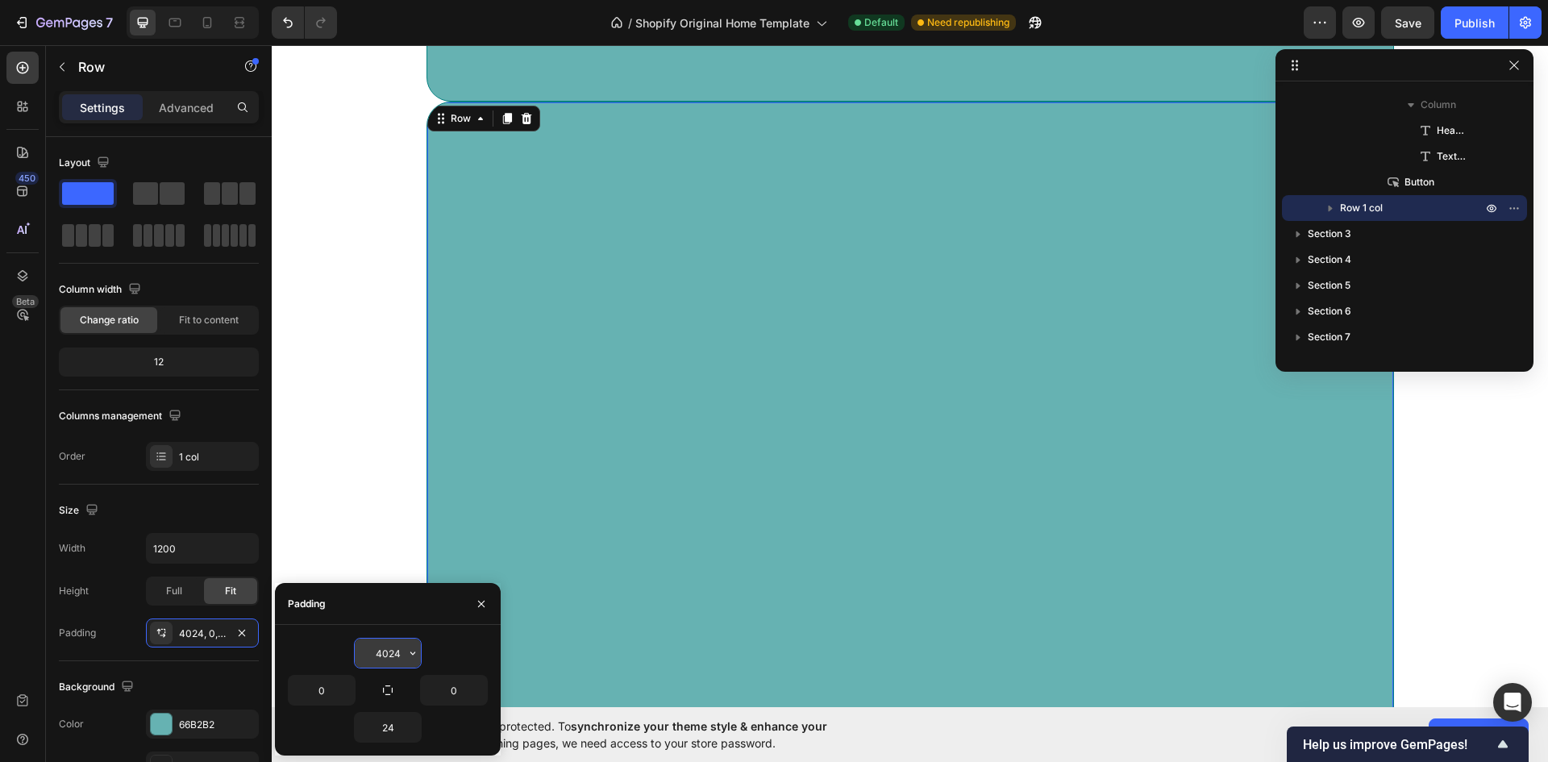
drag, startPoint x: 405, startPoint y: 655, endPoint x: 392, endPoint y: 655, distance: 12.9
click at [392, 655] on div "4024" at bounding box center [388, 653] width 66 height 29
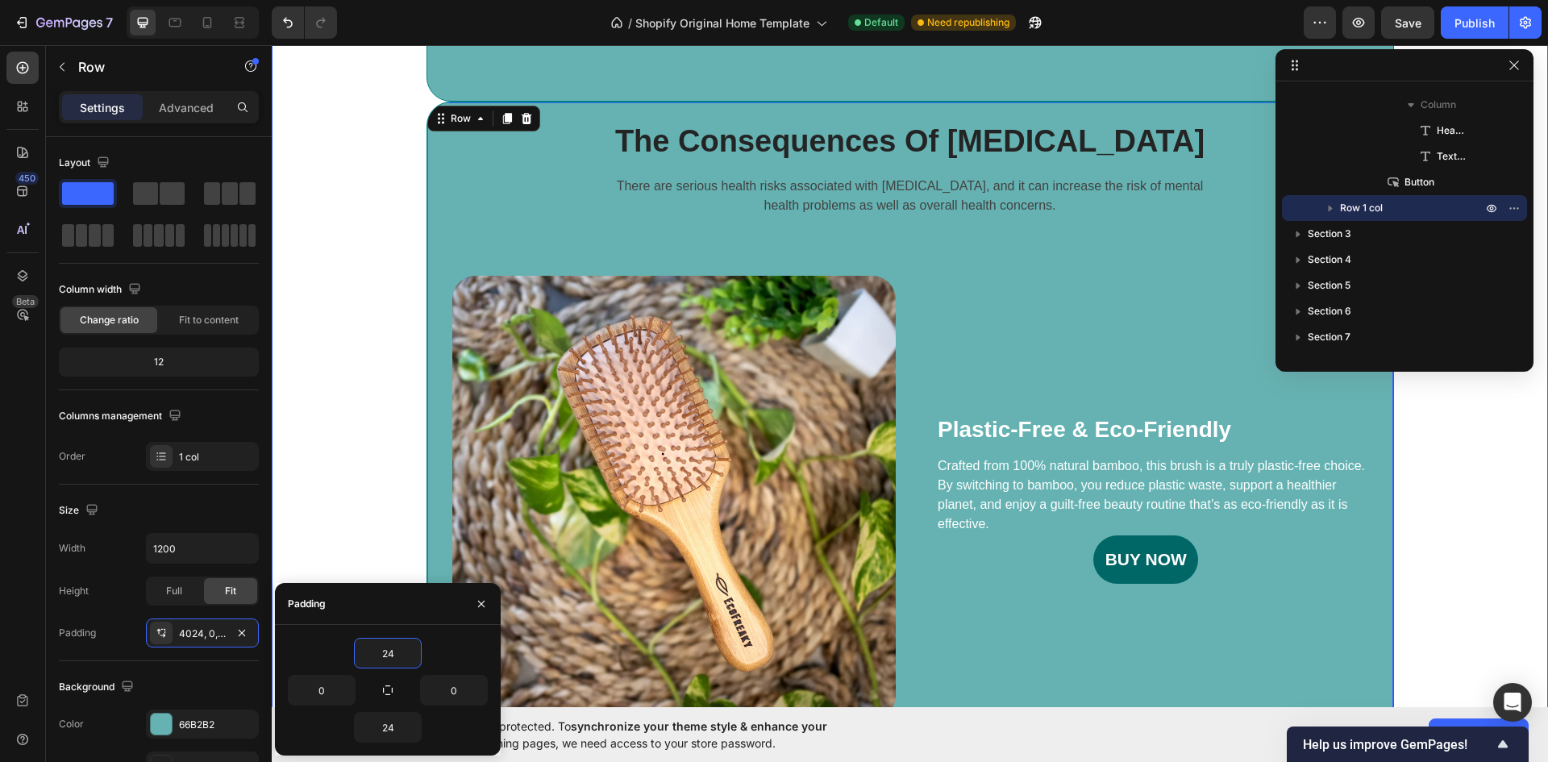
click at [370, 501] on div "The Consequences Of Insomnia Heading There are serious health risks associated …" at bounding box center [910, 101] width 1252 height 1354
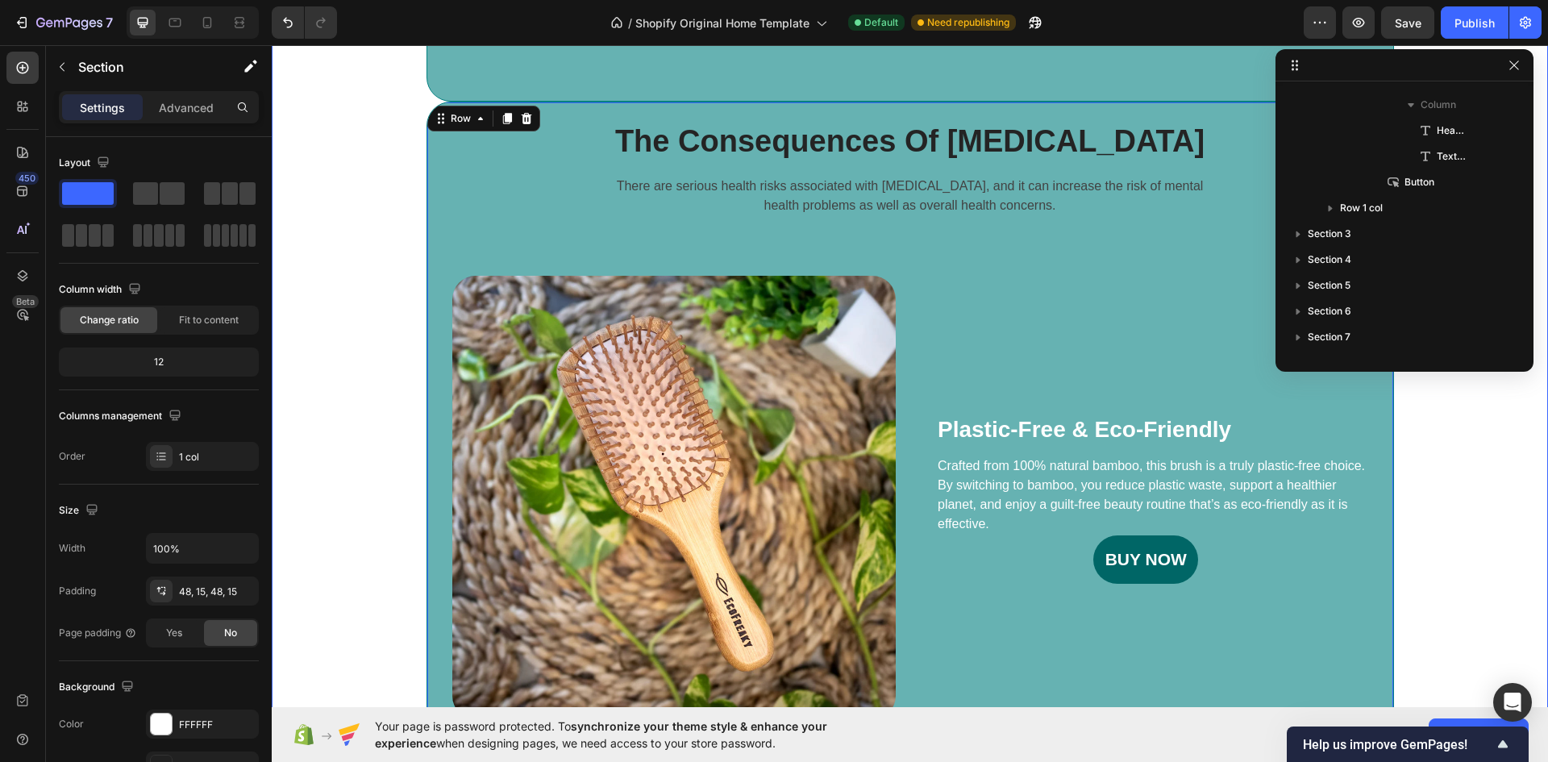
scroll to position [177, 0]
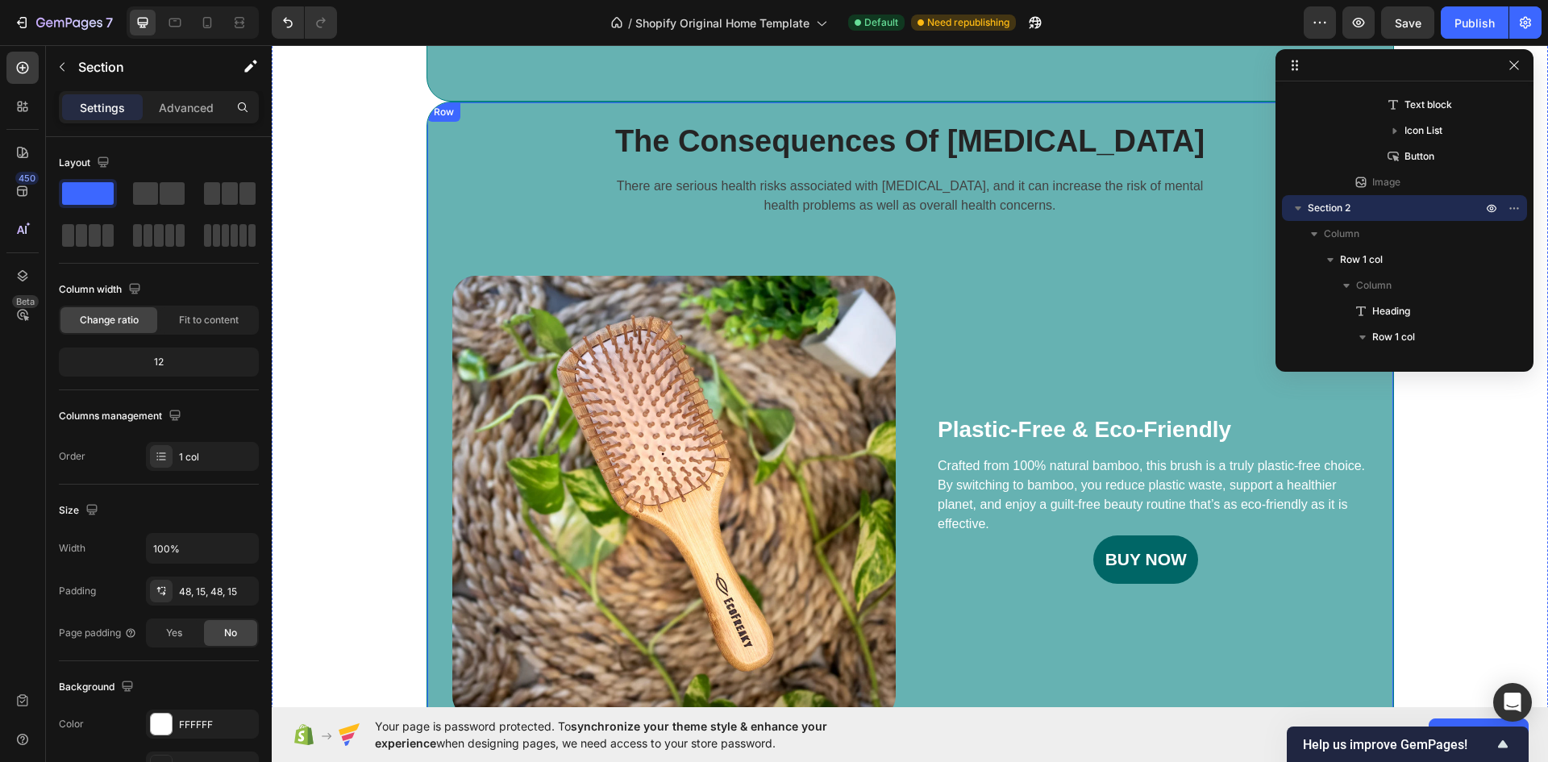
click at [749, 114] on div "The Consequences Of Insomnia Heading There are serious health risks associated …" at bounding box center [909, 440] width 967 height 677
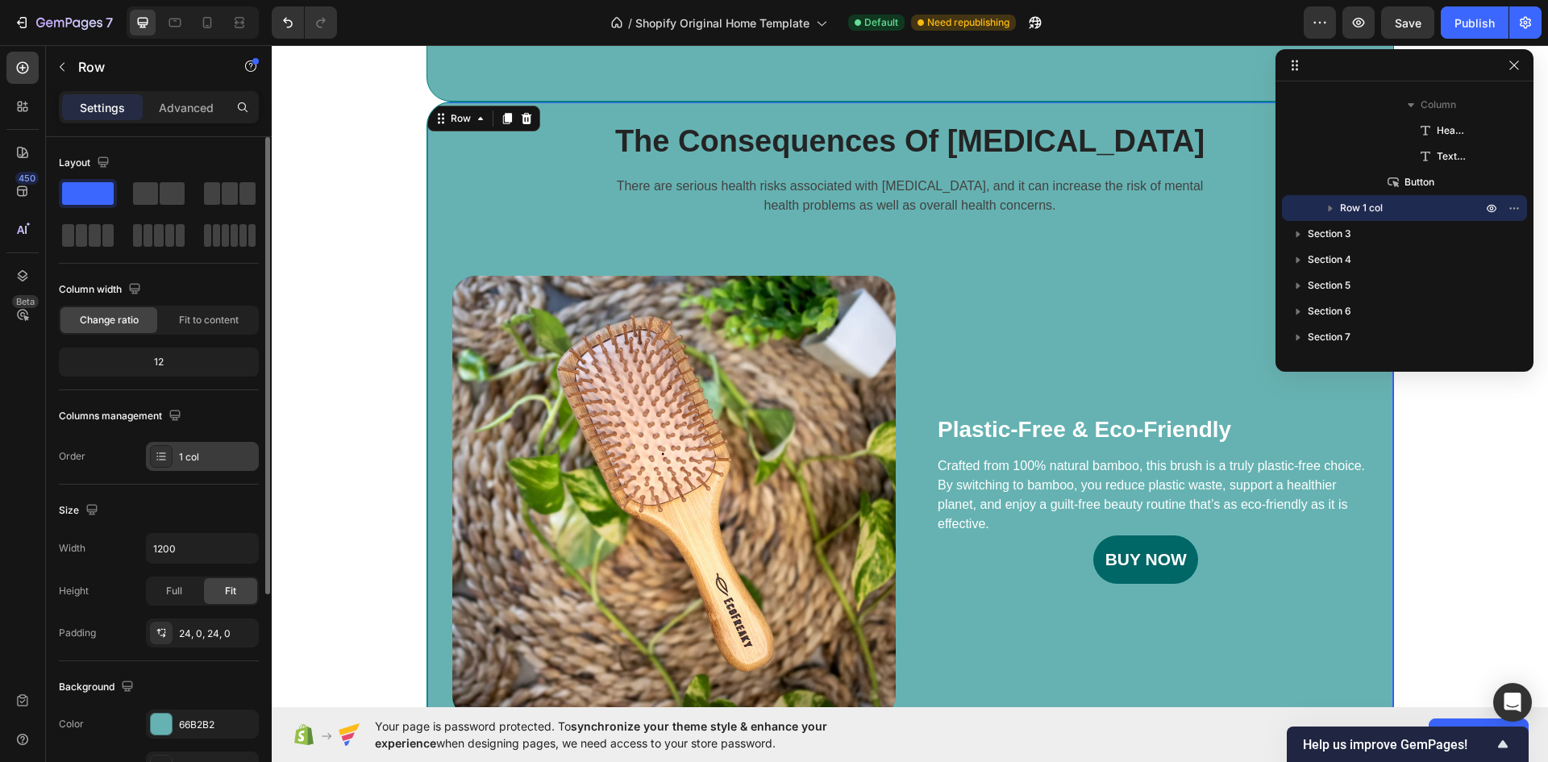
click at [185, 451] on div "1 col" at bounding box center [217, 457] width 76 height 15
click at [198, 499] on div "Size" at bounding box center [159, 510] width 200 height 26
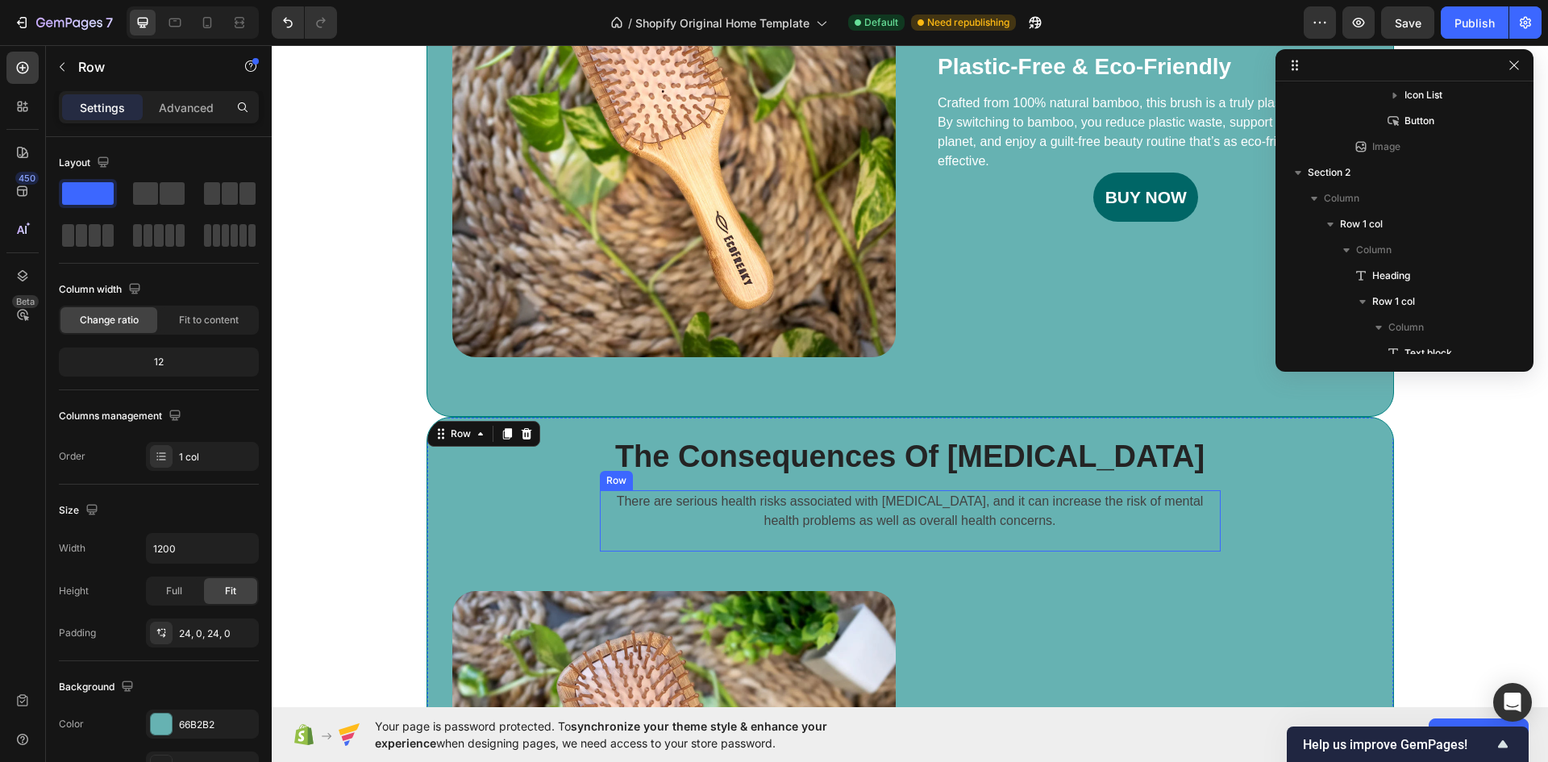
scroll to position [870, 0]
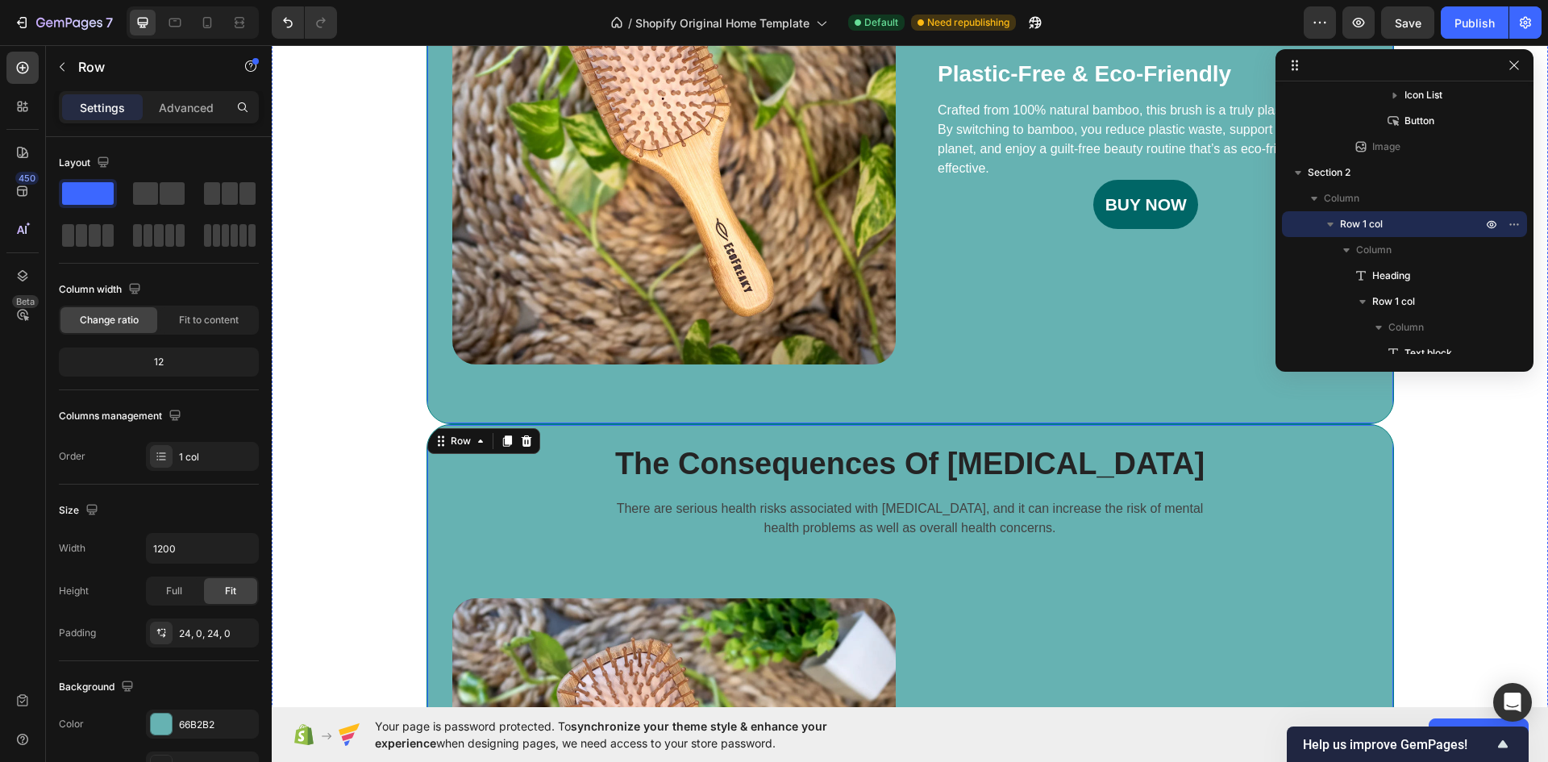
click at [1089, 390] on div "The Consequences Of Insomnia Heading There are serious health risks associated …" at bounding box center [910, 85] width 966 height 637
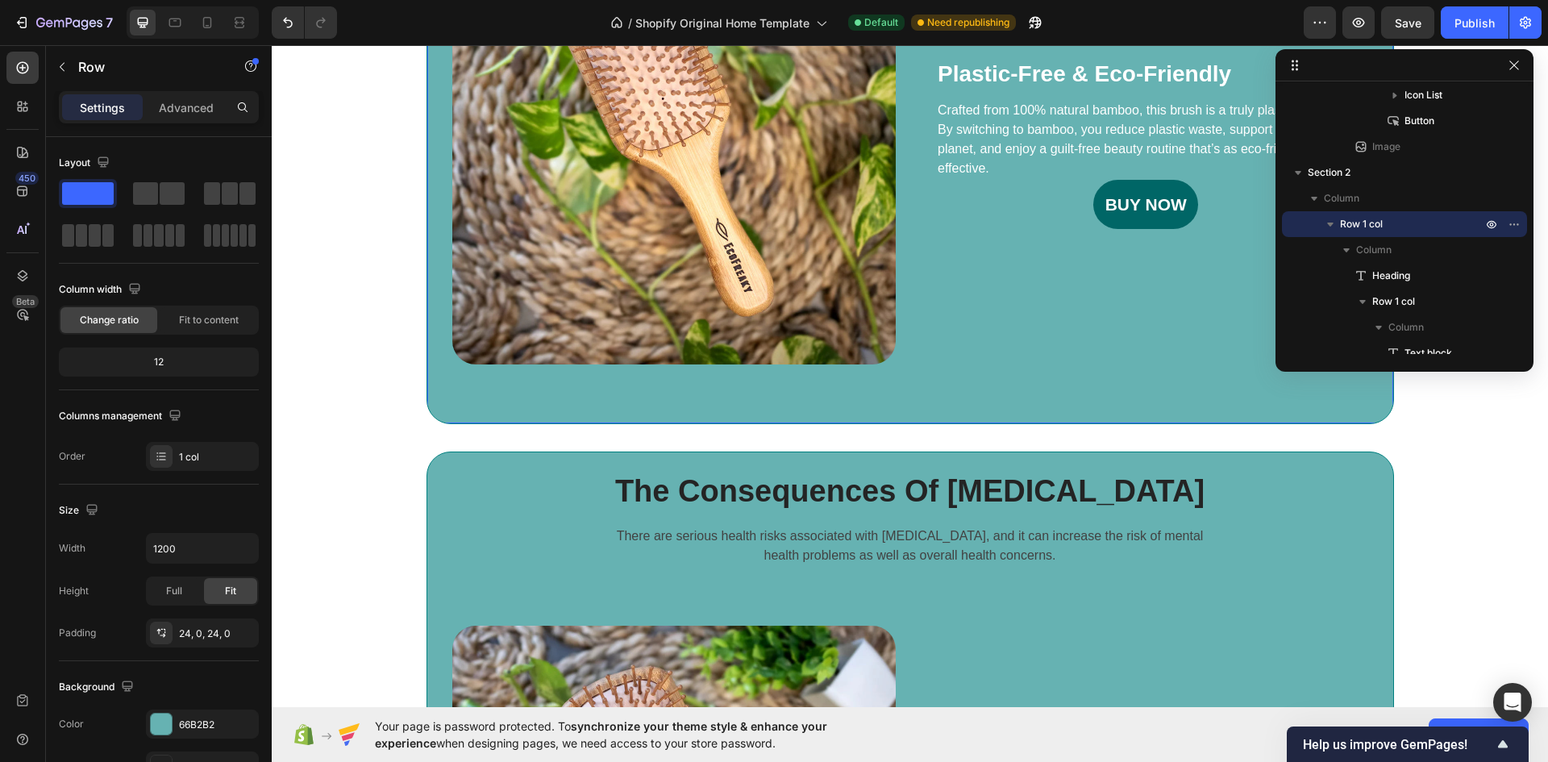
drag, startPoint x: 905, startPoint y: 421, endPoint x: 905, endPoint y: 448, distance: 27.4
click at [905, 448] on div "The Consequences Of Insomnia Heading There are serious health risks associated …" at bounding box center [910, 438] width 1252 height 1382
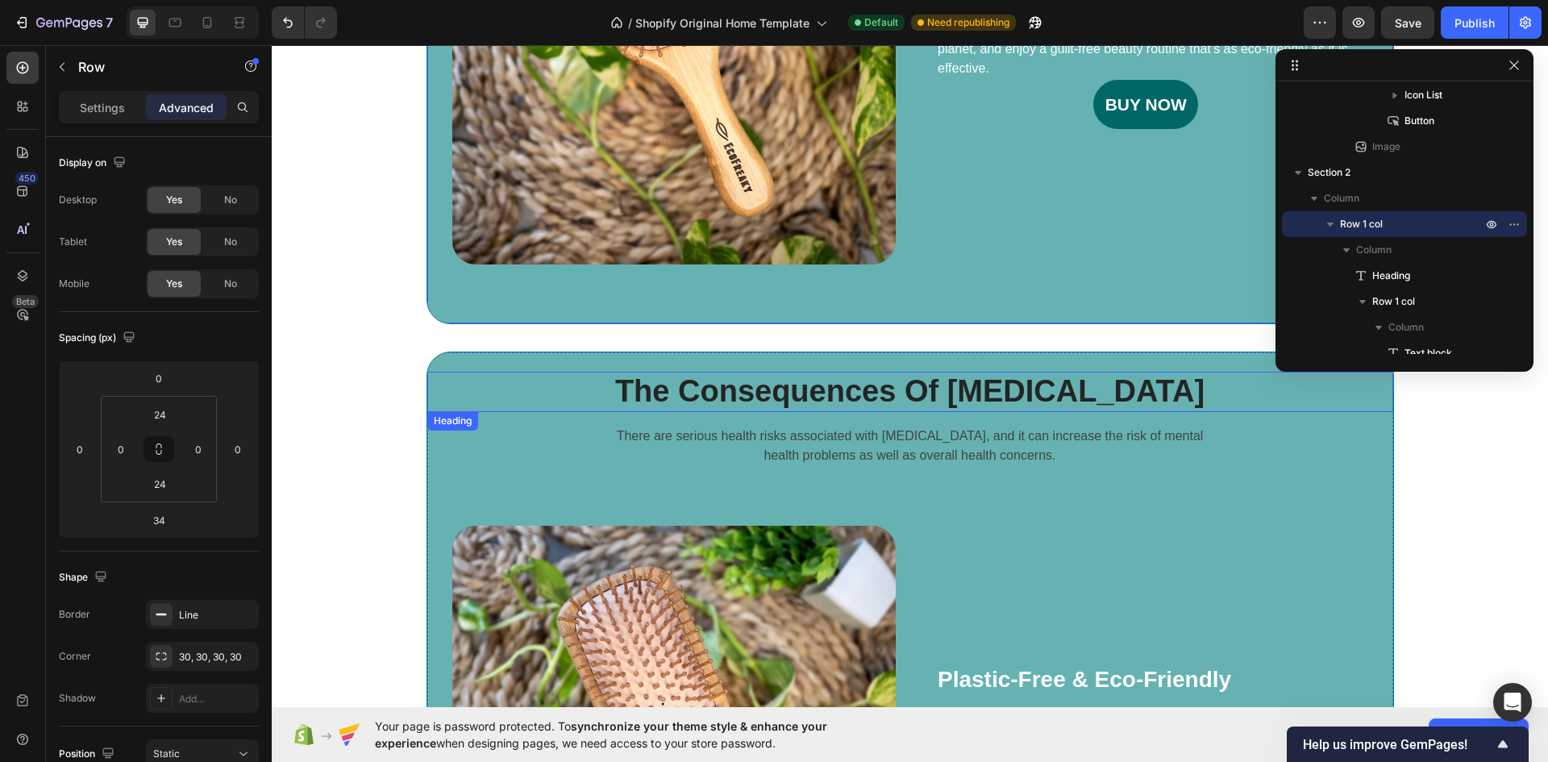
scroll to position [1031, 0]
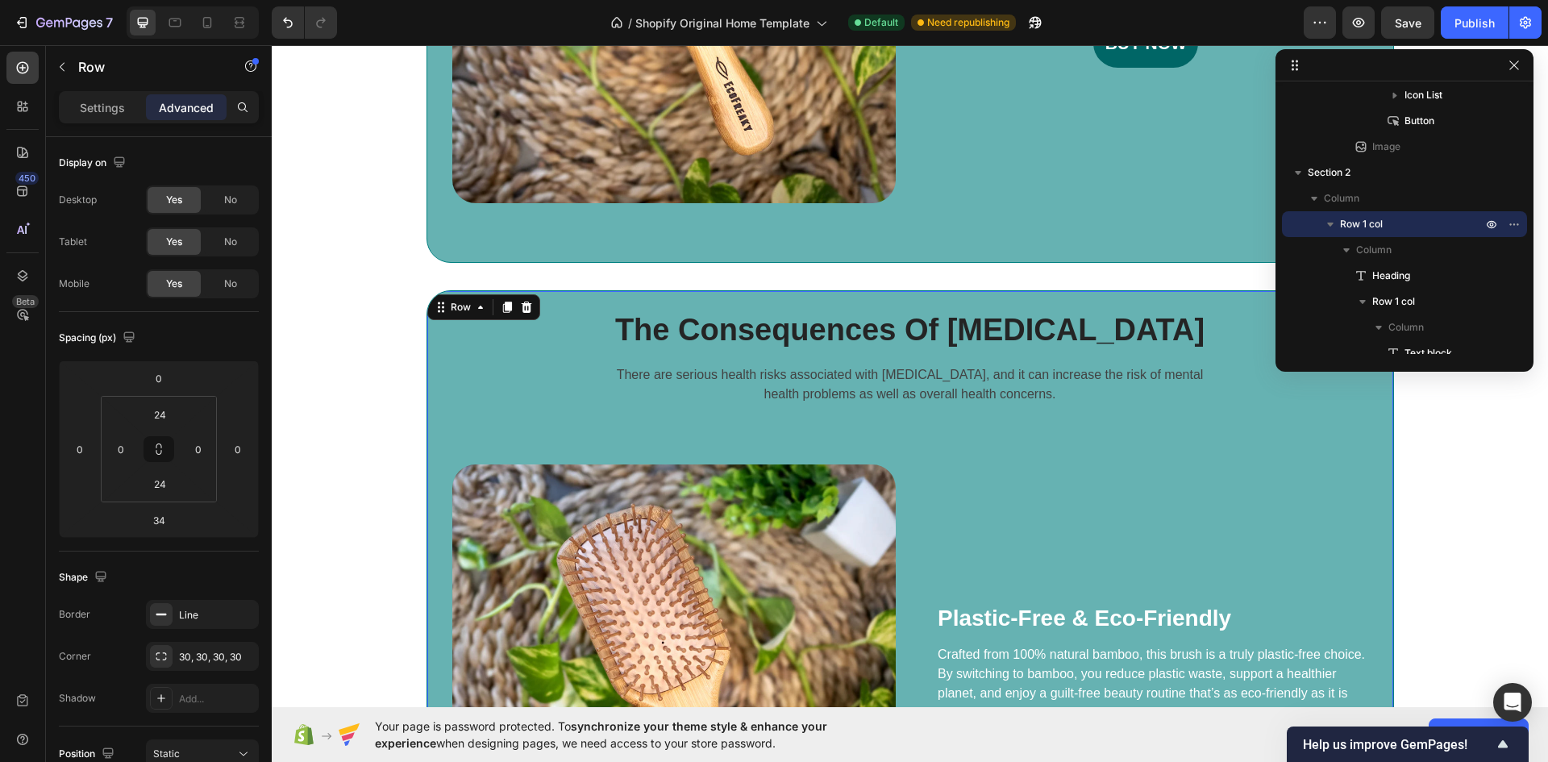
click at [909, 302] on div "The Consequences Of Insomnia Heading There are serious health risks associated …" at bounding box center [909, 628] width 967 height 677
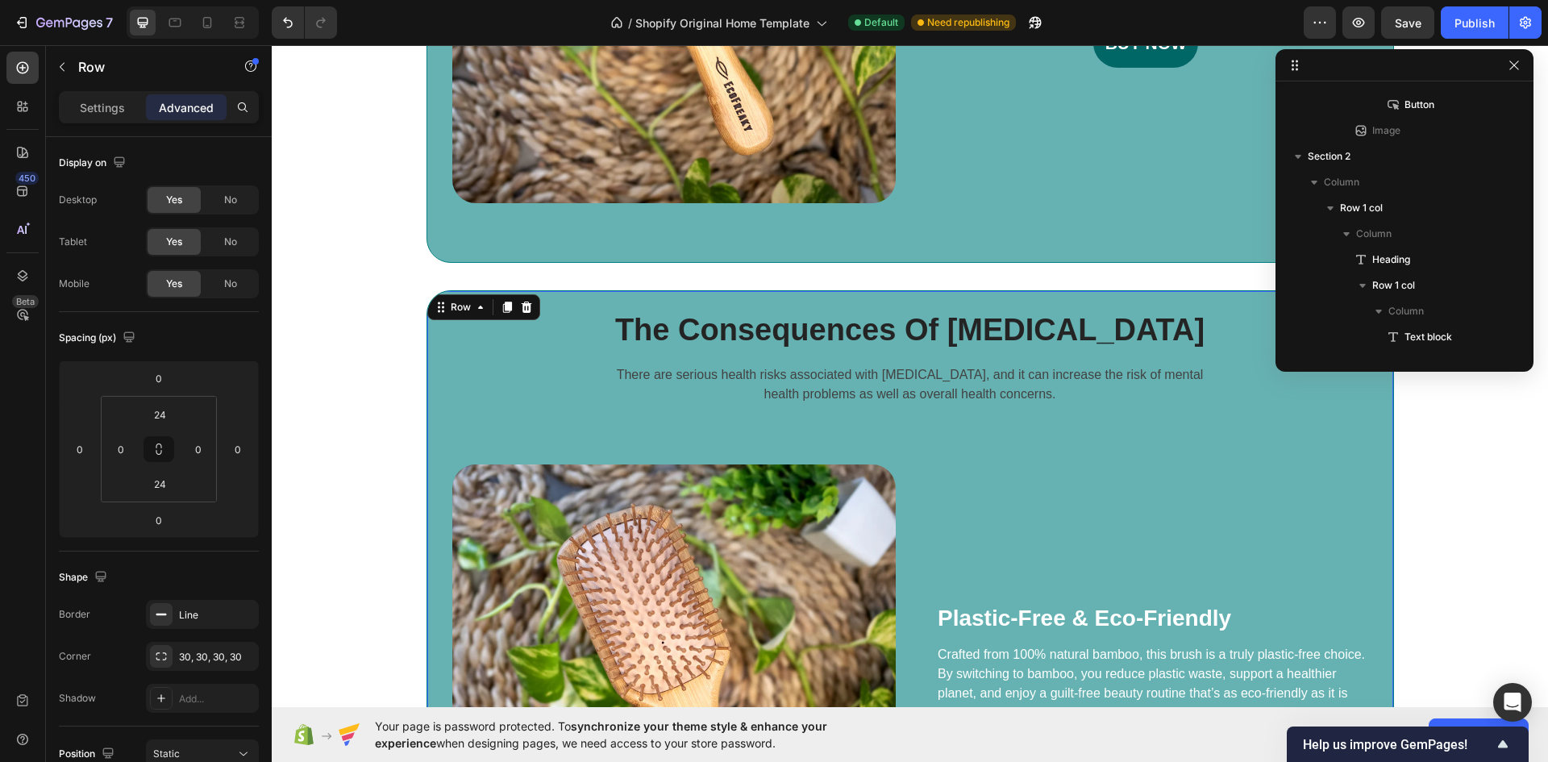
click at [924, 309] on div "The Consequences Of Insomnia Heading There are serious health risks associated …" at bounding box center [909, 628] width 967 height 677
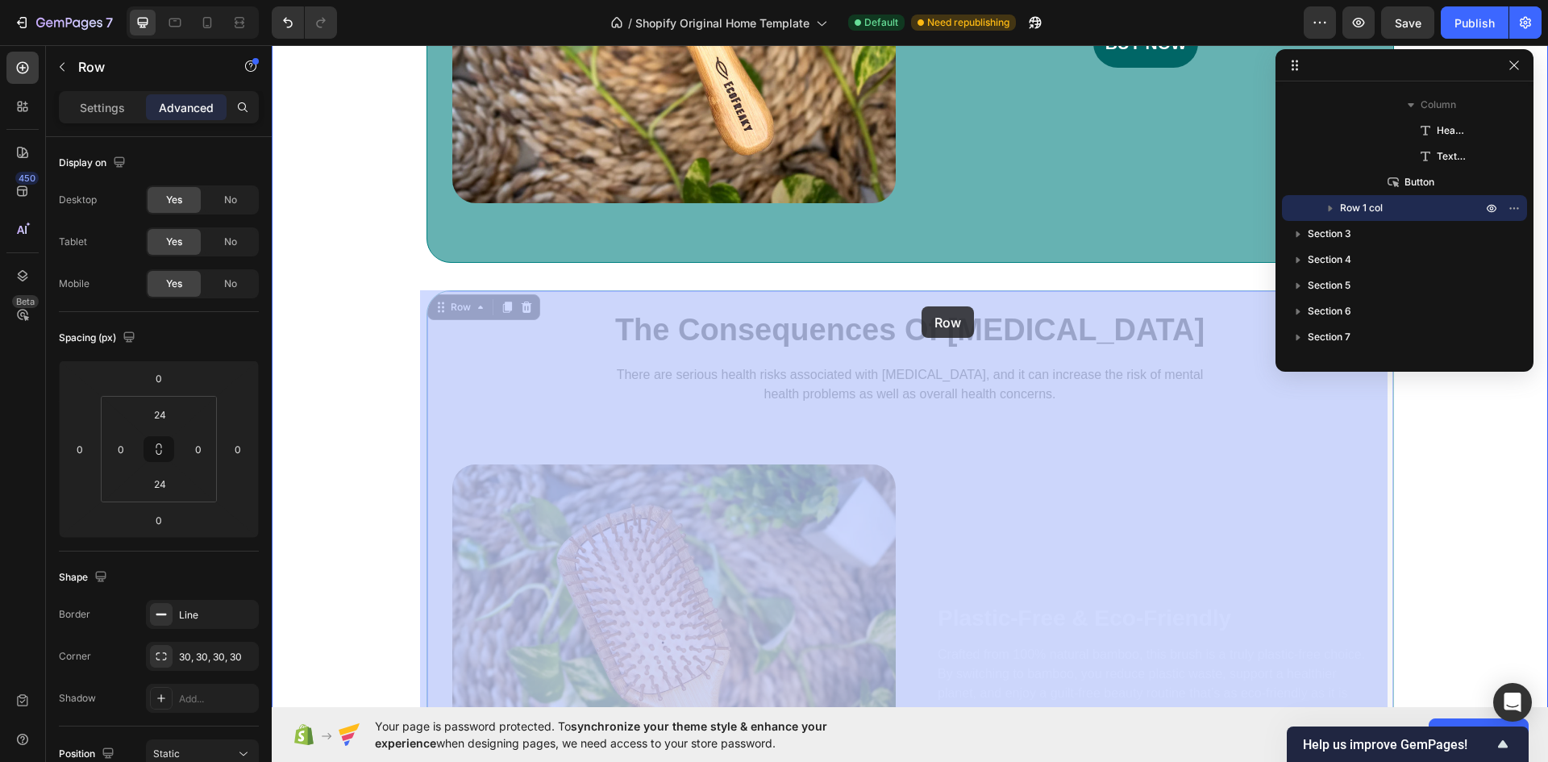
drag, startPoint x: 922, startPoint y: 291, endPoint x: 922, endPoint y: 306, distance: 15.3
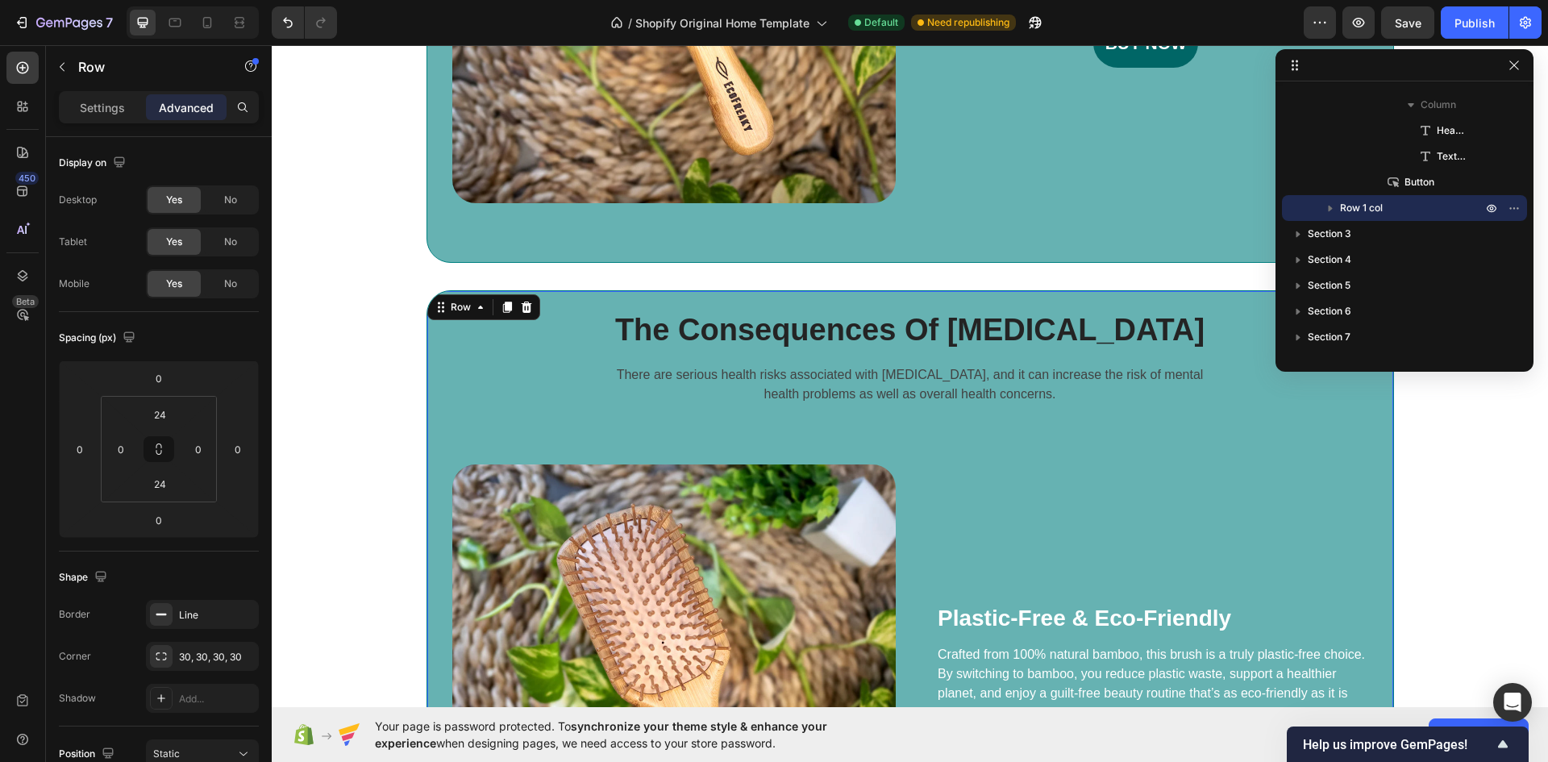
click at [923, 302] on div "The Consequences Of Insomnia Heading There are serious health risks associated …" at bounding box center [909, 628] width 967 height 677
click at [925, 289] on div "The Consequences Of Insomnia Heading There are serious health risks associated …" at bounding box center [910, 277] width 1252 height 1382
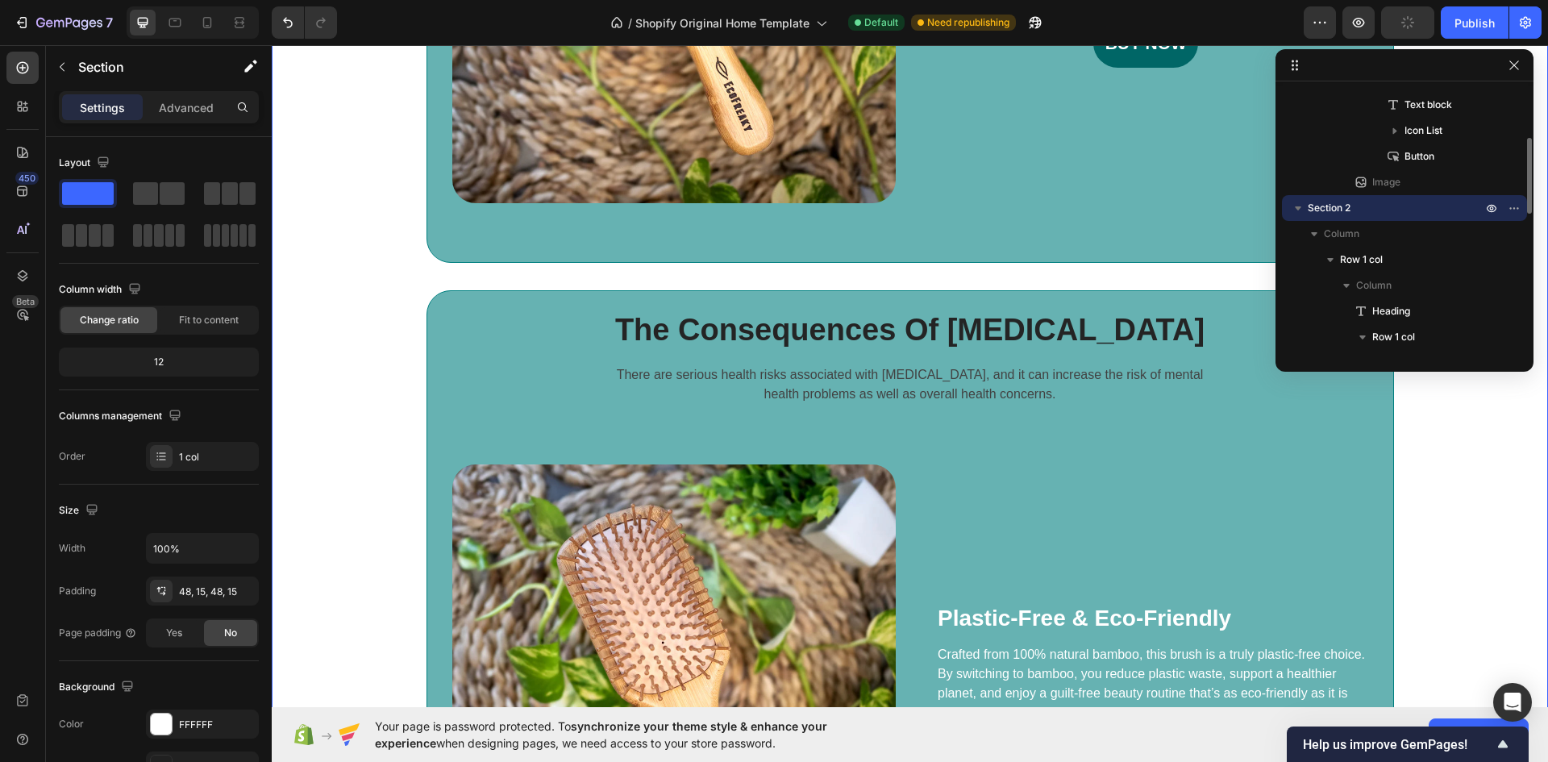
click at [882, 288] on div "The Consequences Of Insomnia Heading There are serious health risks associated …" at bounding box center [910, 277] width 1252 height 1382
click at [870, 273] on div "The Consequences Of Insomnia Heading There are serious health risks associated …" at bounding box center [910, 277] width 1252 height 1382
click at [898, 297] on div "The Consequences Of Insomnia Heading There are serious health risks associated …" at bounding box center [909, 628] width 967 height 677
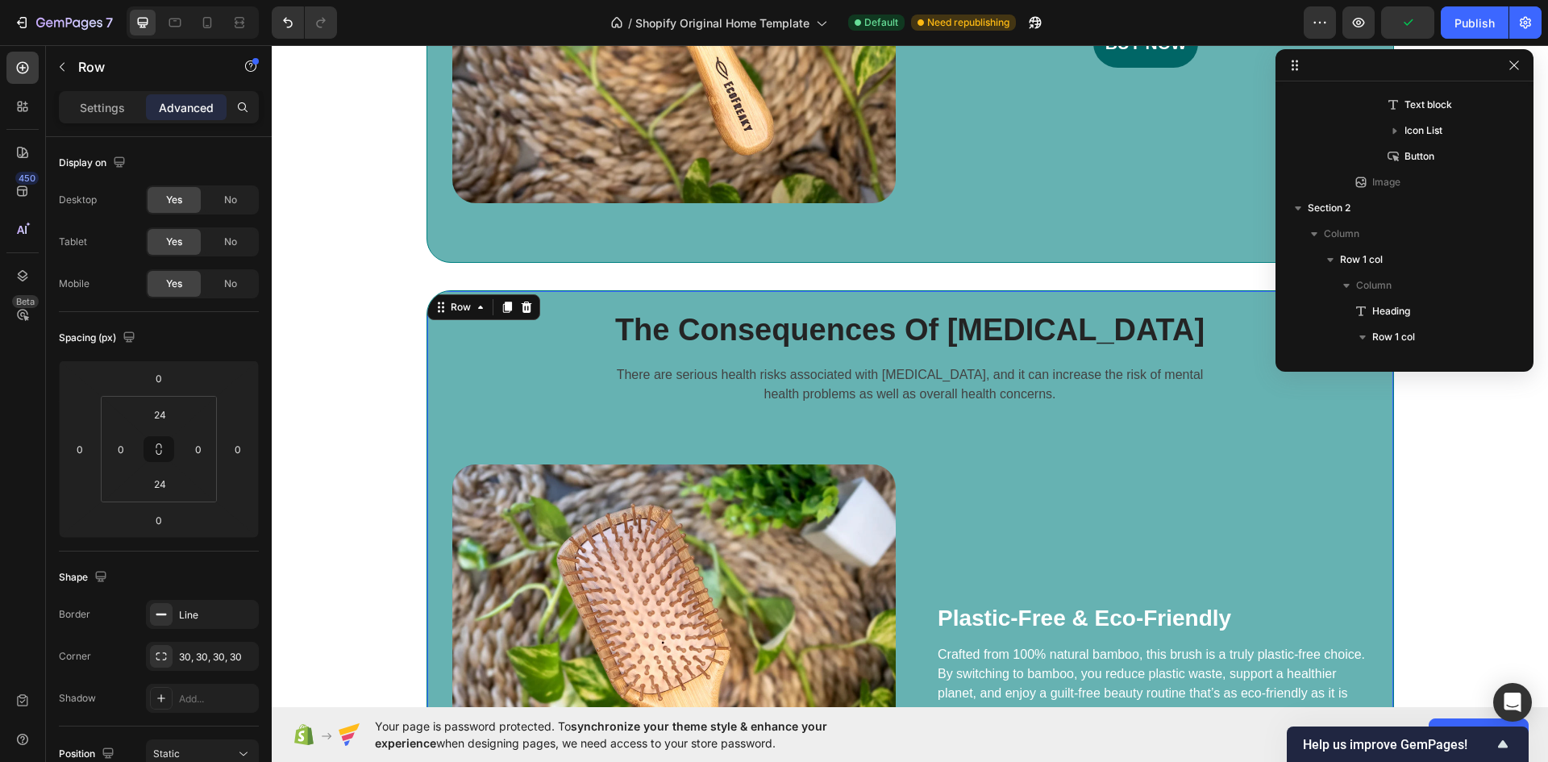
scroll to position [615, 0]
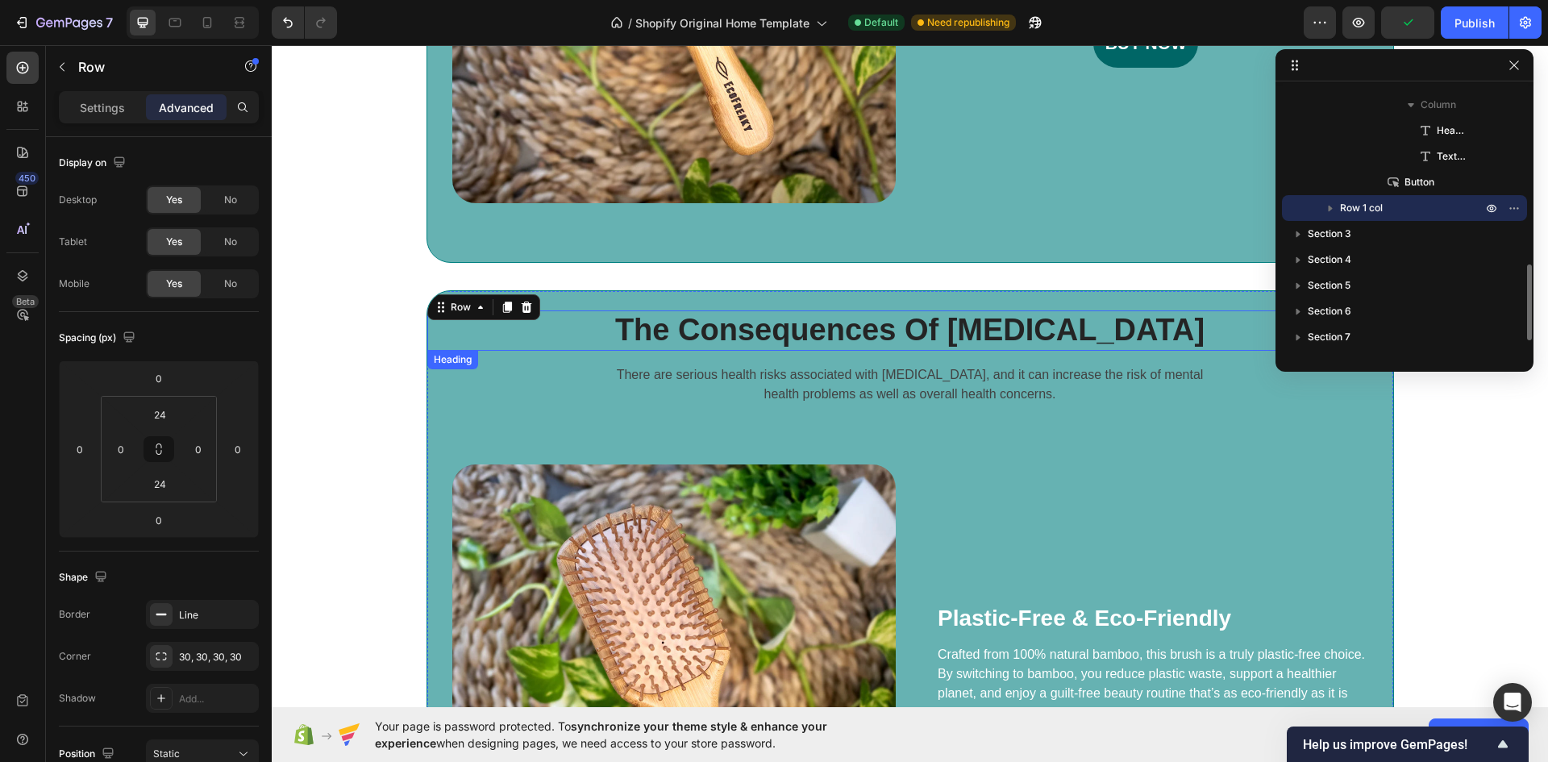
click at [898, 312] on p "The Consequences Of Insomnia" at bounding box center [910, 330] width 963 height 37
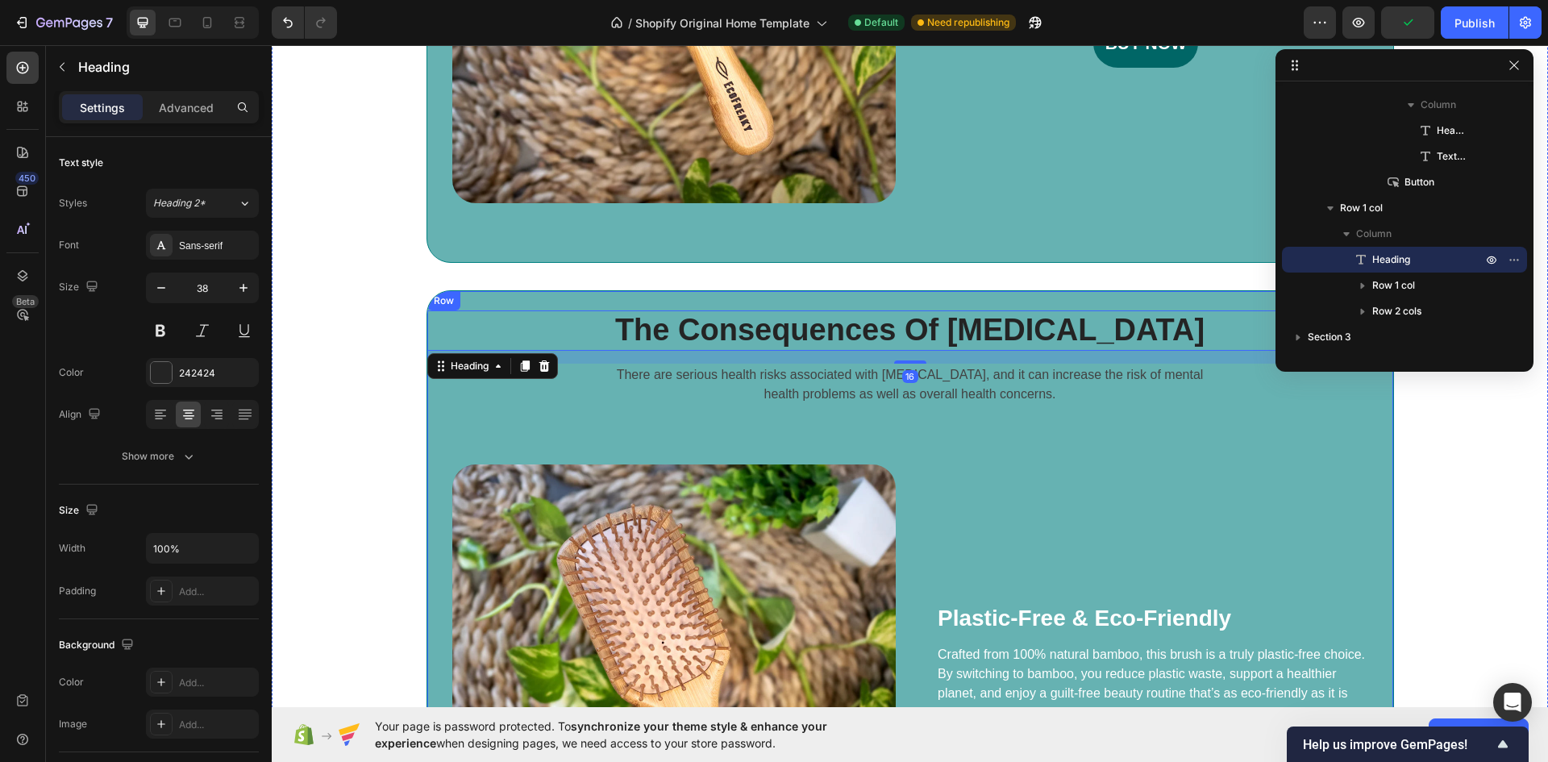
click at [901, 296] on div "The Consequences Of Insomnia Heading 16 There are serious health risks associat…" at bounding box center [909, 628] width 967 height 677
click at [904, 329] on p "The Consequences Of Insomnia" at bounding box center [910, 330] width 963 height 37
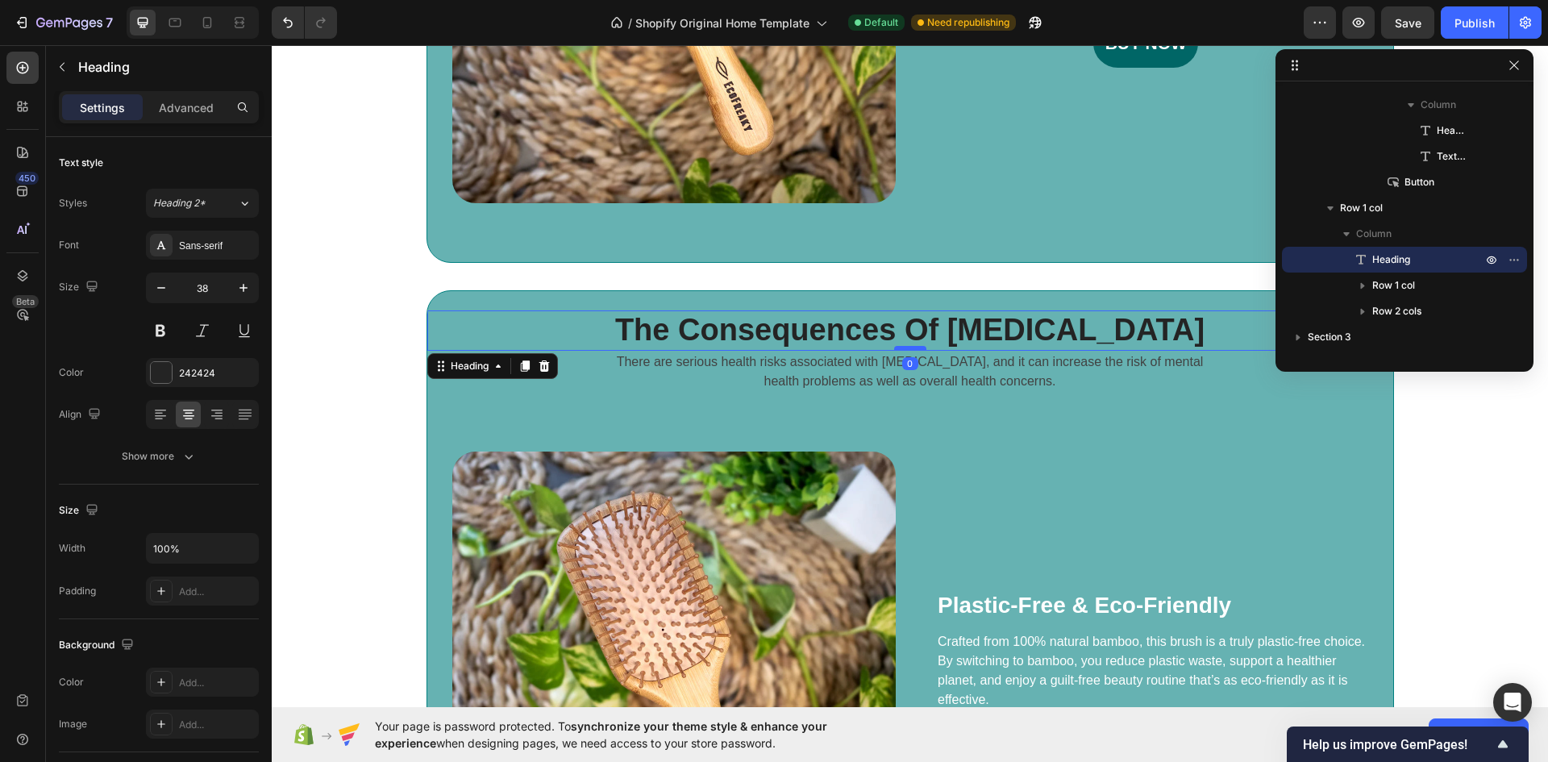
drag, startPoint x: 907, startPoint y: 360, endPoint x: 909, endPoint y: 345, distance: 15.5
click at [909, 346] on div at bounding box center [910, 348] width 32 height 5
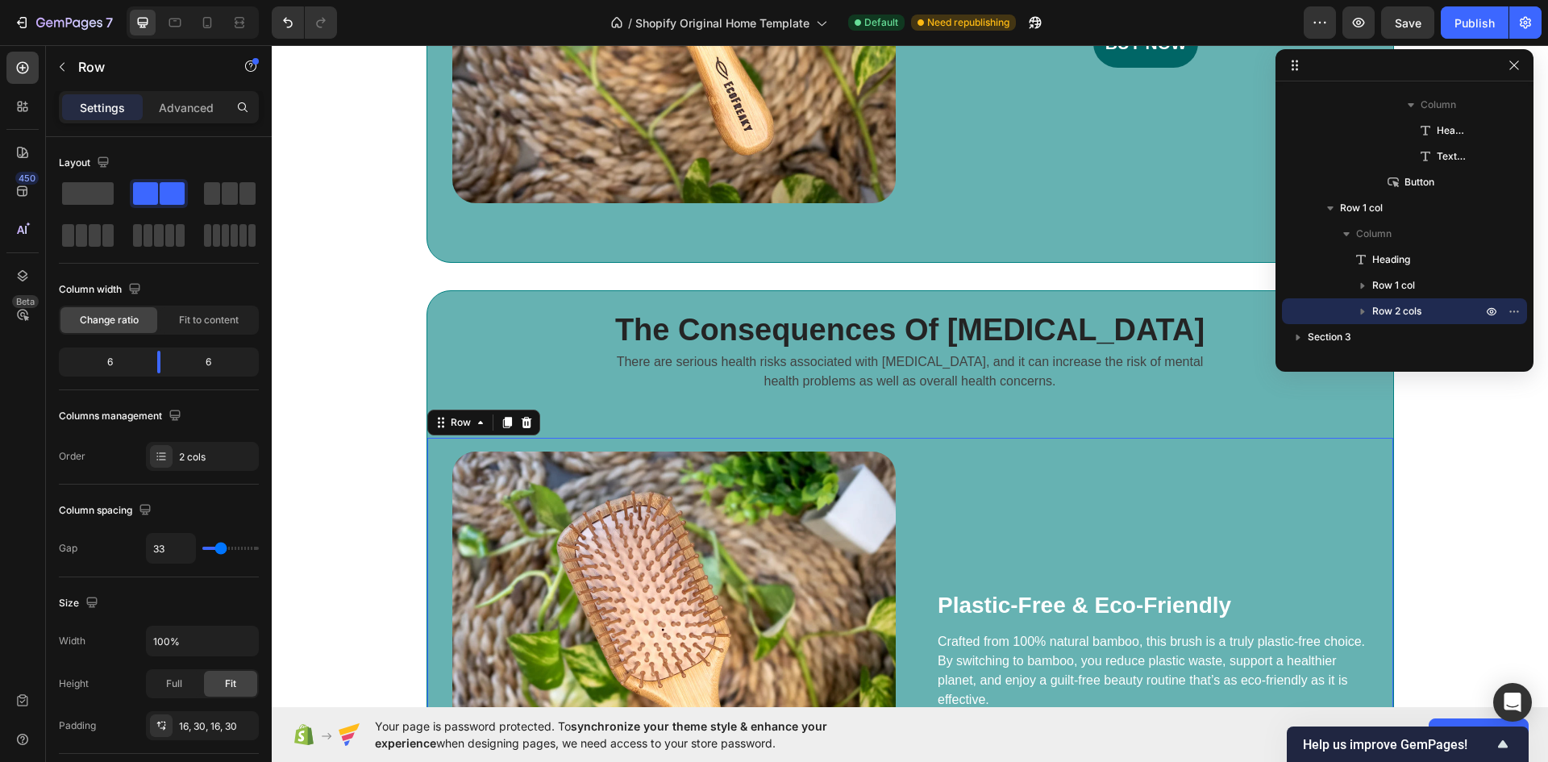
click at [1013, 479] on div "Plastic-Free & Eco-Friendly Heading Crafted from 100% natural bamboo, this brus…" at bounding box center [1146, 674] width 446 height 446
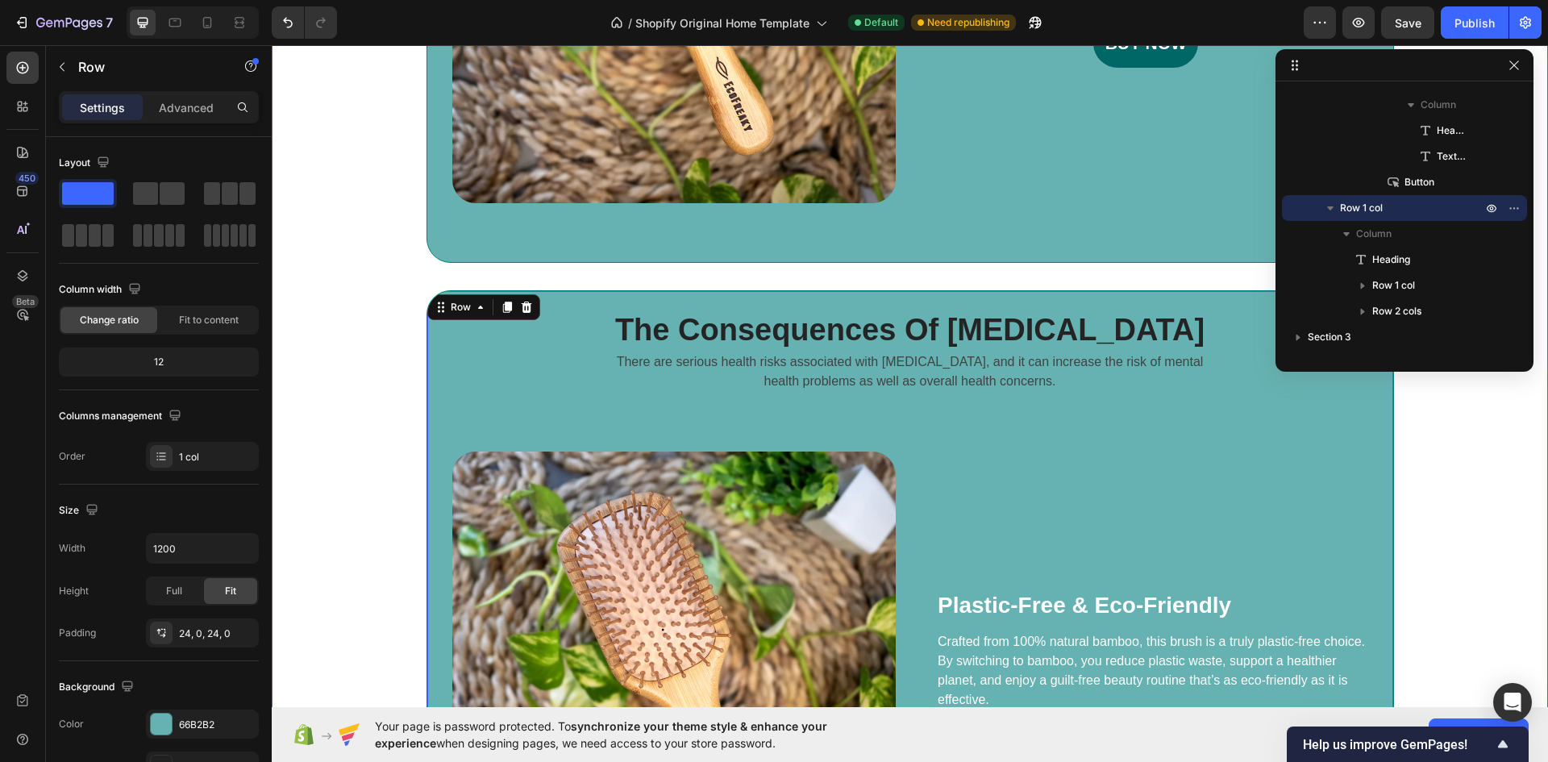
click at [1474, 465] on div "The Consequences Of Insomnia Heading There are serious health risks associated …" at bounding box center [910, 270] width 1252 height 1369
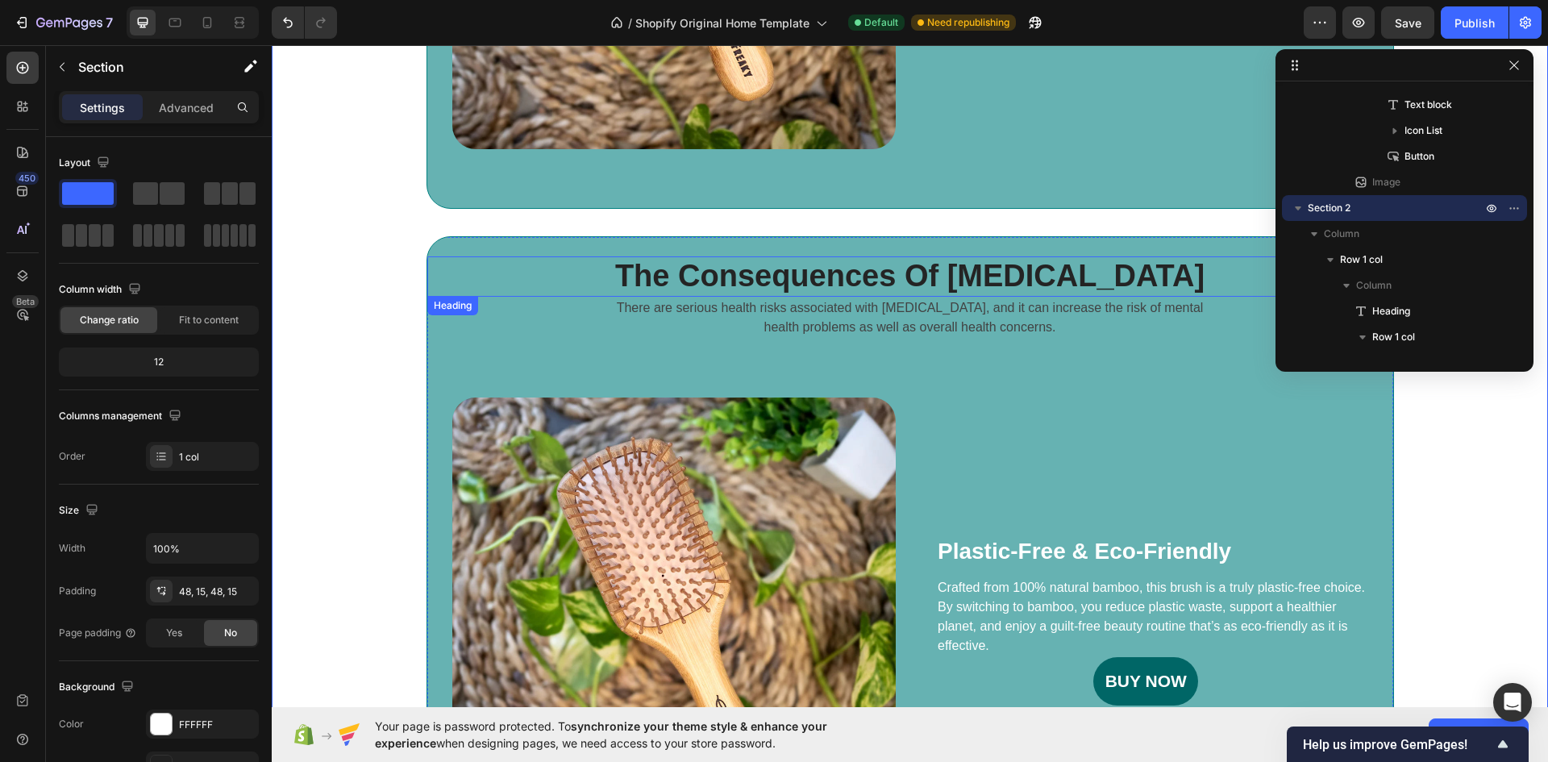
scroll to position [1112, 0]
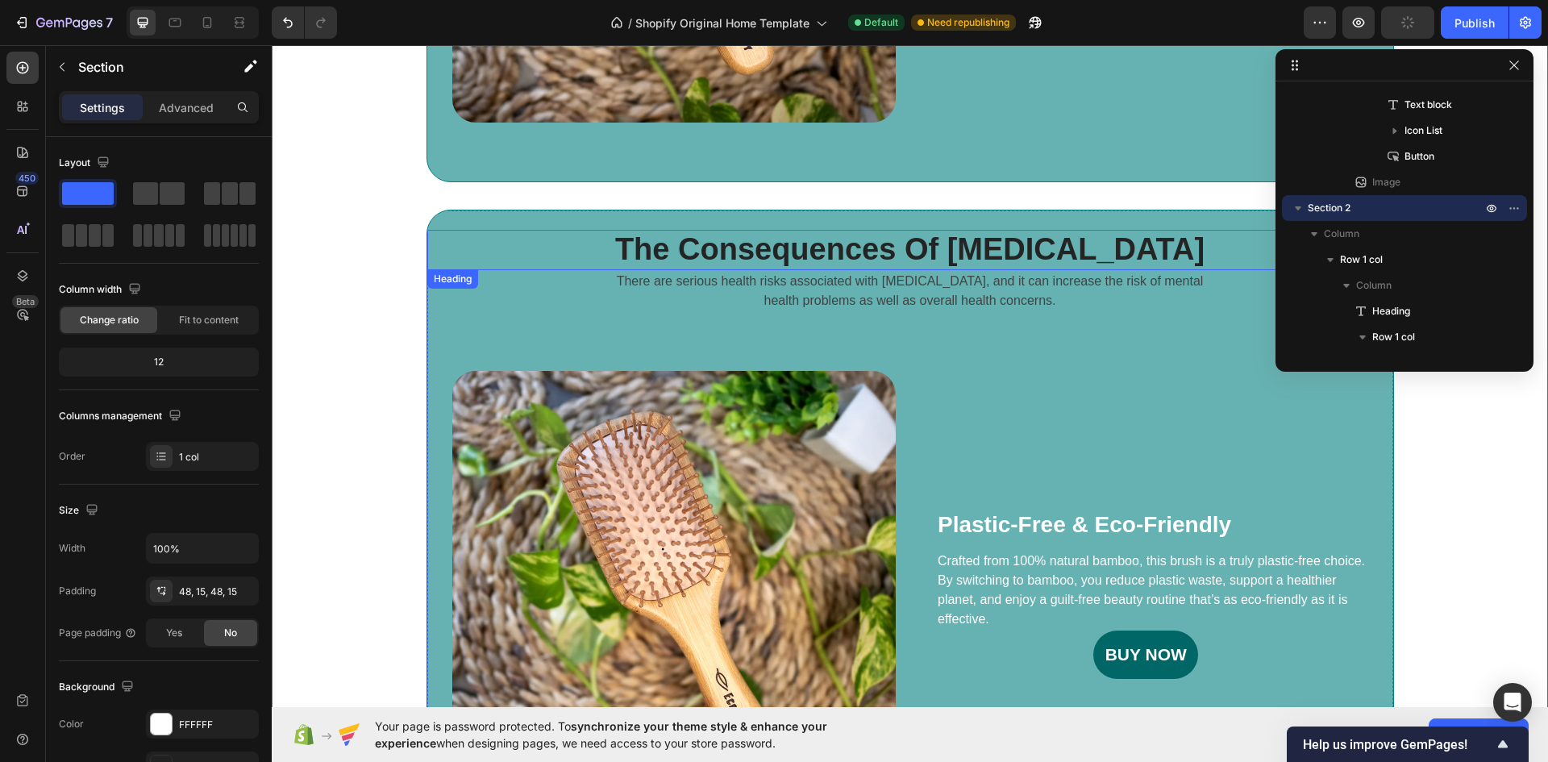
click at [944, 250] on p "The Consequences Of Insomnia" at bounding box center [910, 249] width 963 height 37
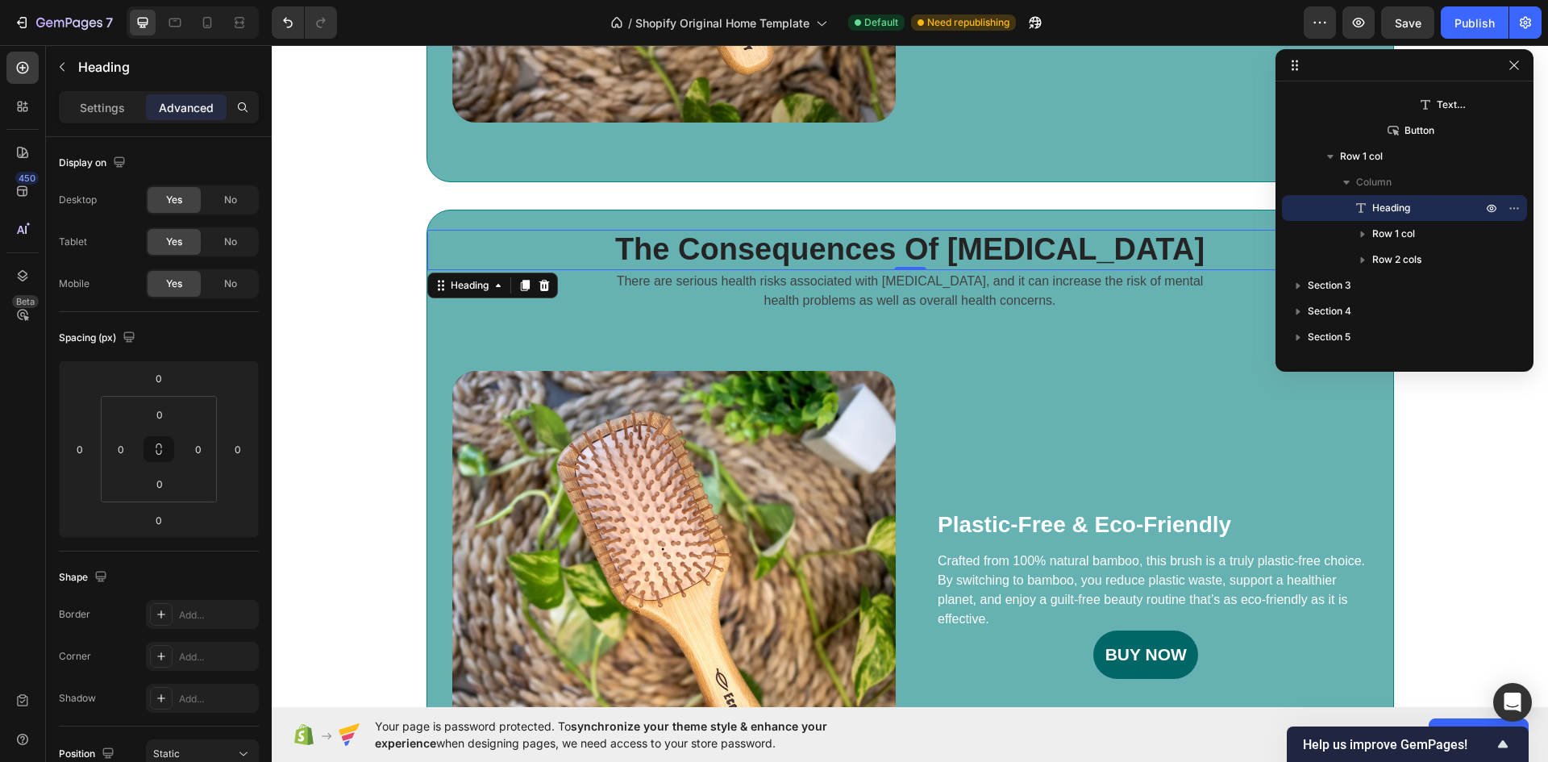
click at [541, 239] on p "The Consequences Of Insomnia" at bounding box center [910, 249] width 963 height 37
click at [544, 282] on icon at bounding box center [544, 285] width 13 height 13
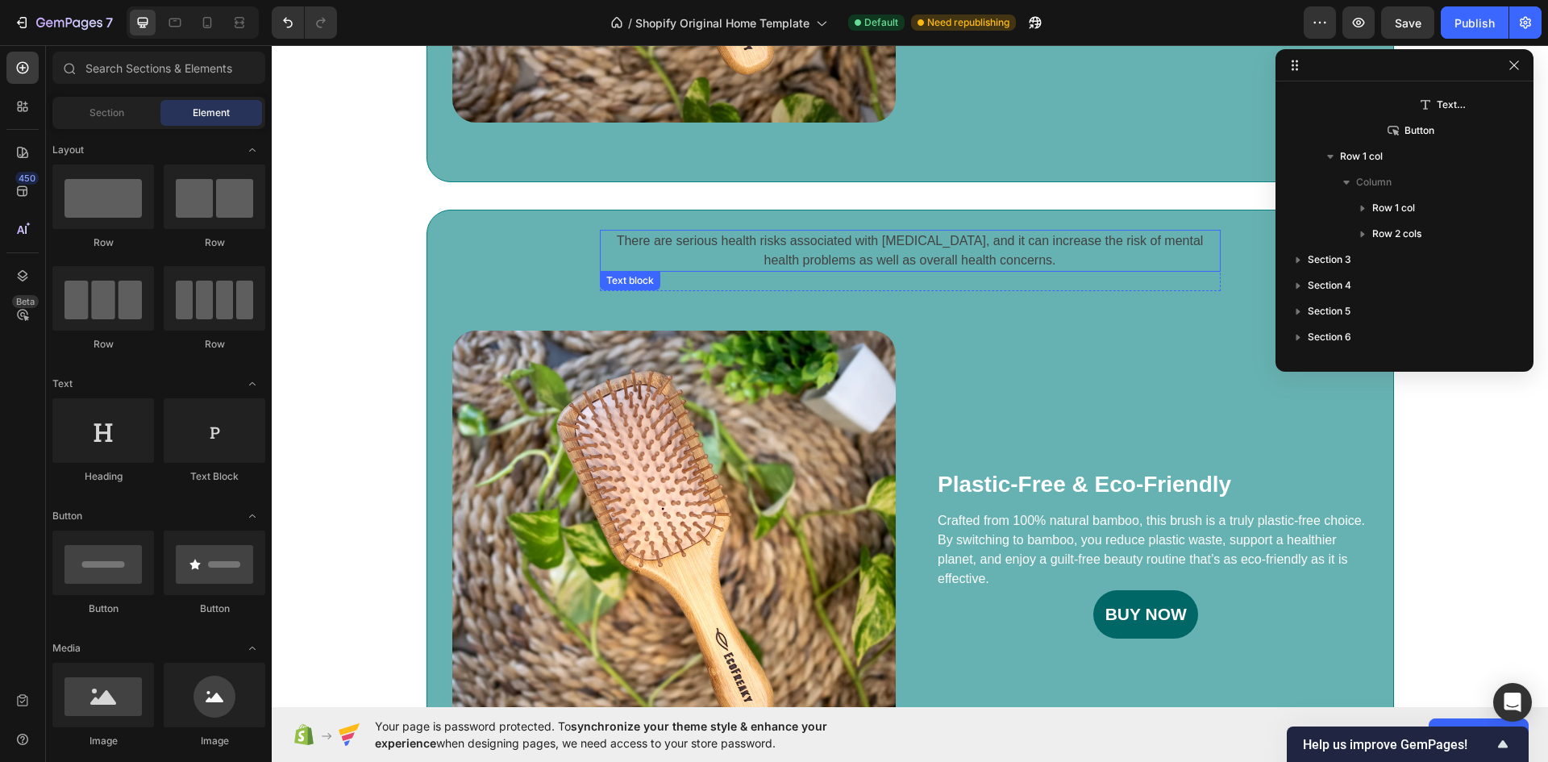
click at [695, 234] on p "There are serious health risks associated with chronic insomnia, and it can inc…" at bounding box center [910, 250] width 618 height 39
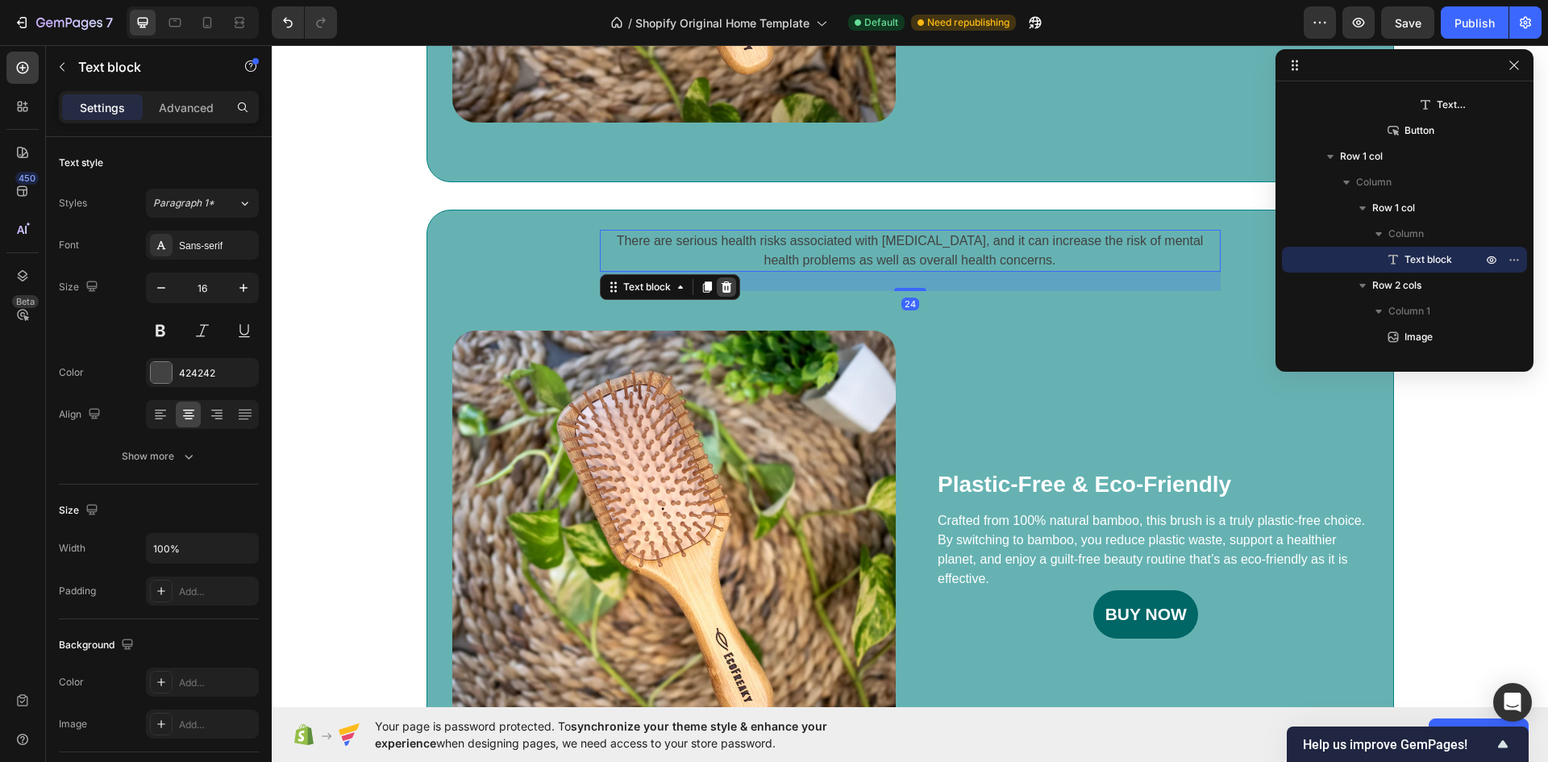
click at [722, 289] on icon at bounding box center [726, 286] width 10 height 11
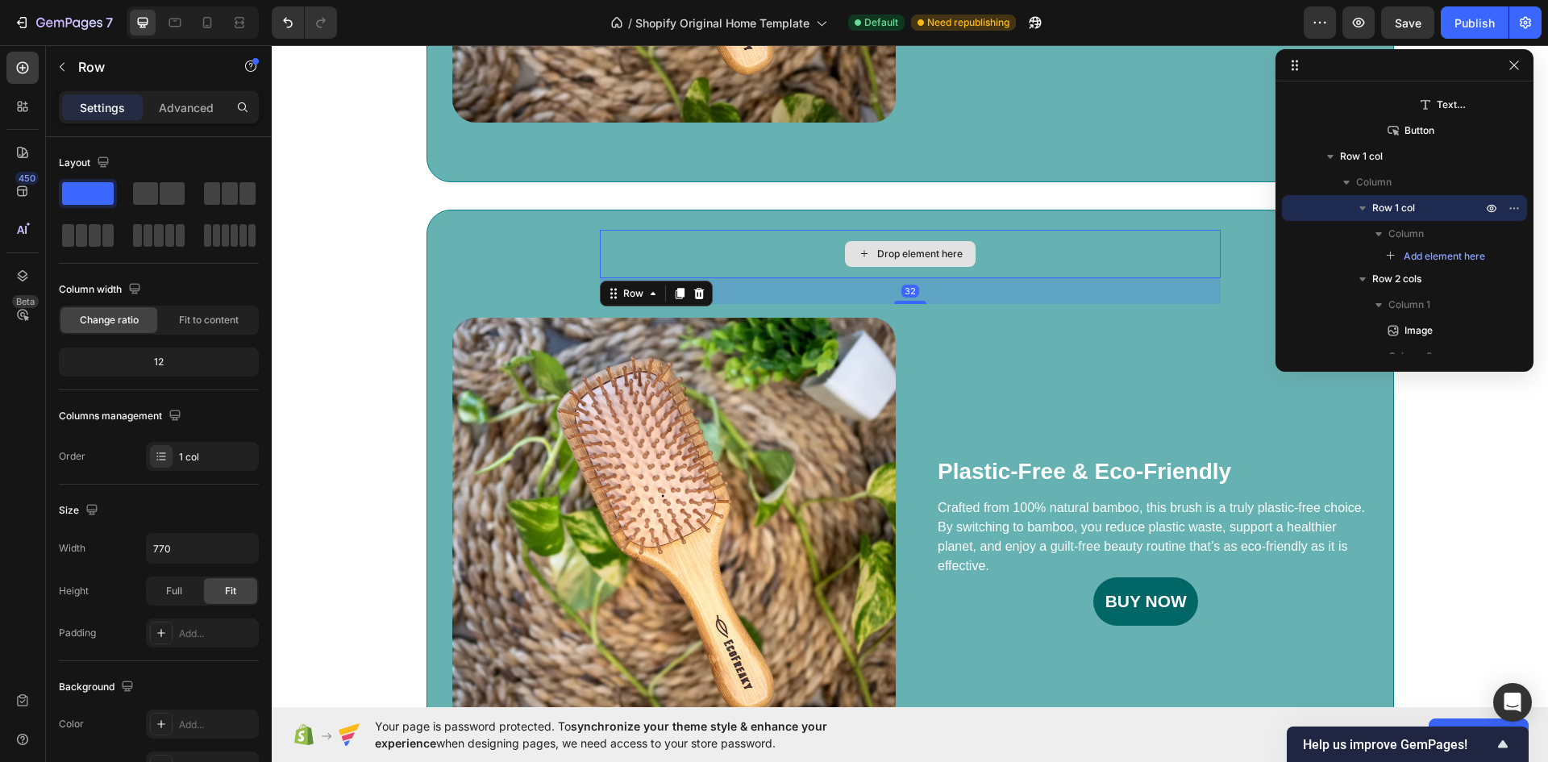
click at [777, 253] on div "Drop element here" at bounding box center [910, 254] width 621 height 48
click at [693, 296] on icon at bounding box center [698, 293] width 10 height 11
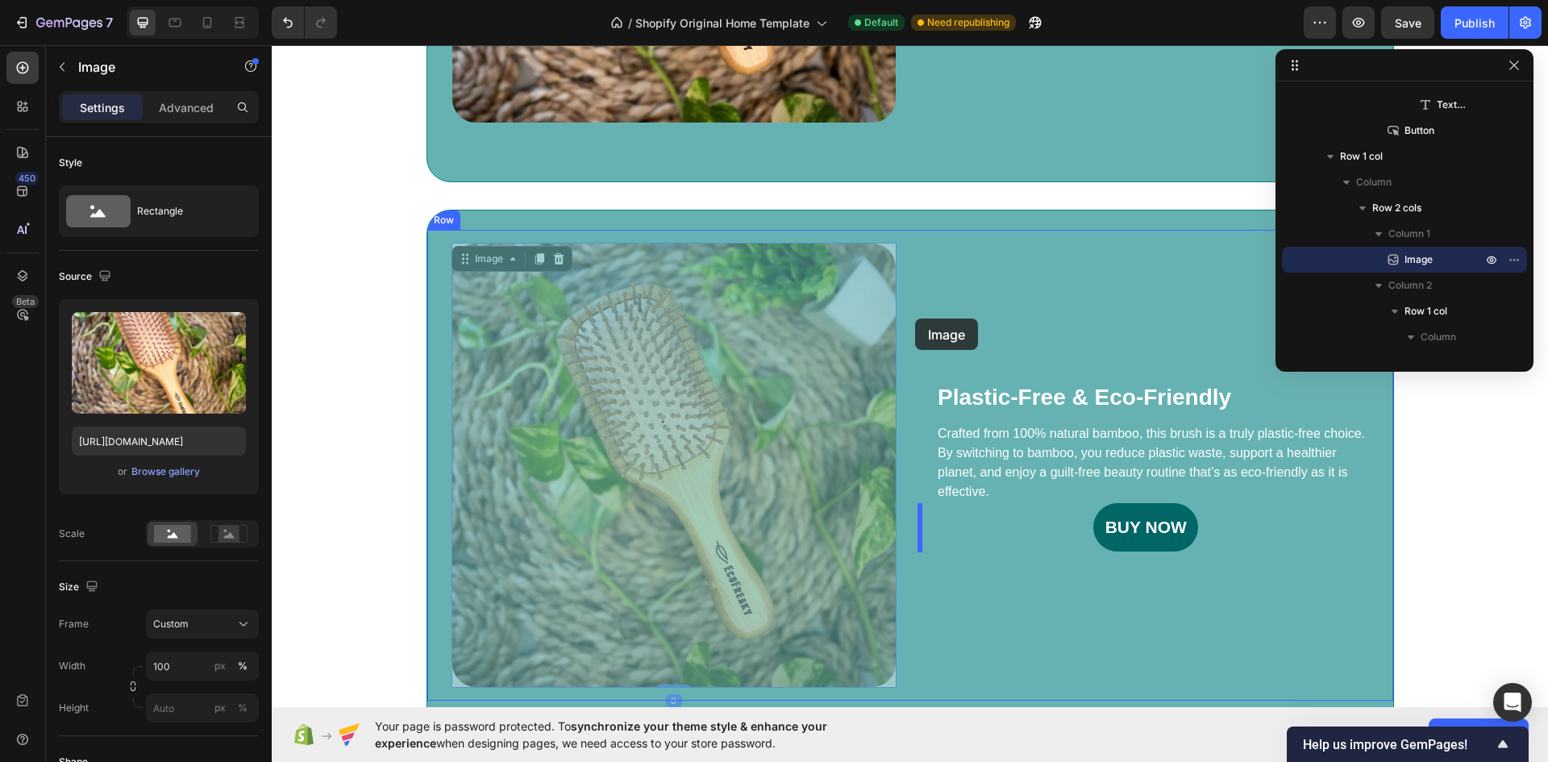
drag, startPoint x: 822, startPoint y: 318, endPoint x: 915, endPoint y: 318, distance: 93.5
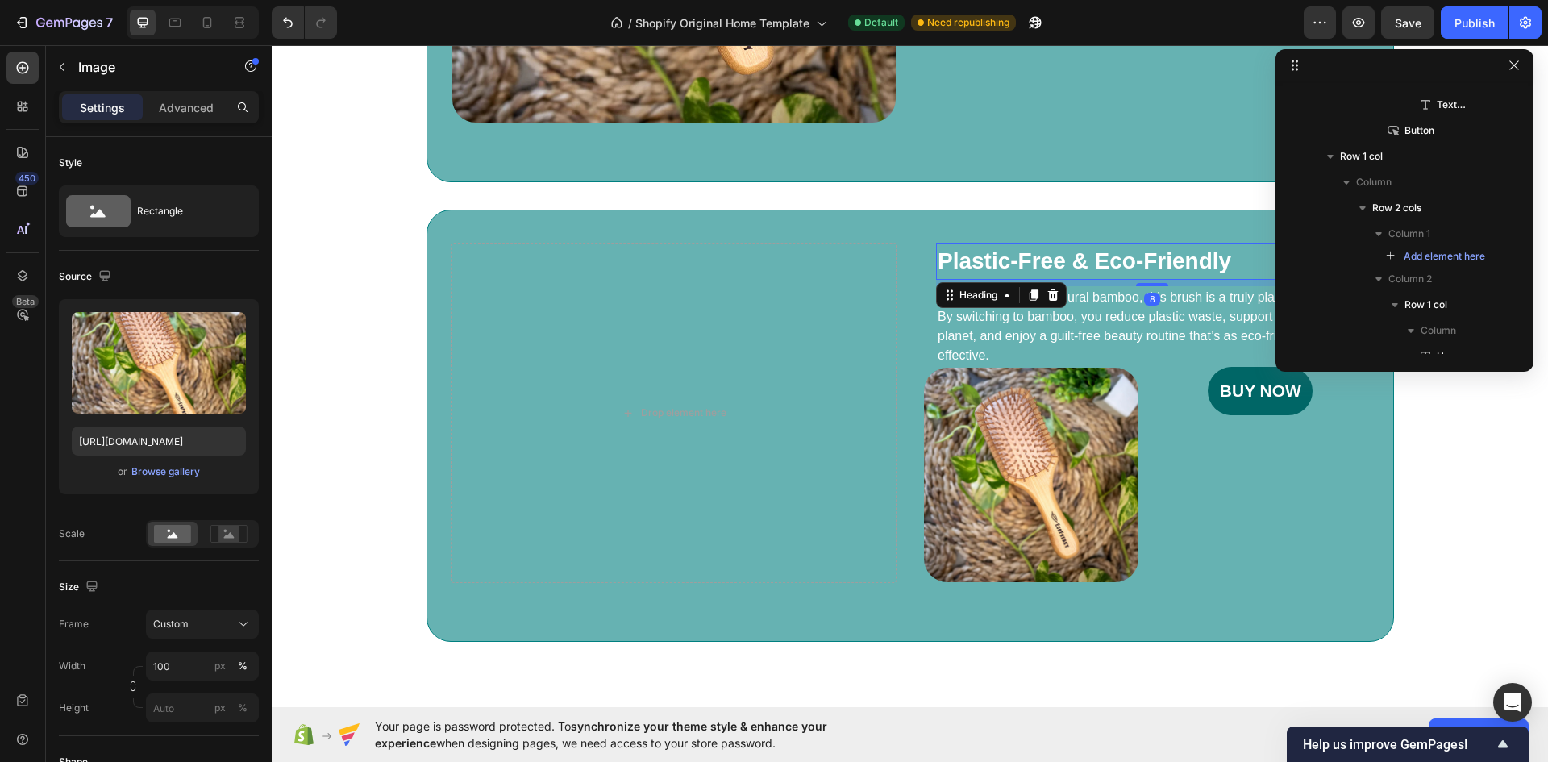
scroll to position [815, 0]
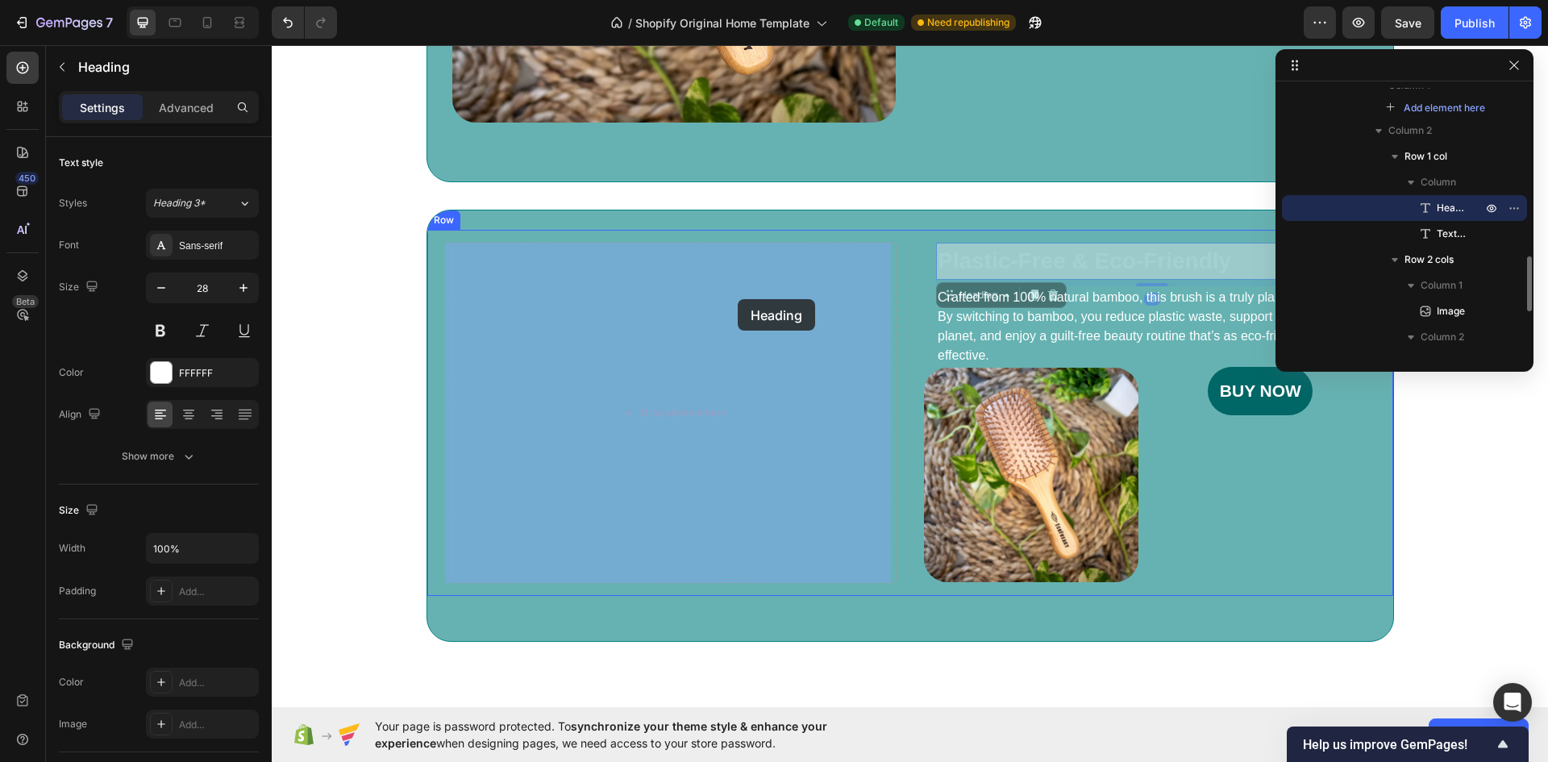
drag, startPoint x: 1058, startPoint y: 271, endPoint x: 738, endPoint y: 299, distance: 321.3
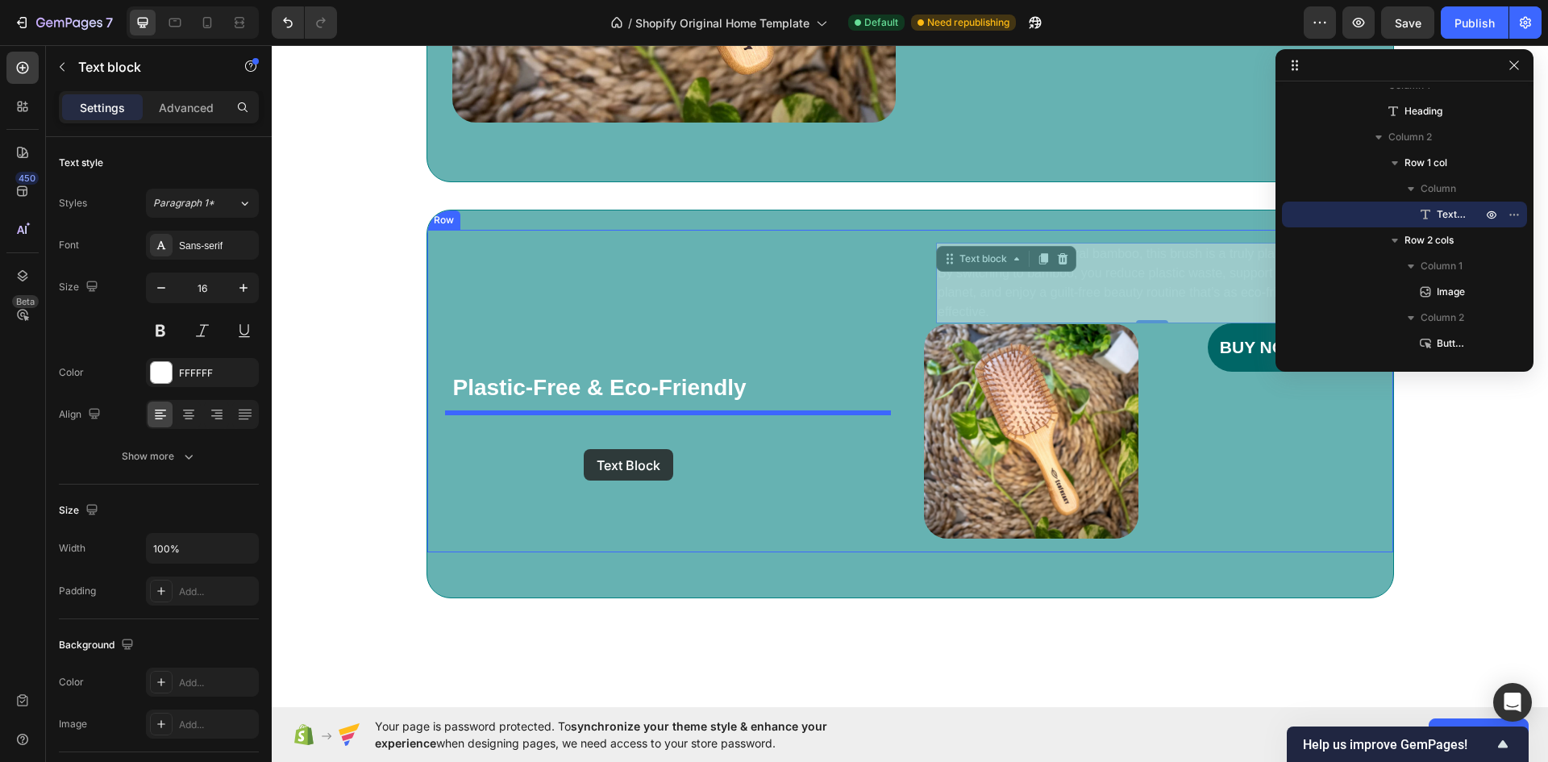
drag, startPoint x: 1057, startPoint y: 271, endPoint x: 584, endPoint y: 449, distance: 505.7
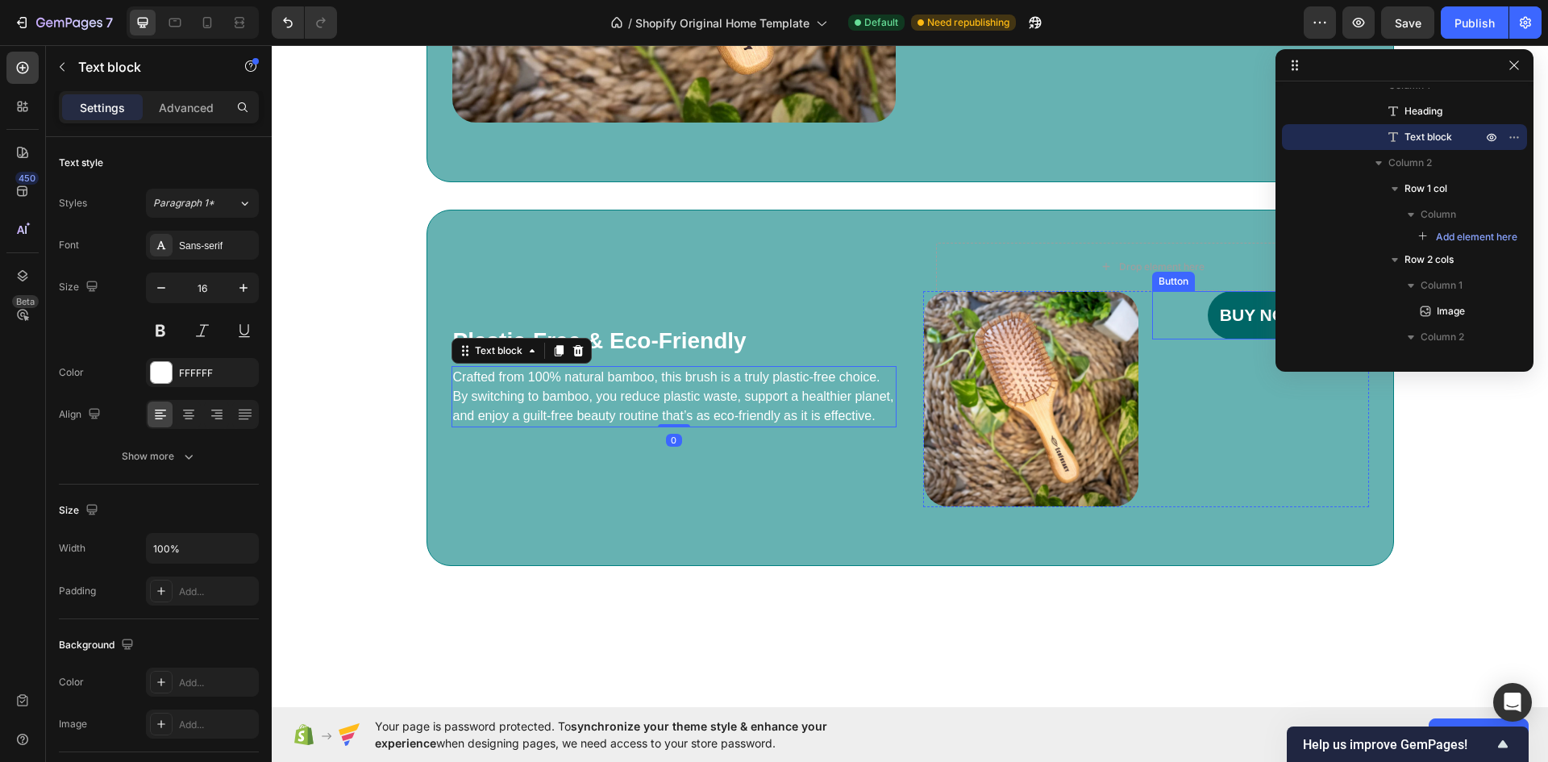
scroll to position [970, 0]
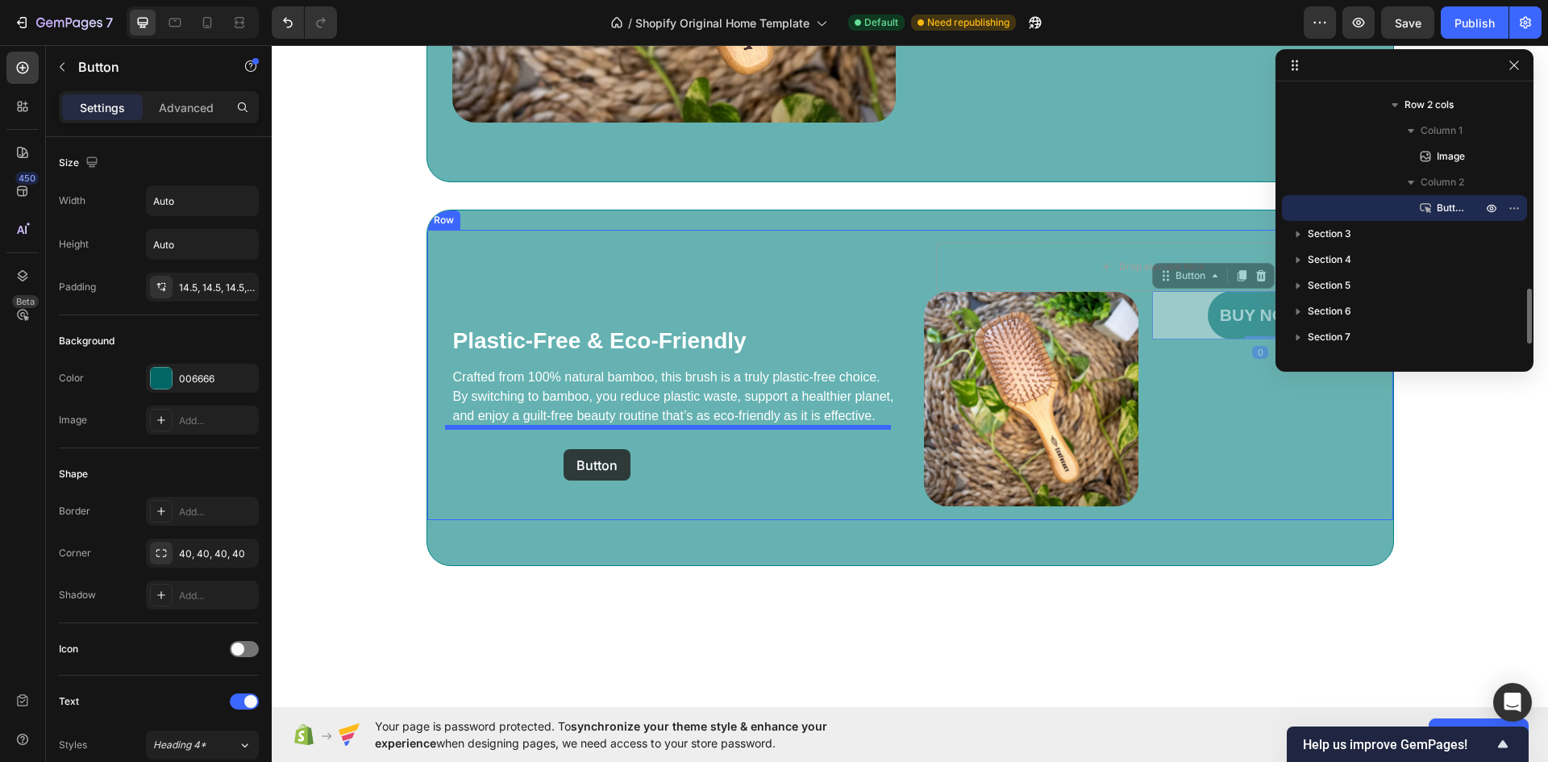
drag, startPoint x: 1185, startPoint y: 311, endPoint x: 564, endPoint y: 449, distance: 636.7
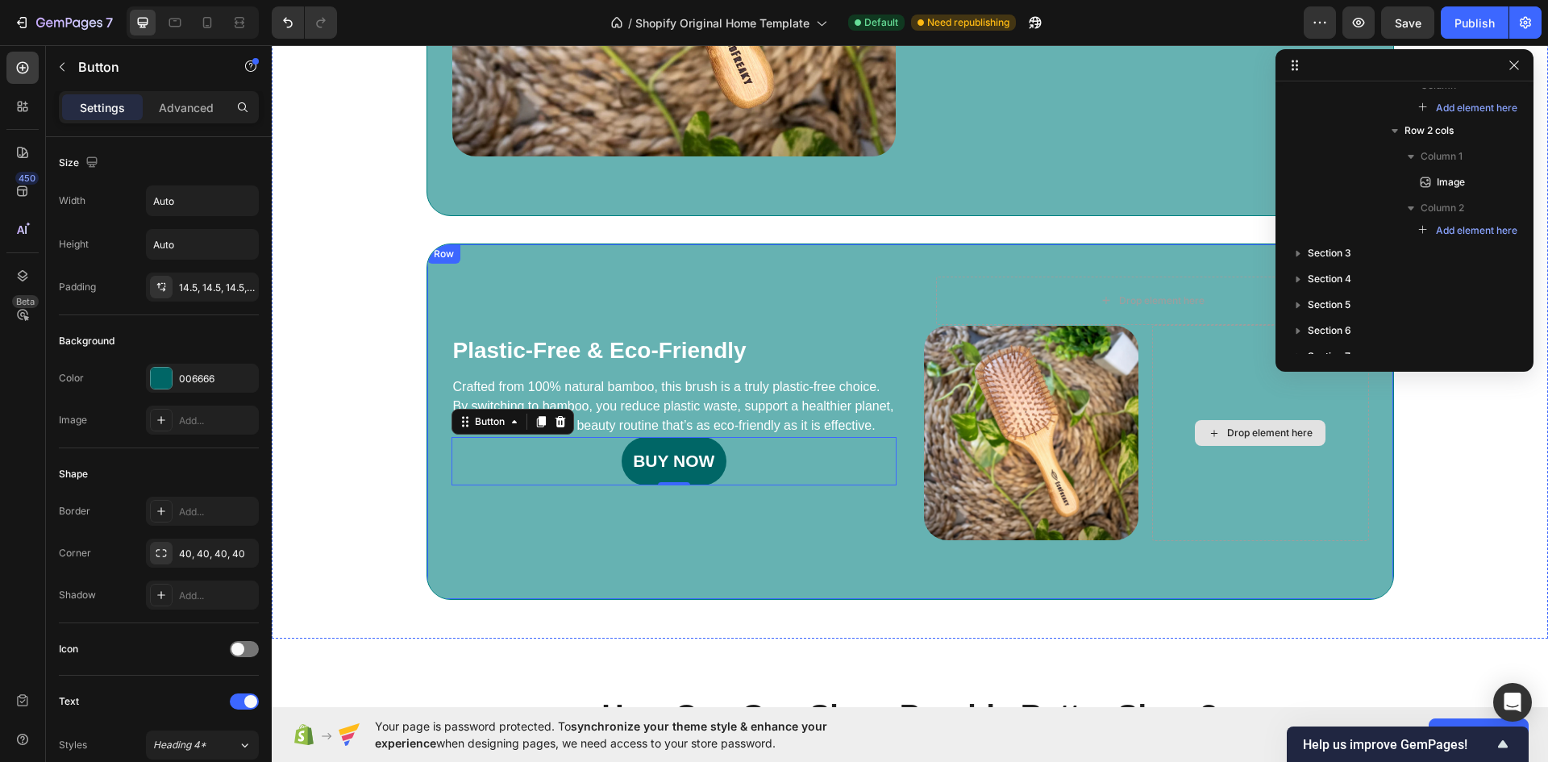
scroll to position [1112, 0]
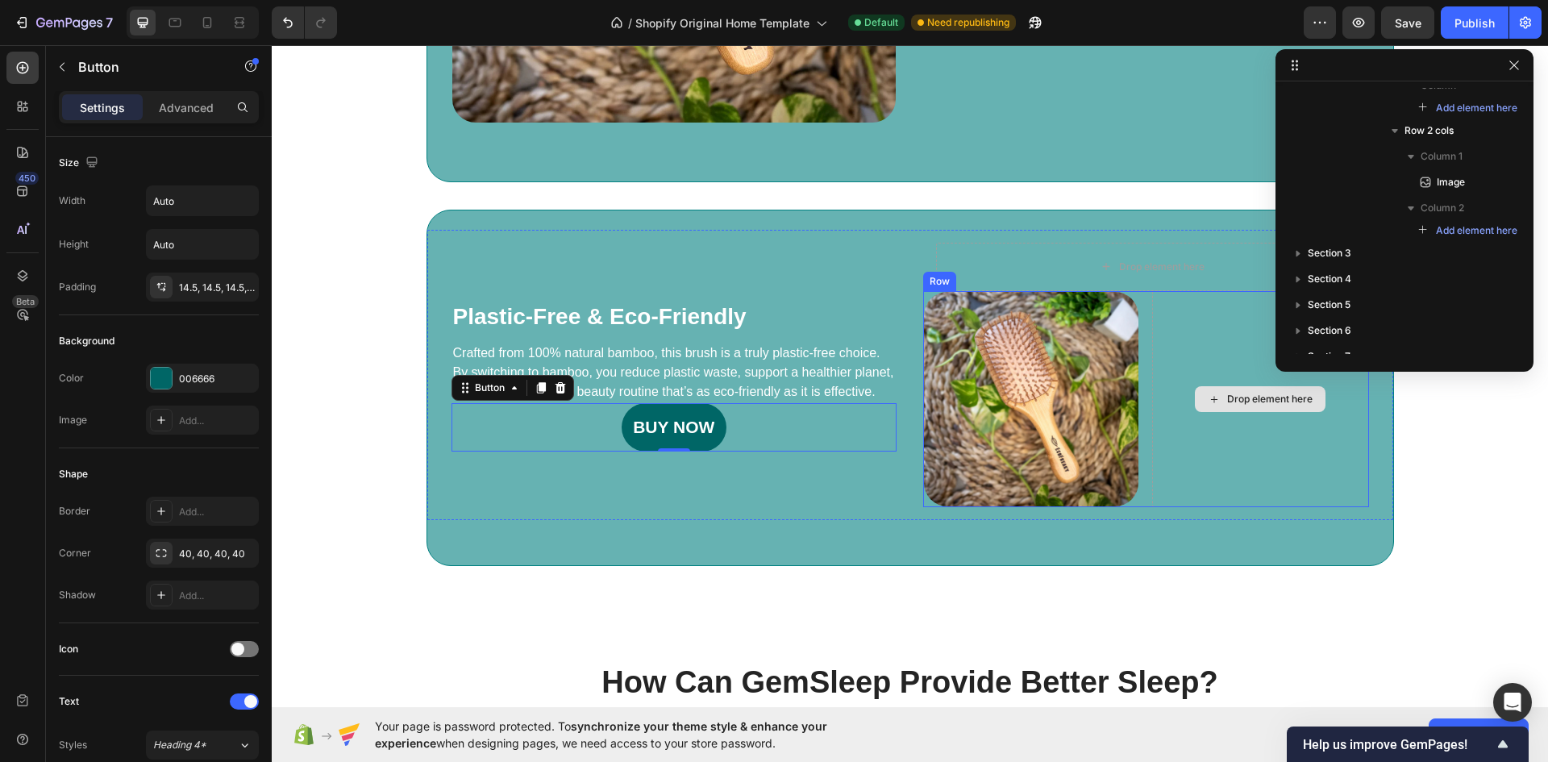
click at [1215, 430] on div "Drop element here" at bounding box center [1260, 399] width 216 height 216
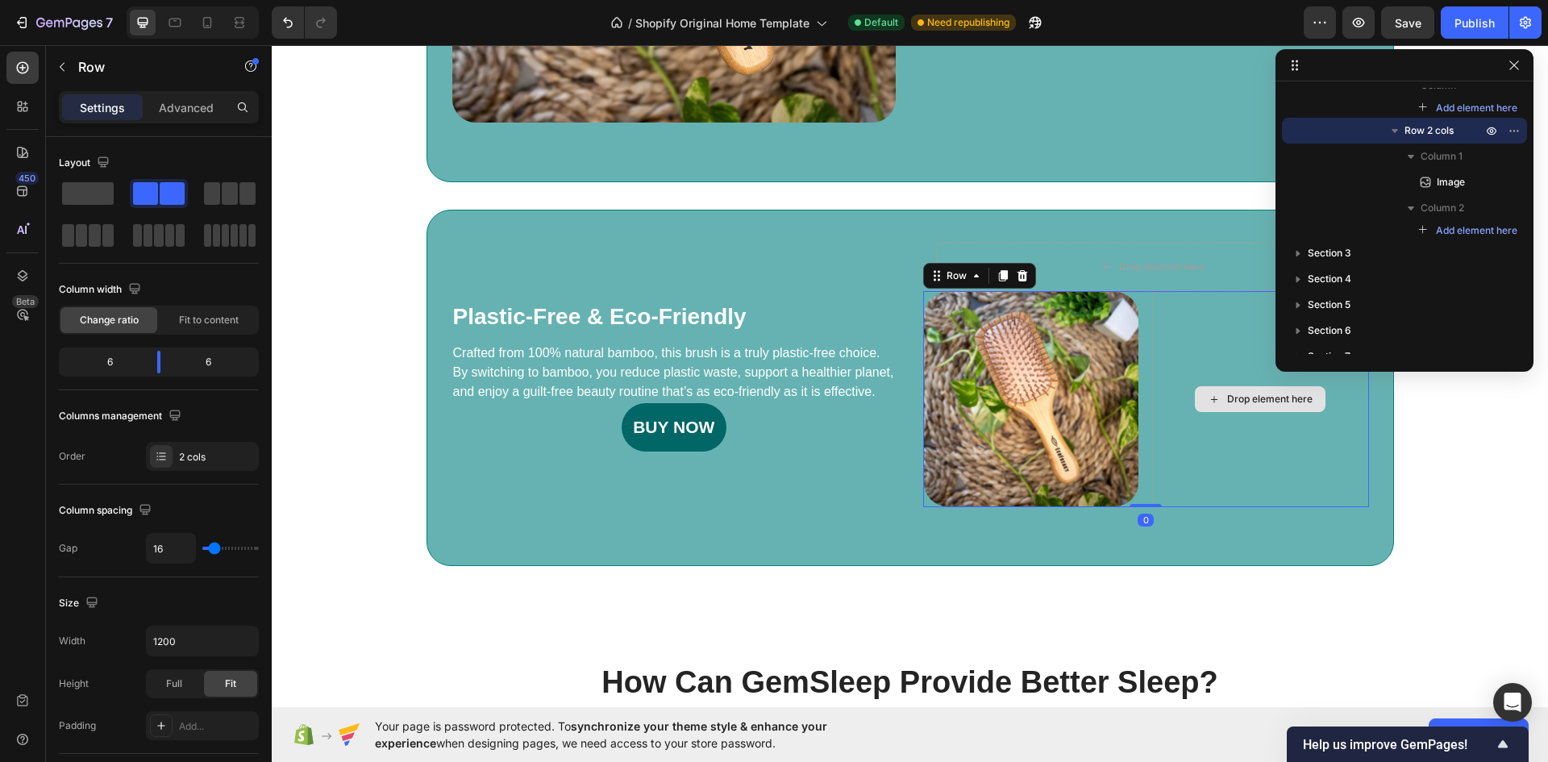
click at [1163, 324] on div "Drop element here" at bounding box center [1260, 399] width 216 height 216
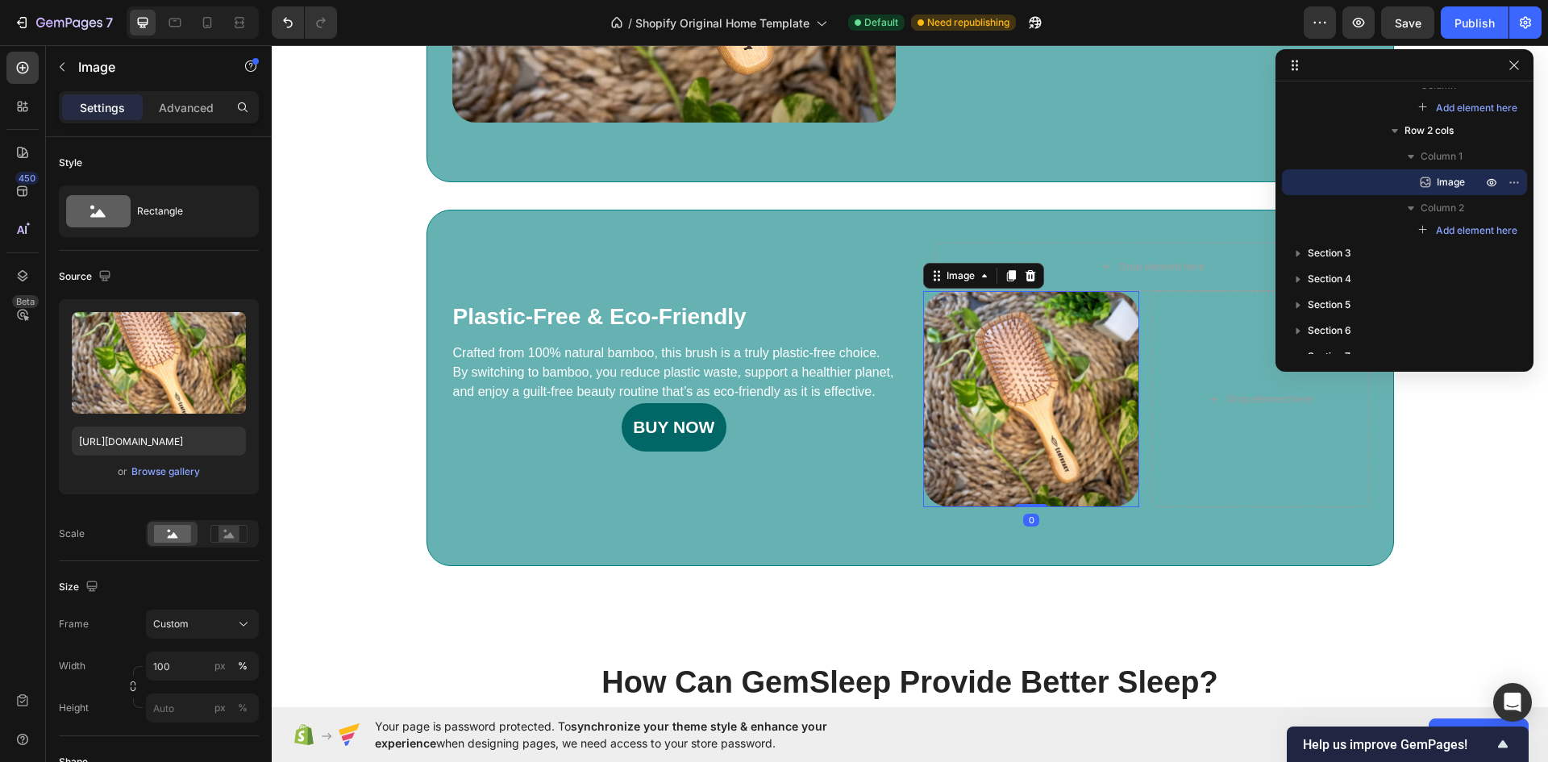
click at [1075, 324] on img at bounding box center [1031, 399] width 216 height 216
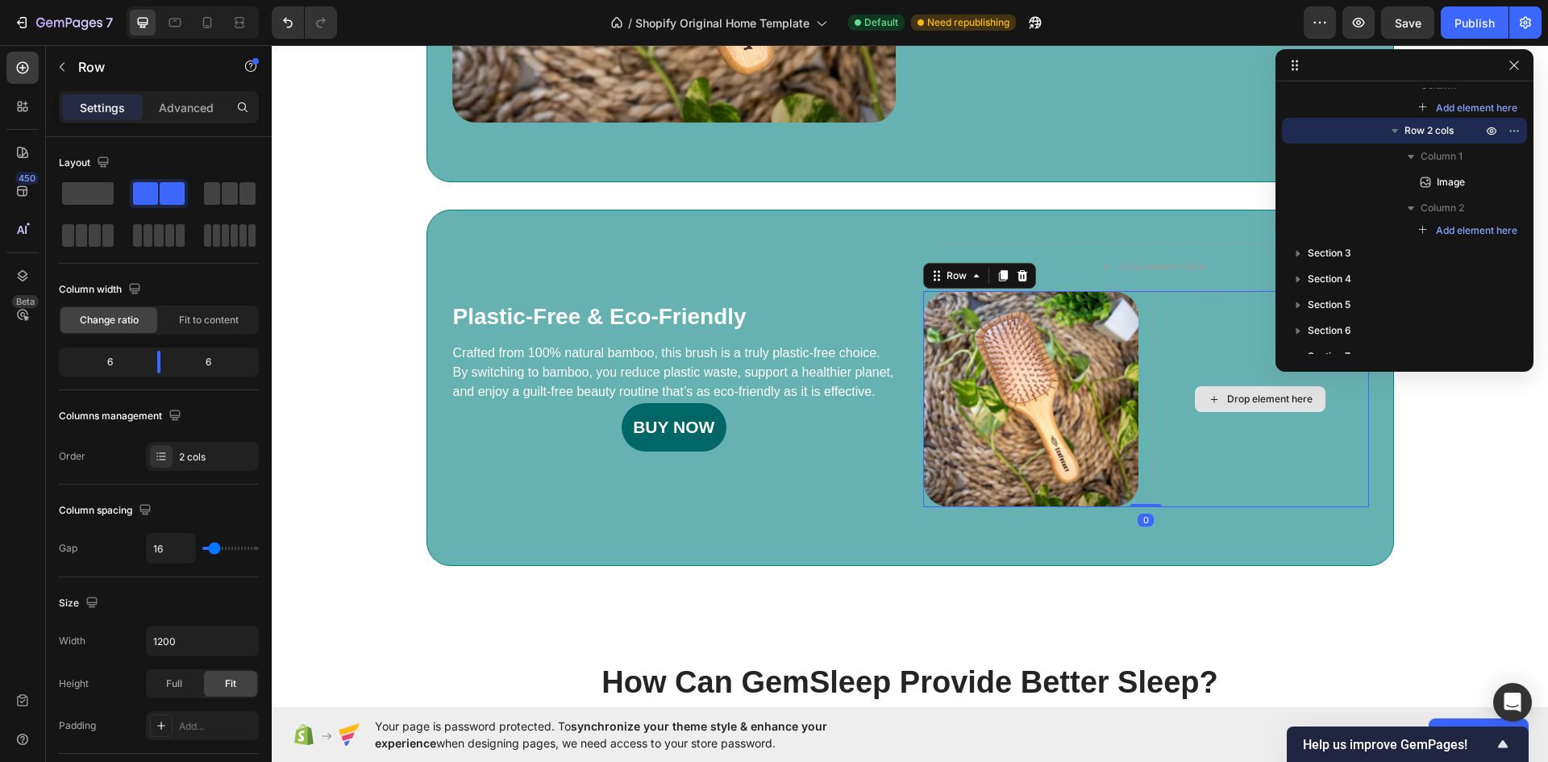
click at [1170, 324] on div "Drop element here" at bounding box center [1260, 399] width 216 height 216
click at [1016, 270] on icon at bounding box center [1022, 275] width 13 height 13
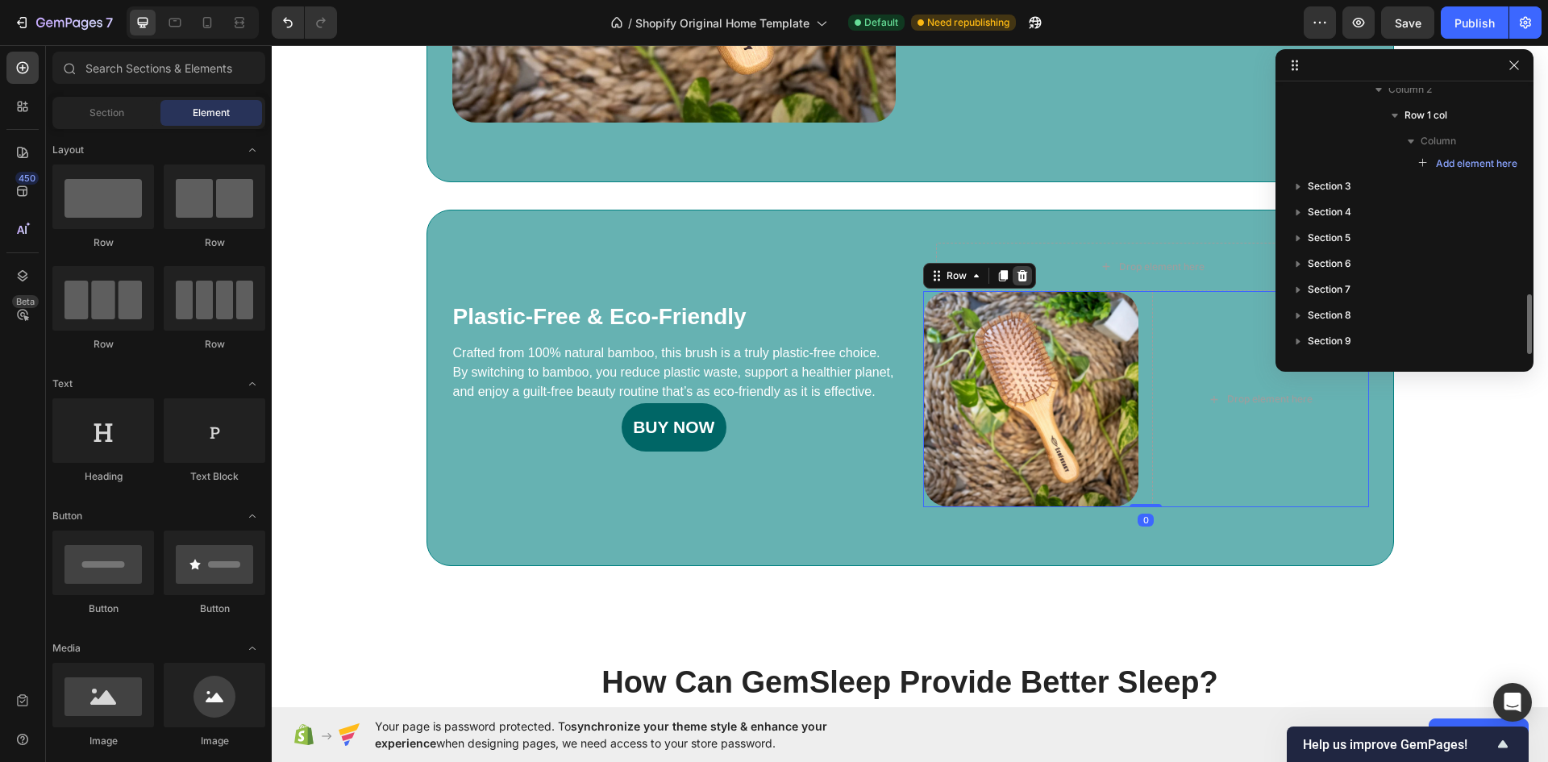
scroll to position [914, 0]
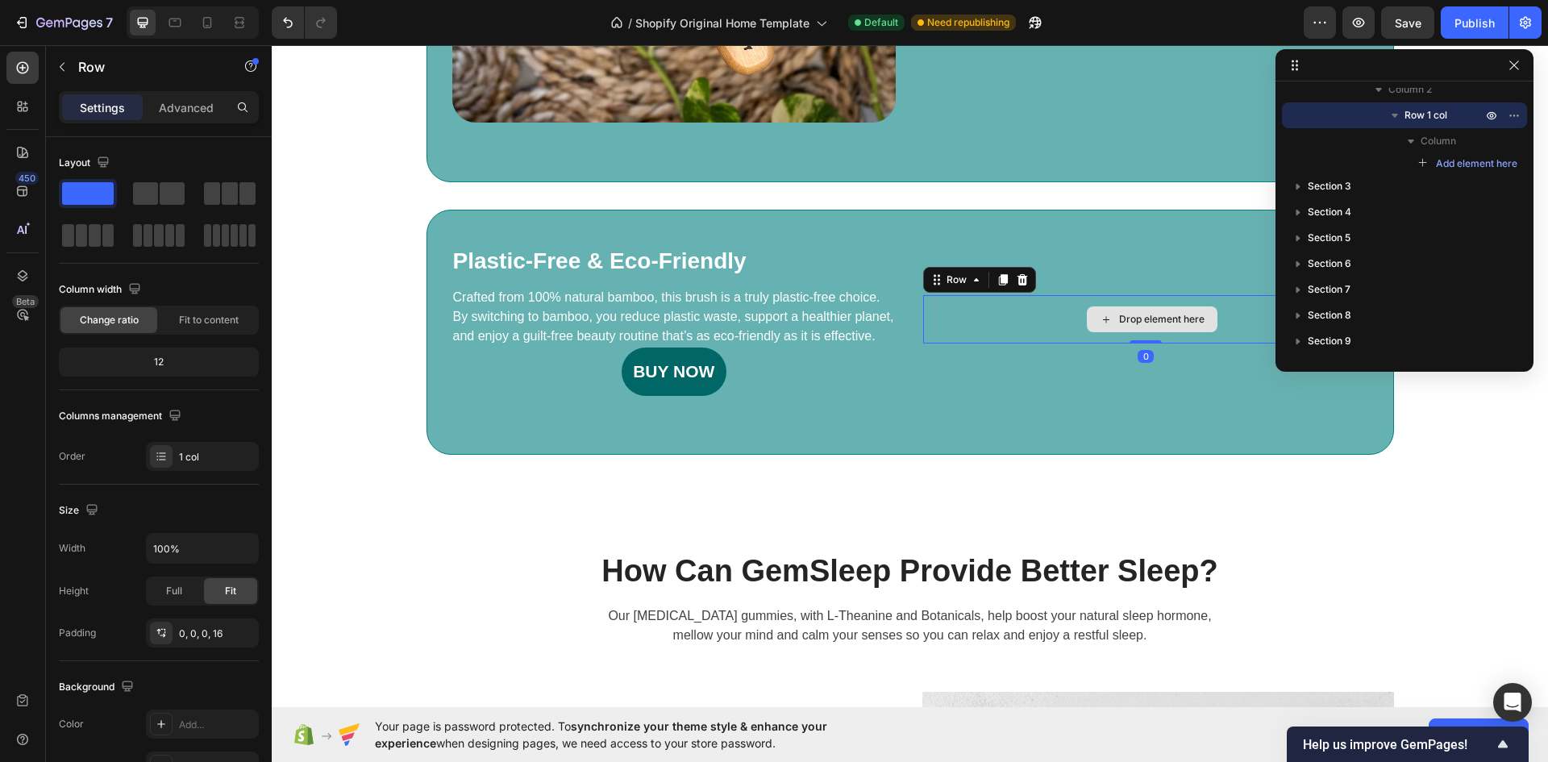
click at [1010, 310] on div "Drop element here" at bounding box center [1152, 319] width 433 height 48
click at [1017, 281] on icon at bounding box center [1022, 279] width 10 height 11
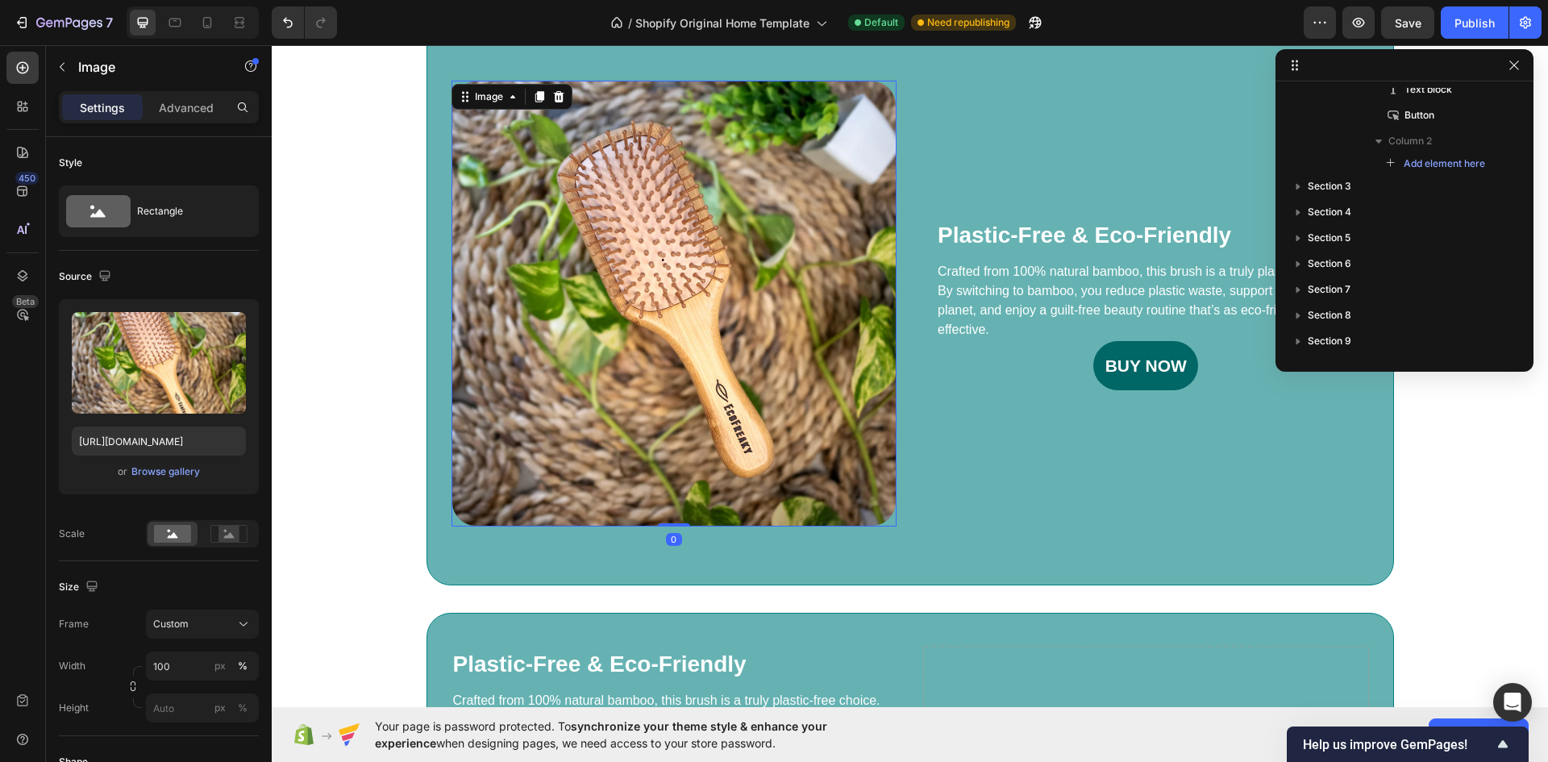
scroll to position [435, 0]
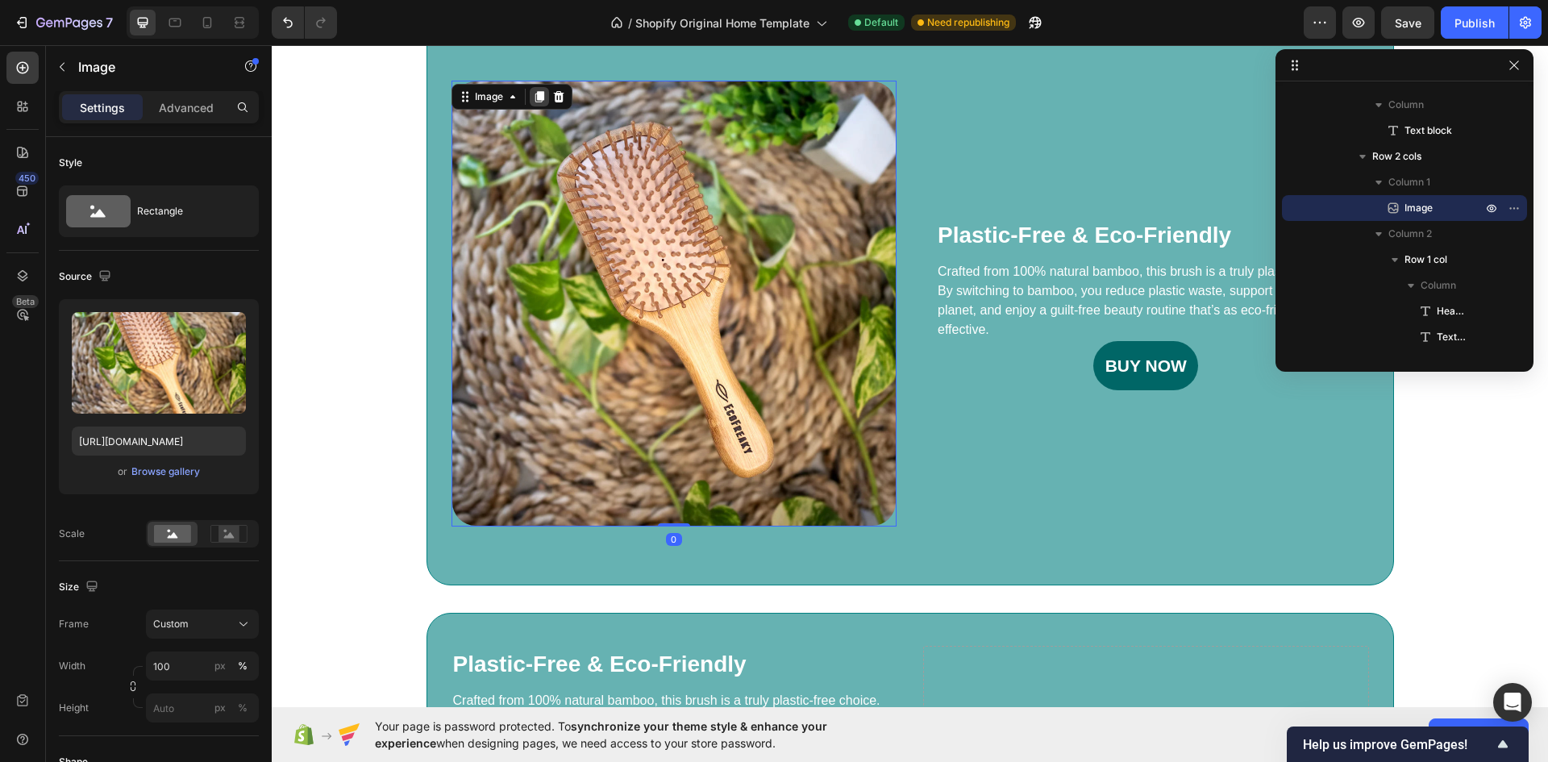
click at [533, 101] on icon at bounding box center [539, 96] width 13 height 13
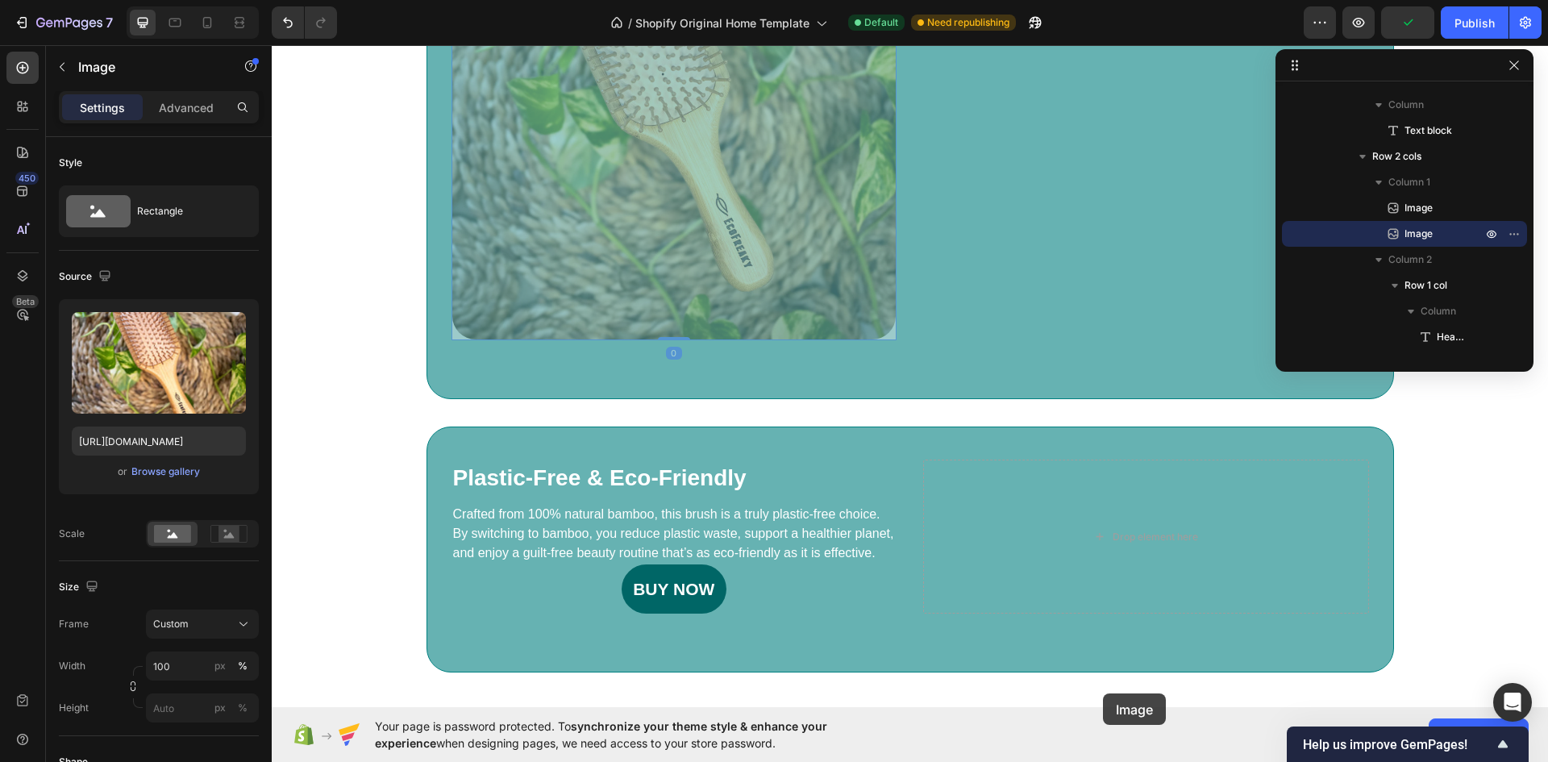
scroll to position [1472, 0]
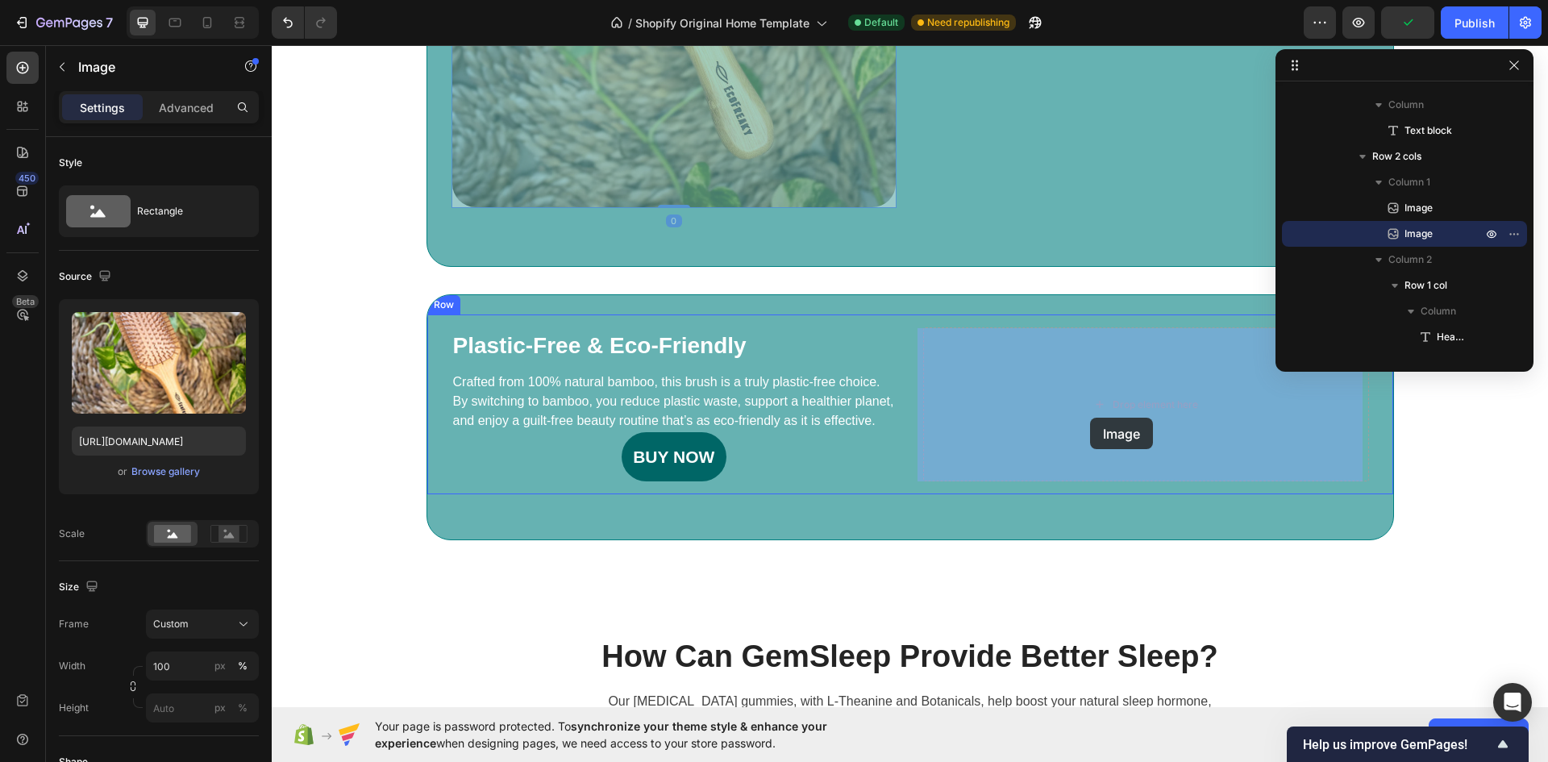
drag, startPoint x: 659, startPoint y: 256, endPoint x: 1090, endPoint y: 418, distance: 460.5
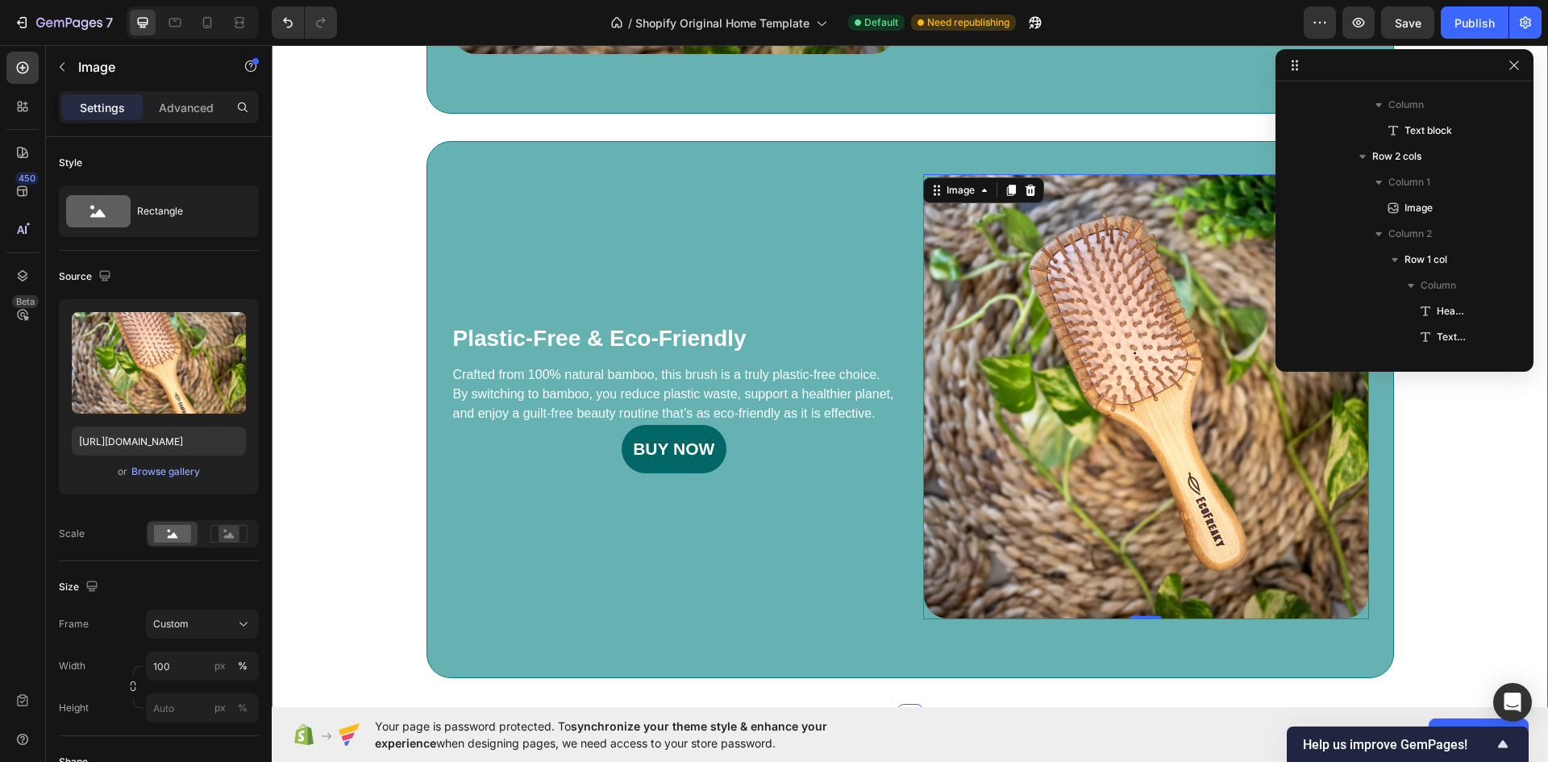
scroll to position [1230, 0]
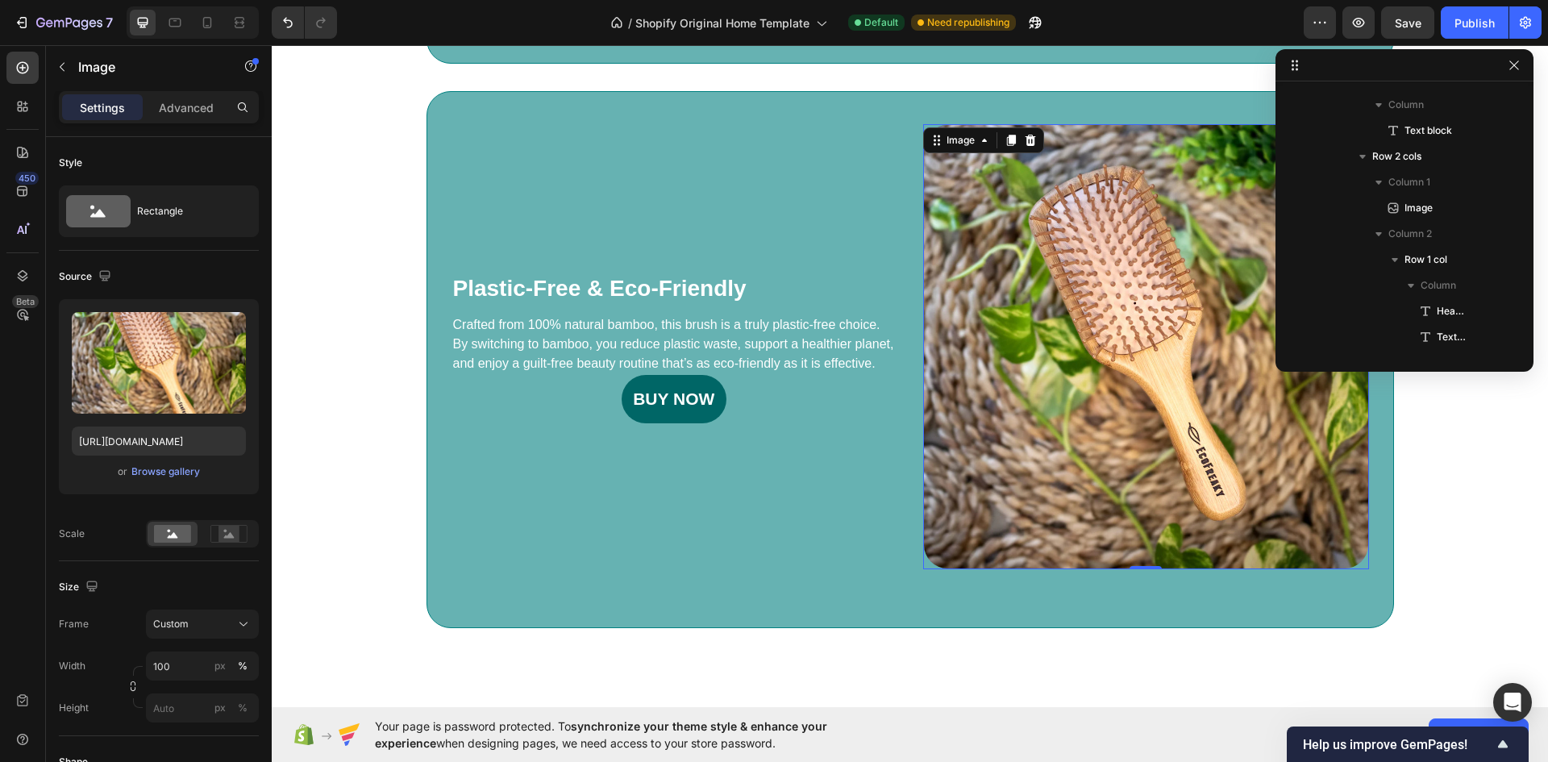
click at [1086, 368] on img at bounding box center [1146, 347] width 446 height 446
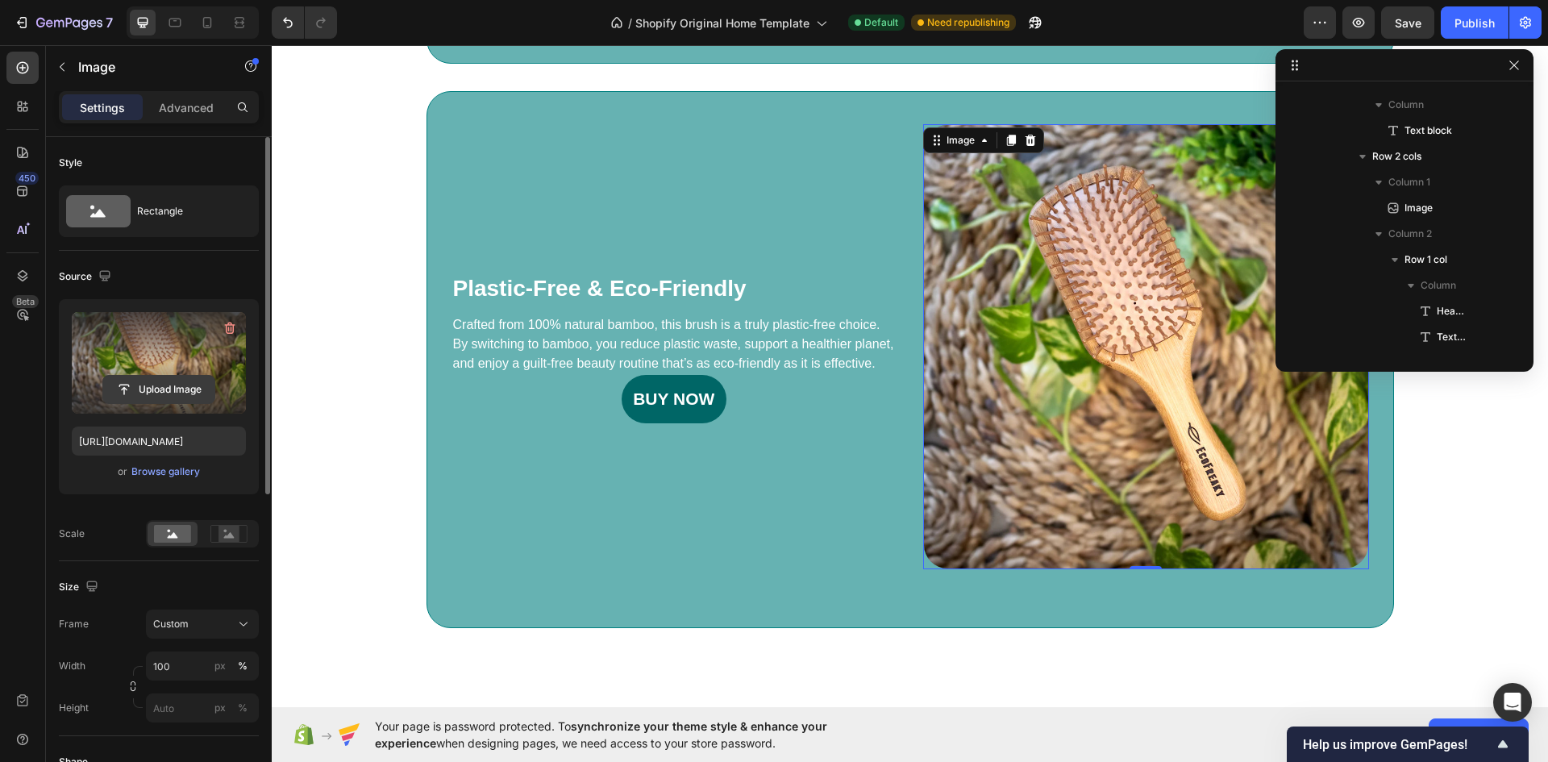
click at [143, 389] on input "file" at bounding box center [158, 389] width 111 height 27
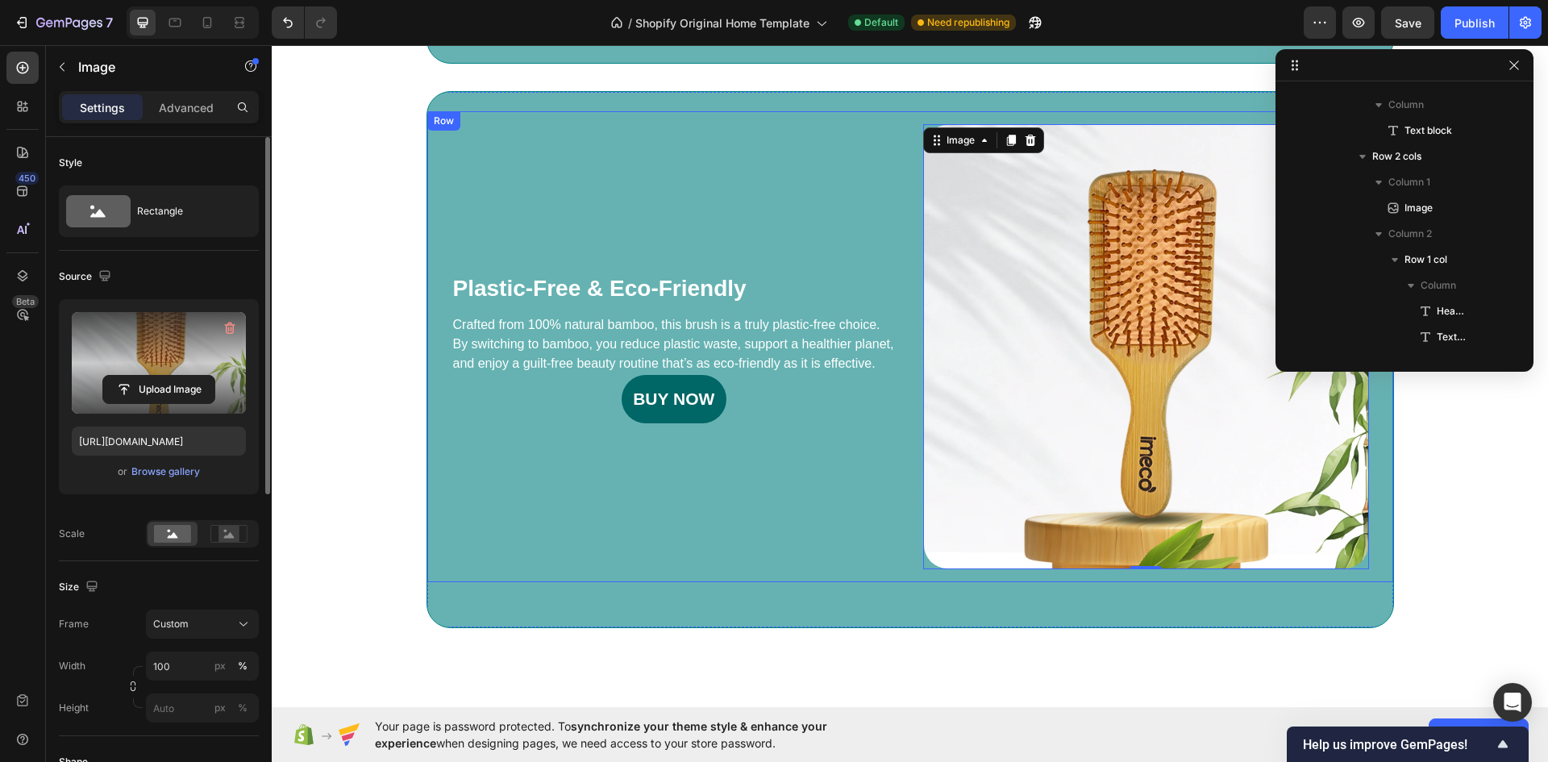
click at [788, 534] on div "Plastic-Free & Eco-Friendly Heading Crafted from 100% natural bamboo, this brus…" at bounding box center [674, 347] width 446 height 446
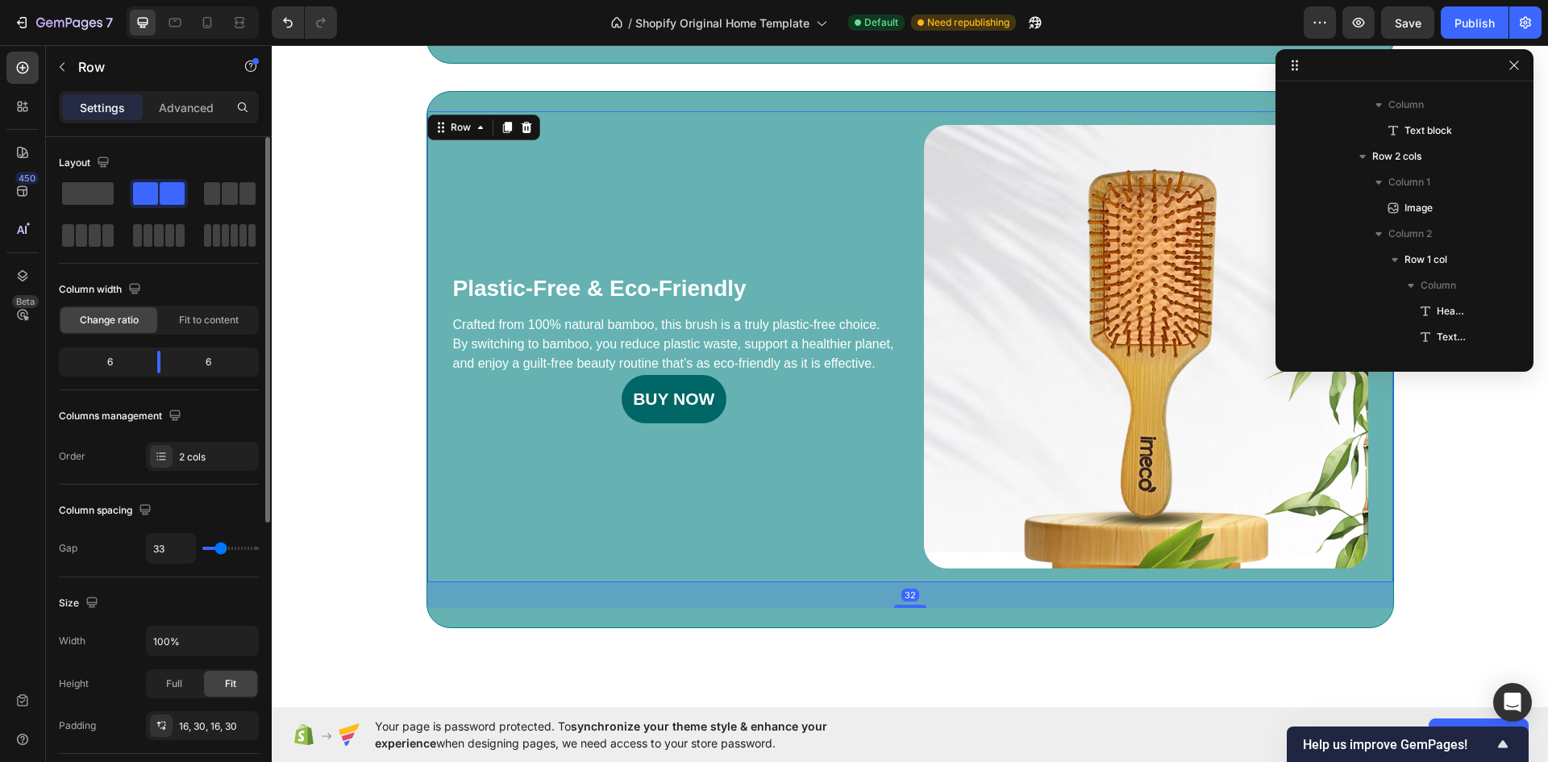
scroll to position [667, 0]
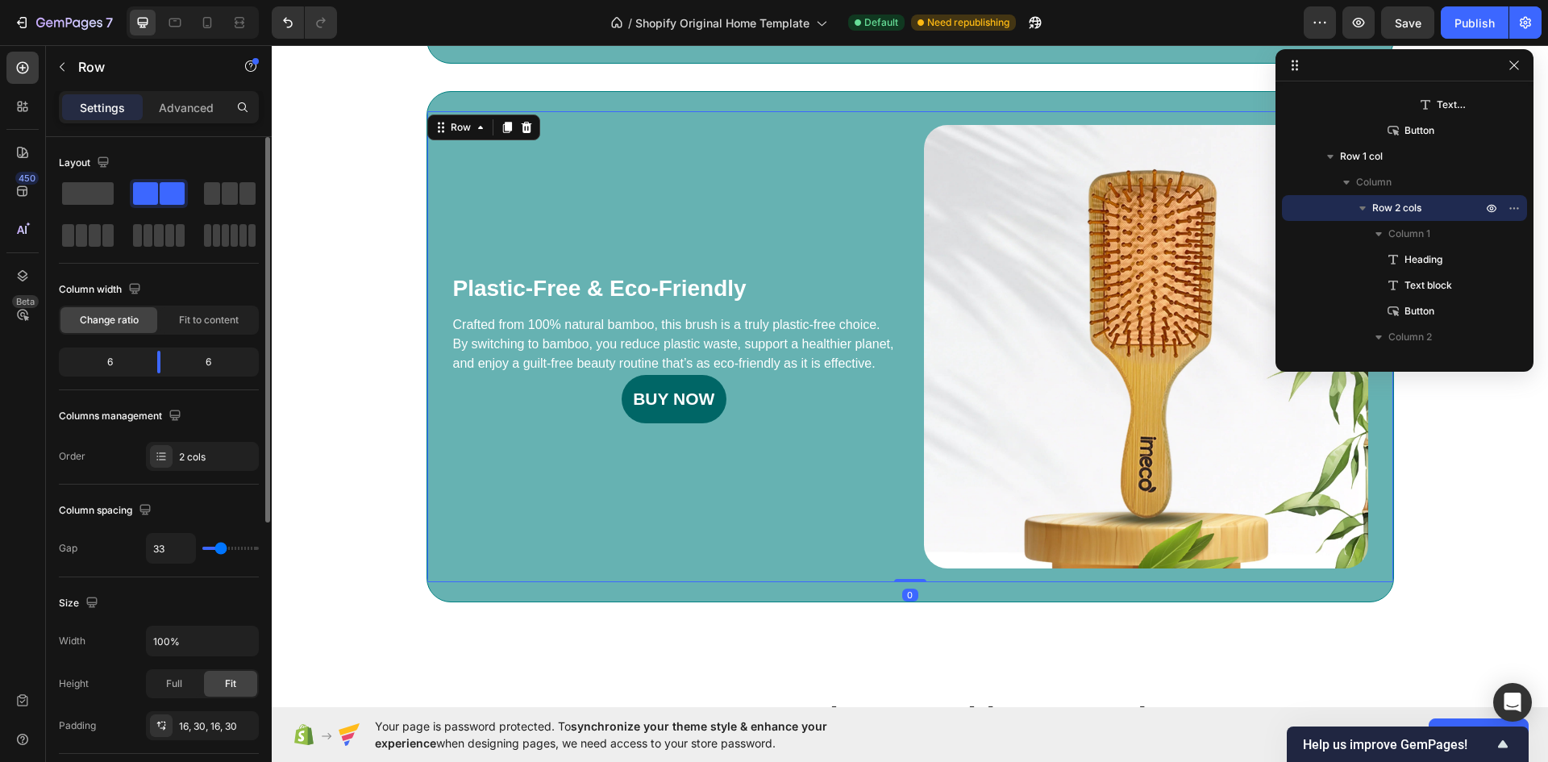
drag, startPoint x: 901, startPoint y: 608, endPoint x: 901, endPoint y: 576, distance: 32.3
click at [901, 576] on div "Plastic-Free & Eco-Friendly Heading Crafted from 100% natural bamboo, this brus…" at bounding box center [910, 347] width 966 height 472
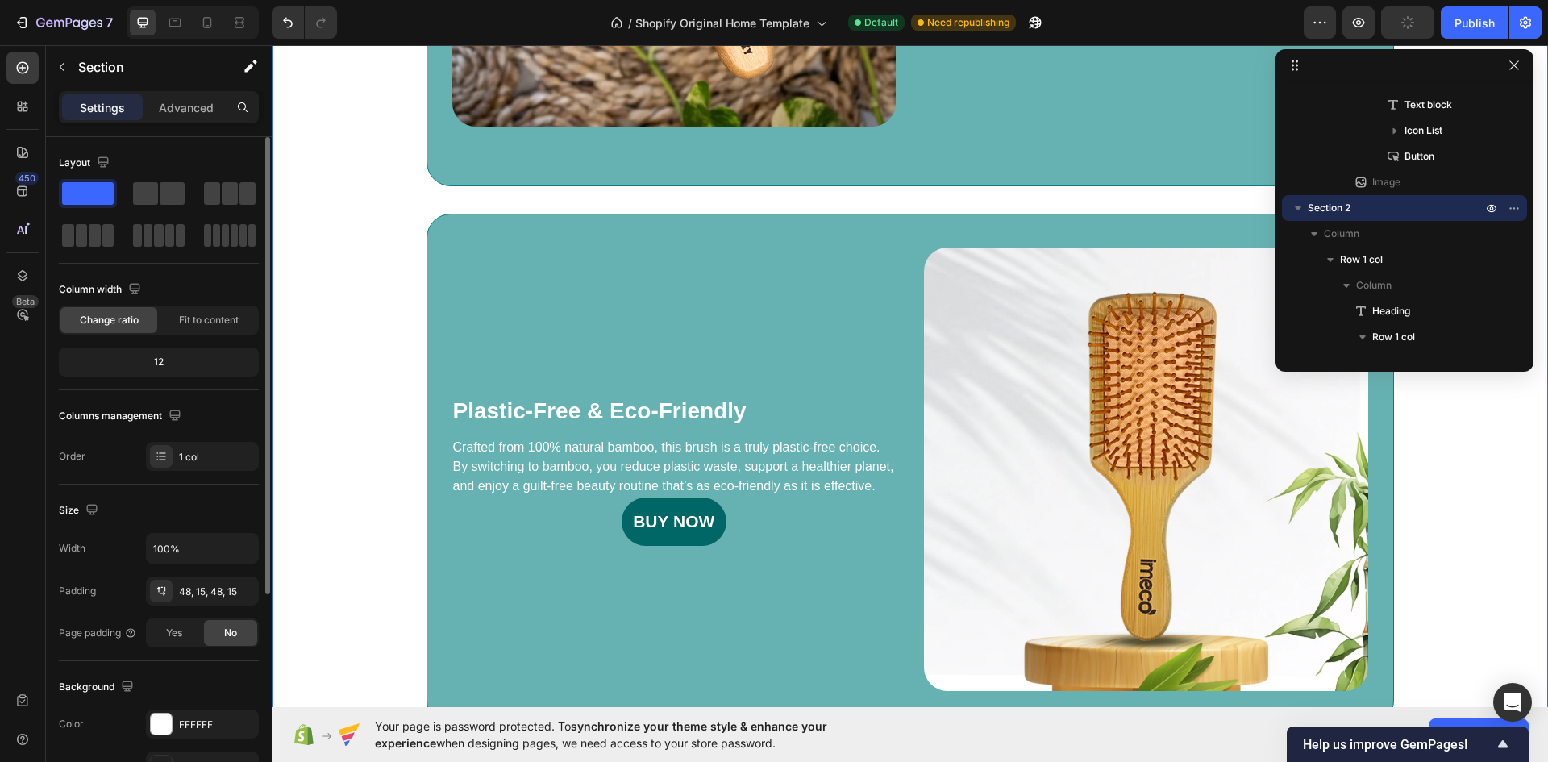
scroll to position [1150, 0]
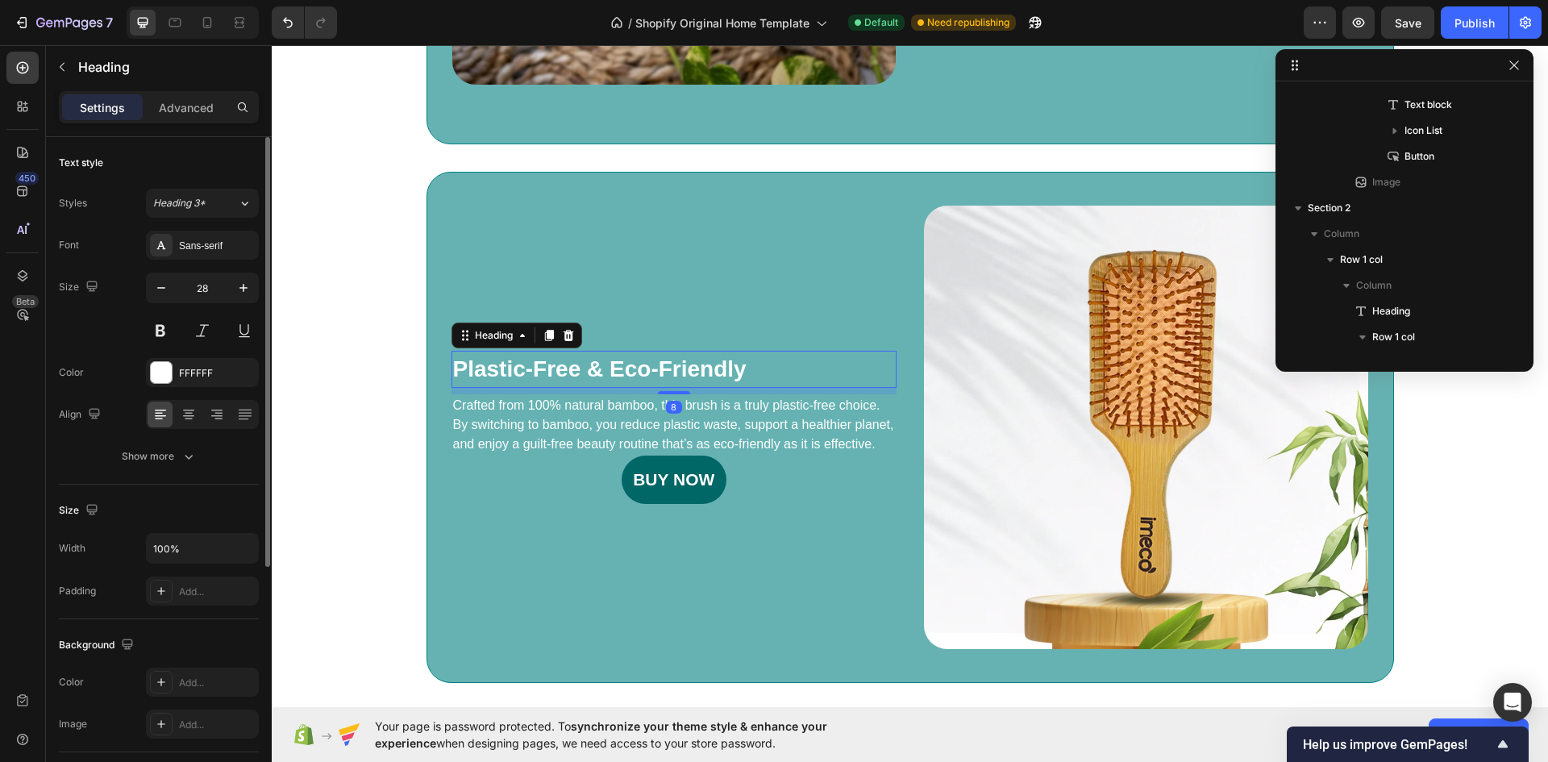
click at [583, 373] on h3 "Plastic-Free & Eco-Friendly" at bounding box center [674, 369] width 446 height 37
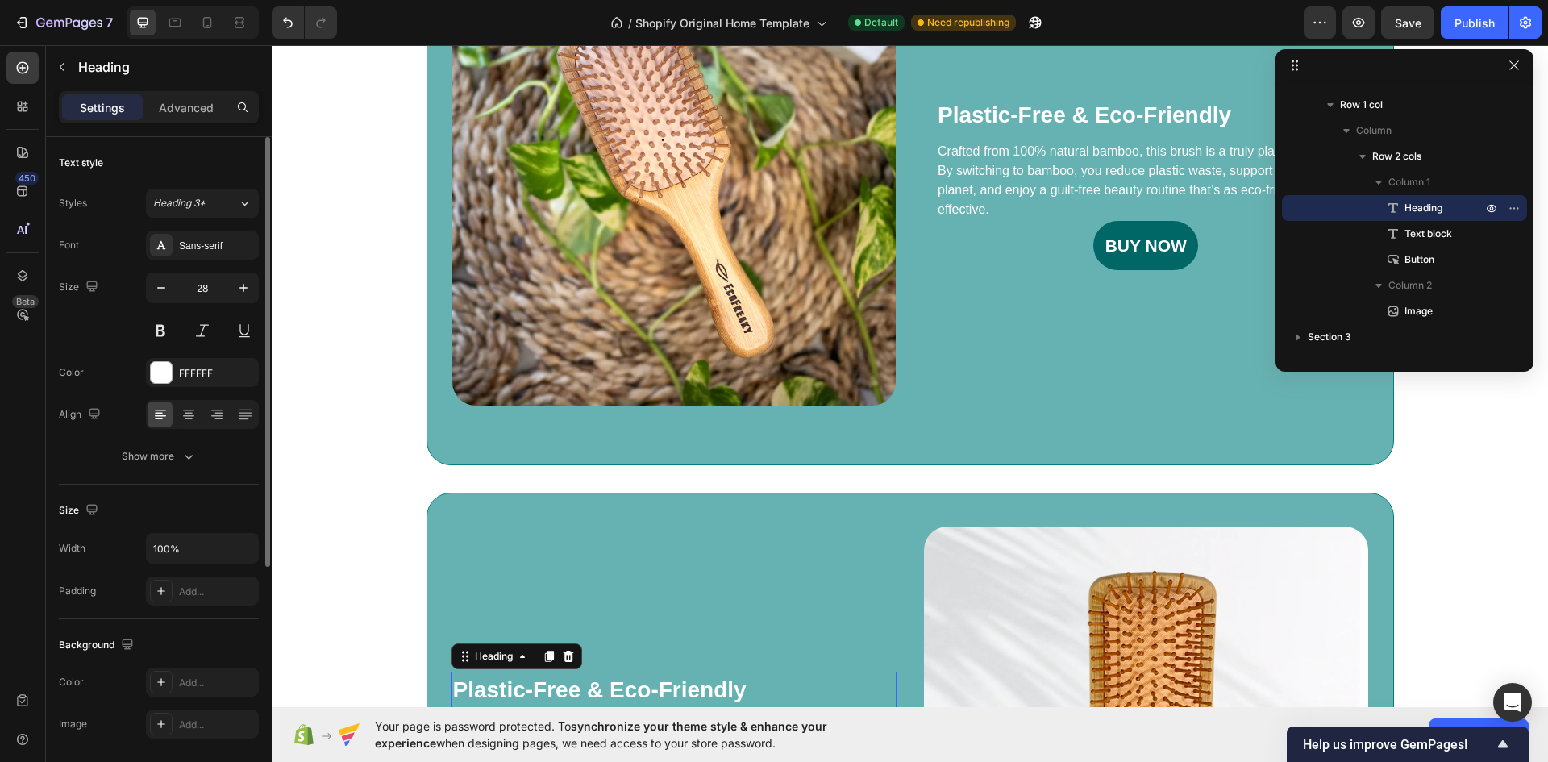
scroll to position [1069, 0]
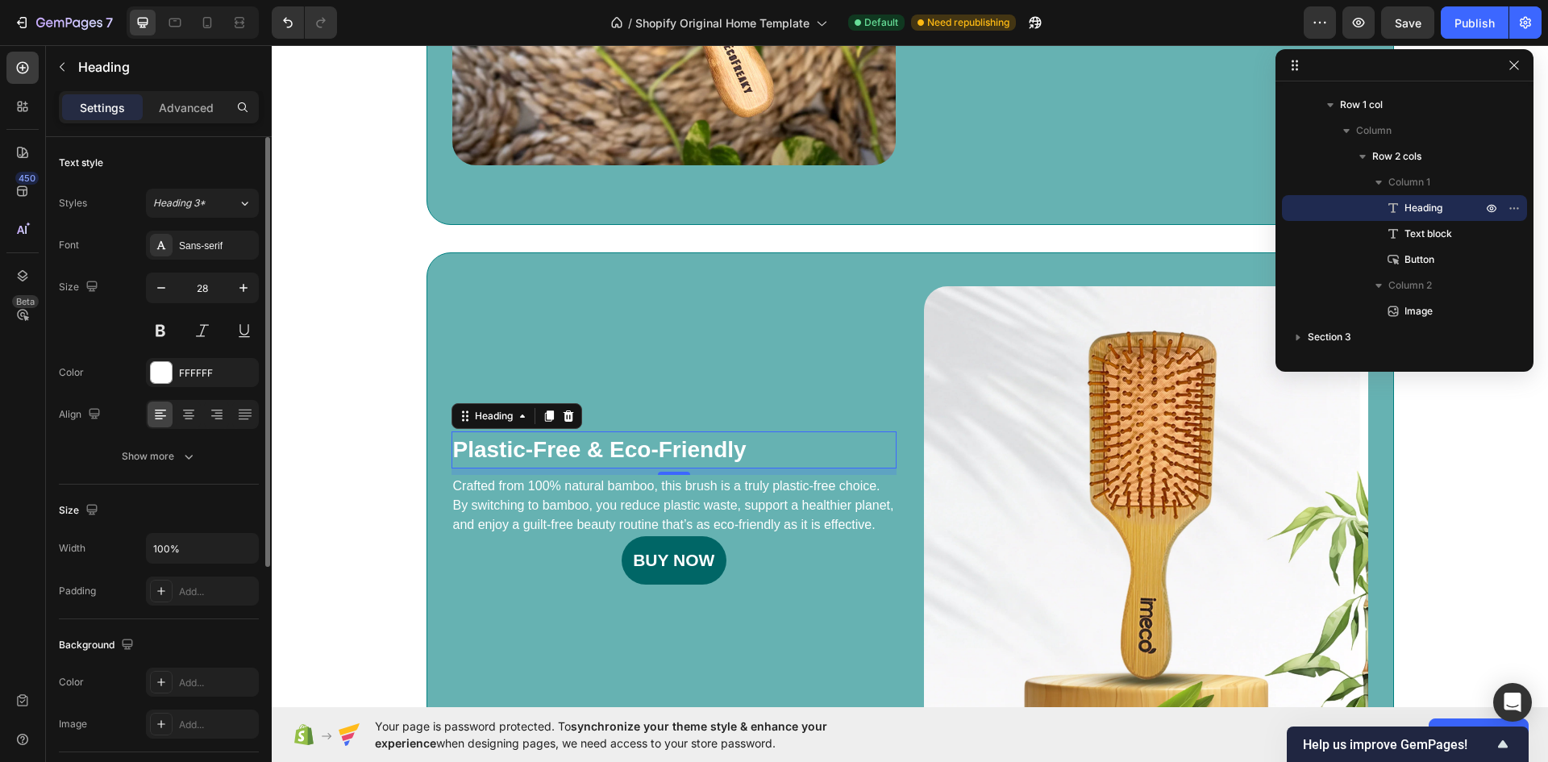
click at [680, 446] on h3 "Plastic-Free & Eco-Friendly" at bounding box center [674, 449] width 446 height 37
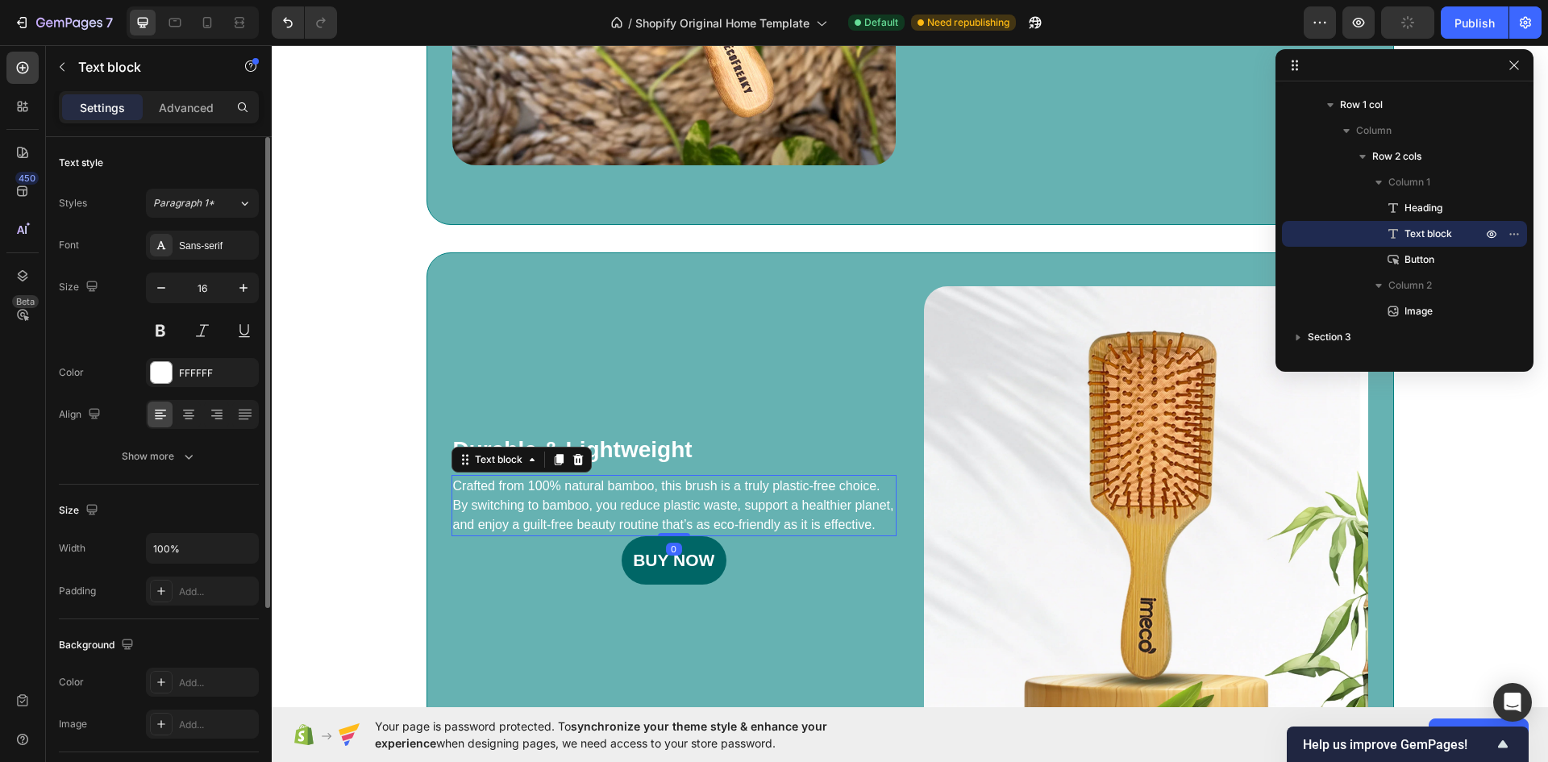
click at [720, 535] on div "Crafted from 100% natural bamboo, this brush is a truly plastic-free choice. By…" at bounding box center [674, 505] width 446 height 61
click at [727, 520] on p "Crafted from 100% natural bamboo, this brush is a truly plastic-free choice. By…" at bounding box center [674, 505] width 443 height 58
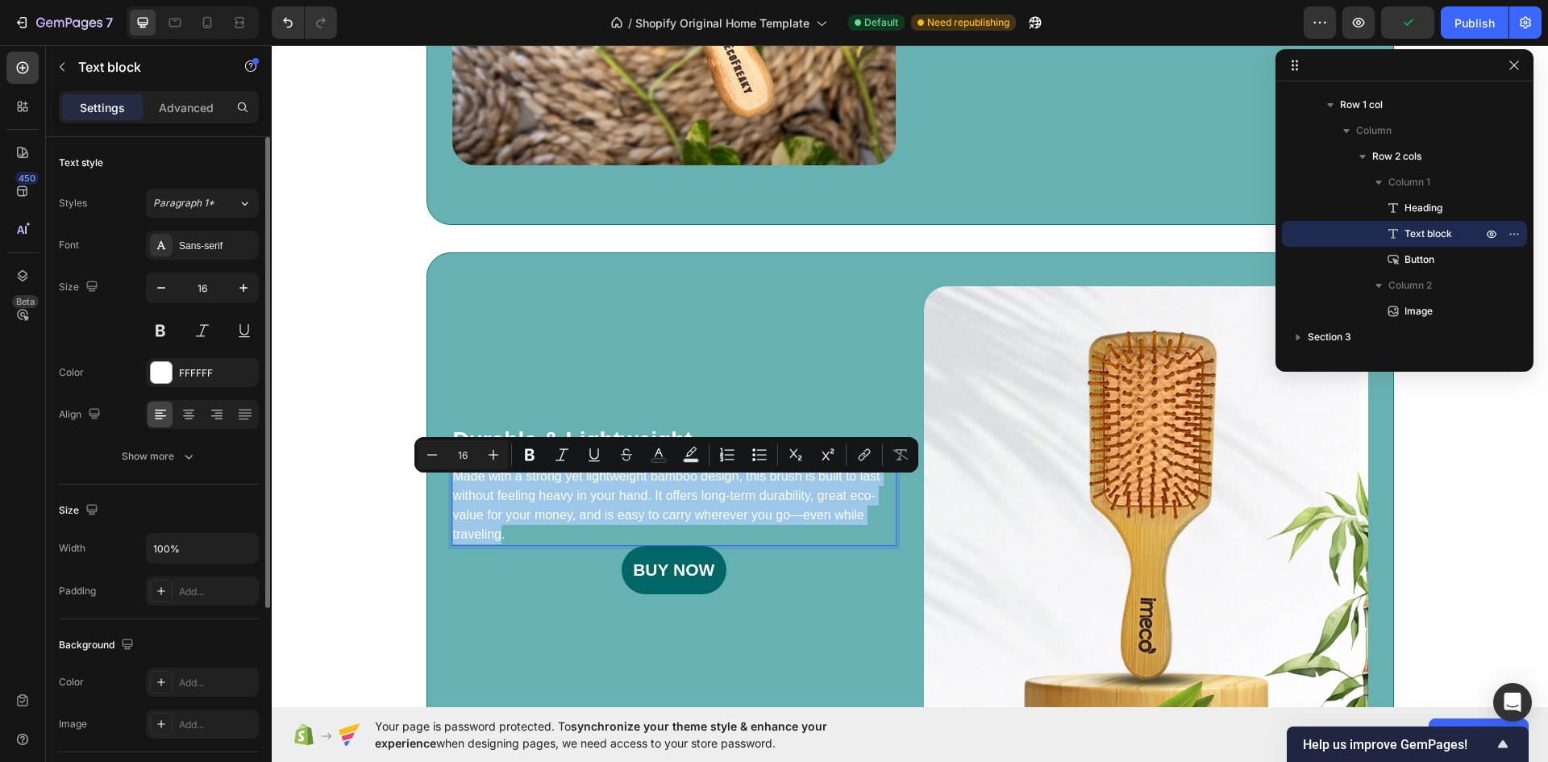
scroll to position [1059, 0]
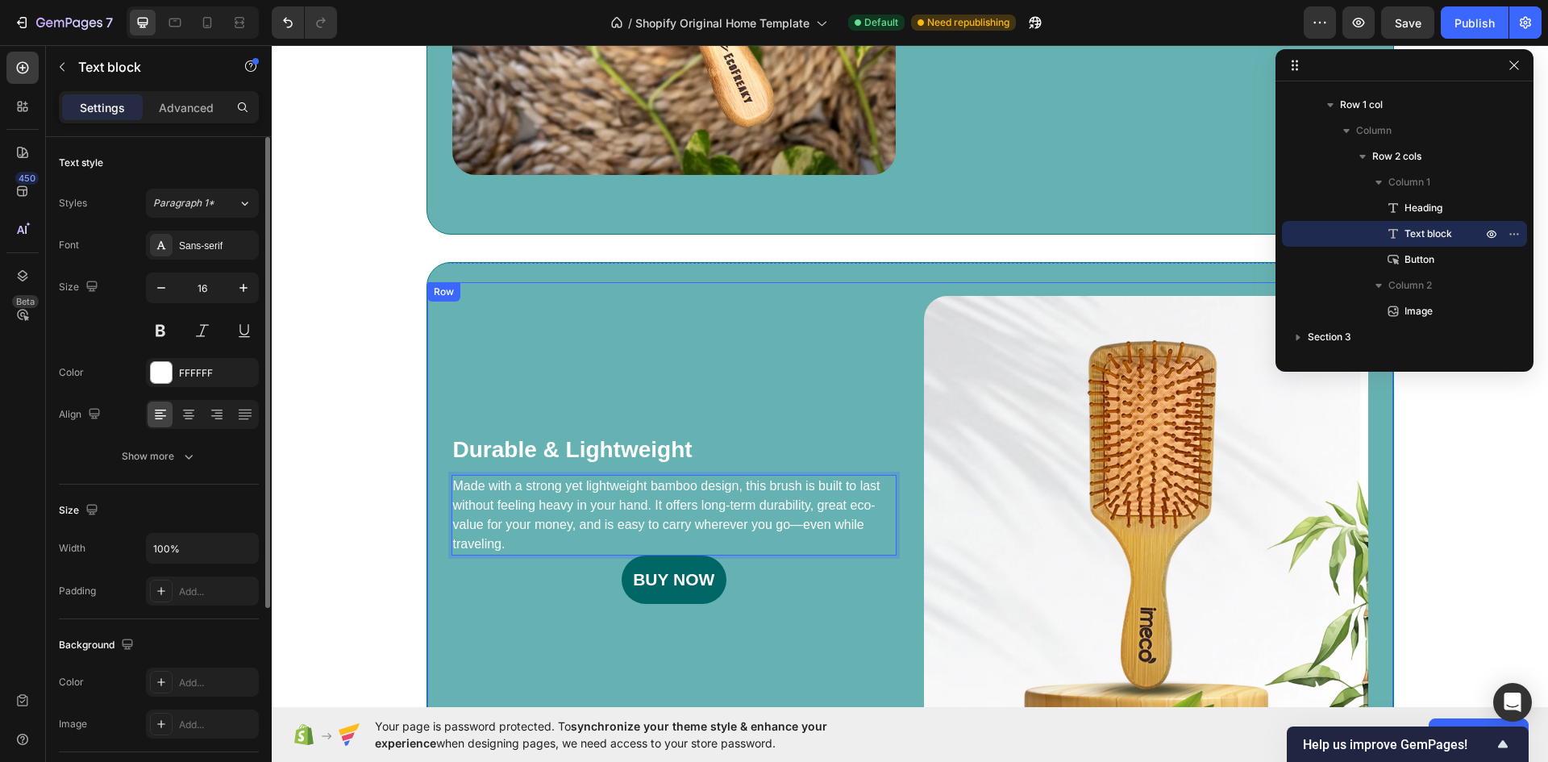
click at [793, 644] on div "Durable & Lightweight Heading Made with a strong yet lightweight bamboo design,…" at bounding box center [674, 518] width 446 height 446
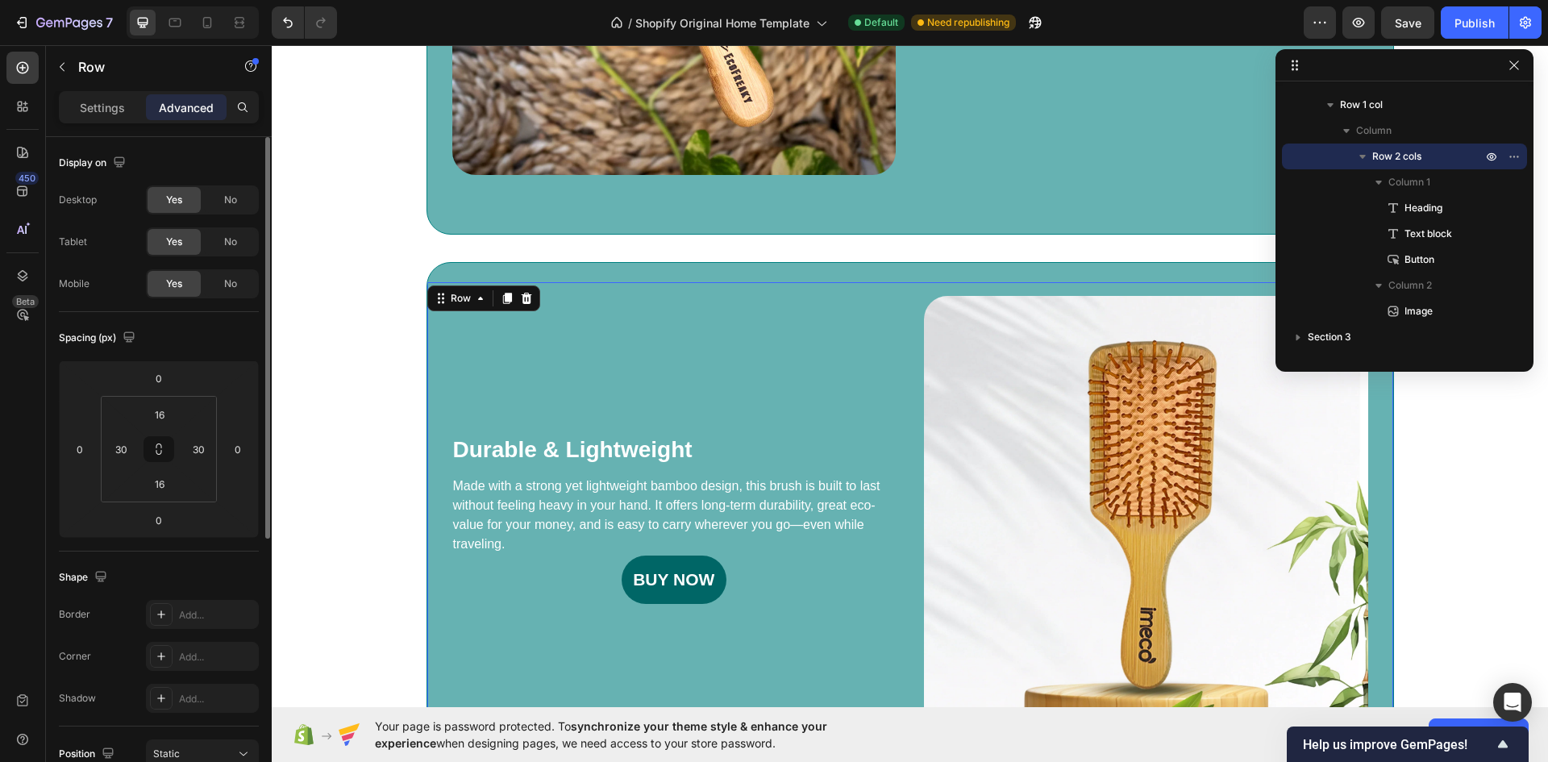
click at [744, 376] on div "Durable & Lightweight Heading Made with a strong yet lightweight bamboo design,…" at bounding box center [674, 518] width 446 height 446
click at [1417, 470] on div "The Consequences Of Insomnia Heading There are serious health risks associated …" at bounding box center [910, 165] width 1252 height 1217
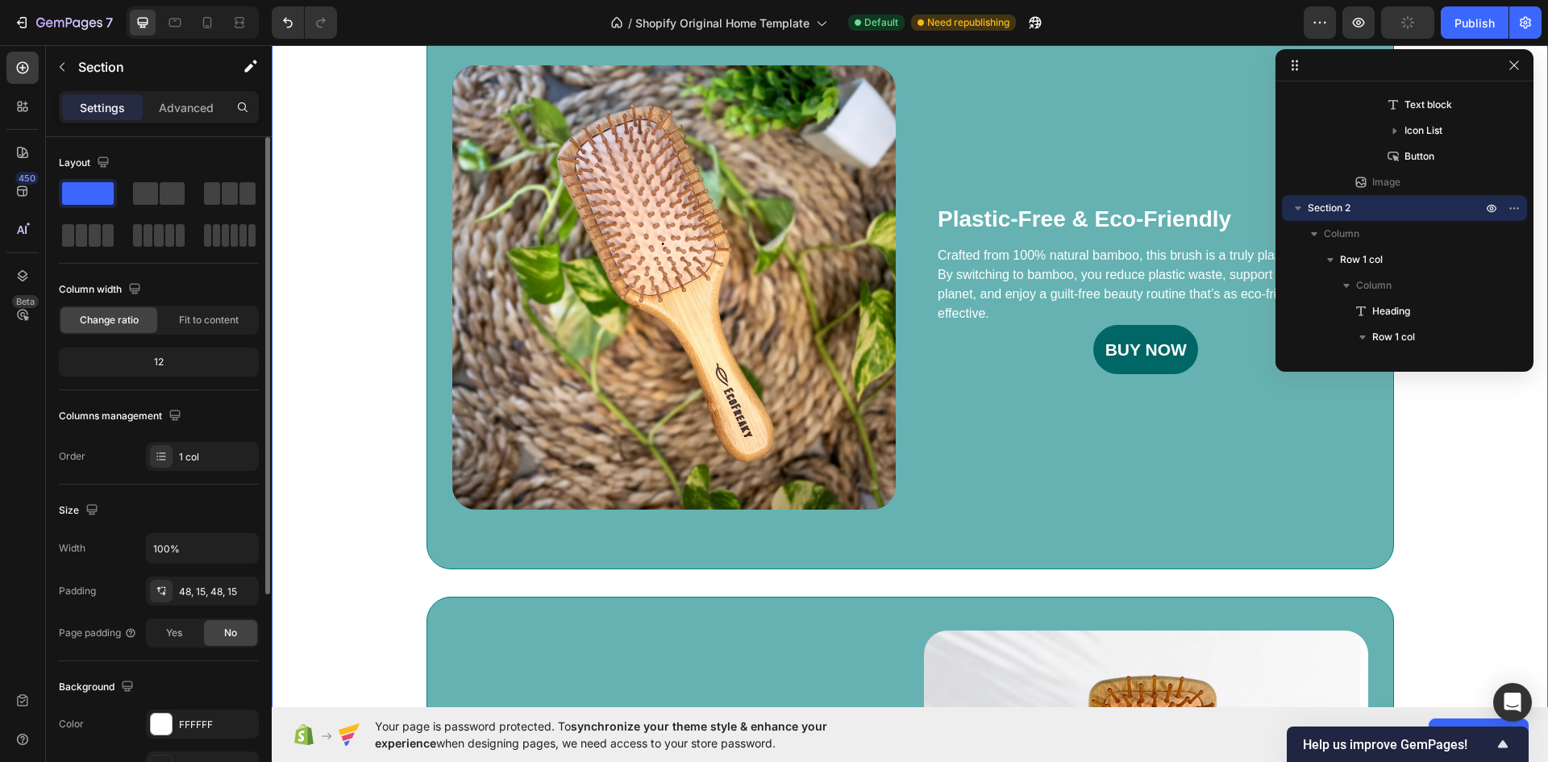
scroll to position [726, 0]
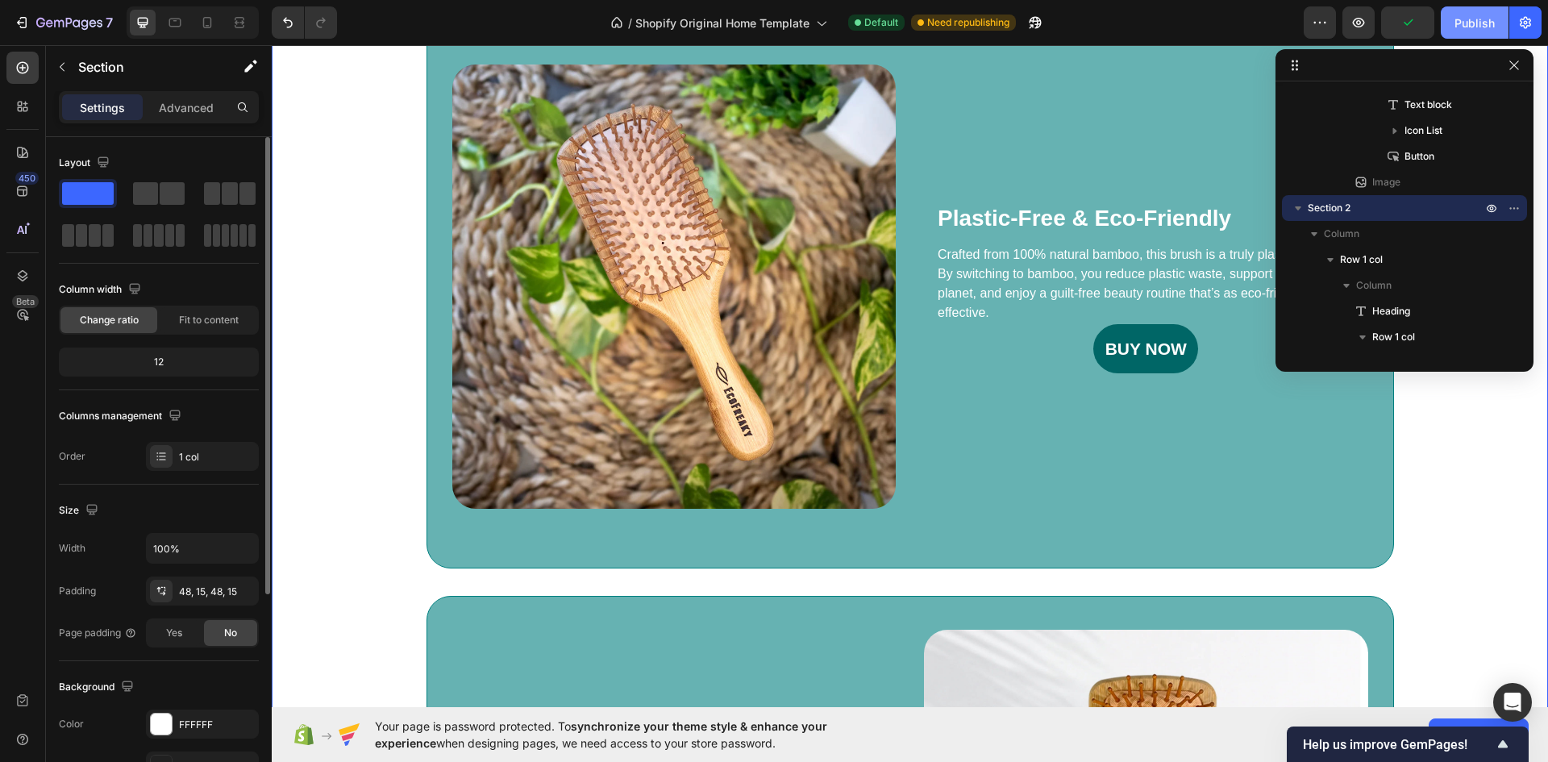
click at [1466, 17] on div "Publish" at bounding box center [1474, 23] width 40 height 17
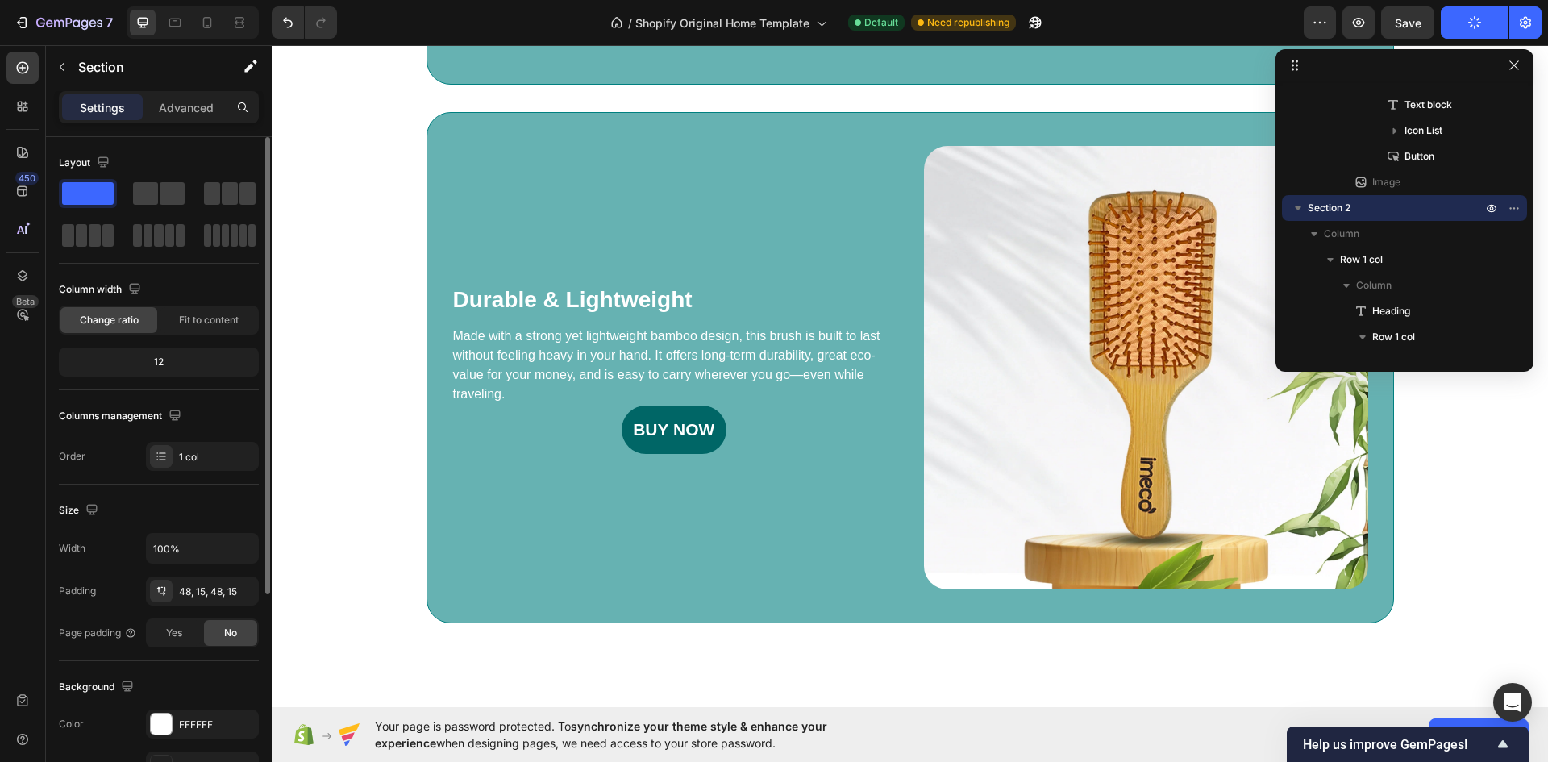
scroll to position [1451, 0]
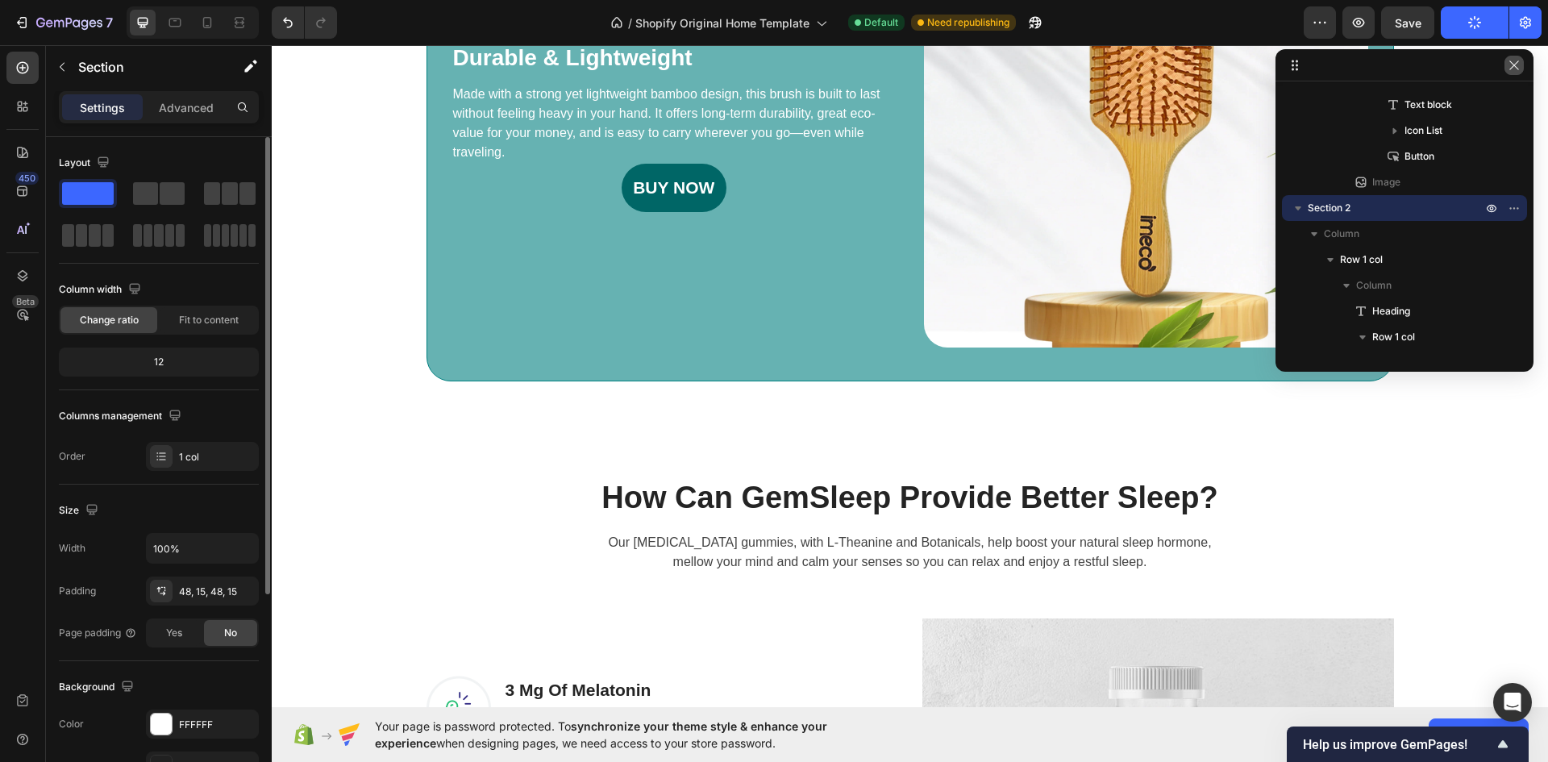
click at [1517, 64] on icon "button" at bounding box center [1514, 65] width 13 height 13
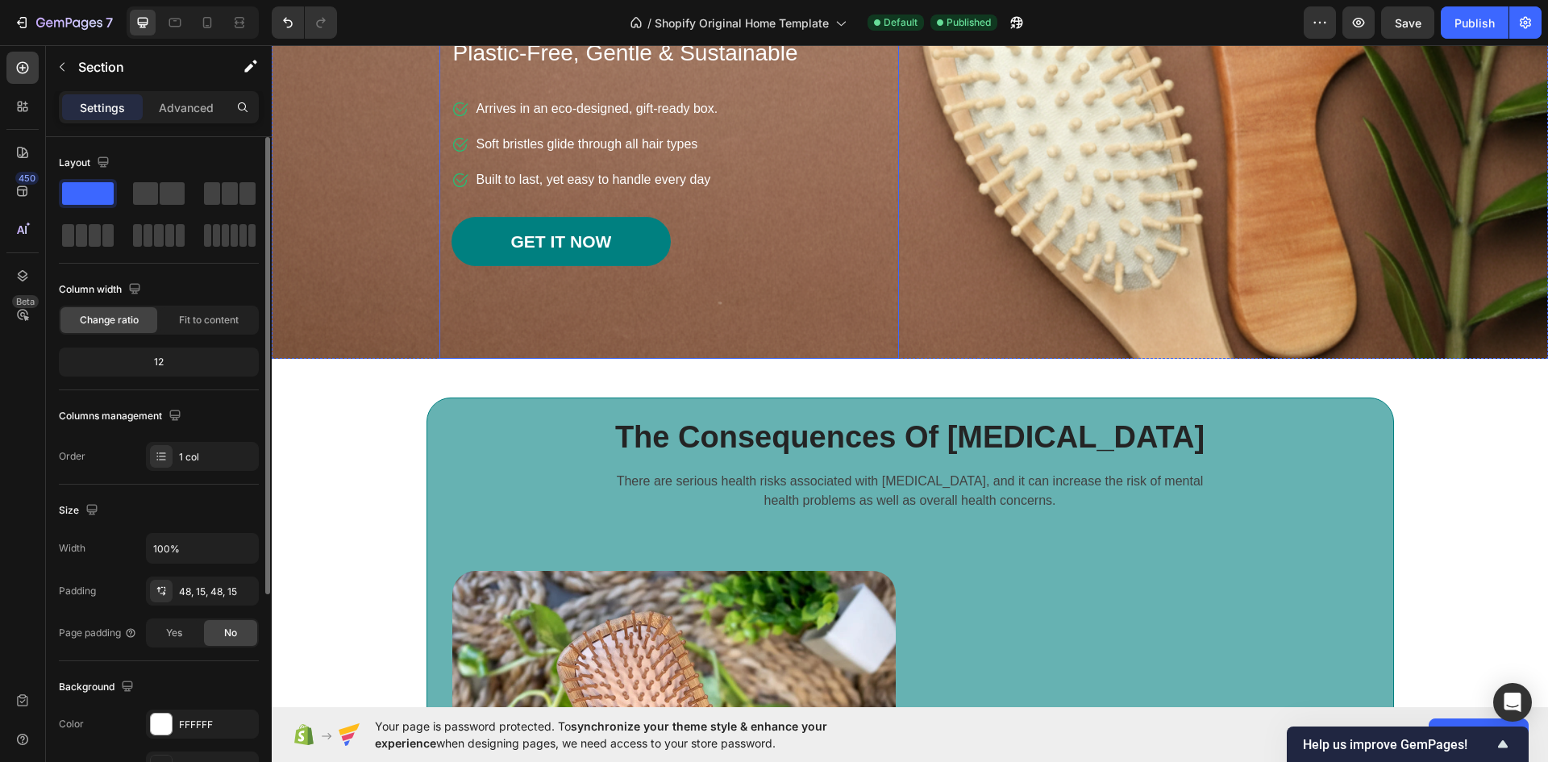
scroll to position [161, 0]
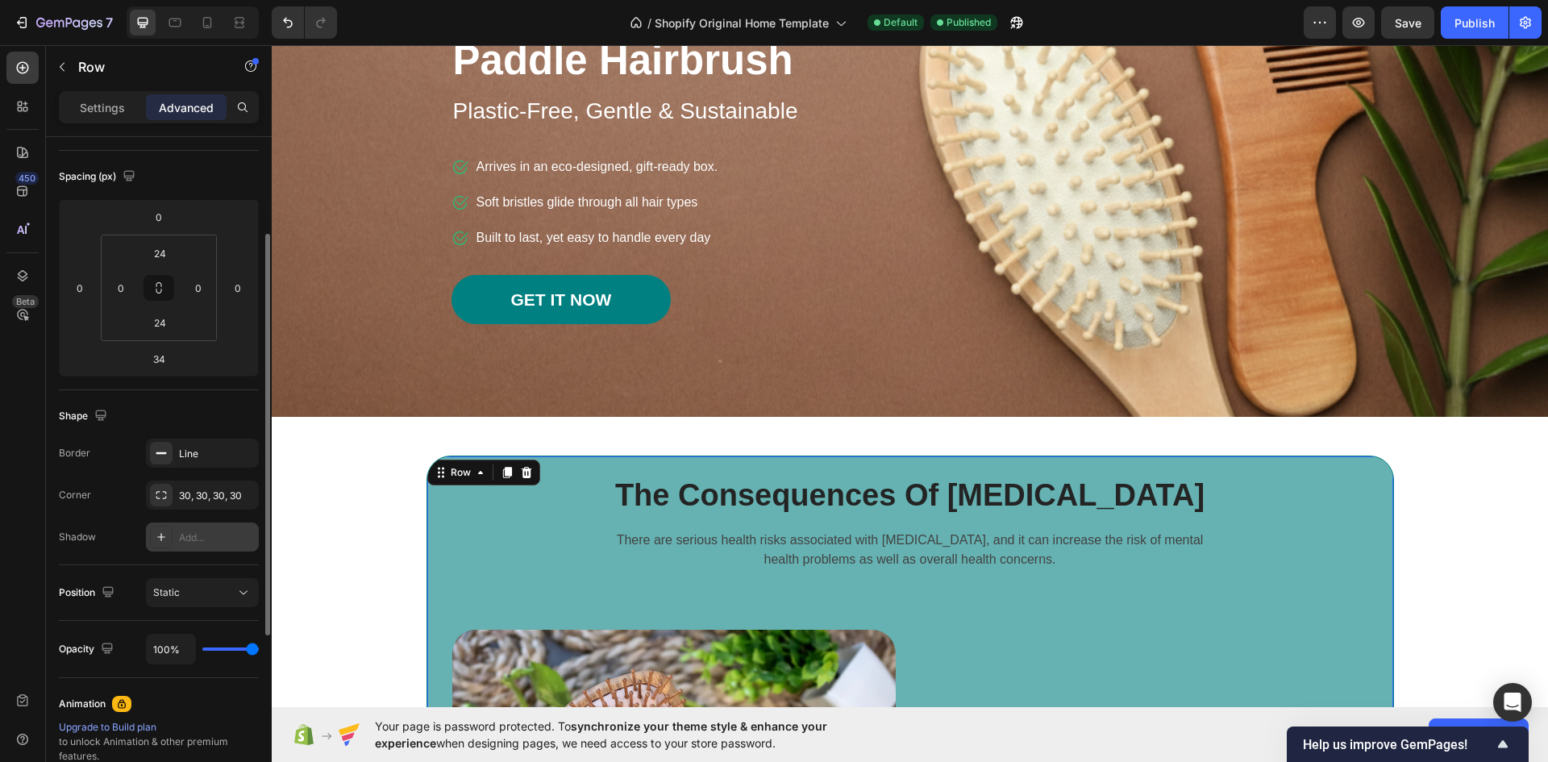
click at [177, 535] on div "Add..." at bounding box center [202, 536] width 113 height 29
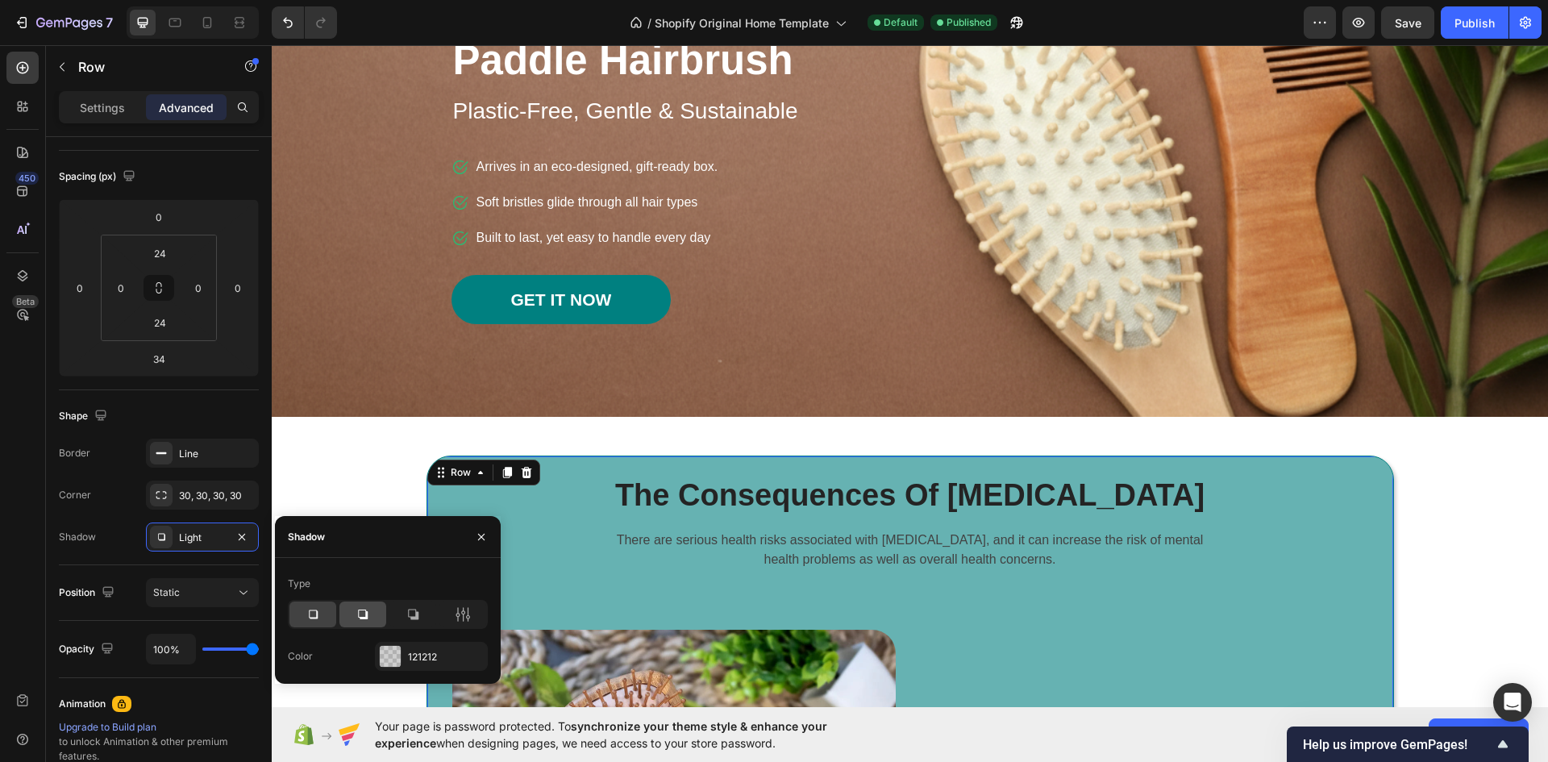
click at [363, 614] on icon at bounding box center [363, 614] width 16 height 16
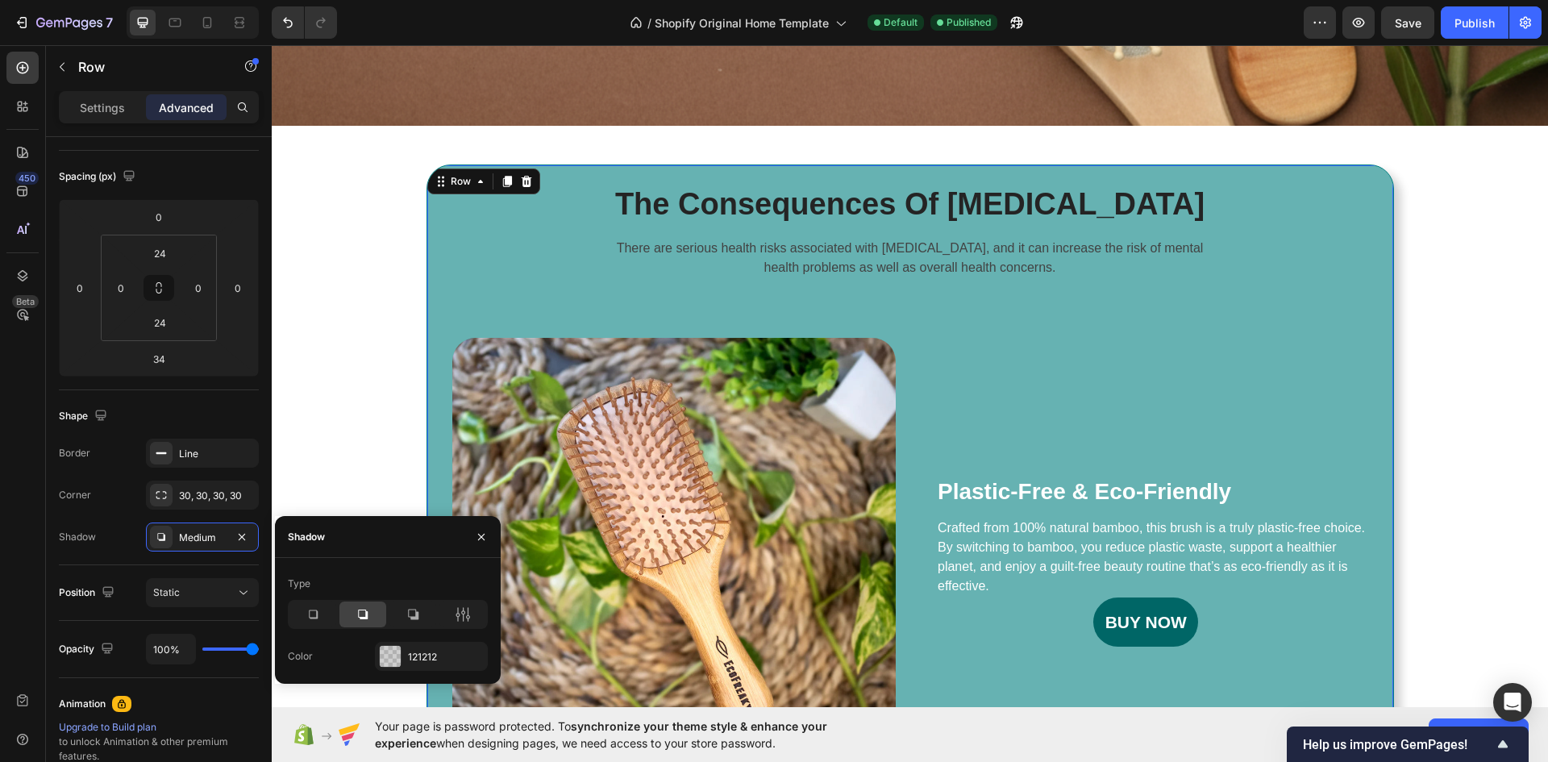
scroll to position [484, 0]
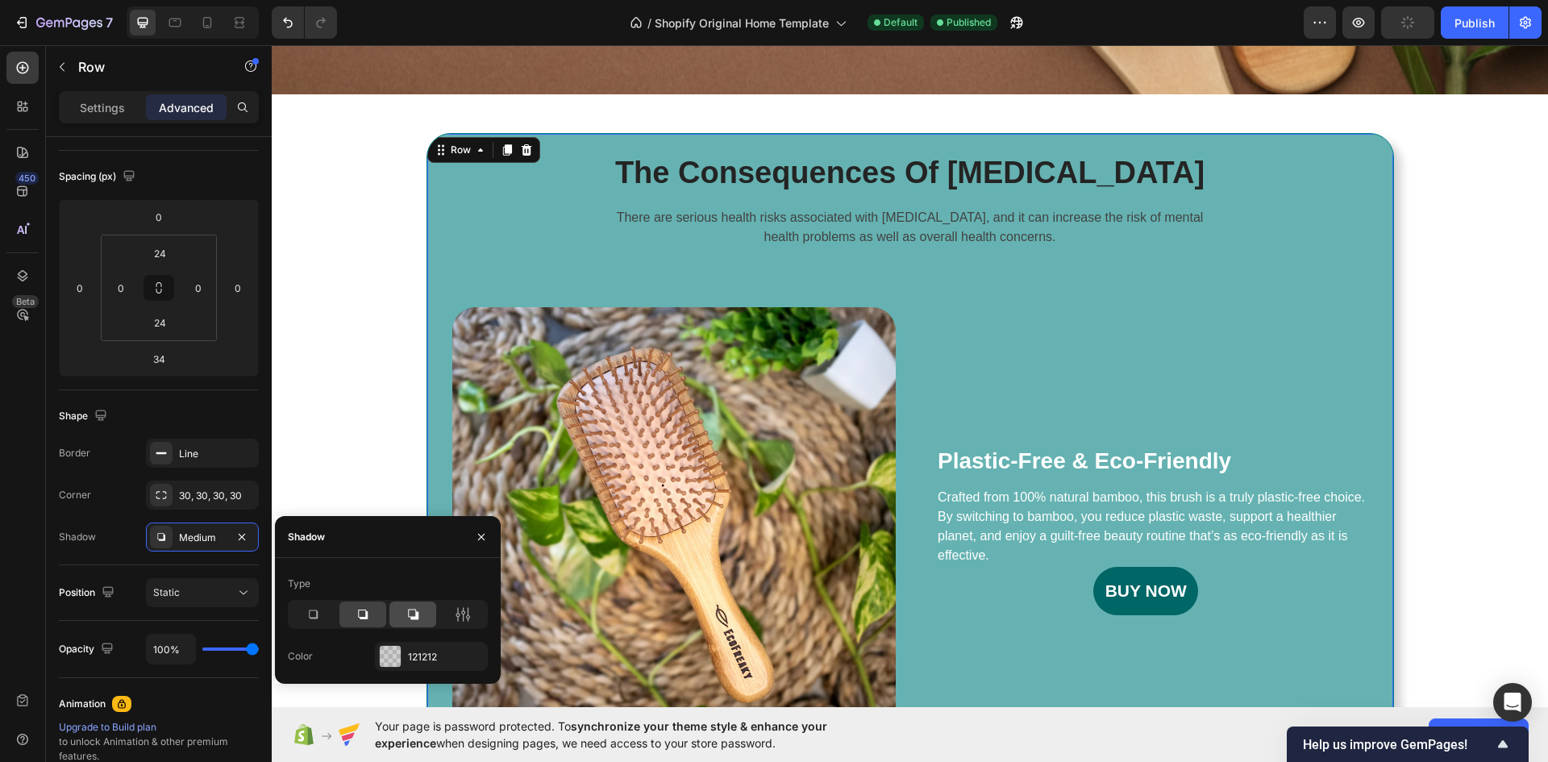
click at [415, 618] on icon at bounding box center [413, 615] width 10 height 10
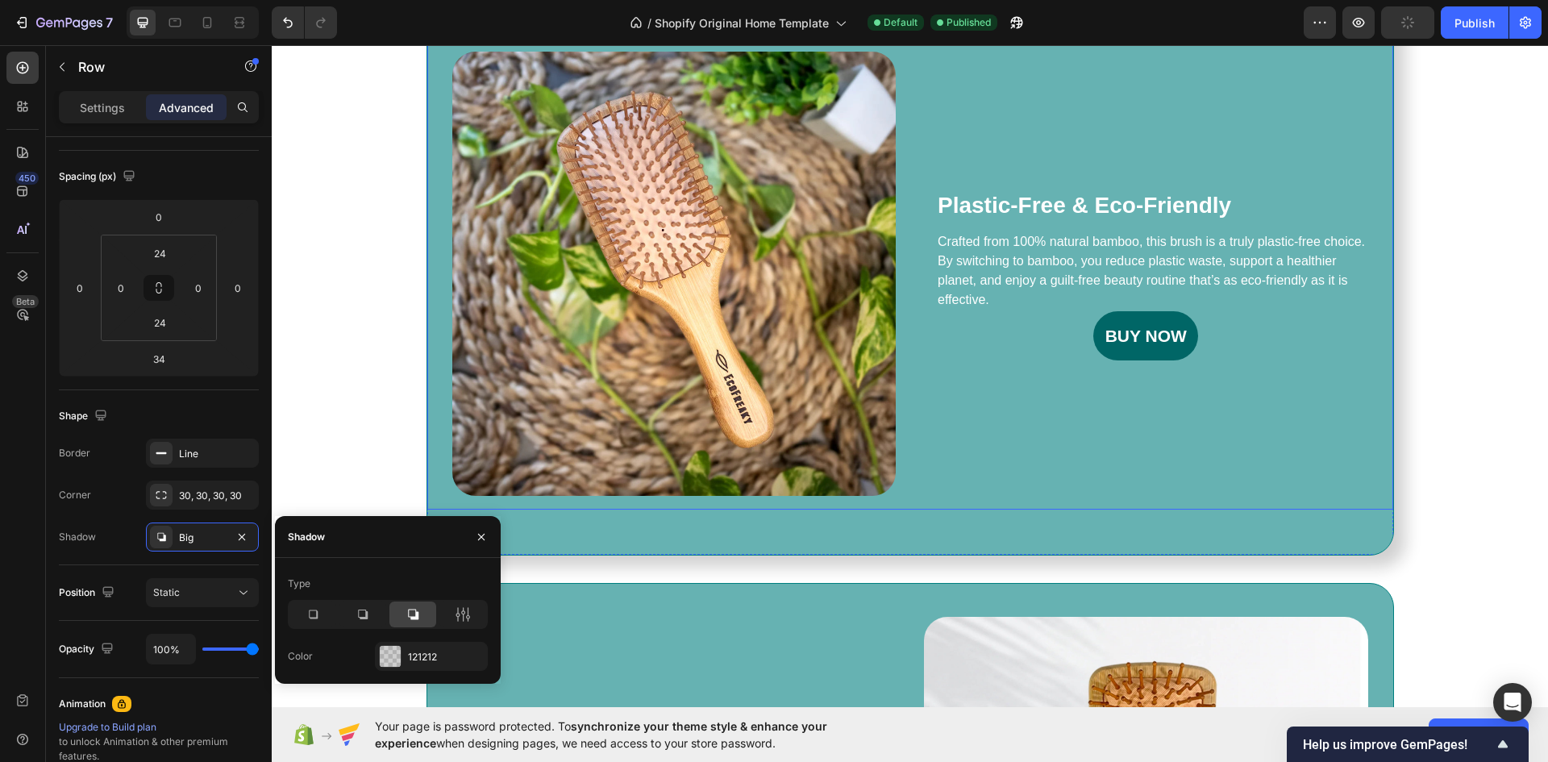
scroll to position [887, 0]
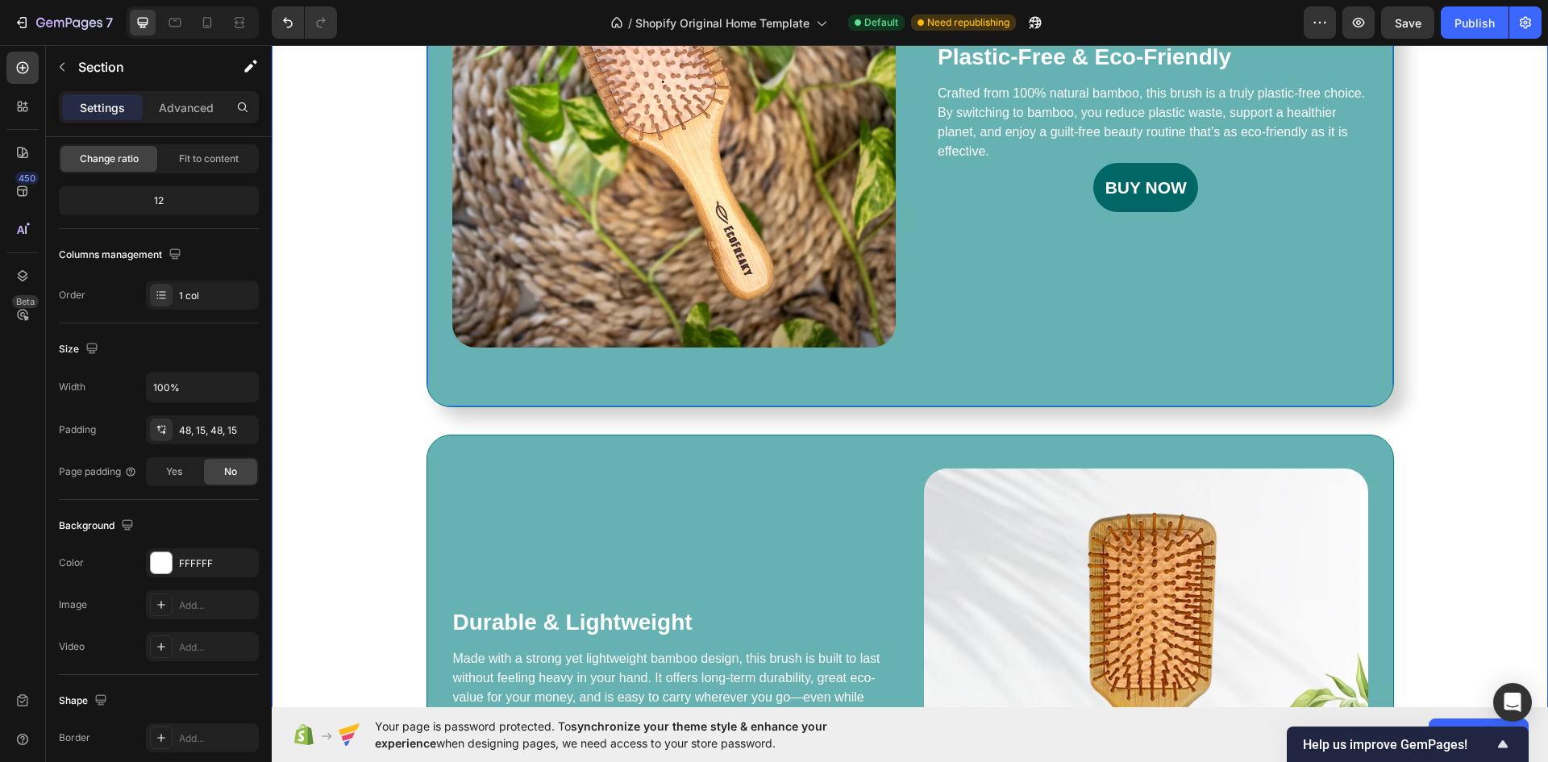
click at [360, 455] on div "The Consequences Of Insomnia Heading There are serious health risks associated …" at bounding box center [910, 338] width 1252 height 1217
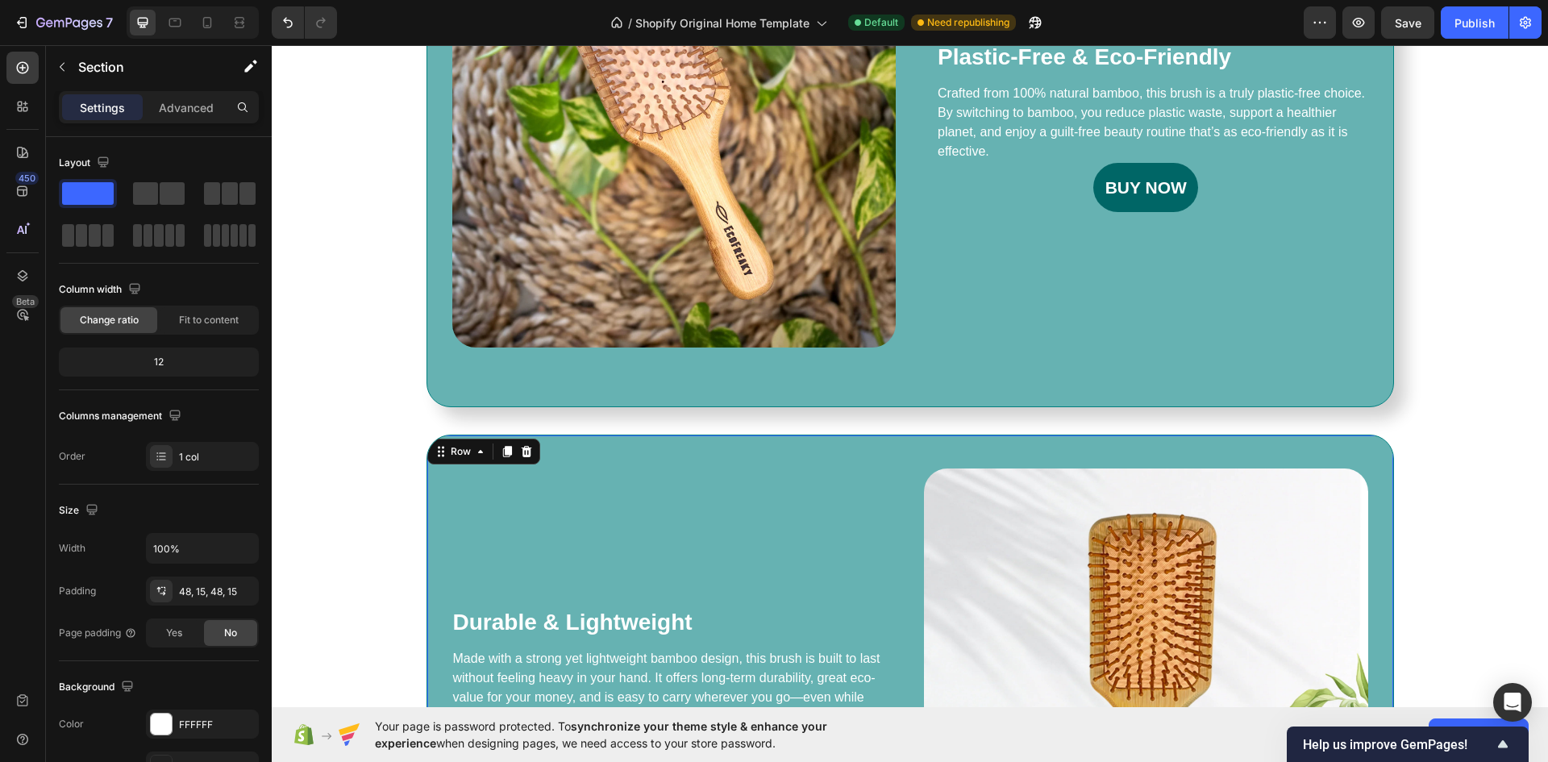
click at [626, 439] on div "Durable & Lightweight Heading Made with a strong yet lightweight bamboo design,…" at bounding box center [909, 691] width 967 height 512
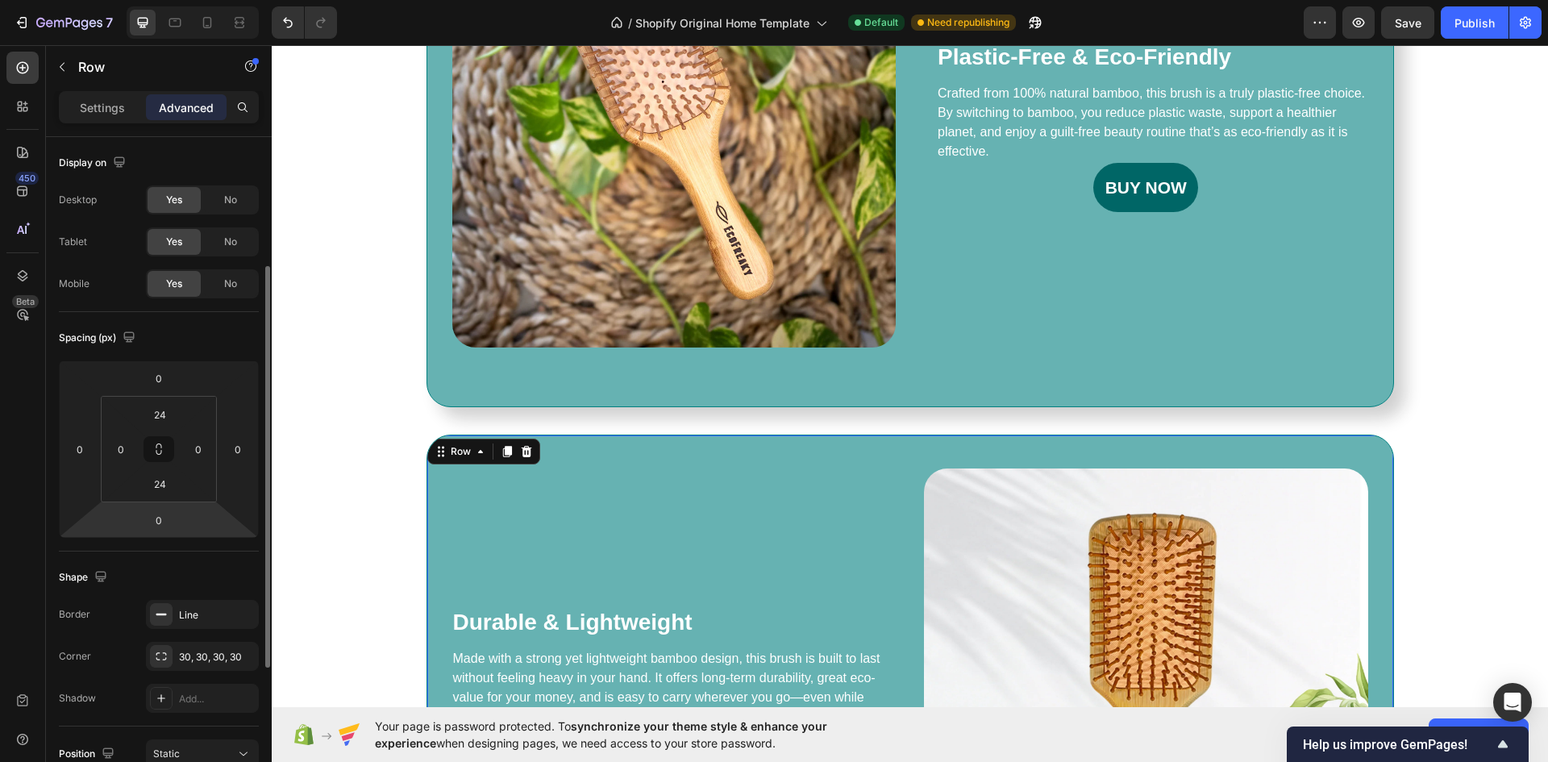
scroll to position [81, 0]
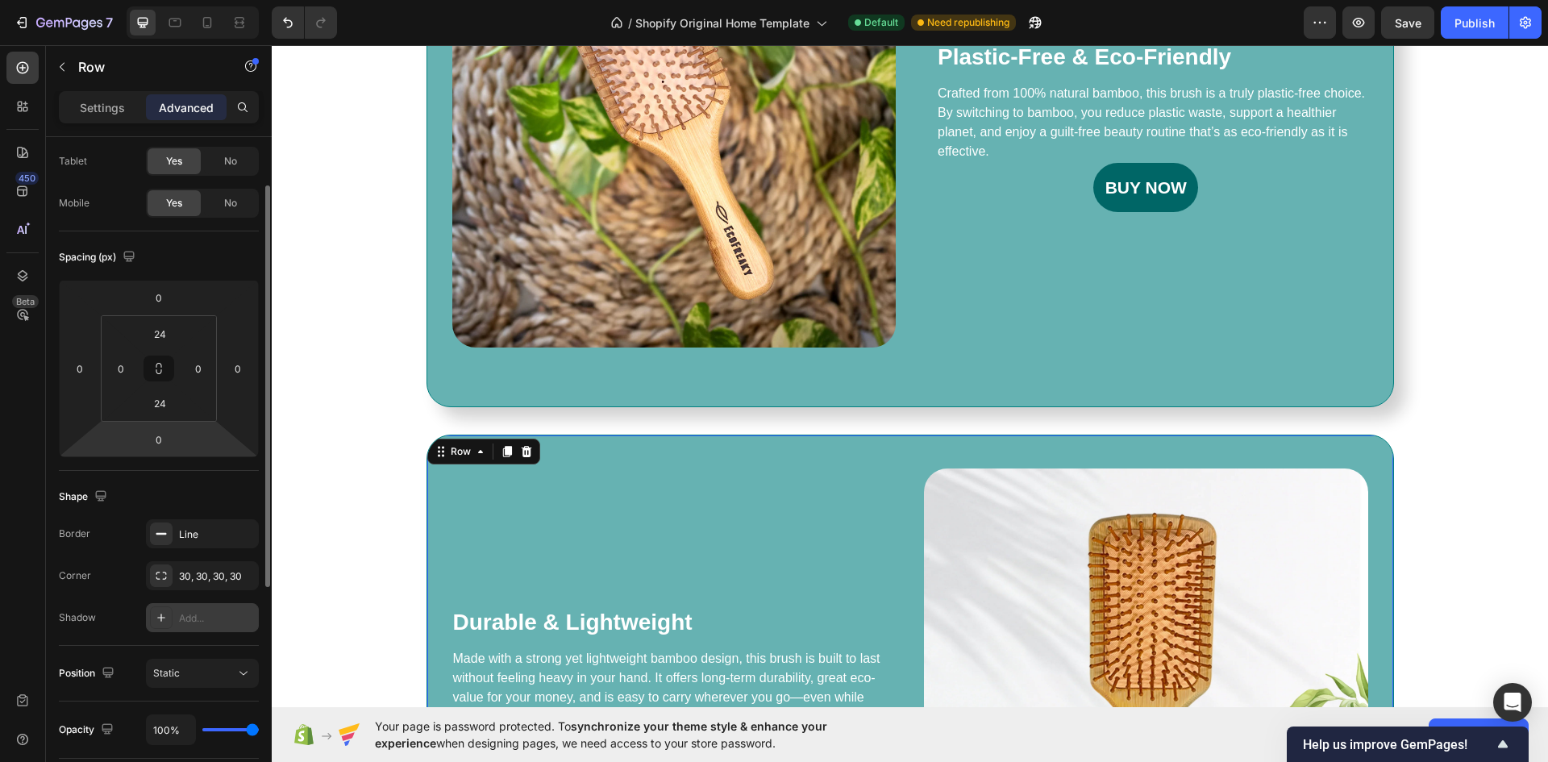
click at [194, 617] on div "Add..." at bounding box center [217, 618] width 76 height 15
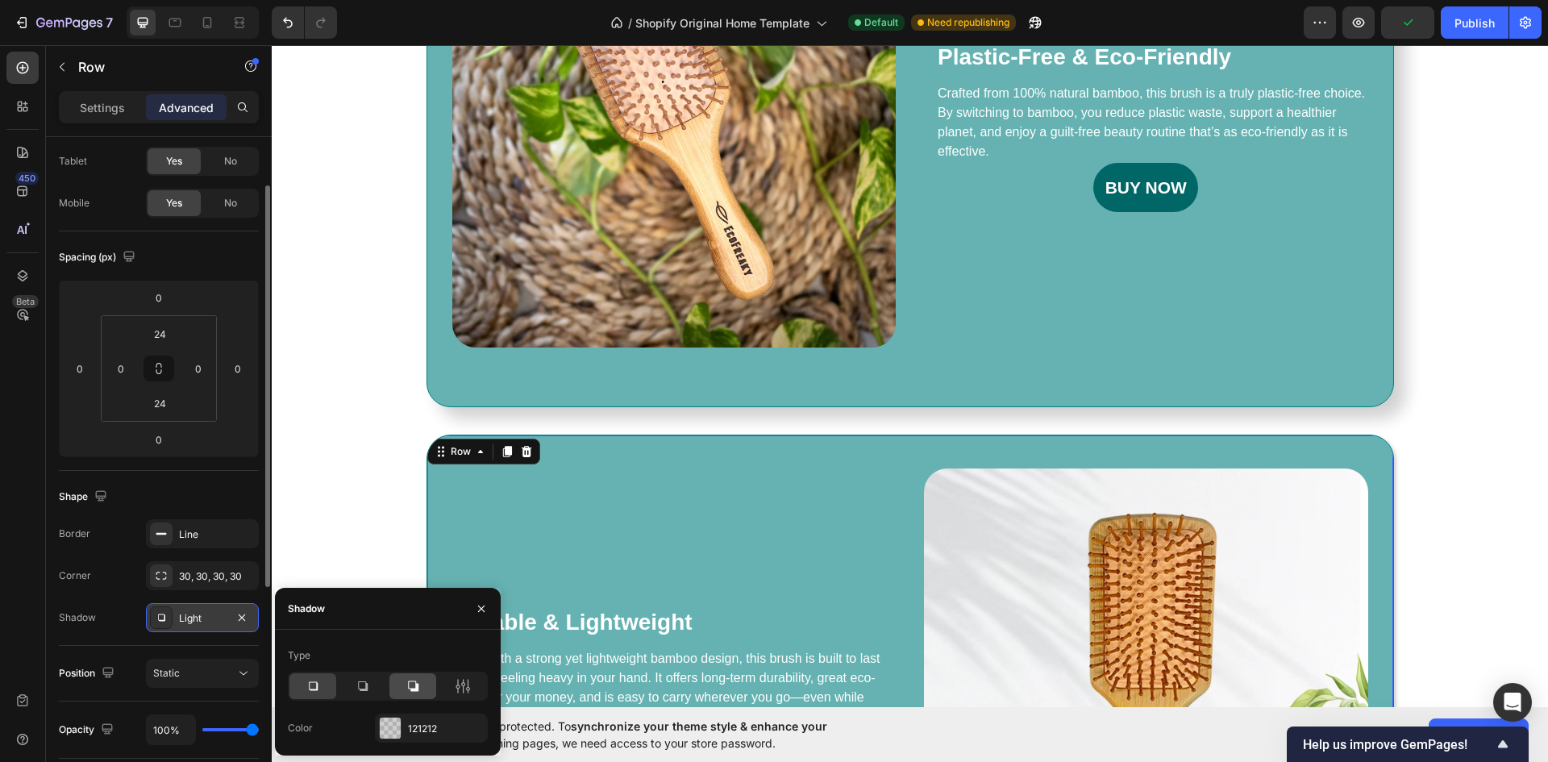
click at [409, 690] on icon at bounding box center [413, 686] width 16 height 16
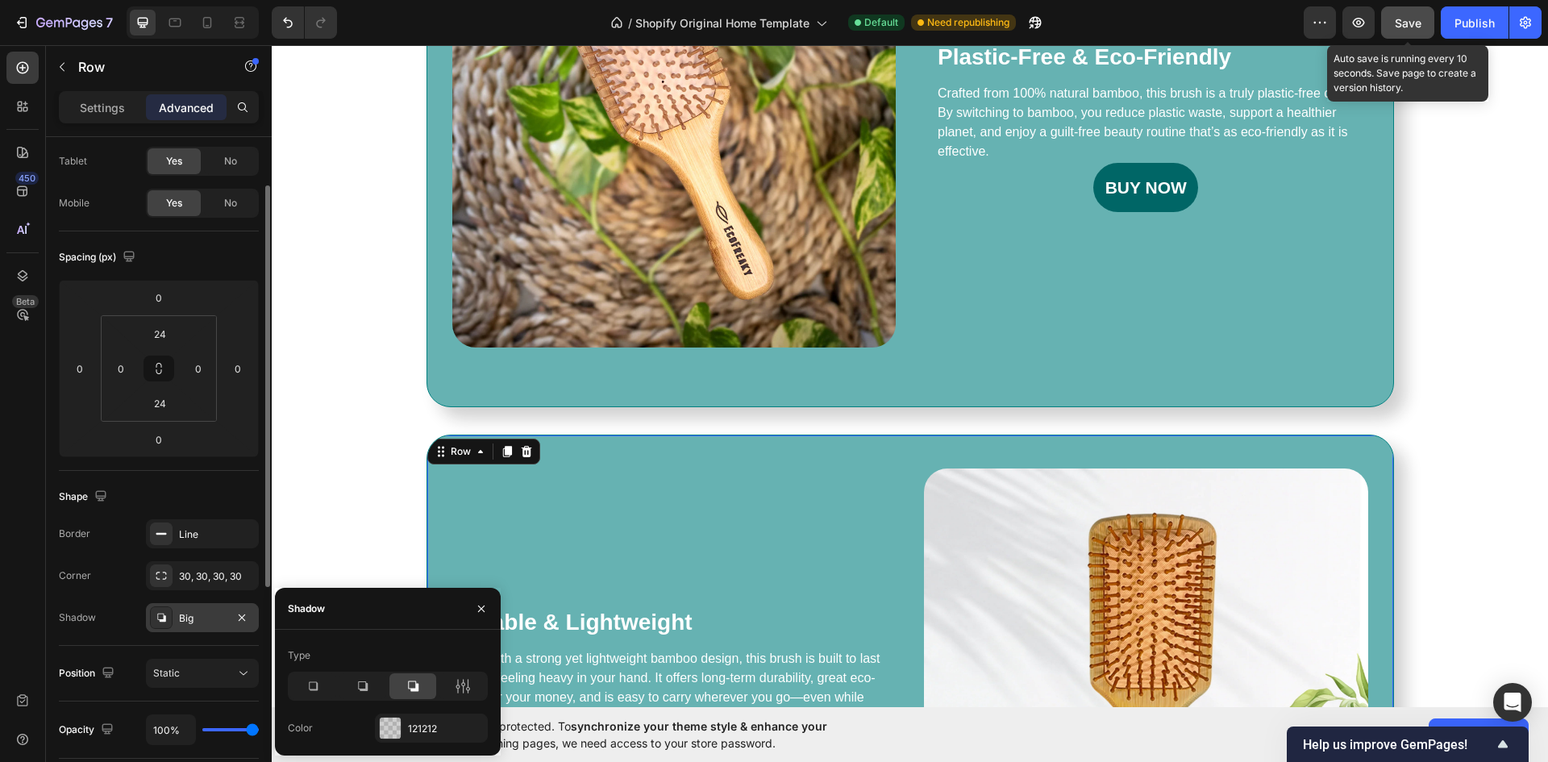
click at [1402, 19] on span "Save" at bounding box center [1408, 23] width 27 height 14
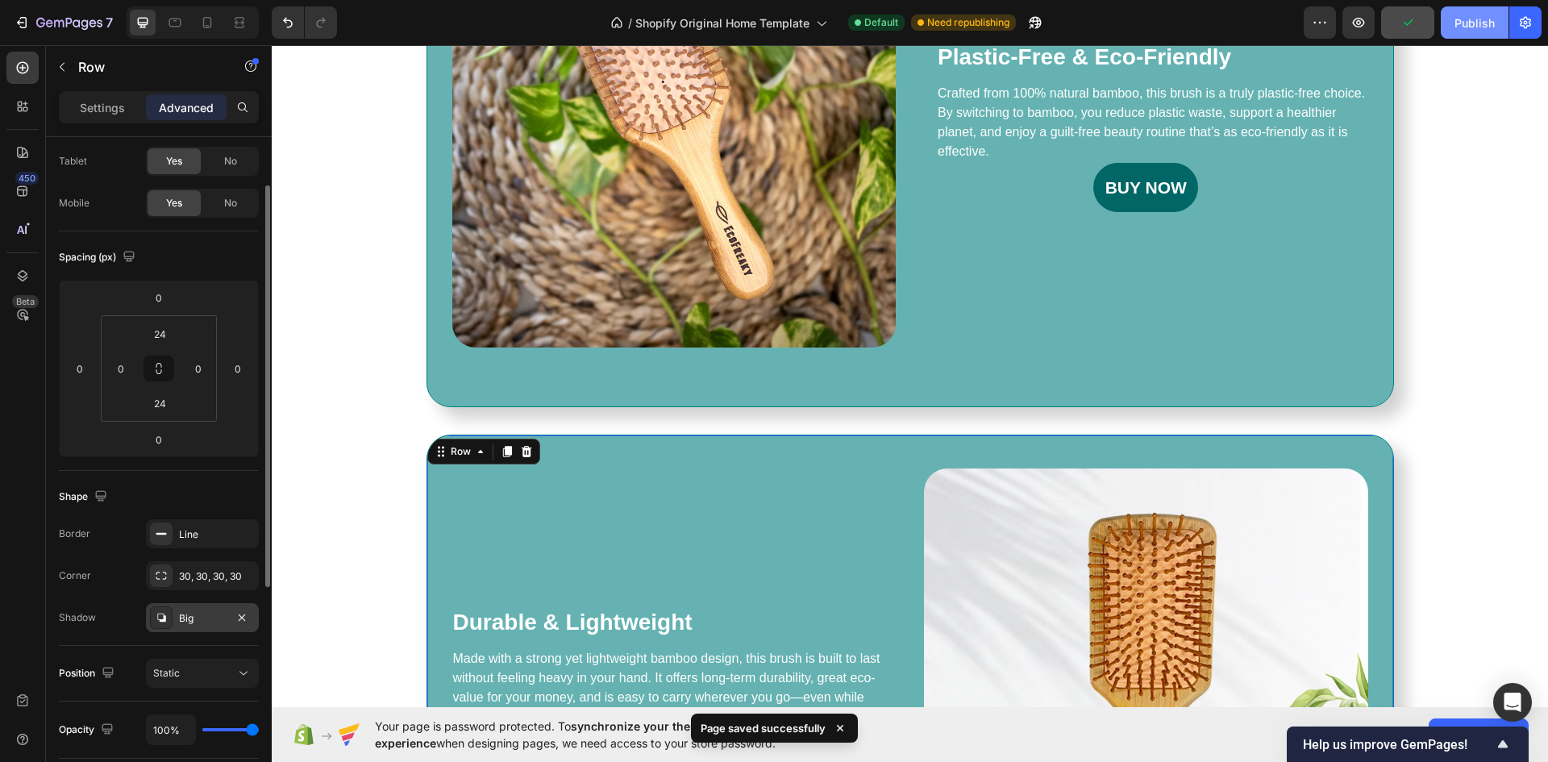
drag, startPoint x: 1463, startPoint y: 18, endPoint x: 1143, endPoint y: 30, distance: 320.3
click at [1463, 18] on div "Publish" at bounding box center [1474, 23] width 40 height 17
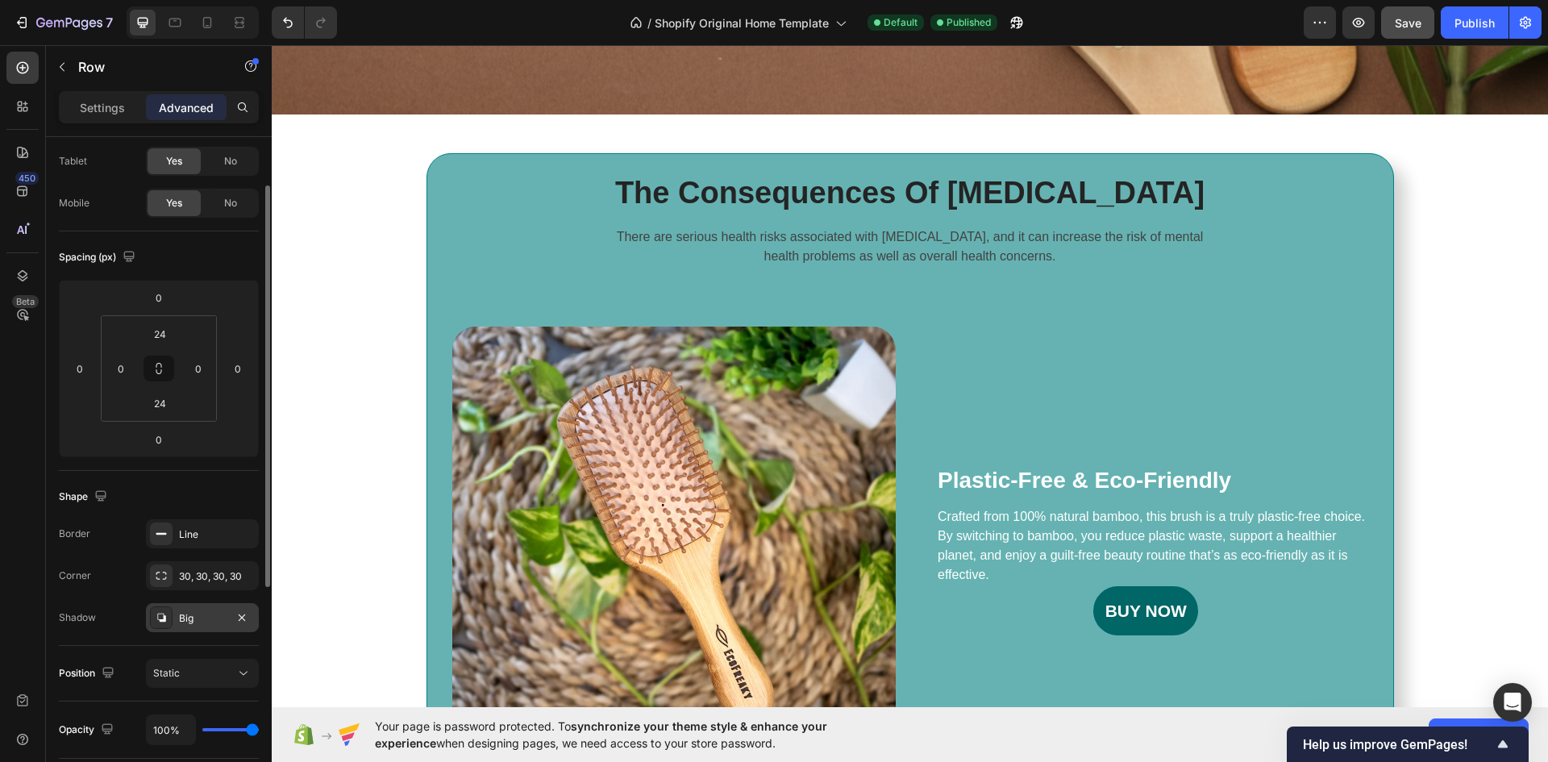
scroll to position [161, 0]
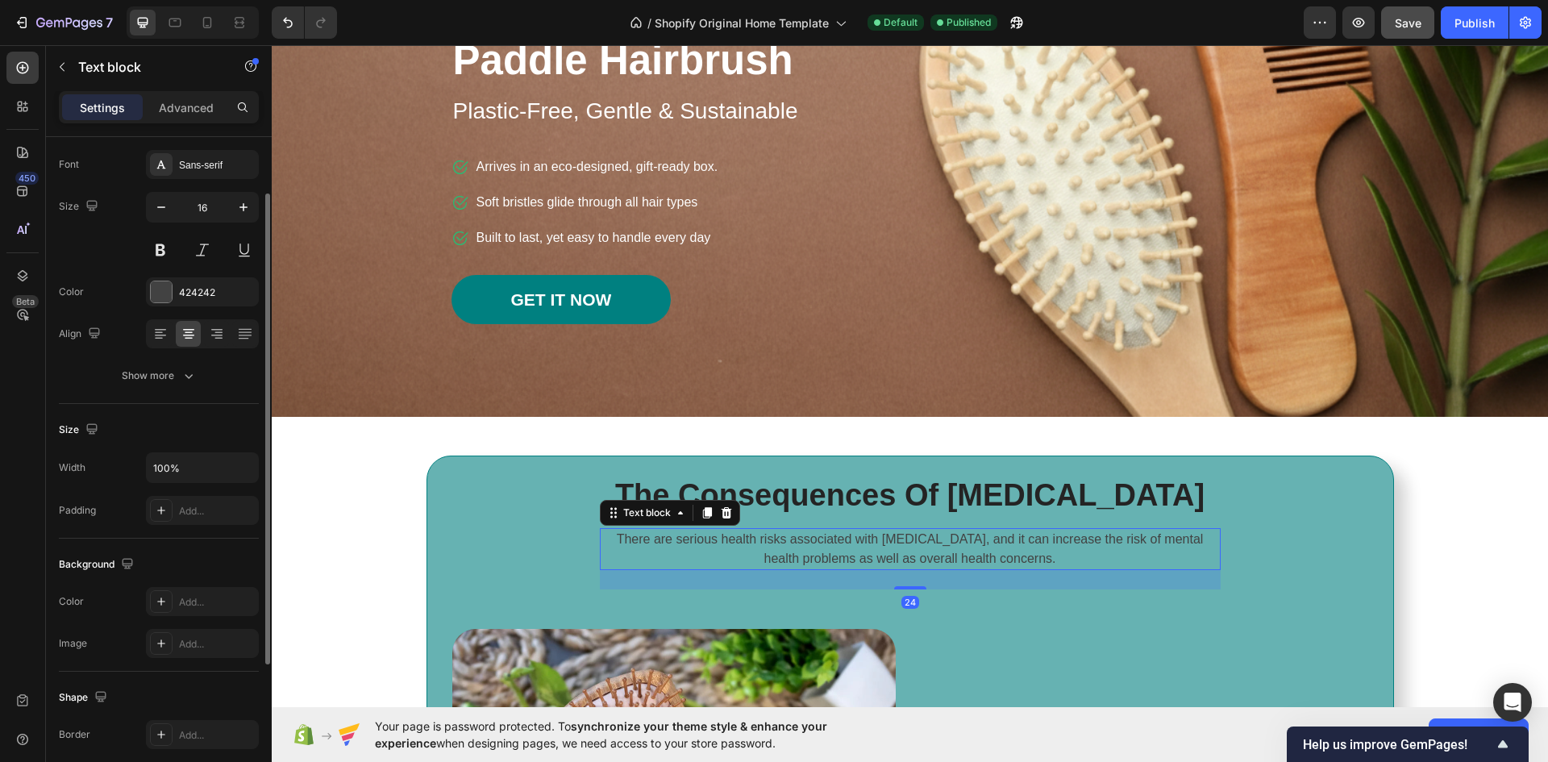
click at [888, 564] on p "There are serious health risks associated with chronic insomnia, and it can inc…" at bounding box center [910, 549] width 618 height 39
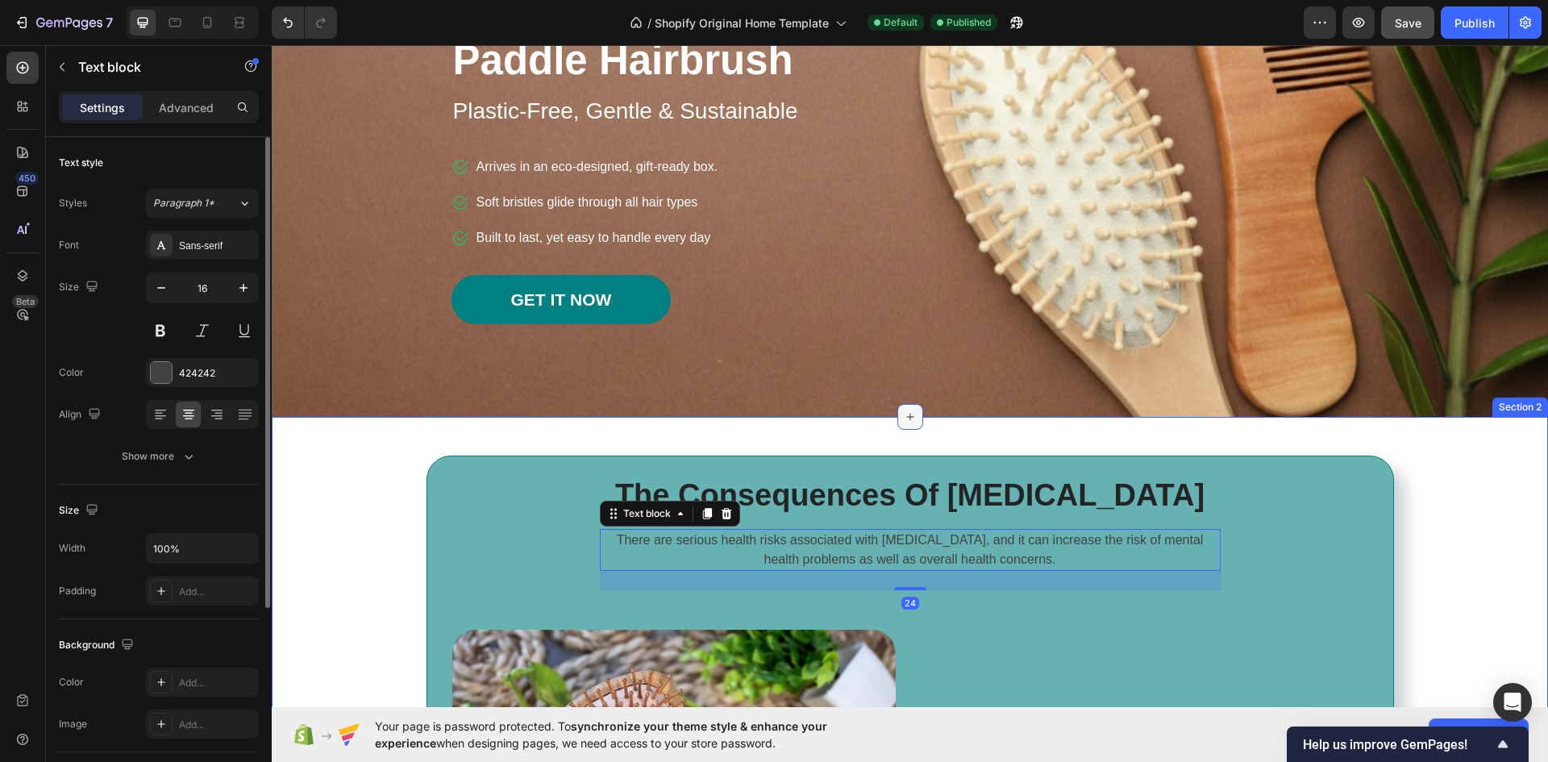
click at [904, 416] on icon at bounding box center [910, 416] width 13 height 13
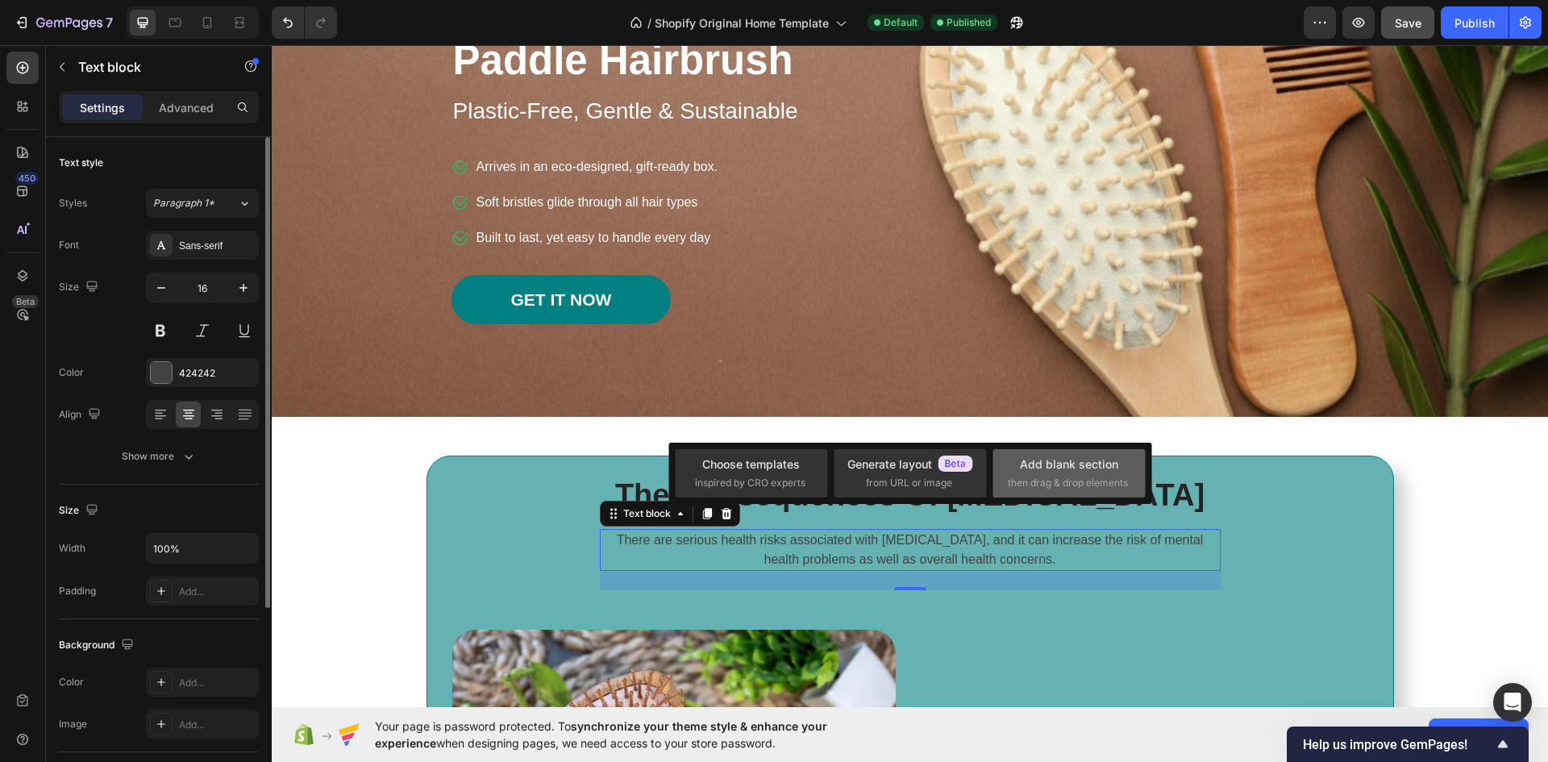
click at [1084, 478] on span "then drag & drop elements" at bounding box center [1068, 483] width 120 height 15
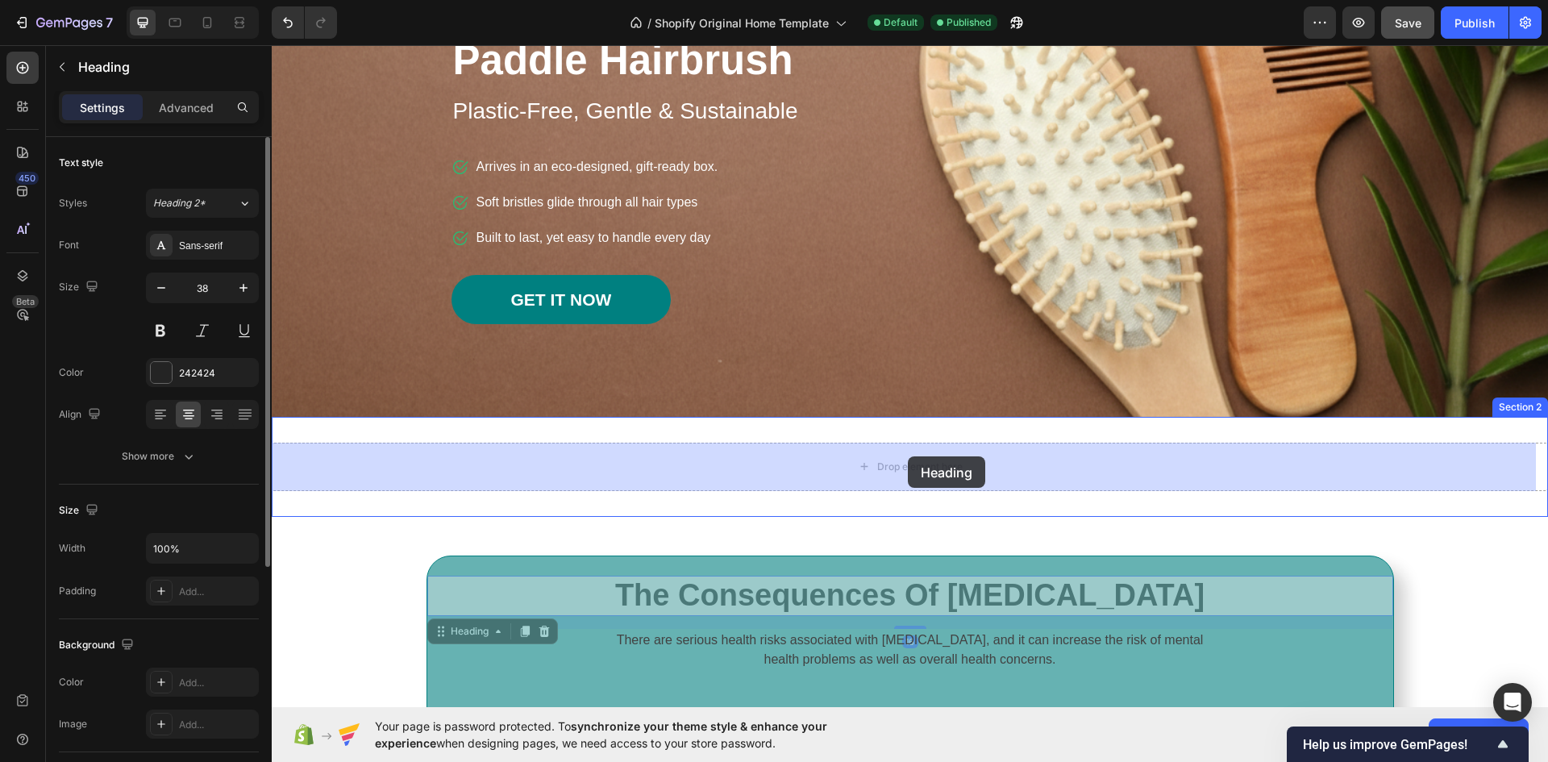
drag, startPoint x: 907, startPoint y: 593, endPoint x: 908, endPoint y: 456, distance: 137.1
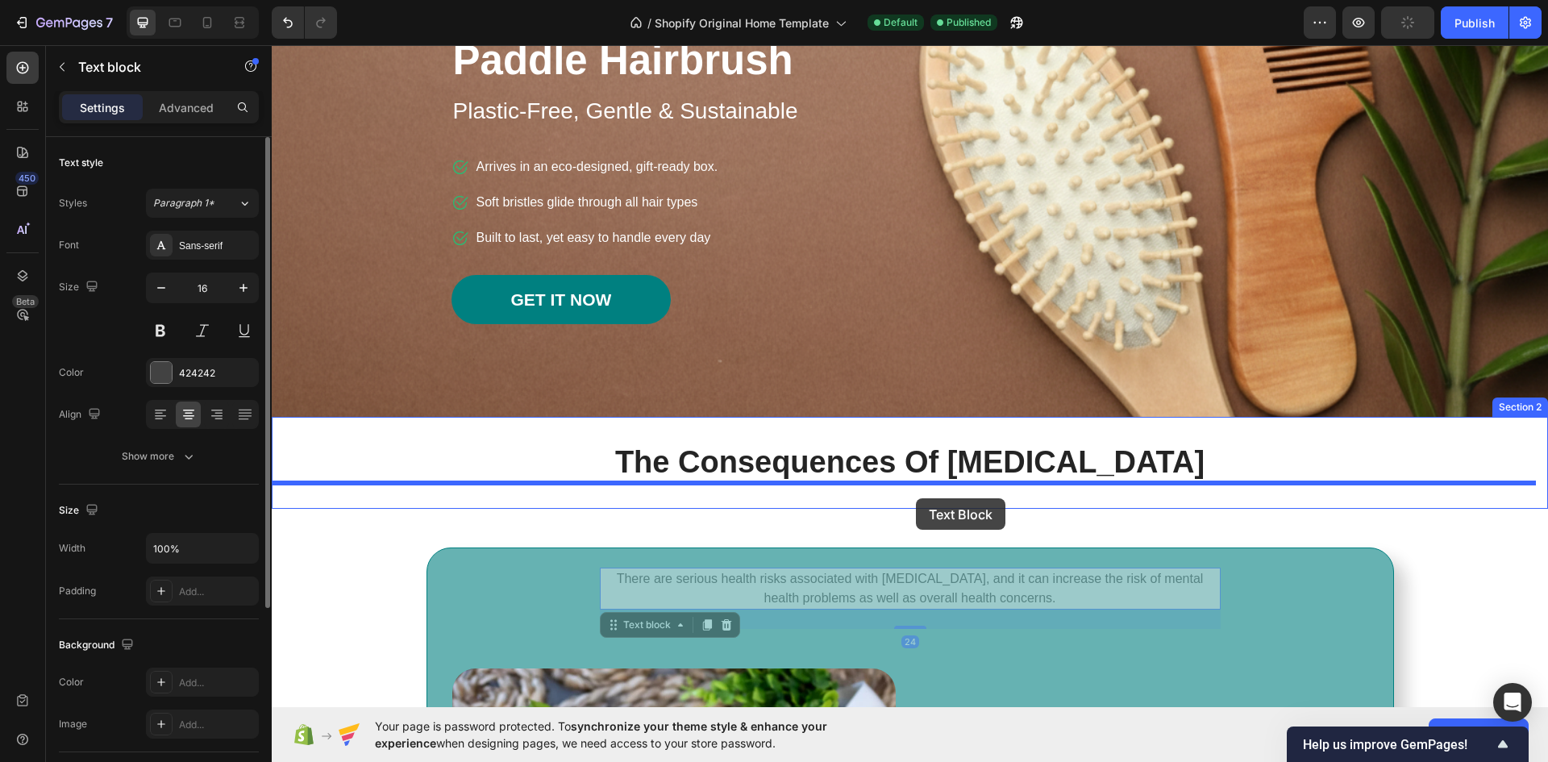
drag, startPoint x: 902, startPoint y: 582, endPoint x: 916, endPoint y: 498, distance: 85.0
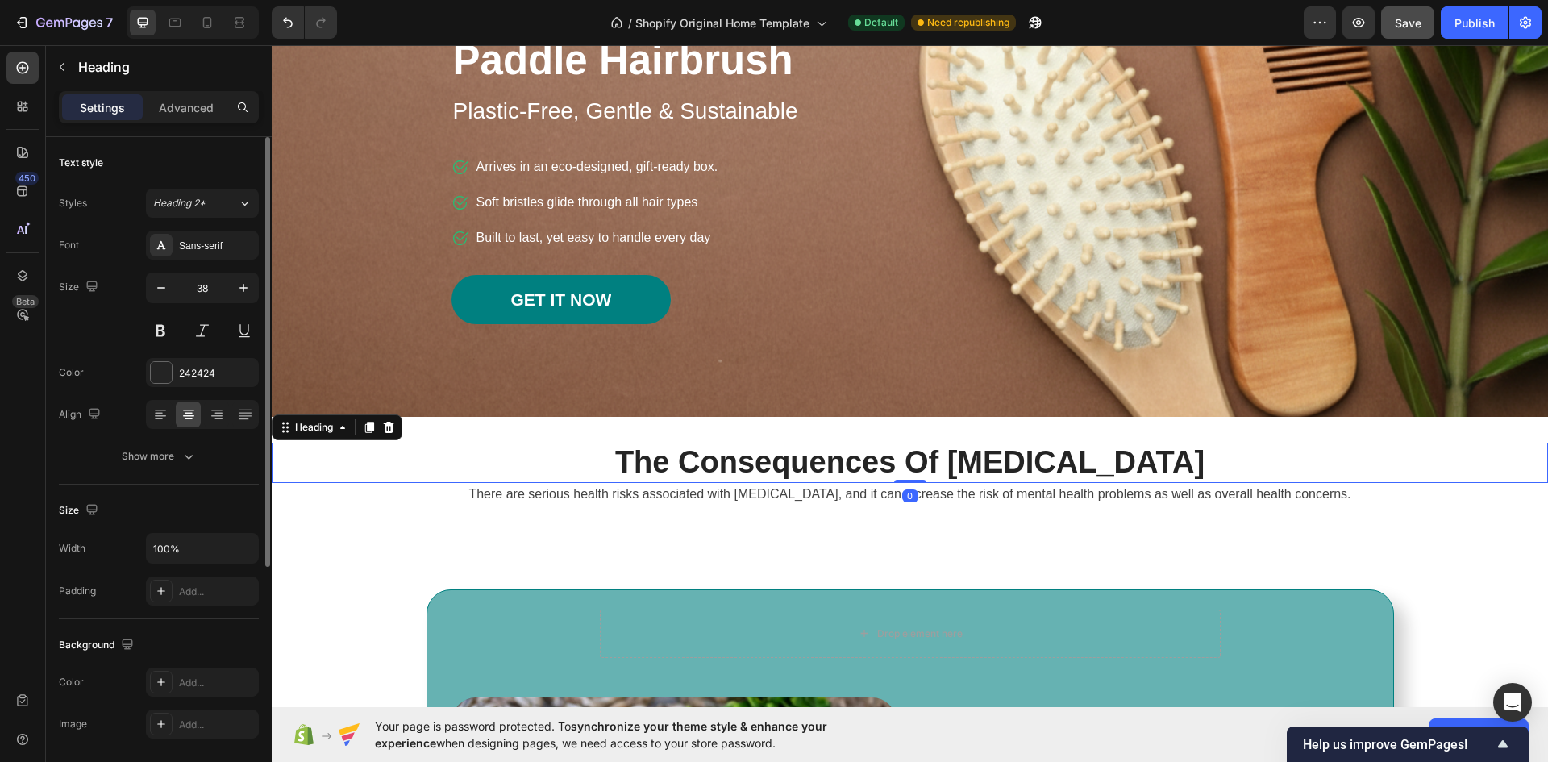
click at [967, 461] on p "The Consequences Of Insomnia" at bounding box center [909, 462] width 1273 height 37
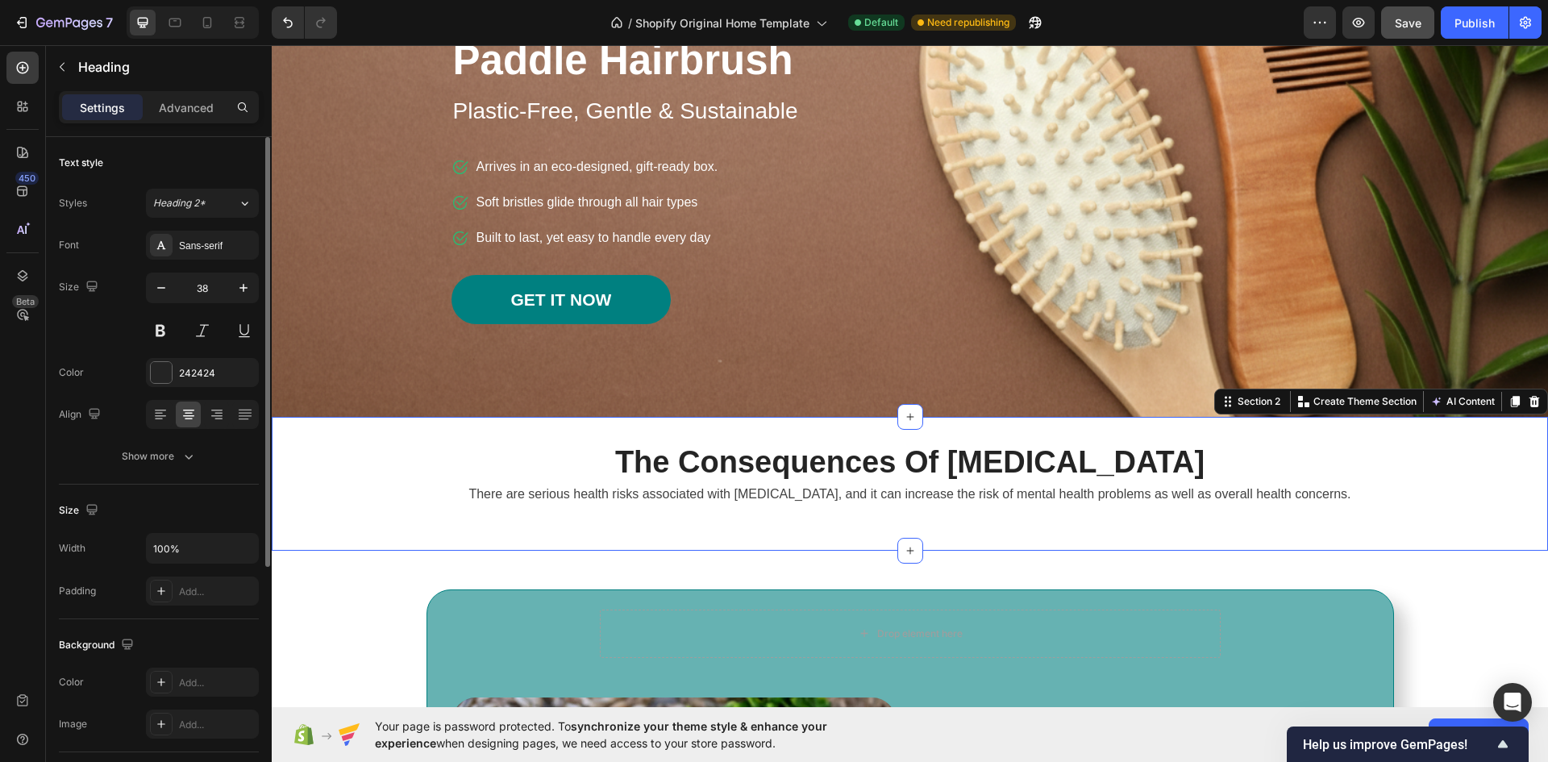
click at [980, 527] on div "The Consequences Of Insomnia Heading There are serious health risks associated …" at bounding box center [910, 484] width 1276 height 134
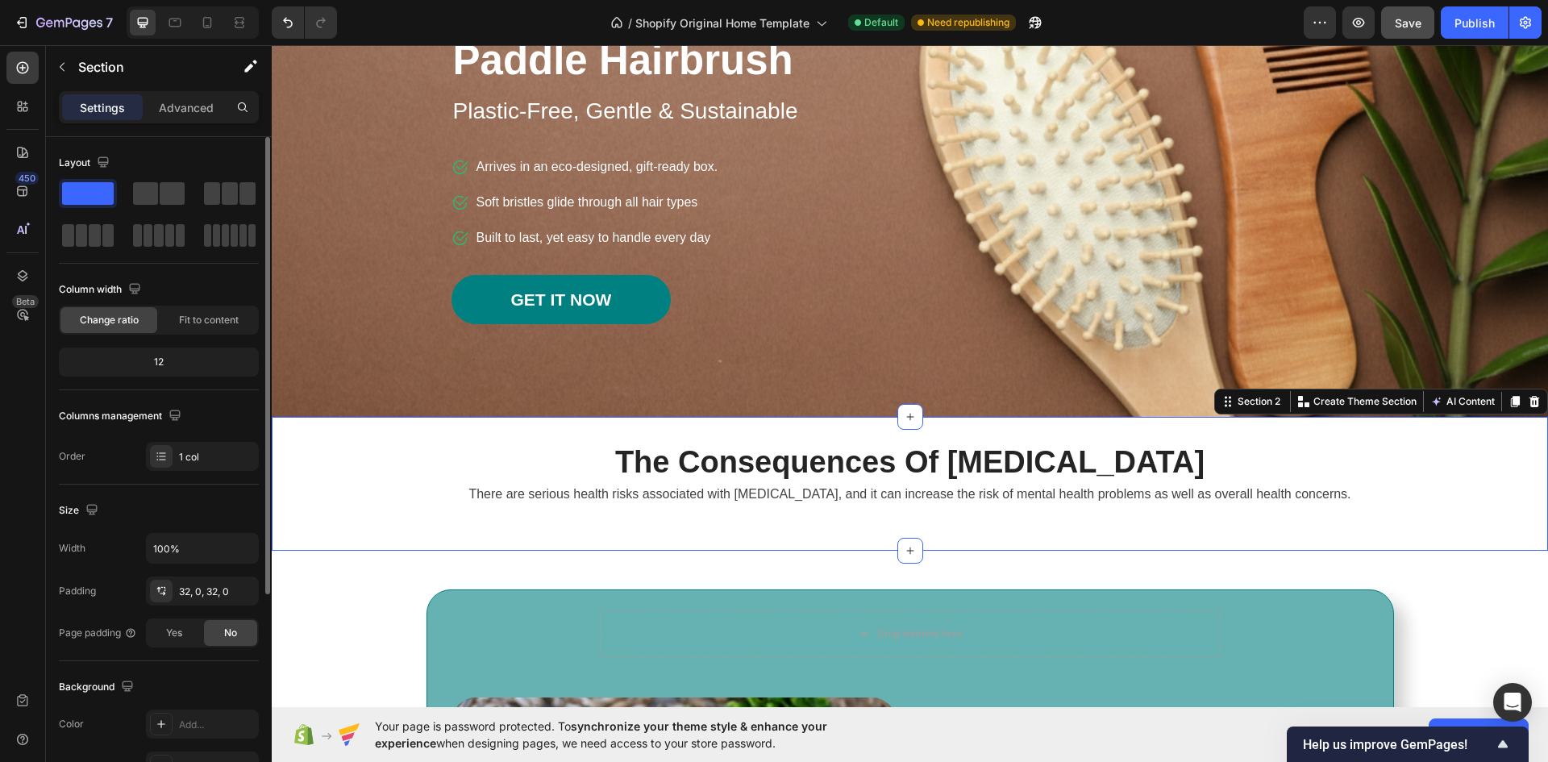
click at [935, 523] on div "The Consequences Of Insomnia Heading There are serious health risks associated …" at bounding box center [910, 484] width 1276 height 82
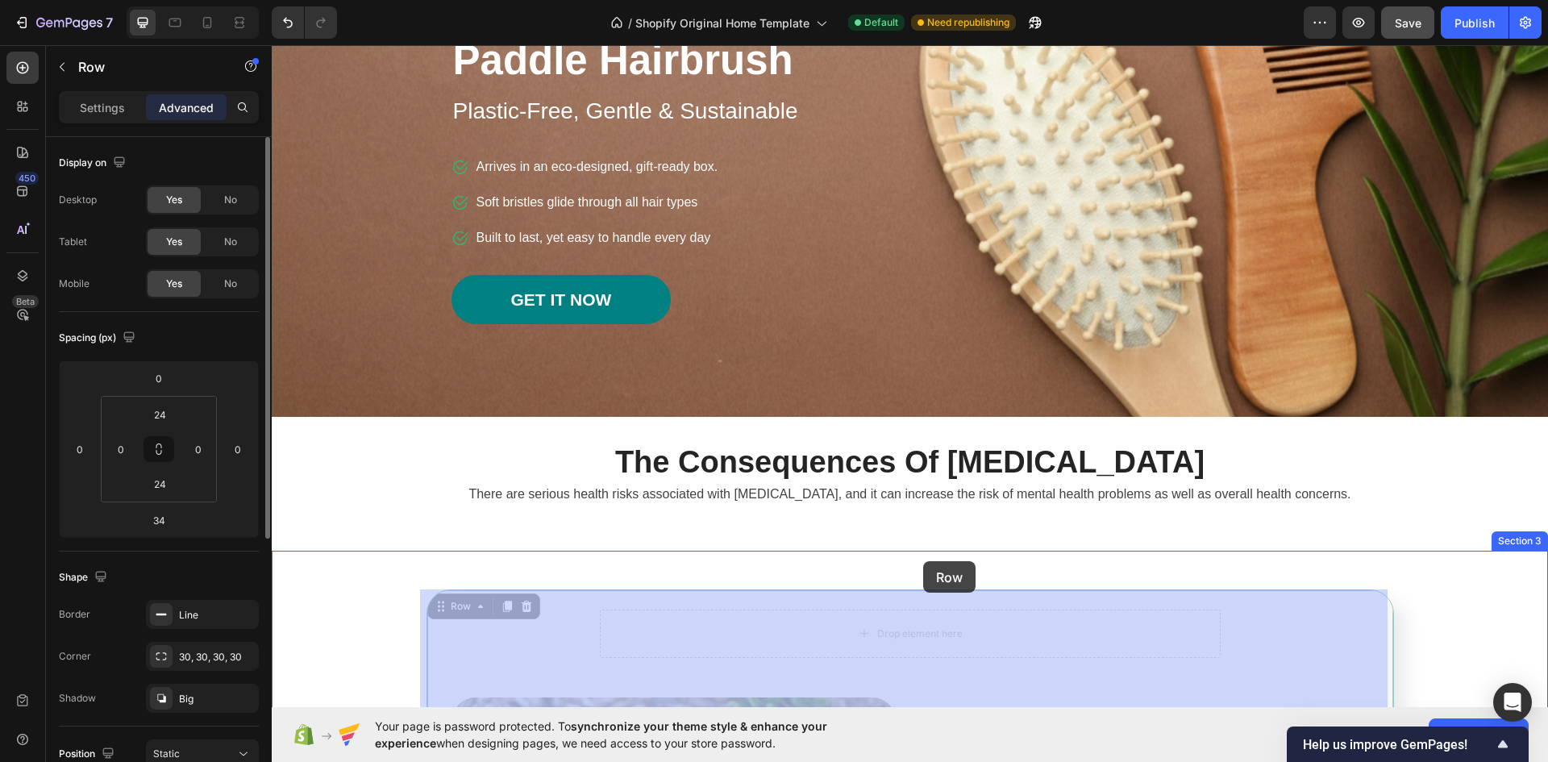
drag, startPoint x: 922, startPoint y: 592, endPoint x: 923, endPoint y: 561, distance: 30.6
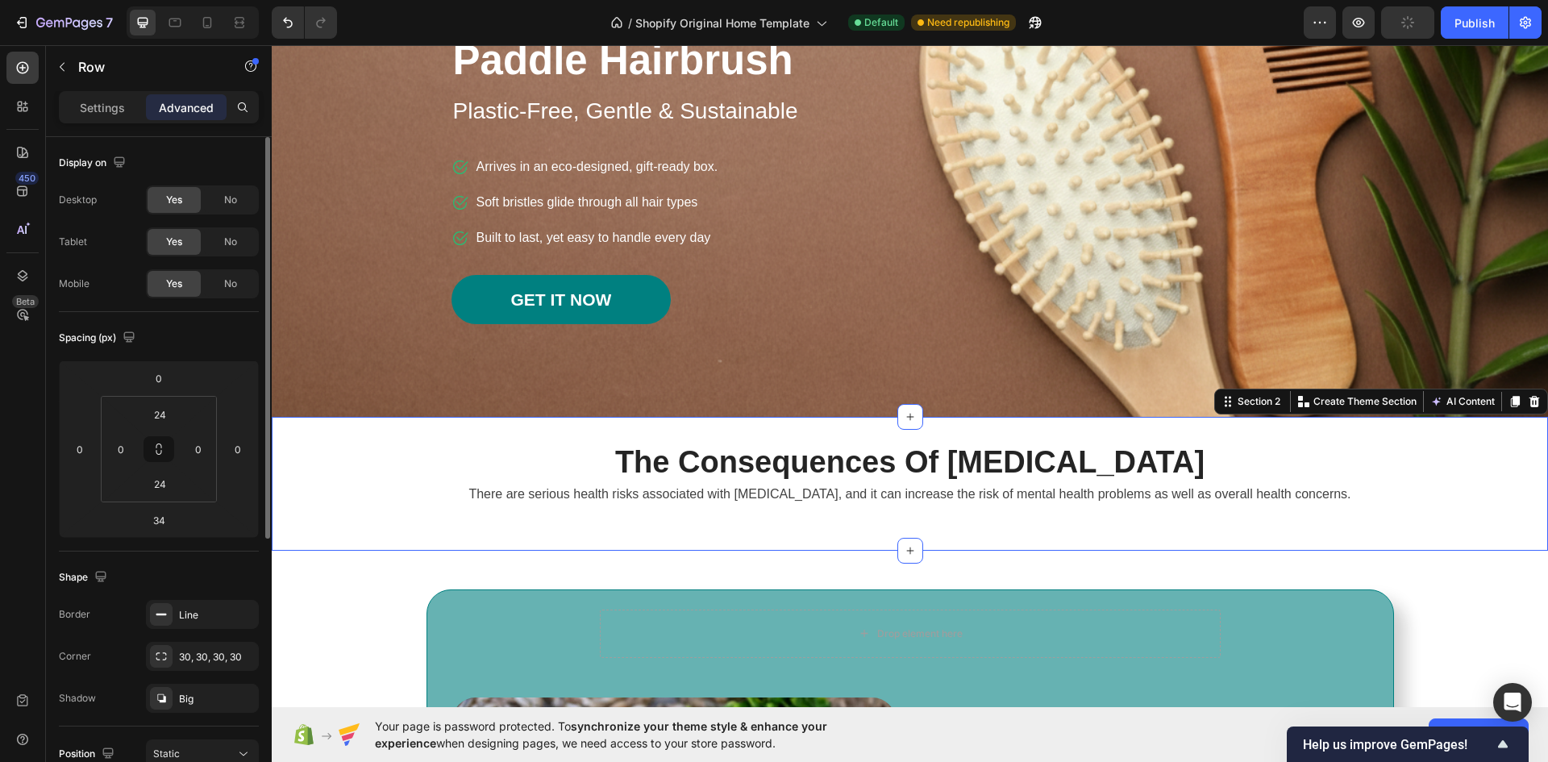
click at [931, 517] on div "The Consequences Of Insomnia Heading There are serious health risks associated …" at bounding box center [910, 484] width 1276 height 82
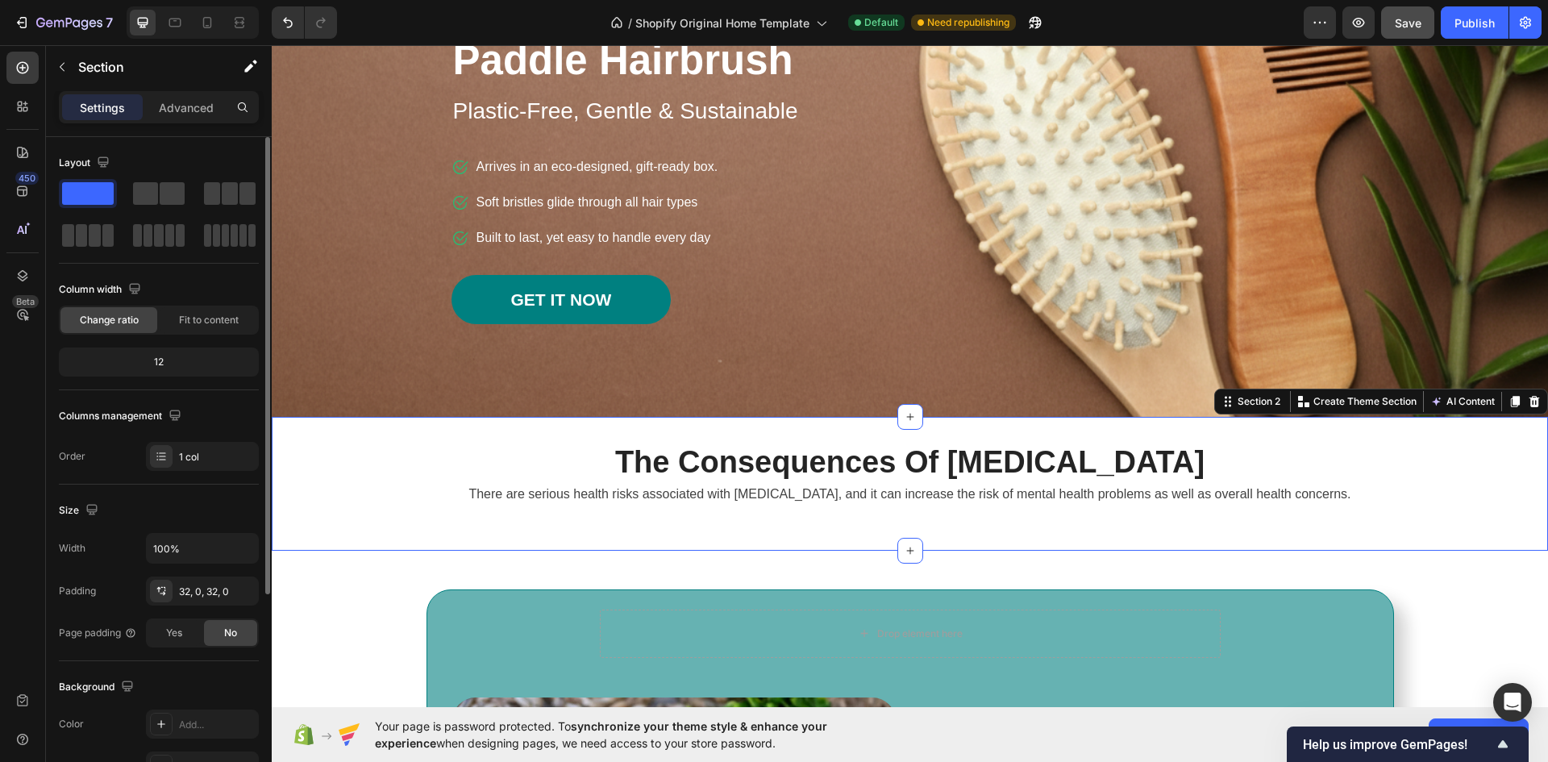
click at [945, 519] on div "The Consequences Of Insomnia Heading There are serious health risks associated …" at bounding box center [910, 484] width 1276 height 82
click at [175, 631] on span "Yes" at bounding box center [174, 633] width 16 height 15
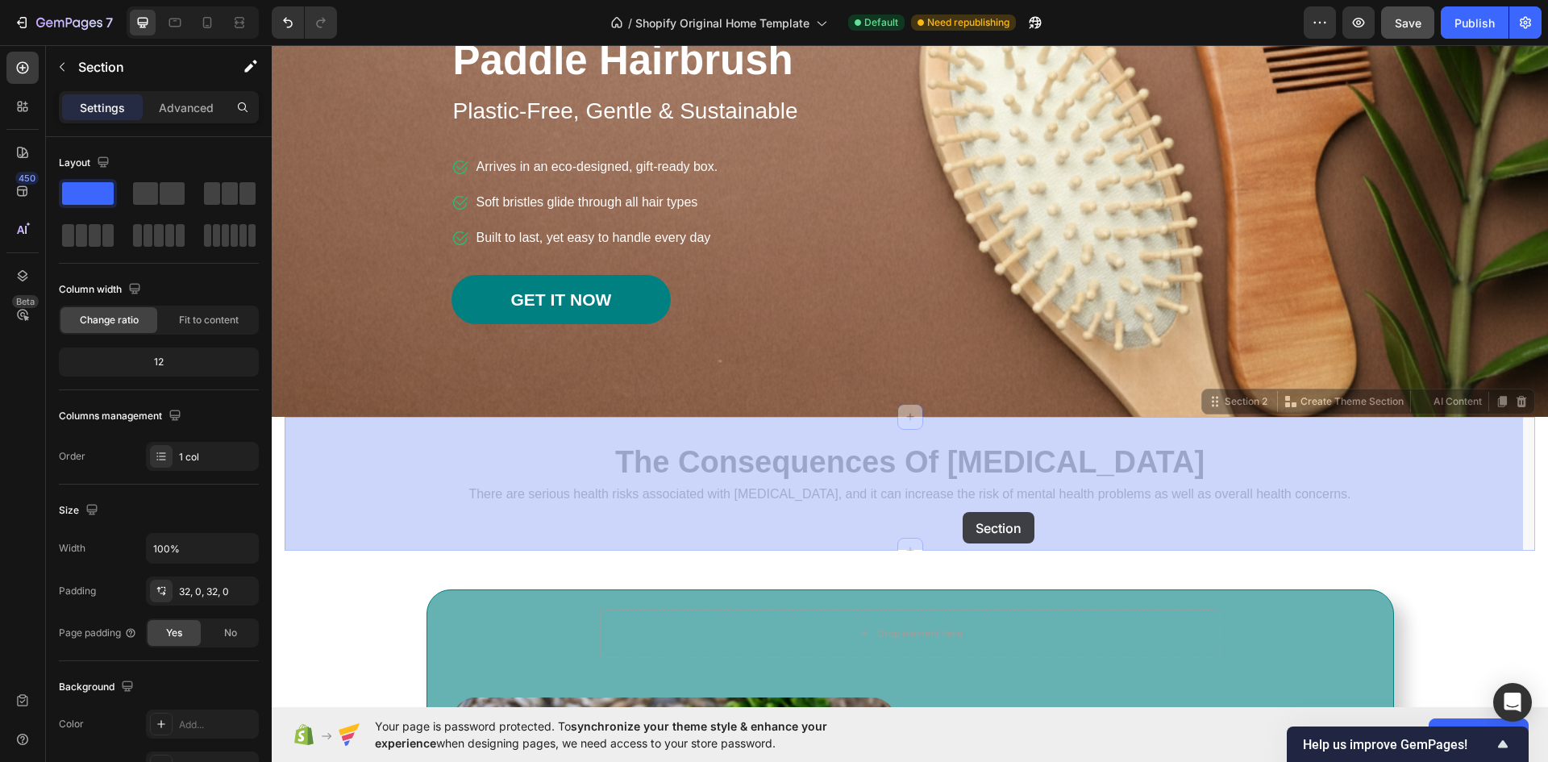
drag, startPoint x: 962, startPoint y: 528, endPoint x: 963, endPoint y: 516, distance: 12.1
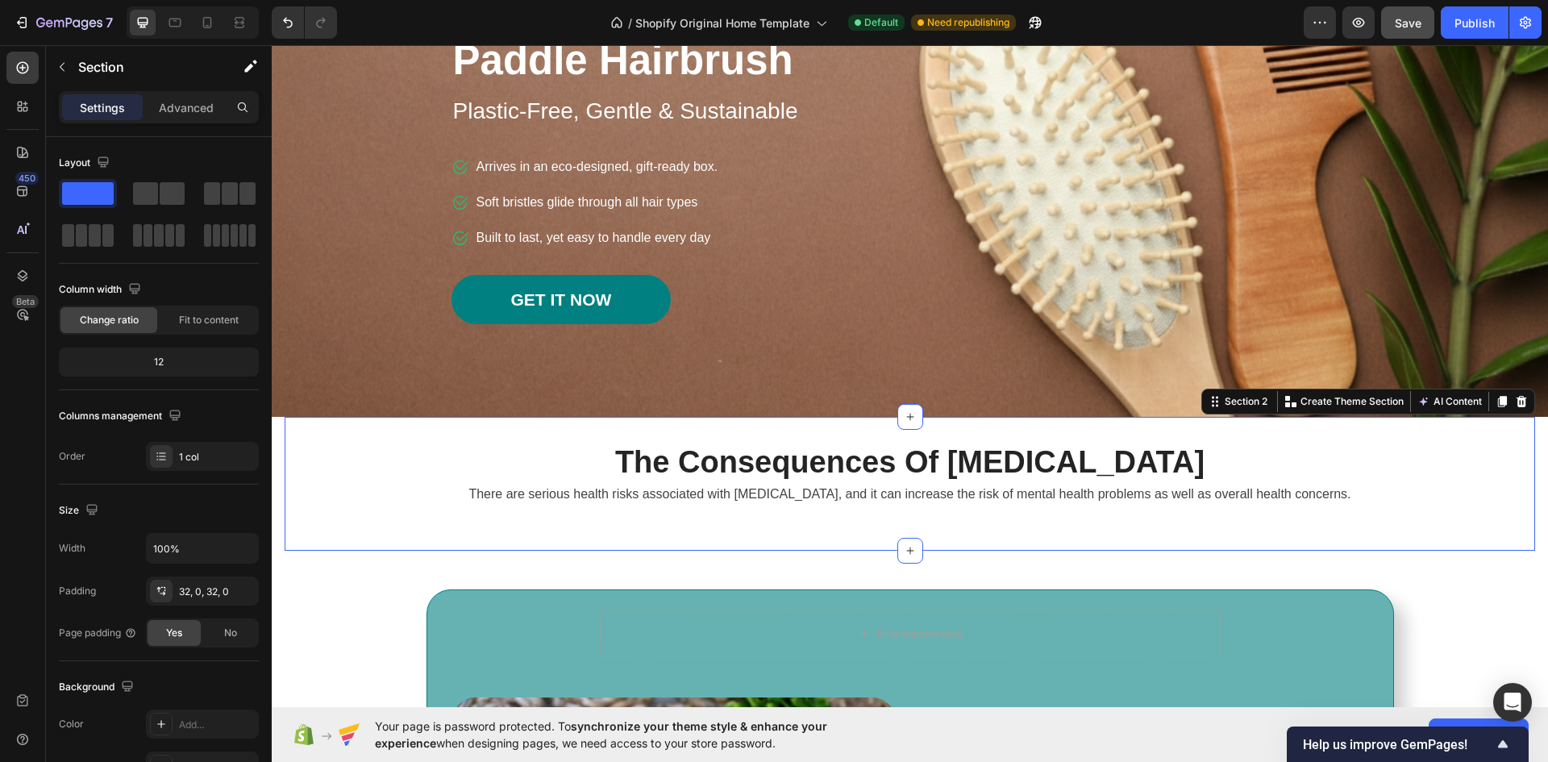
click at [1075, 533] on div "The Consequences Of Insomnia Heading There are serious health risks associated …" at bounding box center [910, 484] width 1250 height 134
click at [966, 518] on div "The Consequences Of Insomnia Heading There are serious health risks associated …" at bounding box center [910, 484] width 1250 height 82
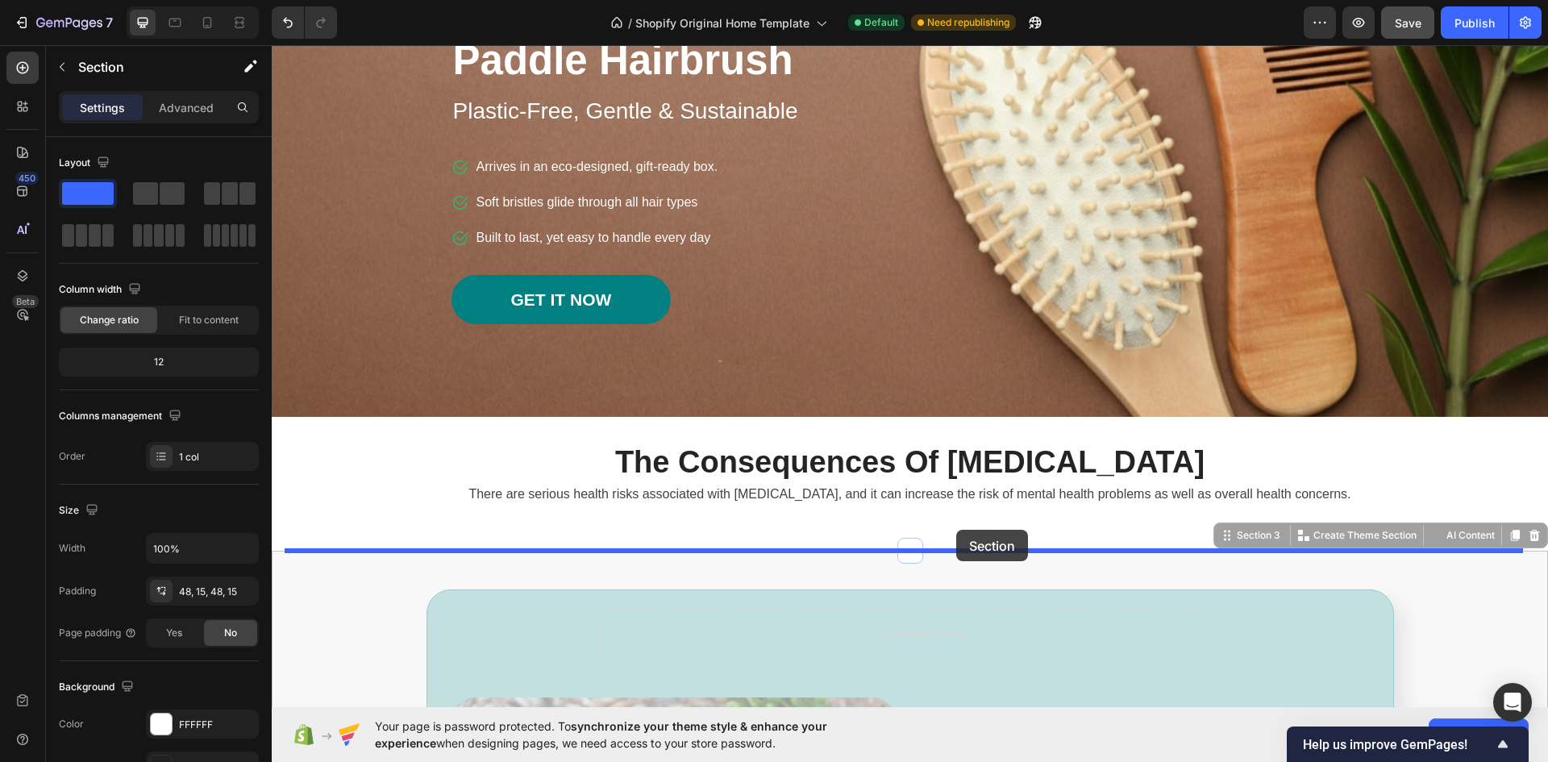
drag, startPoint x: 956, startPoint y: 551, endPoint x: 956, endPoint y: 530, distance: 21.0
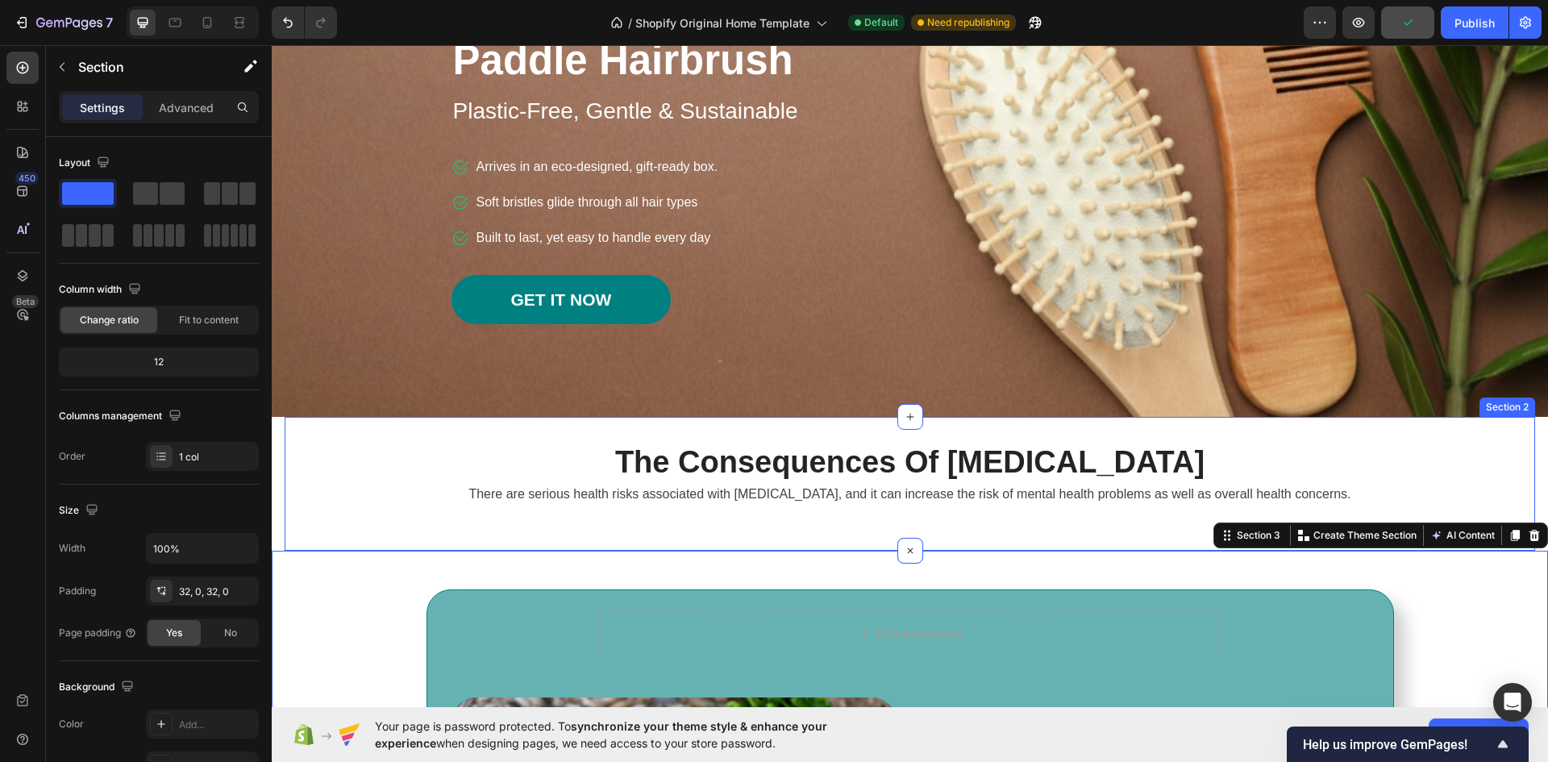
click at [933, 514] on div "The Consequences Of Insomnia Heading There are serious health risks associated …" at bounding box center [910, 484] width 1250 height 82
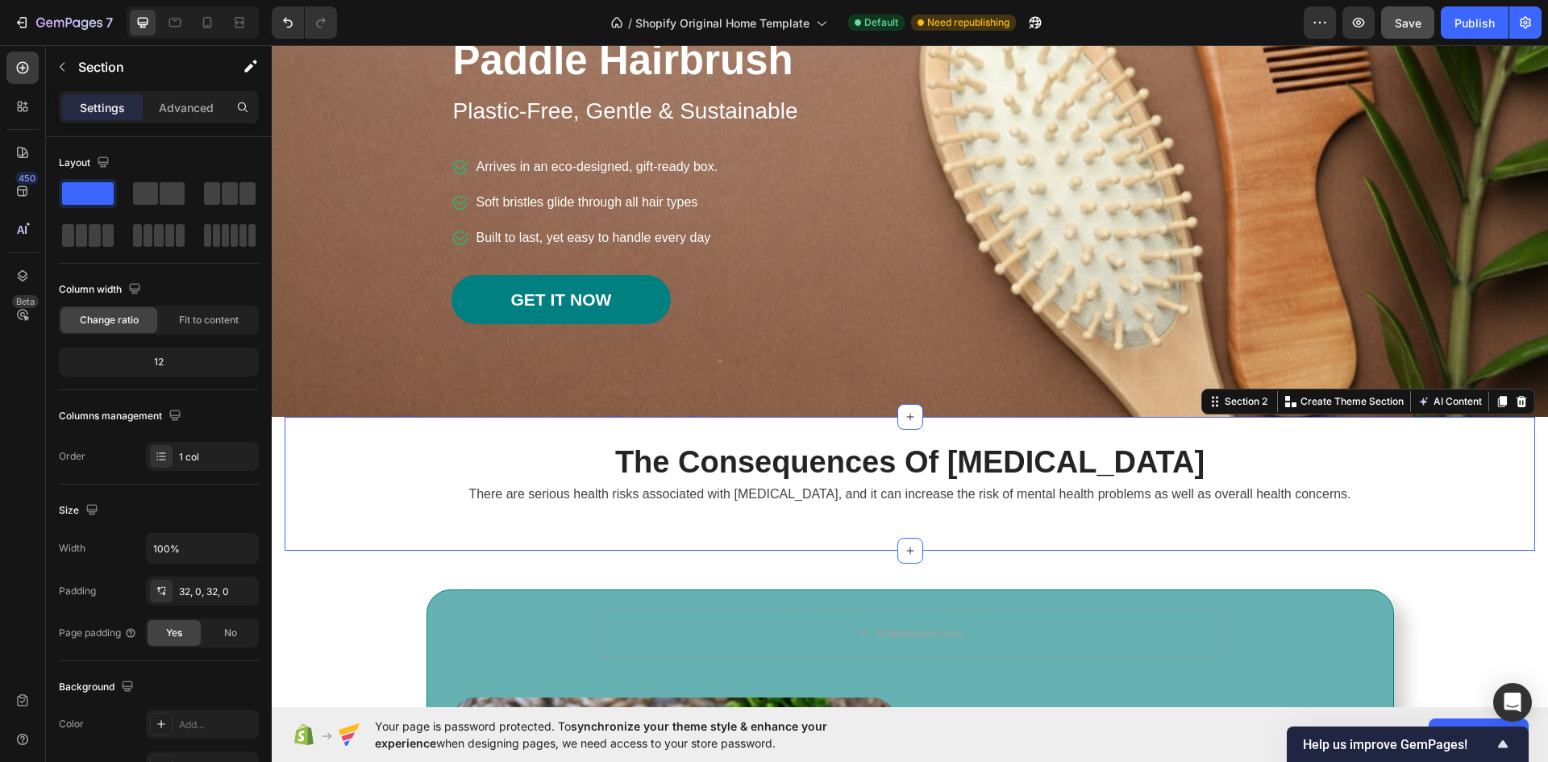
click at [751, 430] on div "The Consequences Of Insomnia Heading There are serious health risks associated …" at bounding box center [910, 484] width 1250 height 134
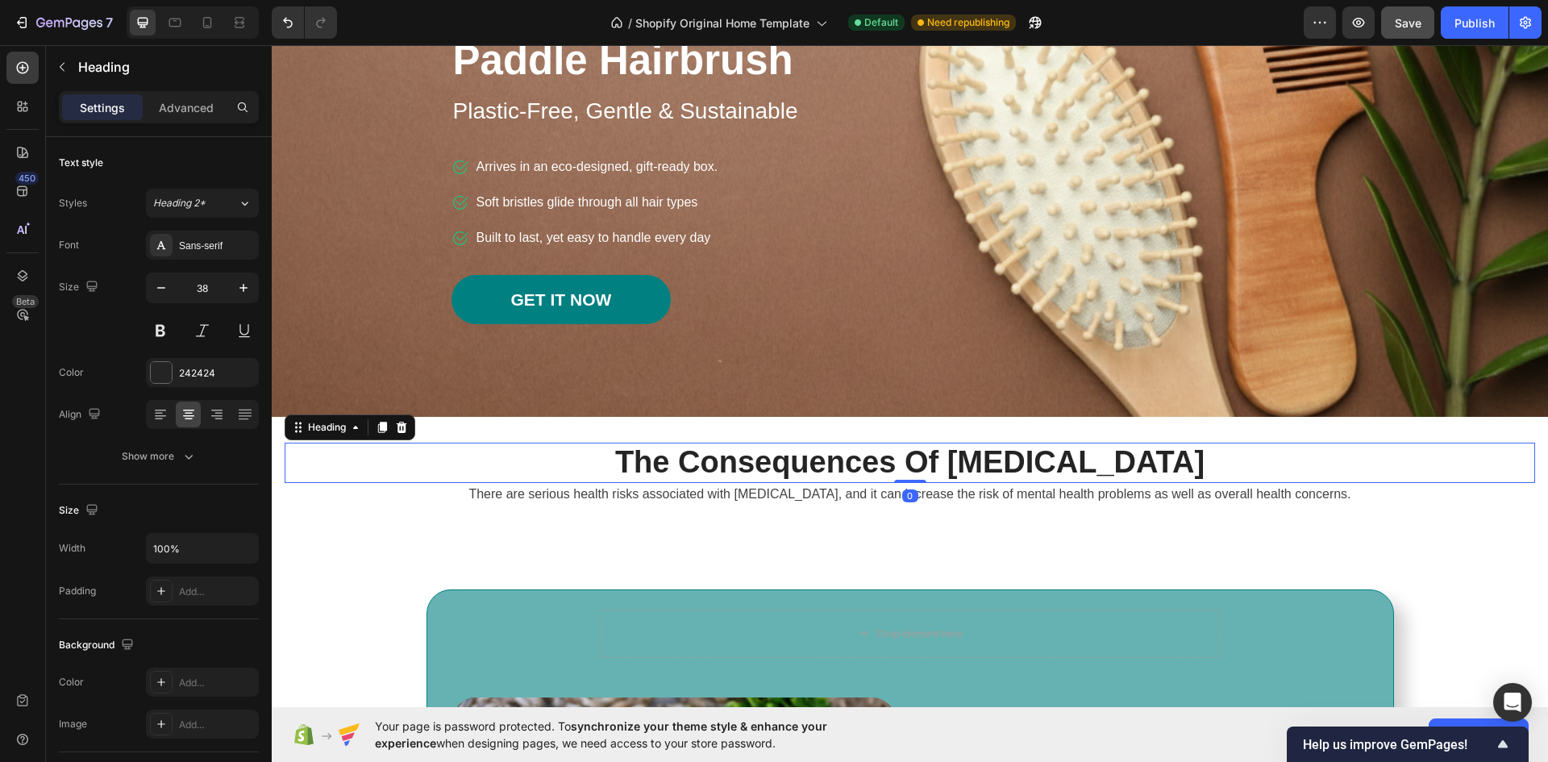
drag, startPoint x: 901, startPoint y: 481, endPoint x: 901, endPoint y: 464, distance: 16.1
click at [901, 464] on div "The Consequences Of Insomnia Heading 0" at bounding box center [910, 463] width 1250 height 40
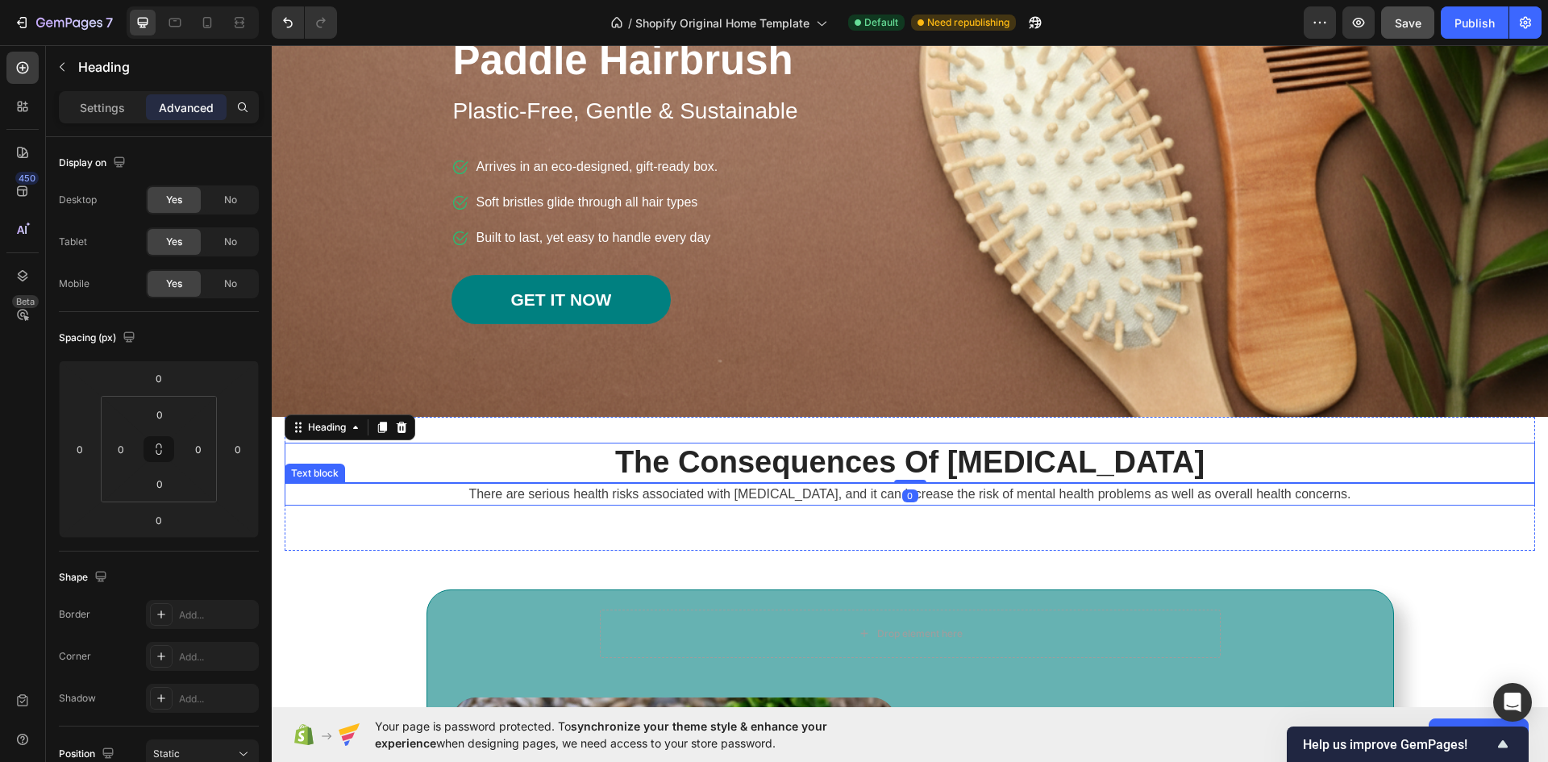
click at [847, 500] on p "There are serious health risks associated with chronic insomnia, and it can inc…" at bounding box center [909, 494] width 1247 height 19
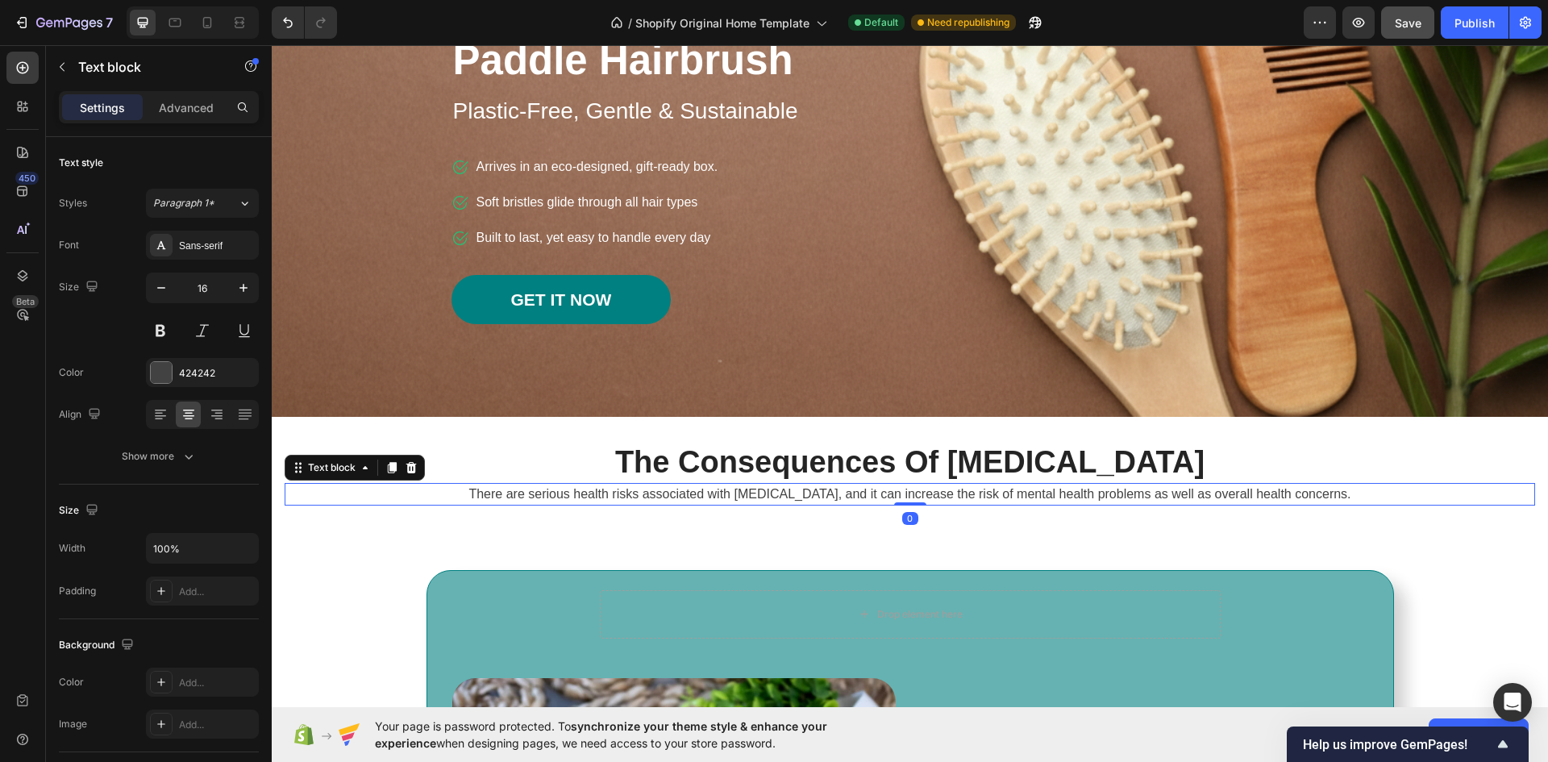
drag, startPoint x: 899, startPoint y: 523, endPoint x: 897, endPoint y: 497, distance: 25.8
click at [897, 497] on div "There are serious health risks associated with chronic insomnia, and it can inc…" at bounding box center [910, 494] width 1250 height 23
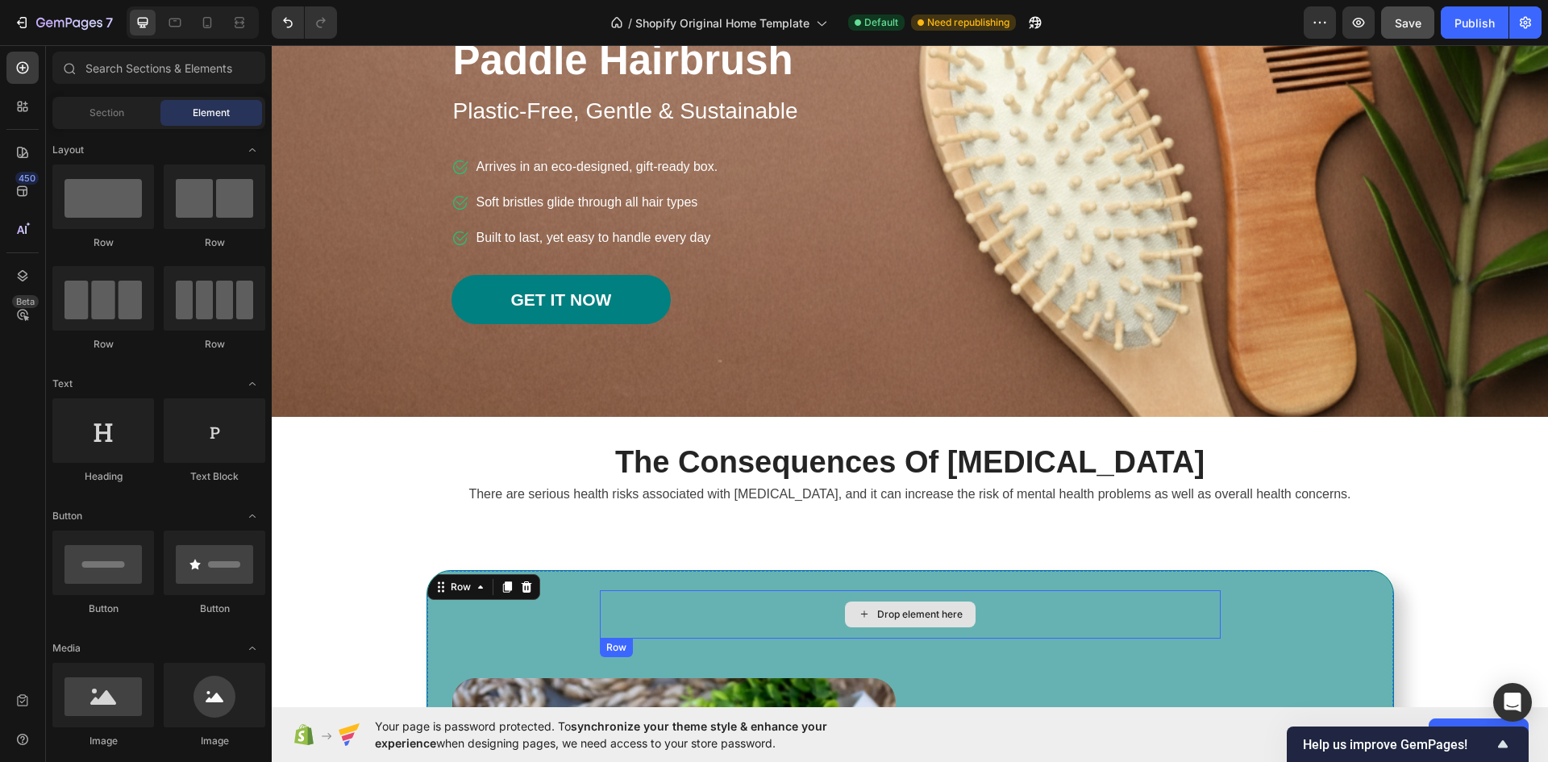
click at [914, 614] on div "Drop element here" at bounding box center [919, 614] width 85 height 13
click at [664, 612] on div "Drop element here" at bounding box center [910, 614] width 621 height 48
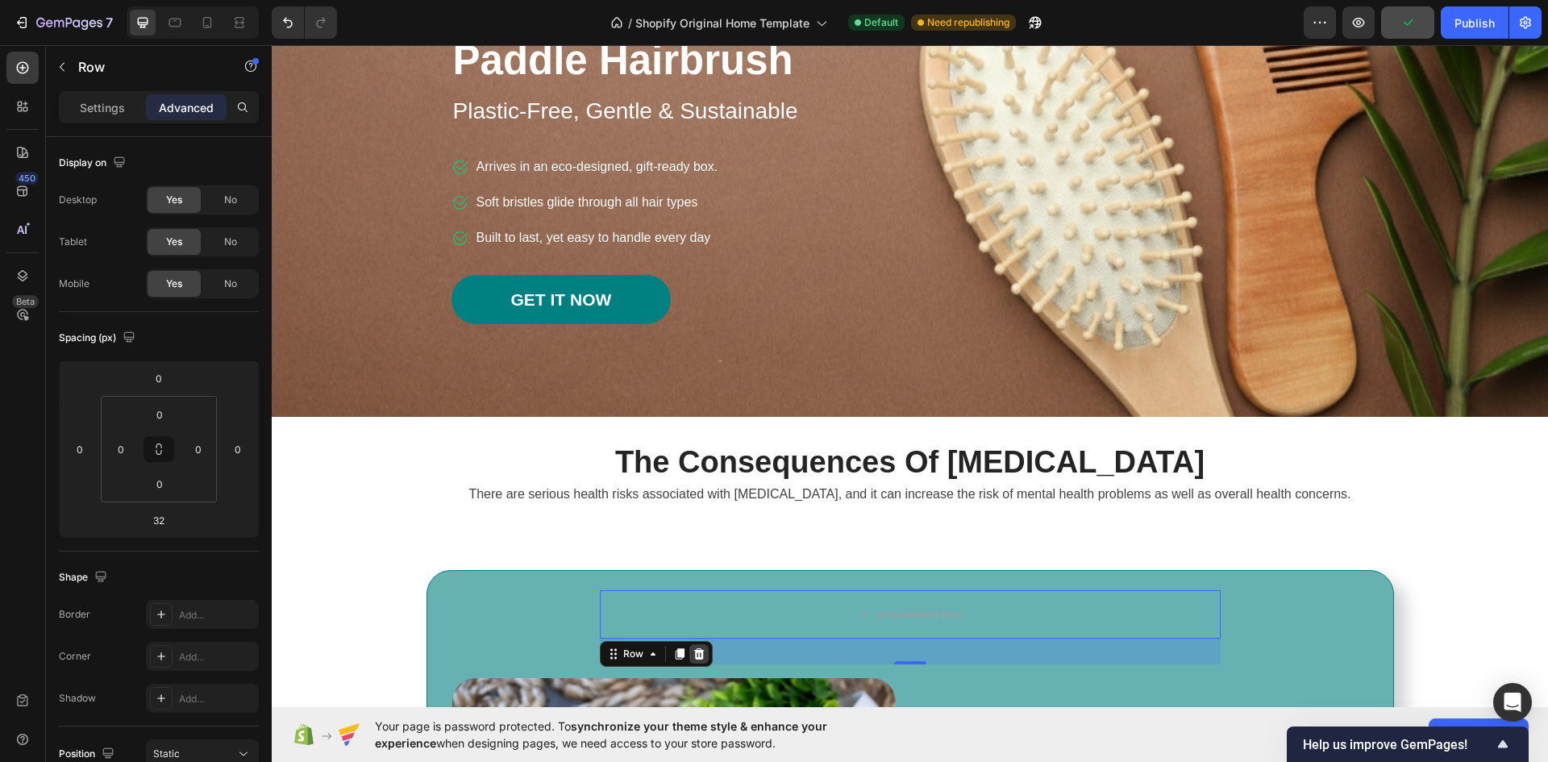
click at [693, 655] on icon at bounding box center [699, 653] width 13 height 13
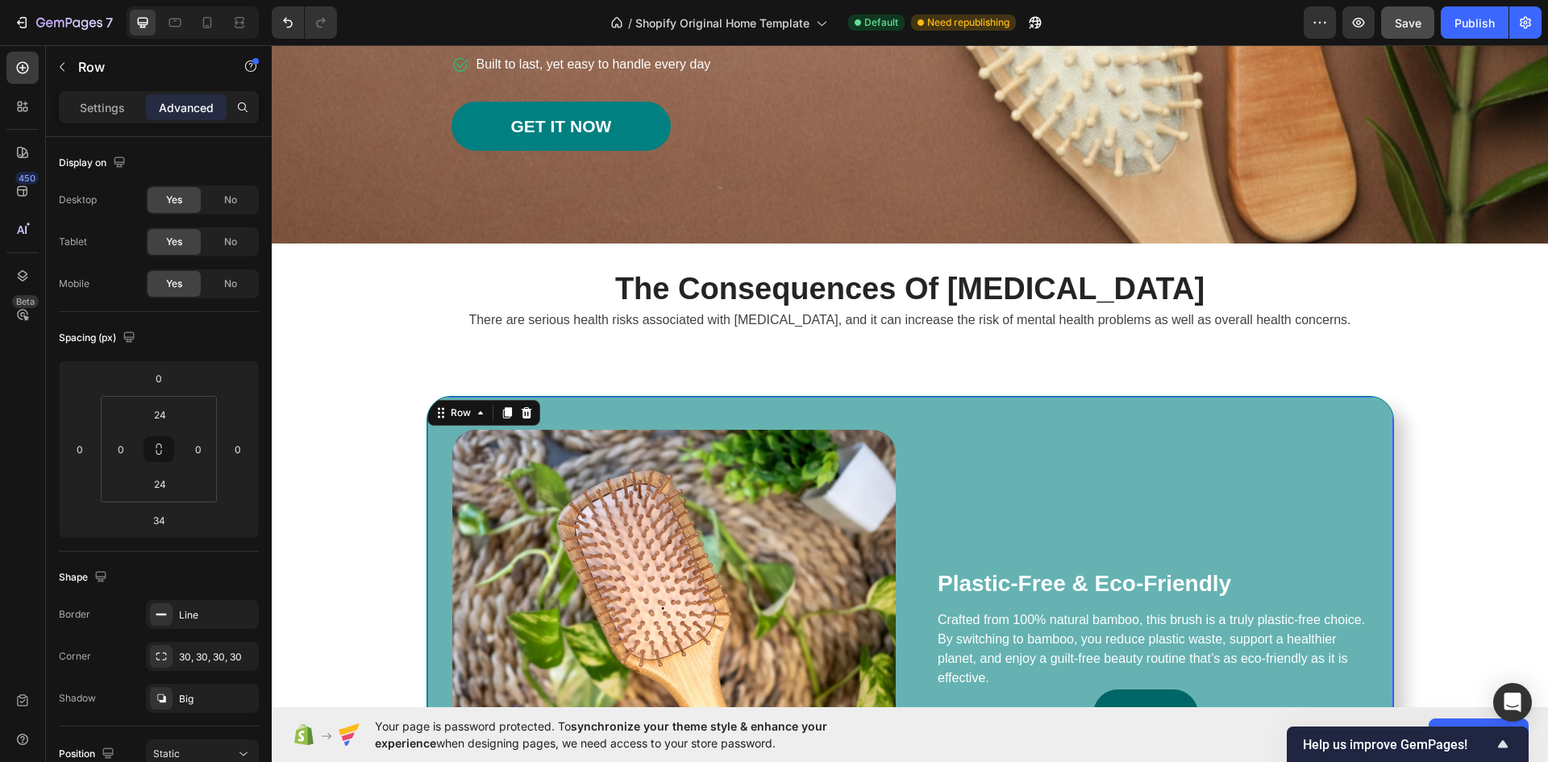
scroll to position [322, 0]
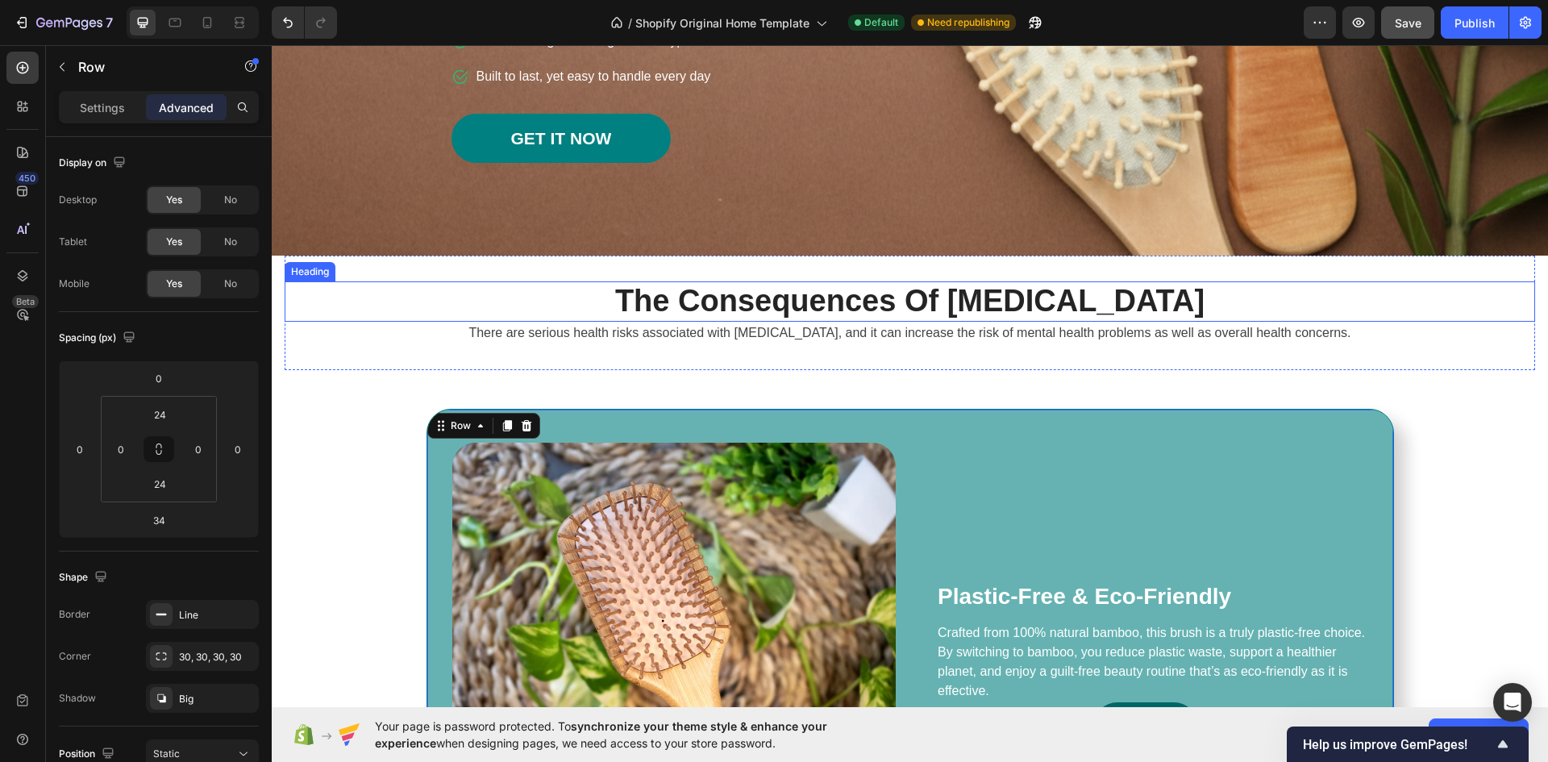
click at [832, 309] on p "The Consequences Of Insomnia" at bounding box center [909, 301] width 1247 height 37
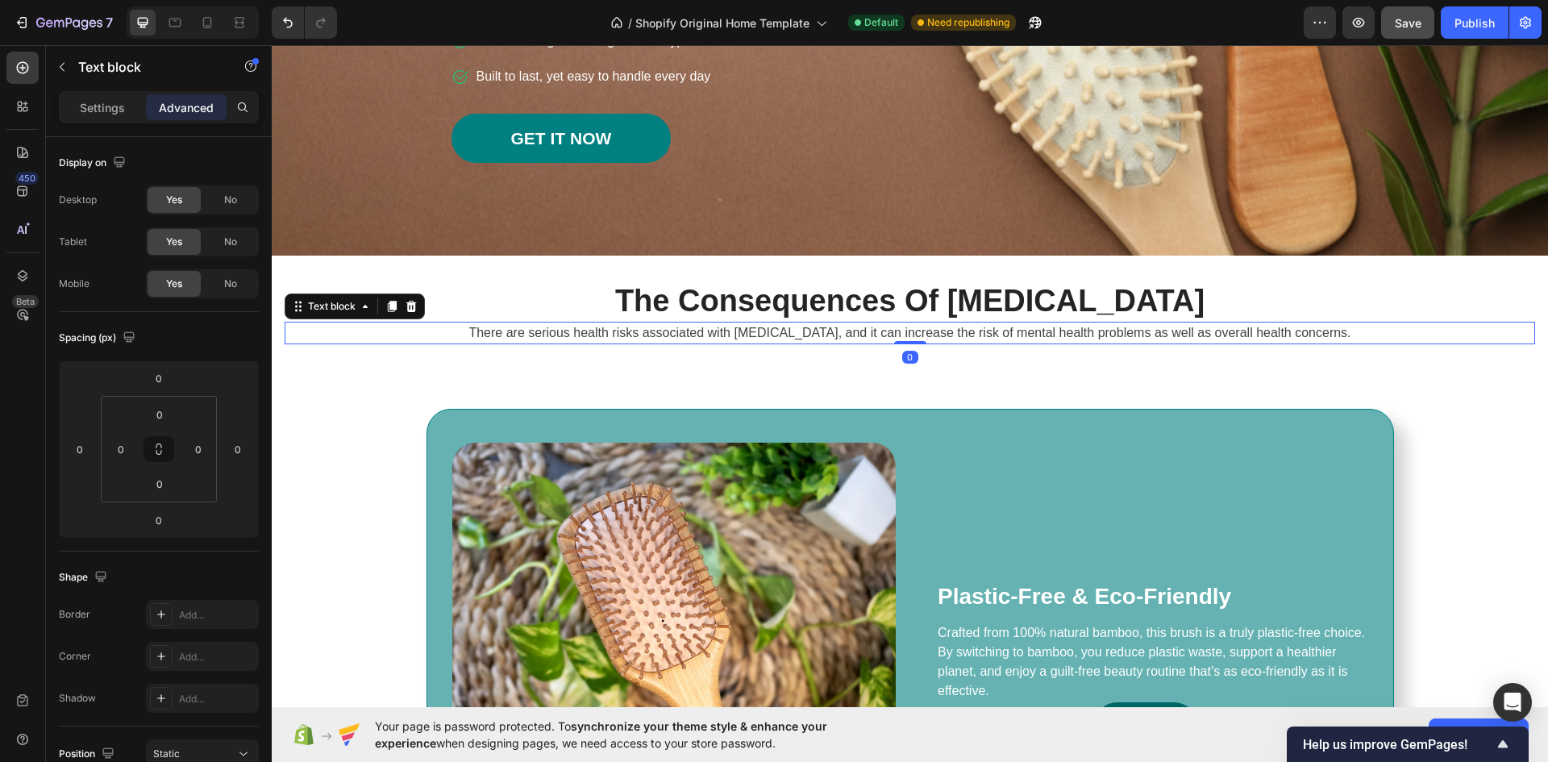
click at [832, 335] on p "There are serious health risks associated with chronic insomnia, and it can inc…" at bounding box center [909, 332] width 1247 height 19
click at [838, 307] on p "The Consequences Of Insomnia" at bounding box center [909, 301] width 1247 height 37
click at [838, 331] on p "There are serious health risks associated with chronic insomnia, and it can inc…" at bounding box center [909, 332] width 1247 height 19
click at [832, 305] on p "The Consequences Of Insomnia" at bounding box center [909, 301] width 1247 height 37
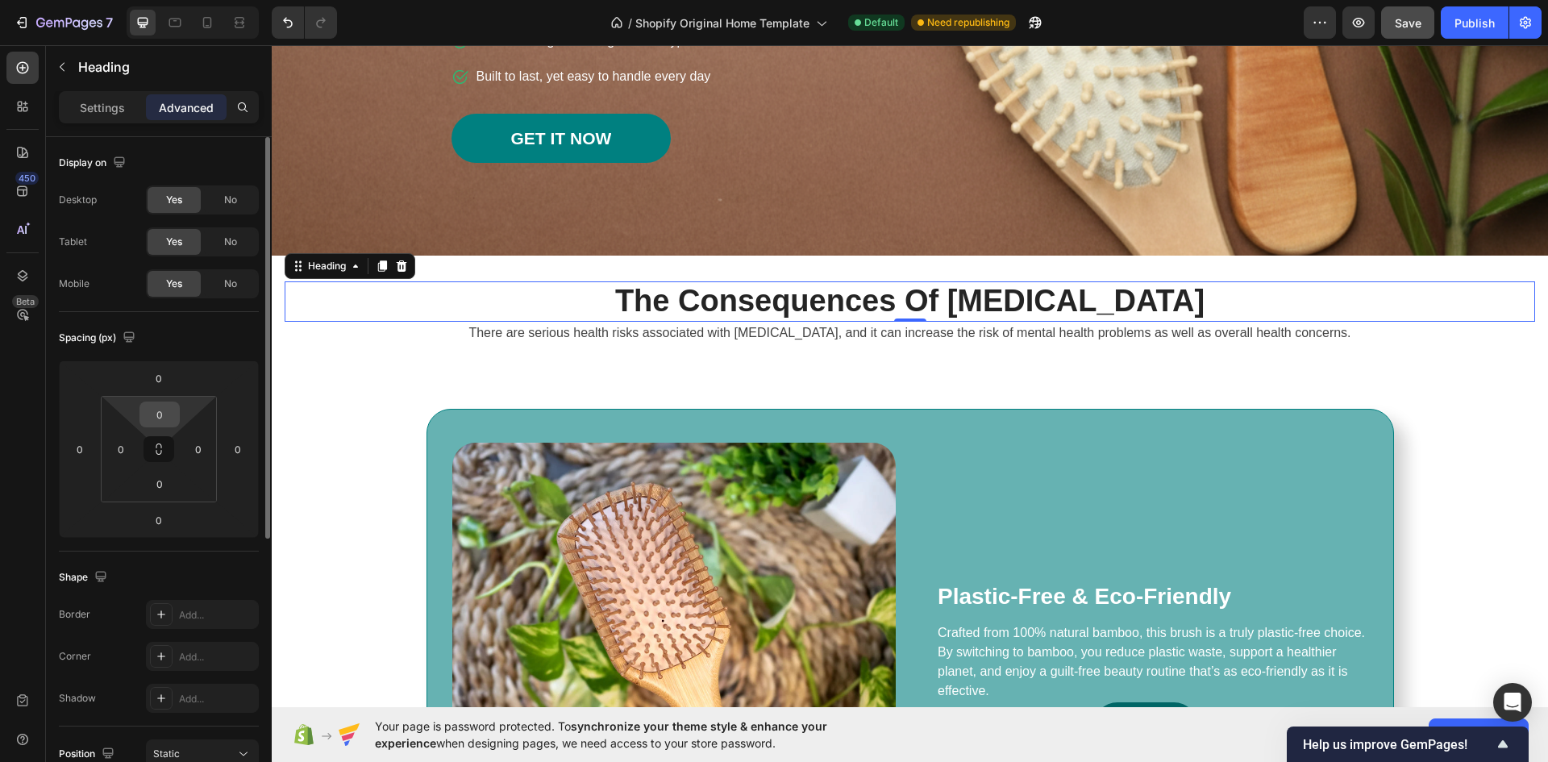
click at [158, 418] on input "0" at bounding box center [160, 414] width 32 height 24
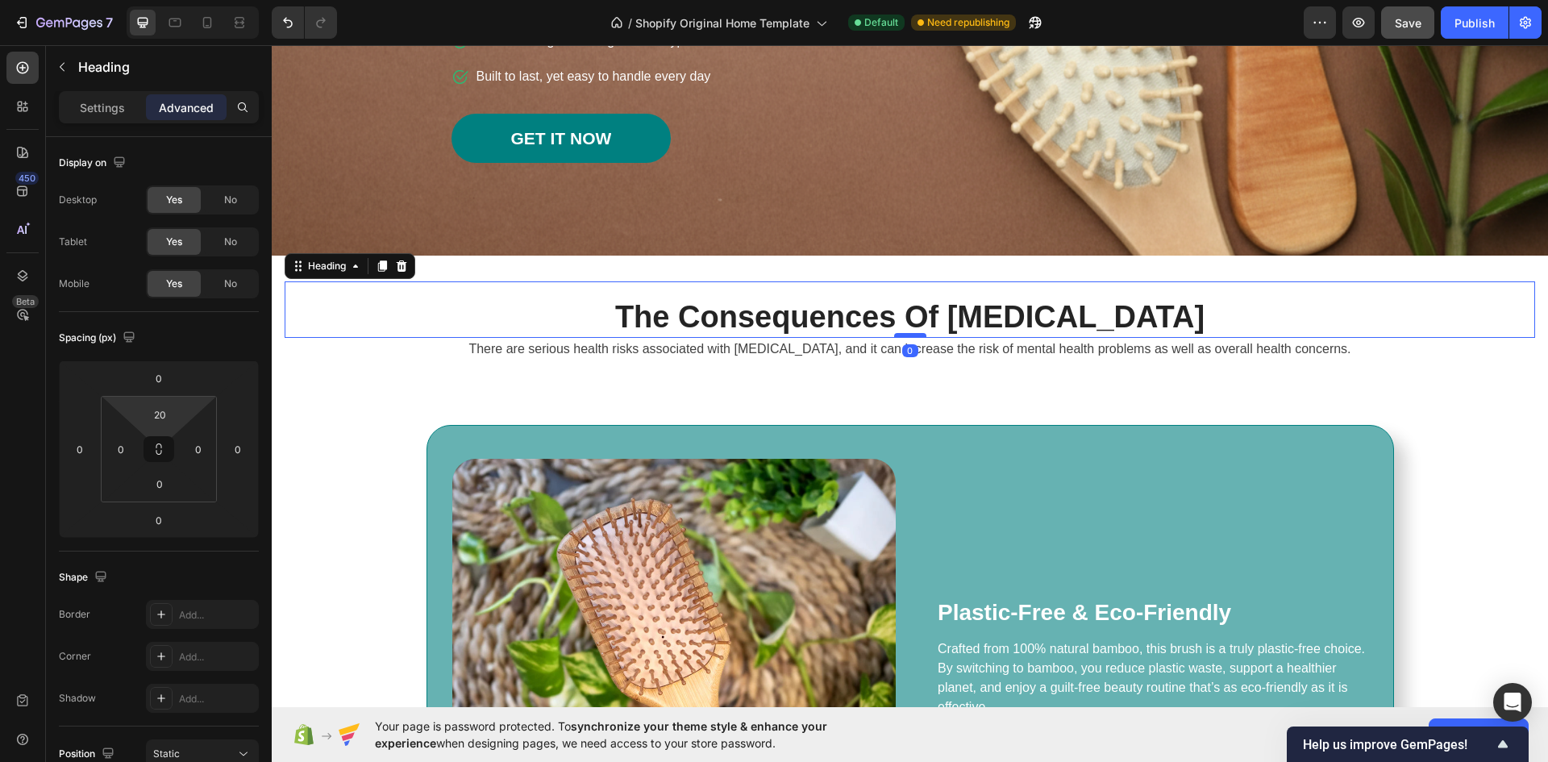
click at [905, 334] on div at bounding box center [910, 335] width 32 height 5
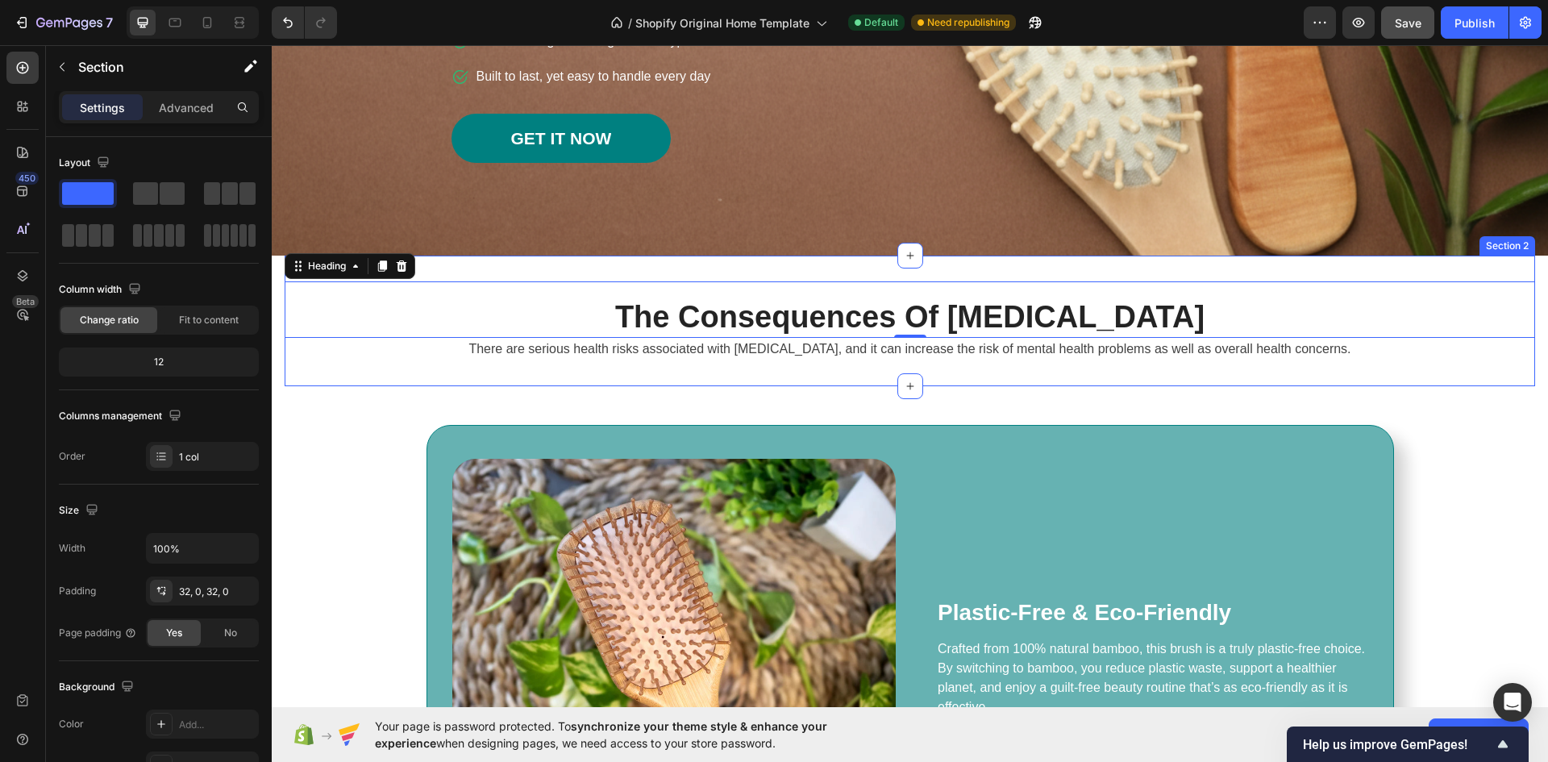
click at [863, 372] on div "The Consequences Of Insomnia Heading 0 There are serious health risks associate…" at bounding box center [910, 321] width 1250 height 131
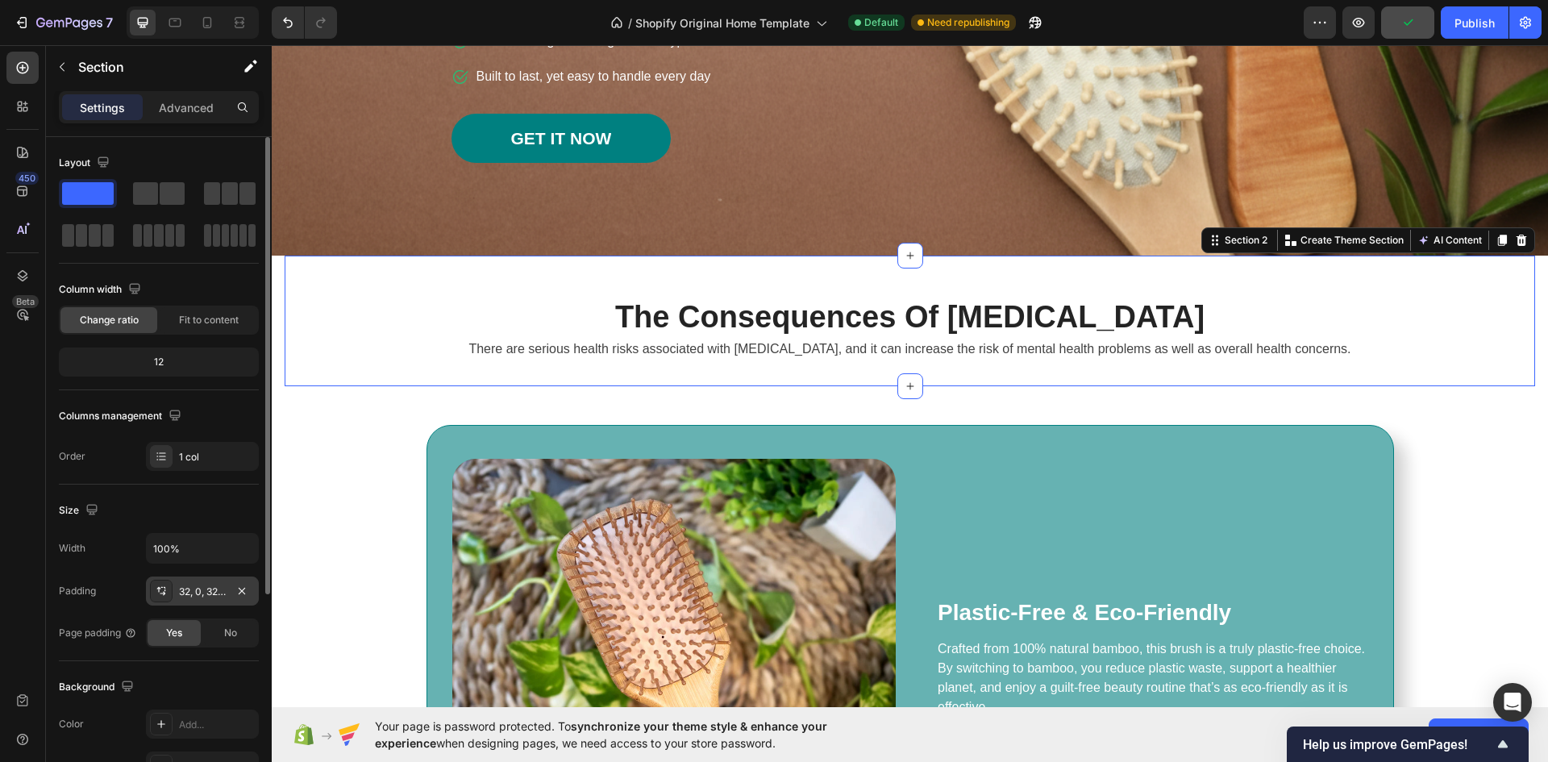
click at [204, 583] on div "32, 0, 32, 0" at bounding box center [202, 590] width 113 height 29
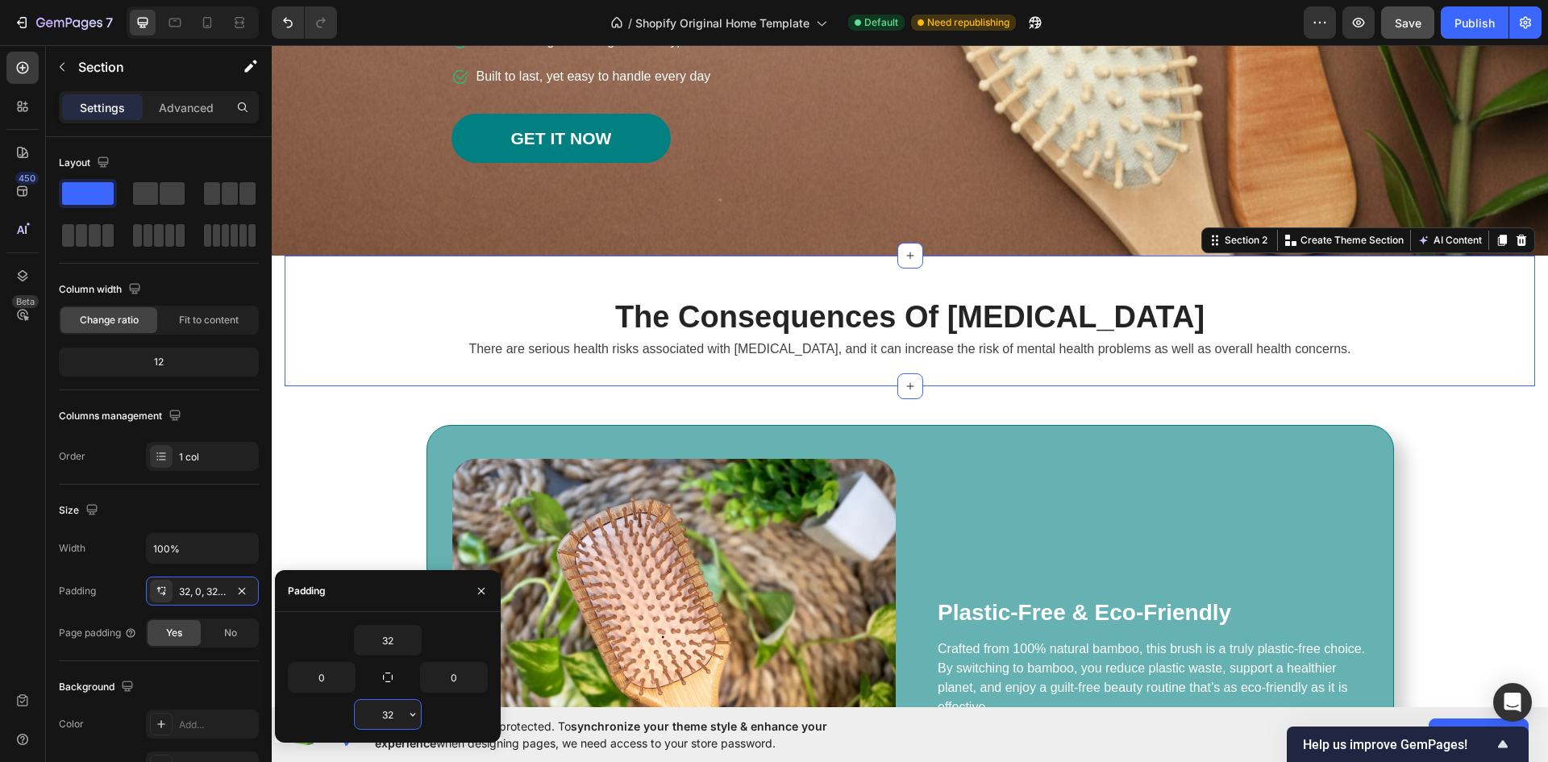
click at [393, 714] on input "32" at bounding box center [388, 714] width 66 height 29
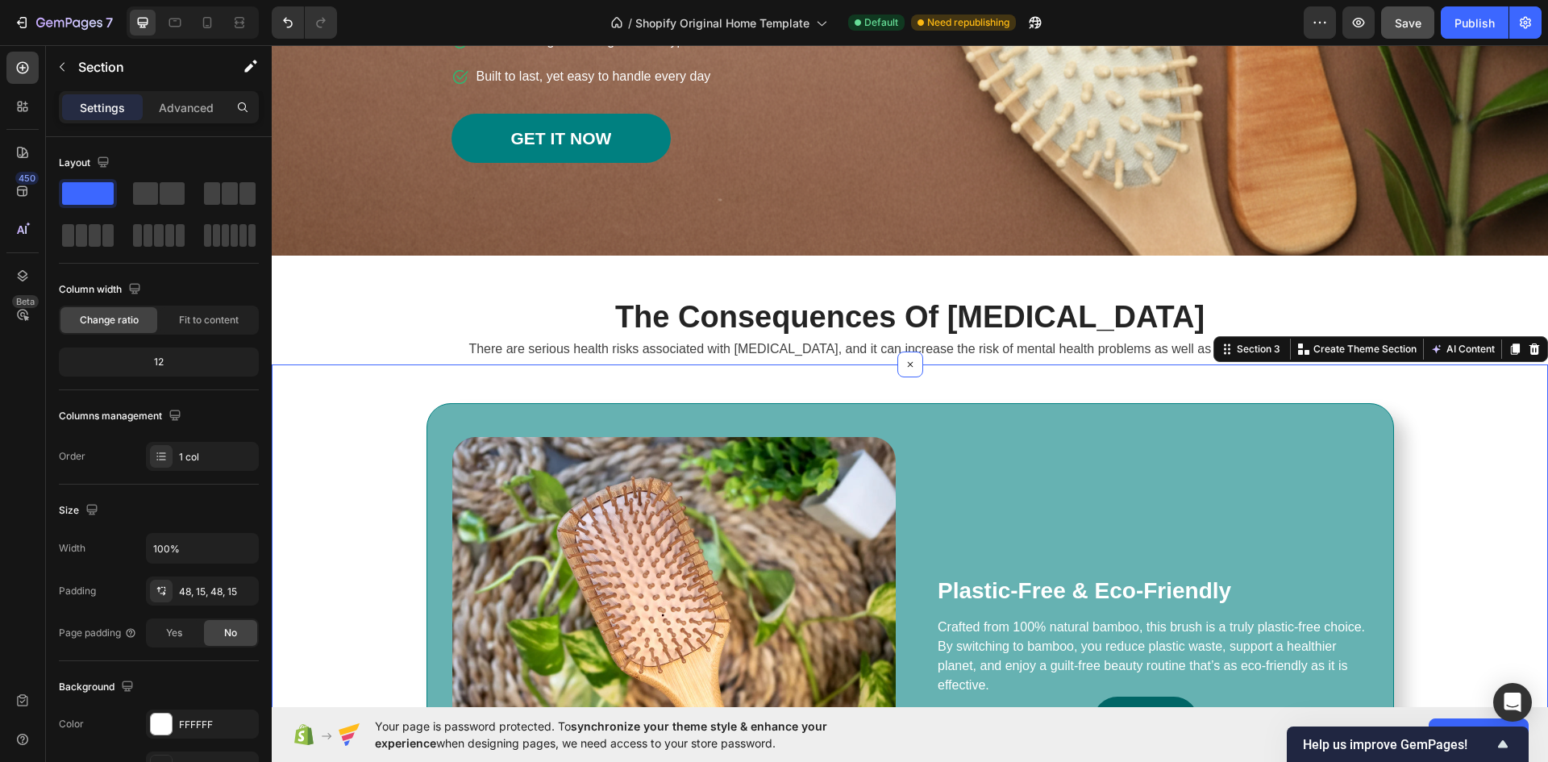
click at [1415, 18] on span "Save" at bounding box center [1408, 23] width 27 height 14
click at [1477, 23] on div "Publish" at bounding box center [1474, 23] width 40 height 17
click at [1413, 25] on span "Save" at bounding box center [1408, 23] width 27 height 14
click at [816, 273] on div "The Consequences Of Insomnia Heading There are serious health risks associated …" at bounding box center [910, 310] width 1250 height 109
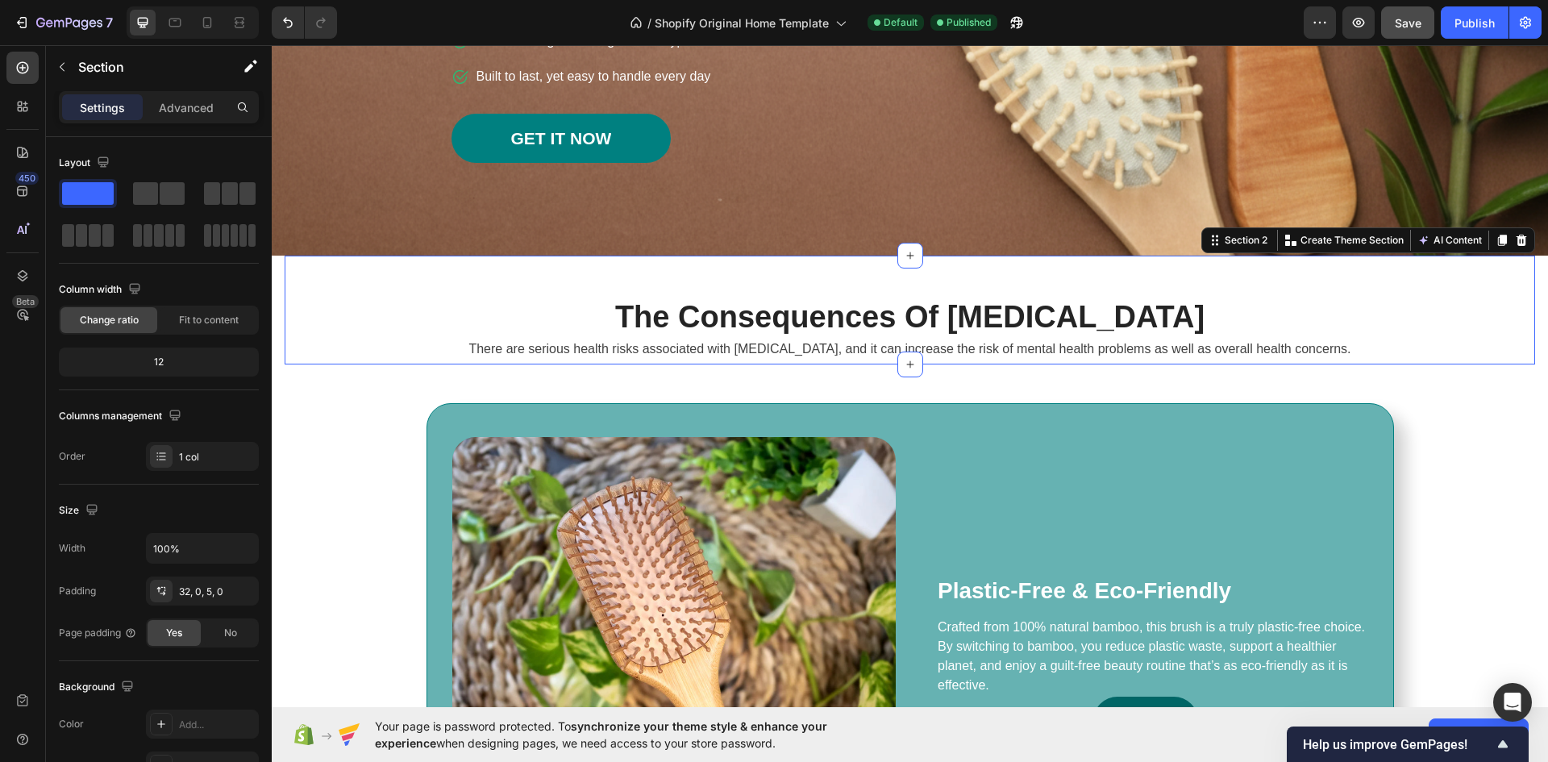
click at [968, 270] on div "The Consequences Of Insomnia Heading There are serious health risks associated …" at bounding box center [910, 310] width 1250 height 109
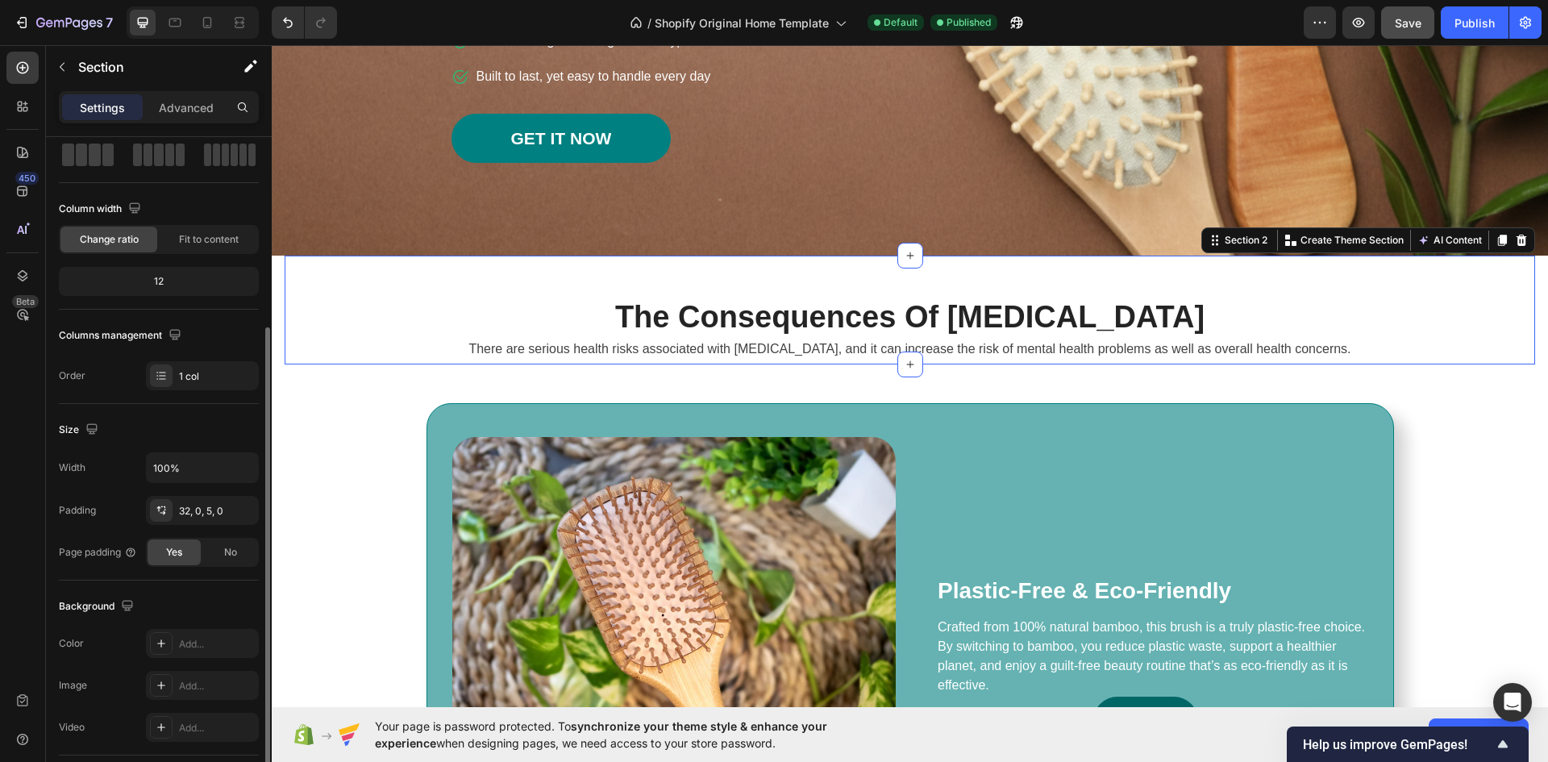
scroll to position [161, 0]
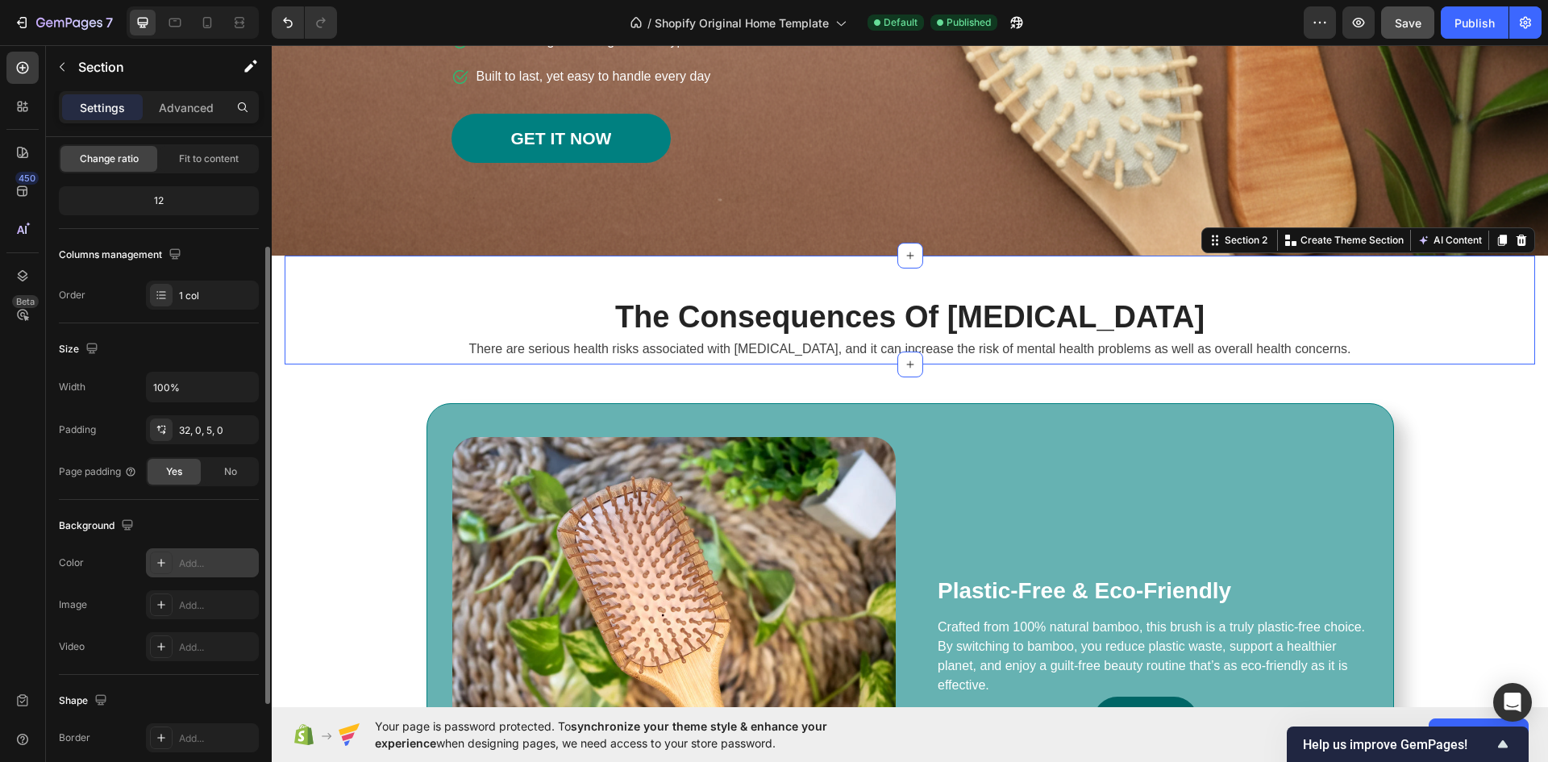
click at [190, 556] on div "Add..." at bounding box center [217, 563] width 76 height 15
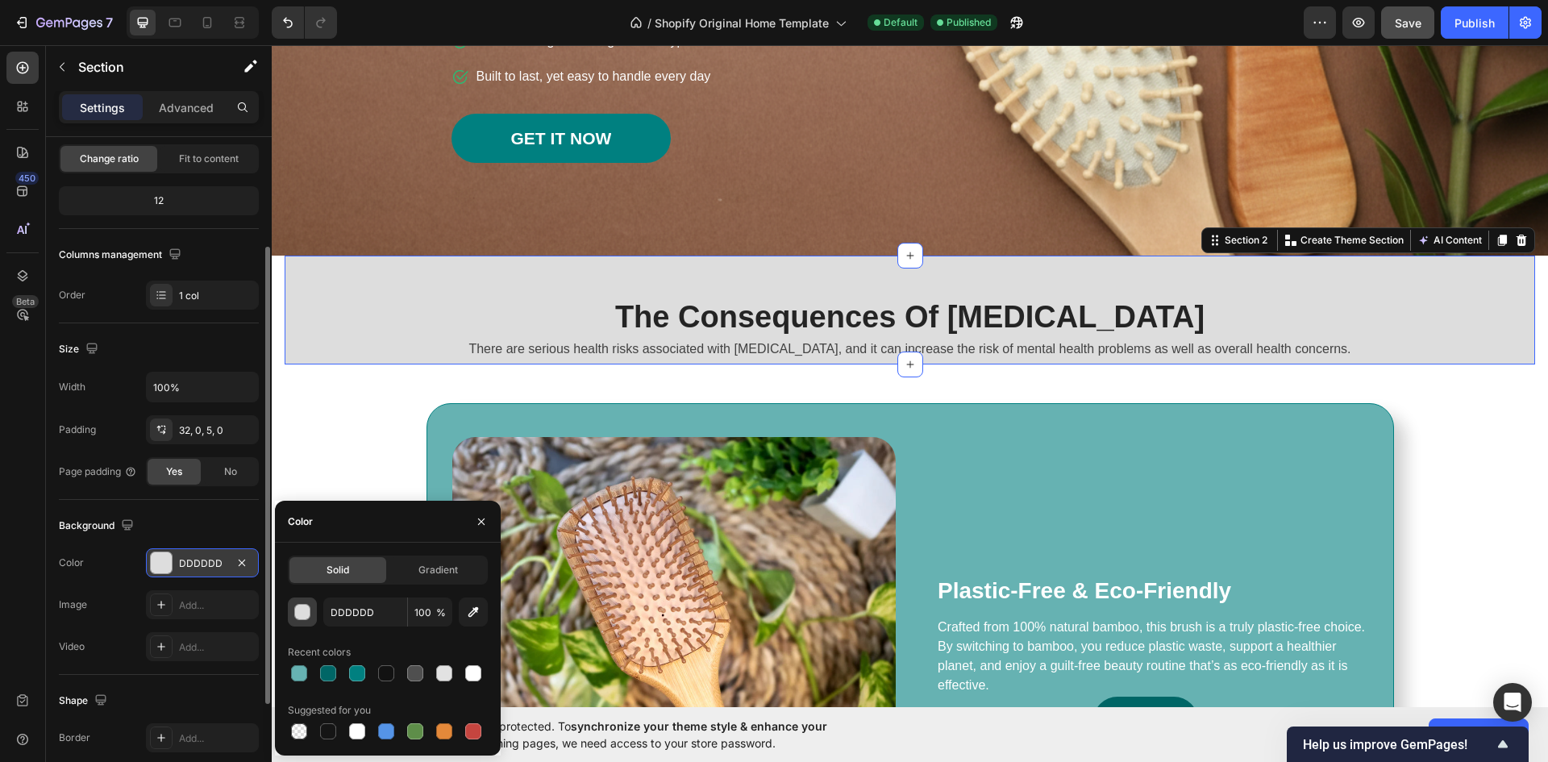
click at [297, 611] on div "button" at bounding box center [303, 613] width 16 height 16
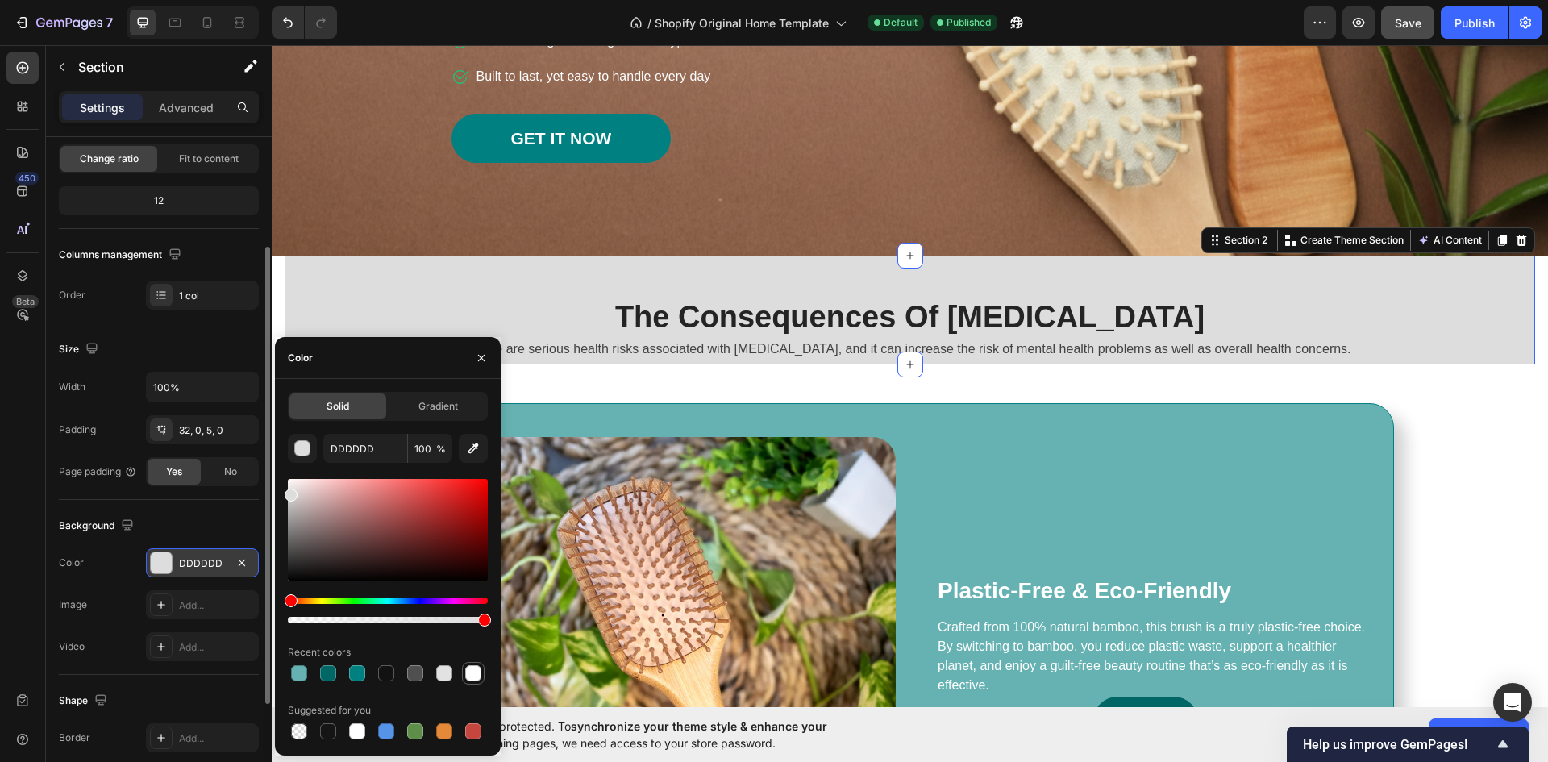
click at [478, 676] on div at bounding box center [473, 673] width 16 height 16
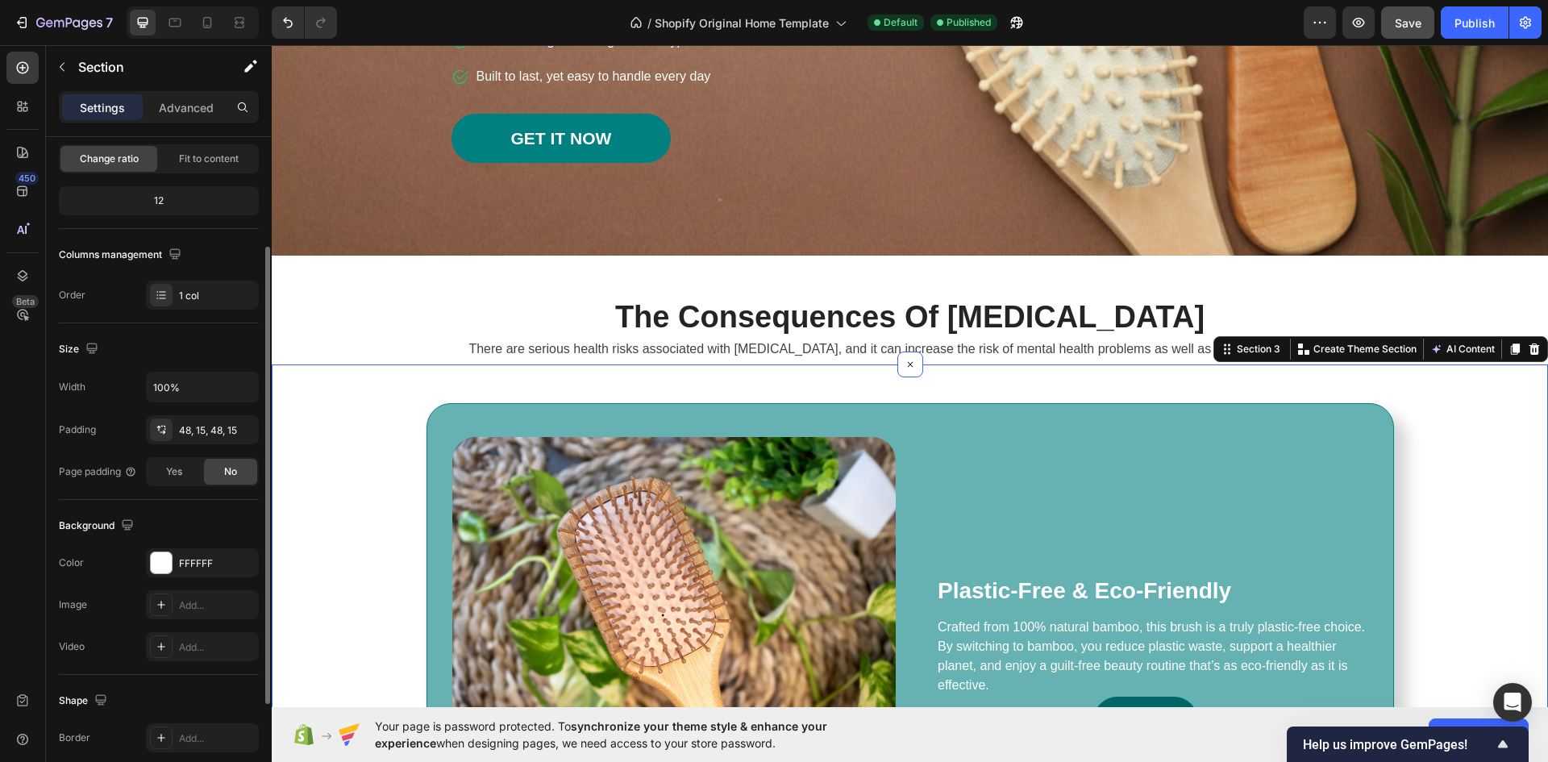
click at [1458, 31] on div "Publish" at bounding box center [1474, 23] width 40 height 17
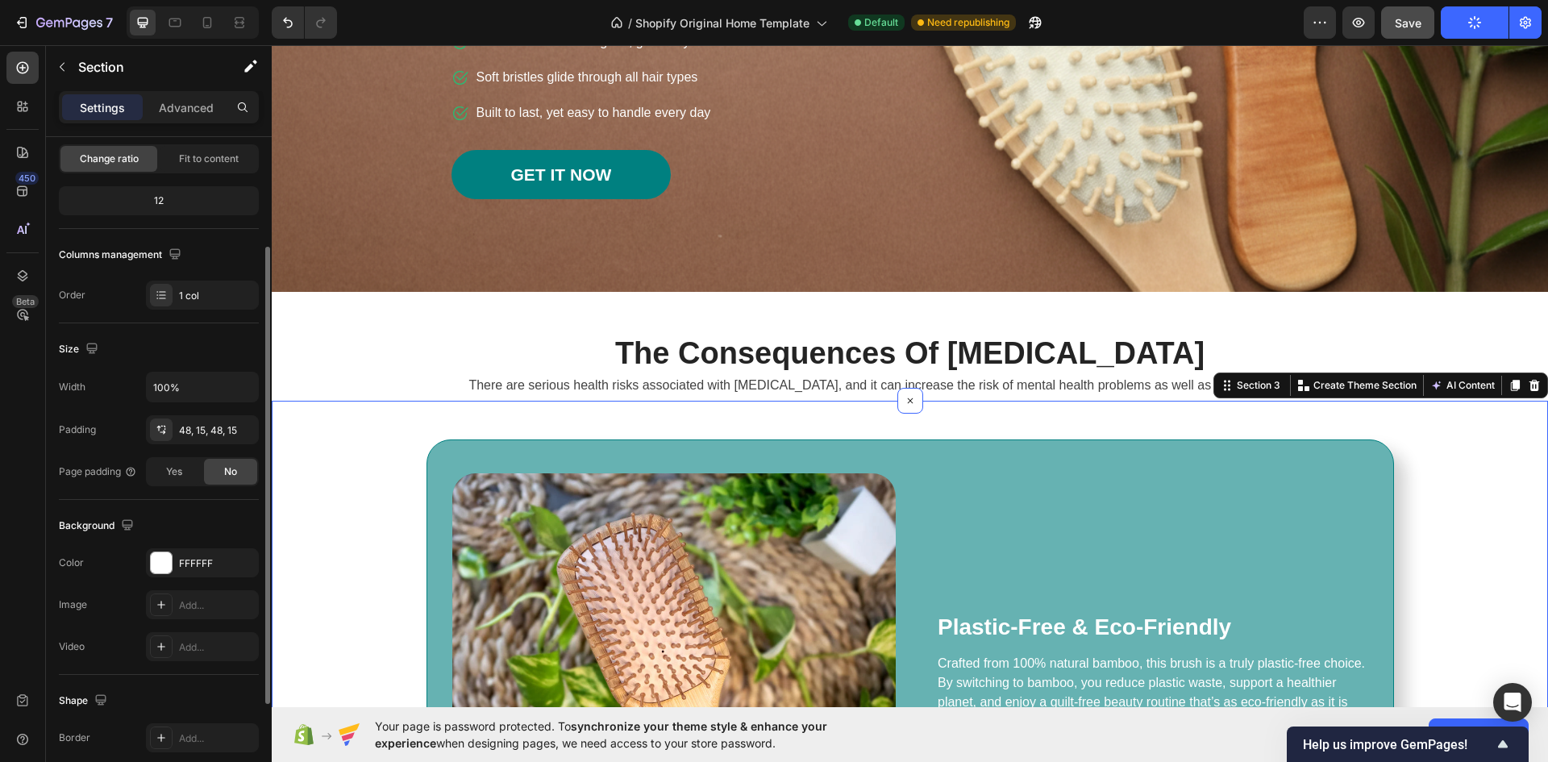
scroll to position [322, 0]
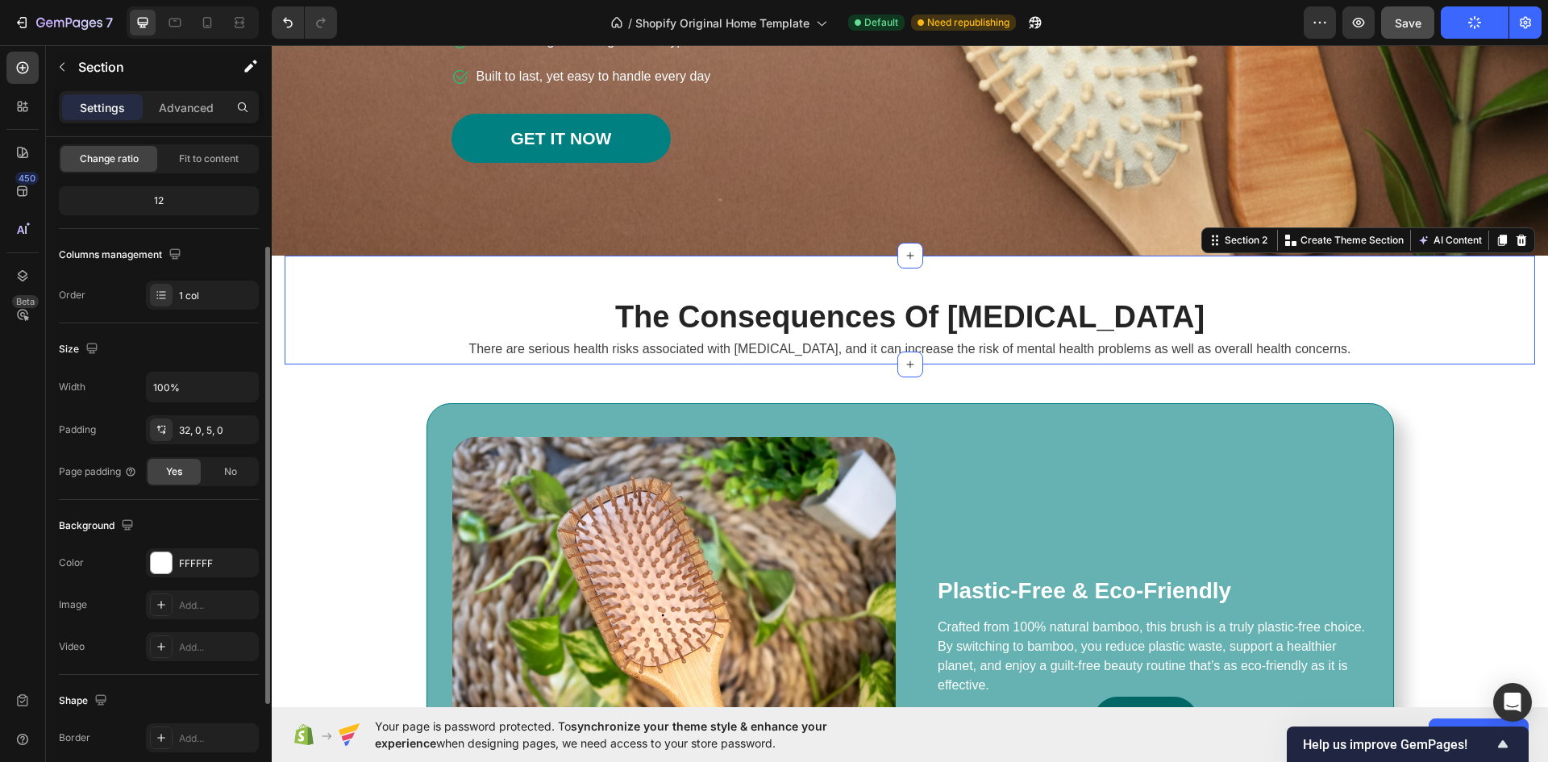
click at [1113, 277] on div "The Consequences Of Insomnia Heading There are serious health risks associated …" at bounding box center [910, 310] width 1250 height 109
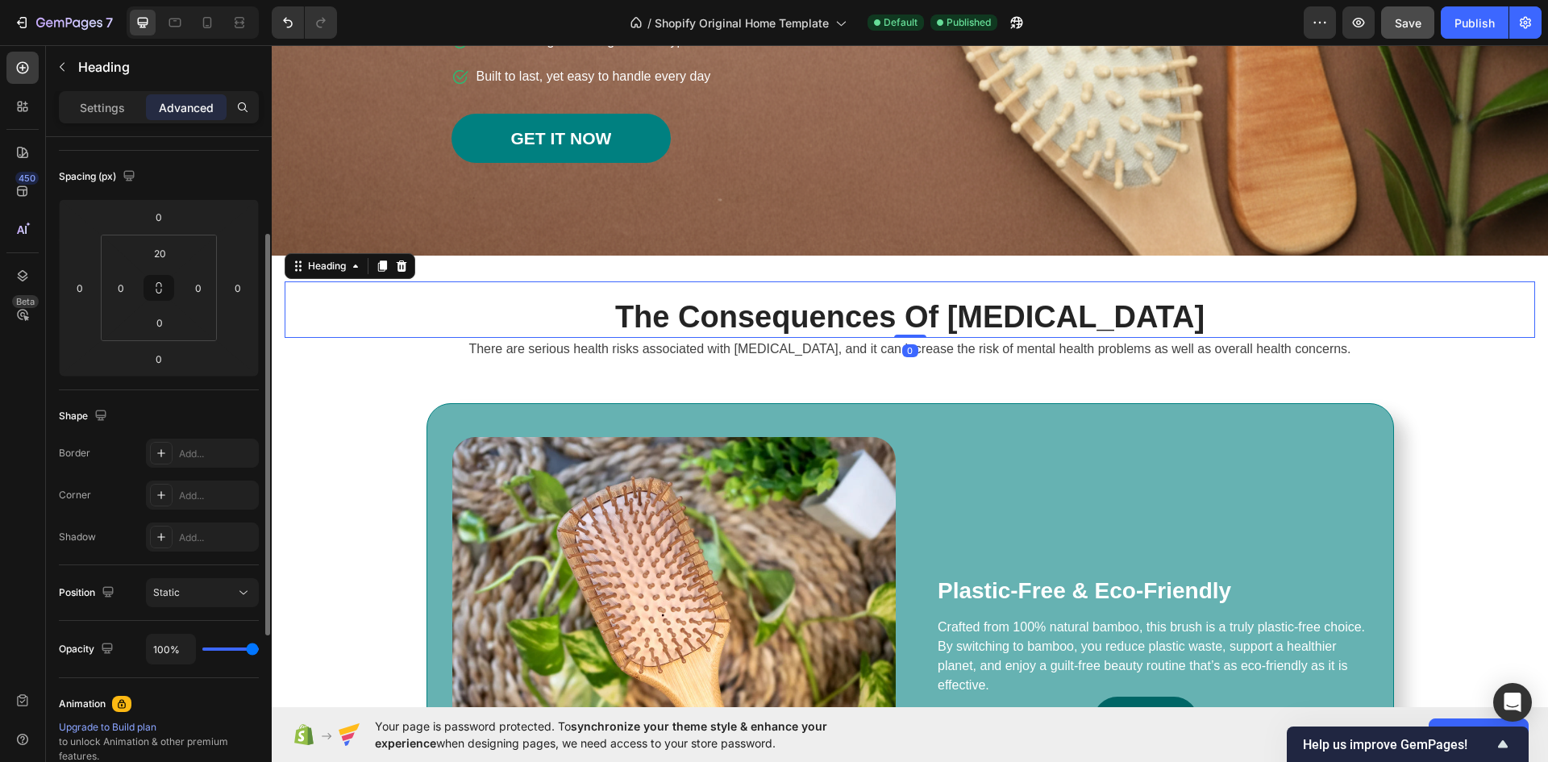
click at [285, 309] on h2 "The Consequences Of Insomnia" at bounding box center [910, 317] width 1250 height 40
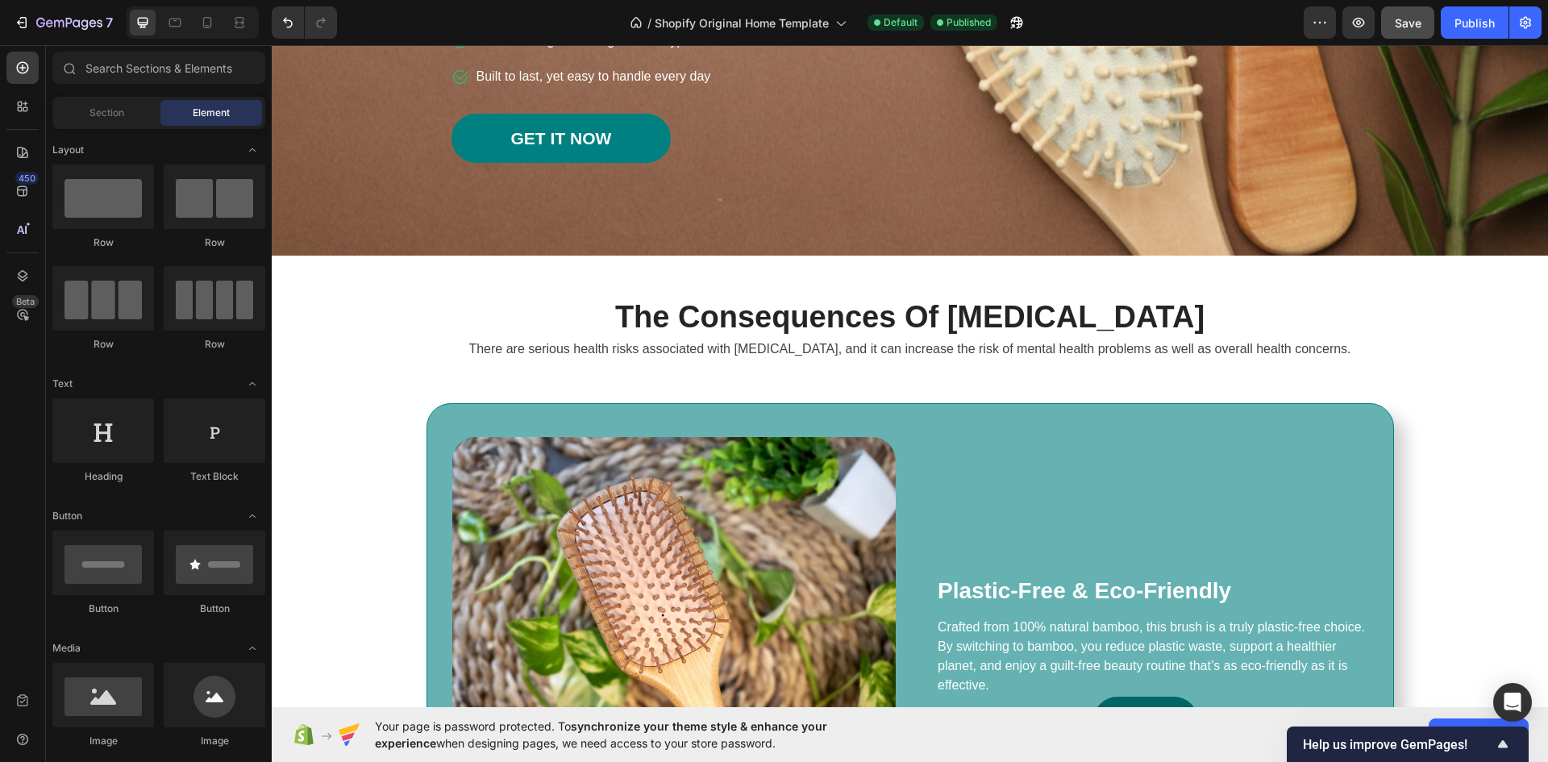
click at [276, 307] on section "The Consequences Of Insomnia Heading There are serious health risks associated …" at bounding box center [910, 310] width 1276 height 109
click at [325, 264] on div "Heading" at bounding box center [310, 271] width 44 height 15
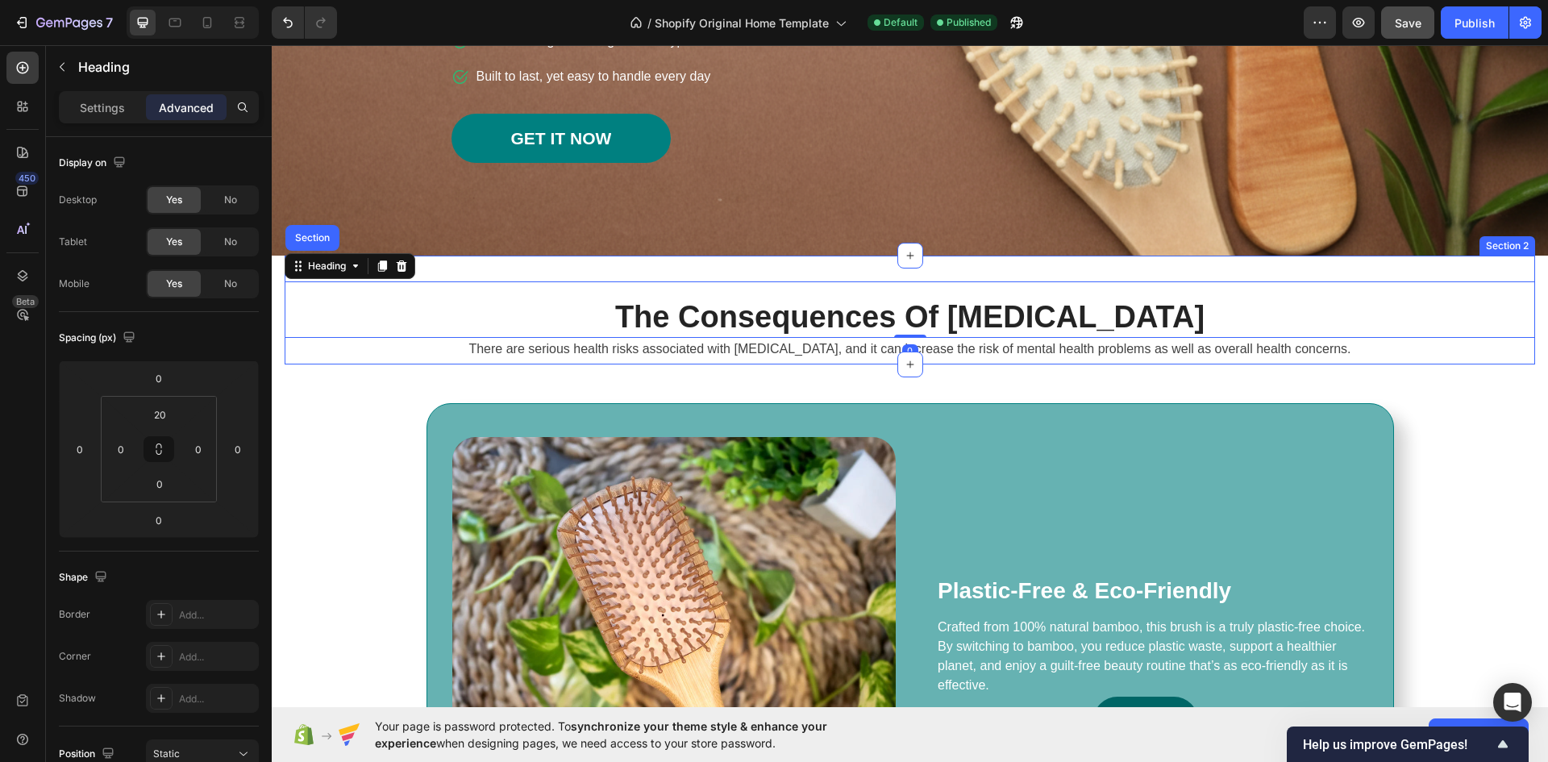
click at [468, 267] on div "The Consequences Of Insomnia Heading Section 0 There are serious health risks a…" at bounding box center [910, 310] width 1250 height 109
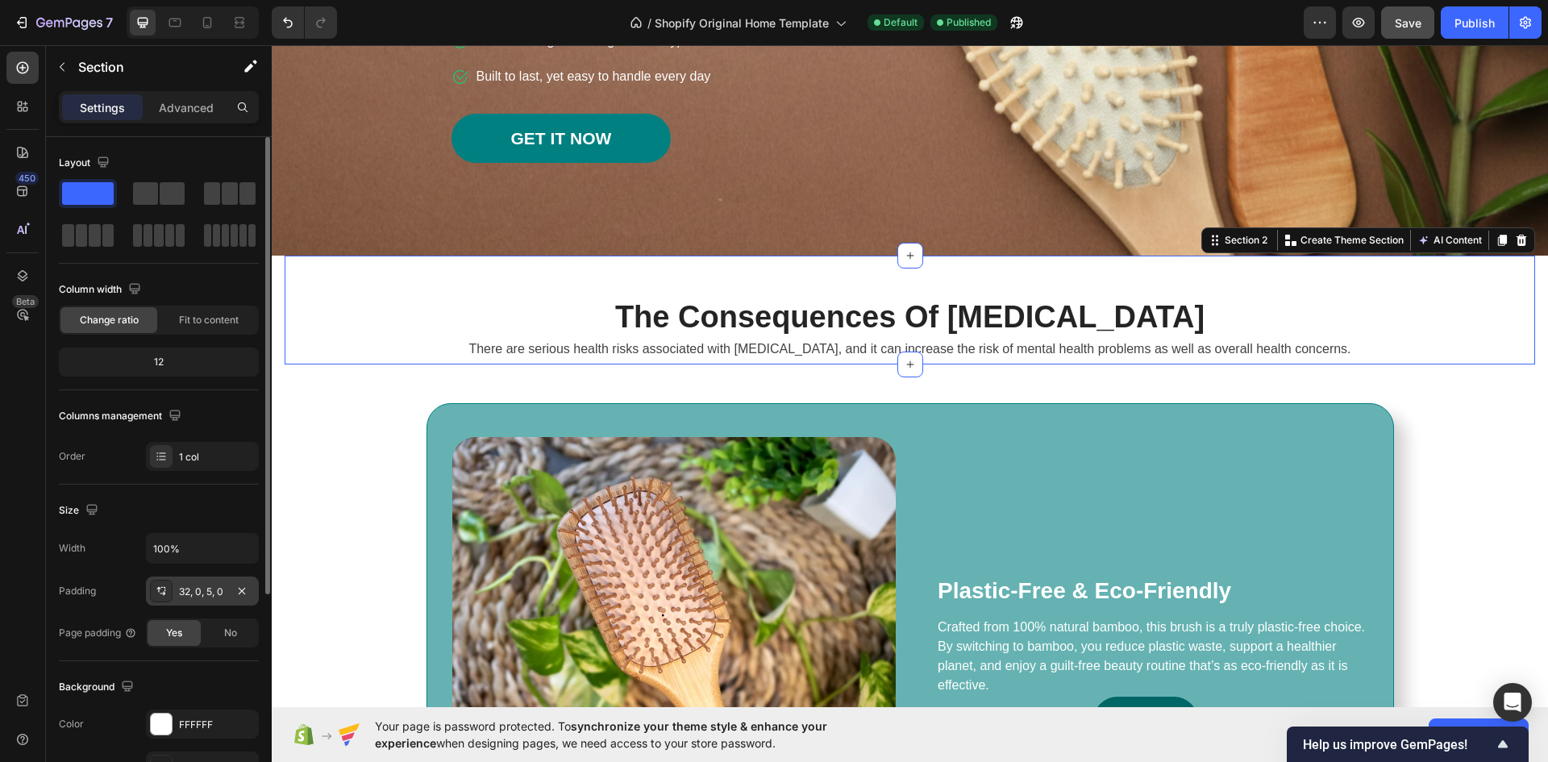
click at [197, 590] on div "32, 0, 5, 0" at bounding box center [202, 592] width 47 height 15
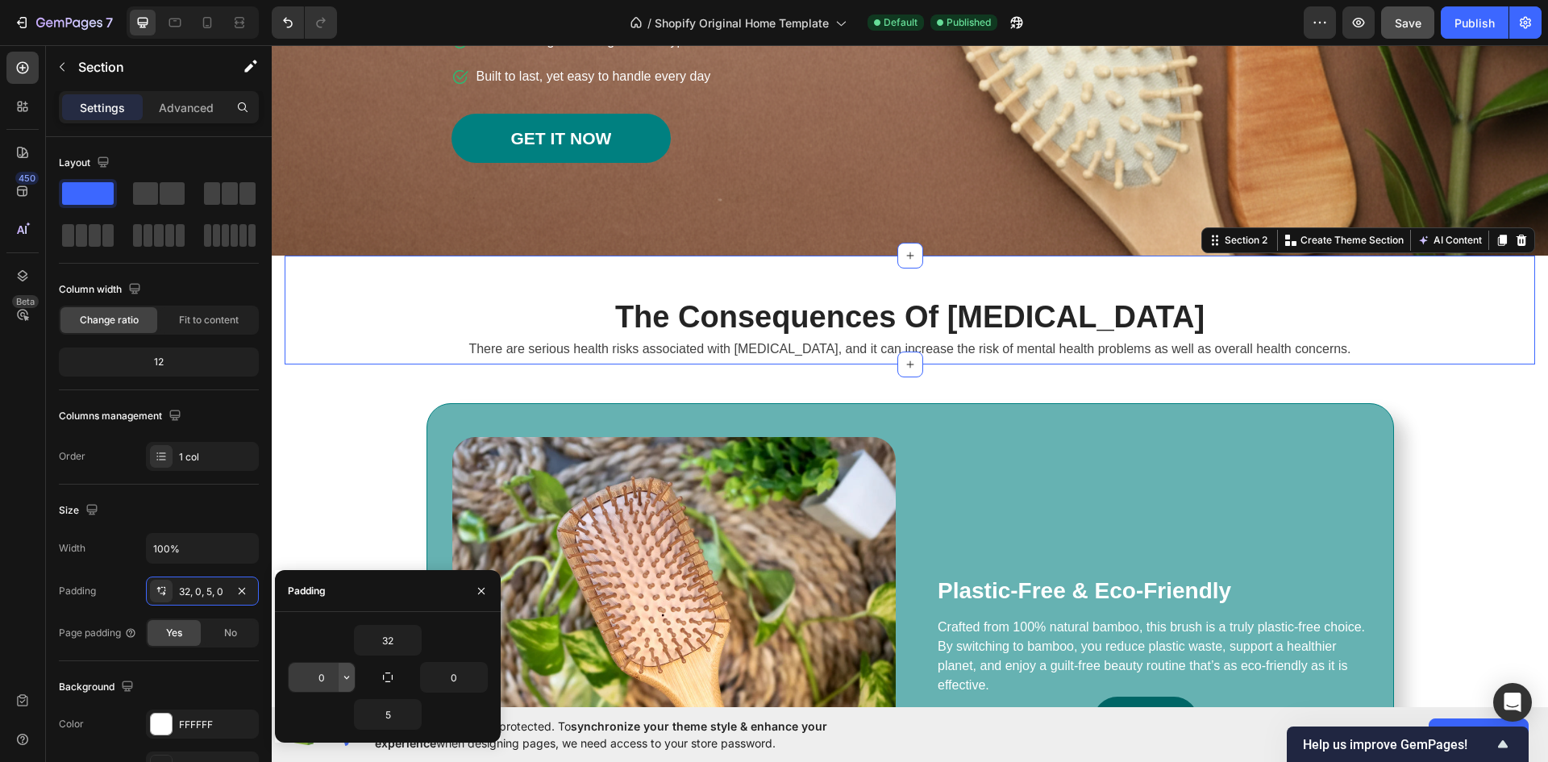
click at [341, 677] on icon "button" at bounding box center [346, 677] width 13 height 13
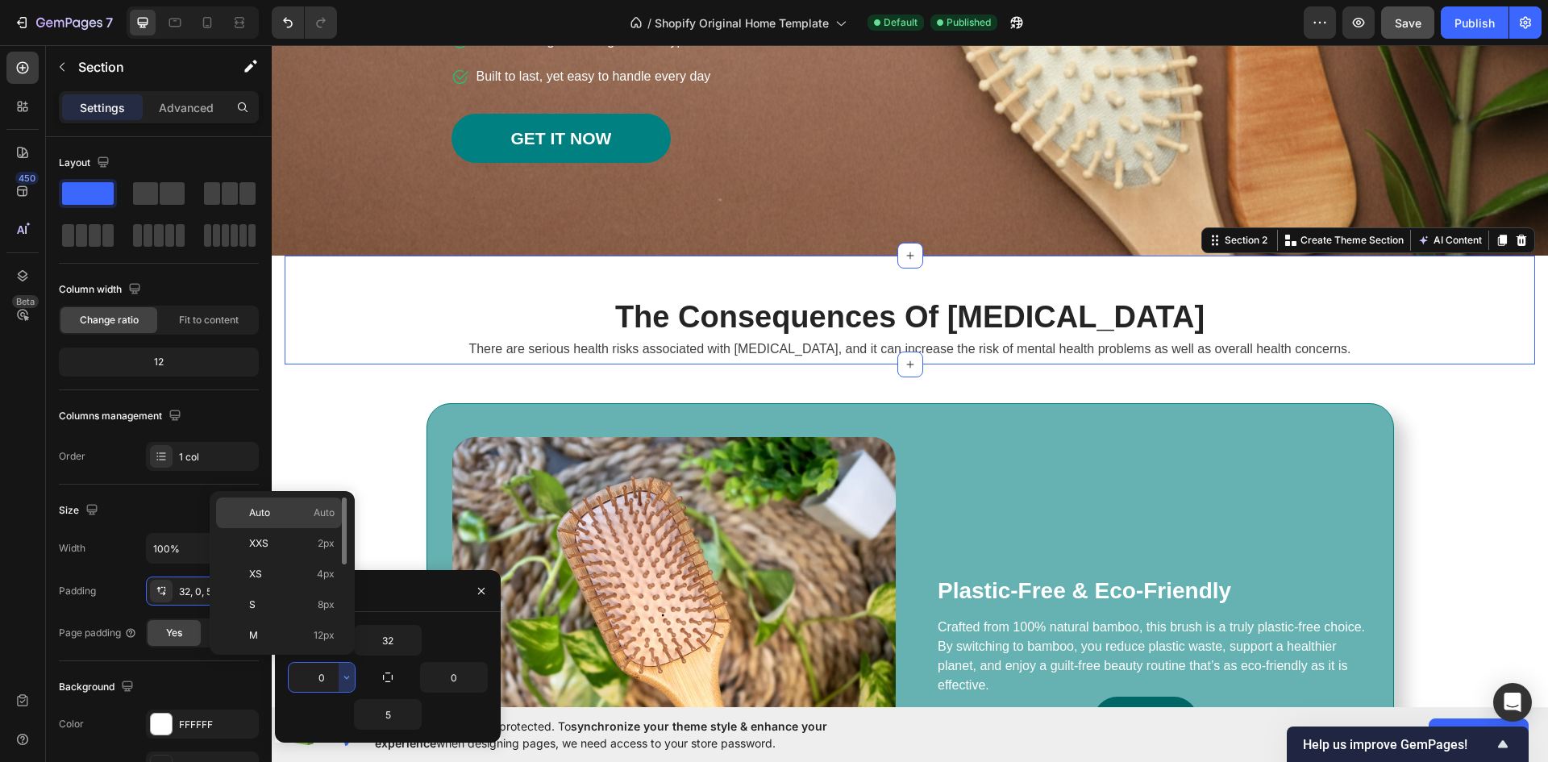
click at [281, 511] on p "Auto Auto" at bounding box center [291, 513] width 85 height 15
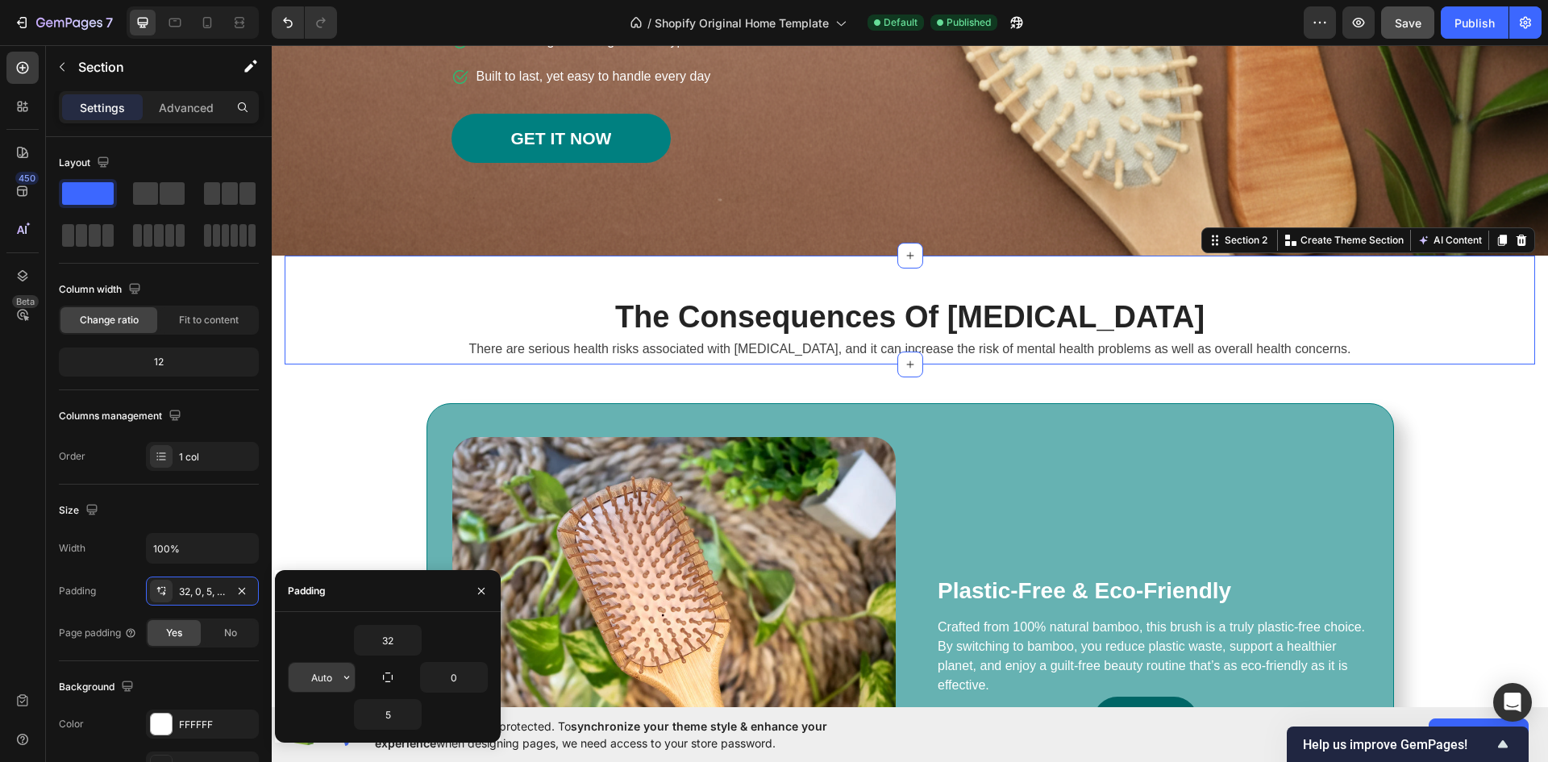
click at [336, 683] on input "Auto" at bounding box center [322, 677] width 66 height 29
click at [346, 677] on icon "button" at bounding box center [346, 677] width 5 height 3
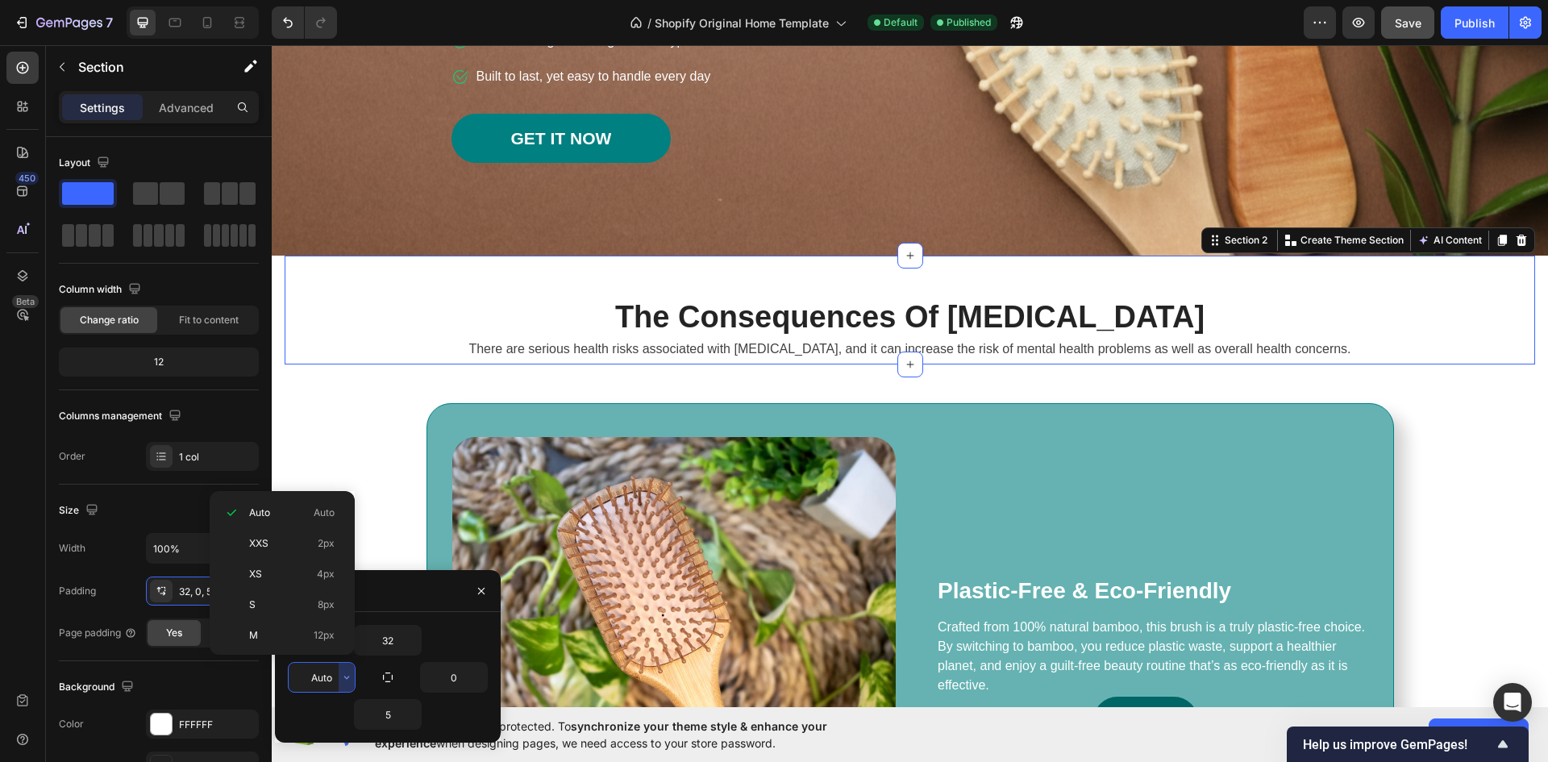
click at [328, 709] on div "5" at bounding box center [388, 714] width 200 height 31
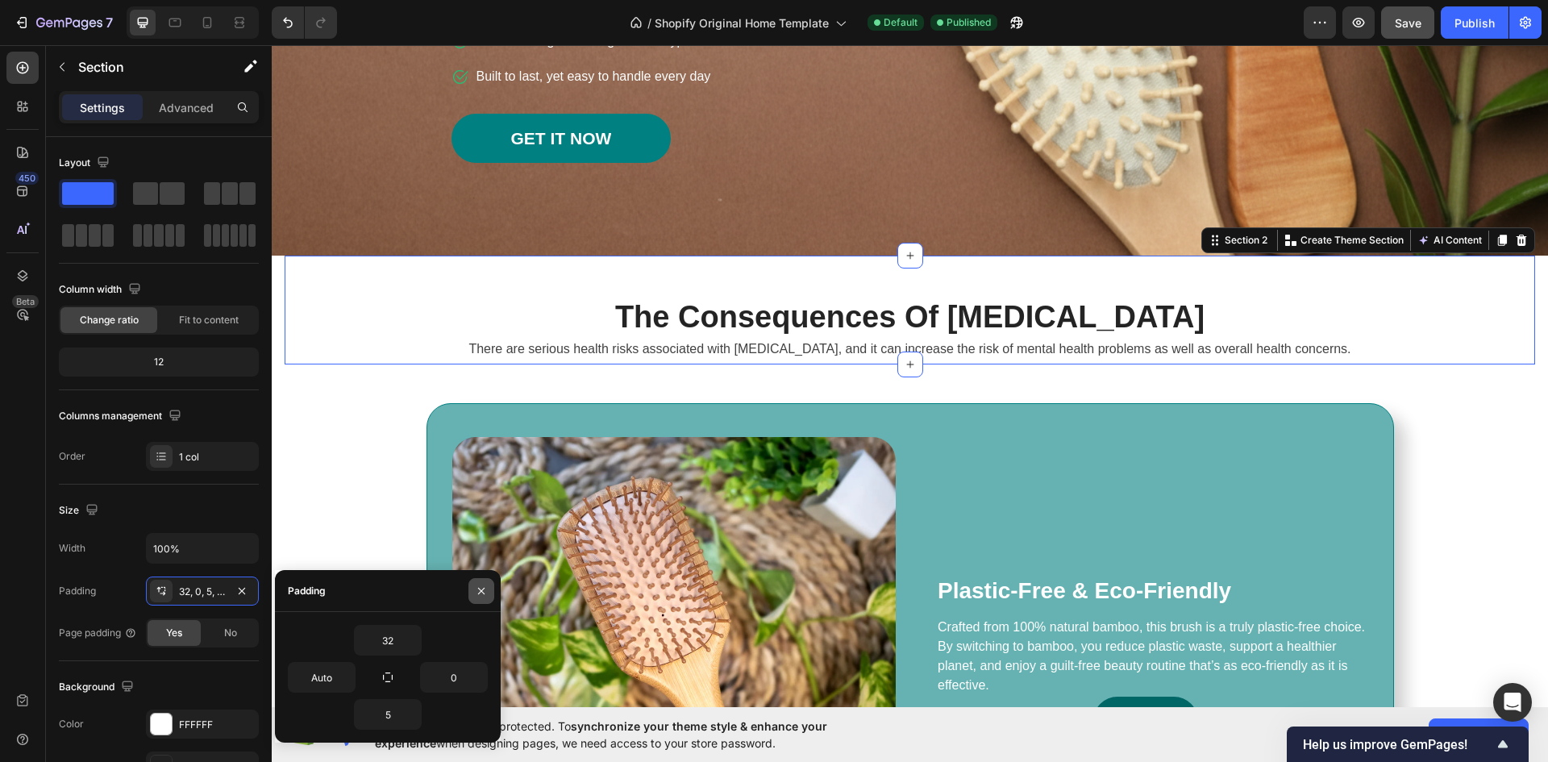
drag, startPoint x: 481, startPoint y: 589, endPoint x: 104, endPoint y: 555, distance: 378.0
click at [481, 589] on icon "button" at bounding box center [481, 591] width 13 height 13
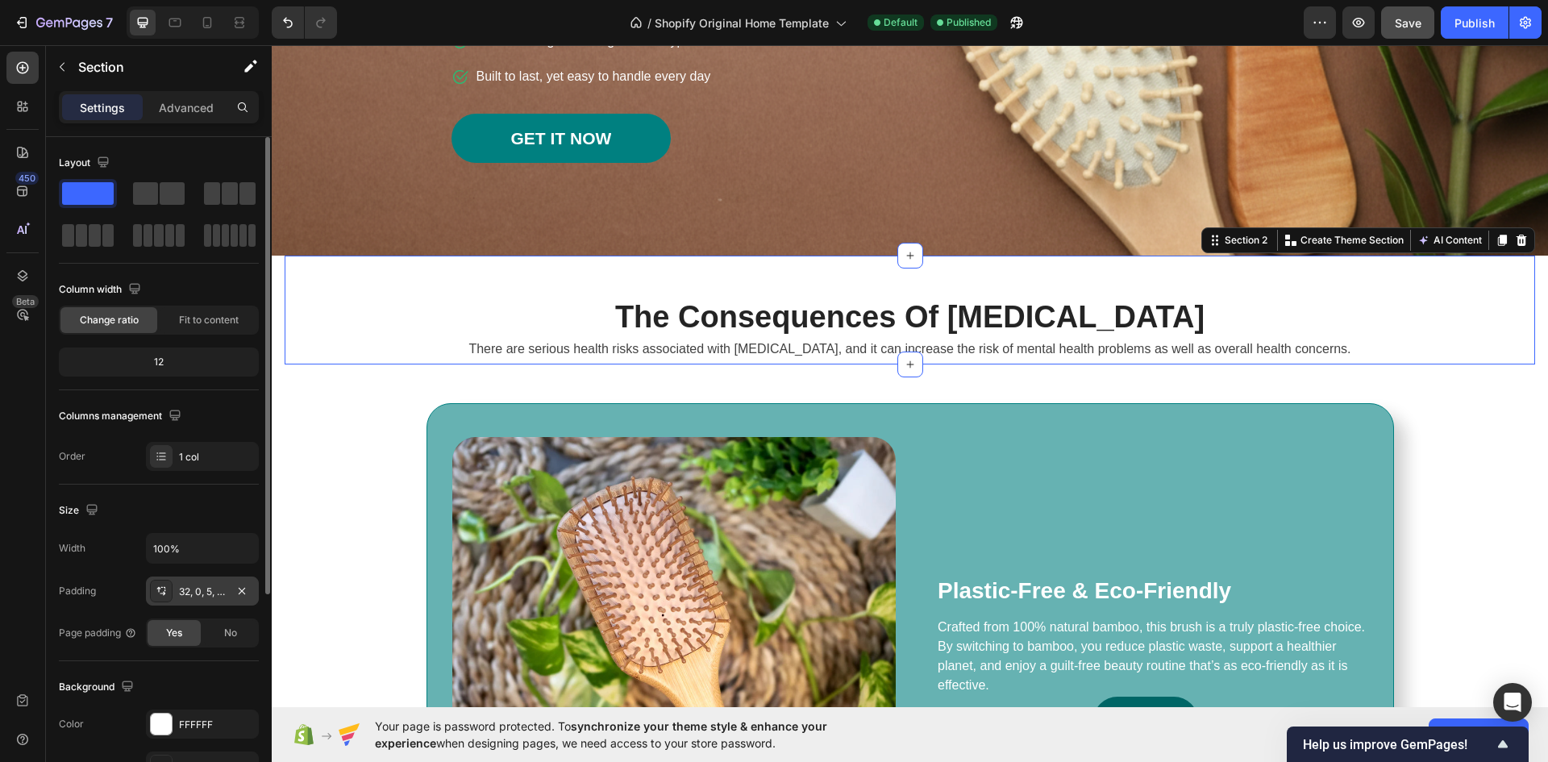
click at [214, 588] on div "32, 0, 5, Auto" at bounding box center [202, 592] width 47 height 15
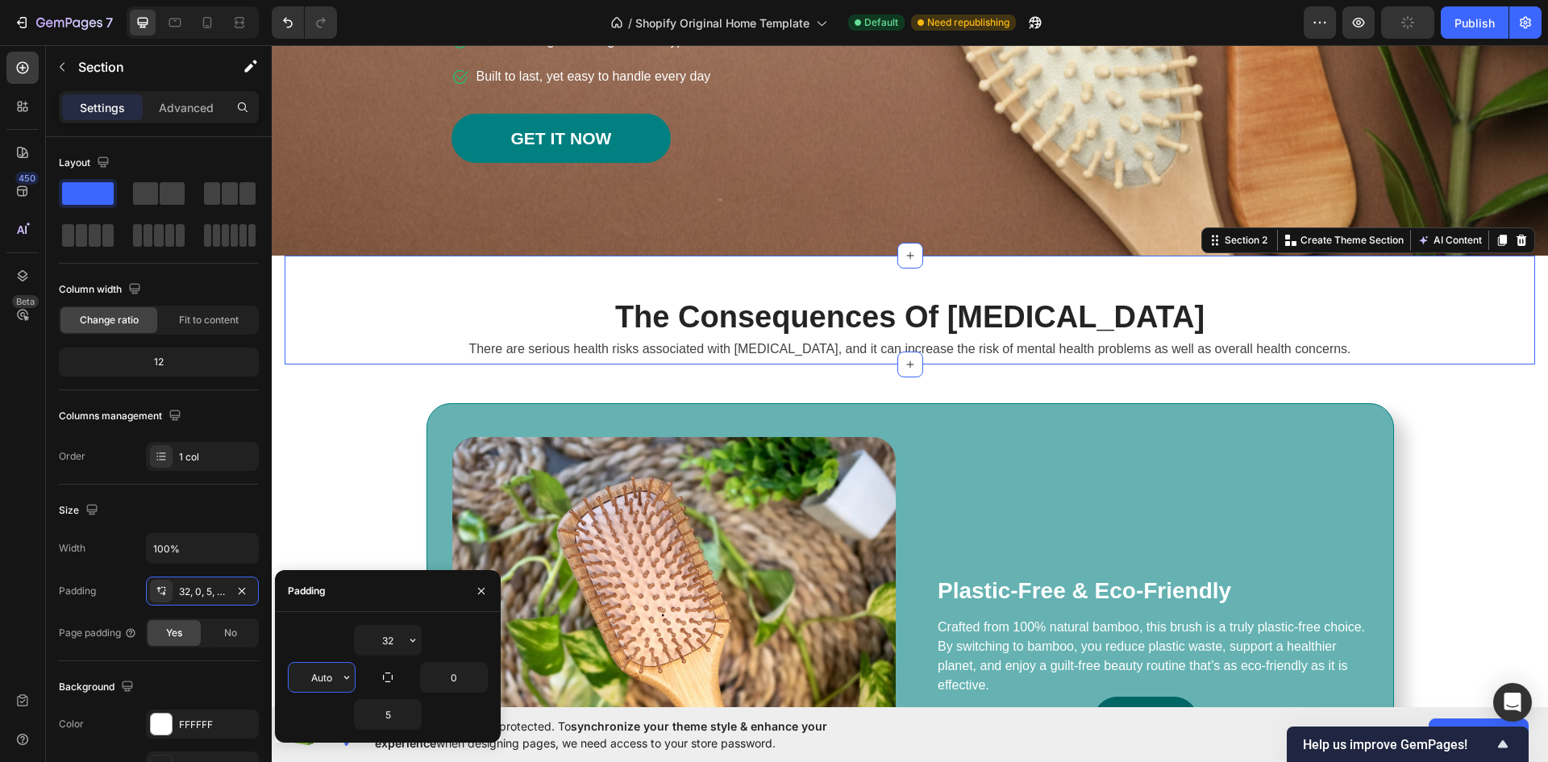
click at [330, 679] on input "Auto" at bounding box center [322, 677] width 66 height 29
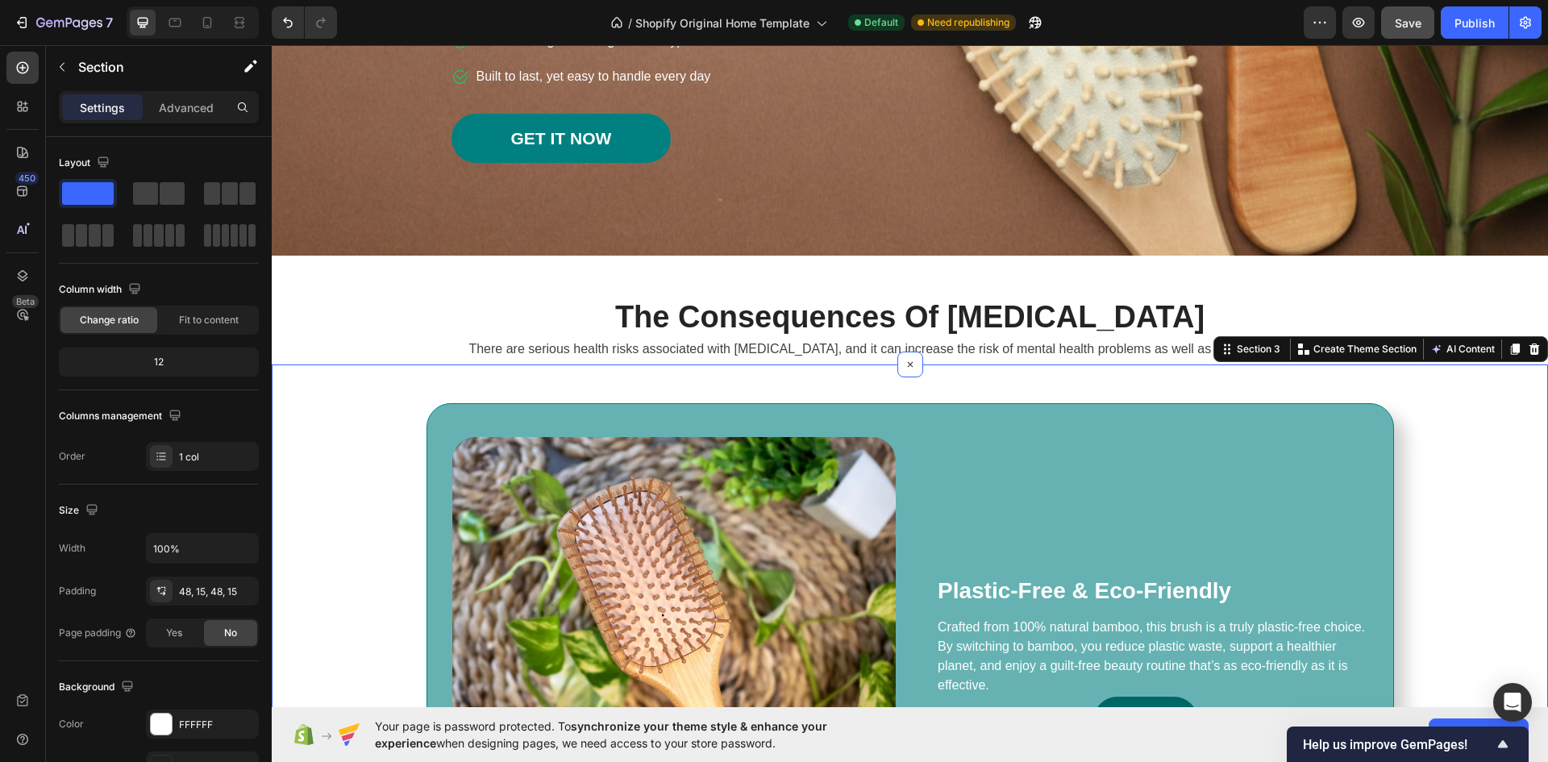
click at [278, 289] on section "The Consequences Of Insomnia Heading There are serious health risks associated …" at bounding box center [910, 310] width 1276 height 109
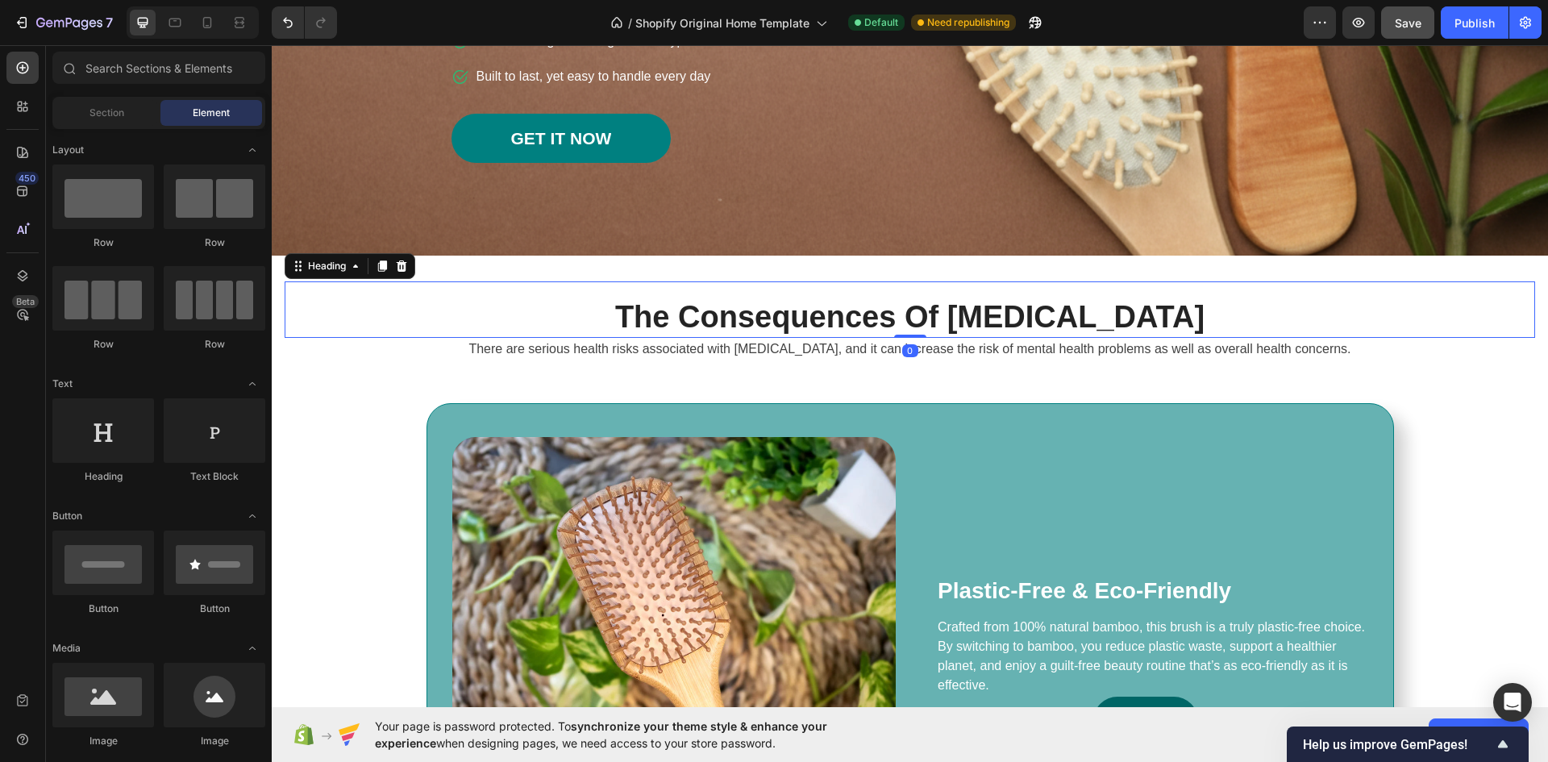
click at [355, 288] on div "The Consequences Of Insomnia Heading 0" at bounding box center [910, 309] width 1250 height 56
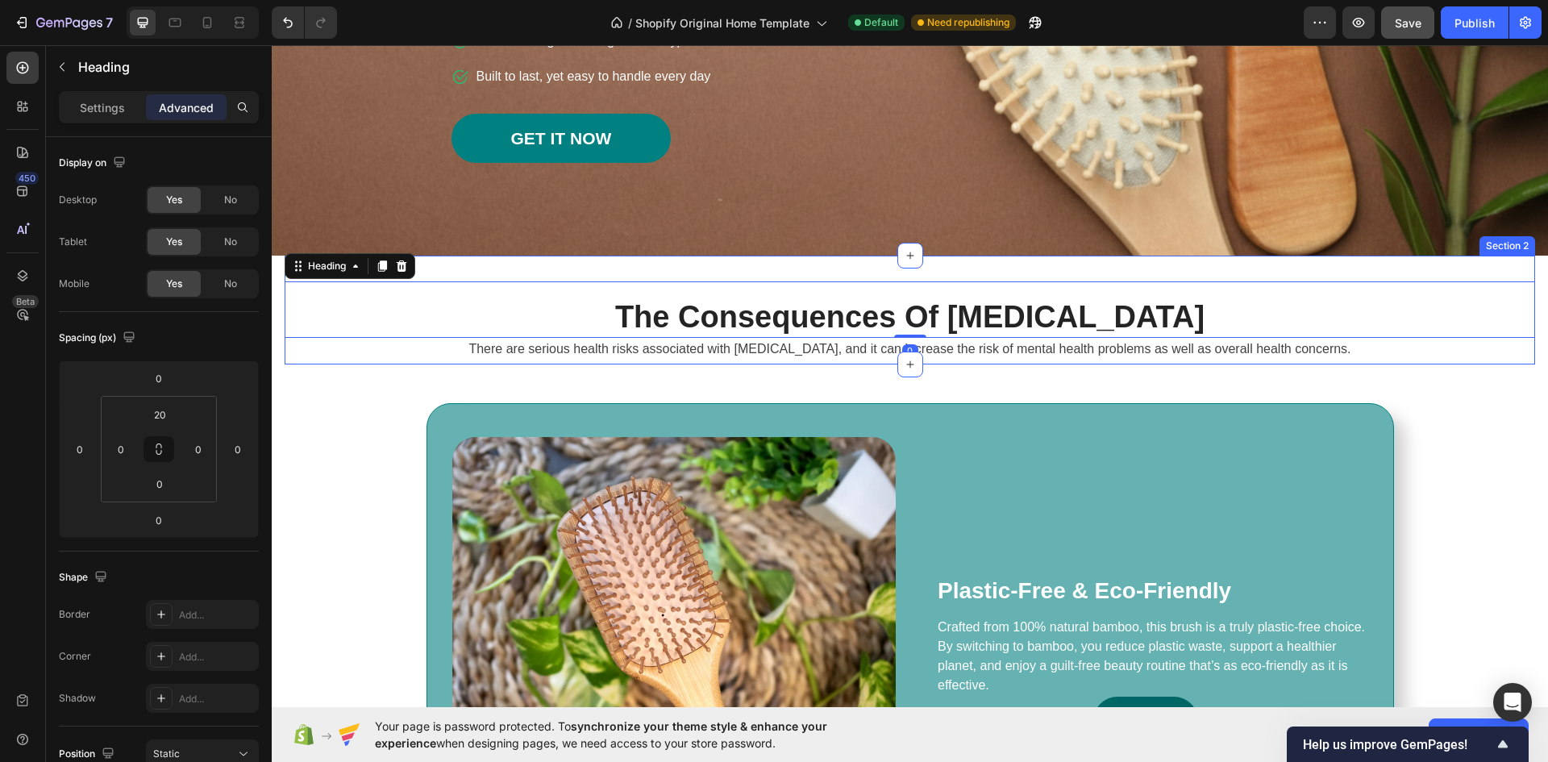
click at [443, 270] on div "The Consequences Of Insomnia Heading 0 There are serious health risks associate…" at bounding box center [910, 310] width 1250 height 109
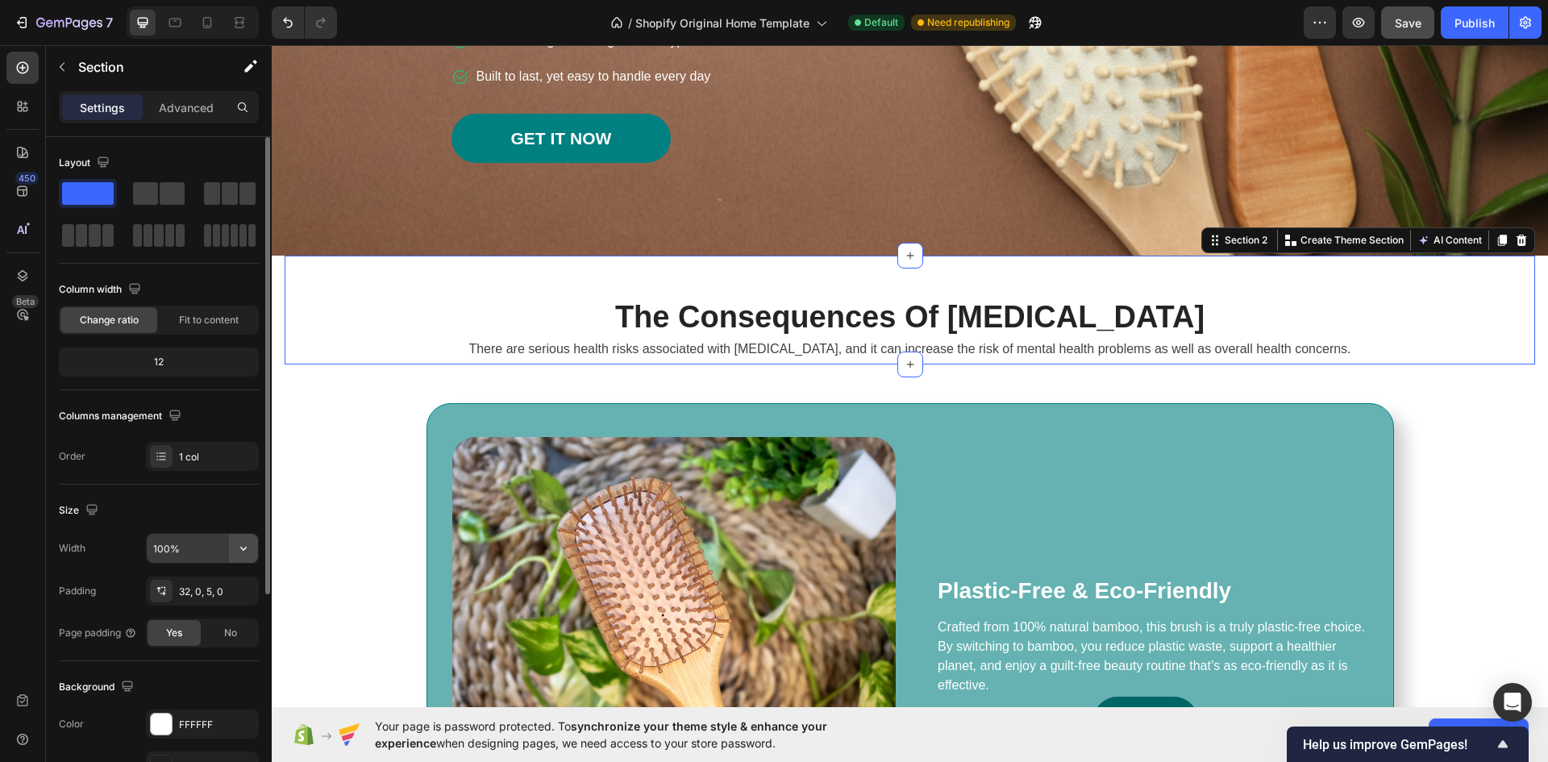
click at [239, 546] on icon "button" at bounding box center [243, 548] width 16 height 16
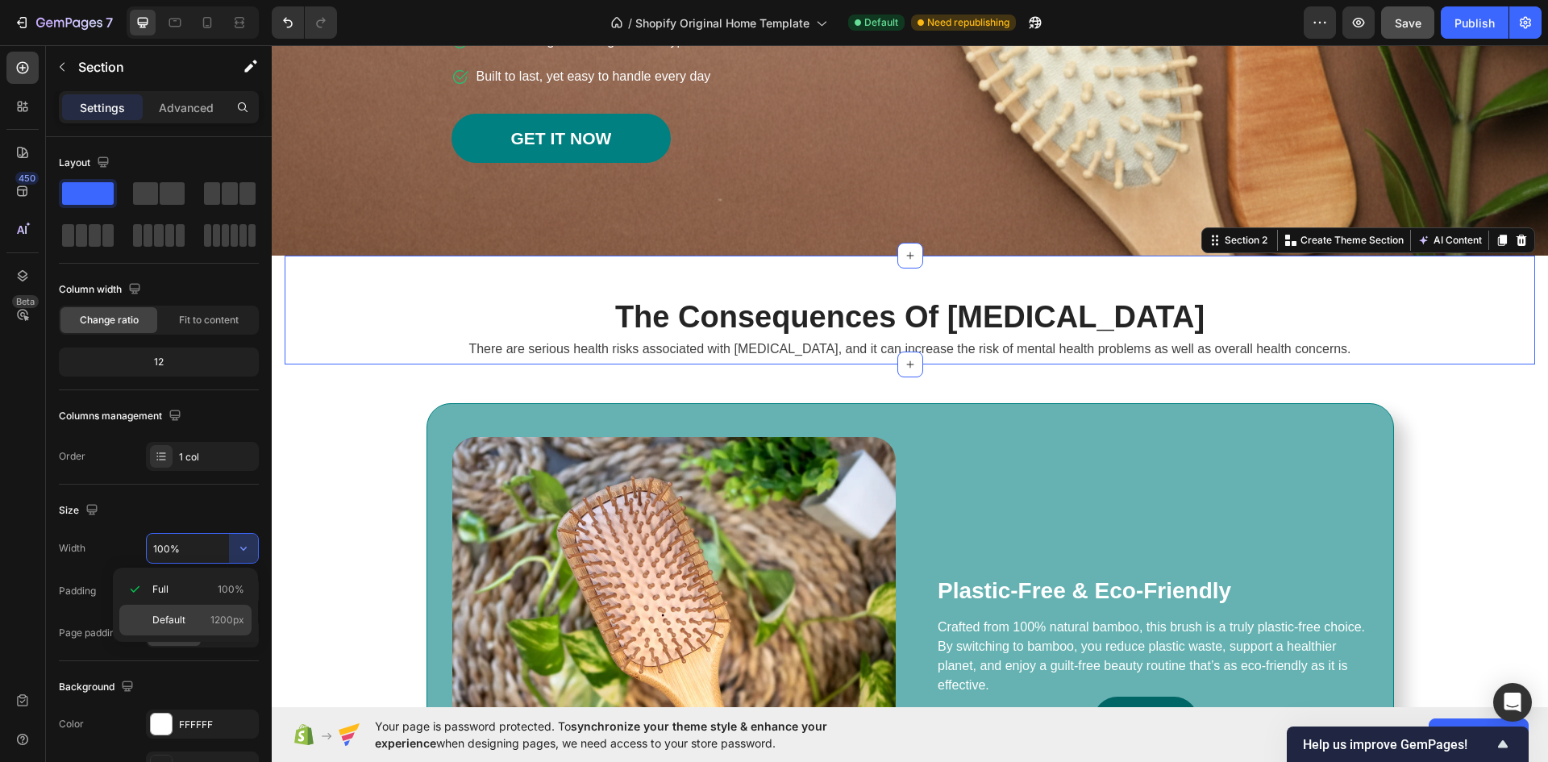
click at [218, 618] on span "1200px" at bounding box center [227, 620] width 34 height 15
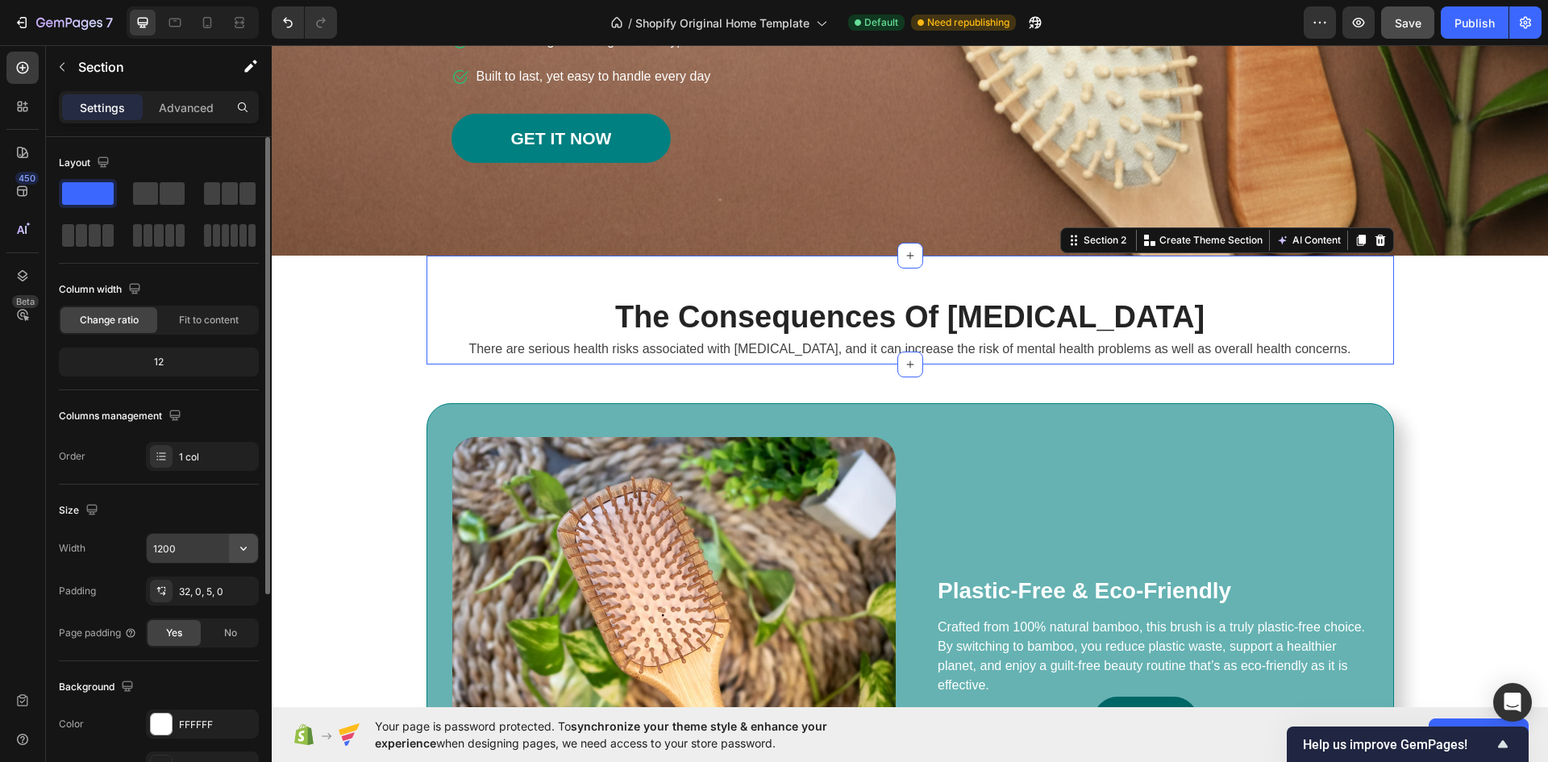
click at [244, 547] on icon "button" at bounding box center [243, 548] width 16 height 16
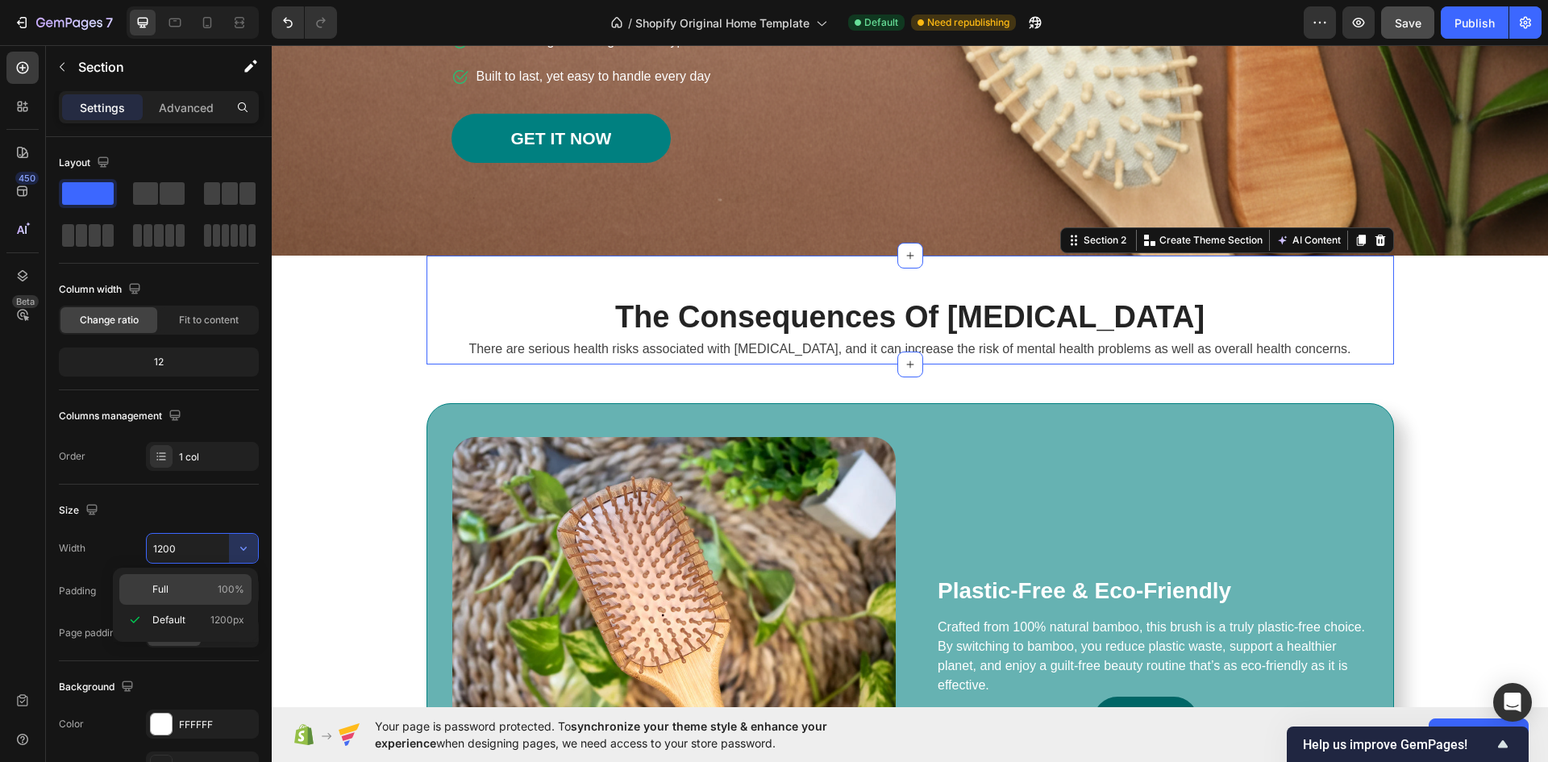
click at [207, 583] on p "Full 100%" at bounding box center [198, 589] width 92 height 15
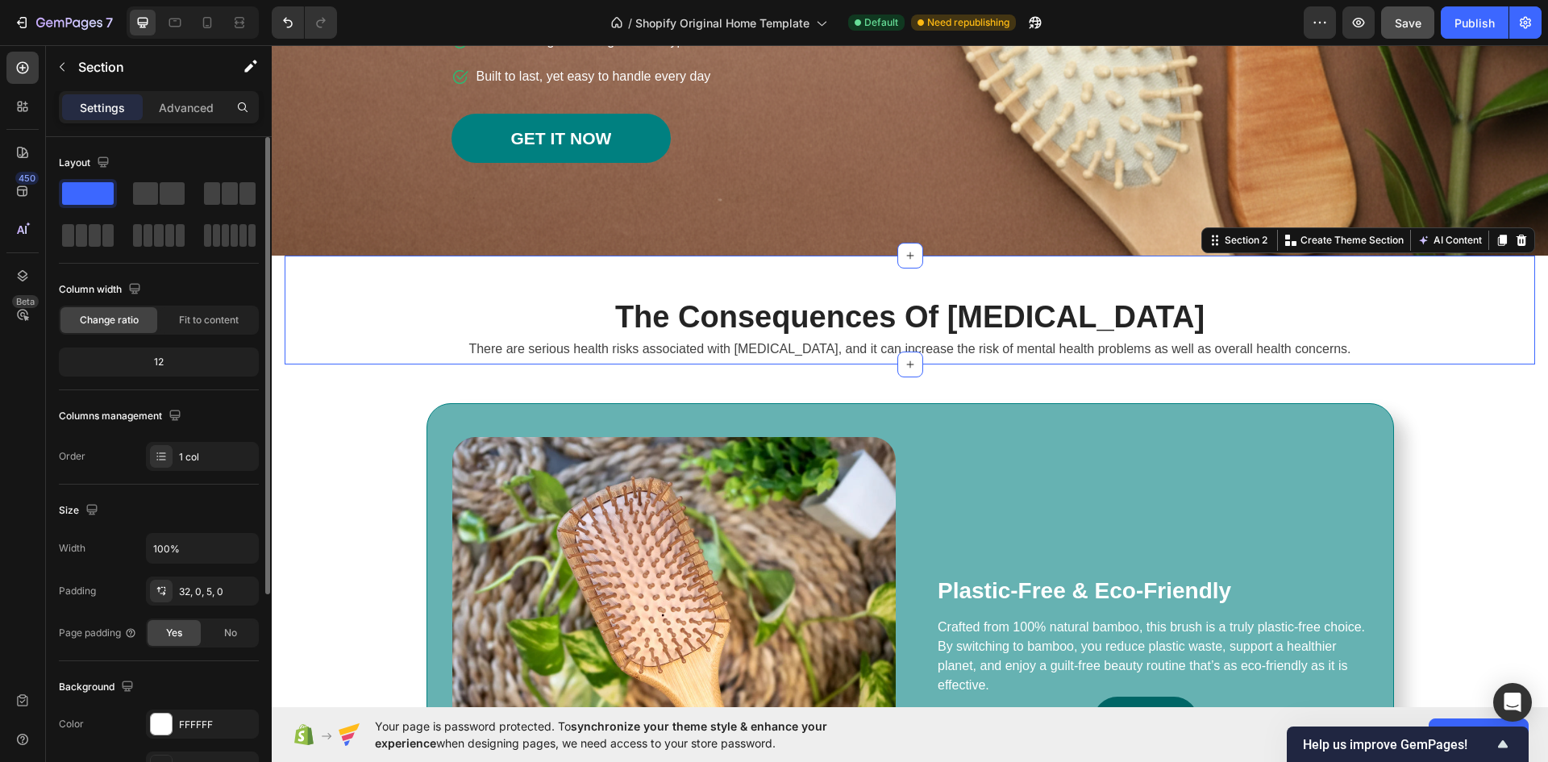
scroll to position [81, 0]
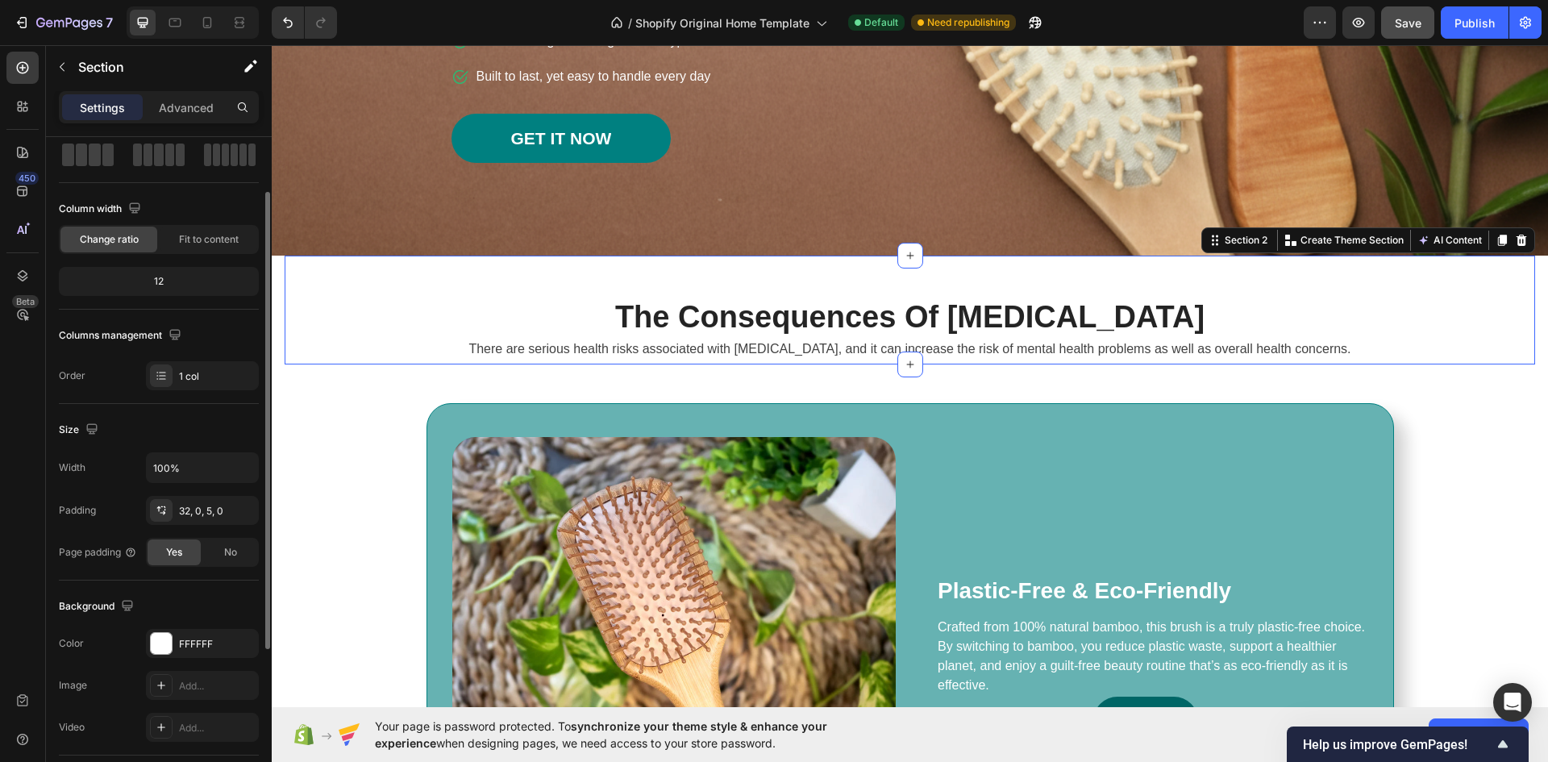
click at [162, 284] on div "12" at bounding box center [158, 281] width 193 height 23
click at [159, 279] on div "12" at bounding box center [158, 281] width 193 height 23
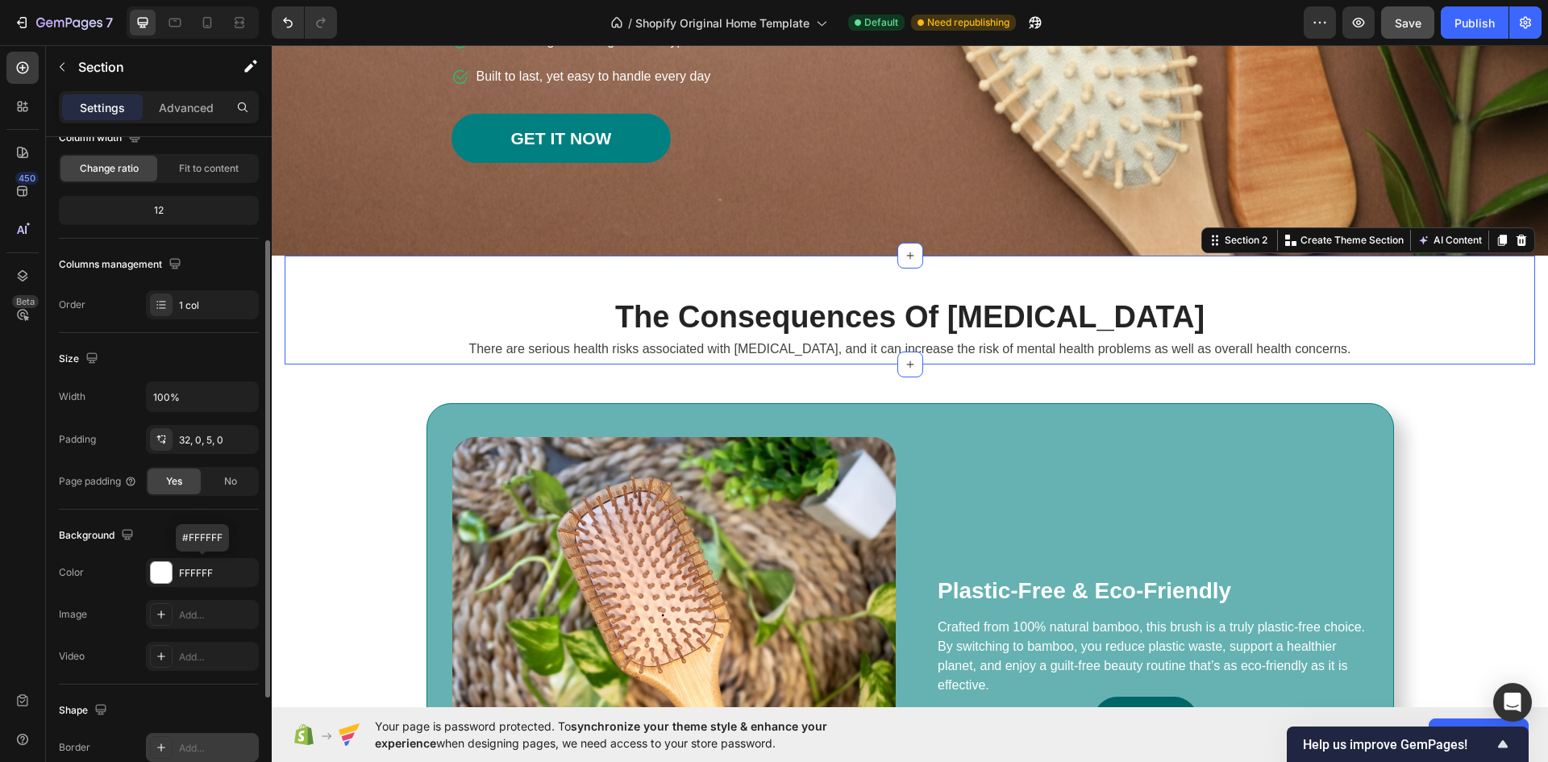
scroll to position [71, 0]
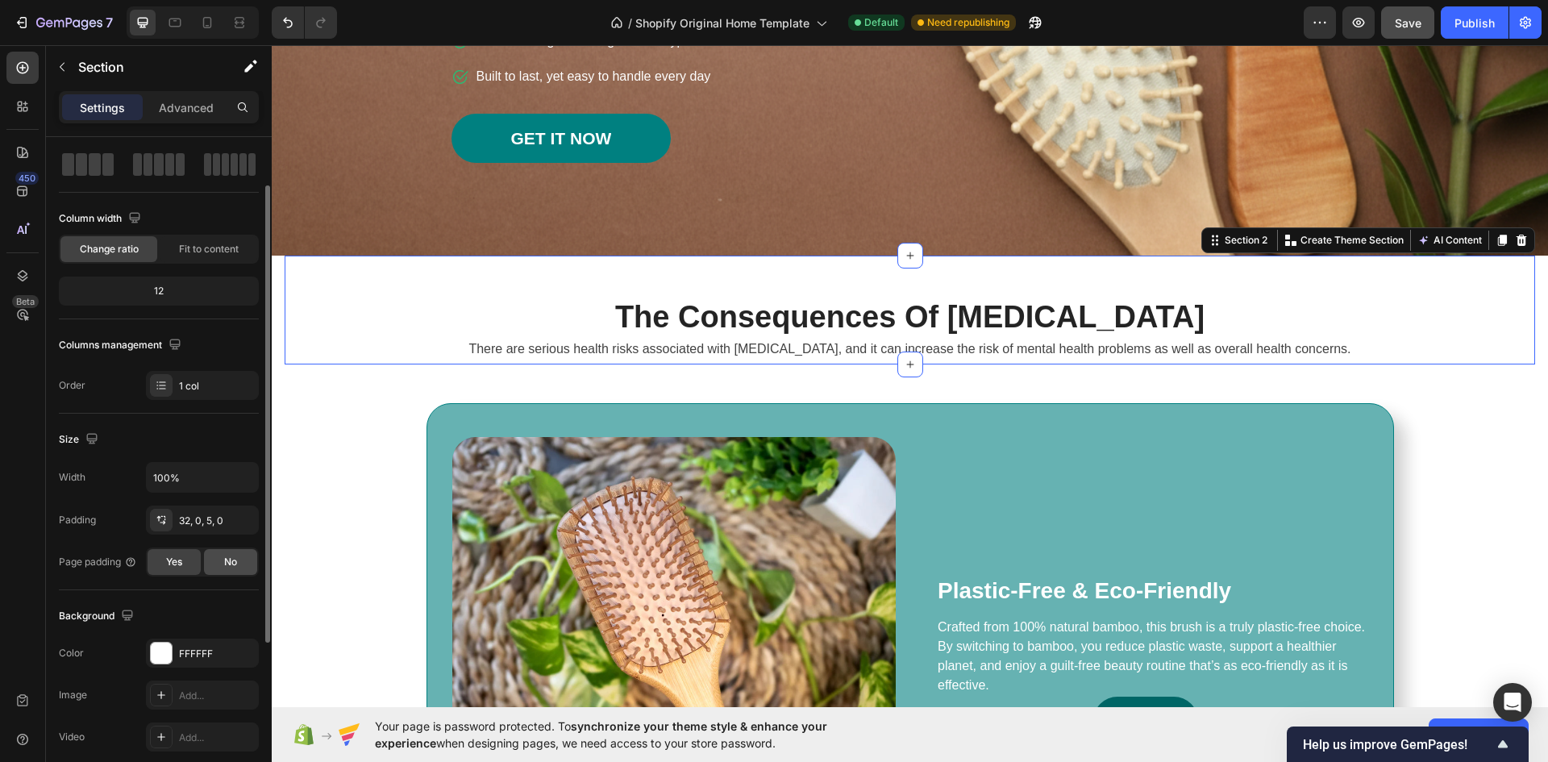
click at [219, 558] on div "No" at bounding box center [230, 562] width 53 height 26
click at [167, 560] on span "Yes" at bounding box center [174, 562] width 16 height 15
click at [222, 560] on div "No" at bounding box center [230, 562] width 53 height 26
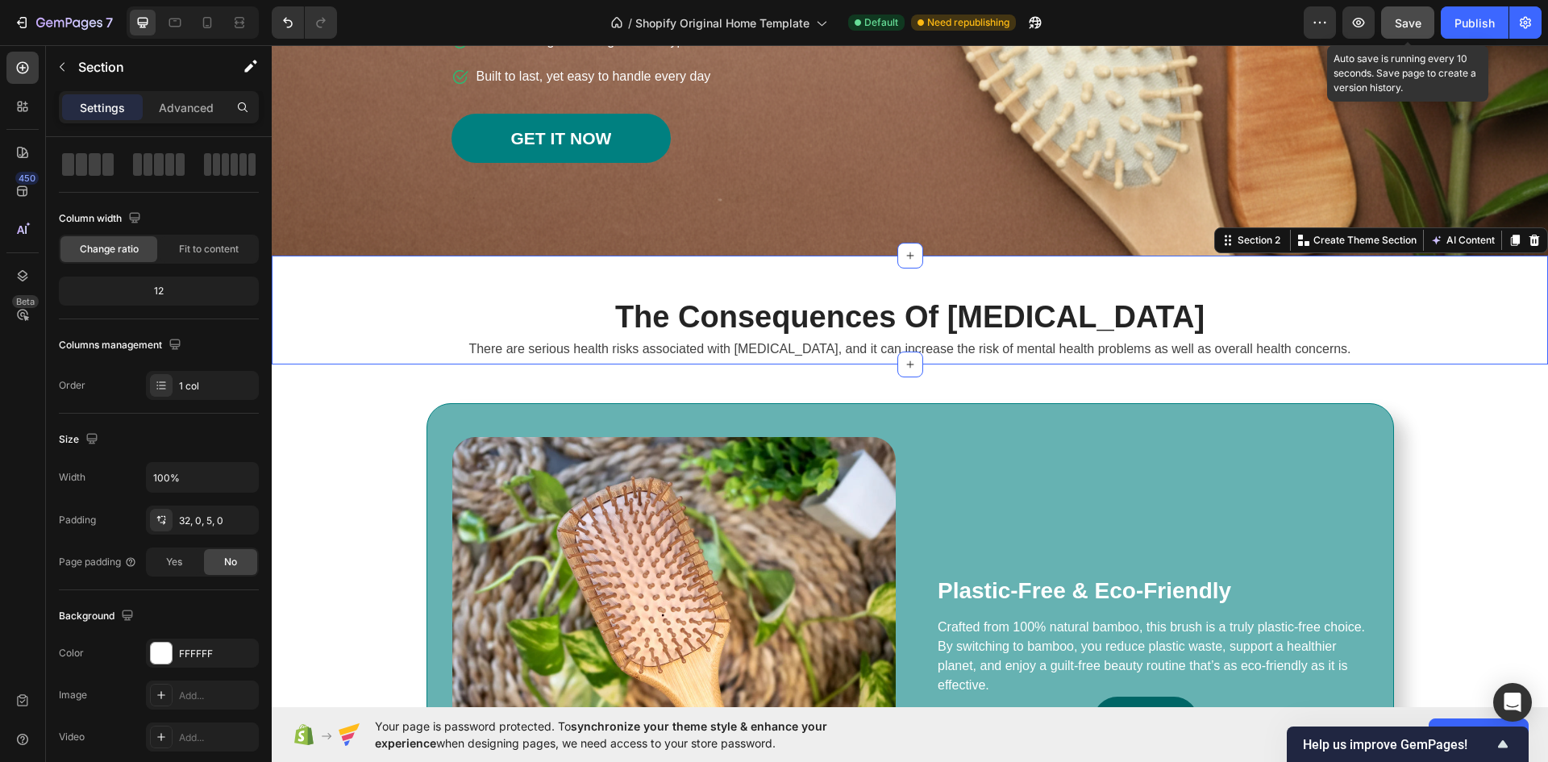
click at [1407, 26] on span "Save" at bounding box center [1408, 23] width 27 height 14
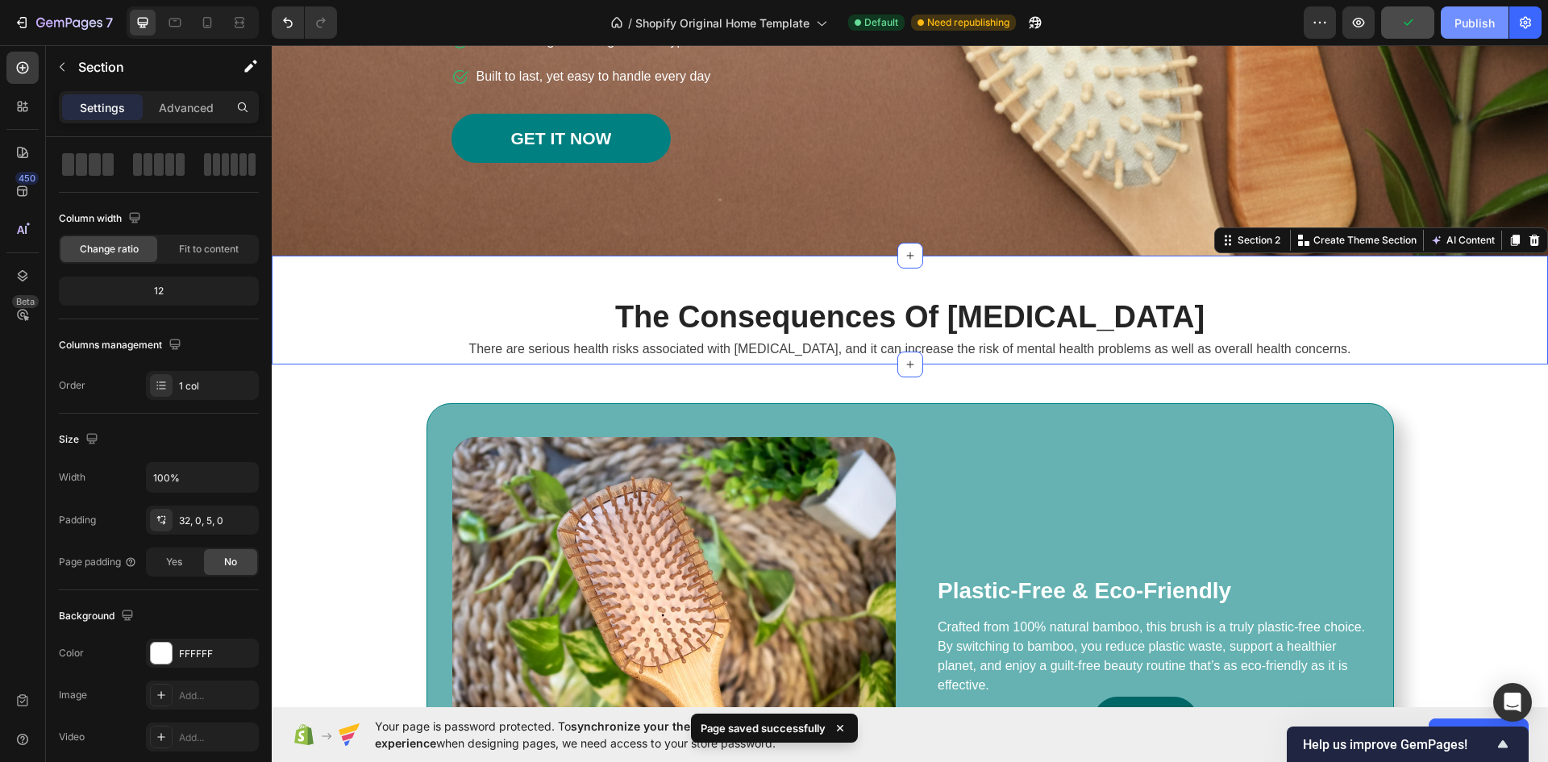
click at [1449, 25] on button "Publish" at bounding box center [1475, 22] width 68 height 32
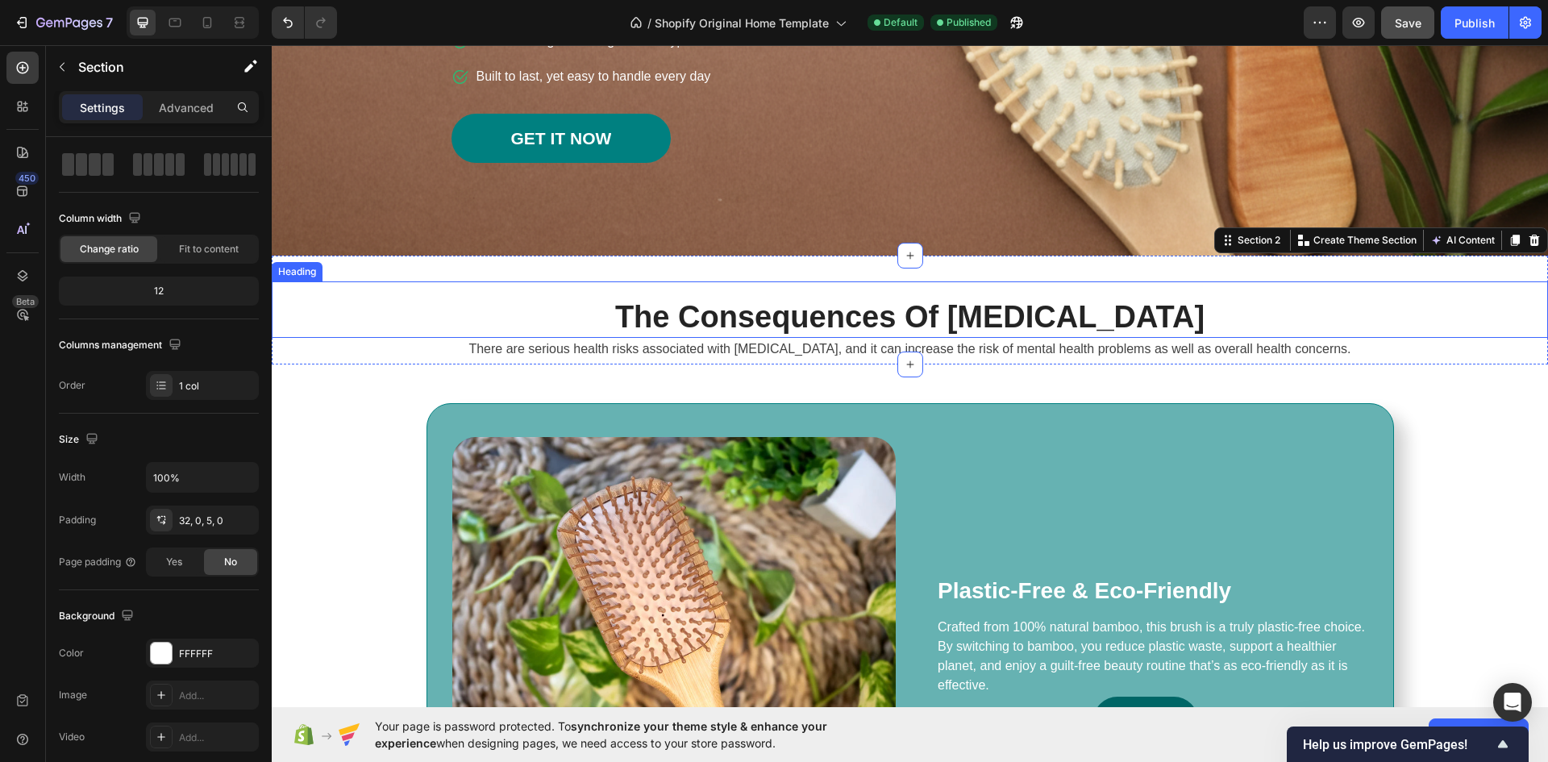
click at [996, 316] on p "The Consequences Of Insomnia" at bounding box center [909, 317] width 1273 height 37
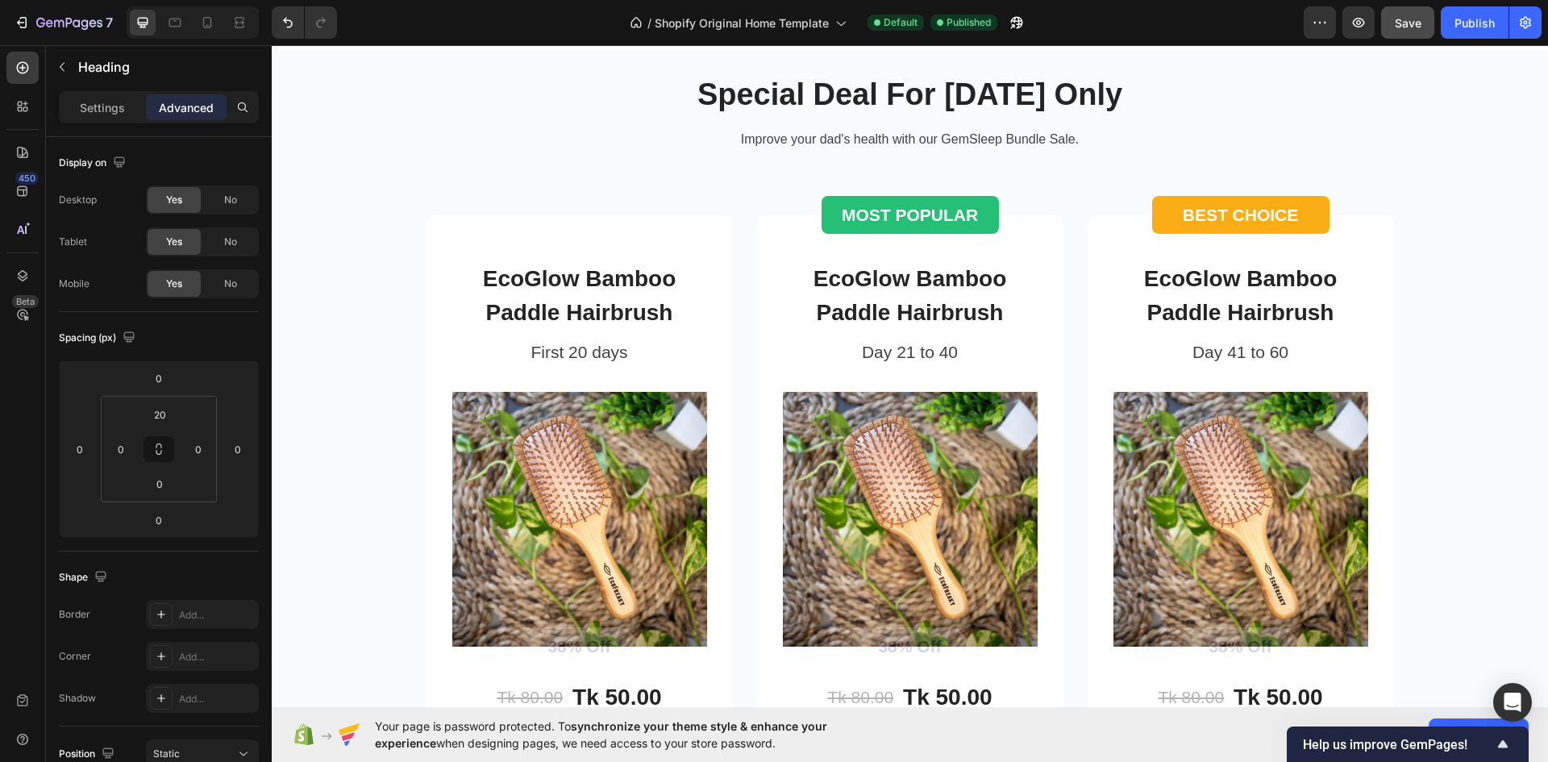
scroll to position [2580, 0]
